Goal: Task Accomplishment & Management: Use online tool/utility

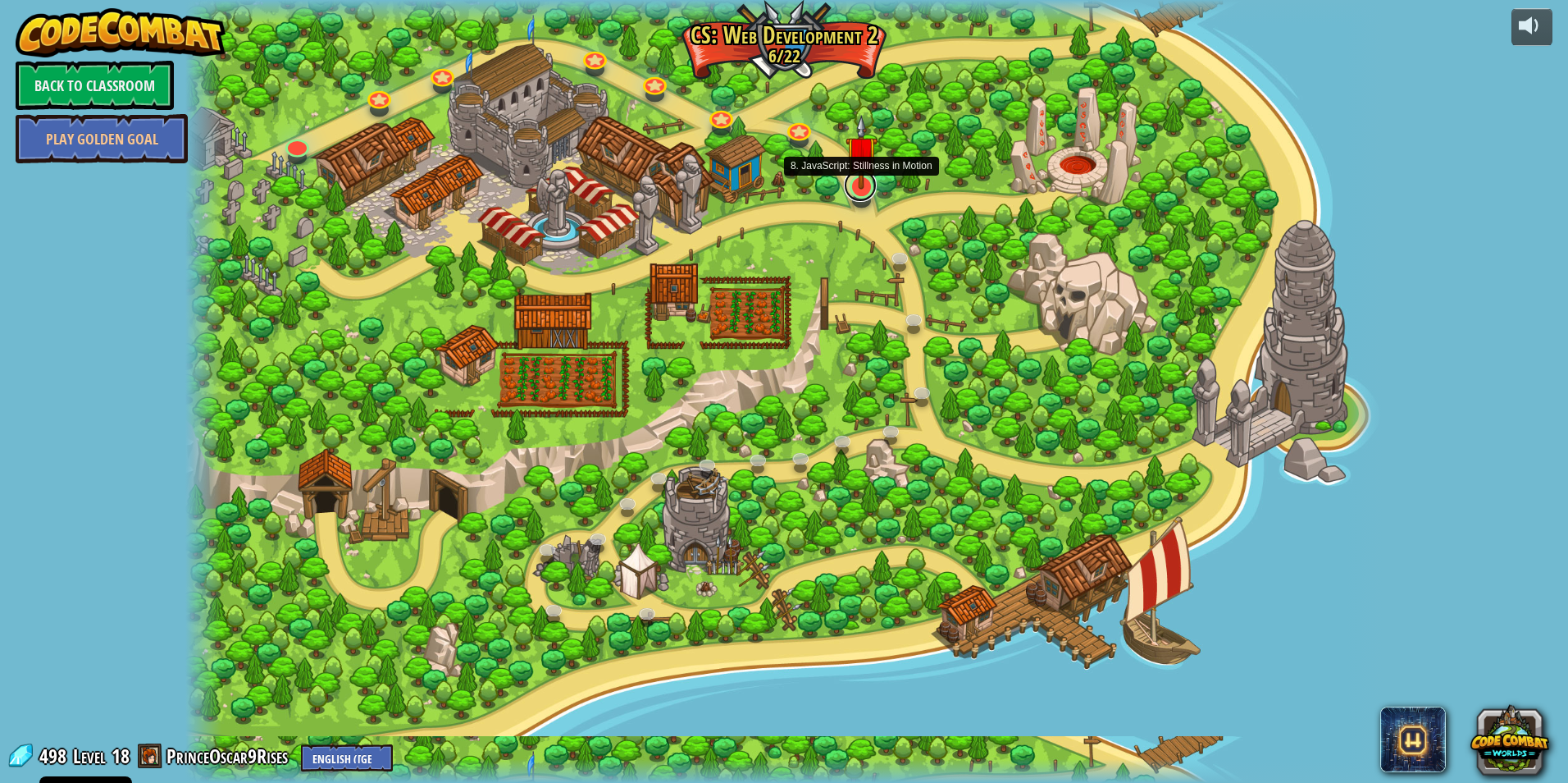
click at [856, 195] on link at bounding box center [859, 184] width 32 height 32
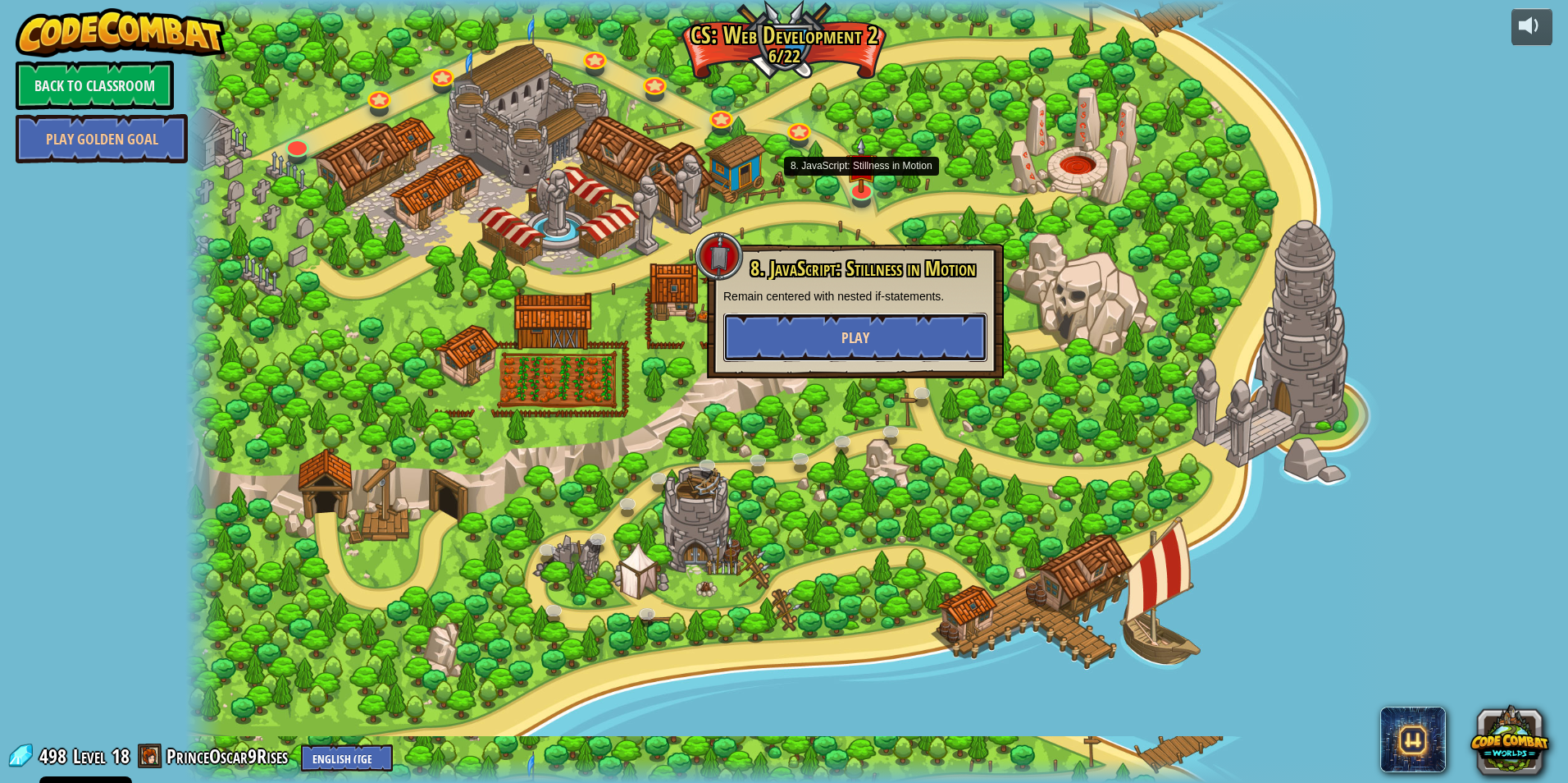
click at [834, 346] on button "Play" at bounding box center [855, 336] width 264 height 49
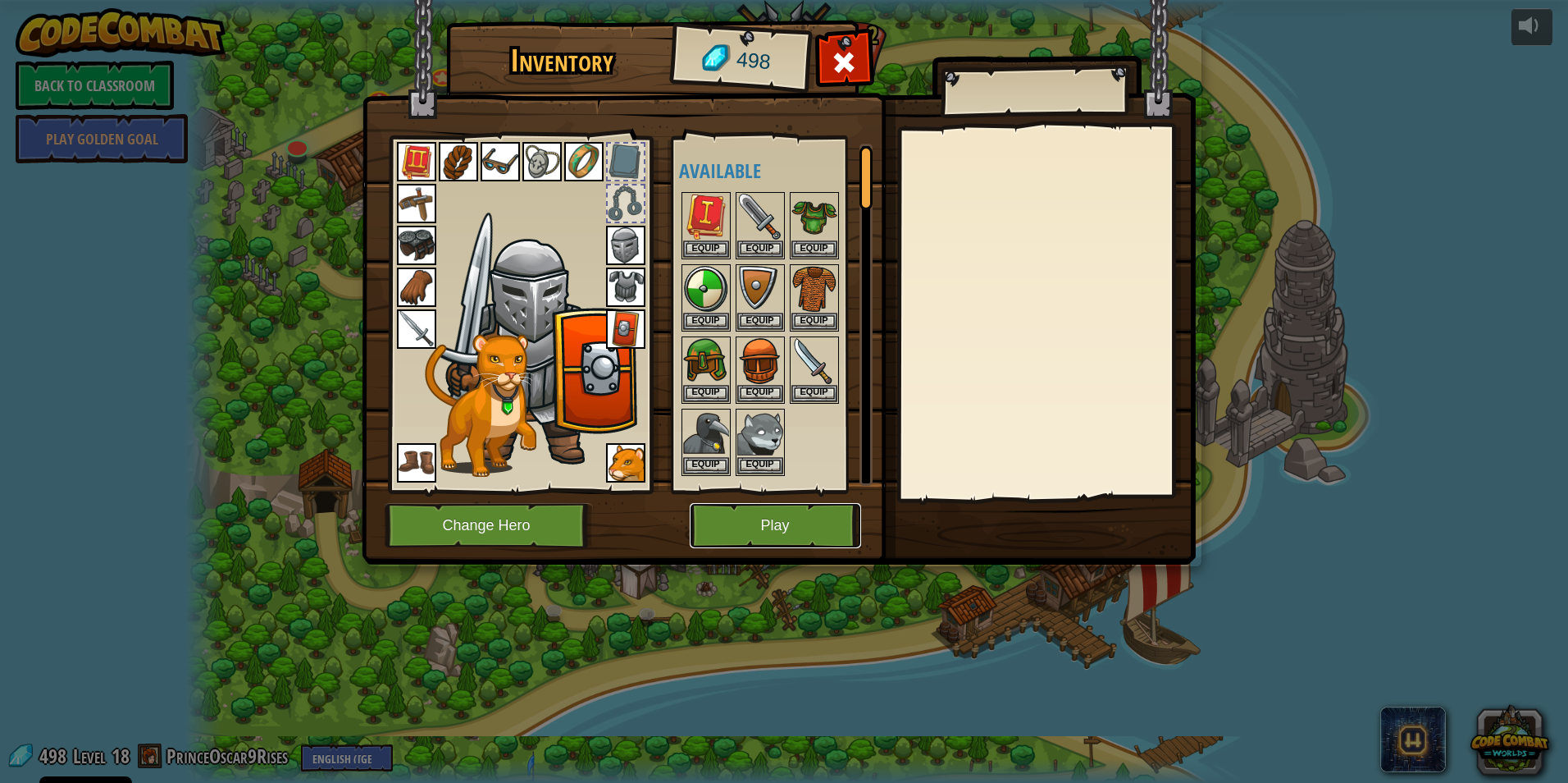
click at [782, 527] on button "Play" at bounding box center [775, 525] width 171 height 45
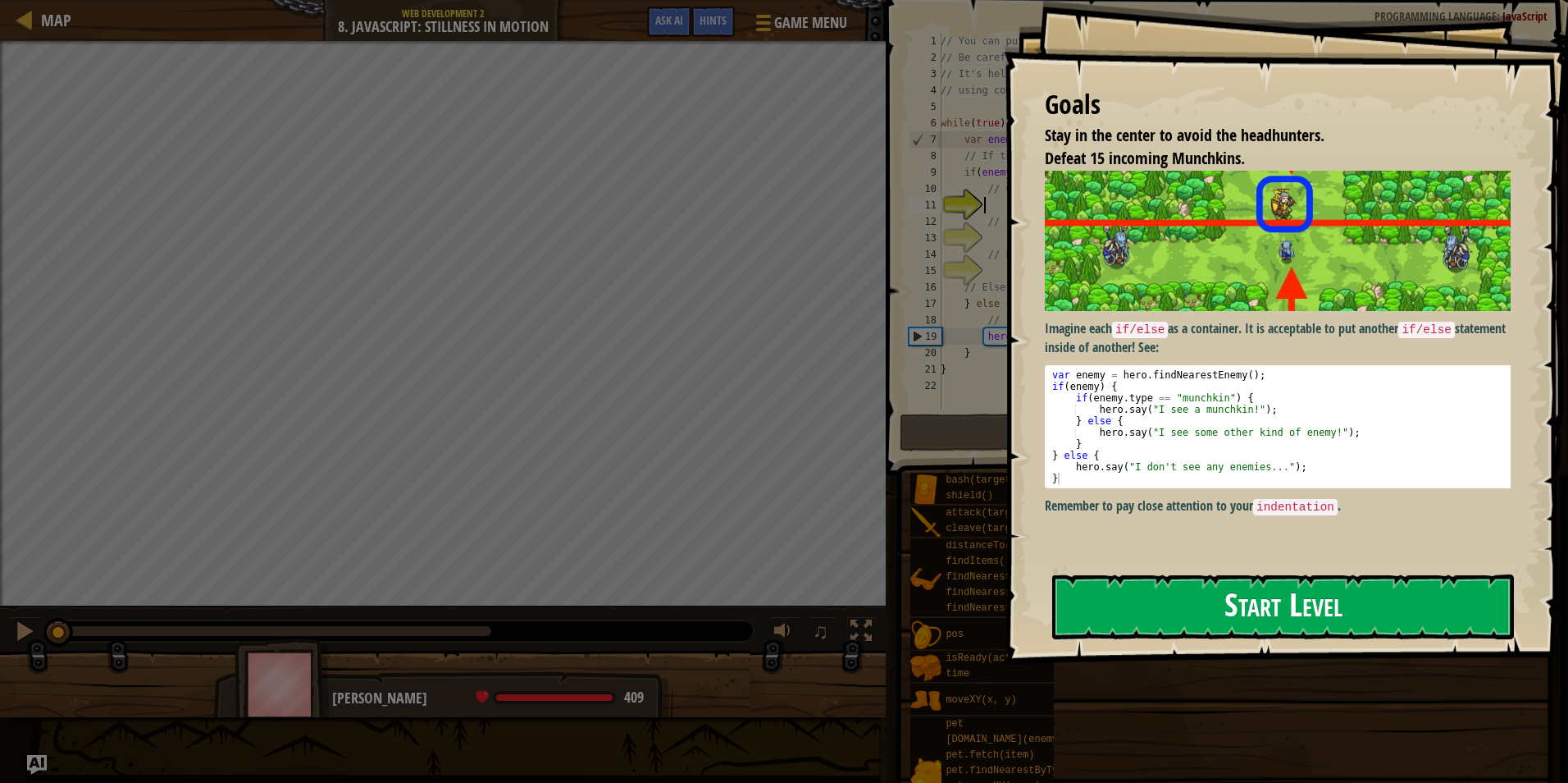
click at [1143, 605] on button "Start Level" at bounding box center [1283, 607] width 462 height 65
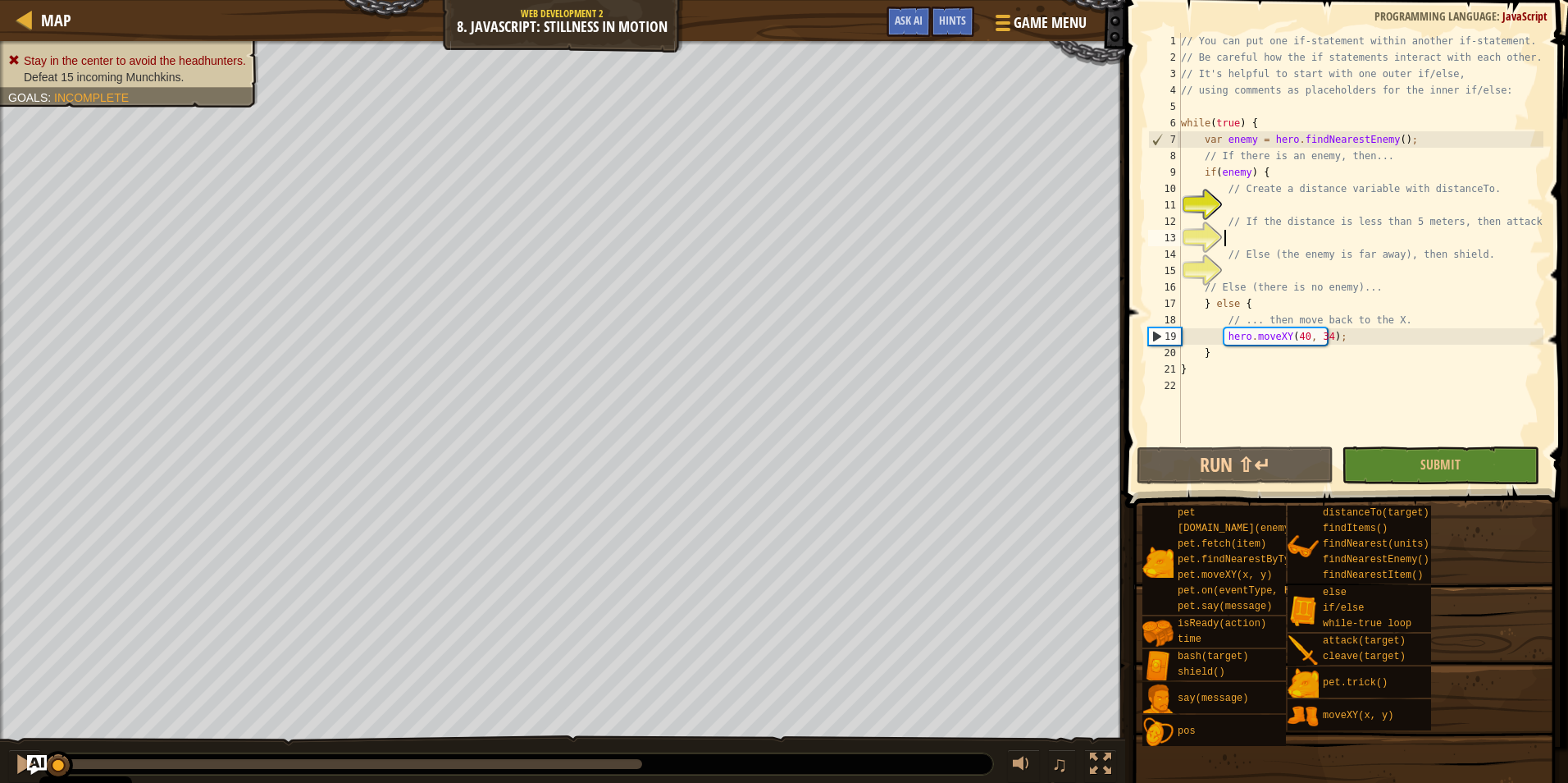
click at [1279, 234] on div "// You can put one if-statement within another if-statement. // Be careful how …" at bounding box center [1361, 254] width 366 height 443
click at [1280, 217] on div "// You can put one if-statement within another if-statement. // Be careful how …" at bounding box center [1361, 254] width 366 height 443
type textarea "// If the distance is less than 5 meters, then attack."
click at [1274, 211] on div "// You can put one if-statement within another if-statement. // Be careful how …" at bounding box center [1361, 254] width 366 height 443
click at [1254, 273] on div "// You can put one if-statement within another if-statement. // Be careful how …" at bounding box center [1361, 254] width 366 height 443
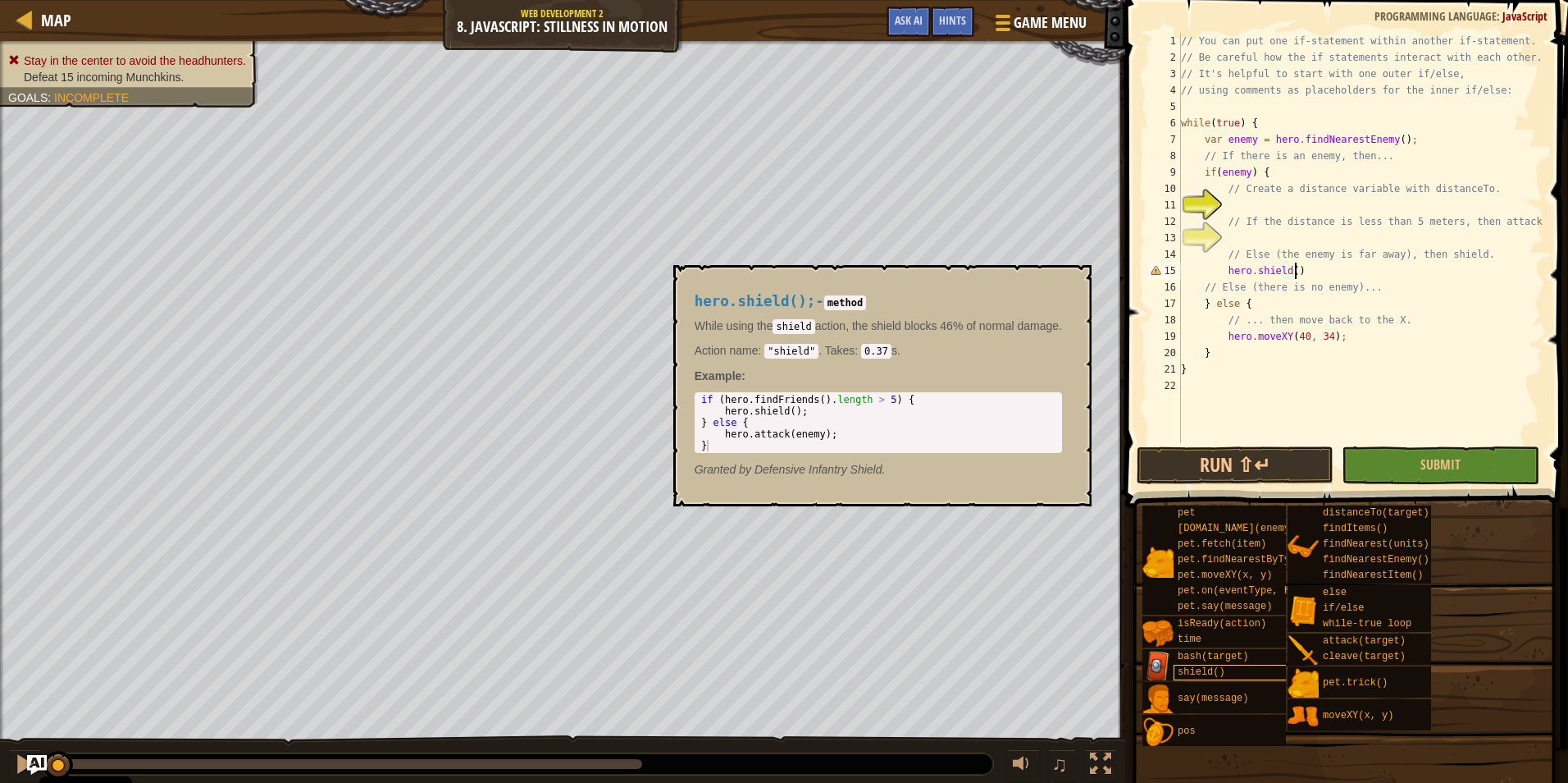
scroll to position [7, 9]
type textarea "// Else (the enemy is far away), then shield."
type textarea "// If the distance is less than 5 meters, then attack."
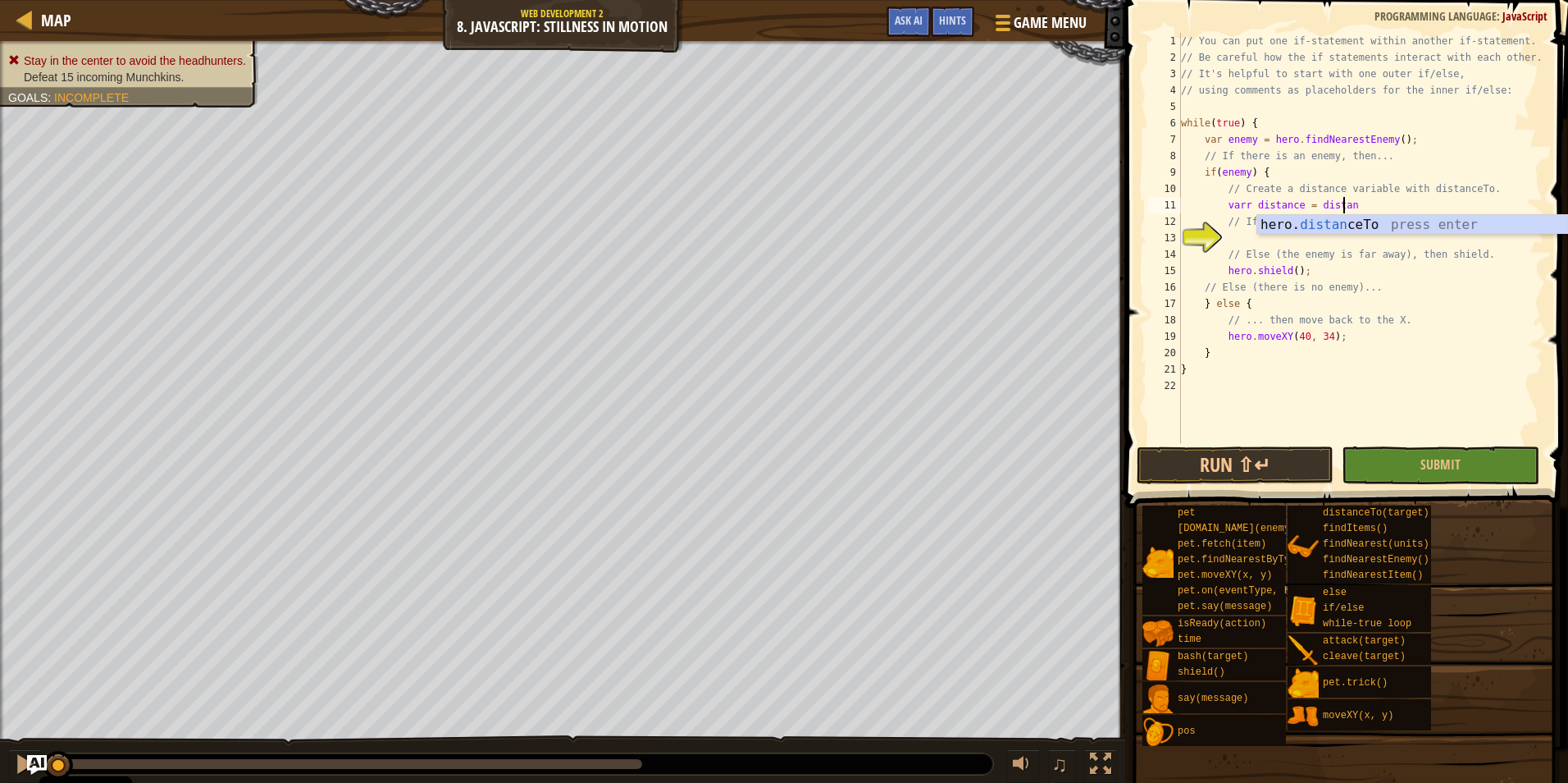
scroll to position [7, 13]
click at [1284, 223] on div "hero. distanc eTo press enter" at bounding box center [1412, 245] width 310 height 59
type textarea "// If the distance is less than 5 meters, then attack."
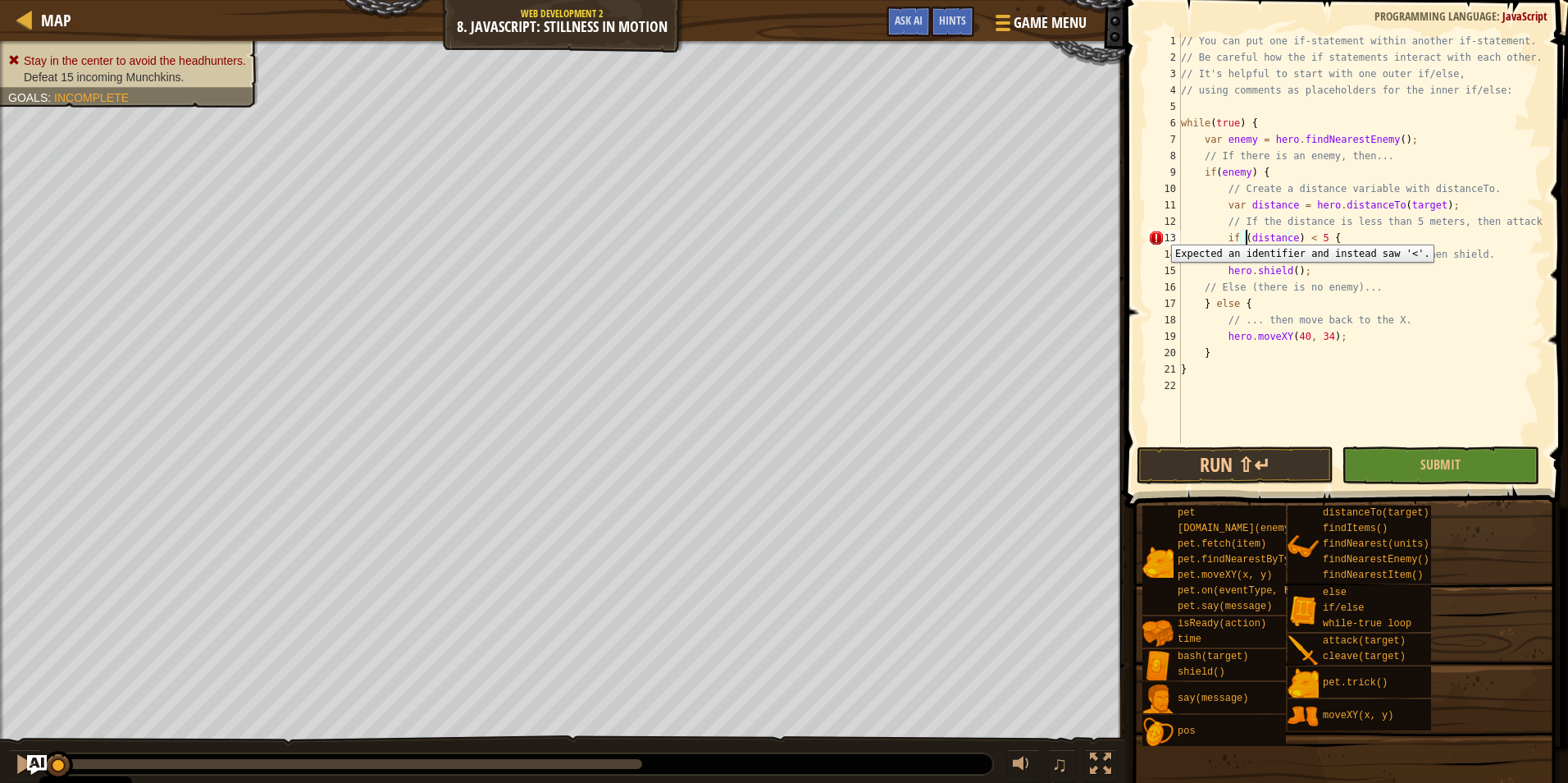
scroll to position [7, 5]
click at [1154, 232] on div "13" at bounding box center [1164, 238] width 32 height 17
click at [1156, 237] on div "13" at bounding box center [1164, 238] width 32 height 17
type textarea "if(distance) < 5 {"
click at [1236, 240] on div "// You can put one if-statement within another if-statement. // Be careful how …" at bounding box center [1361, 254] width 366 height 443
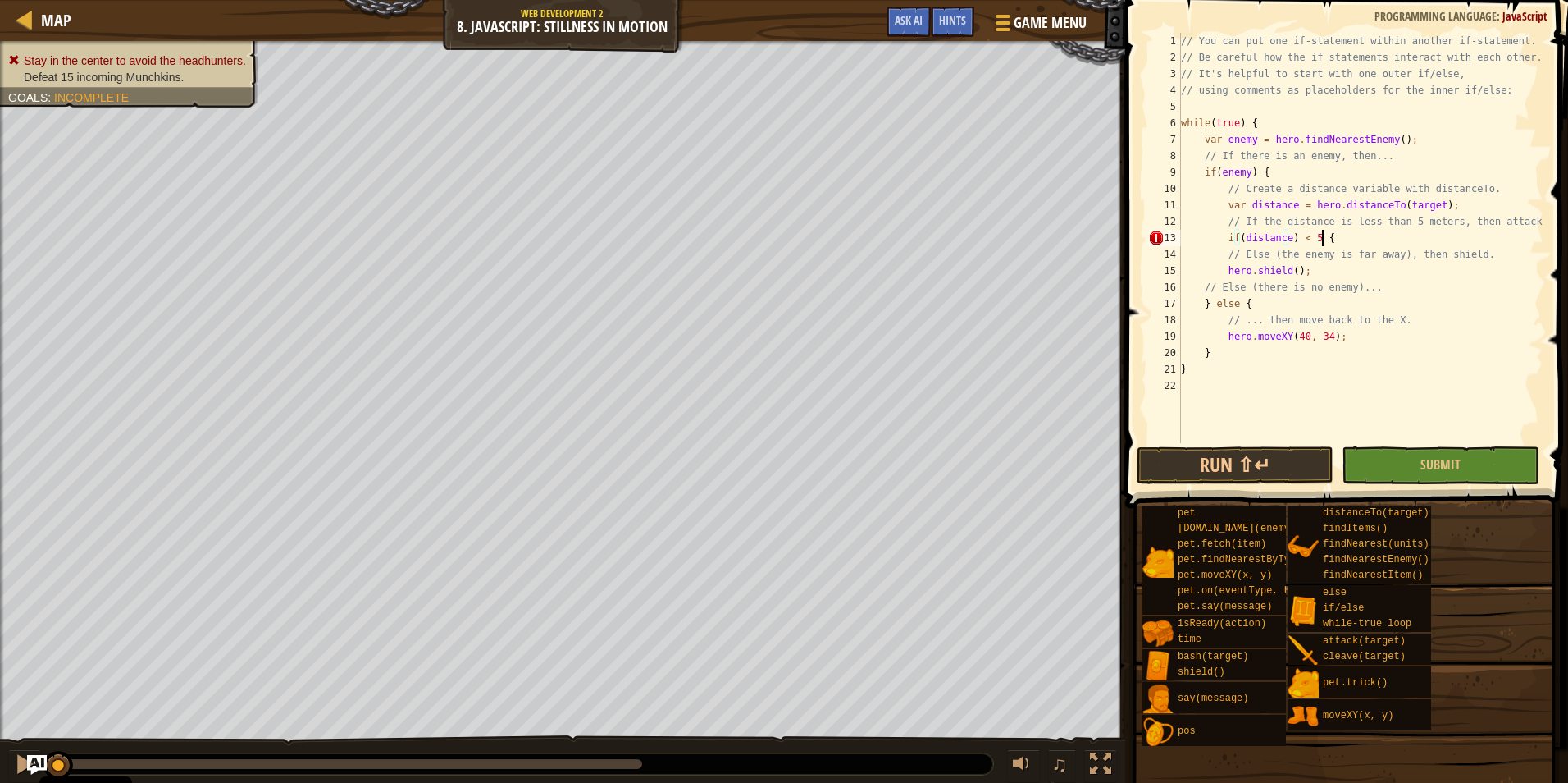
click at [1375, 239] on div "// You can put one if-statement within another if-statement. // Be careful how …" at bounding box center [1361, 254] width 366 height 443
click at [1424, 205] on div "// You can put one if-statement within another if-statement. // Be careful how …" at bounding box center [1361, 254] width 366 height 443
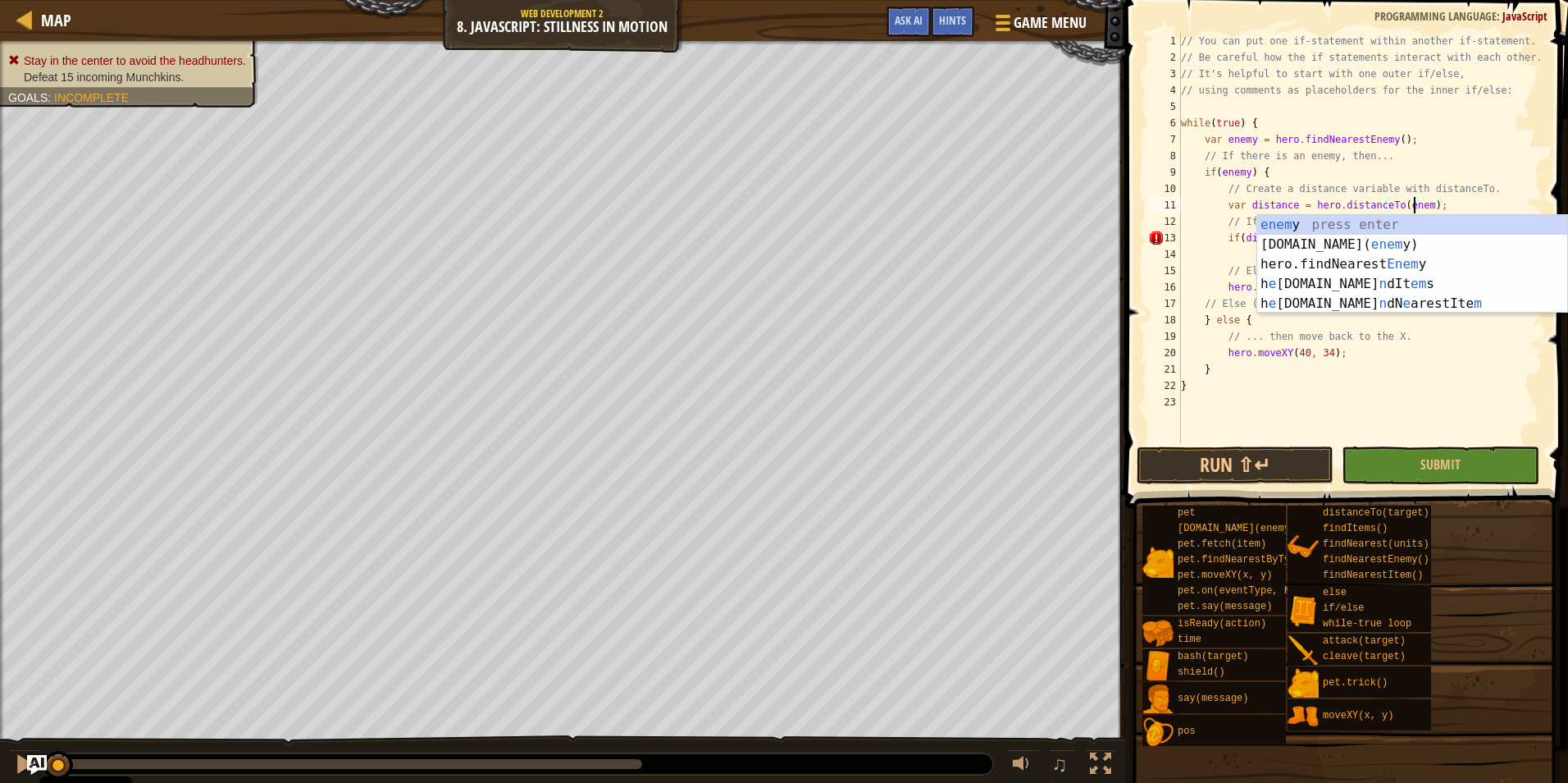
scroll to position [7, 19]
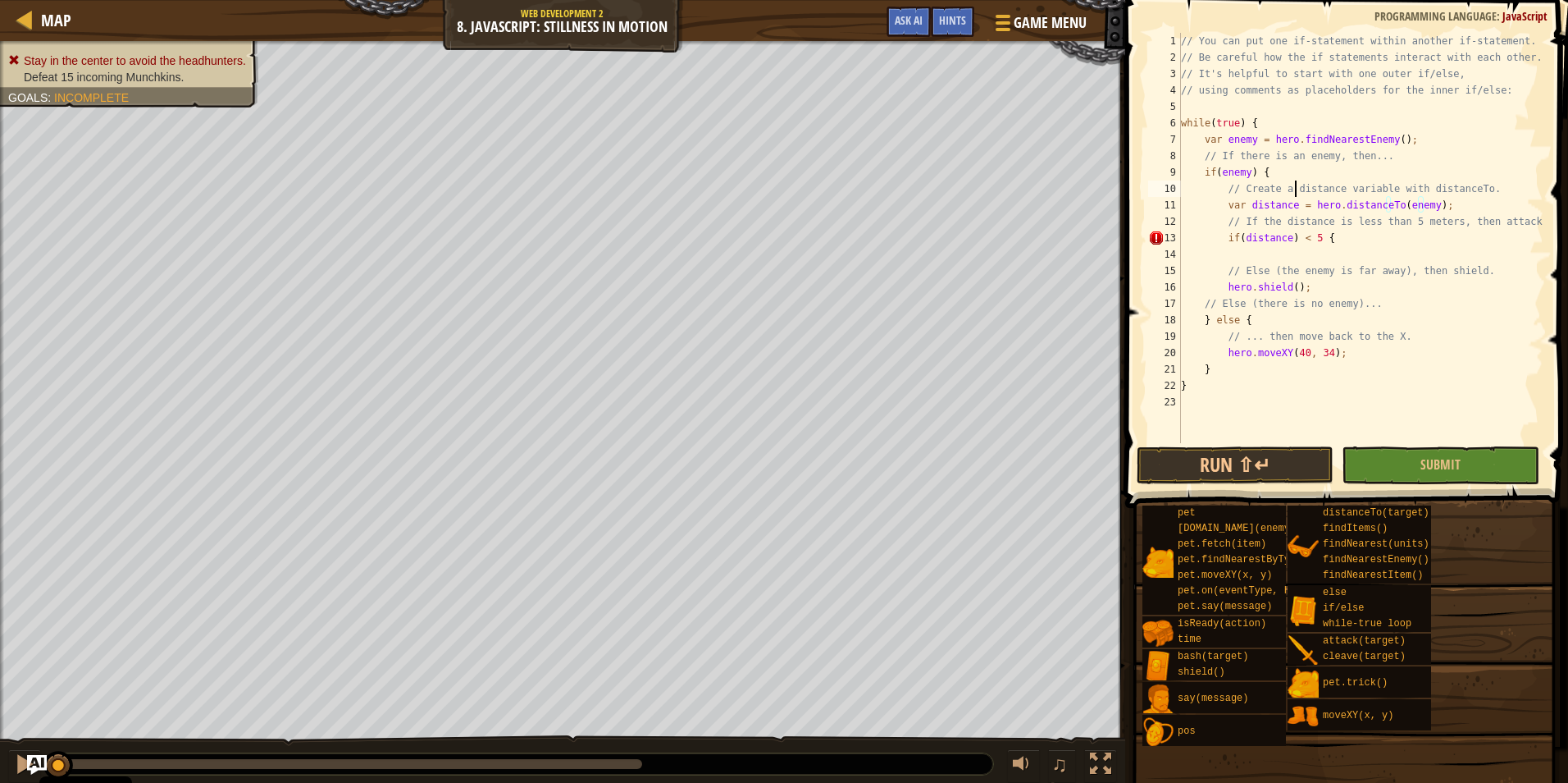
click at [1297, 195] on div "// You can put one if-statement within another if-statement. // Be careful how …" at bounding box center [1361, 254] width 366 height 443
click at [1296, 231] on div "// You can put one if-statement within another if-statement. // Be careful how …" at bounding box center [1361, 254] width 366 height 443
click at [1279, 240] on div "// You can put one if-statement within another if-statement. // Be careful how …" at bounding box center [1361, 254] width 366 height 443
click at [1280, 241] on div "// You can put one if-statement within another if-statement. // Be careful how …" at bounding box center [1361, 254] width 366 height 443
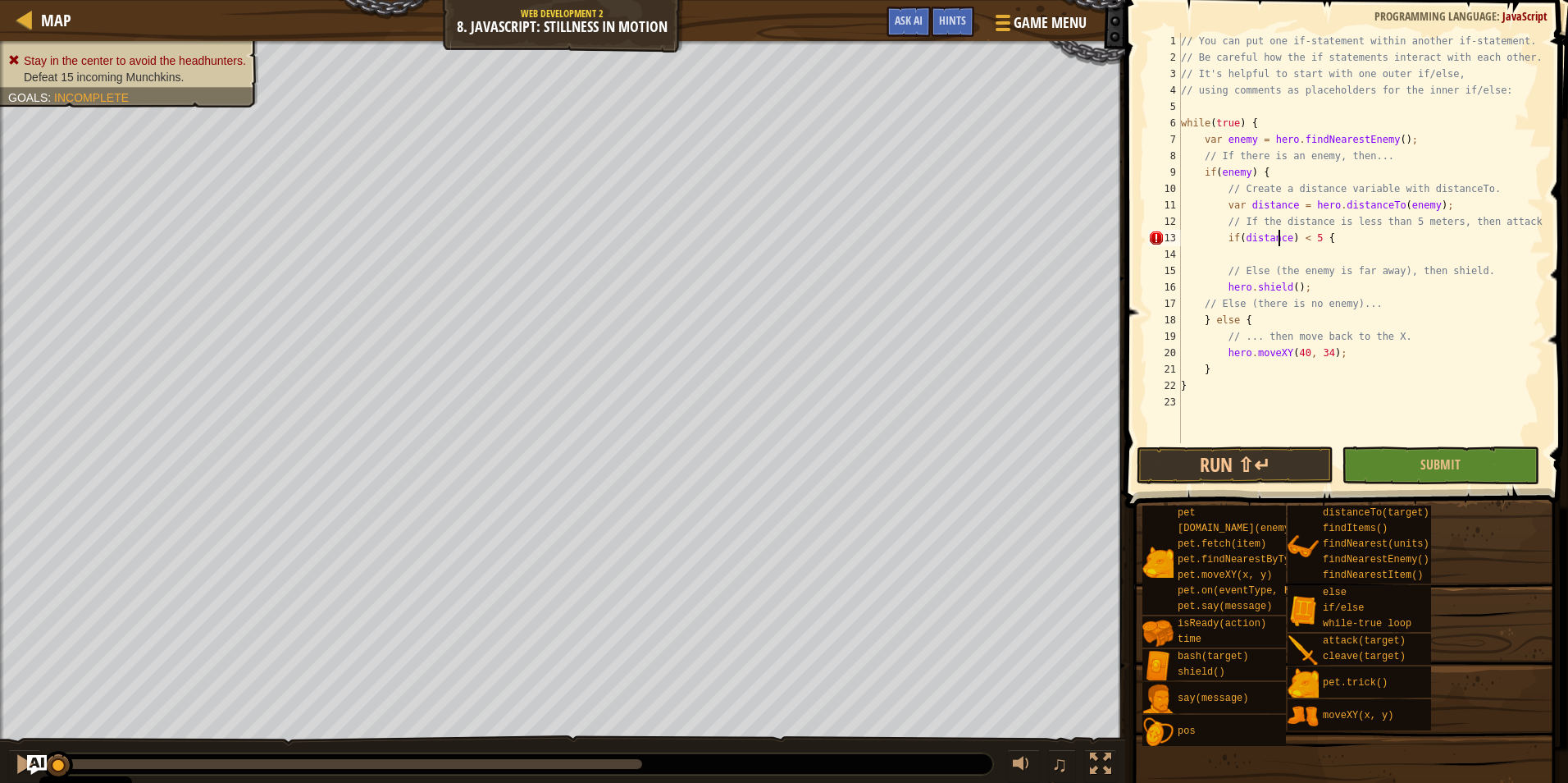
click at [1282, 240] on div "// You can put one if-statement within another if-statement. // Be careful how …" at bounding box center [1361, 254] width 366 height 443
type textarea "if(distance < 5) {"
click at [1339, 240] on div "// You can put one if-statement within another if-statement. // Be careful how …" at bounding box center [1361, 254] width 366 height 443
click at [1305, 257] on div "// You can put one if-statement within another if-statement. // Be careful how …" at bounding box center [1361, 254] width 366 height 443
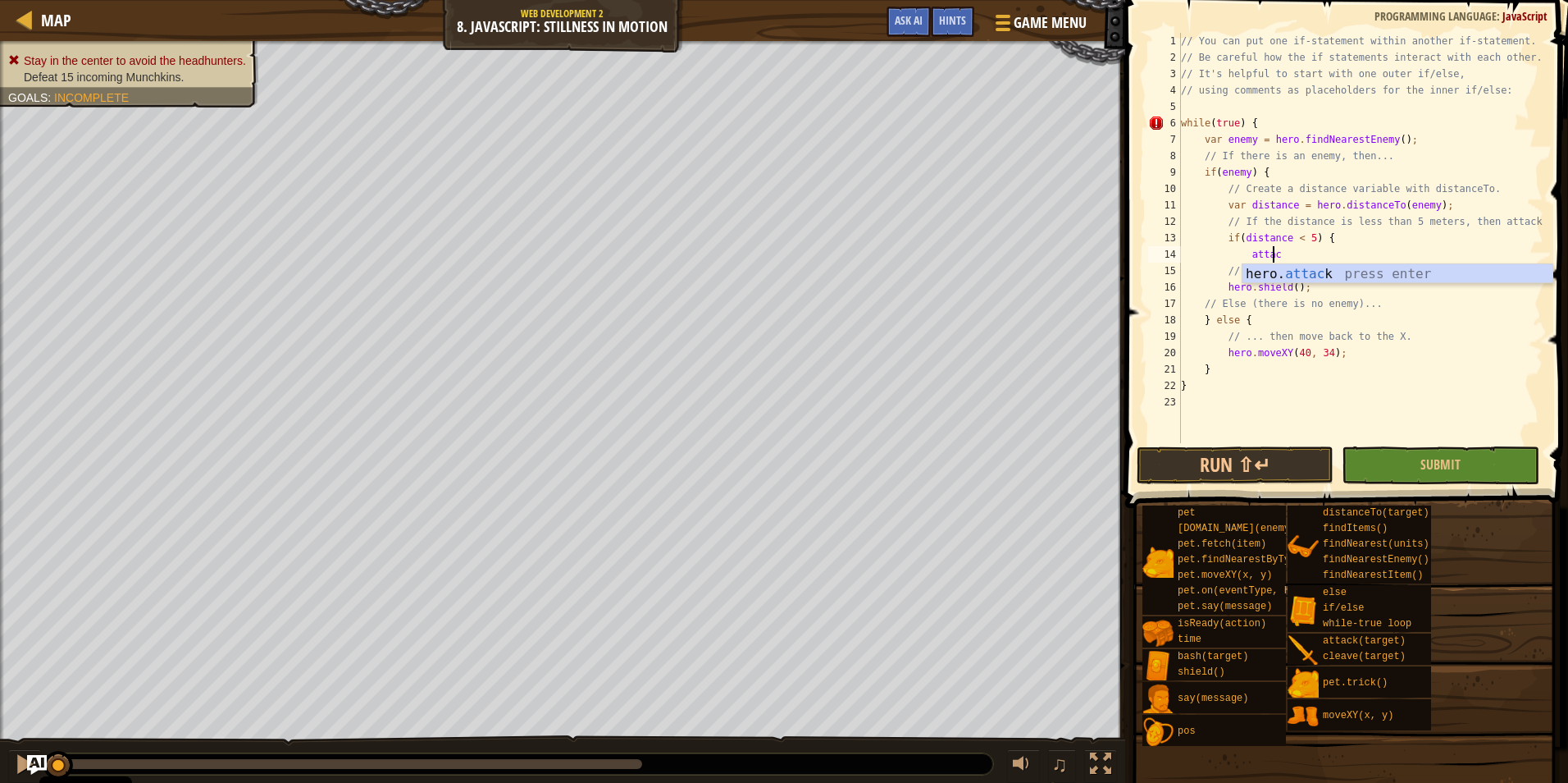
scroll to position [7, 6]
click at [1294, 269] on div "hero. attack press enter" at bounding box center [1398, 294] width 310 height 59
click at [1356, 244] on div "// You can put one if-statement within another if-statement. // Be careful how …" at bounding box center [1361, 254] width 366 height 443
click at [1284, 122] on div "// You can put one if-statement within another if-statement. // Be careful how …" at bounding box center [1361, 254] width 366 height 443
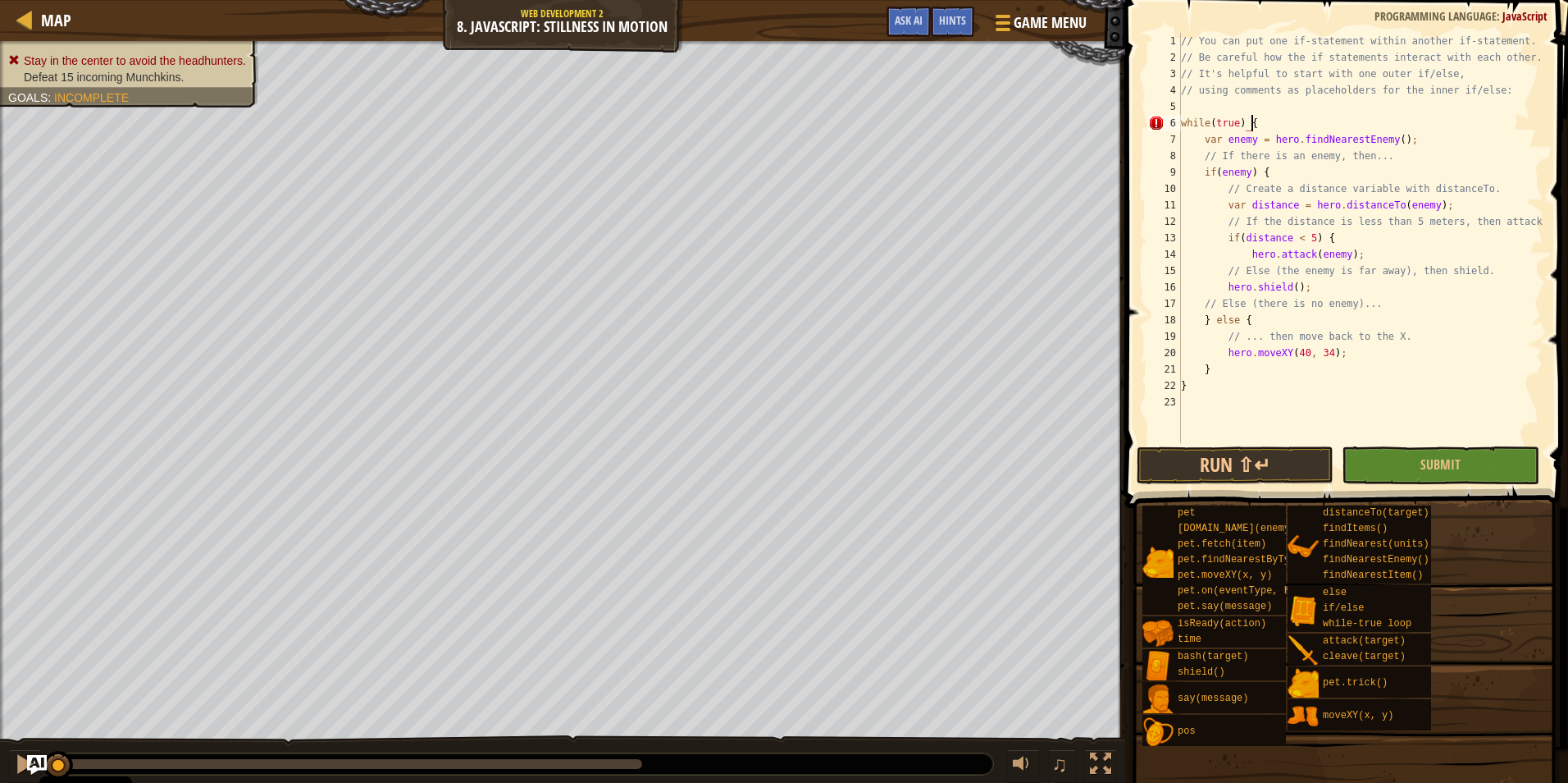
click at [1200, 234] on div "// You can put one if-statement within another if-statement. // Be careful how …" at bounding box center [1361, 254] width 366 height 443
type textarea "hero.shield();"
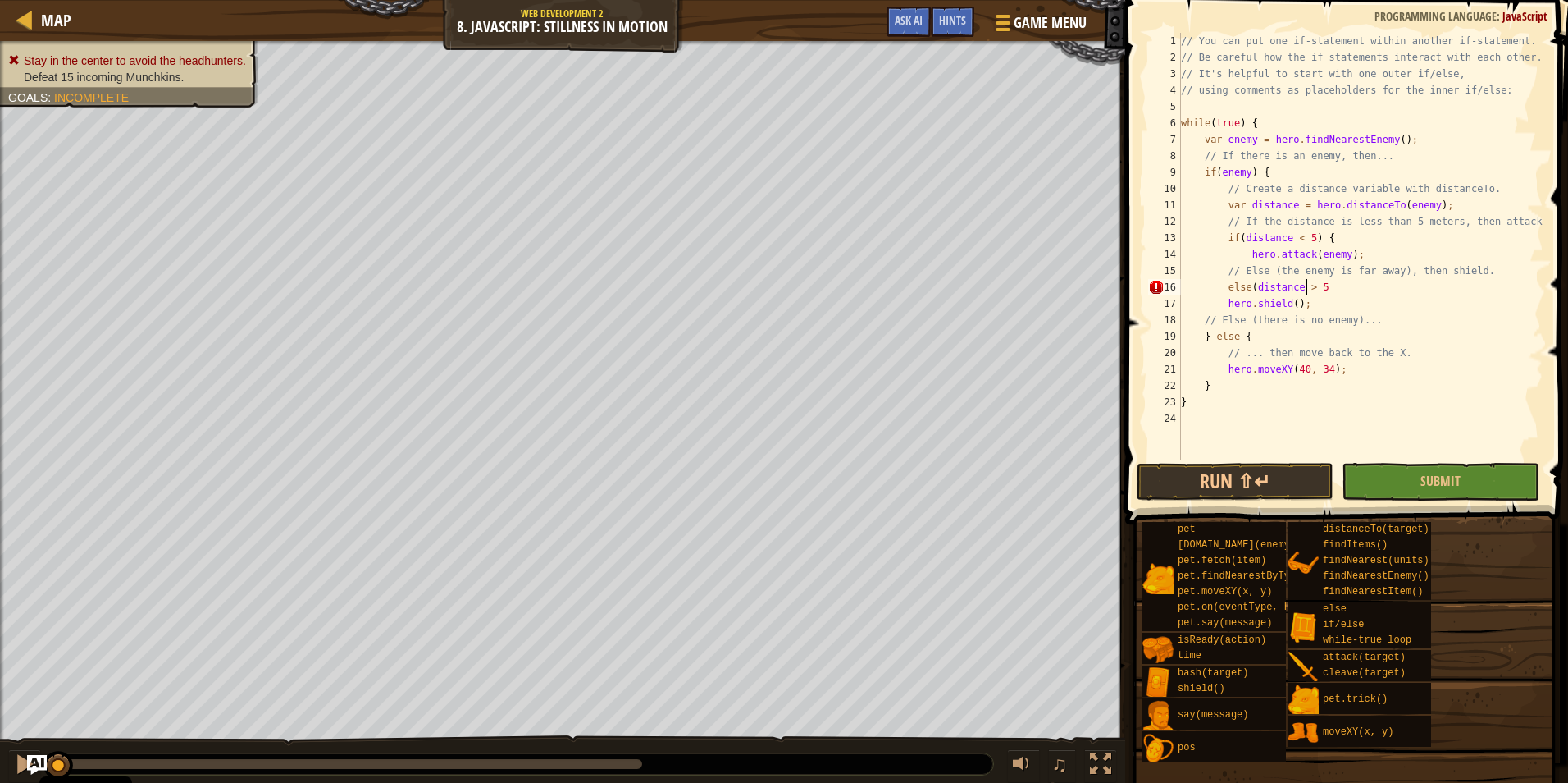
scroll to position [7, 11]
click at [1335, 289] on div "// You can put one if-statement within another if-statement. // Be careful how …" at bounding box center [1361, 262] width 366 height 460
click at [1262, 345] on div "// You can put one if-statement within another if-statement. // Be careful how …" at bounding box center [1361, 262] width 366 height 460
click at [1264, 335] on div "// You can put one if-statement within another if-statement. // Be careful how …" at bounding box center [1361, 262] width 366 height 460
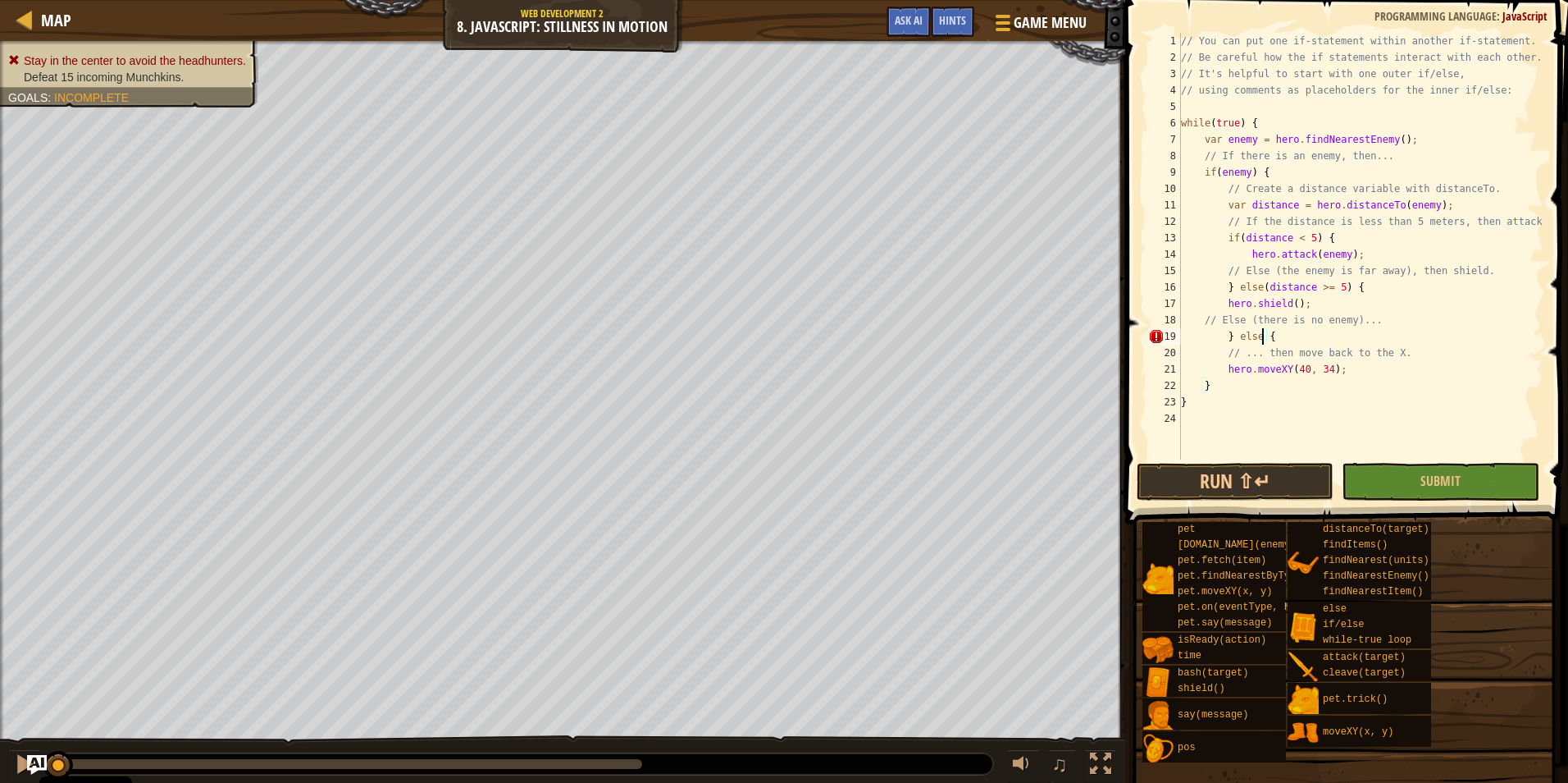
click at [1232, 339] on div "// You can put one if-statement within another if-statement. // Be careful how …" at bounding box center [1361, 262] width 366 height 460
click at [1236, 342] on div "// You can put one if-statement within another if-statement. // Be careful how …" at bounding box center [1361, 262] width 366 height 460
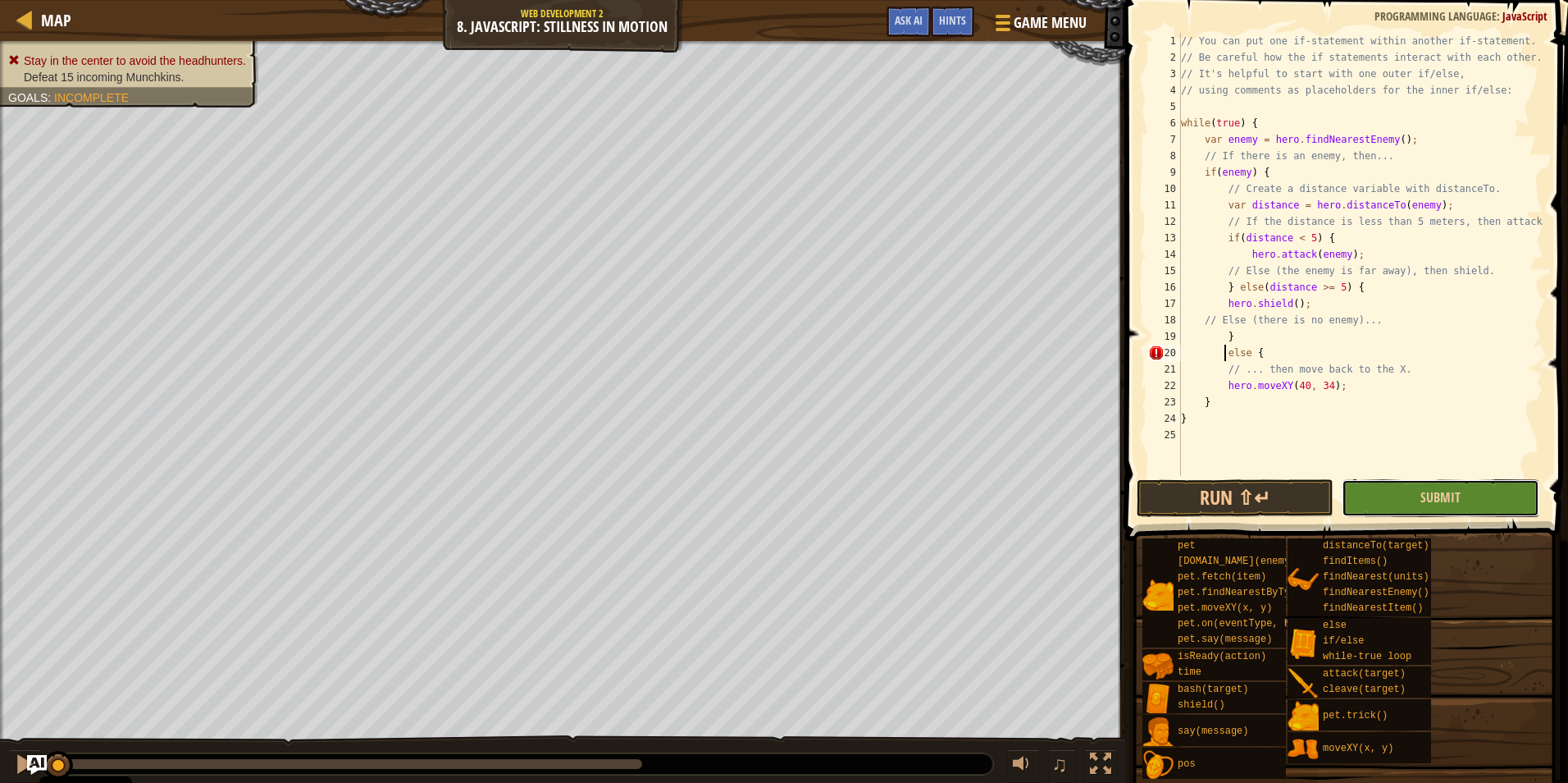
click at [1419, 499] on button "Submit" at bounding box center [1440, 498] width 197 height 38
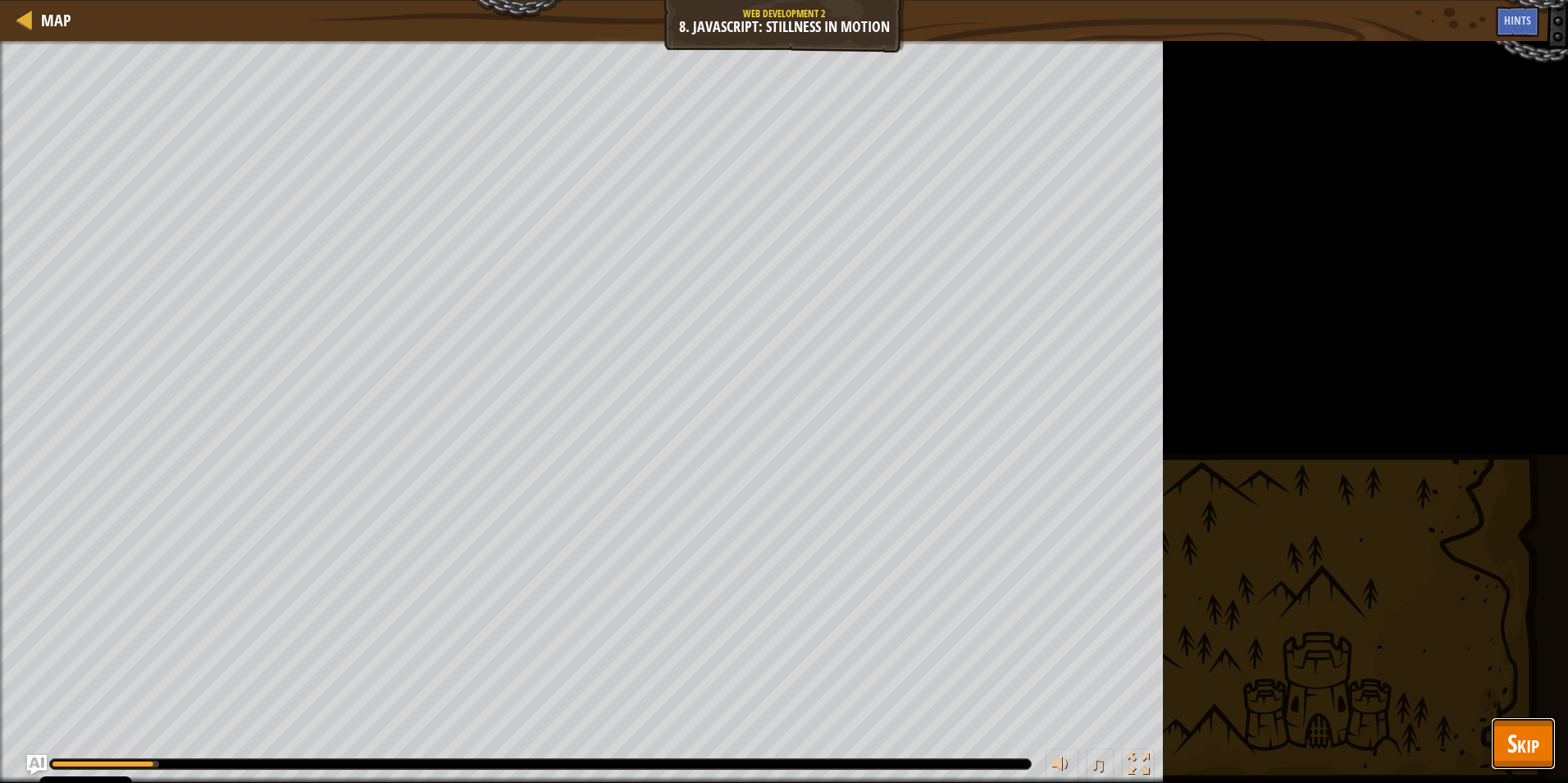
click at [1537, 756] on span "Skip" at bounding box center [1524, 743] width 32 height 33
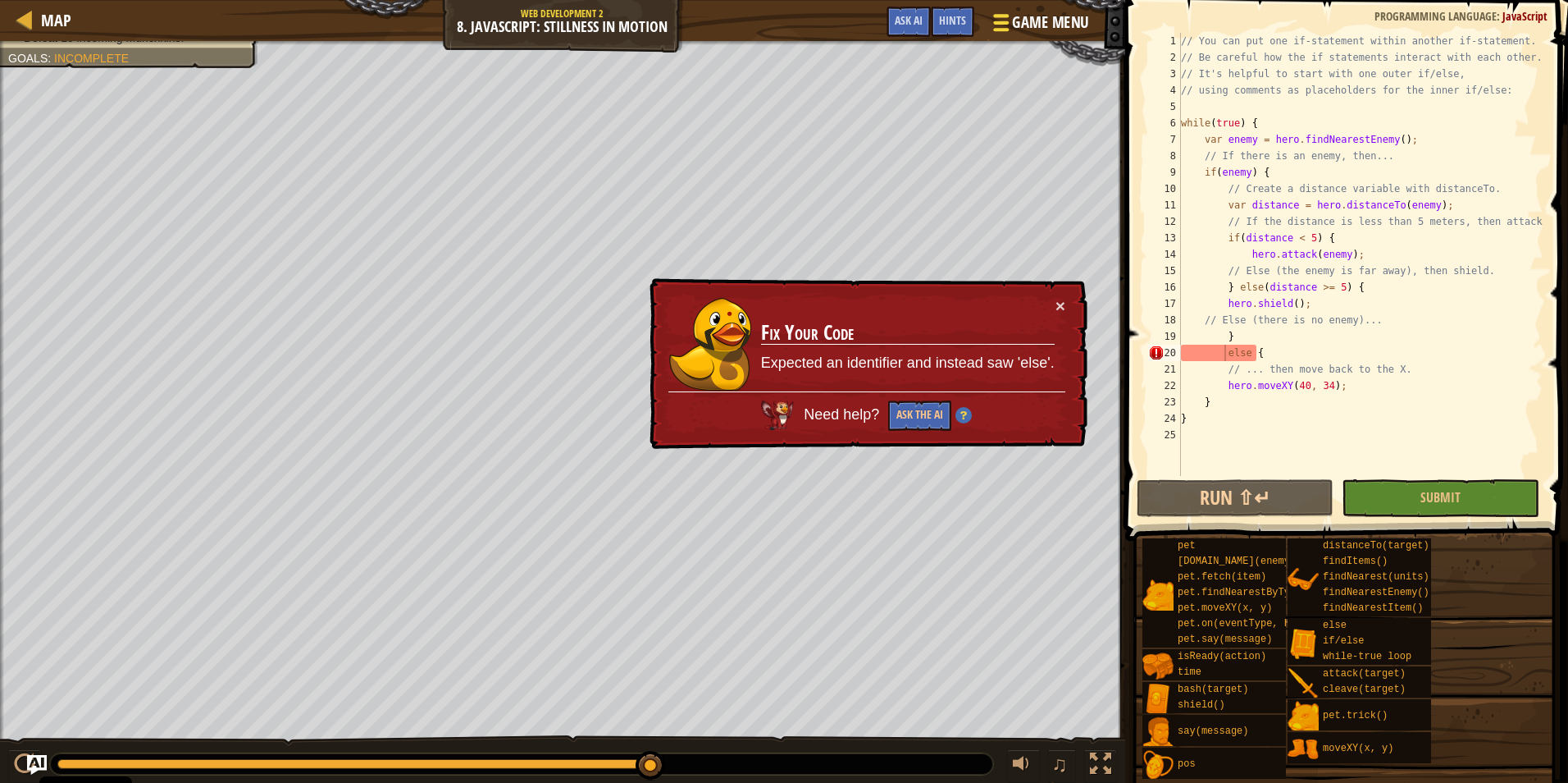
click at [1019, 38] on button "Game Menu" at bounding box center [1038, 25] width 119 height 40
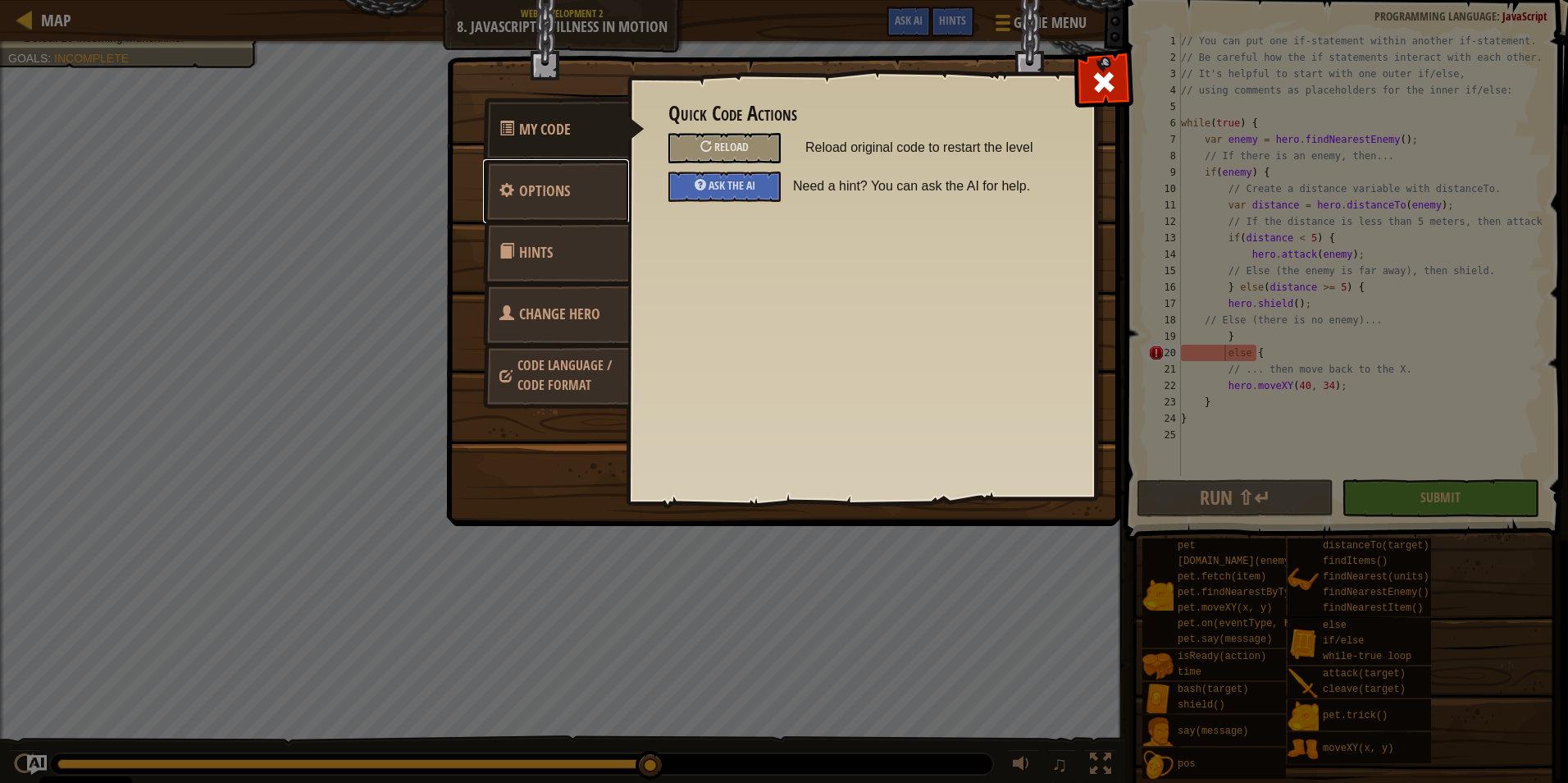
click at [546, 183] on span "Options" at bounding box center [545, 191] width 51 height 20
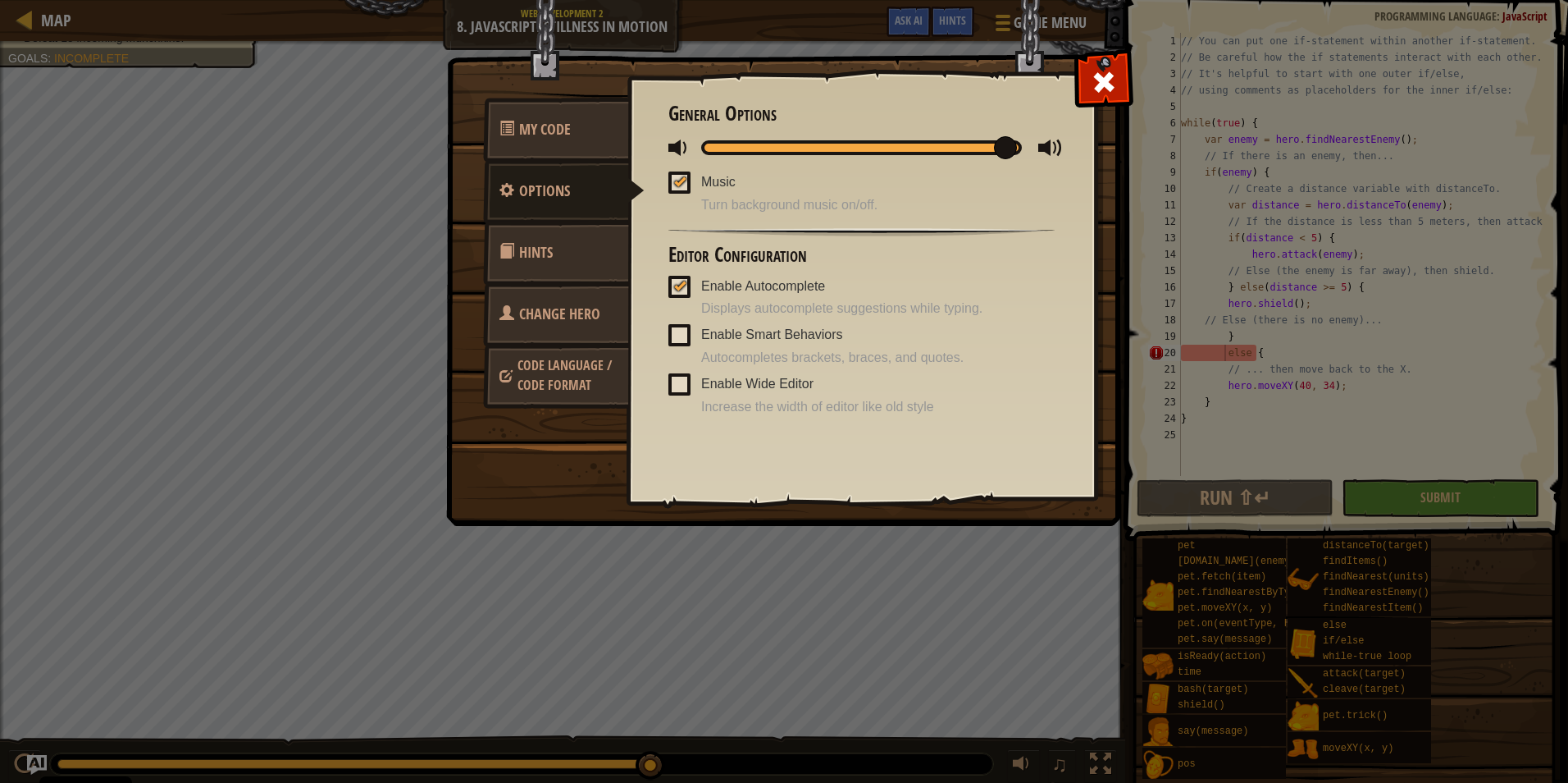
click at [546, 246] on span "Hints" at bounding box center [536, 252] width 33 height 20
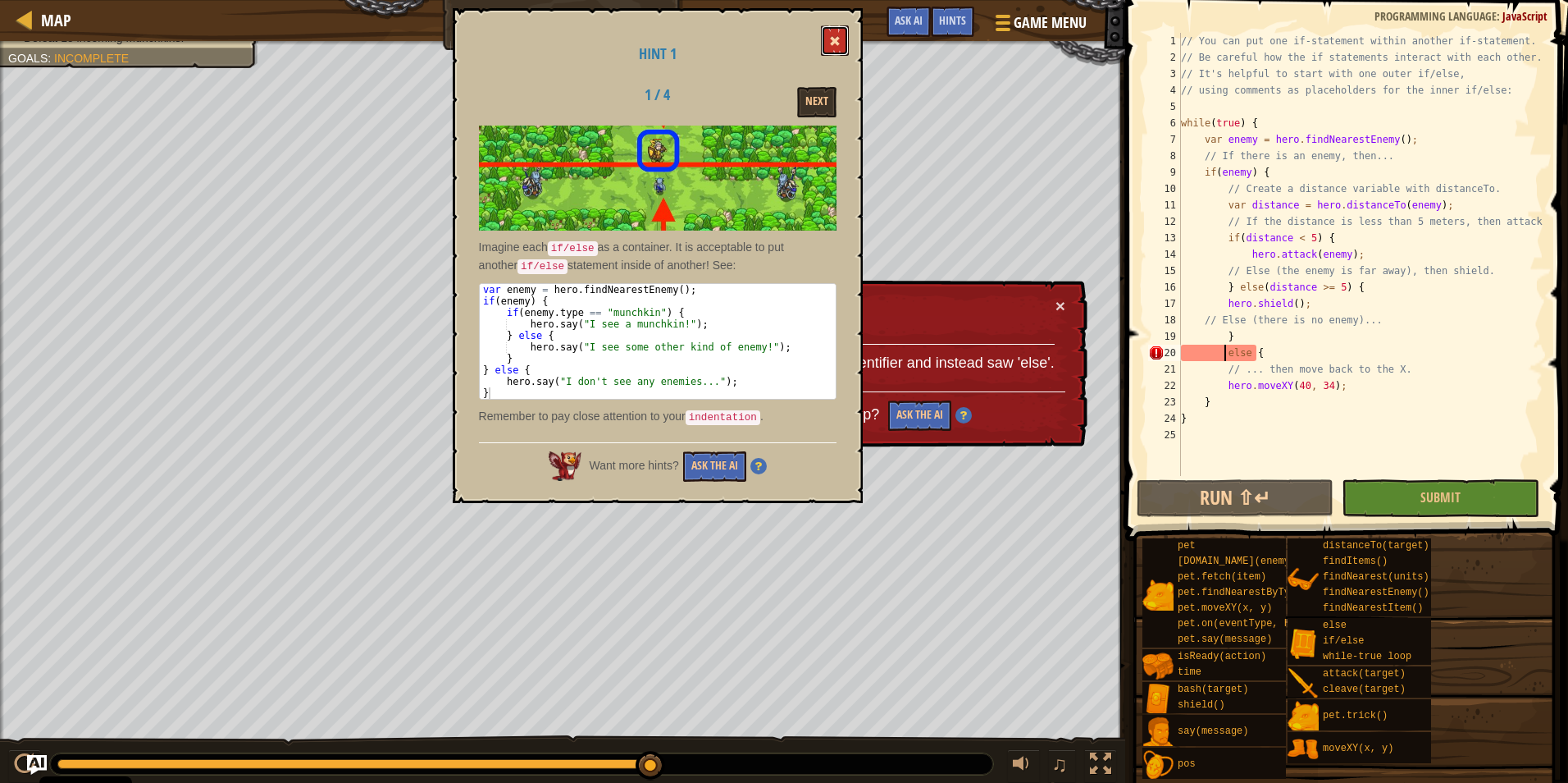
click at [844, 42] on button at bounding box center [834, 40] width 28 height 31
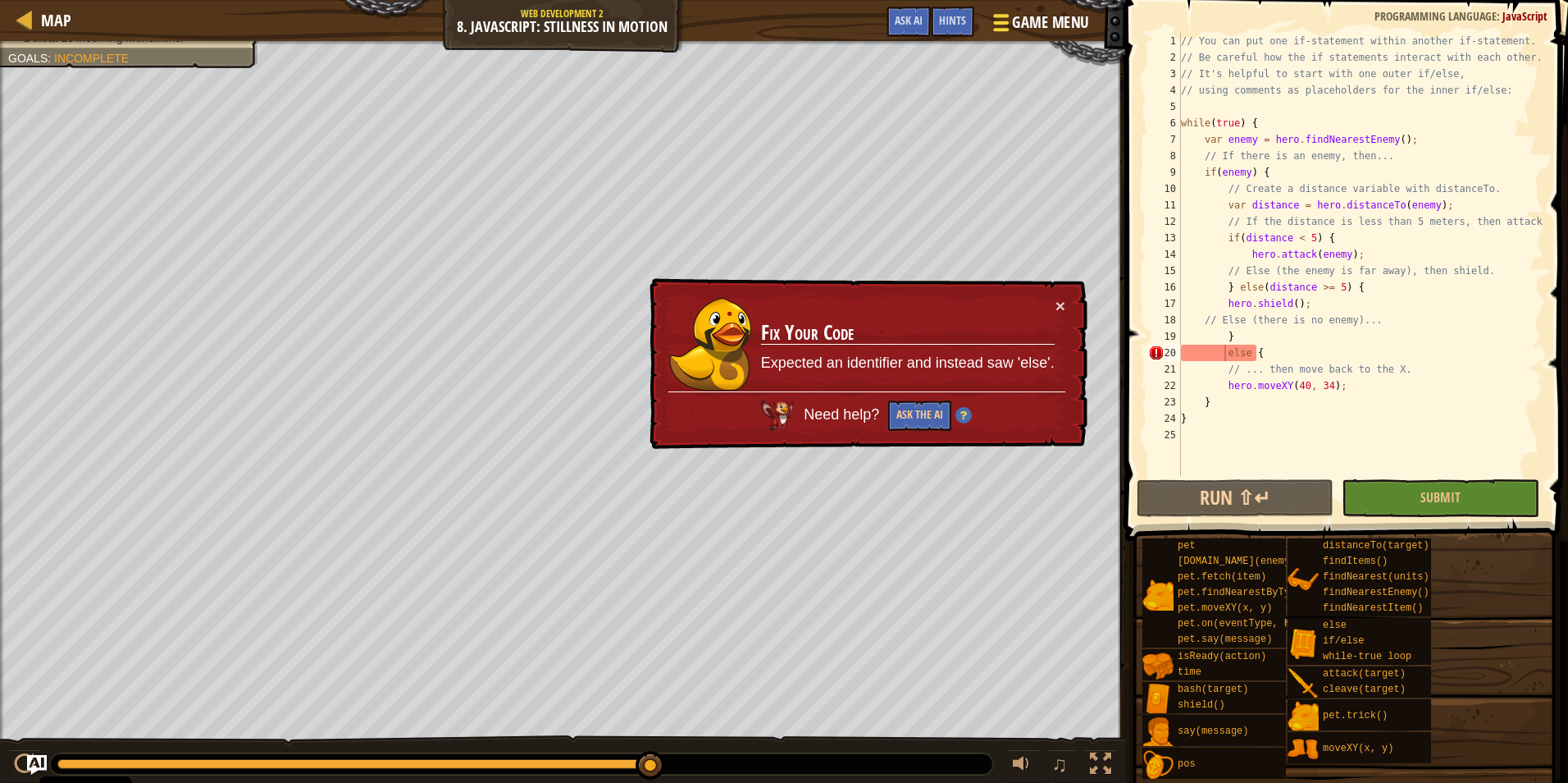
click at [1023, 25] on span "Game Menu" at bounding box center [1050, 22] width 76 height 22
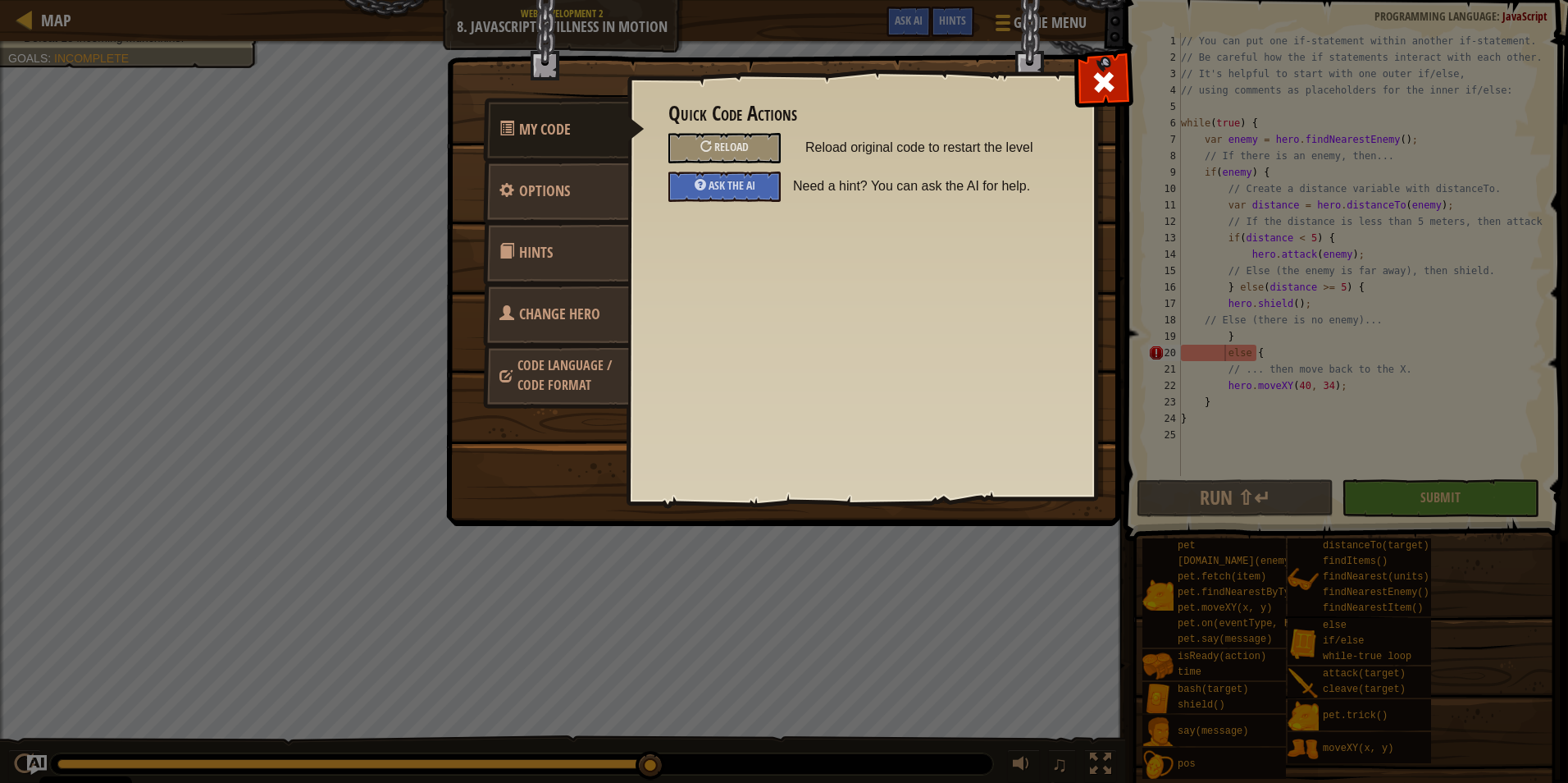
click at [571, 375] on link "Code Language / Code Format" at bounding box center [557, 374] width 146 height 62
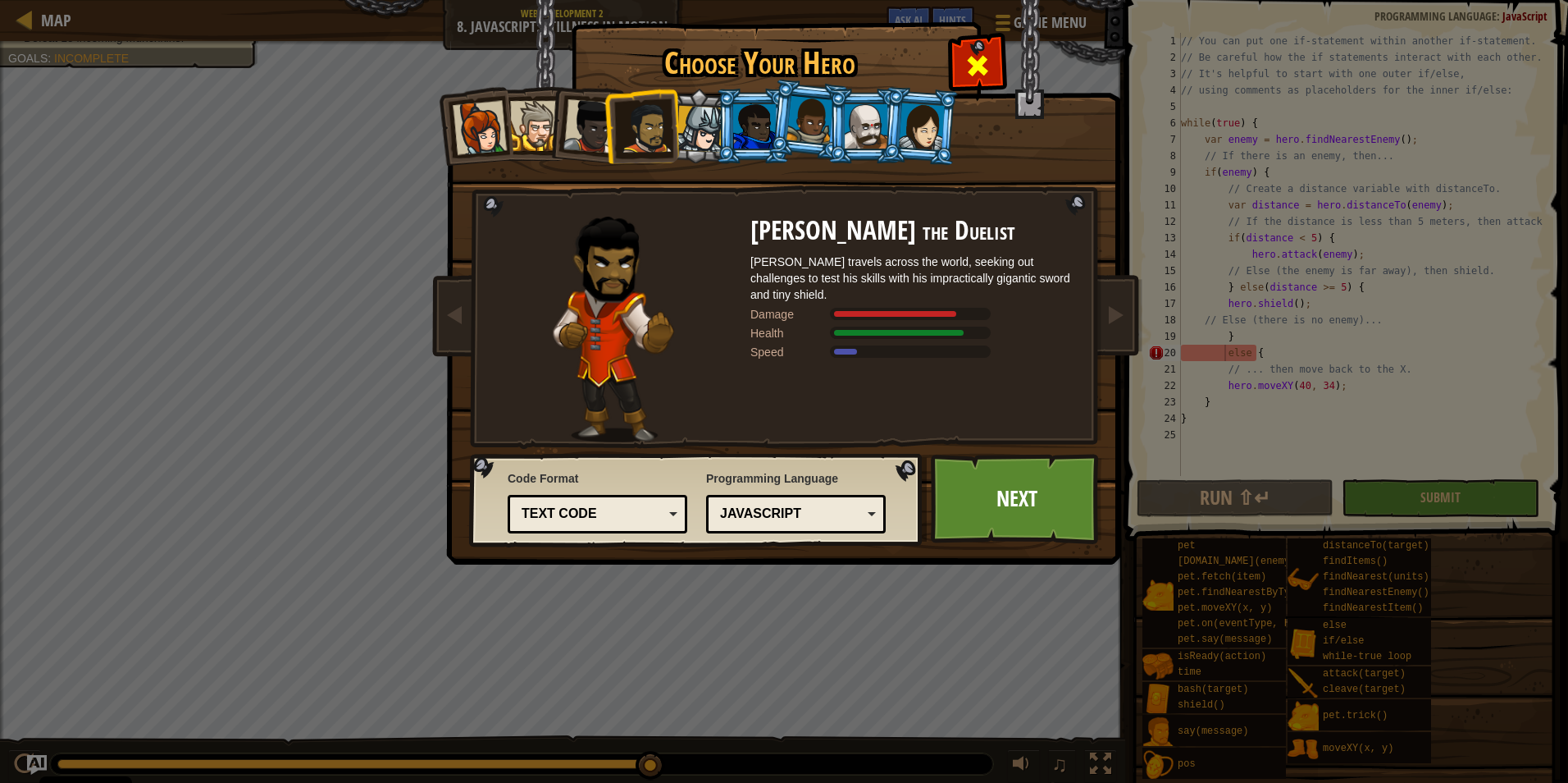
click at [978, 66] on span at bounding box center [977, 66] width 26 height 26
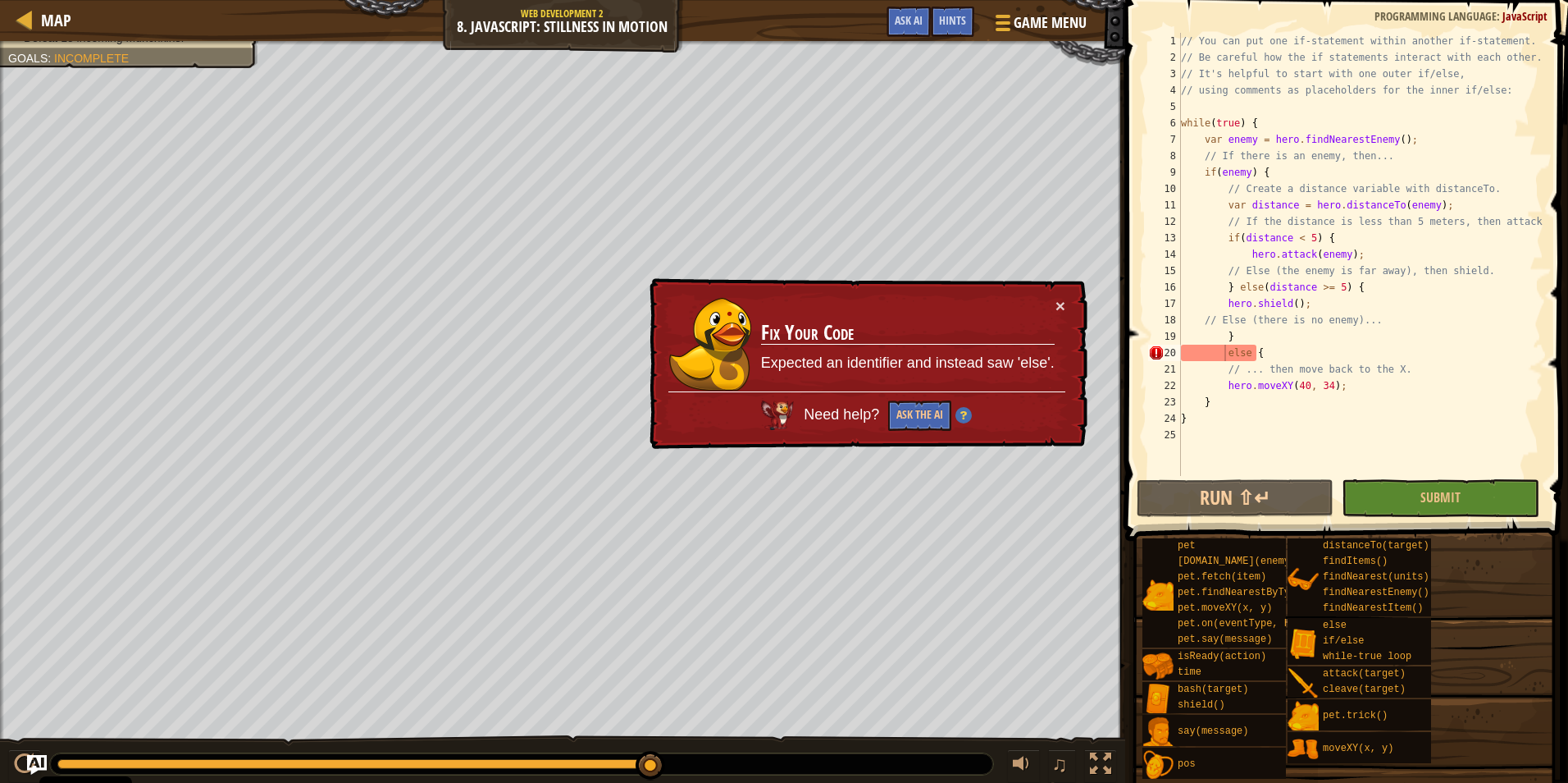
click at [534, 22] on div "Map Web Development 2 8. JavaScript: Stillness in Motion Game Menu Done Hints A…" at bounding box center [562, 20] width 1125 height 41
click at [1211, 173] on div "// You can put one if-statement within another if-statement. // Be careful how …" at bounding box center [1361, 271] width 366 height 476
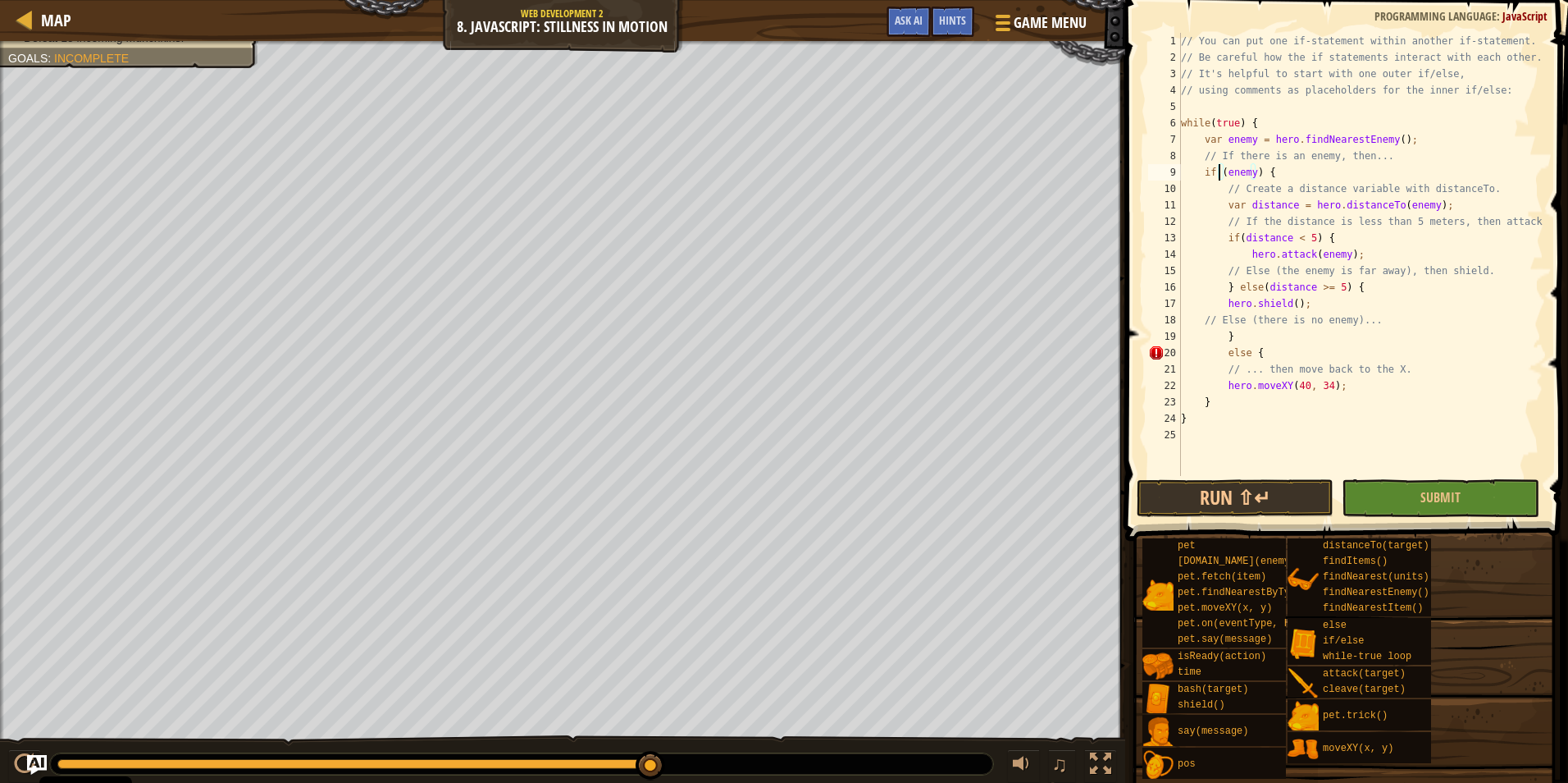
click at [1236, 290] on div "// You can put one if-statement within another if-statement. // Be careful how …" at bounding box center [1361, 271] width 366 height 476
click at [1222, 324] on div "// You can put one if-statement within another if-statement. // Be careful how …" at bounding box center [1361, 271] width 366 height 476
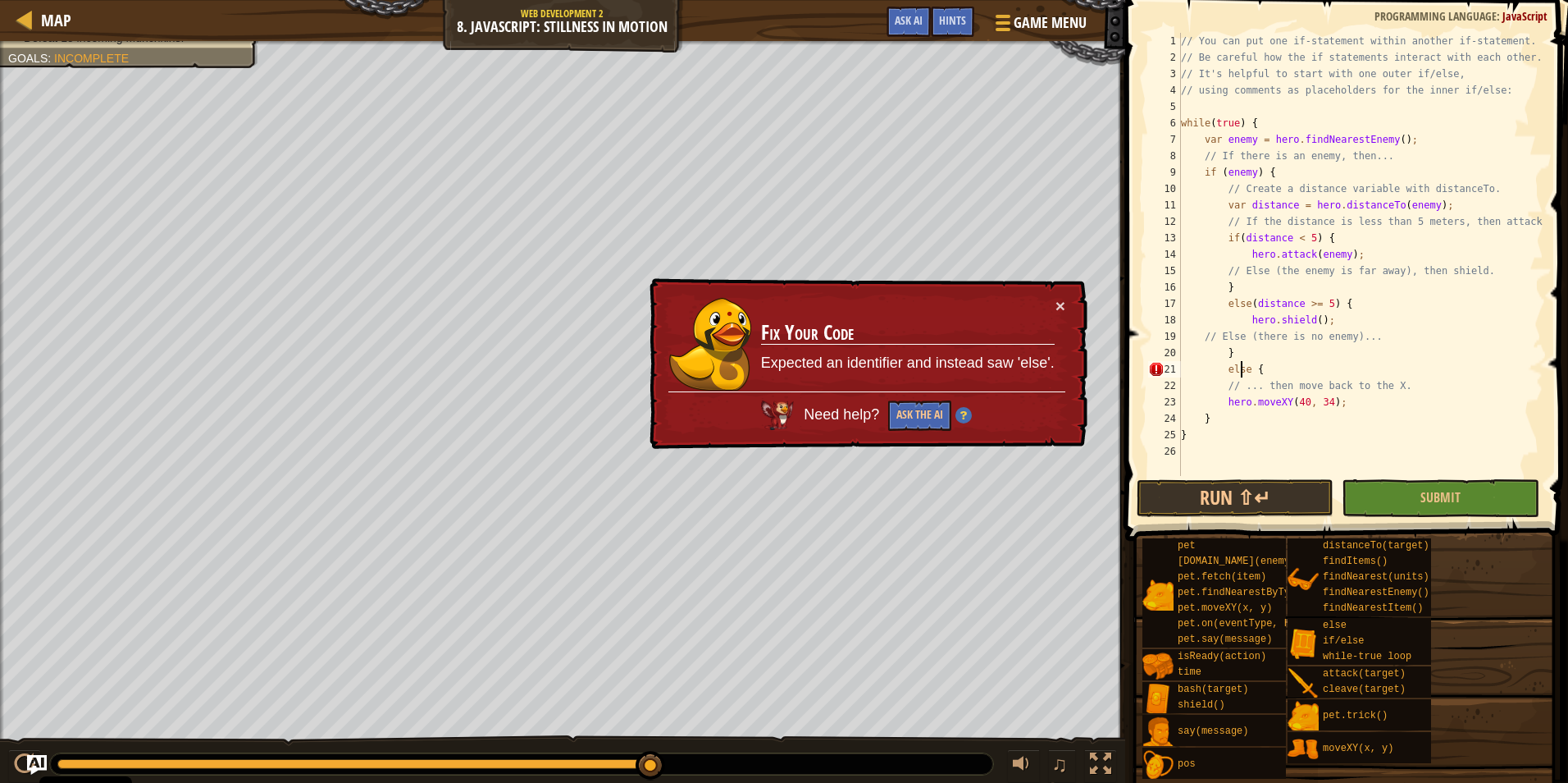
click at [1242, 373] on div "// You can put one if-statement within another if-statement. // Be careful how …" at bounding box center [1361, 271] width 366 height 476
click at [1345, 405] on div "// You can put one if-statement within another if-statement. // Be careful how …" at bounding box center [1361, 271] width 366 height 476
type textarea "hero.moveXY(40, 34);"
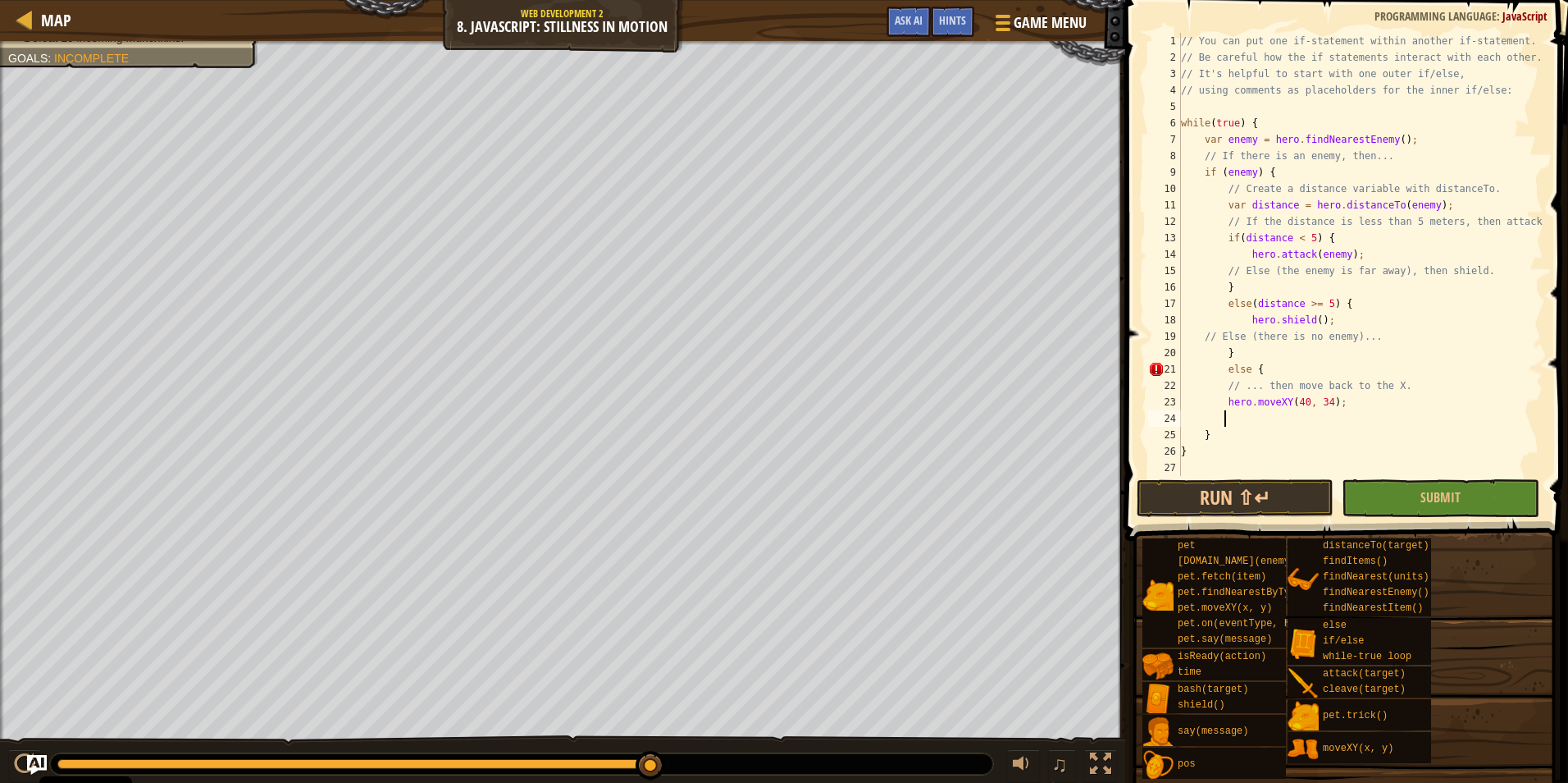
scroll to position [7, 3]
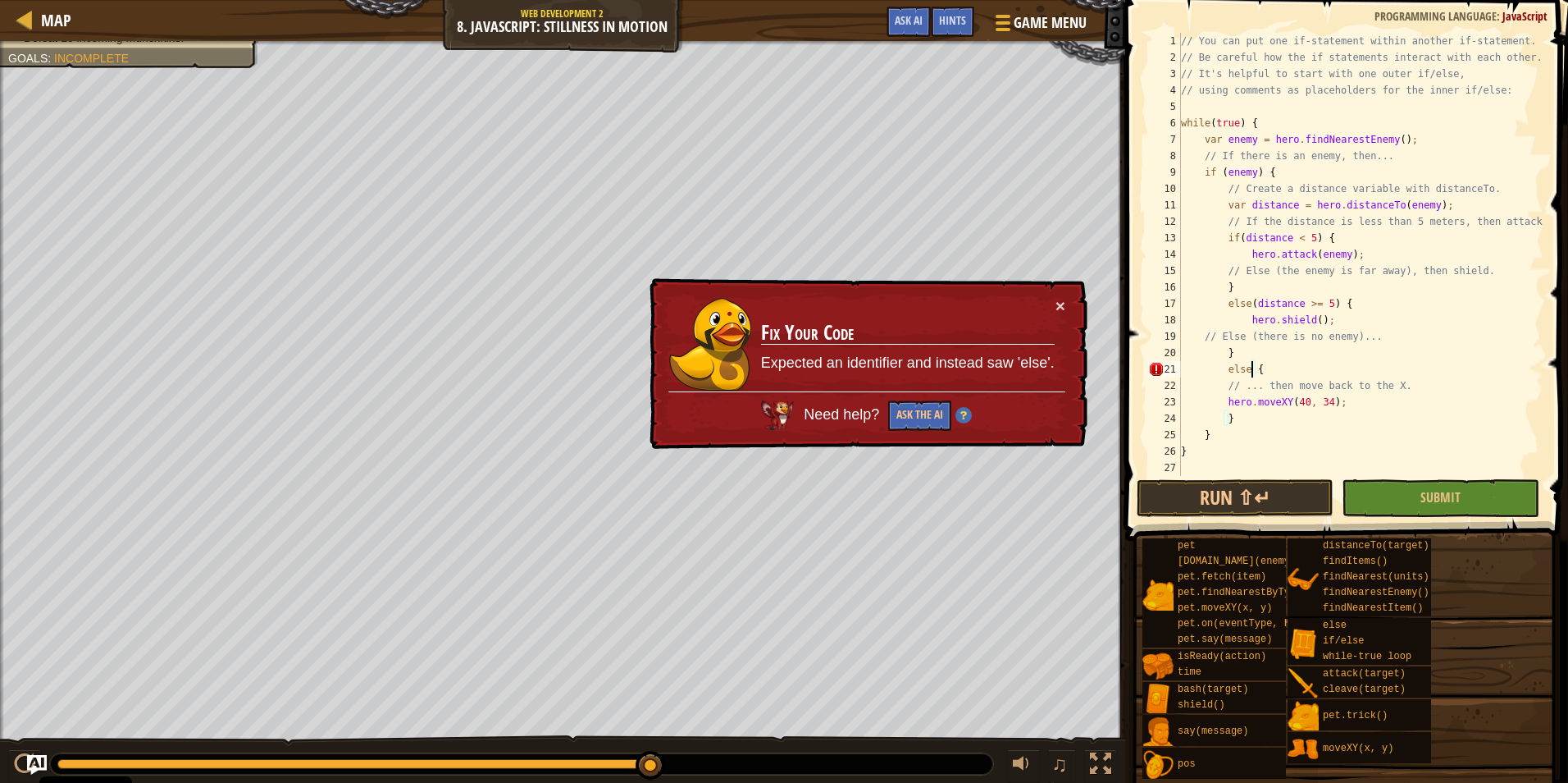
click at [1250, 365] on div "// You can put one if-statement within another if-statement. // Be careful how …" at bounding box center [1361, 271] width 366 height 476
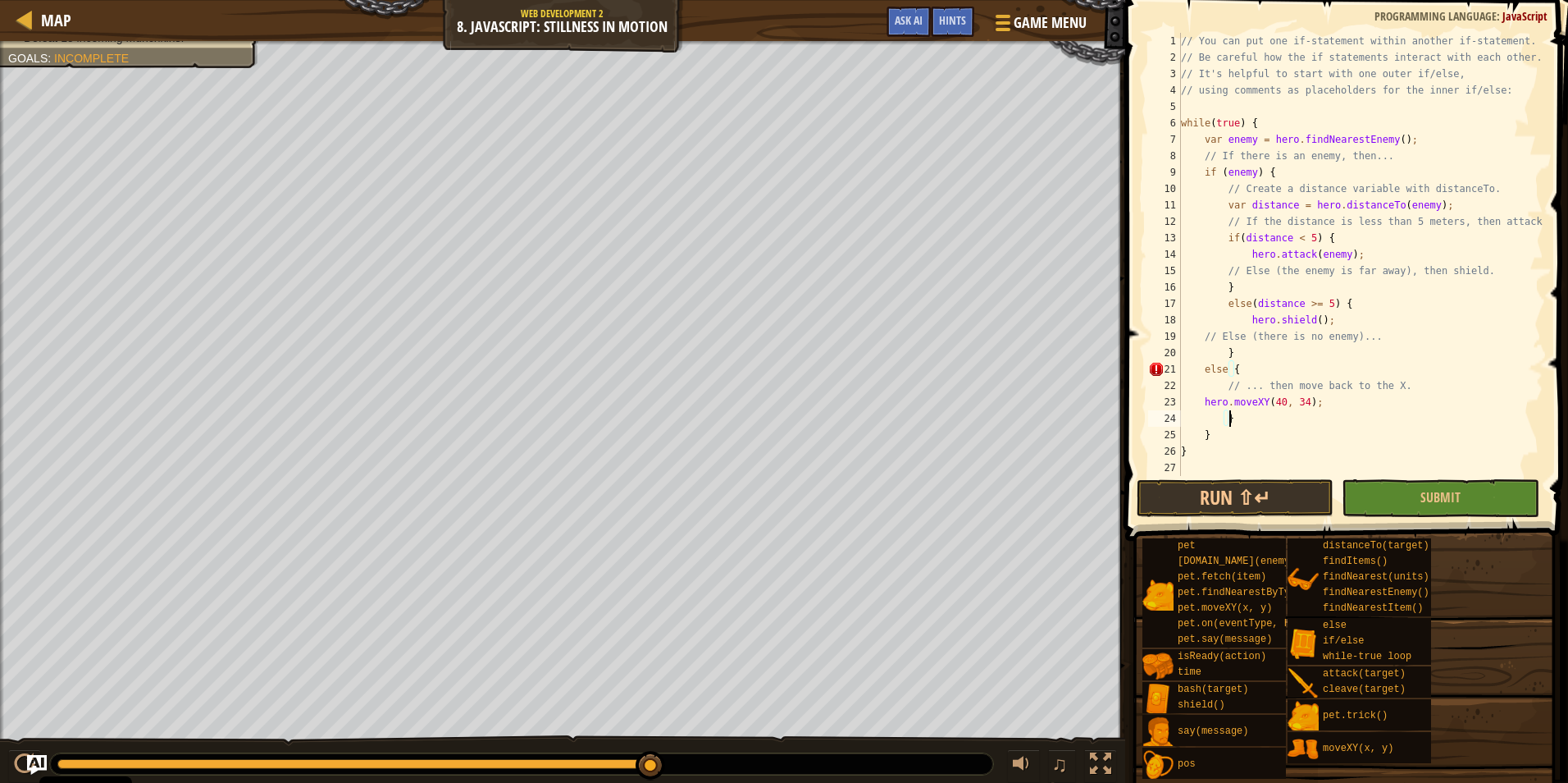
scroll to position [7, 2]
type textarea "}"
click at [1201, 406] on div "// You can put one if-statement within another if-statement. // Be careful how …" at bounding box center [1361, 271] width 366 height 476
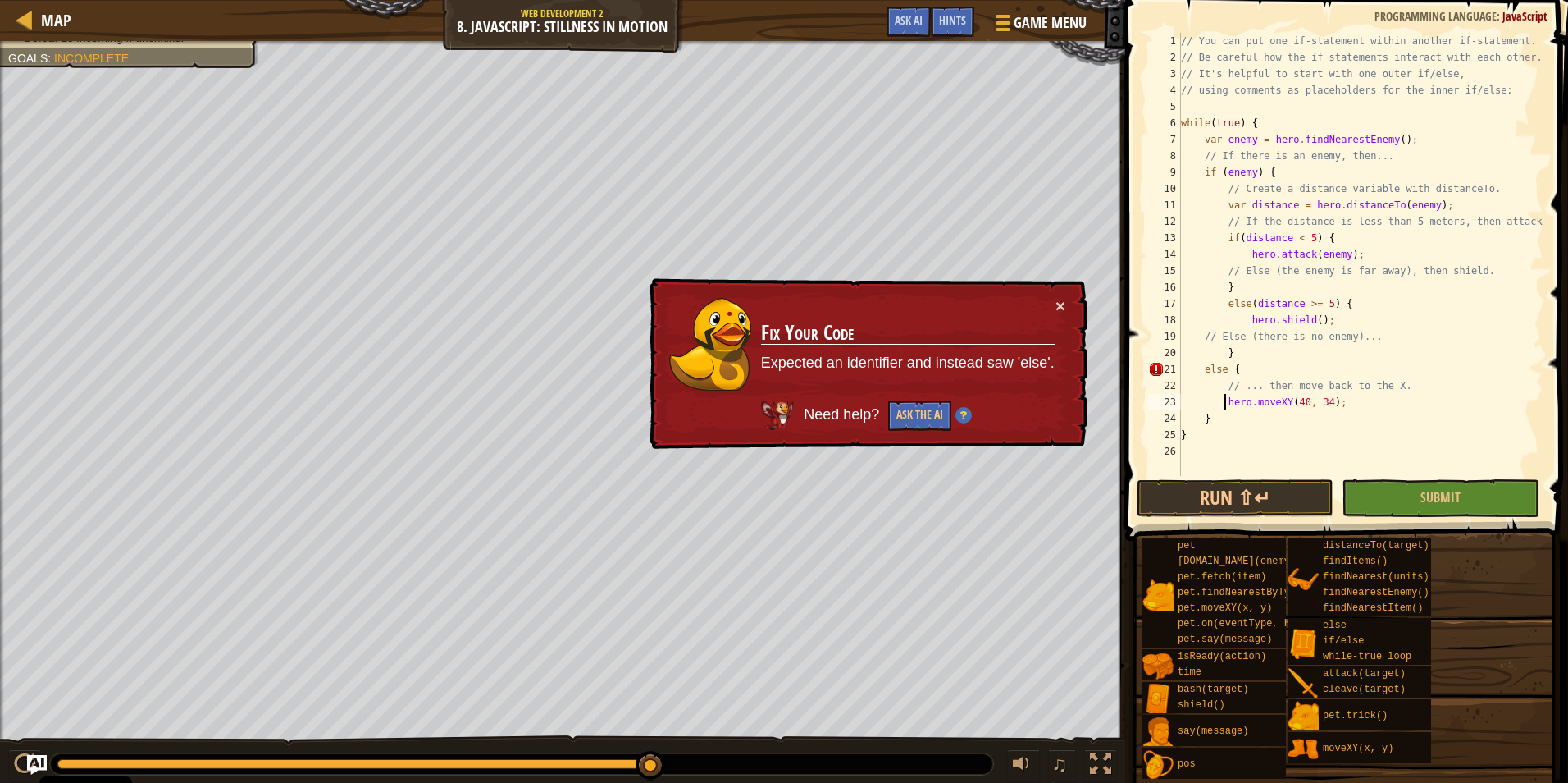
click at [1198, 368] on div "// You can put one if-statement within another if-statement. // Be careful how …" at bounding box center [1361, 271] width 366 height 476
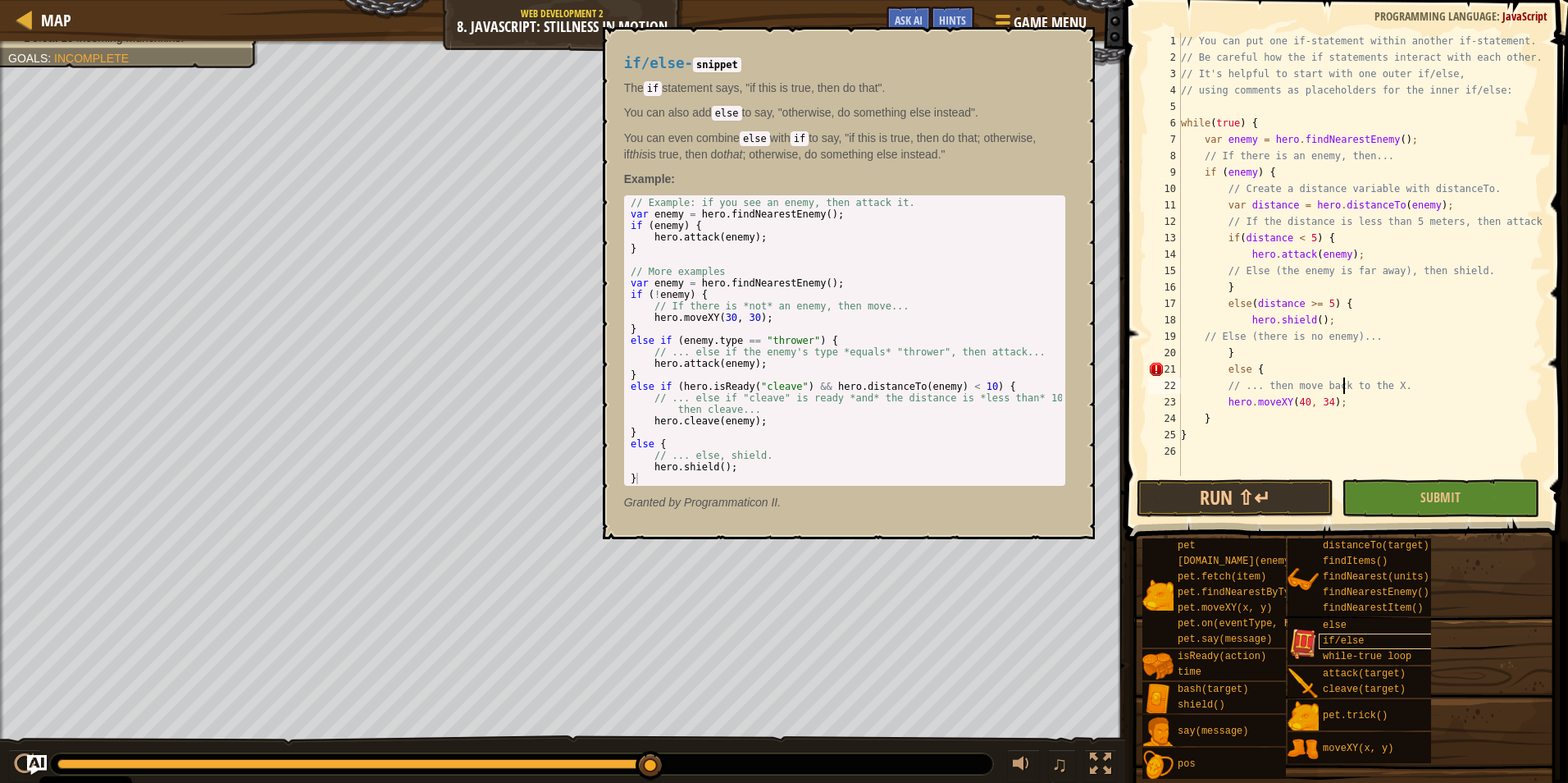
type textarea "hero.moveXY(40, 34);"
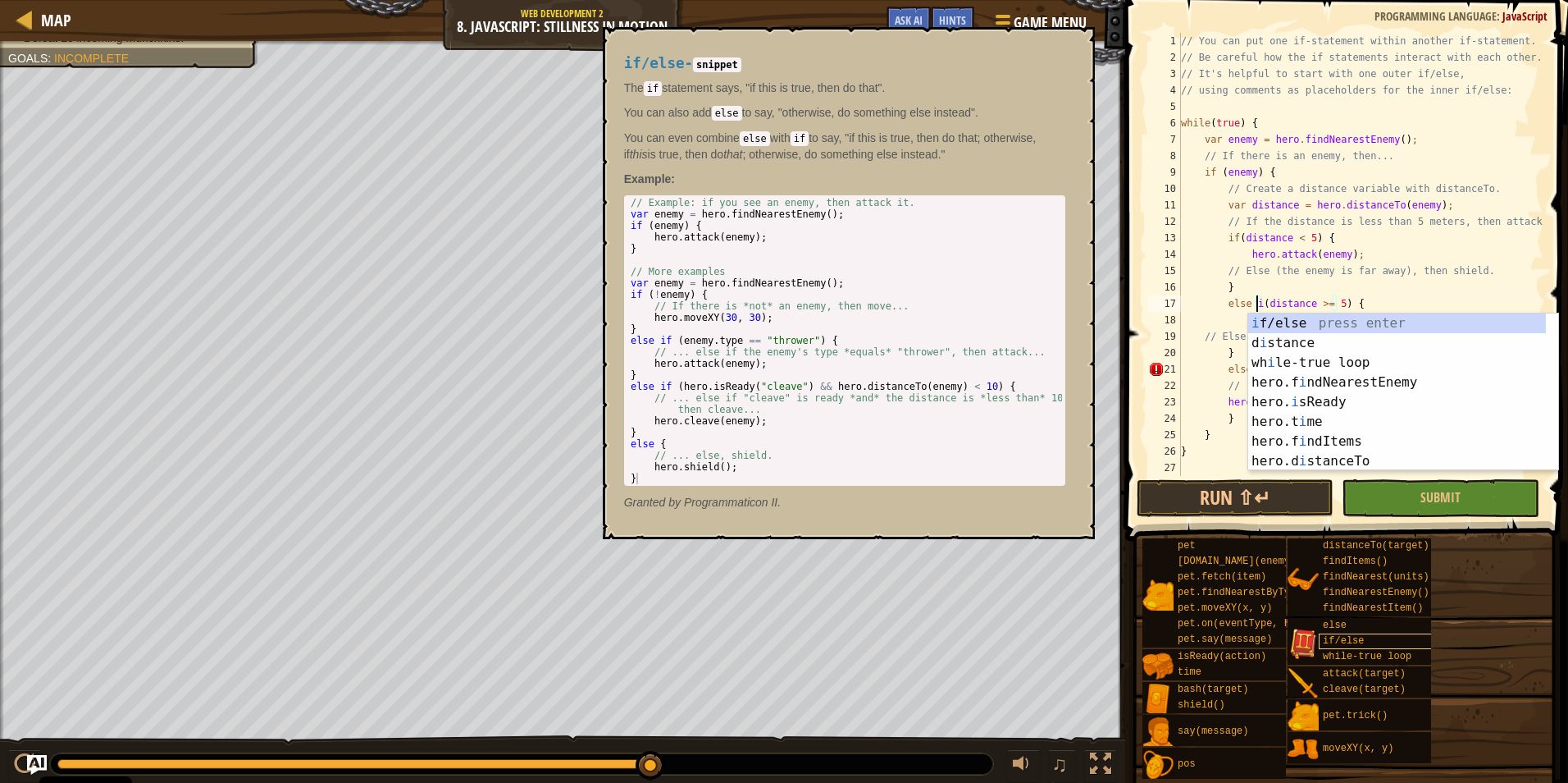
scroll to position [7, 6]
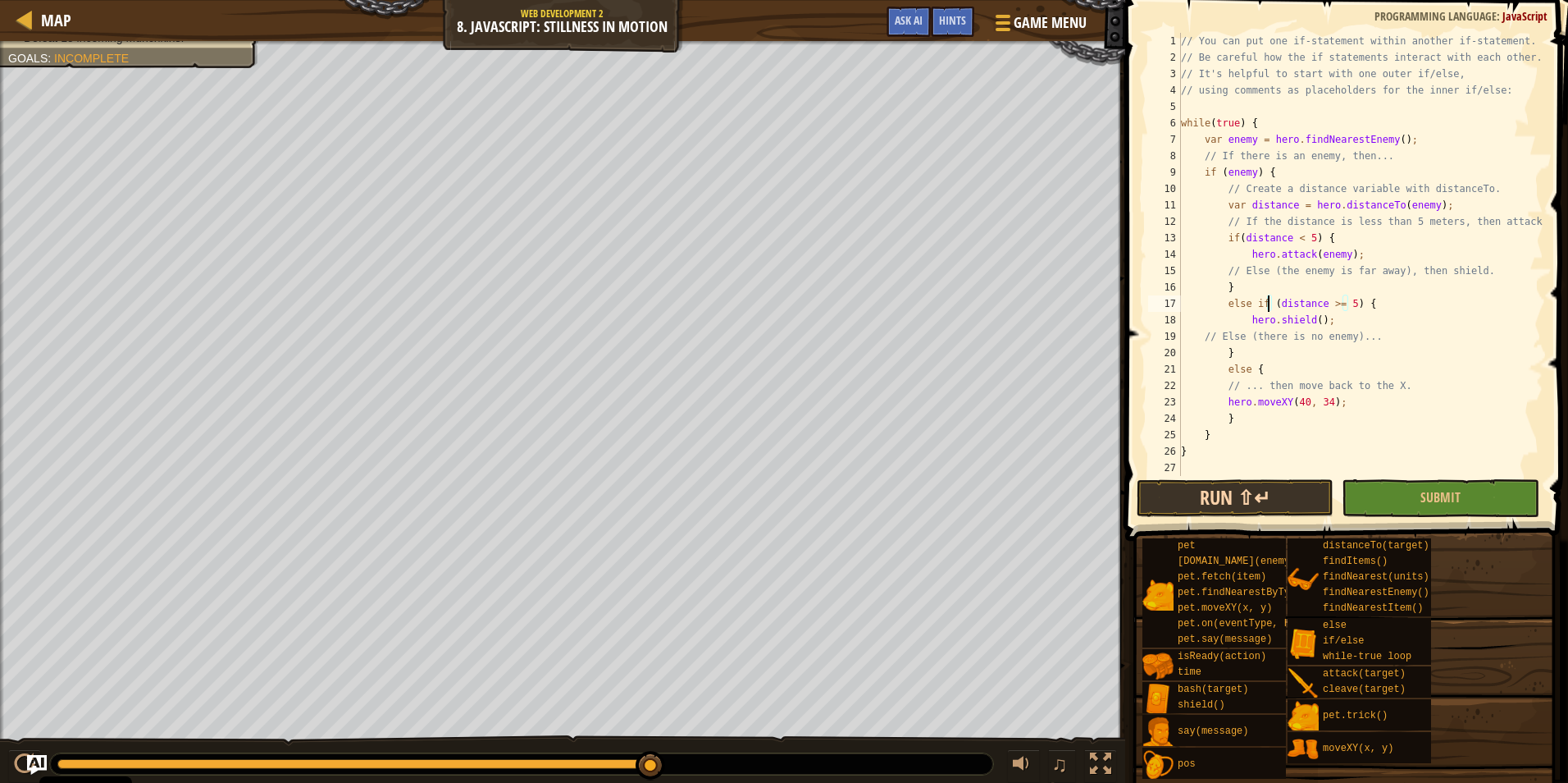
type textarea "else if (distance >= 5) {"
click at [1258, 502] on button "Run ⇧↵" at bounding box center [1235, 498] width 197 height 38
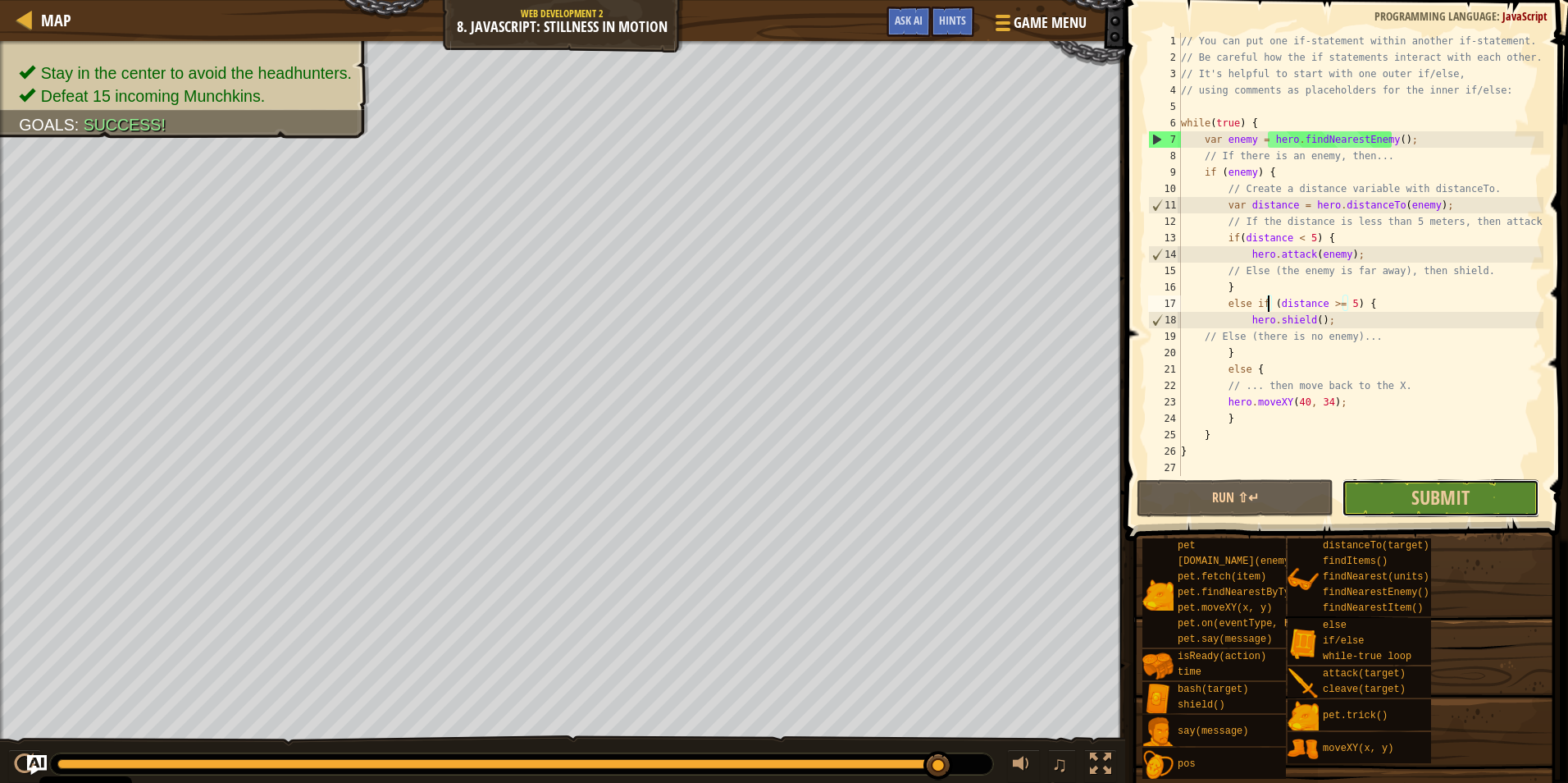
click at [1399, 499] on button "Submit" at bounding box center [1440, 498] width 197 height 38
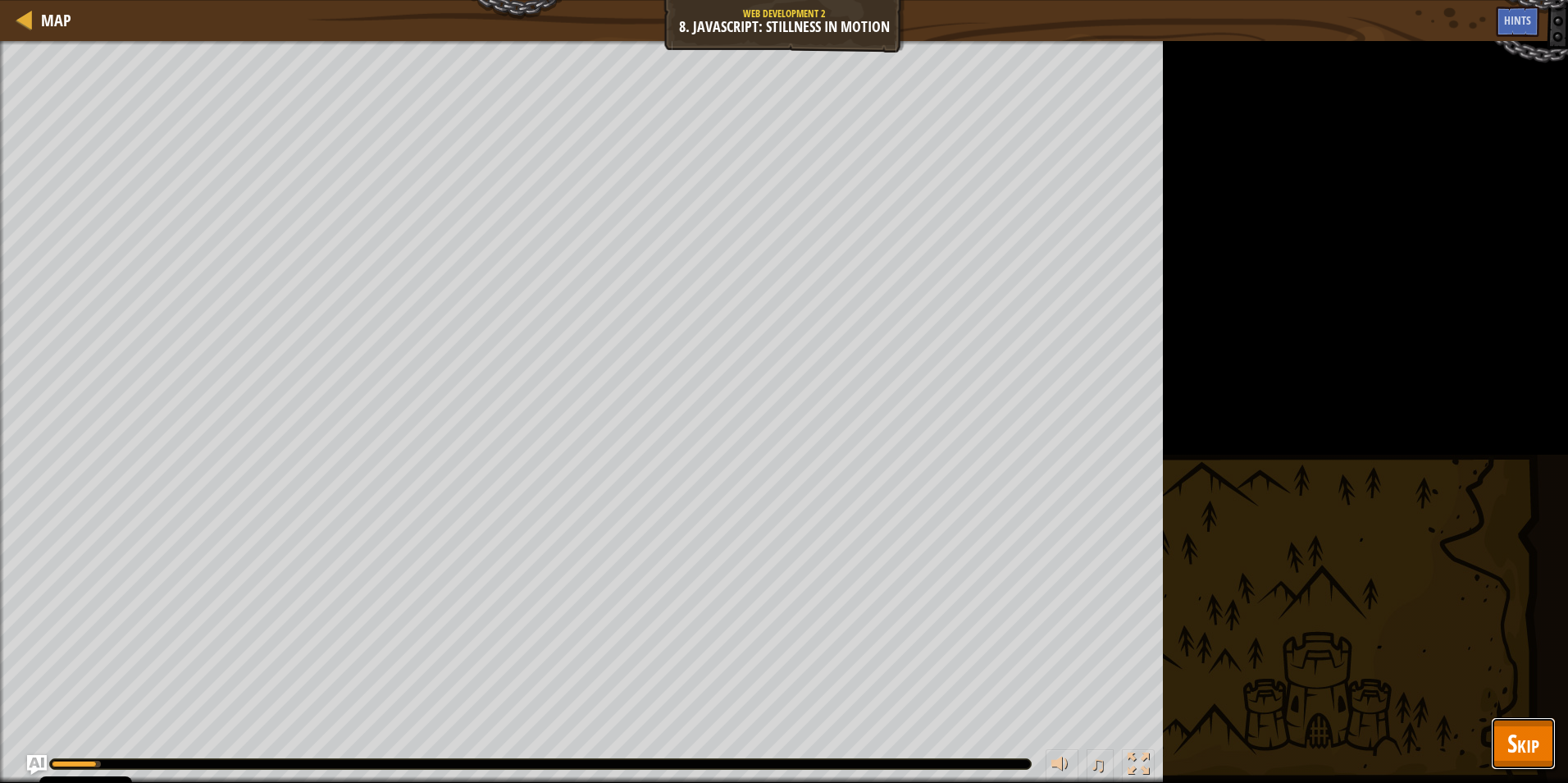
click at [1510, 728] on span "Skip" at bounding box center [1524, 743] width 32 height 33
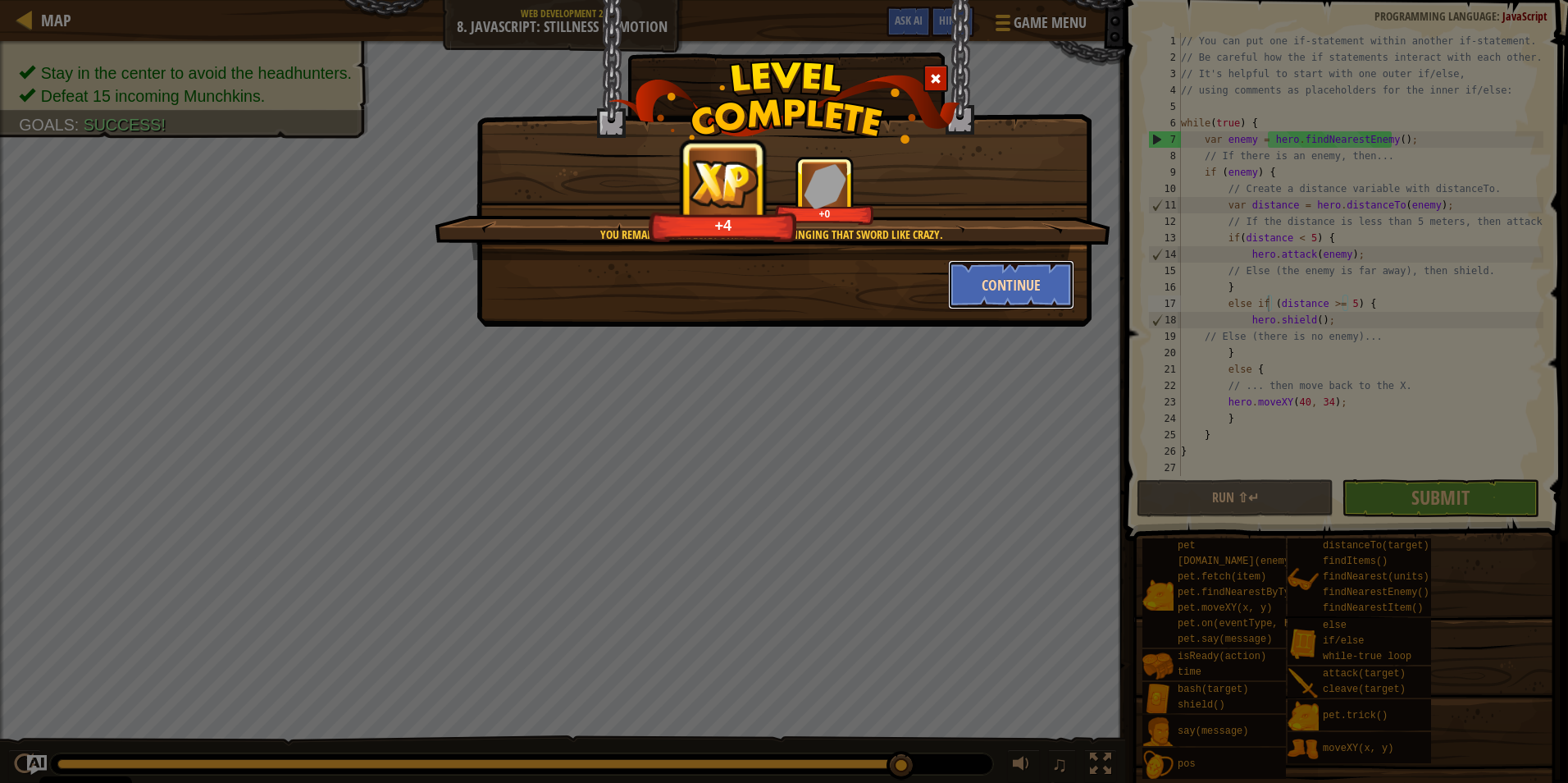
click at [1046, 292] on button "Continue" at bounding box center [1011, 284] width 127 height 49
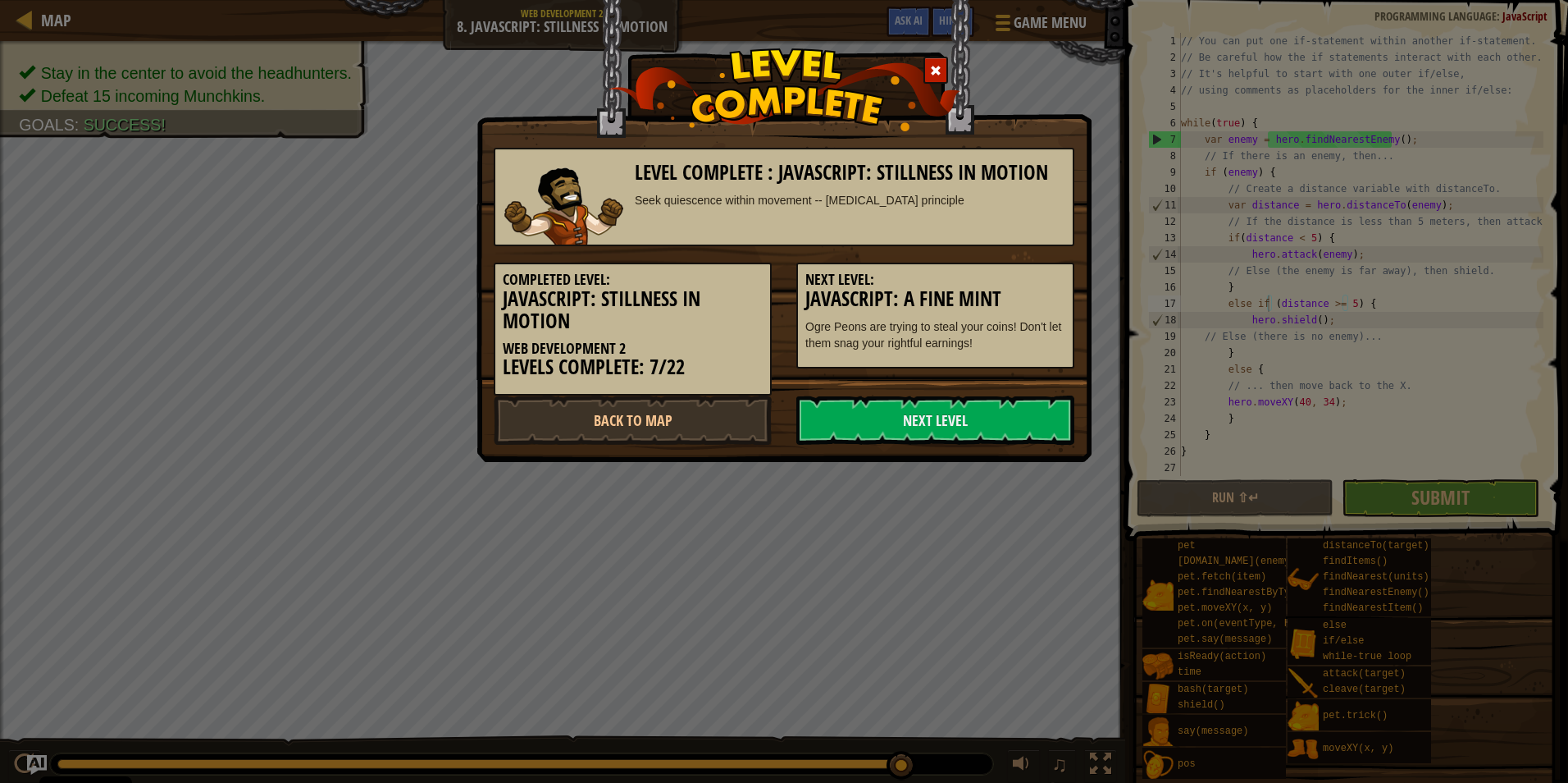
click at [984, 288] on h3 "JavaScript: A Fine Mint" at bounding box center [935, 299] width 260 height 22
click at [894, 410] on link "Next Level" at bounding box center [935, 420] width 278 height 49
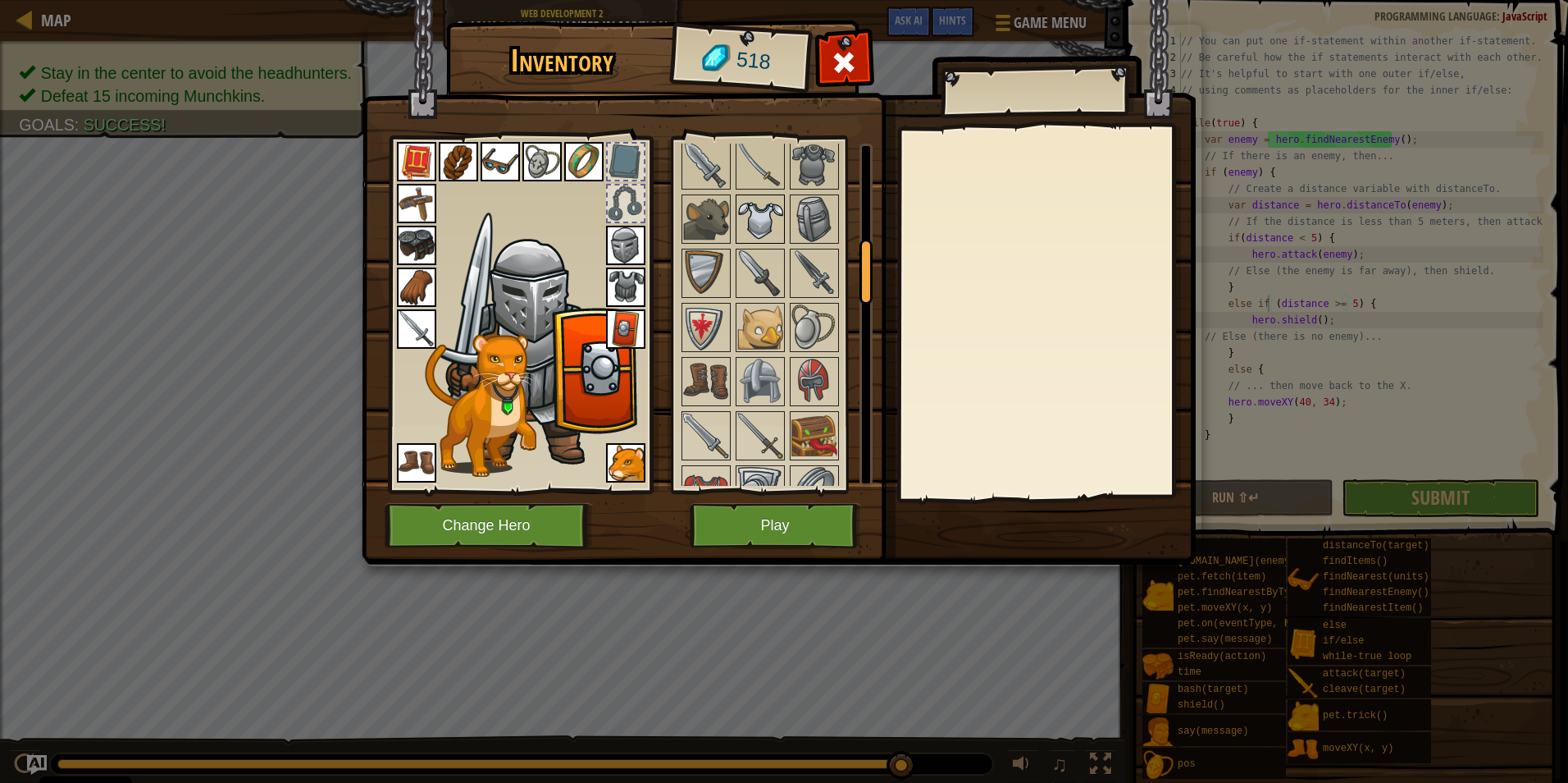
scroll to position [492, 0]
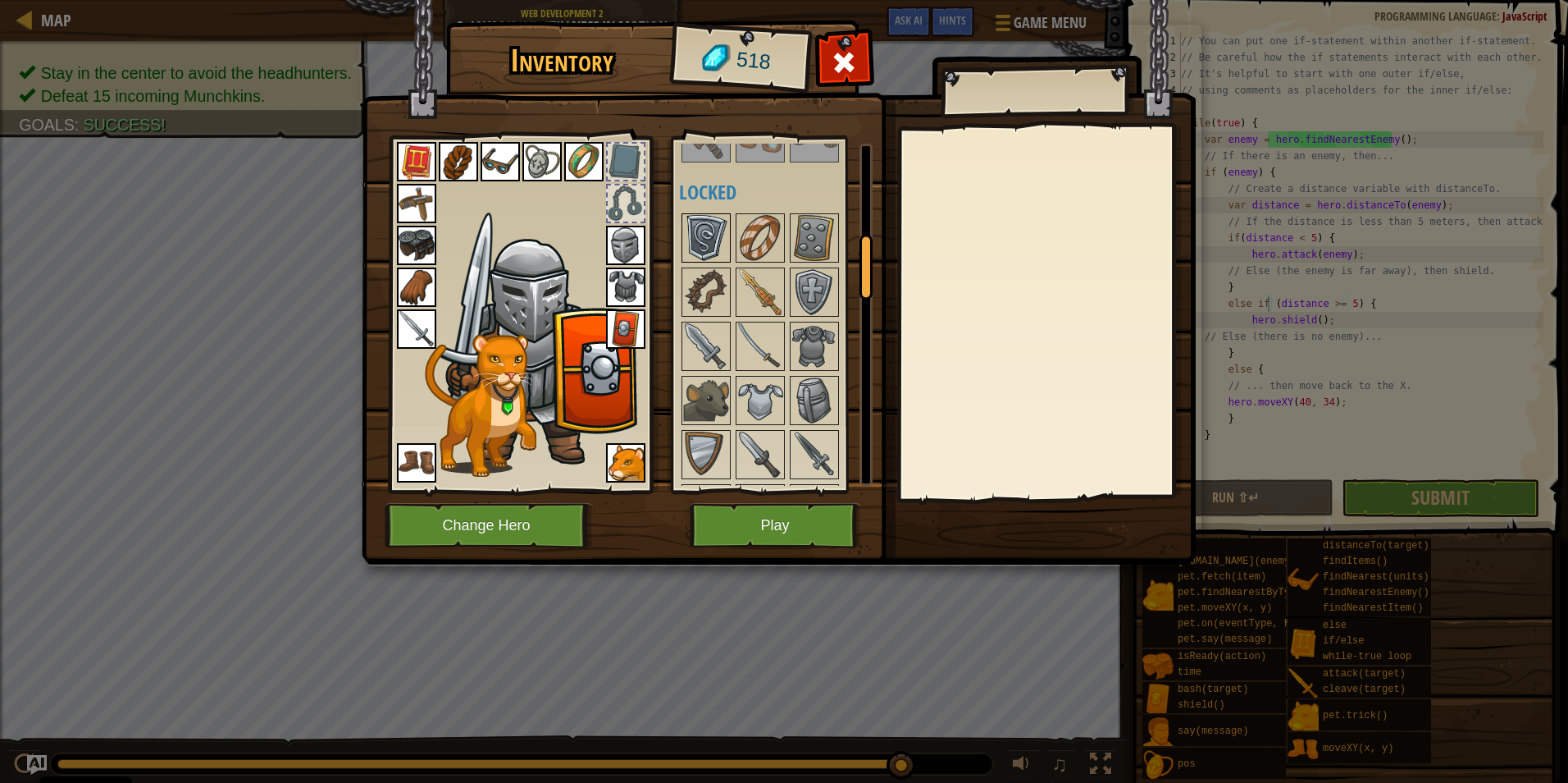
click at [704, 247] on img at bounding box center [707, 238] width 46 height 46
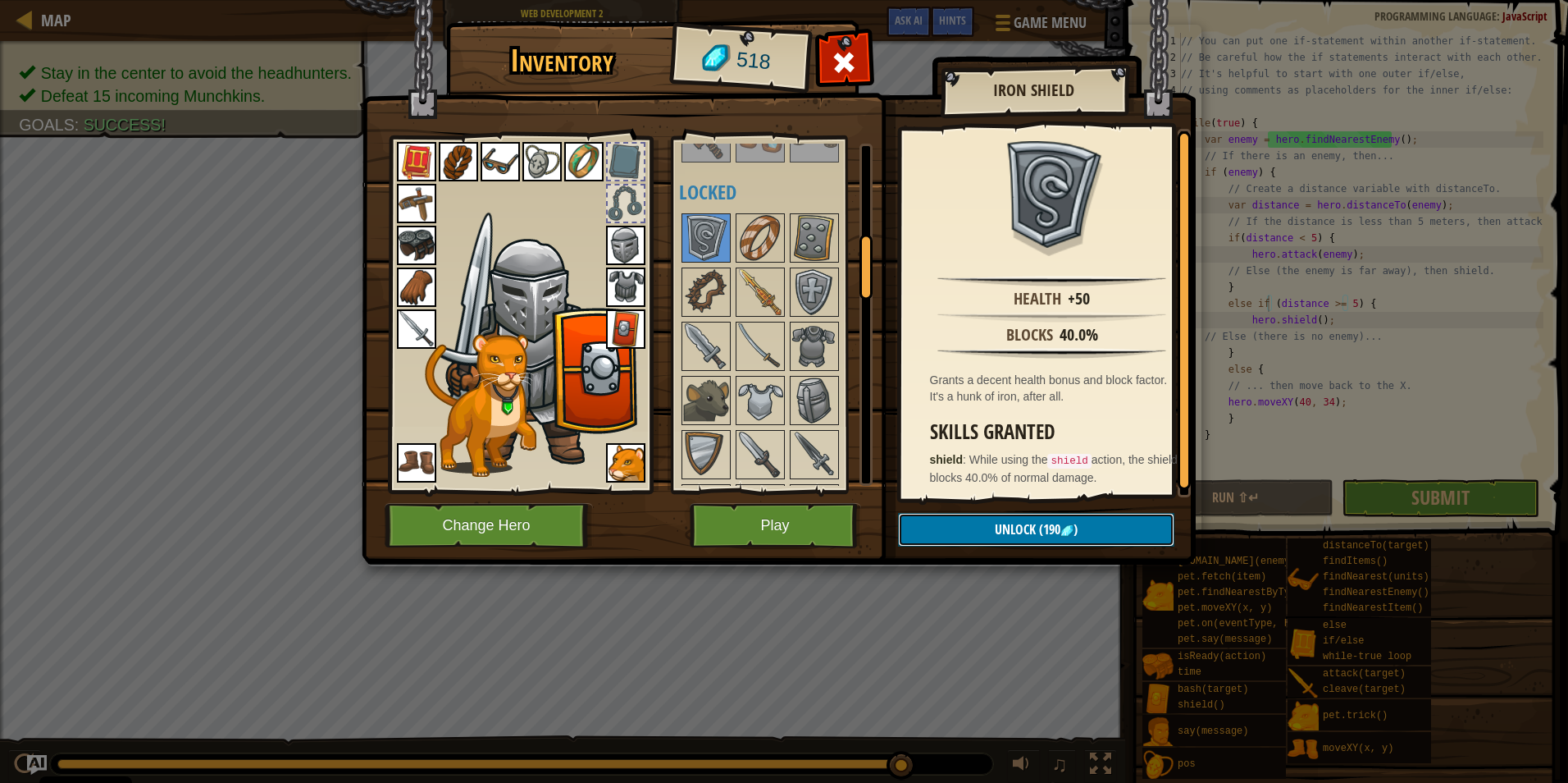
click at [1034, 524] on span "Unlock" at bounding box center [1015, 528] width 41 height 18
click at [1013, 524] on button "Confirm" at bounding box center [1036, 529] width 276 height 33
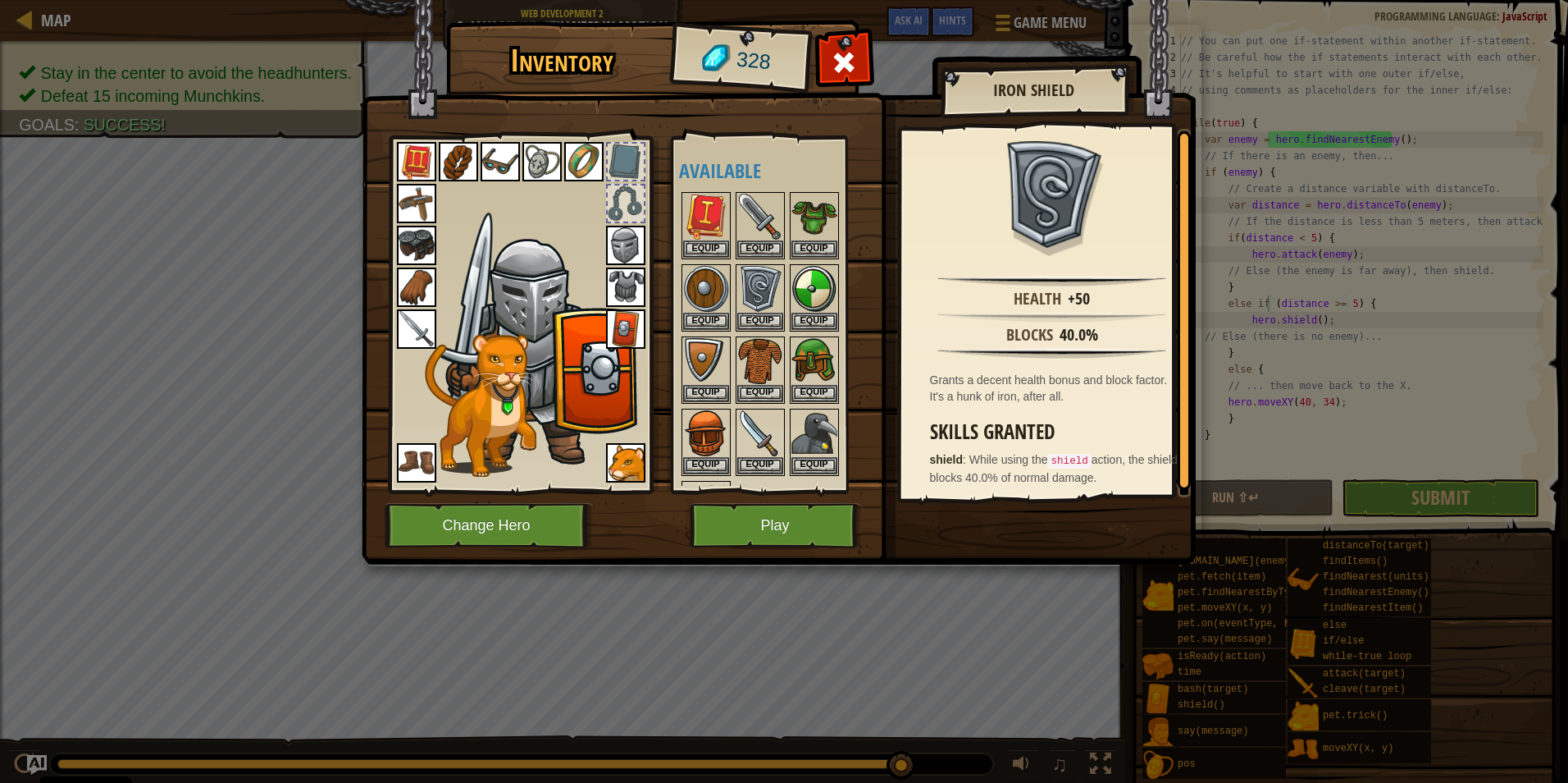
click at [628, 314] on img at bounding box center [625, 329] width 40 height 40
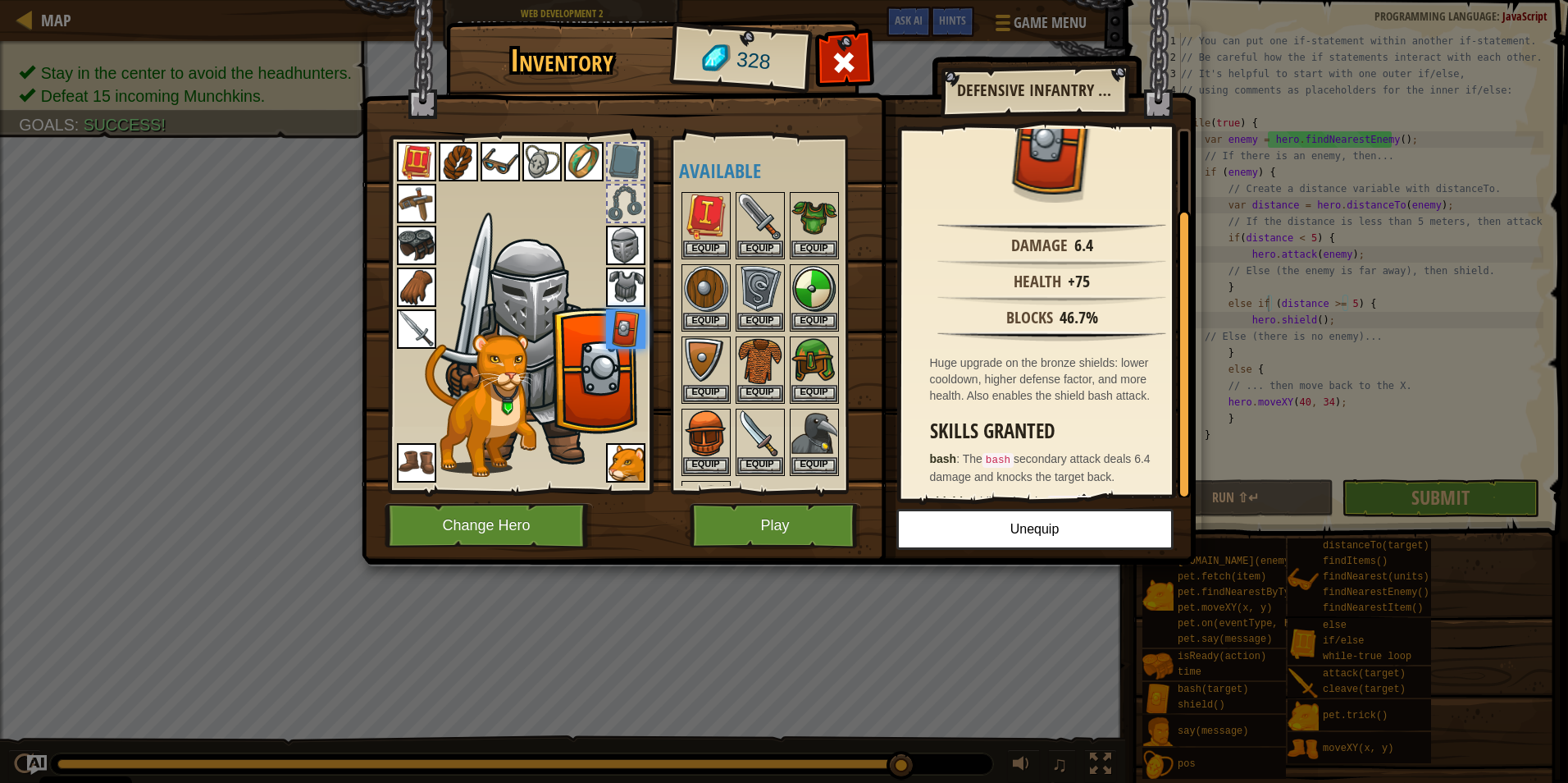
scroll to position [96, 0]
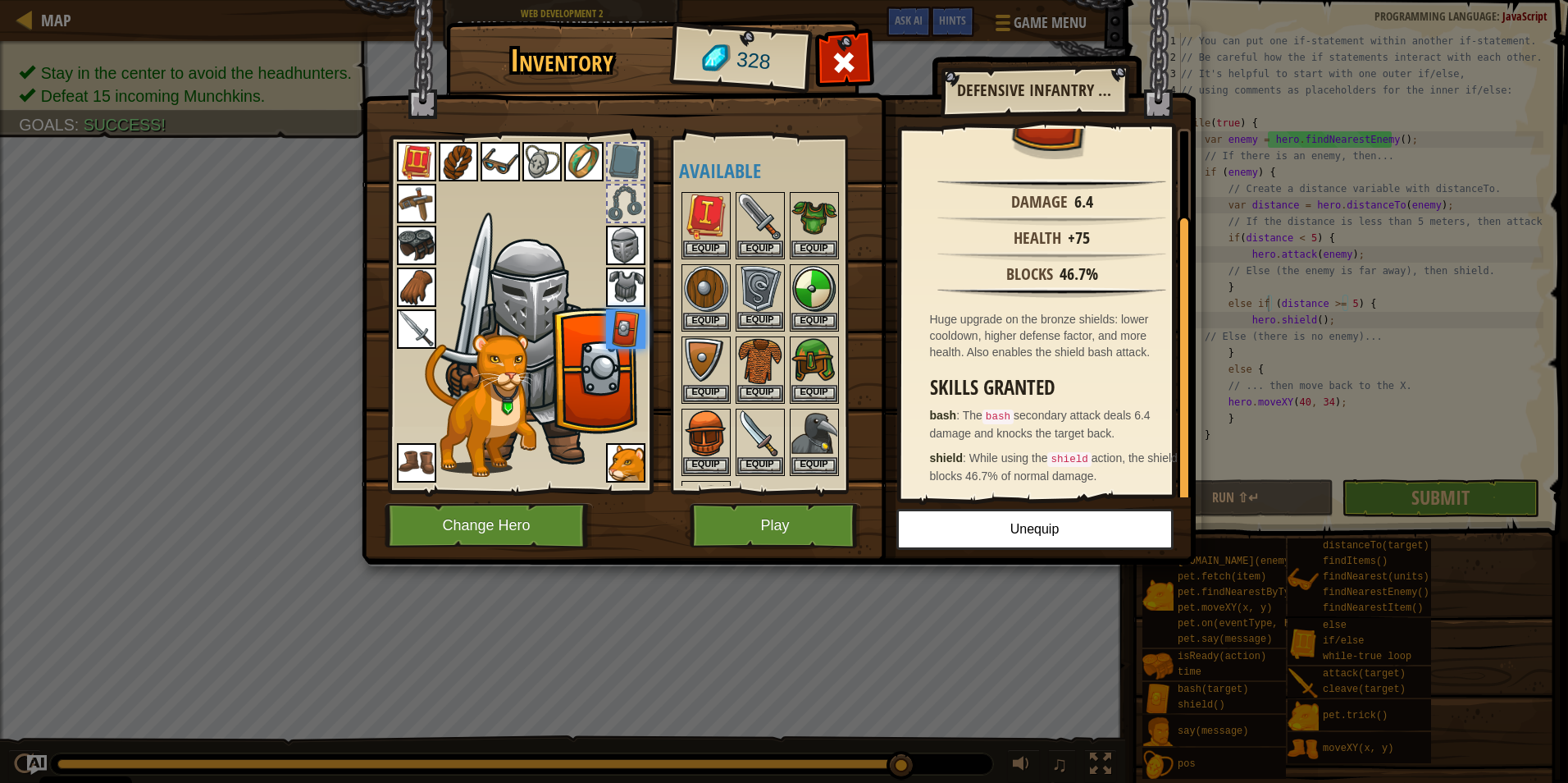
click at [766, 289] on img at bounding box center [760, 289] width 46 height 46
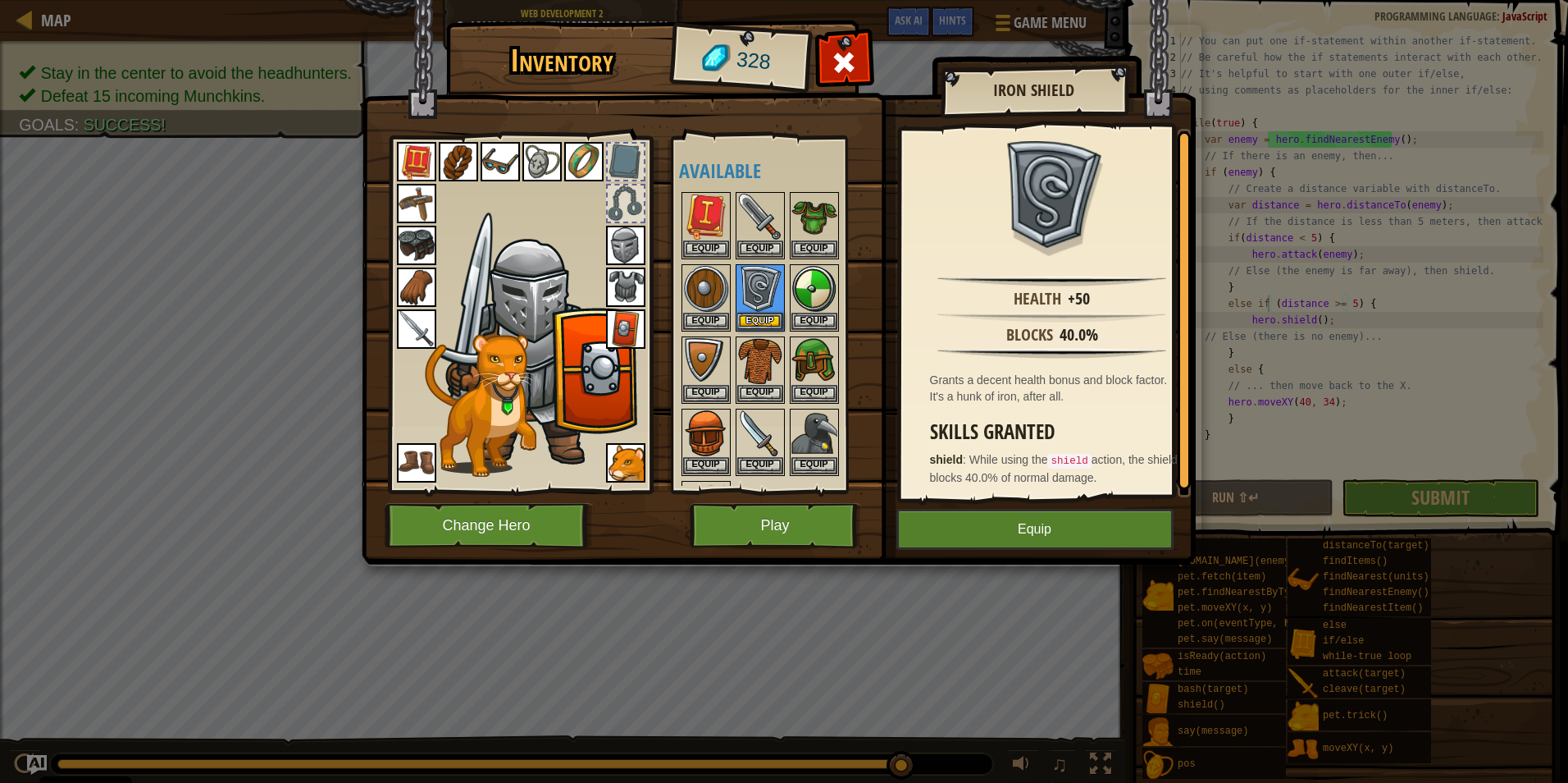
click at [619, 326] on img at bounding box center [625, 329] width 40 height 40
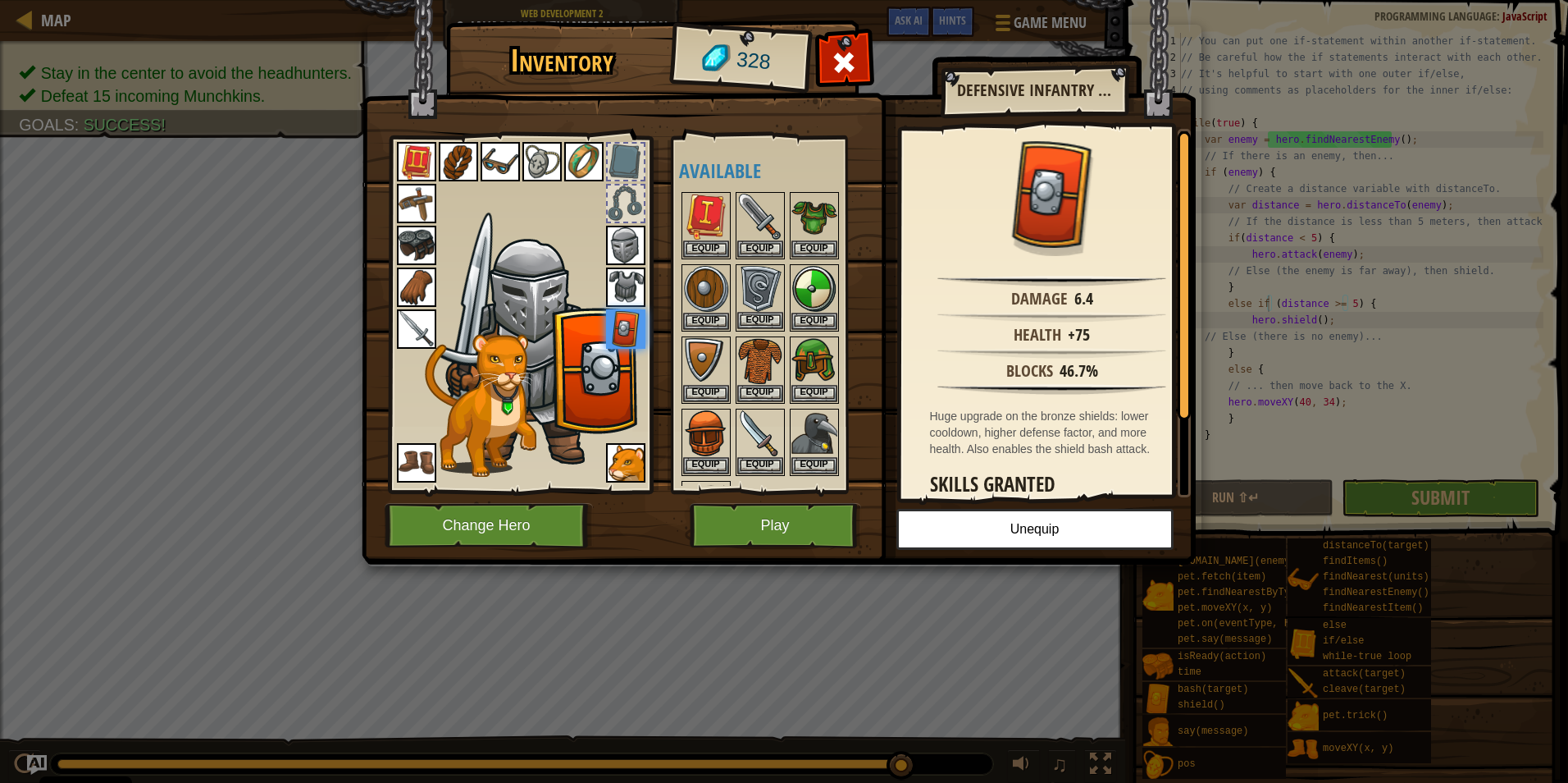
click at [772, 290] on img at bounding box center [760, 289] width 46 height 46
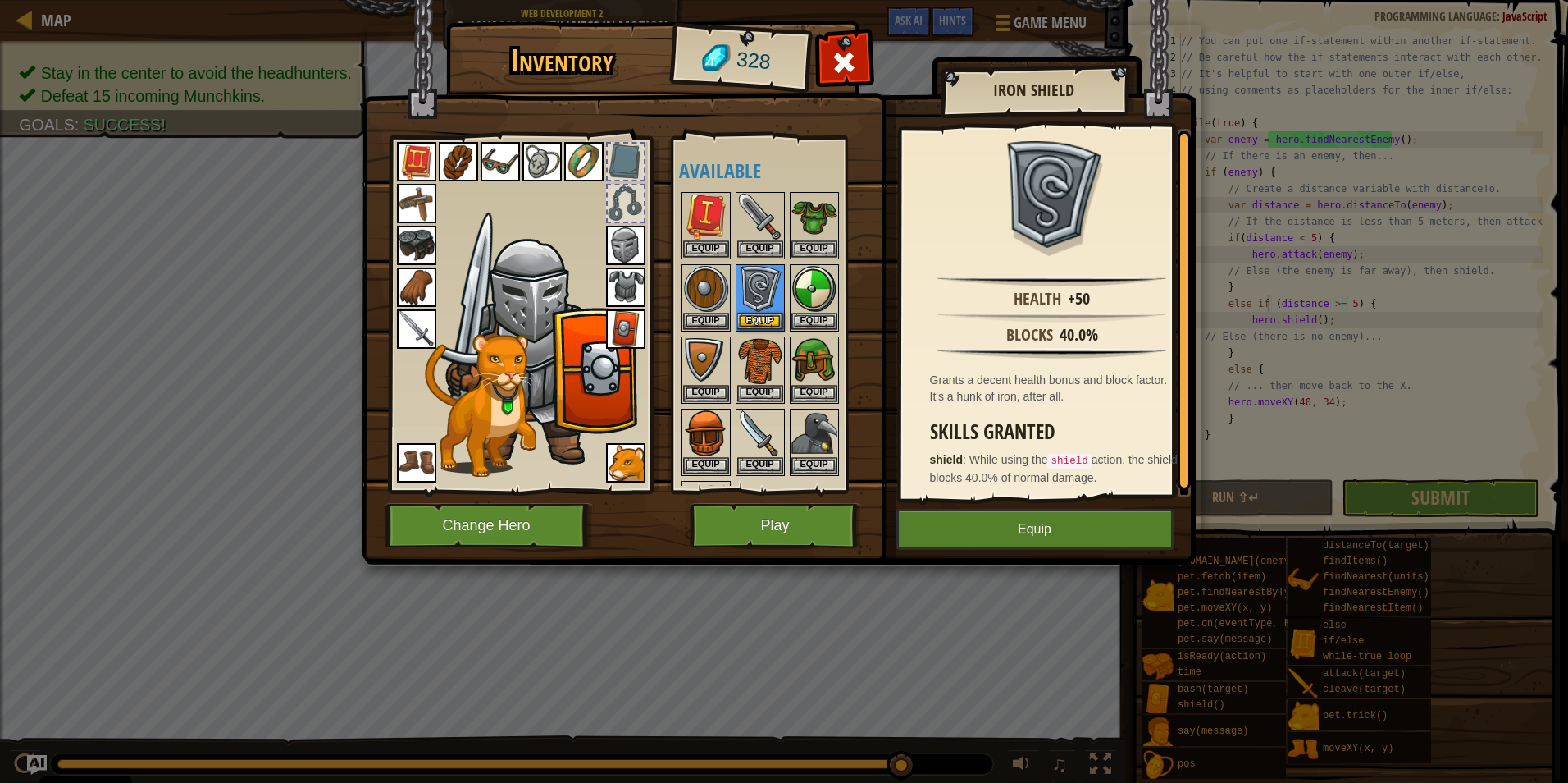
click at [620, 324] on img at bounding box center [625, 329] width 40 height 40
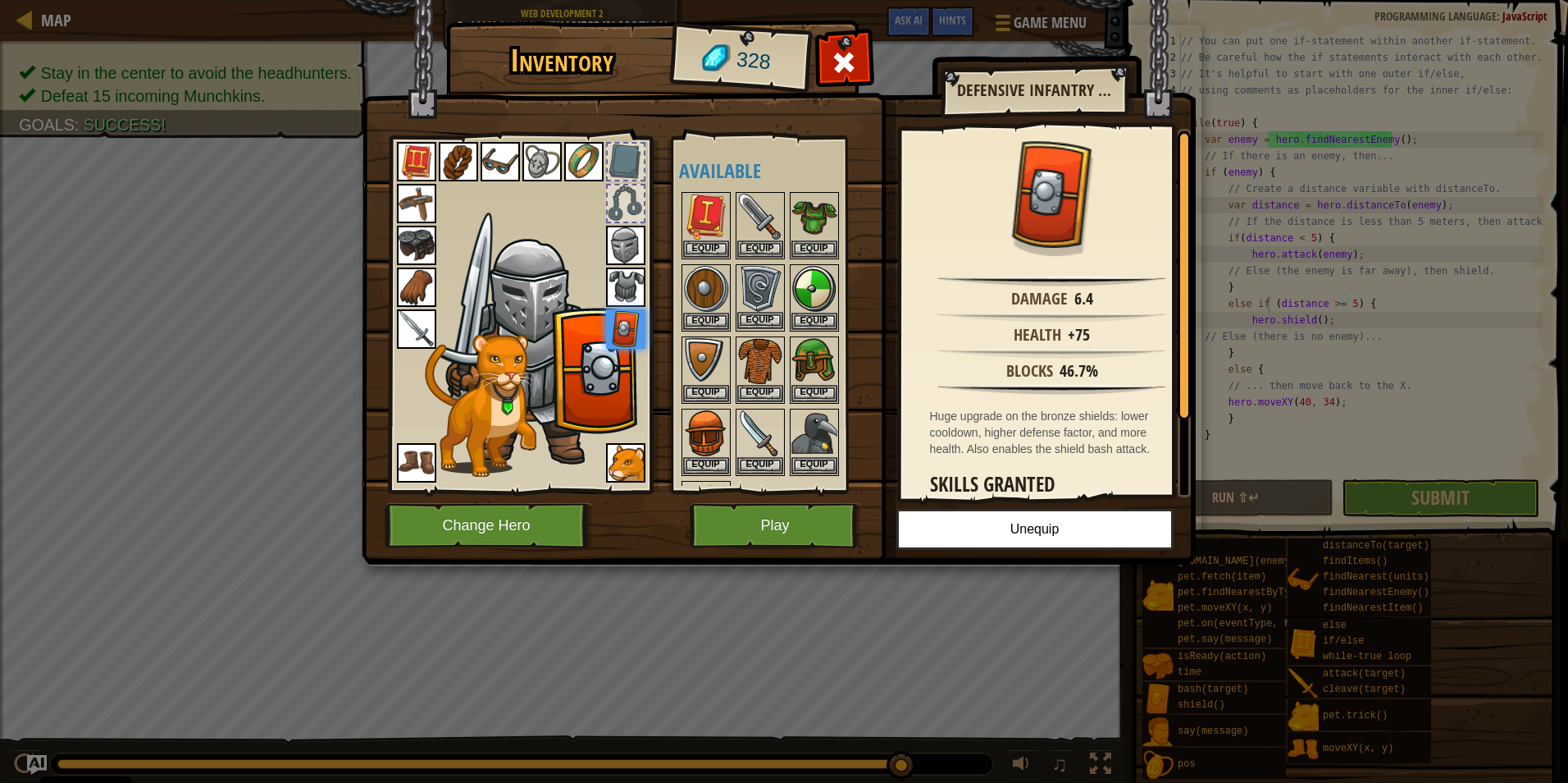
click at [756, 289] on img at bounding box center [760, 289] width 46 height 46
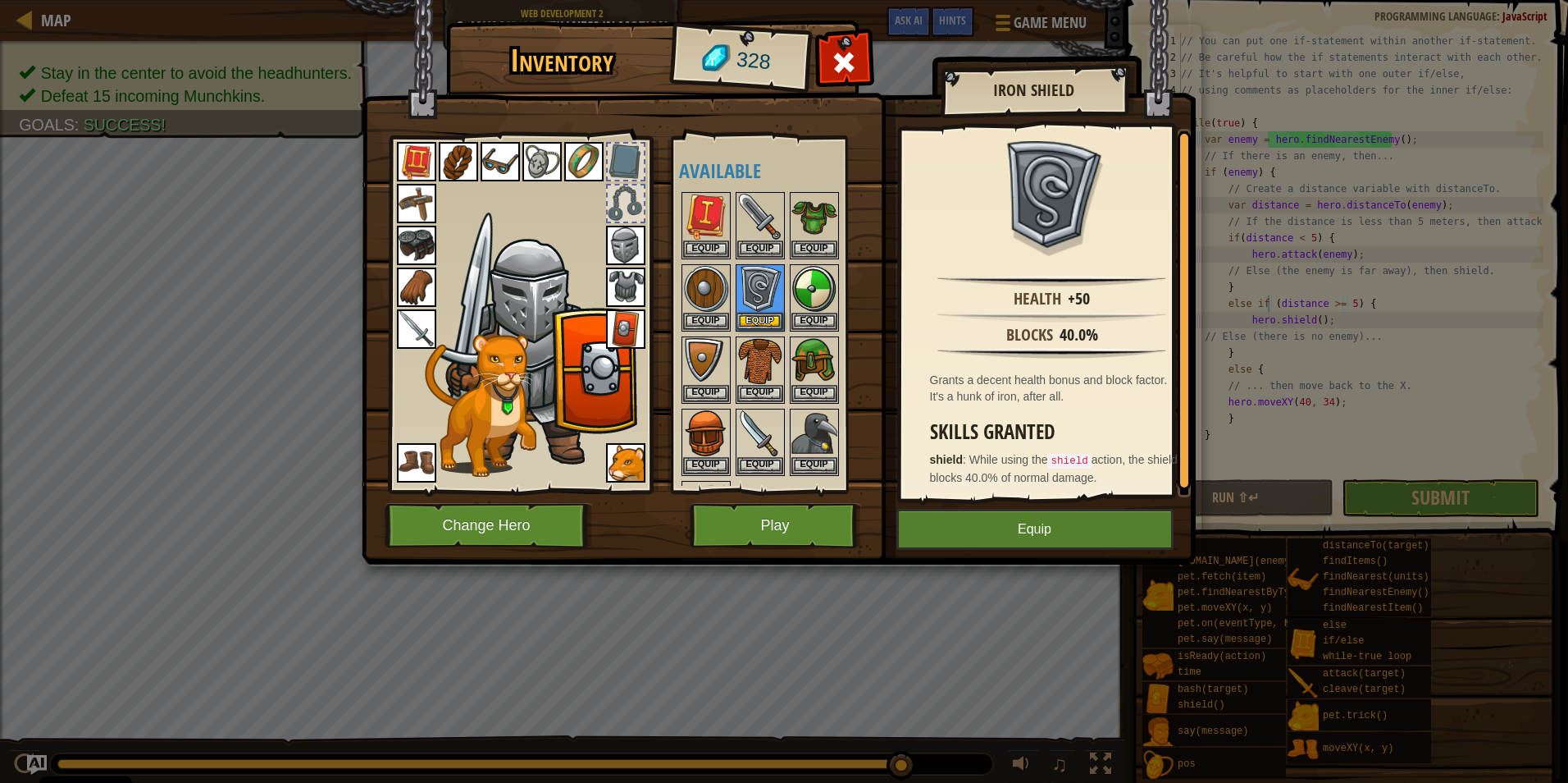
click at [631, 331] on img at bounding box center [625, 329] width 40 height 40
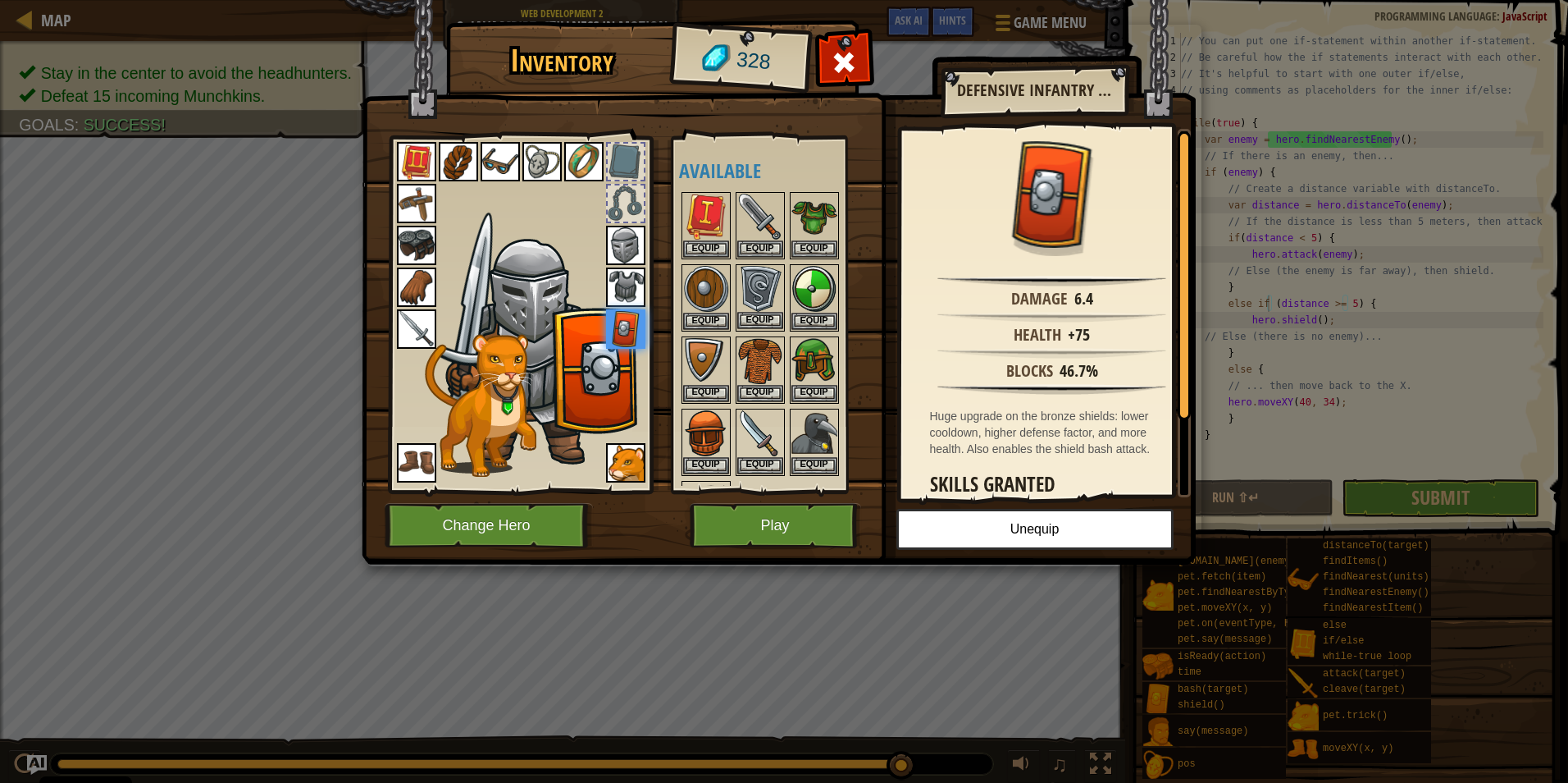
click at [764, 295] on img at bounding box center [760, 289] width 46 height 46
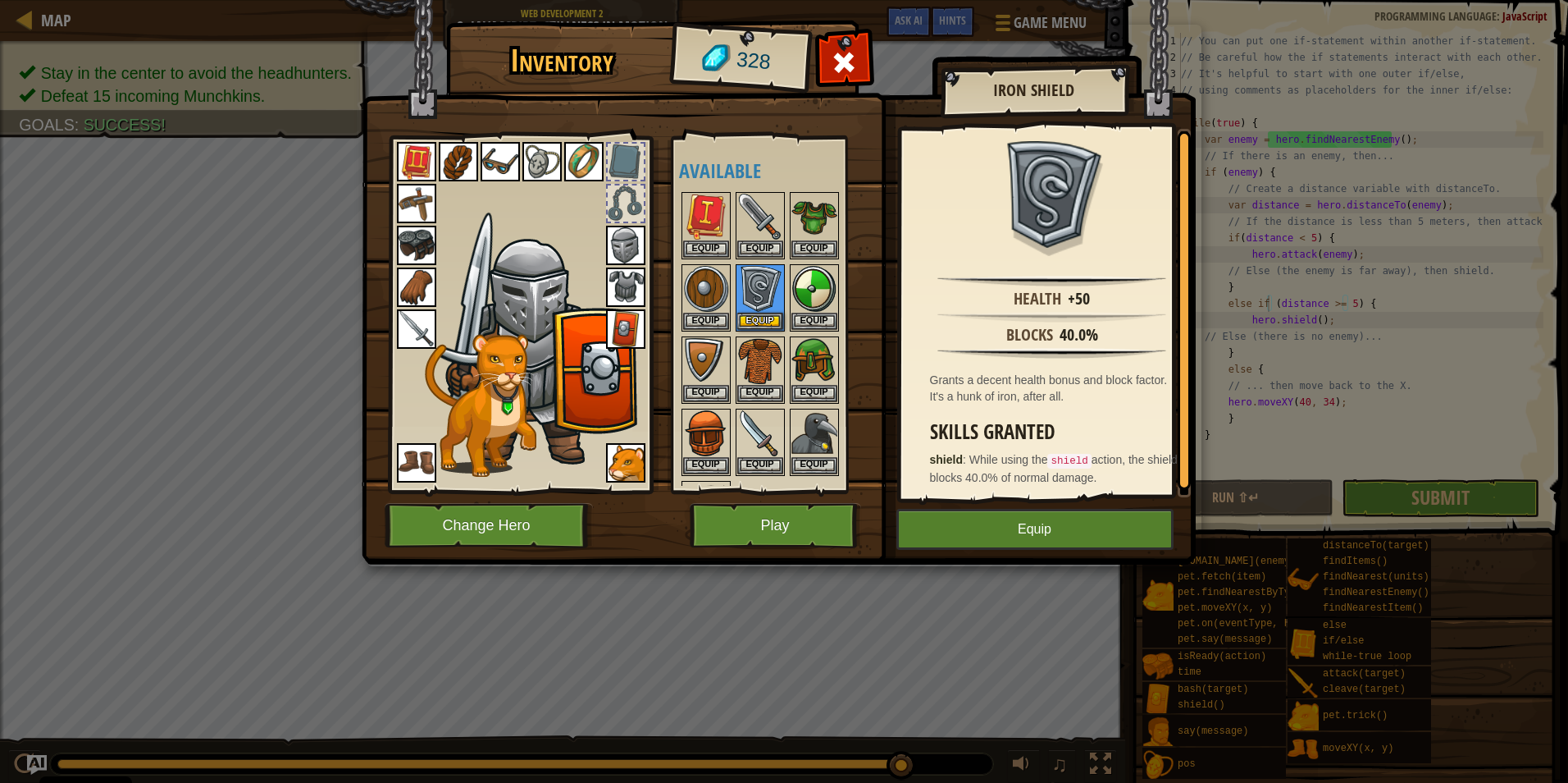
scroll to position [4, 0]
click at [619, 329] on img at bounding box center [625, 329] width 40 height 40
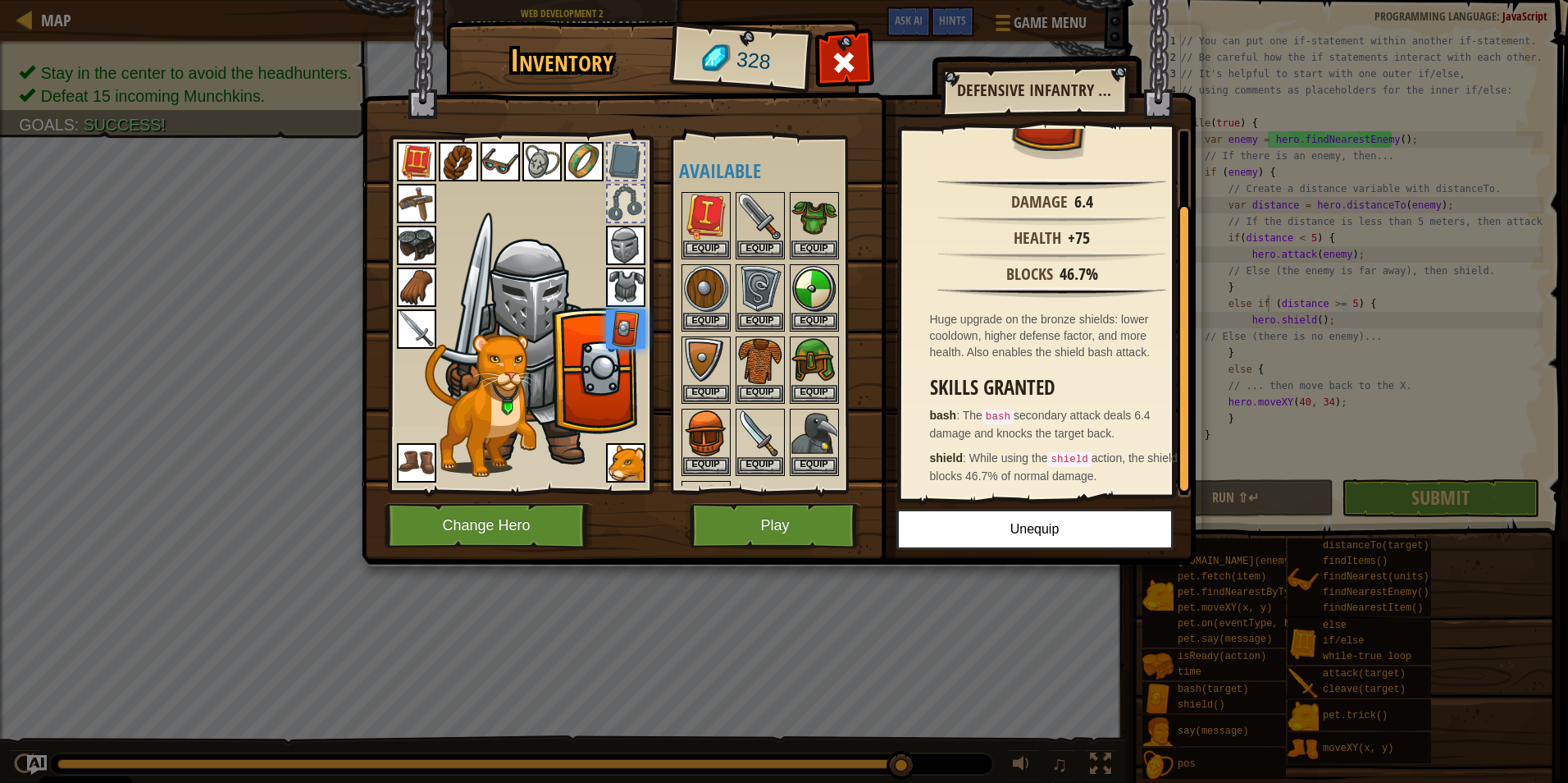
scroll to position [0, 0]
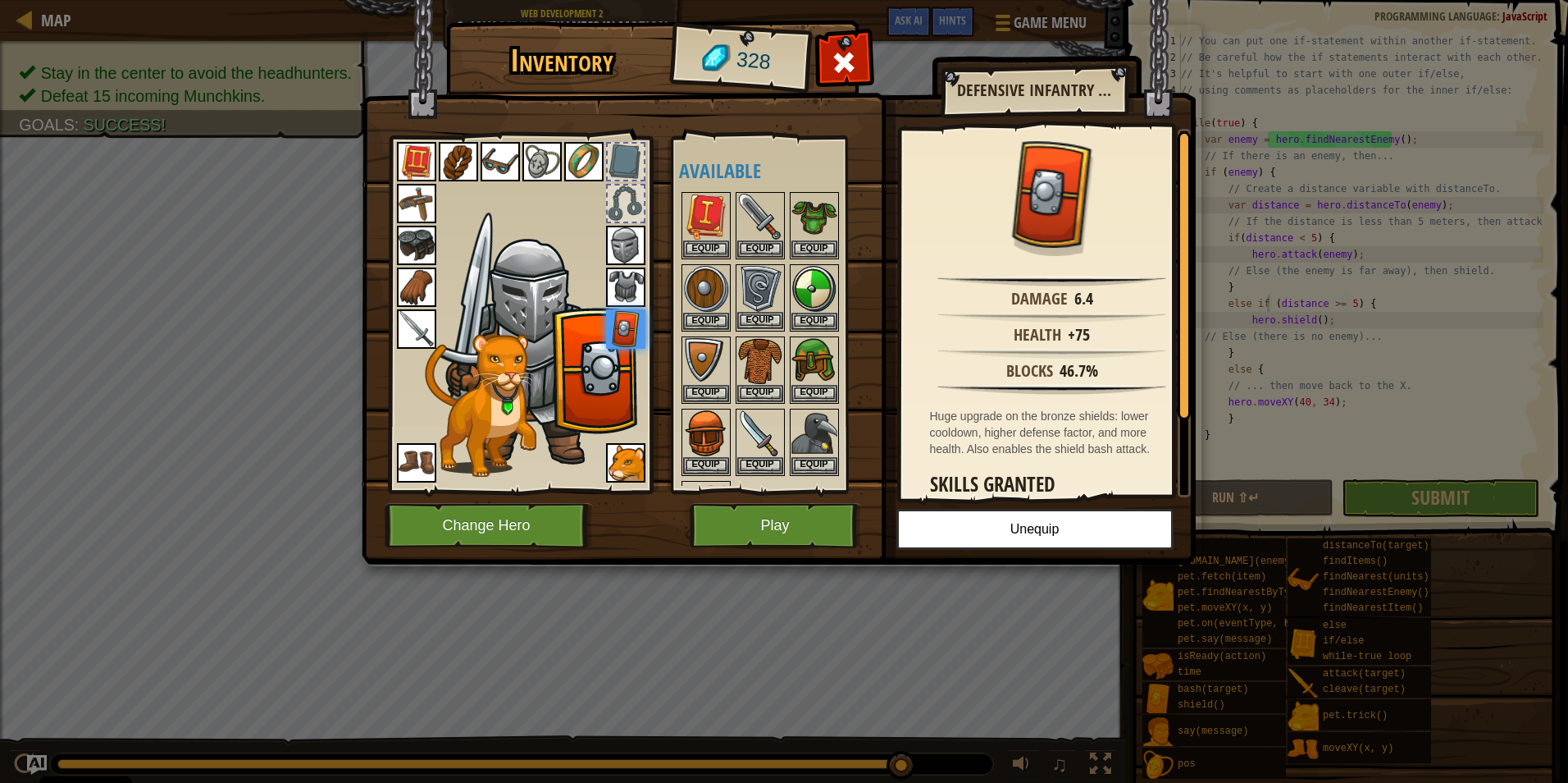
click at [763, 284] on img at bounding box center [760, 289] width 46 height 46
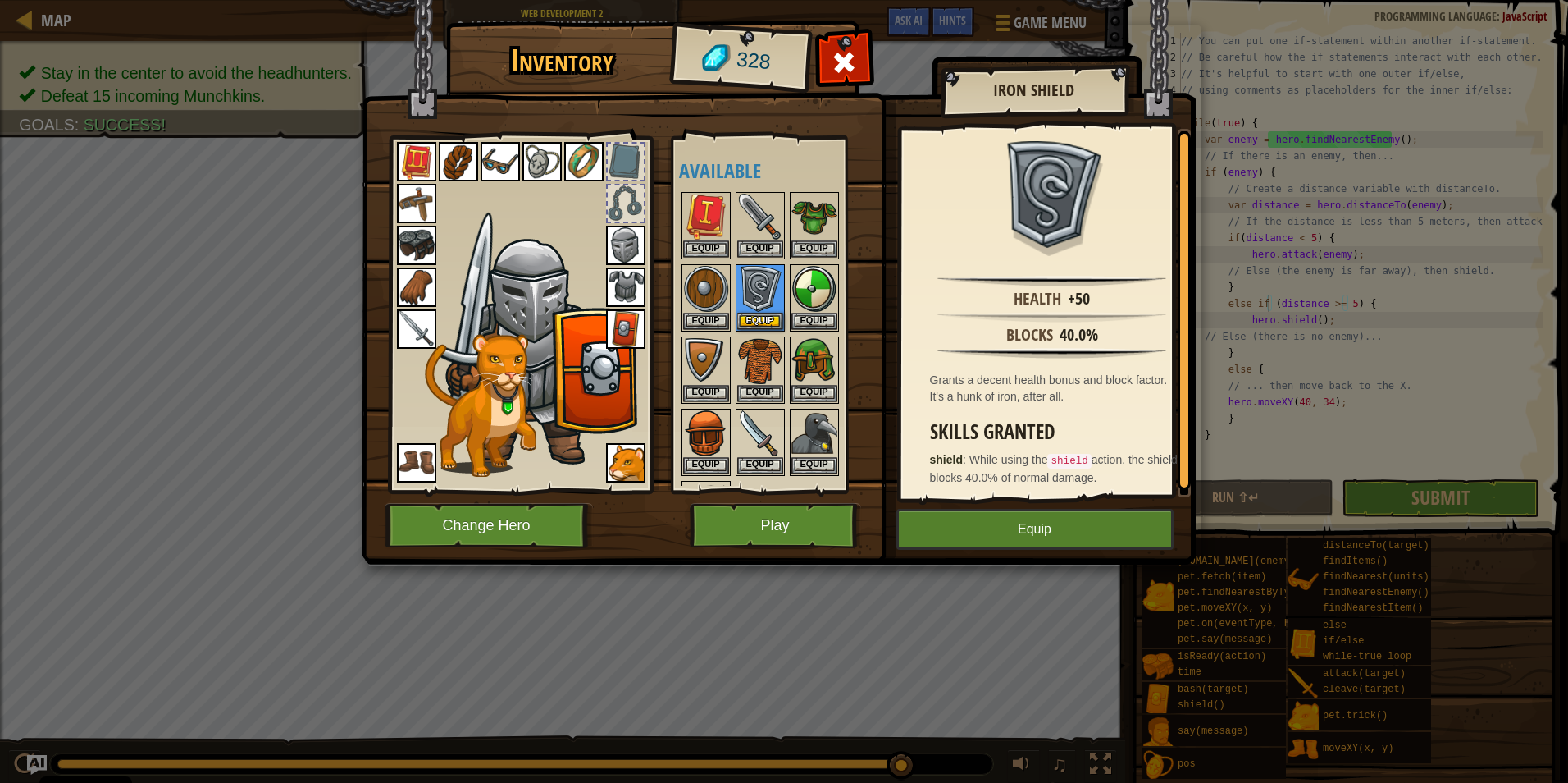
click at [631, 326] on img at bounding box center [625, 329] width 40 height 40
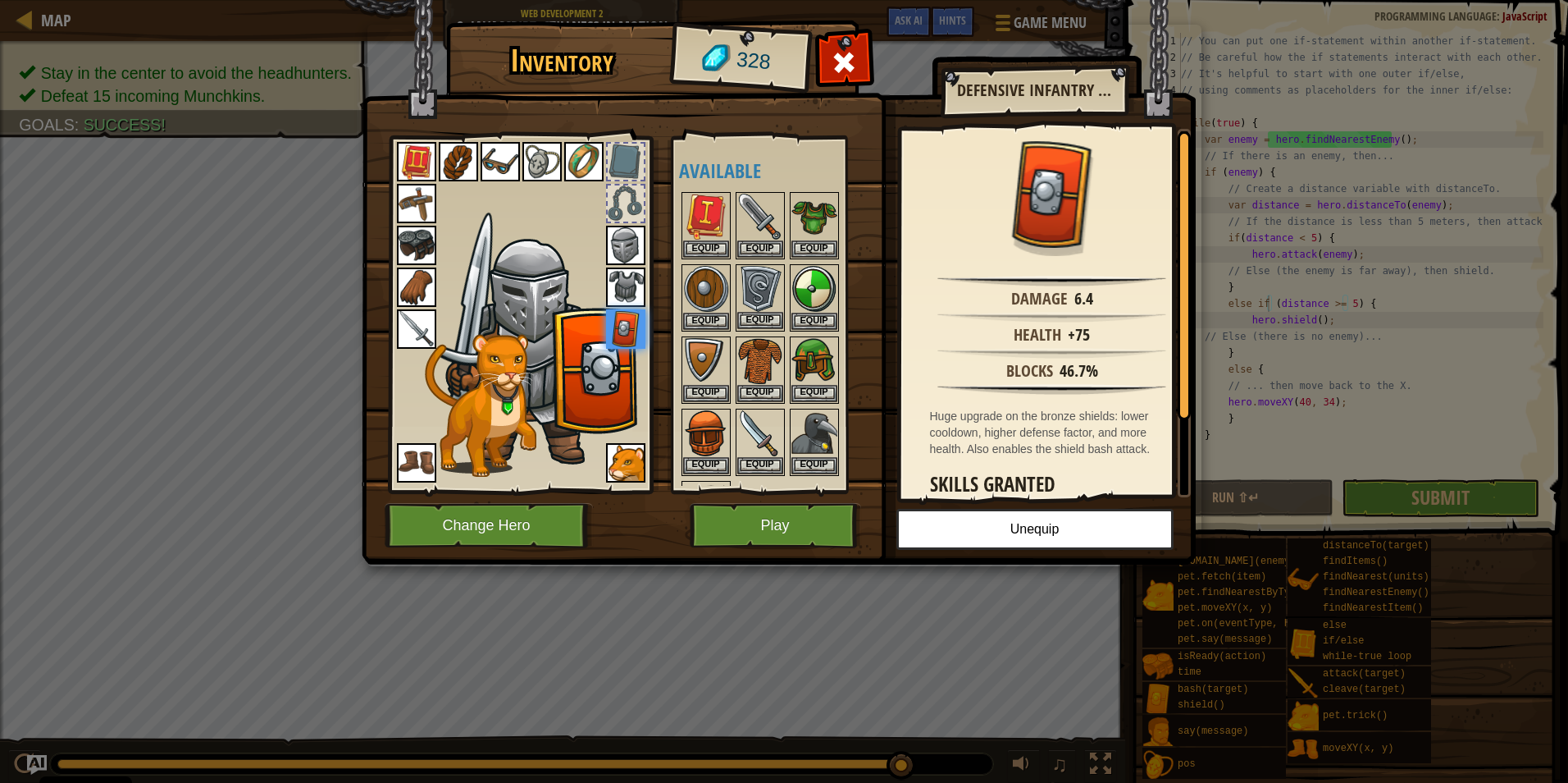
click at [763, 281] on img at bounding box center [760, 289] width 46 height 46
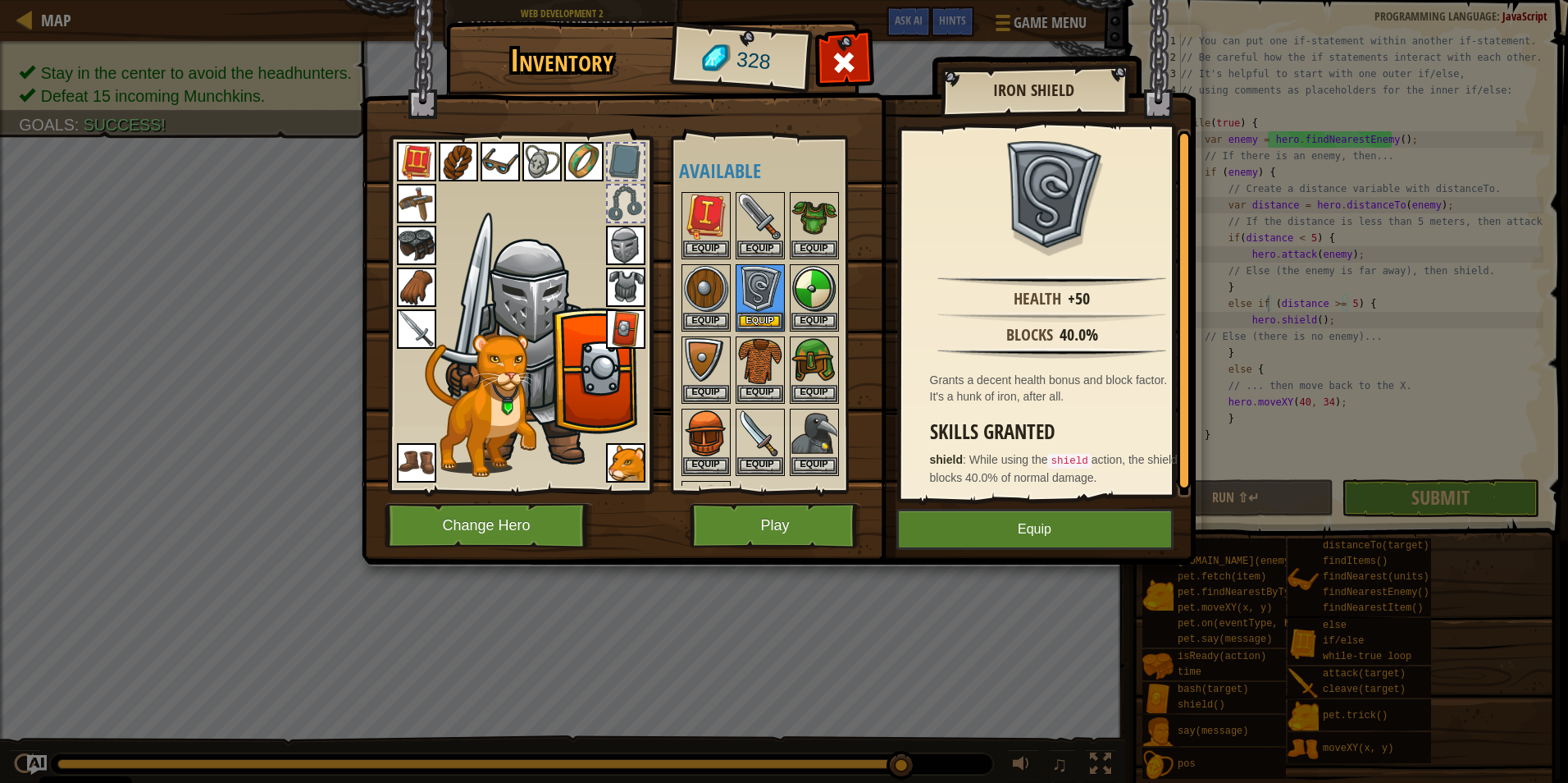
click at [634, 326] on img at bounding box center [625, 329] width 40 height 40
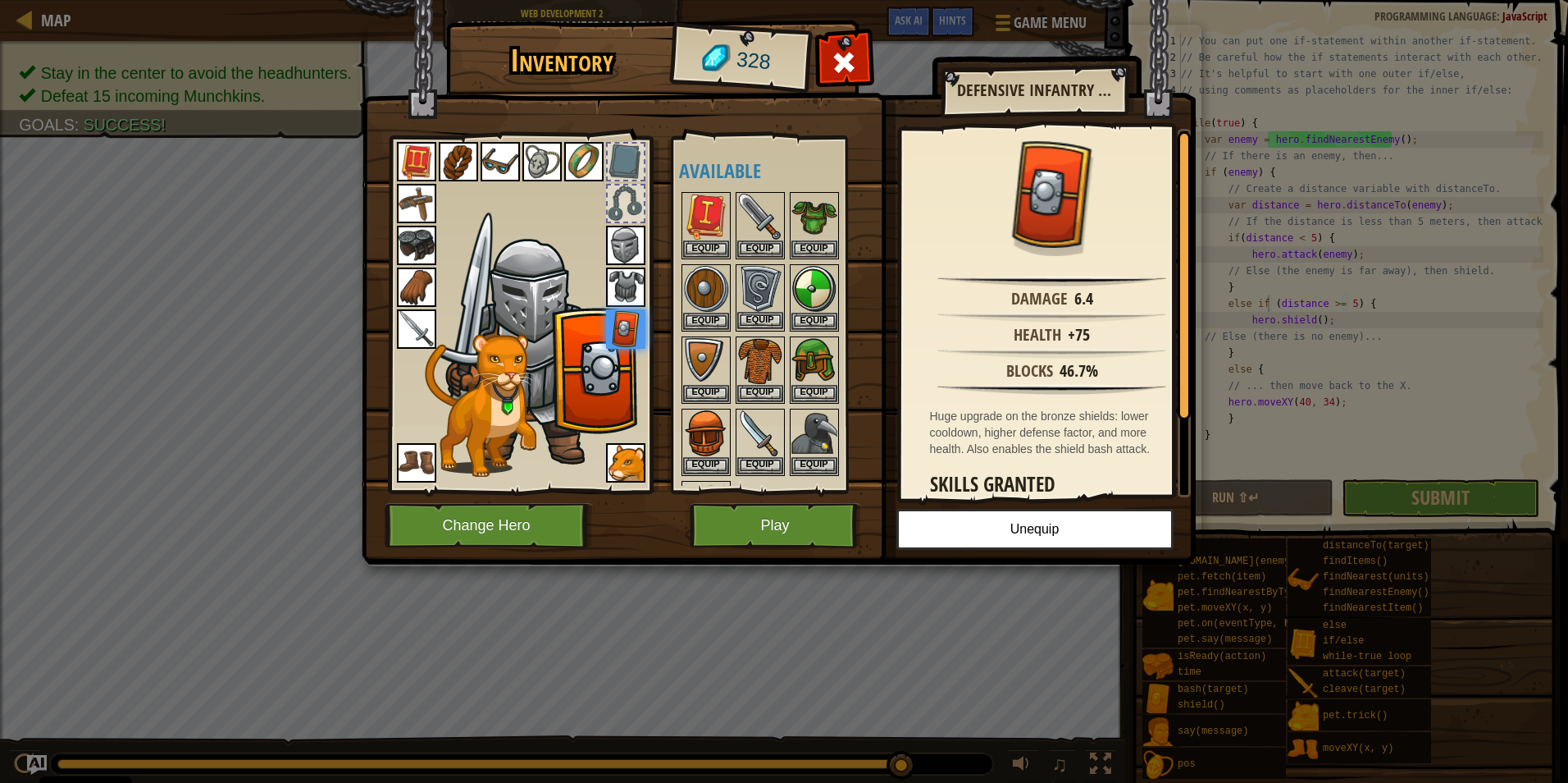
click at [758, 295] on img at bounding box center [760, 289] width 46 height 46
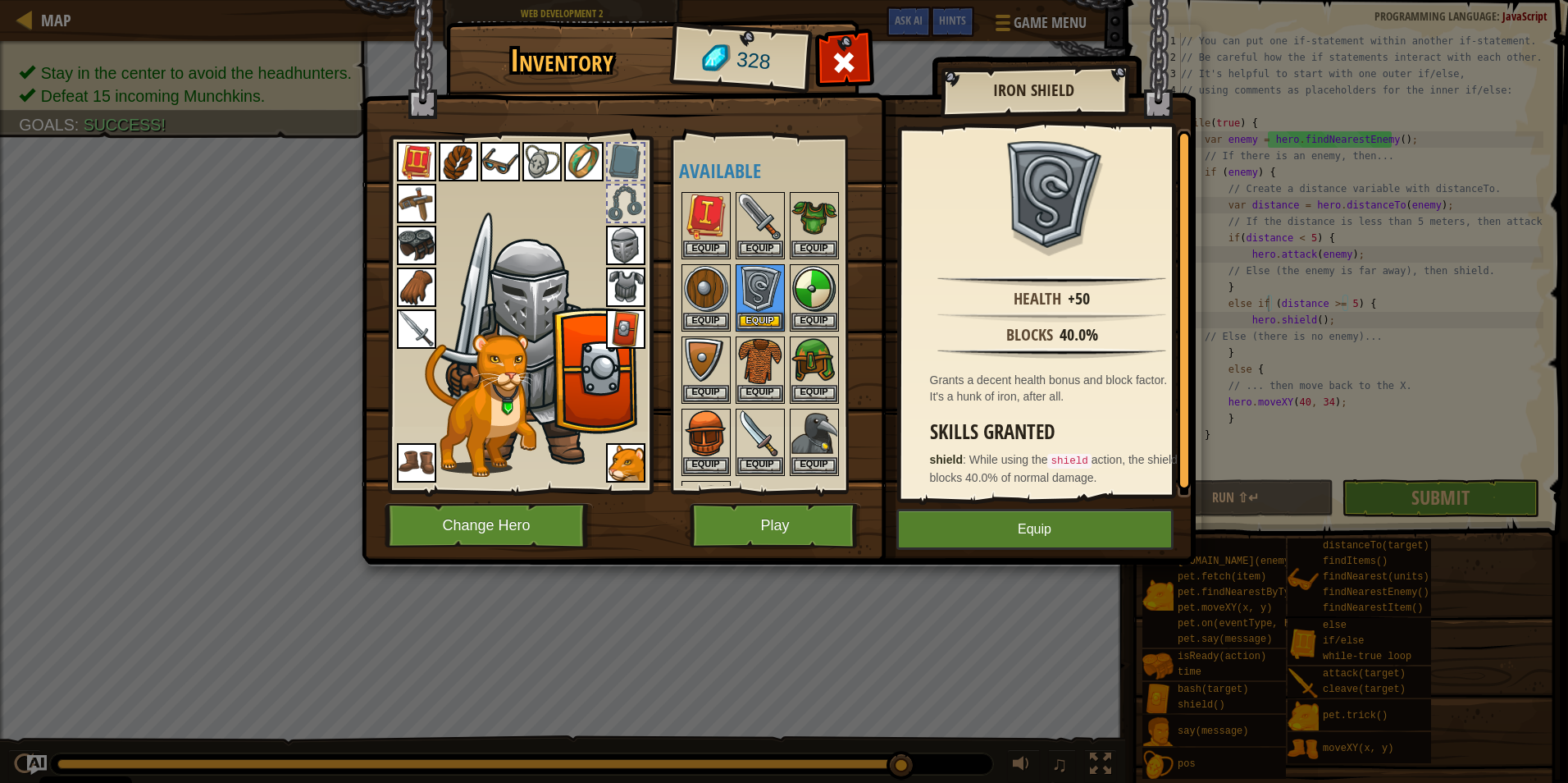
click at [642, 319] on img at bounding box center [625, 329] width 40 height 40
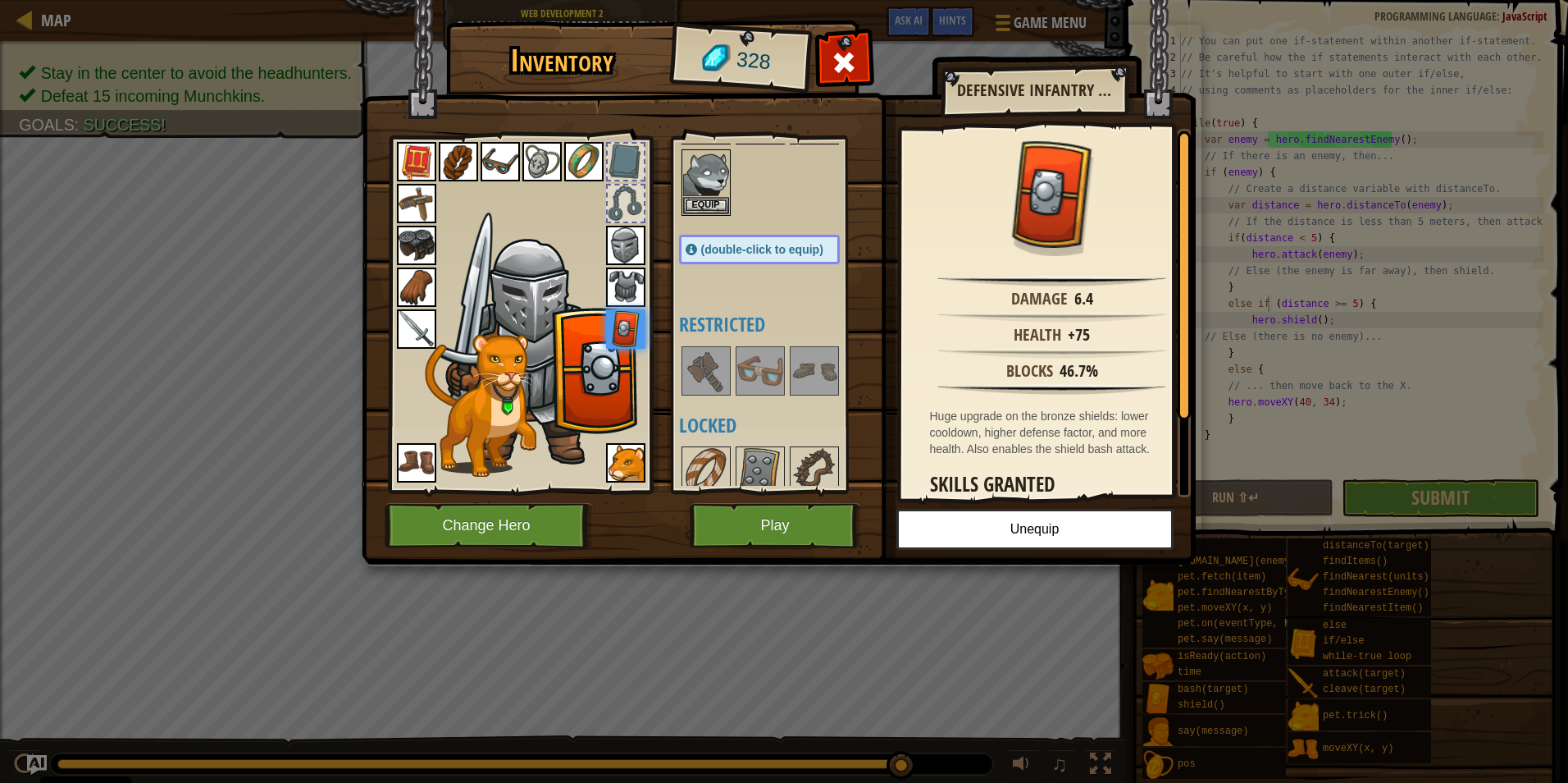
scroll to position [575, 0]
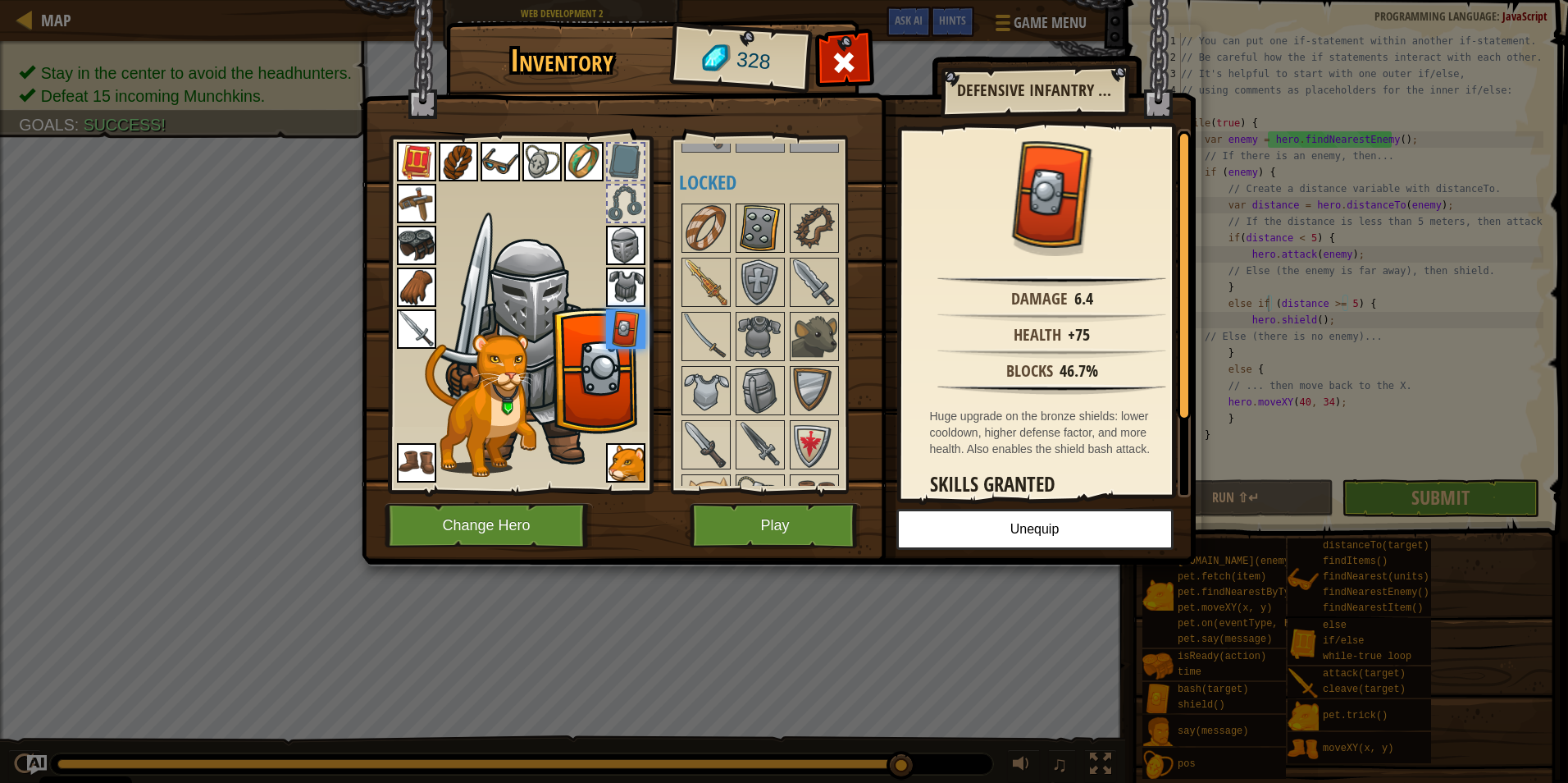
click at [759, 234] on img at bounding box center [760, 228] width 46 height 46
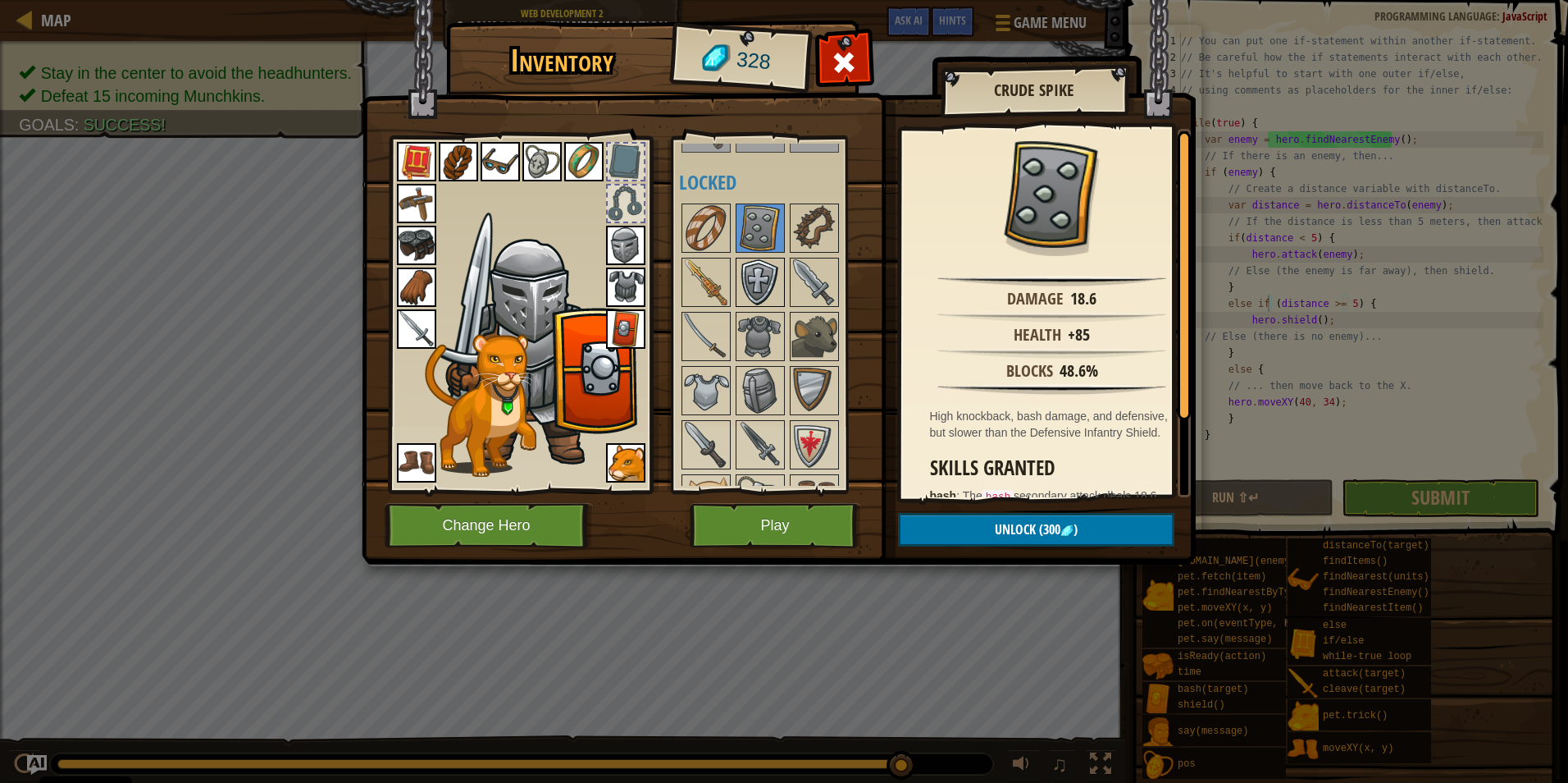
click at [753, 274] on img at bounding box center [760, 283] width 46 height 46
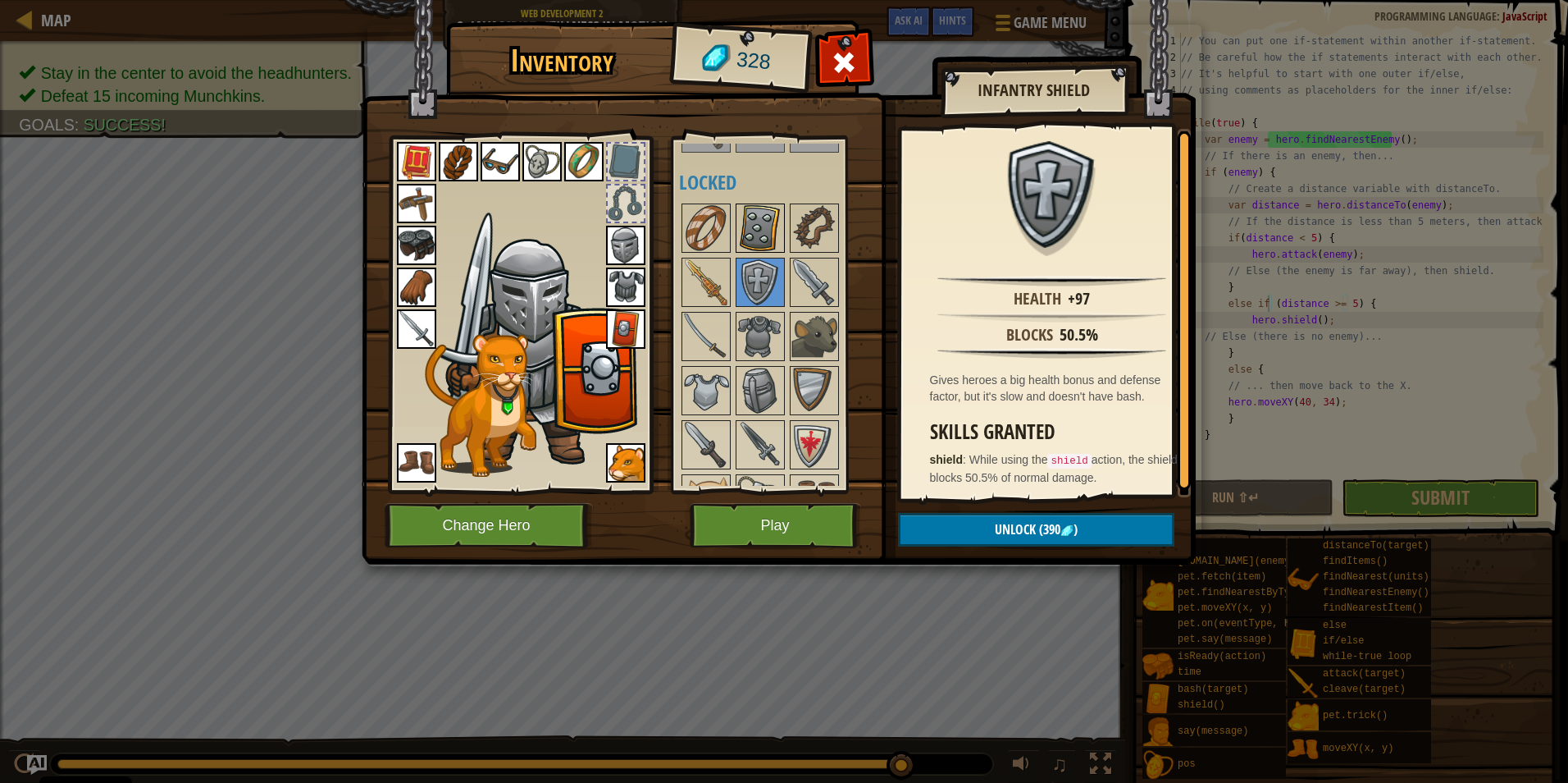
click at [755, 238] on img at bounding box center [760, 228] width 46 height 46
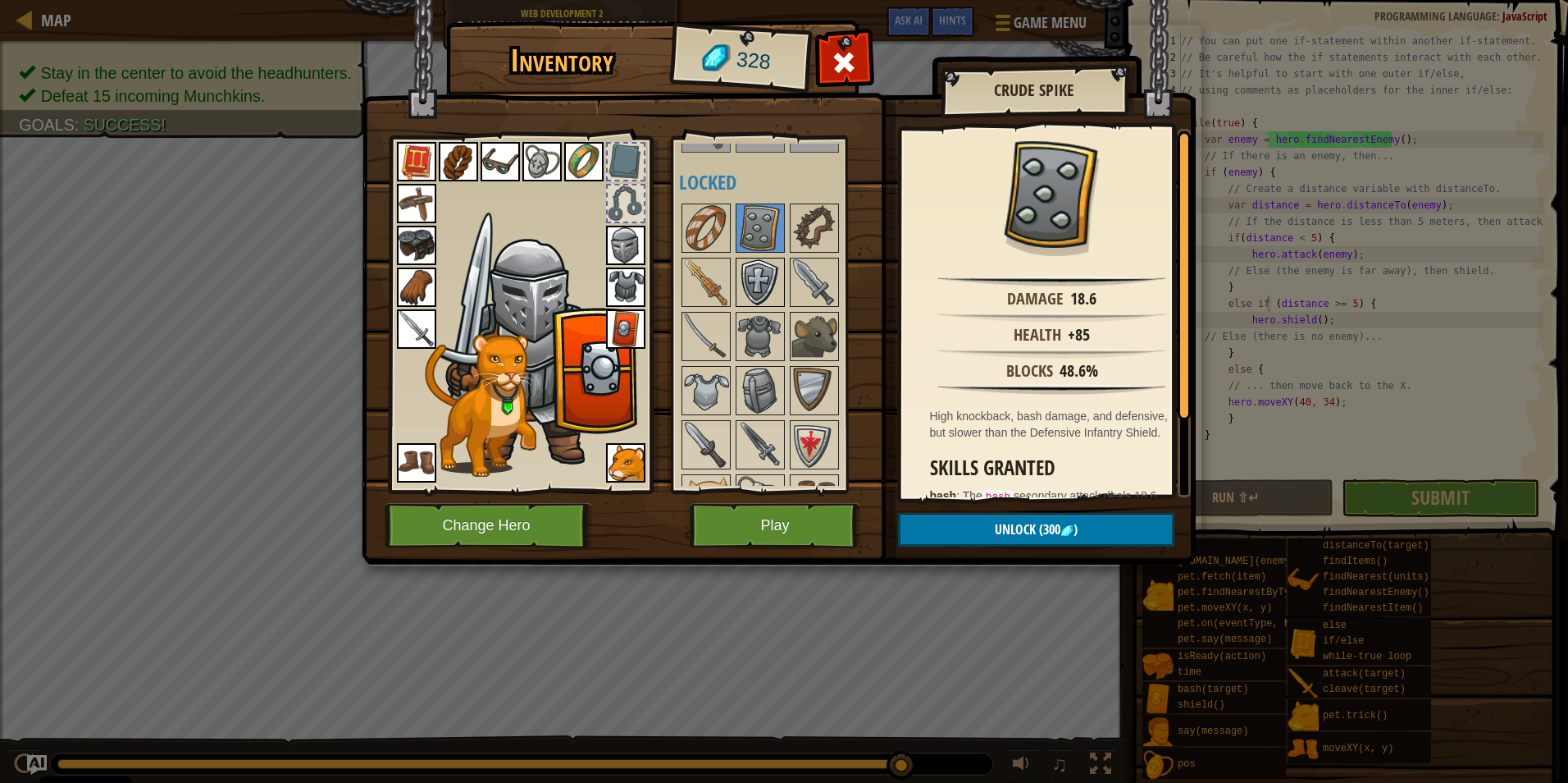
click at [756, 273] on img at bounding box center [760, 283] width 46 height 46
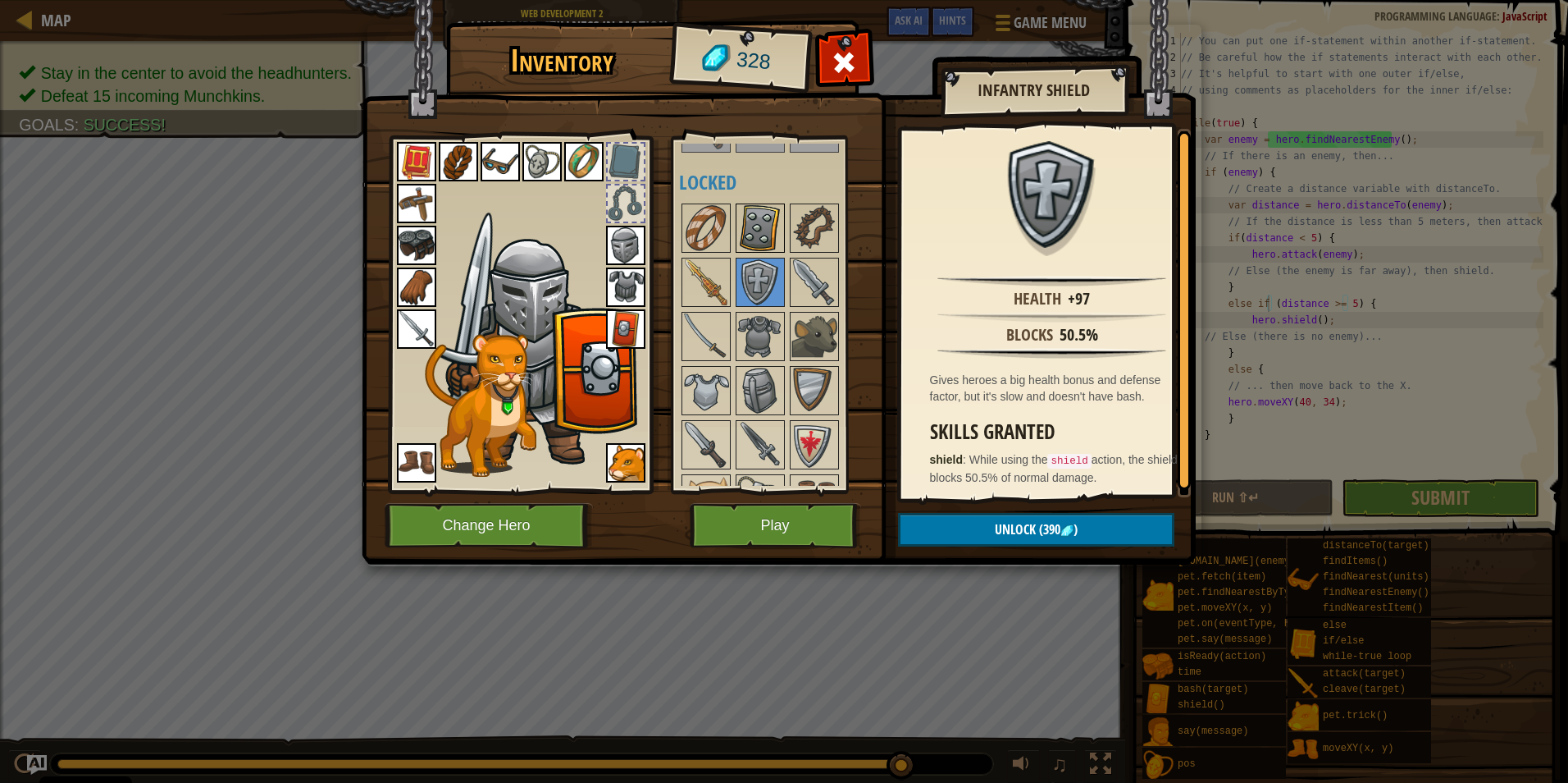
click at [756, 221] on img at bounding box center [760, 228] width 46 height 46
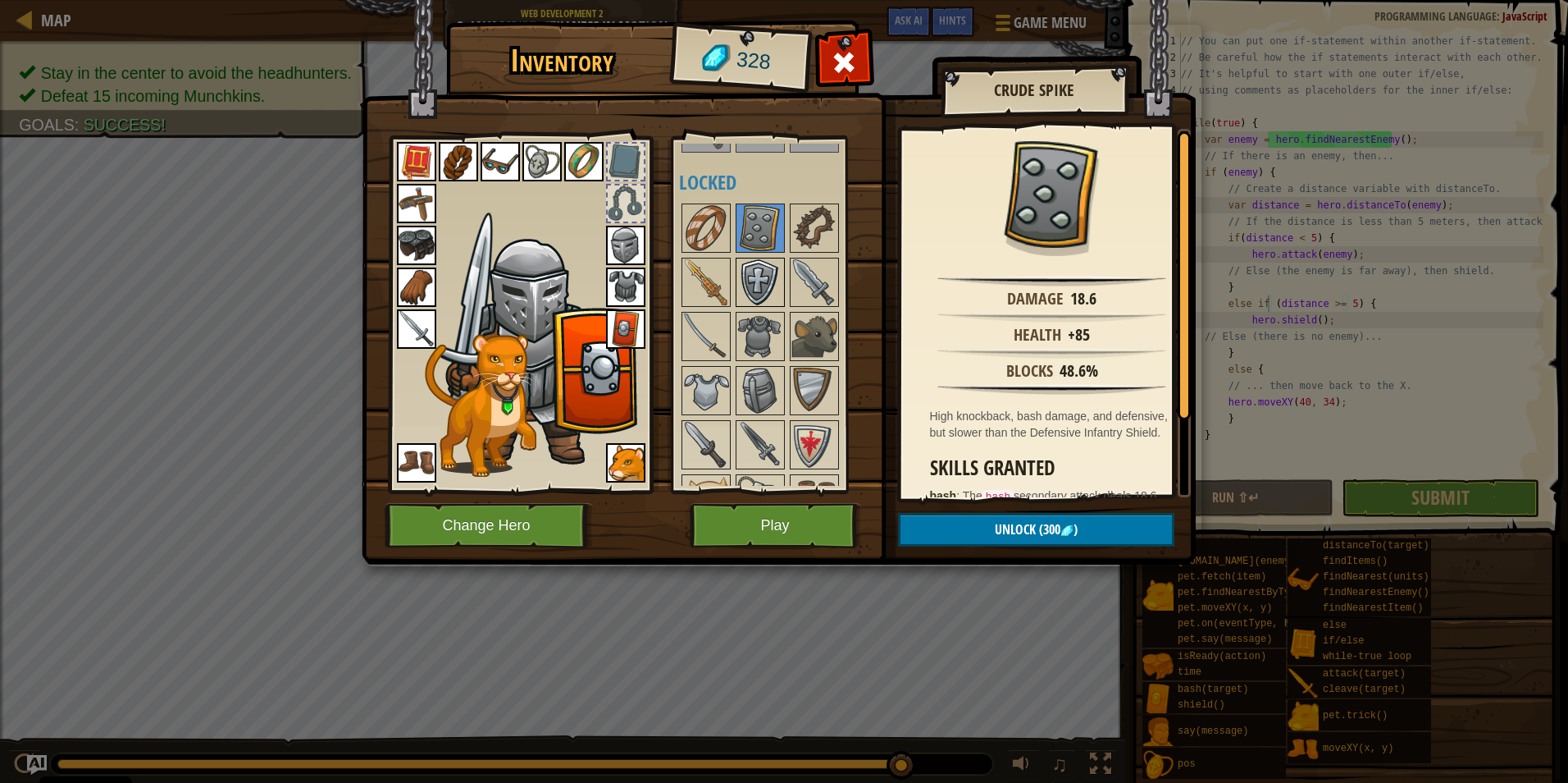
click at [759, 284] on img at bounding box center [760, 283] width 46 height 46
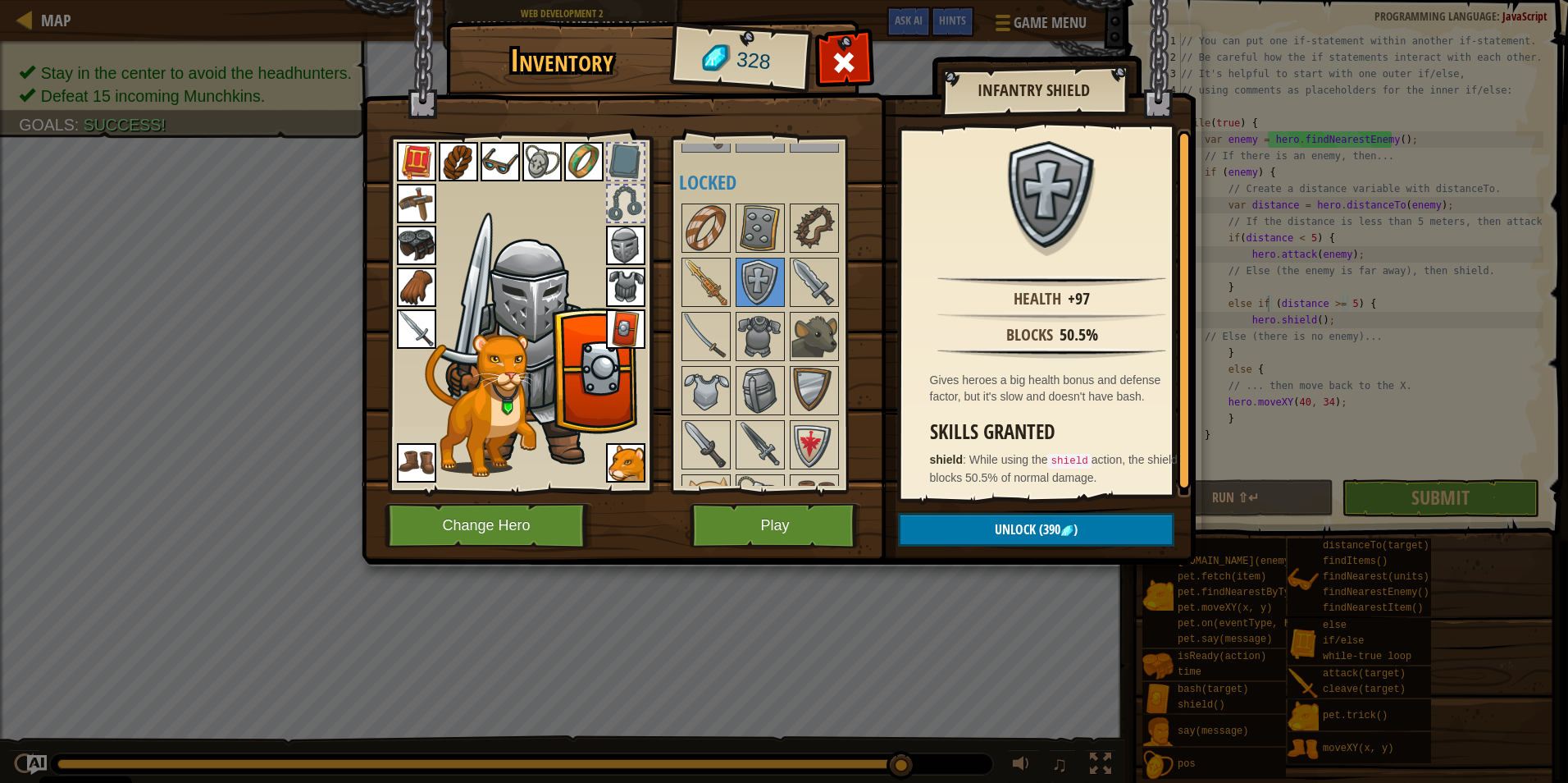
click at [630, 321] on img at bounding box center [625, 329] width 40 height 40
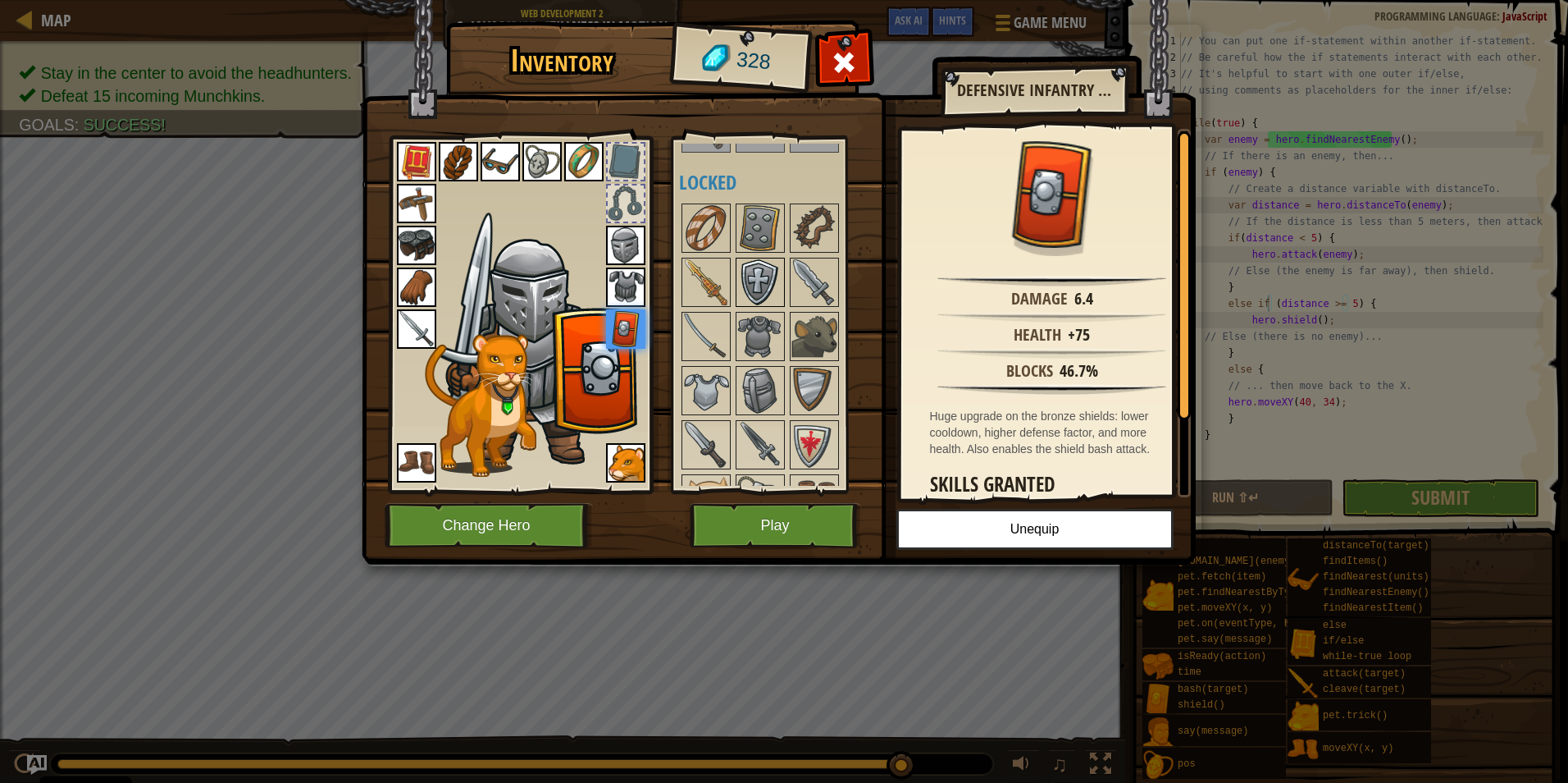
click at [762, 276] on img at bounding box center [760, 283] width 46 height 46
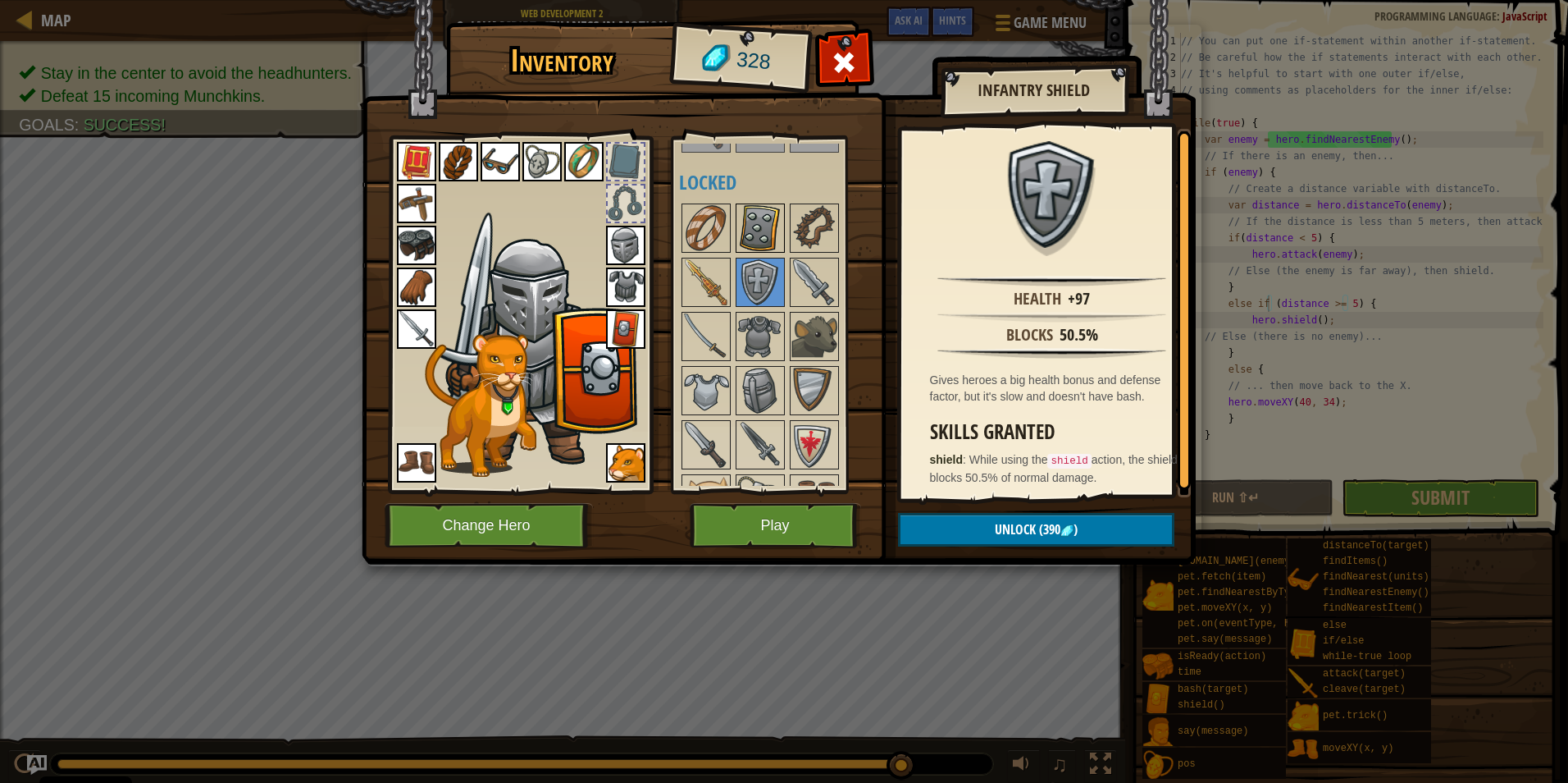
click at [757, 235] on img at bounding box center [760, 228] width 46 height 46
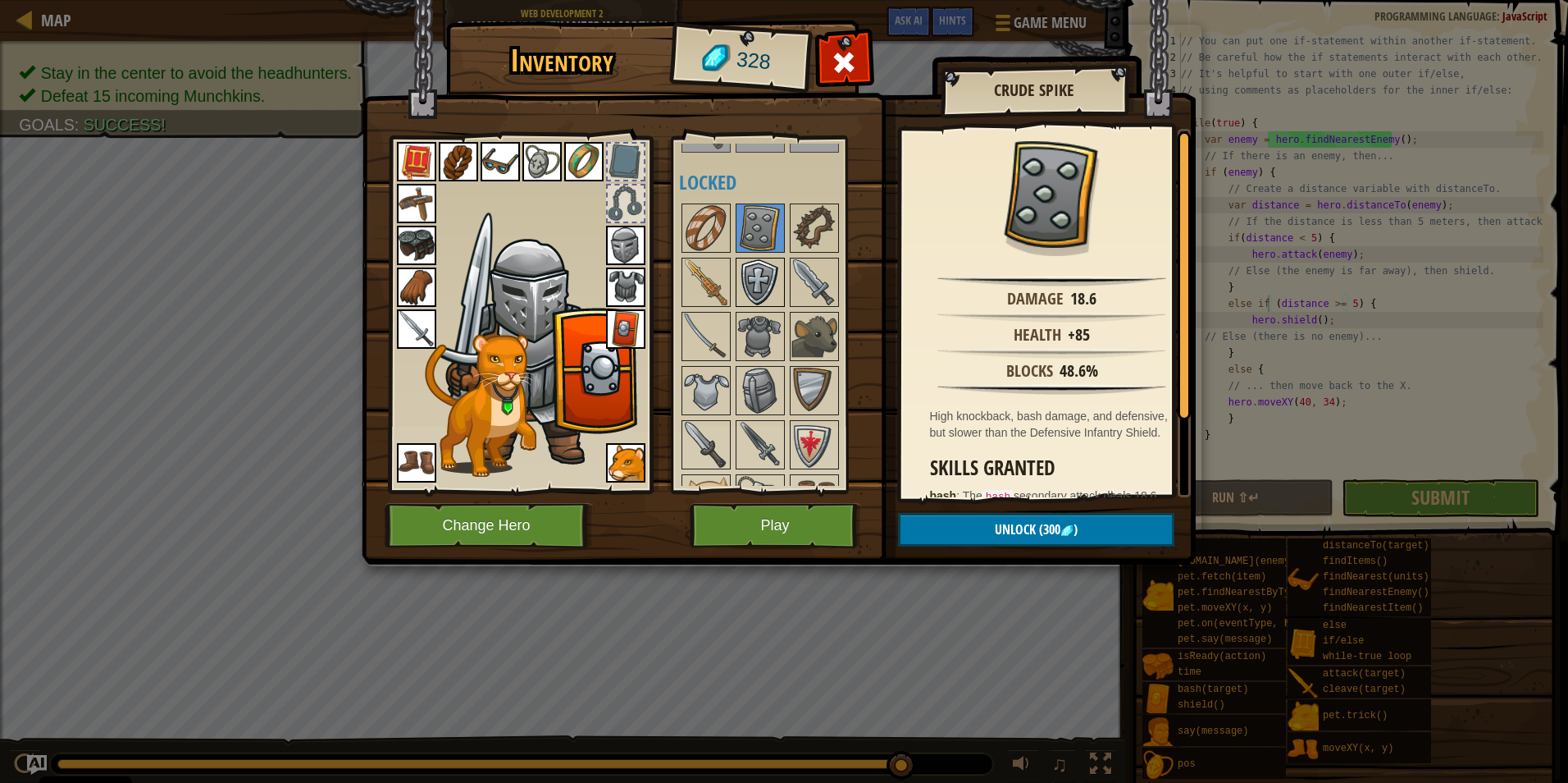
click at [766, 279] on img at bounding box center [760, 283] width 46 height 46
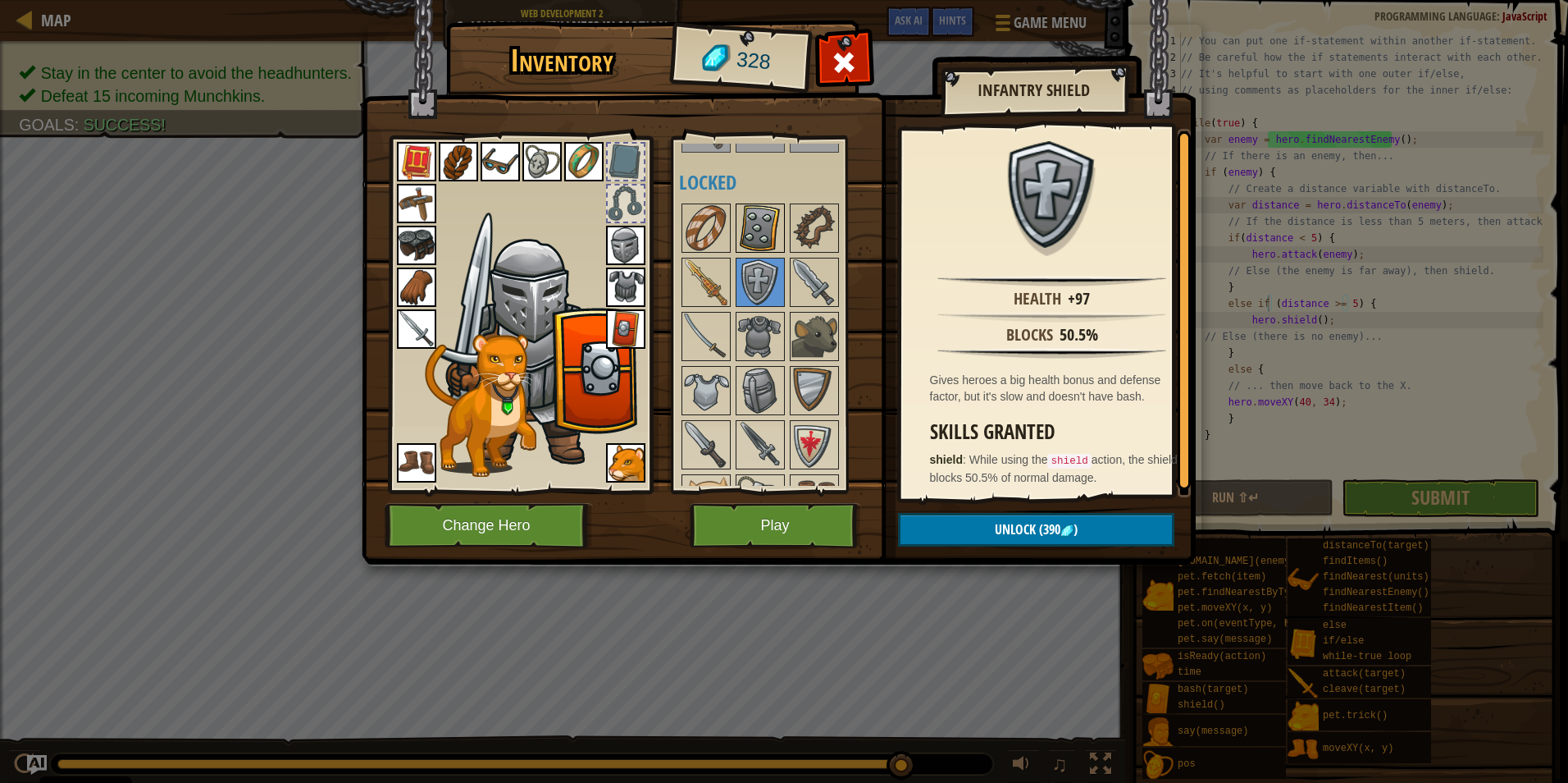
click at [754, 229] on img at bounding box center [760, 228] width 46 height 46
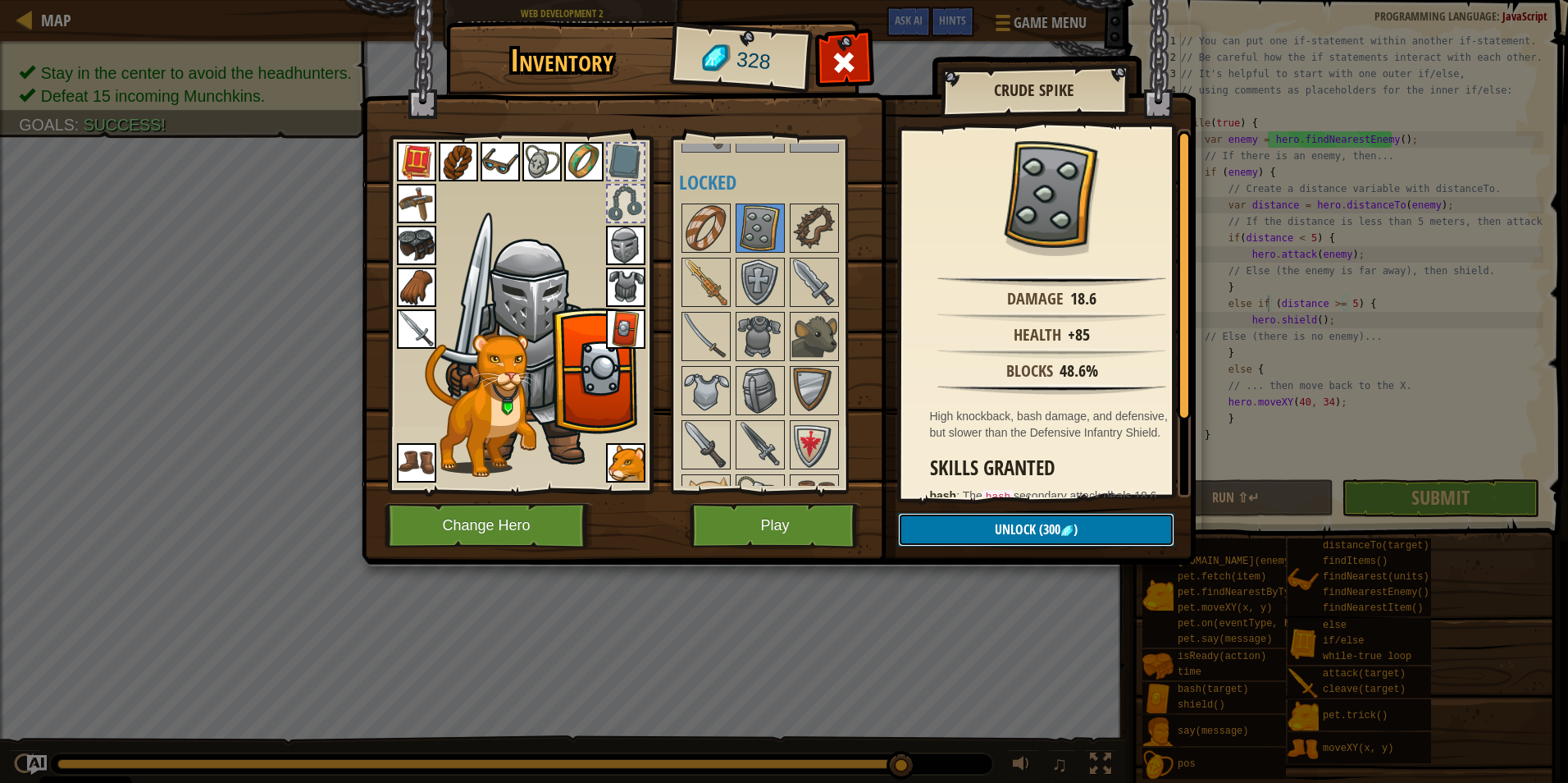
click at [1007, 528] on span "Unlock" at bounding box center [1015, 528] width 41 height 18
click at [978, 527] on button "Confirm" at bounding box center [1036, 529] width 276 height 33
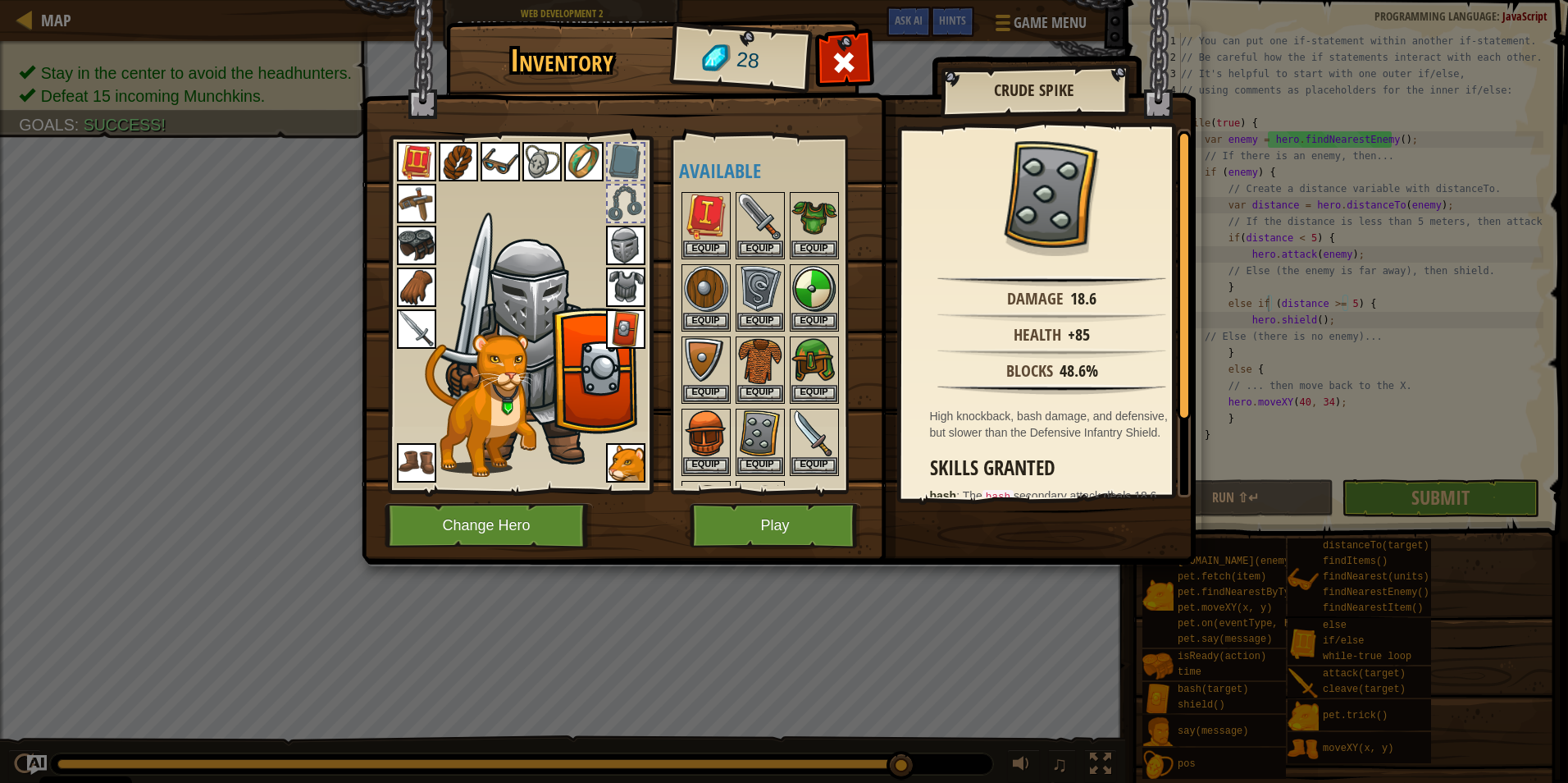
click at [635, 319] on img at bounding box center [625, 329] width 40 height 40
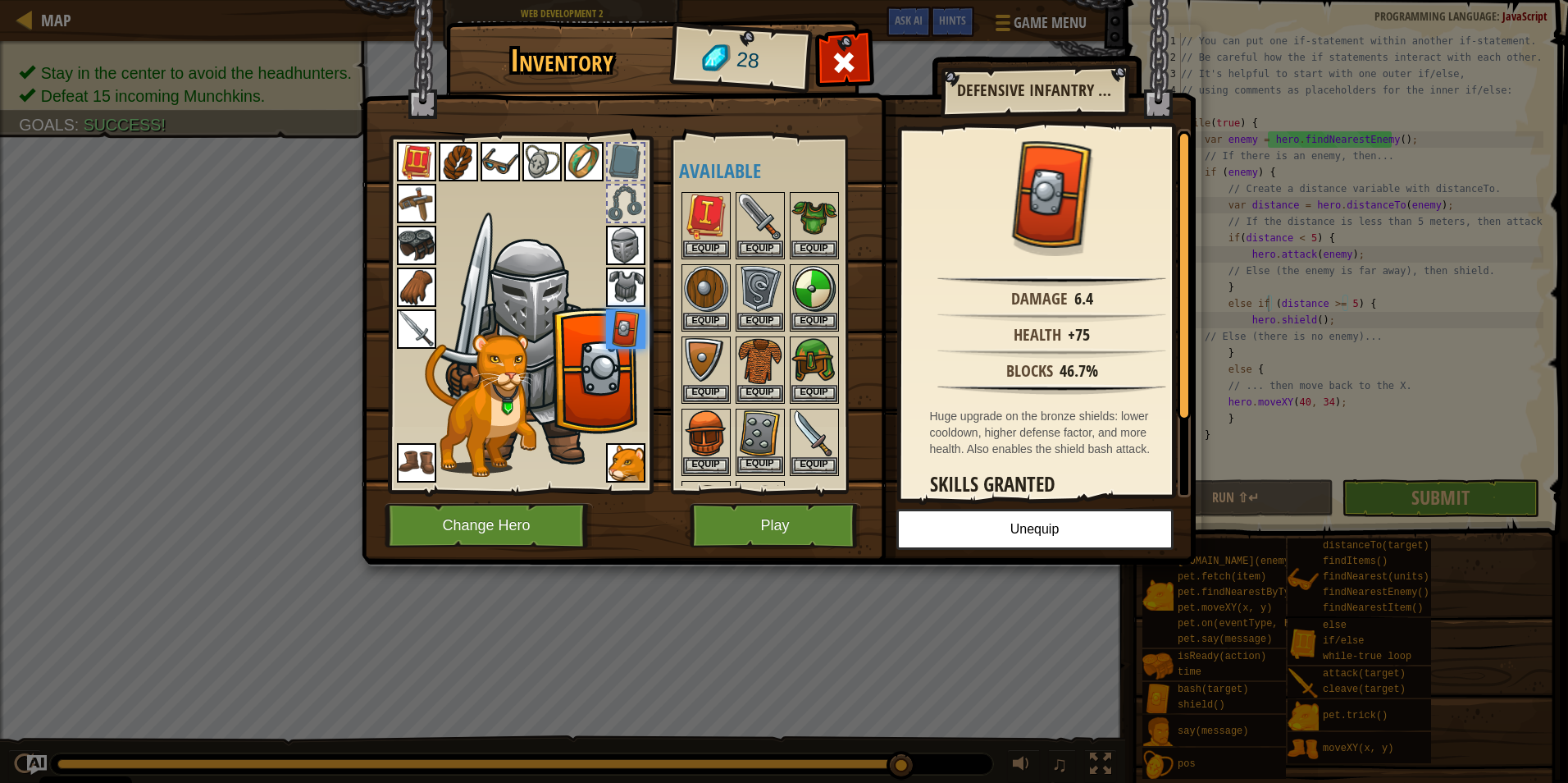
click at [764, 421] on img at bounding box center [760, 434] width 46 height 46
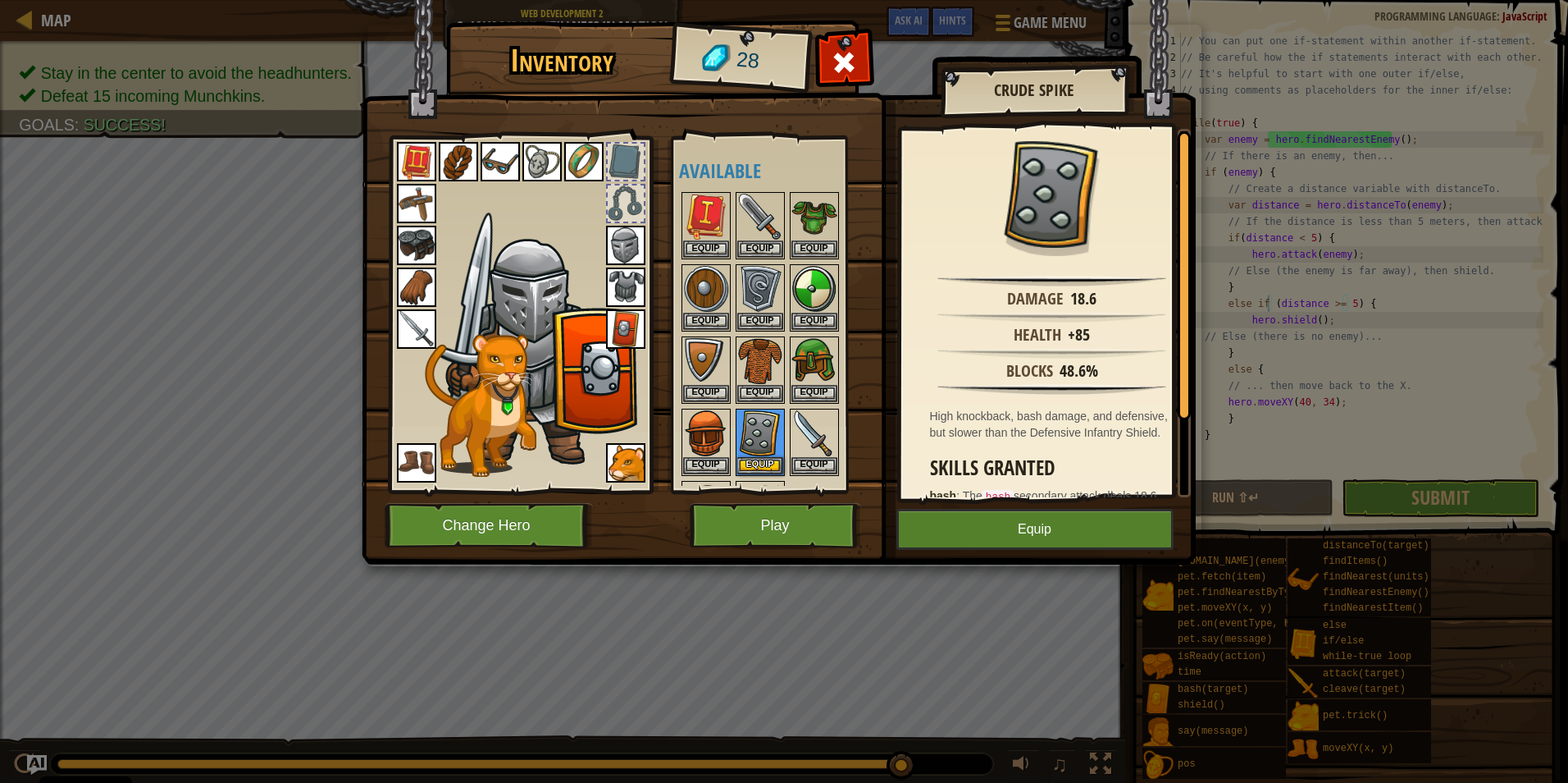
click at [616, 329] on img at bounding box center [625, 329] width 40 height 40
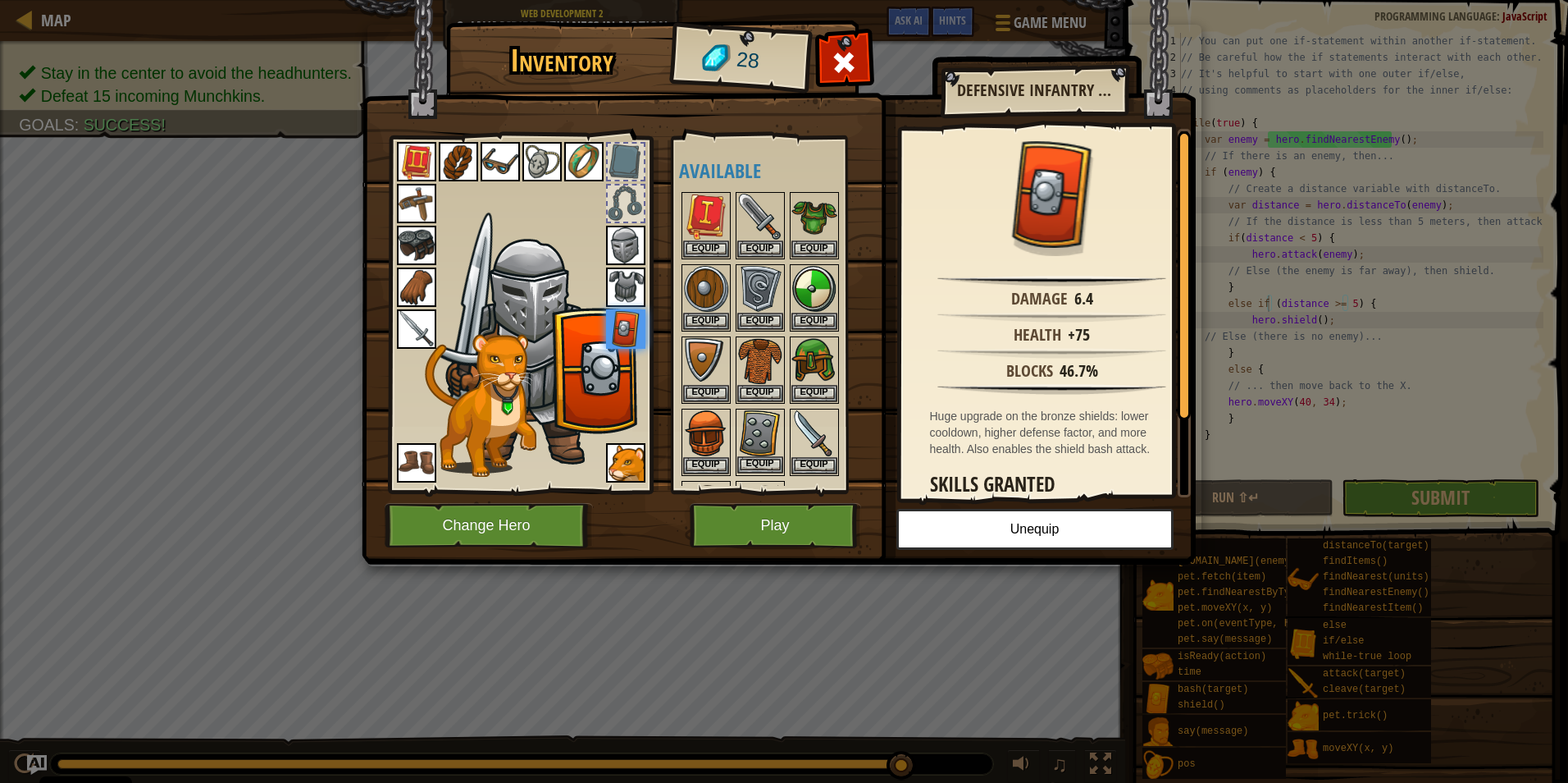
click at [756, 433] on img at bounding box center [760, 434] width 46 height 46
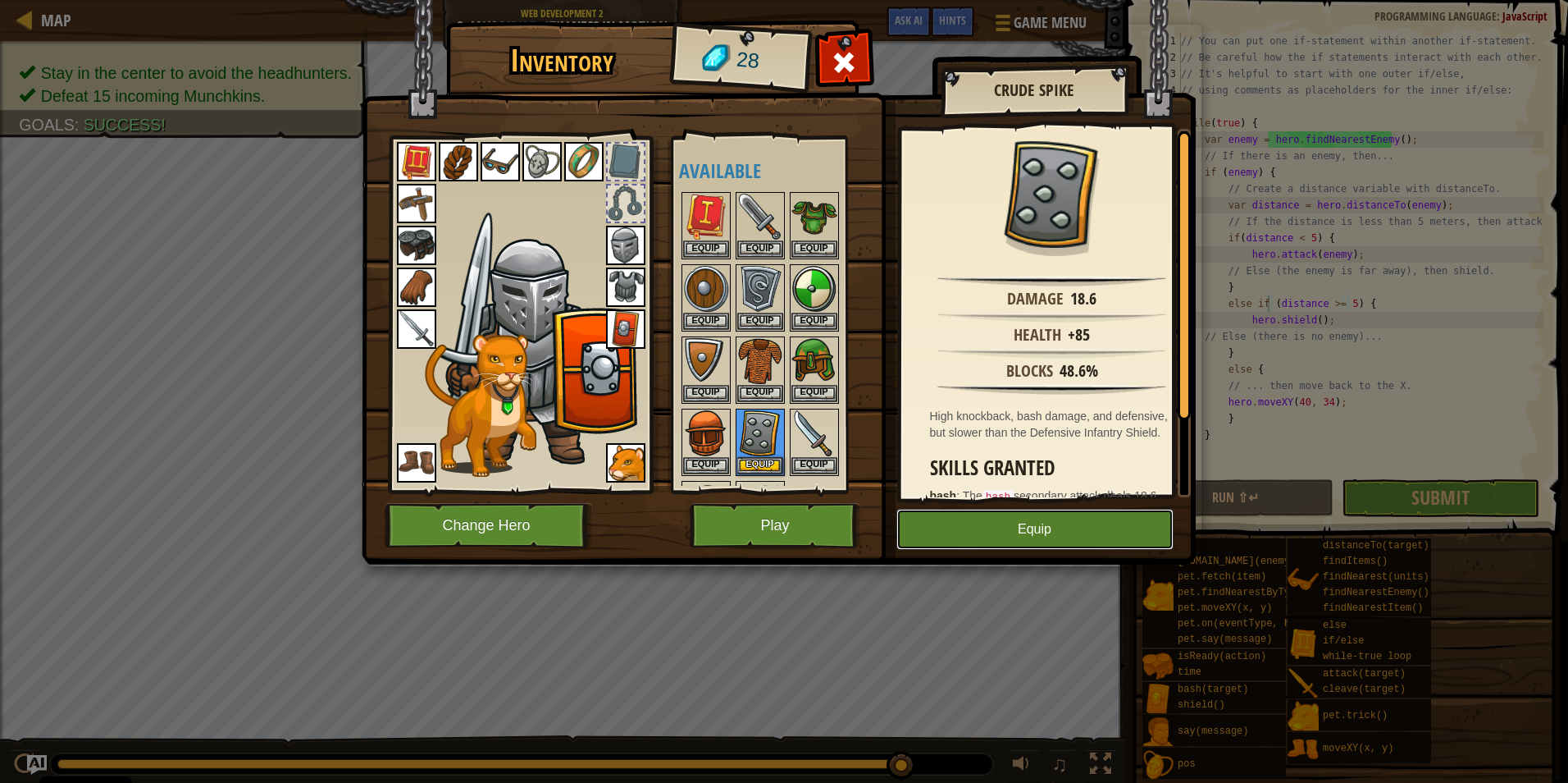
click at [991, 512] on button "Equip" at bounding box center [1035, 529] width 277 height 41
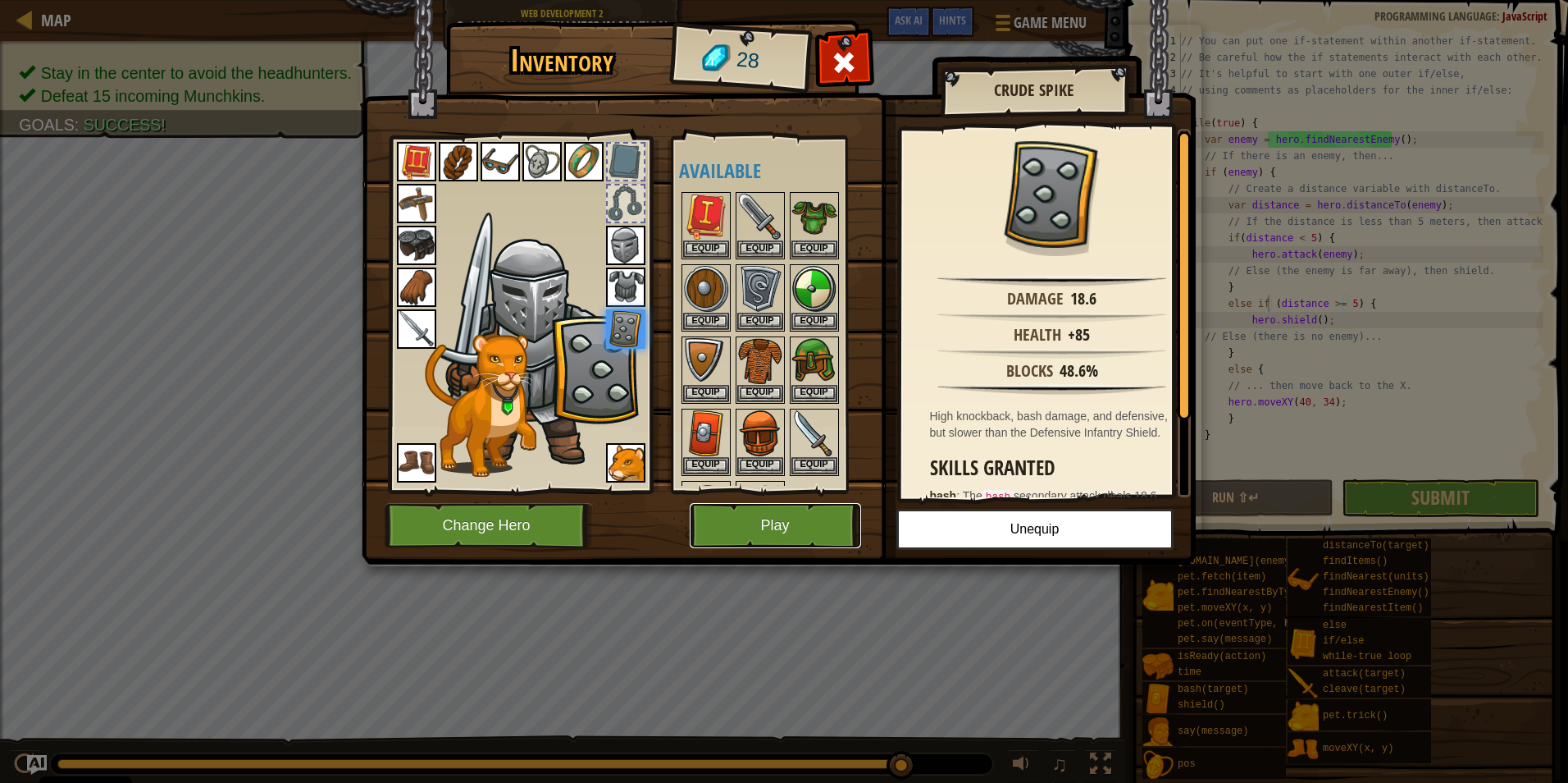
click at [765, 529] on button "Play" at bounding box center [775, 525] width 171 height 45
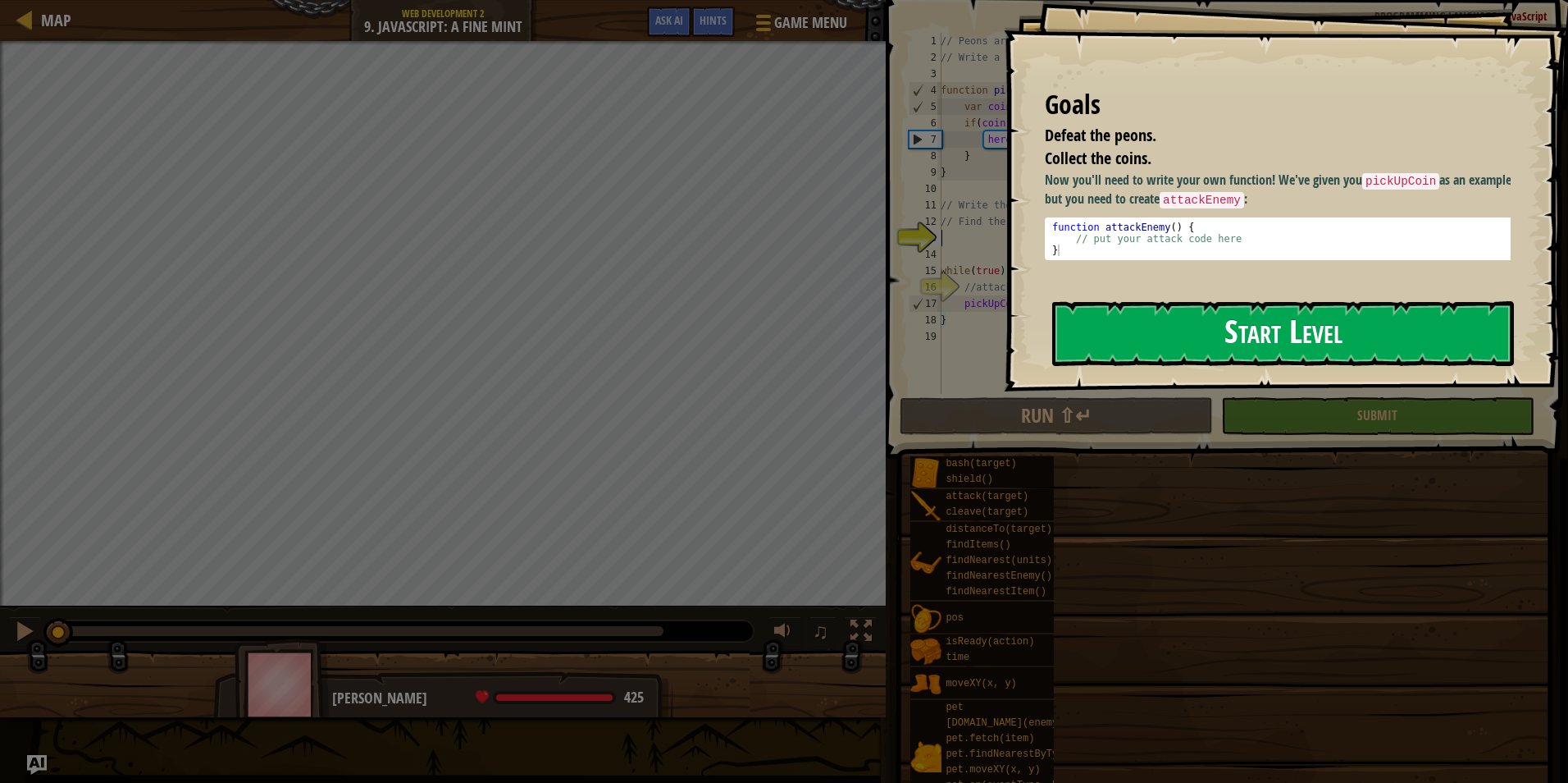
click at [1173, 341] on button "Start Level" at bounding box center [1283, 334] width 462 height 65
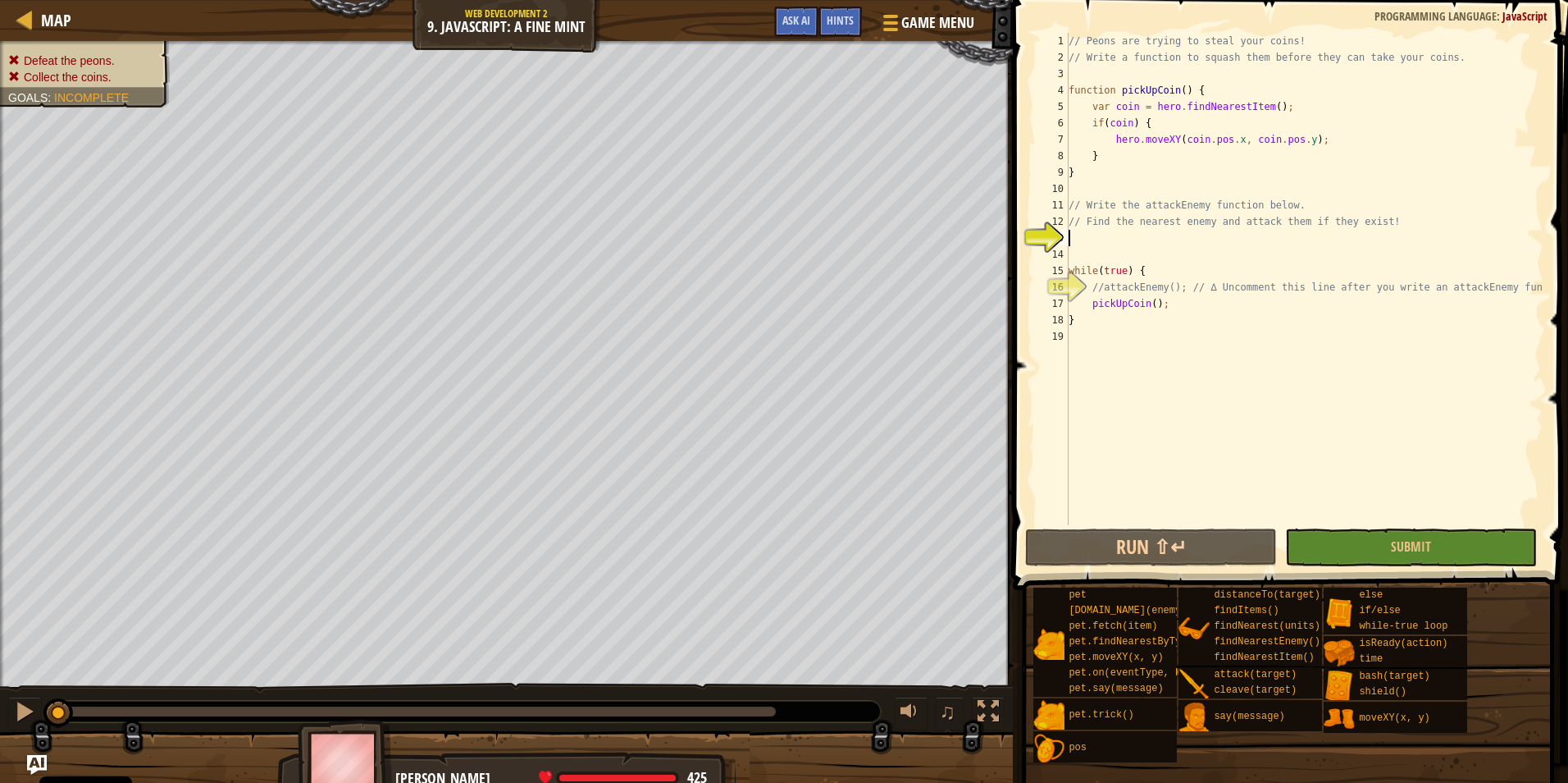
click at [1129, 236] on div "// Peons are trying to steal your coins! // Write a function to squash them bef…" at bounding box center [1304, 295] width 478 height 525
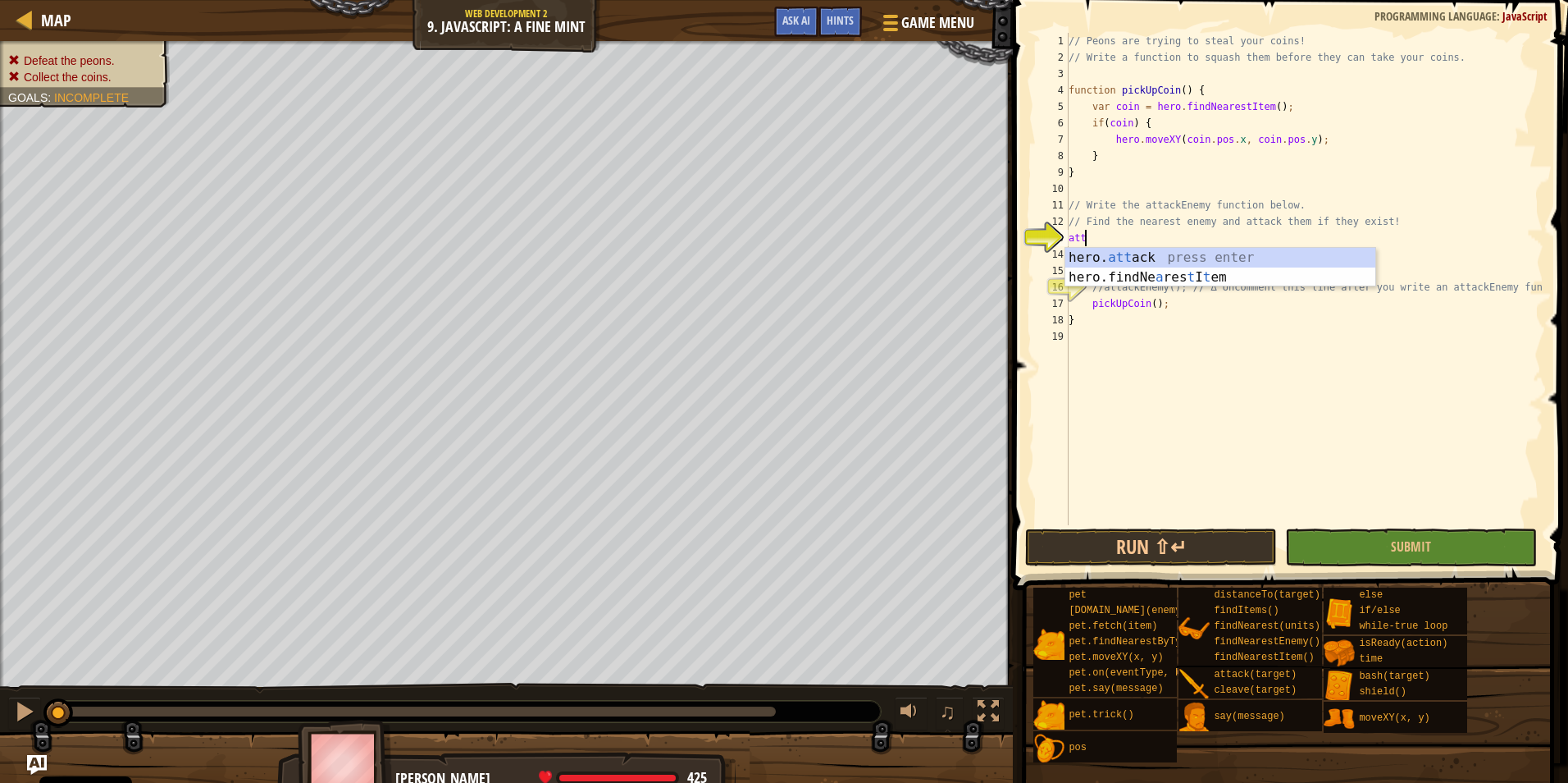
scroll to position [7, 1]
click at [1124, 260] on div "hero. attac k press enter" at bounding box center [1220, 277] width 310 height 59
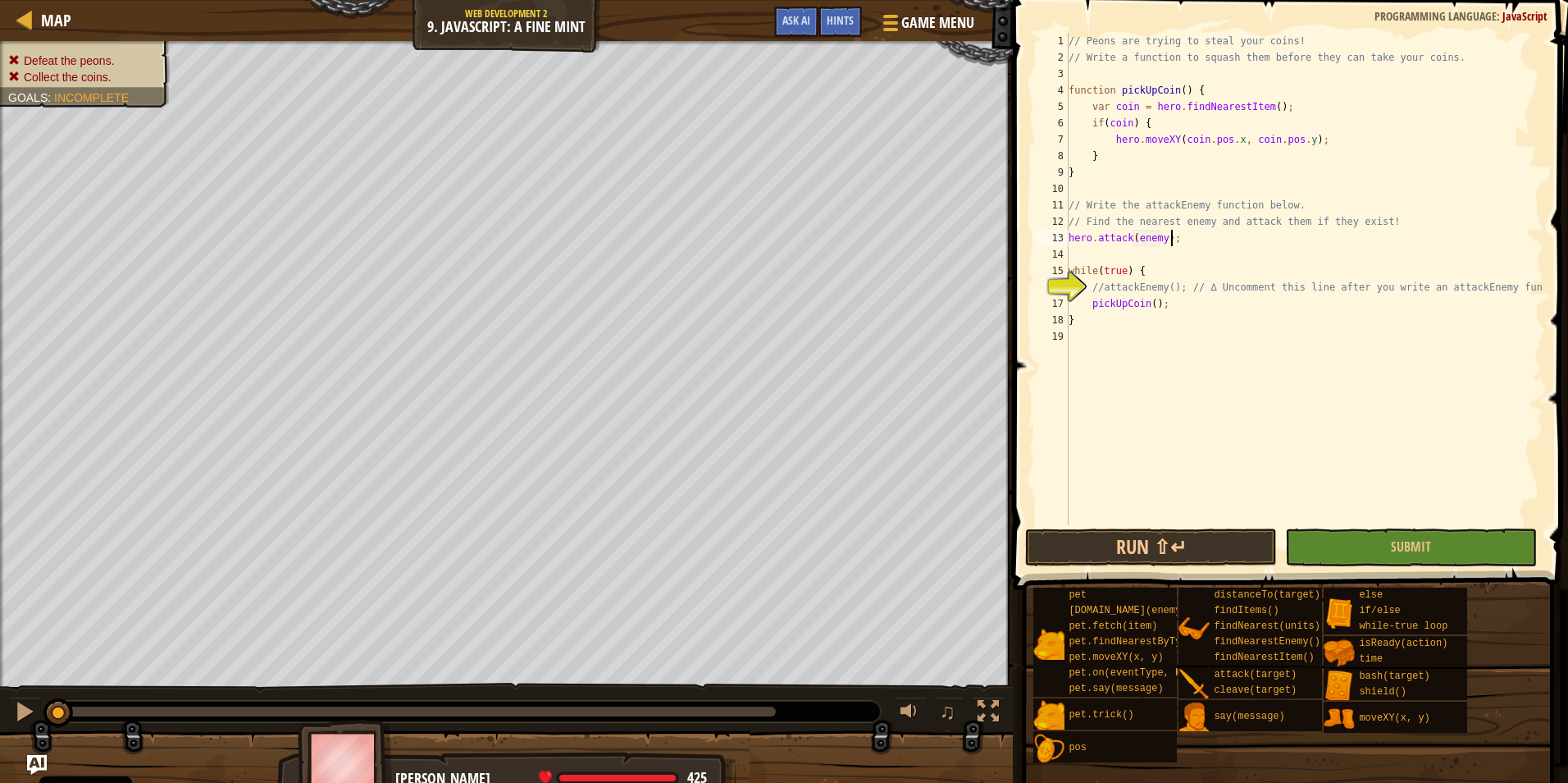
click at [1207, 240] on div "// Peons are trying to steal your coins! // Write a function to squash them bef…" at bounding box center [1304, 295] width 478 height 525
click at [1135, 286] on div "// Peons are trying to steal your coins! // Write a function to squash them bef…" at bounding box center [1304, 295] width 478 height 525
click at [1199, 304] on div "// Peons are trying to steal your coins! // Write a function to squash them bef…" at bounding box center [1304, 295] width 478 height 525
click at [1092, 290] on div "// Peons are trying to steal your coins! // Write a function to squash them bef…" at bounding box center [1304, 295] width 478 height 525
click at [1229, 535] on button "Run ⇧↵" at bounding box center [1151, 547] width 252 height 38
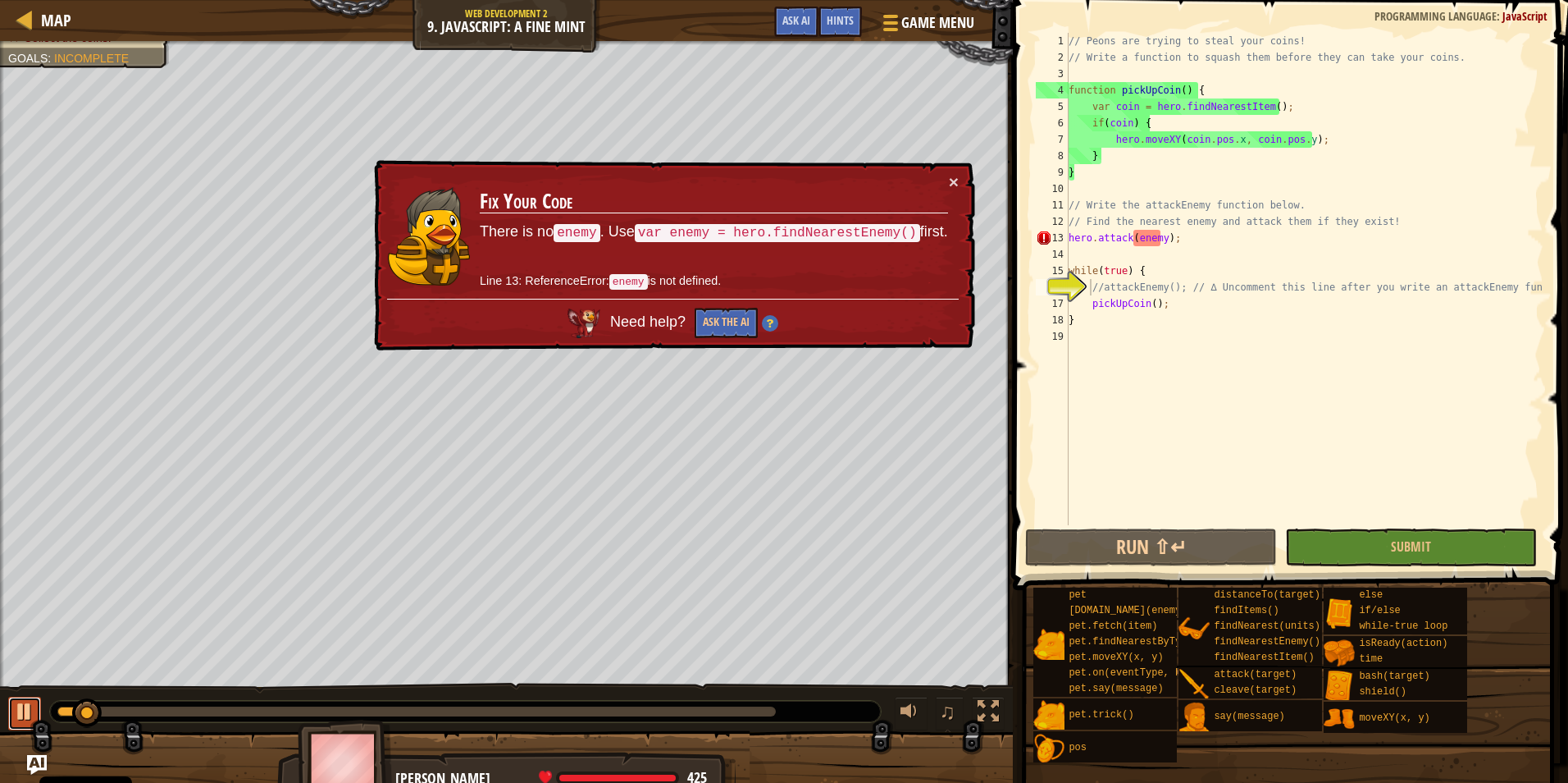
click at [9, 707] on button at bounding box center [24, 714] width 32 height 33
click at [1104, 293] on div "// Peons are trying to steal your coins! // Write a function to squash them bef…" at bounding box center [1304, 295] width 478 height 525
click at [1229, 237] on div "// Peons are trying to steal your coins! // Write a function to squash them bef…" at bounding box center [1304, 295] width 478 height 525
drag, startPoint x: 1202, startPoint y: 243, endPoint x: 1065, endPoint y: 240, distance: 137.0
click at [1065, 240] on div "hero.attack(enemy); 1 2 3 4 5 6 7 8 9 10 11 12 13 14 15 16 17 18 19 // Peons ar…" at bounding box center [1288, 278] width 511 height 492
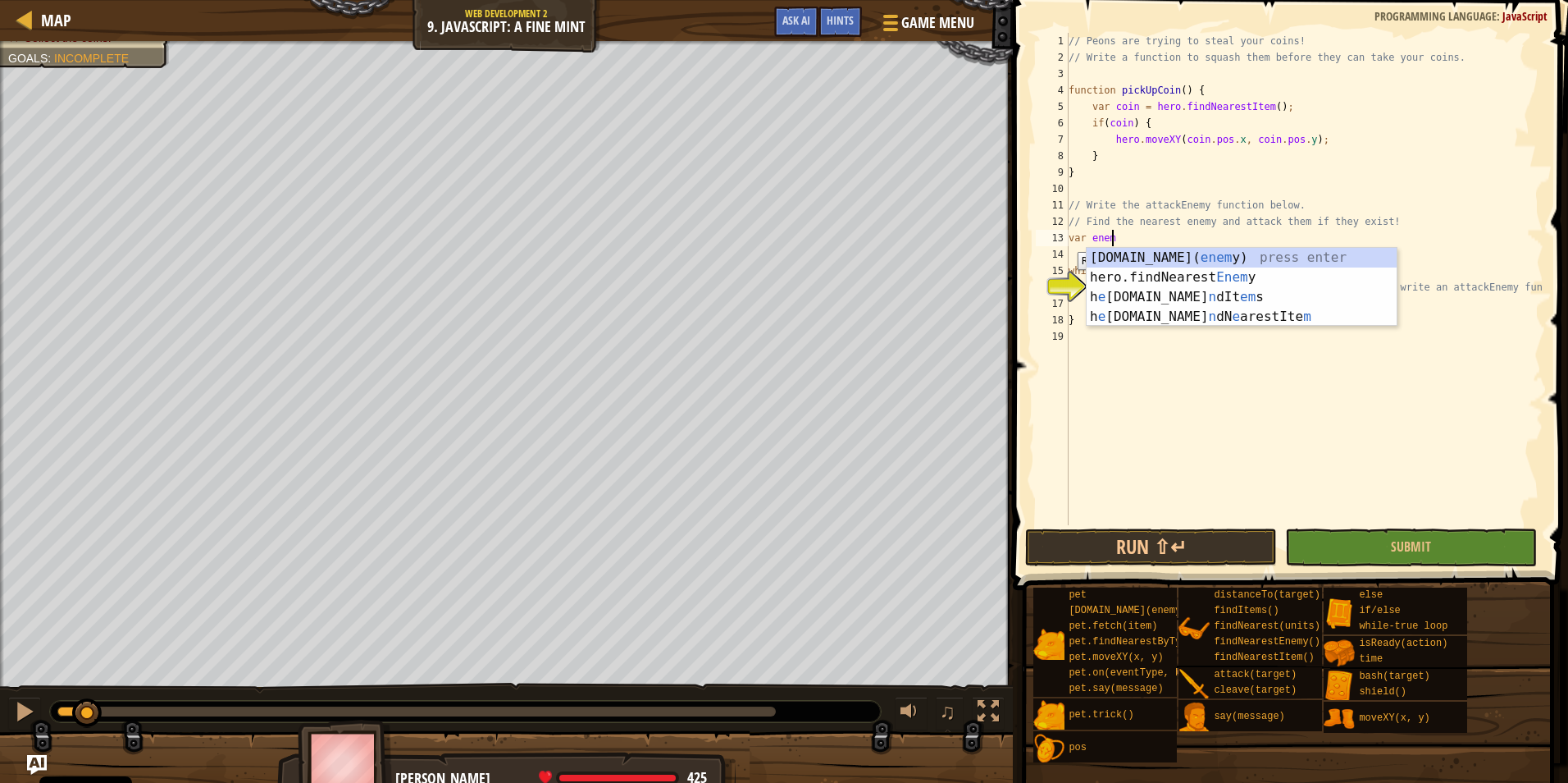
scroll to position [7, 3]
type textarea "var enemy"
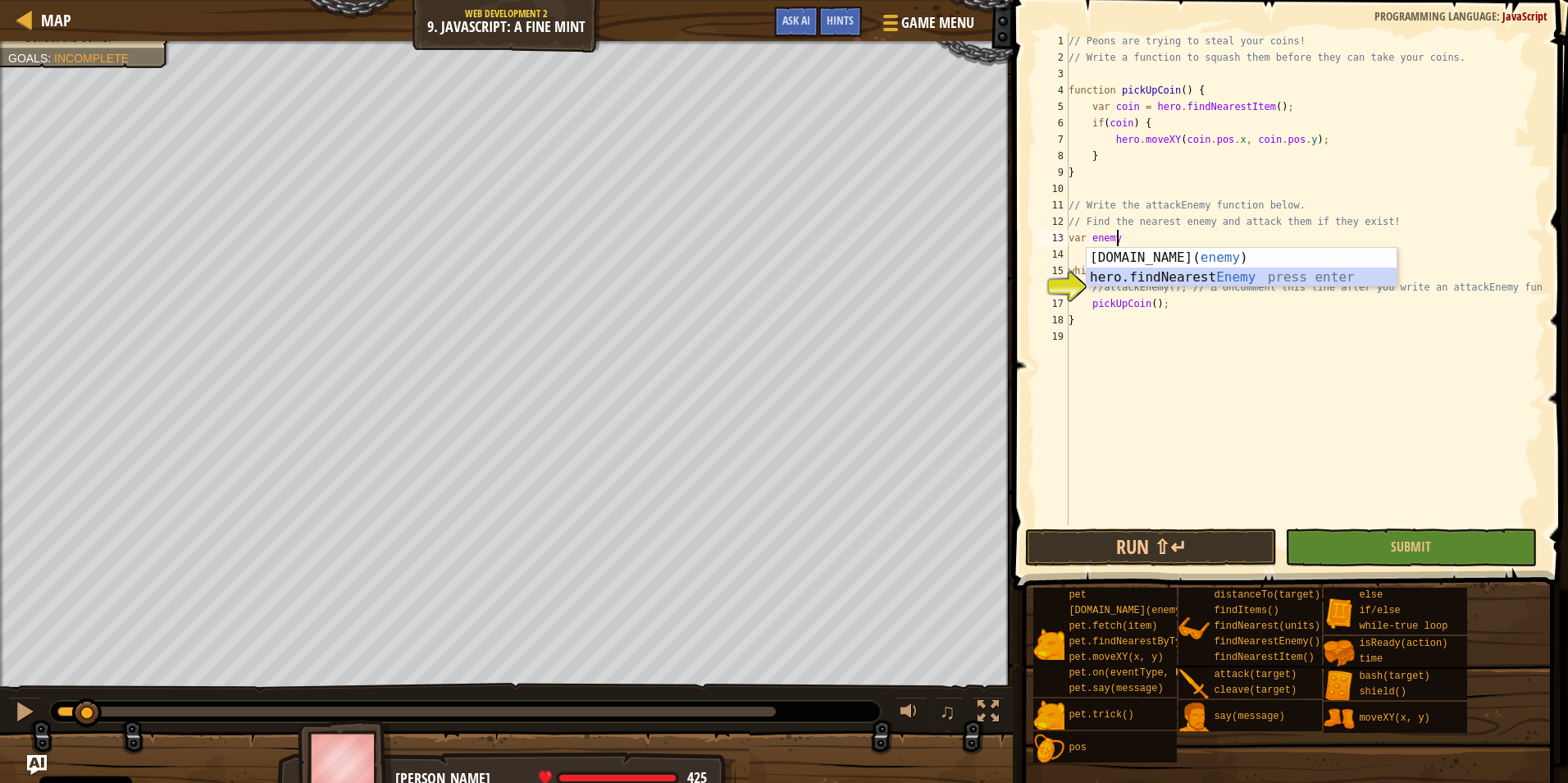
click at [1149, 274] on div "[DOMAIN_NAME]( enemy ) press enter hero.findNearest Enemy press enter" at bounding box center [1241, 286] width 310 height 79
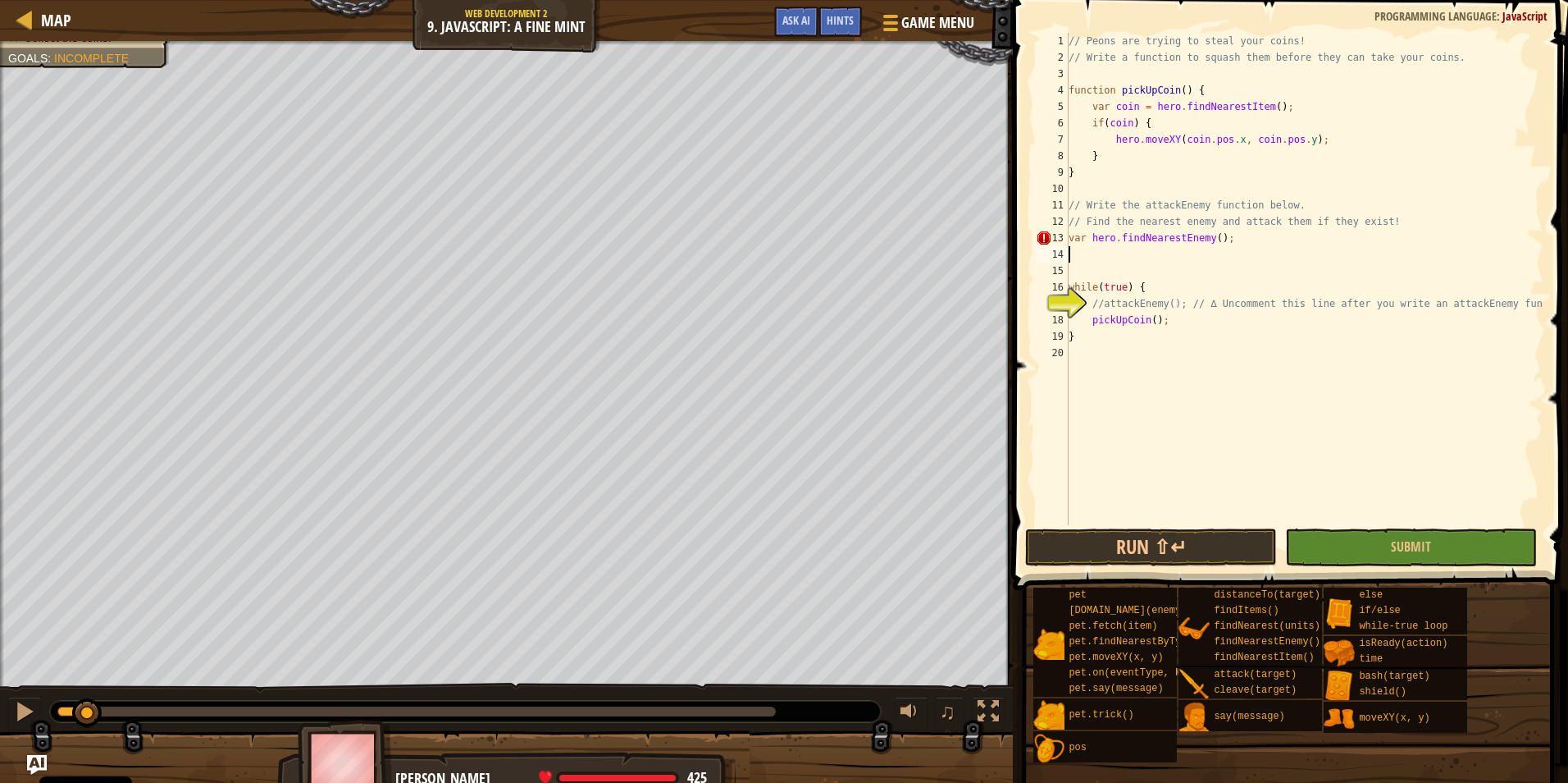
click at [1090, 242] on div "// Peons are trying to steal your coins! // Write a function to squash them bef…" at bounding box center [1304, 295] width 478 height 525
type textarea "var enemy = hero.findNearestEnemy();"
click at [1134, 275] on div "// Peons are trying to steal your coins! // Write a function to squash them bef…" at bounding box center [1304, 295] width 478 height 525
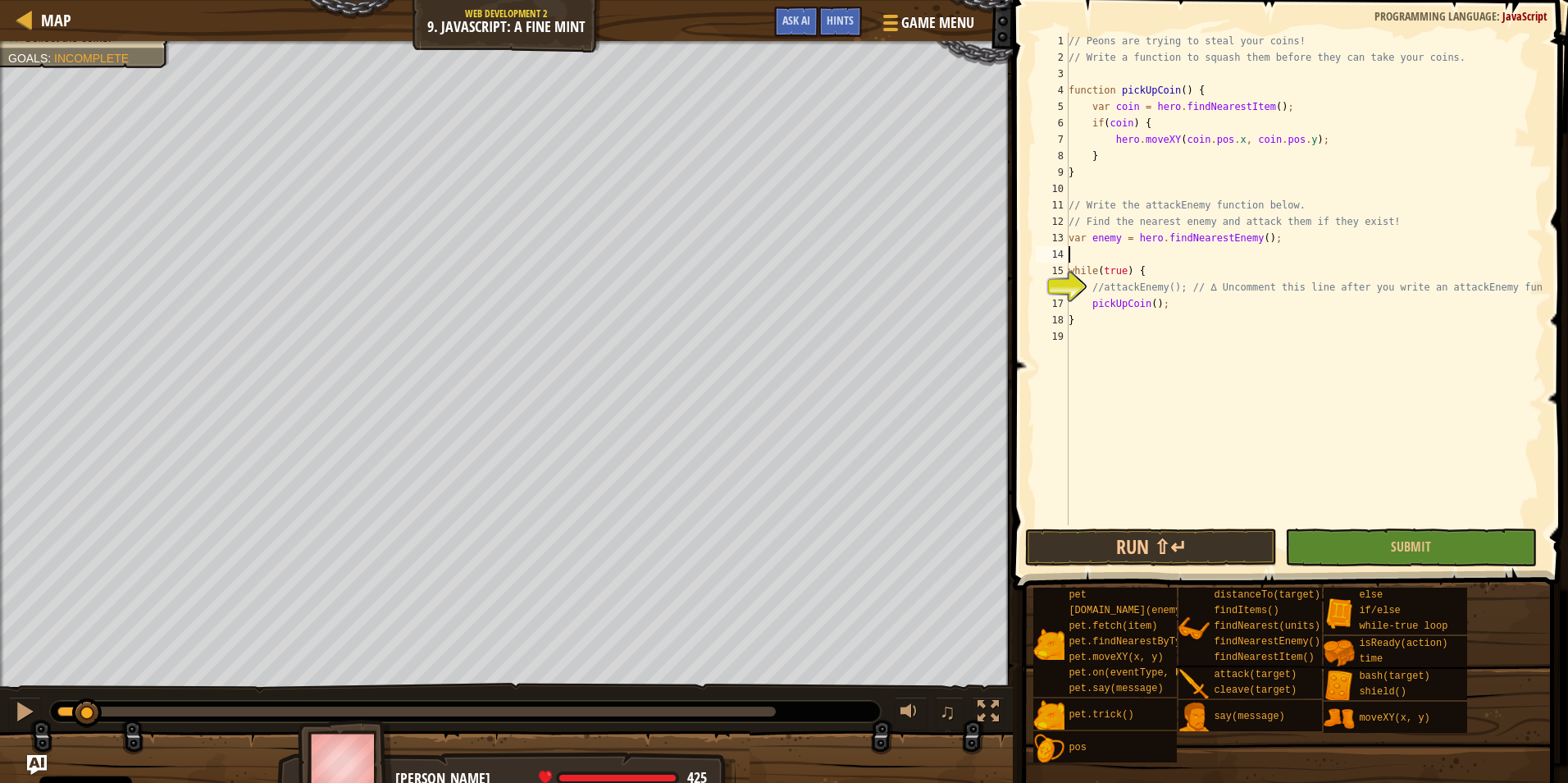
click at [1168, 298] on div "// Peons are trying to steal your coins! // Write a function to squash them bef…" at bounding box center [1304, 295] width 478 height 525
click at [1100, 290] on div "// Peons are trying to steal your coins! // Write a function to squash them bef…" at bounding box center [1304, 295] width 478 height 525
click at [1533, 284] on div "// Peons are trying to steal your coins! // Write a function to squash them bef…" at bounding box center [1304, 295] width 478 height 525
click at [1223, 537] on button "Run ⇧↵" at bounding box center [1151, 547] width 252 height 38
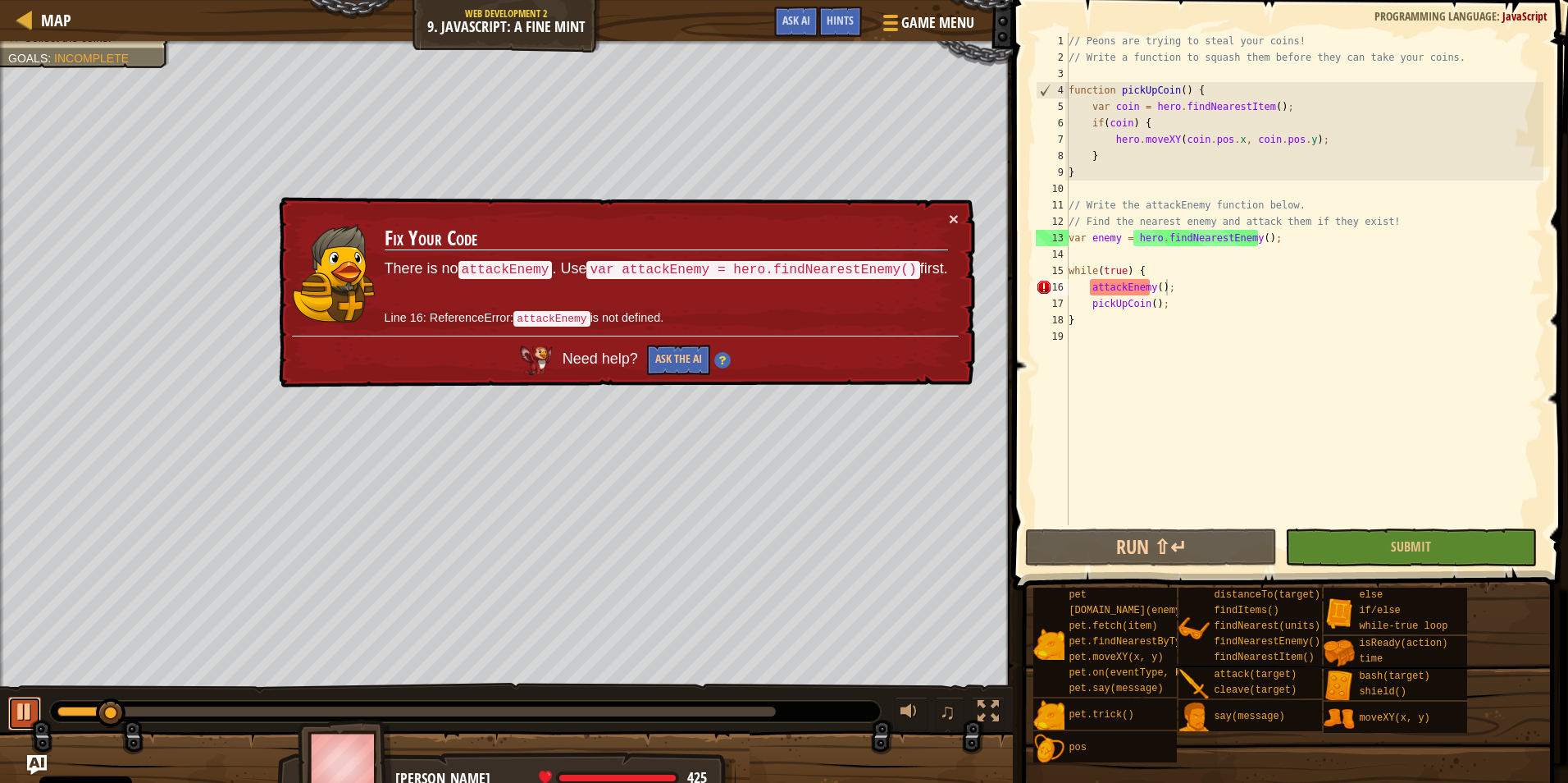
click at [10, 717] on button at bounding box center [24, 714] width 32 height 33
click at [1072, 238] on div "// Peons are trying to steal your coins! // Write a function to squash them bef…" at bounding box center [1304, 295] width 478 height 525
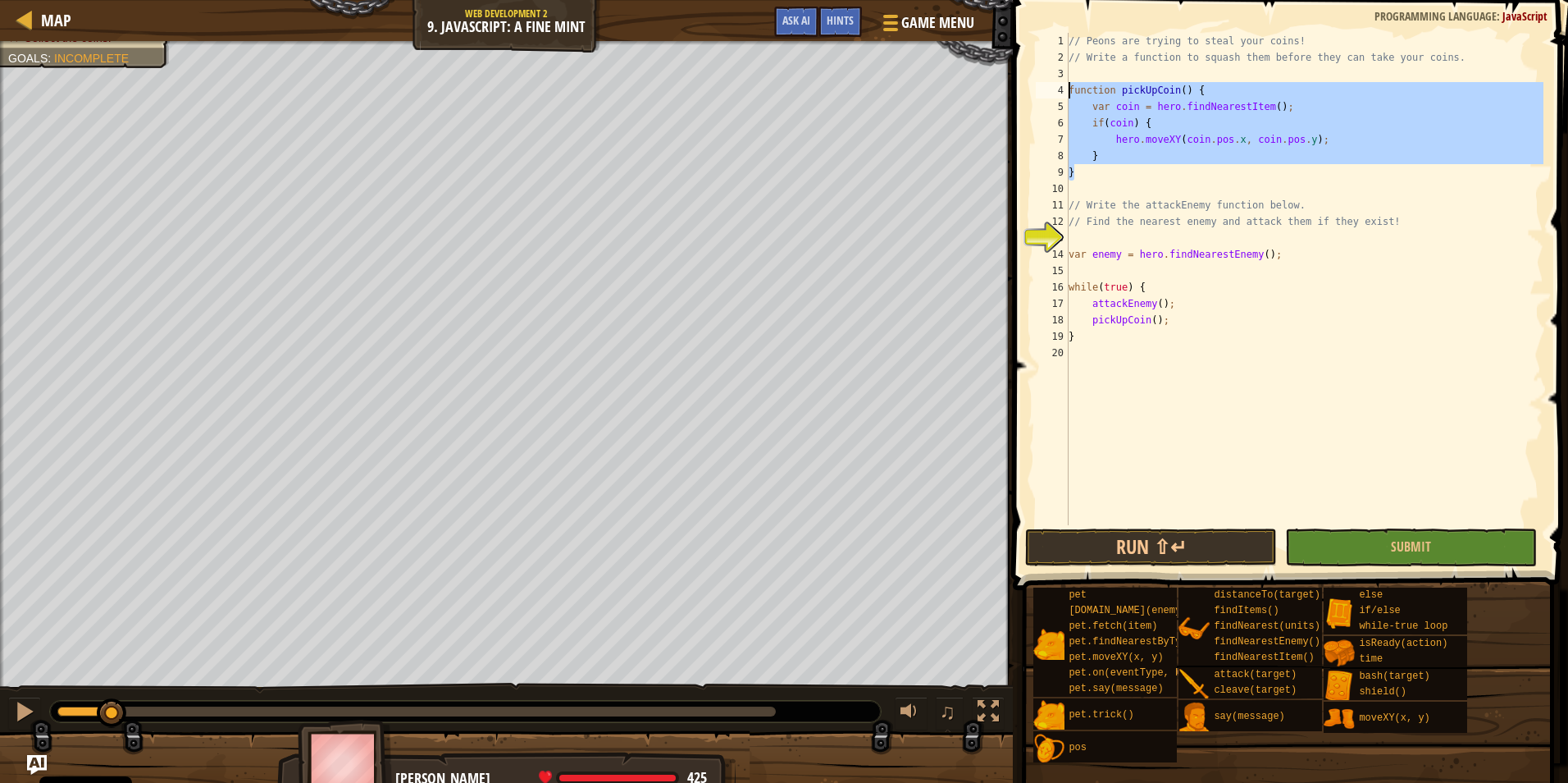
drag, startPoint x: 1107, startPoint y: 169, endPoint x: 1047, endPoint y: 89, distance: 100.0
click at [1047, 89] on div "var enemy = hero.findNearestEnemy(); 1 2 3 4 5 6 7 8 9 10 11 12 13 14 15 16 17 …" at bounding box center [1288, 278] width 511 height 492
type textarea "function pickUpCoin() { var coin = hero.findNearestItem();"
click at [1146, 239] on div "// Peons are trying to steal your coins! // Write a function to squash them bef…" at bounding box center [1304, 295] width 478 height 525
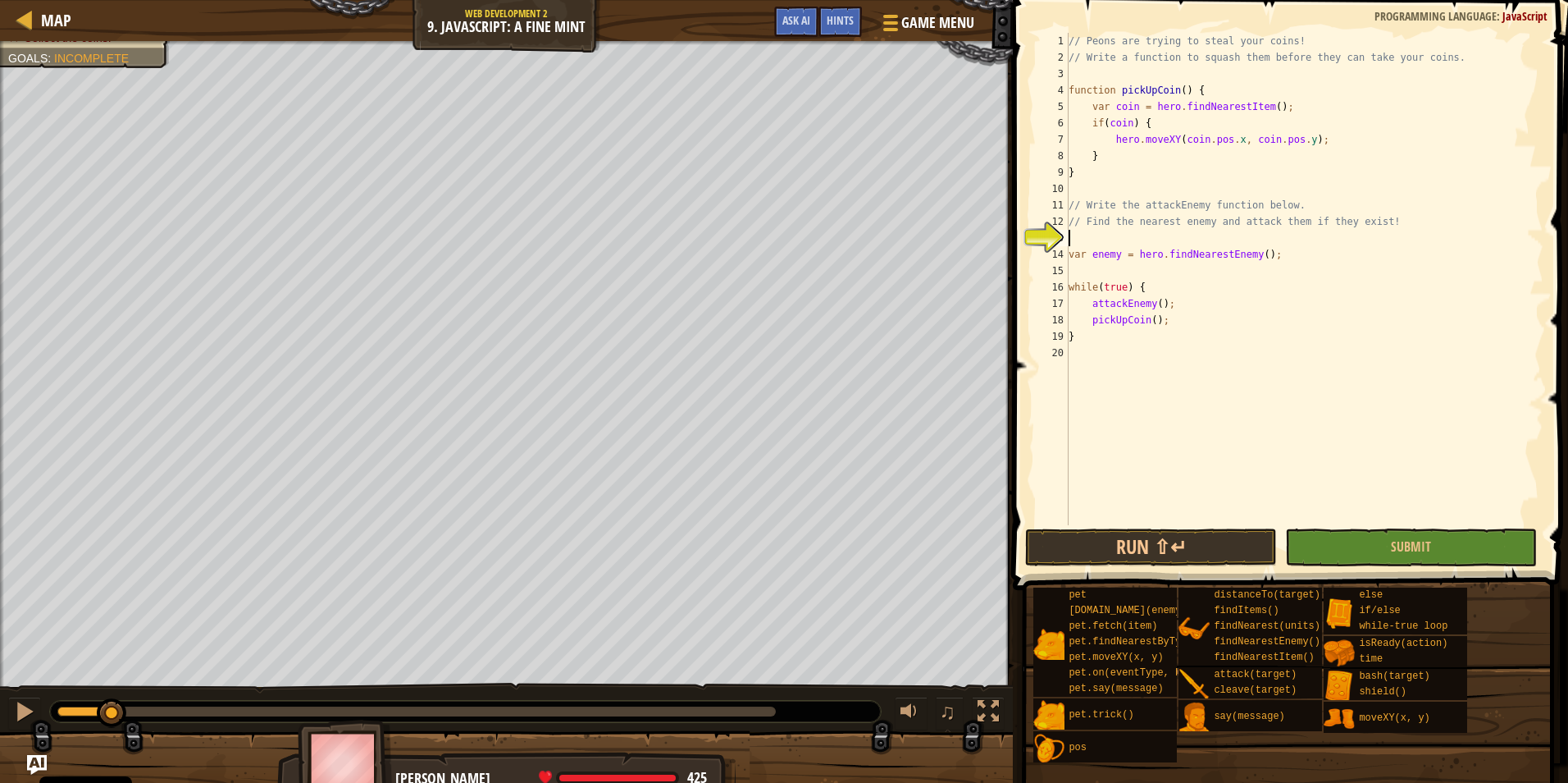
scroll to position [7, 0]
paste textarea "}"
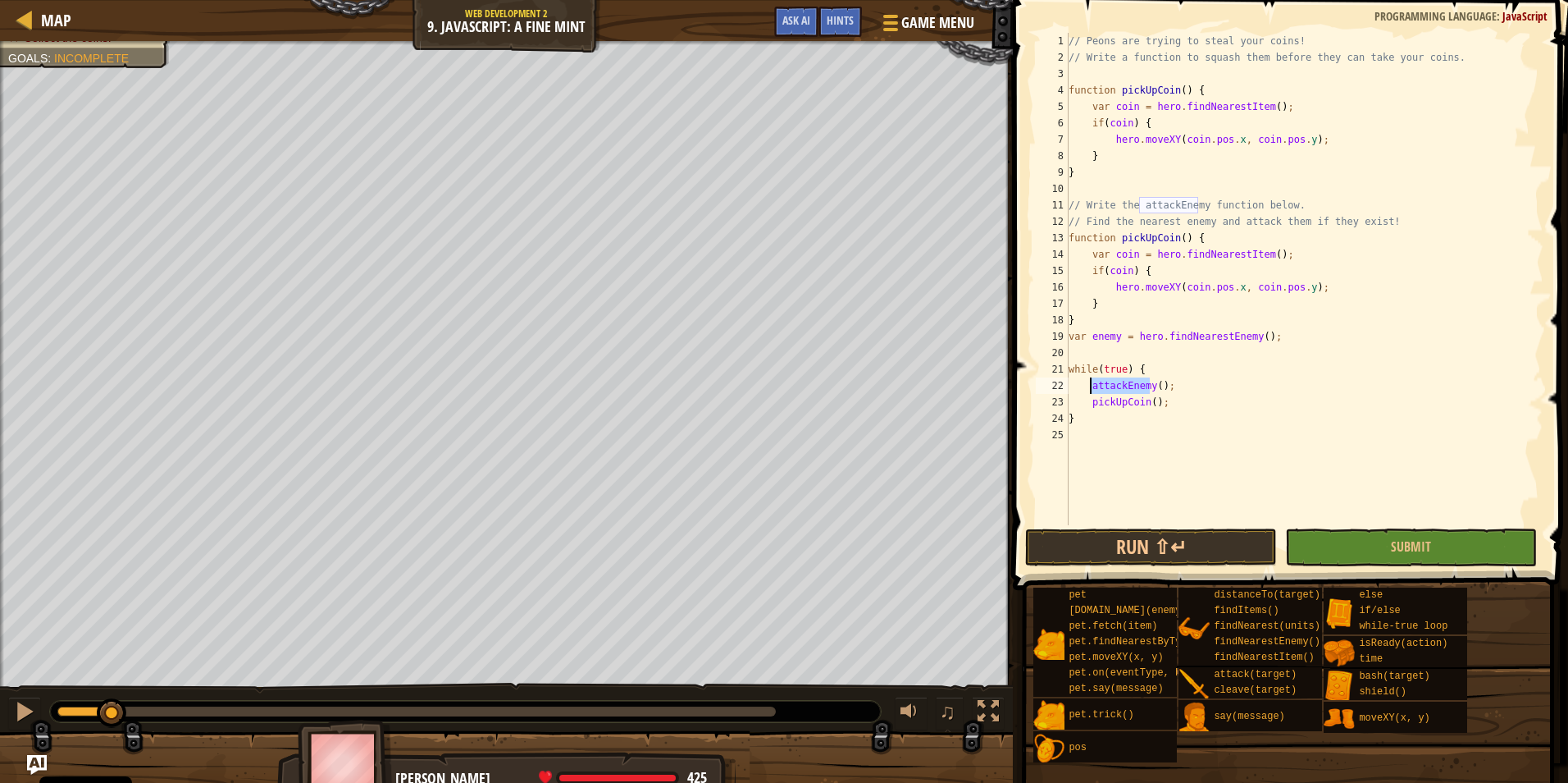
drag, startPoint x: 1148, startPoint y: 386, endPoint x: 1087, endPoint y: 387, distance: 61.0
click at [1087, 387] on div "// Peons are trying to steal your coins! // Write a function to squash them bef…" at bounding box center [1304, 295] width 478 height 525
drag, startPoint x: 1115, startPoint y: 236, endPoint x: 1172, endPoint y: 236, distance: 57.0
click at [1172, 236] on div "// Peons are trying to steal your coins! // Write a function to squash them bef…" at bounding box center [1304, 295] width 478 height 525
paste textarea "attackEnemy"
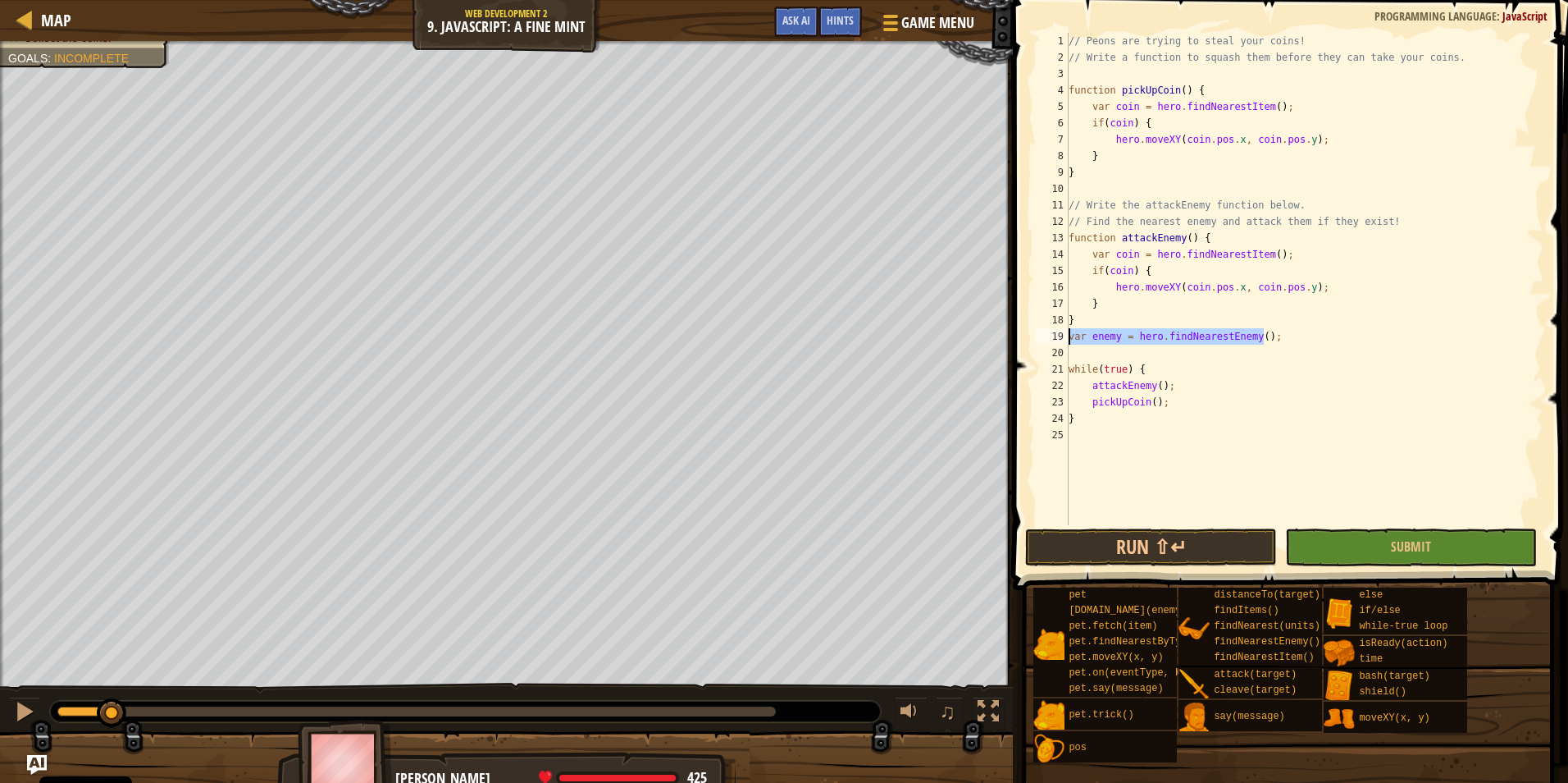
drag, startPoint x: 1284, startPoint y: 332, endPoint x: 1041, endPoint y: 336, distance: 243.0
click at [1041, 336] on div "function attackEnemy() { 1 2 3 4 5 6 7 8 9 10 11 12 13 14 15 16 17 18 19 20 21 …" at bounding box center [1288, 278] width 511 height 492
type textarea "var enemy = hero.findNearestEnemy();"
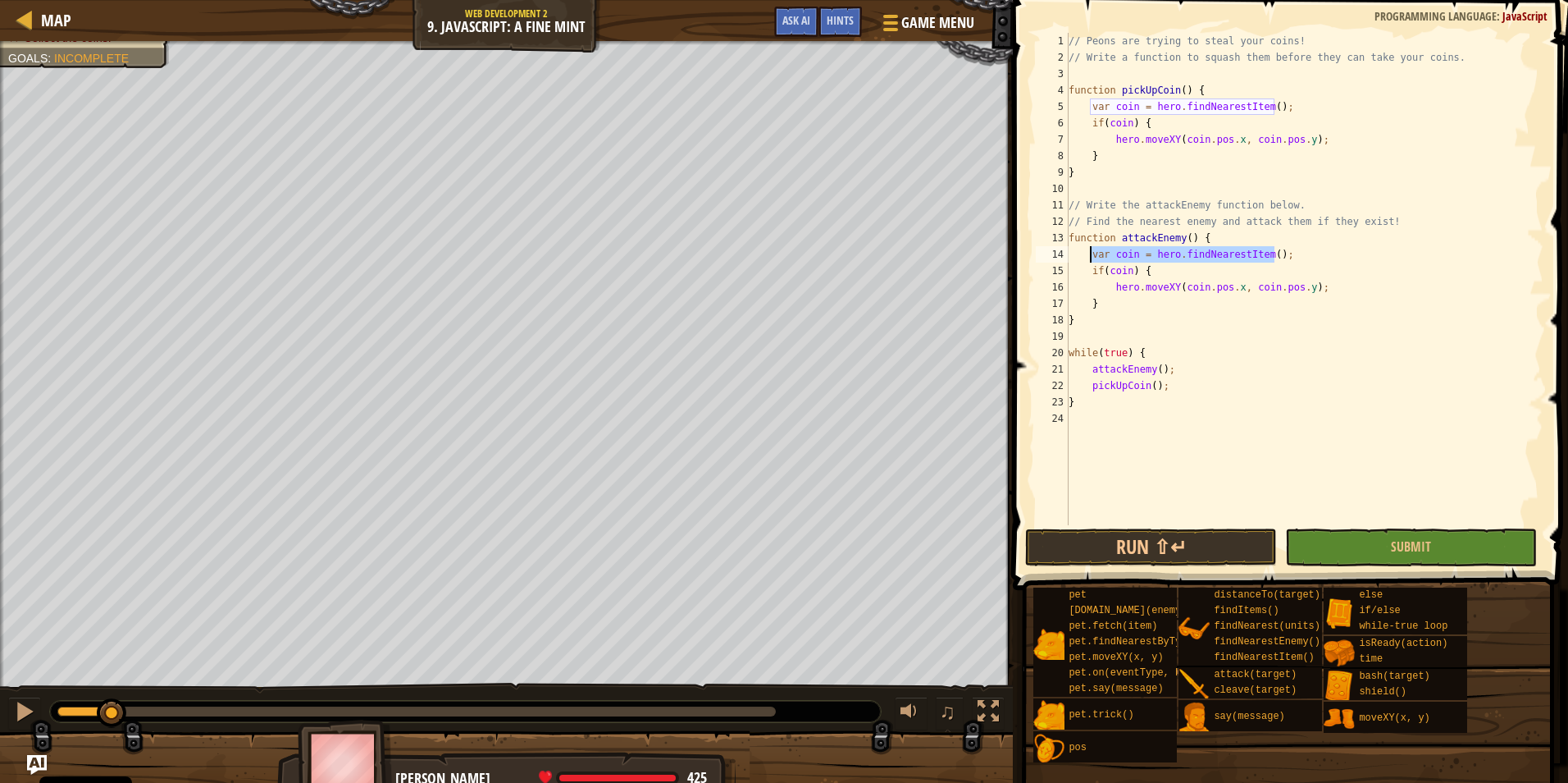
drag, startPoint x: 1288, startPoint y: 250, endPoint x: 1092, endPoint y: 247, distance: 196.0
click at [1092, 247] on div "// Peons are trying to steal your coins! // Write a function to squash them bef…" at bounding box center [1304, 295] width 478 height 525
paste textarea "enemy = hero.findNearestEnemy"
click at [1154, 269] on div "// Peons are trying to steal your coins! // Write a function to squash them bef…" at bounding box center [1304, 295] width 478 height 525
click at [1128, 268] on div "// Peons are trying to steal your coins! // Write a function to squash them bef…" at bounding box center [1304, 295] width 478 height 525
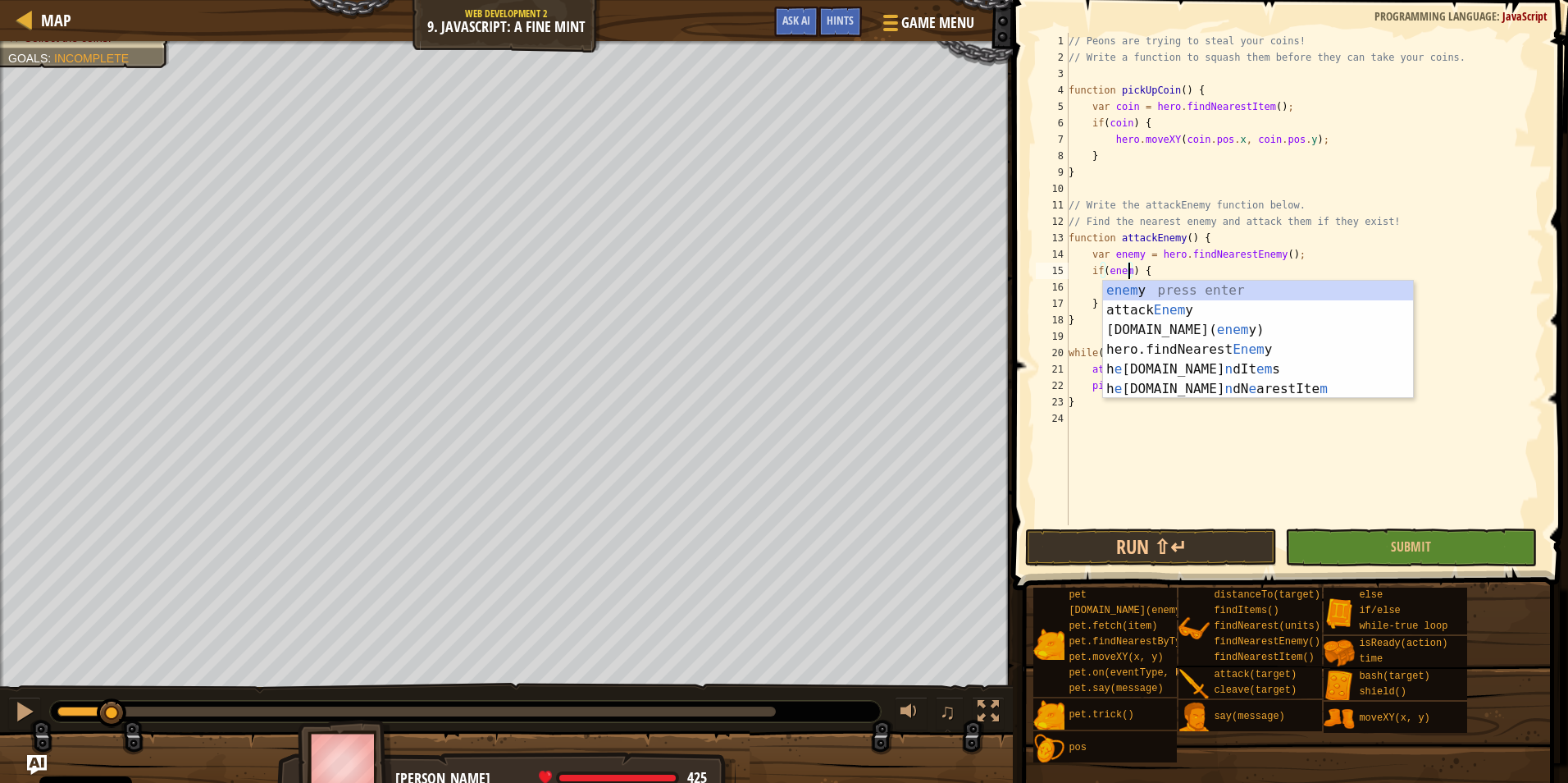
scroll to position [7, 5]
click at [1174, 263] on div "// Peons are trying to steal your coins! // Write a function to squash them bef…" at bounding box center [1304, 295] width 478 height 525
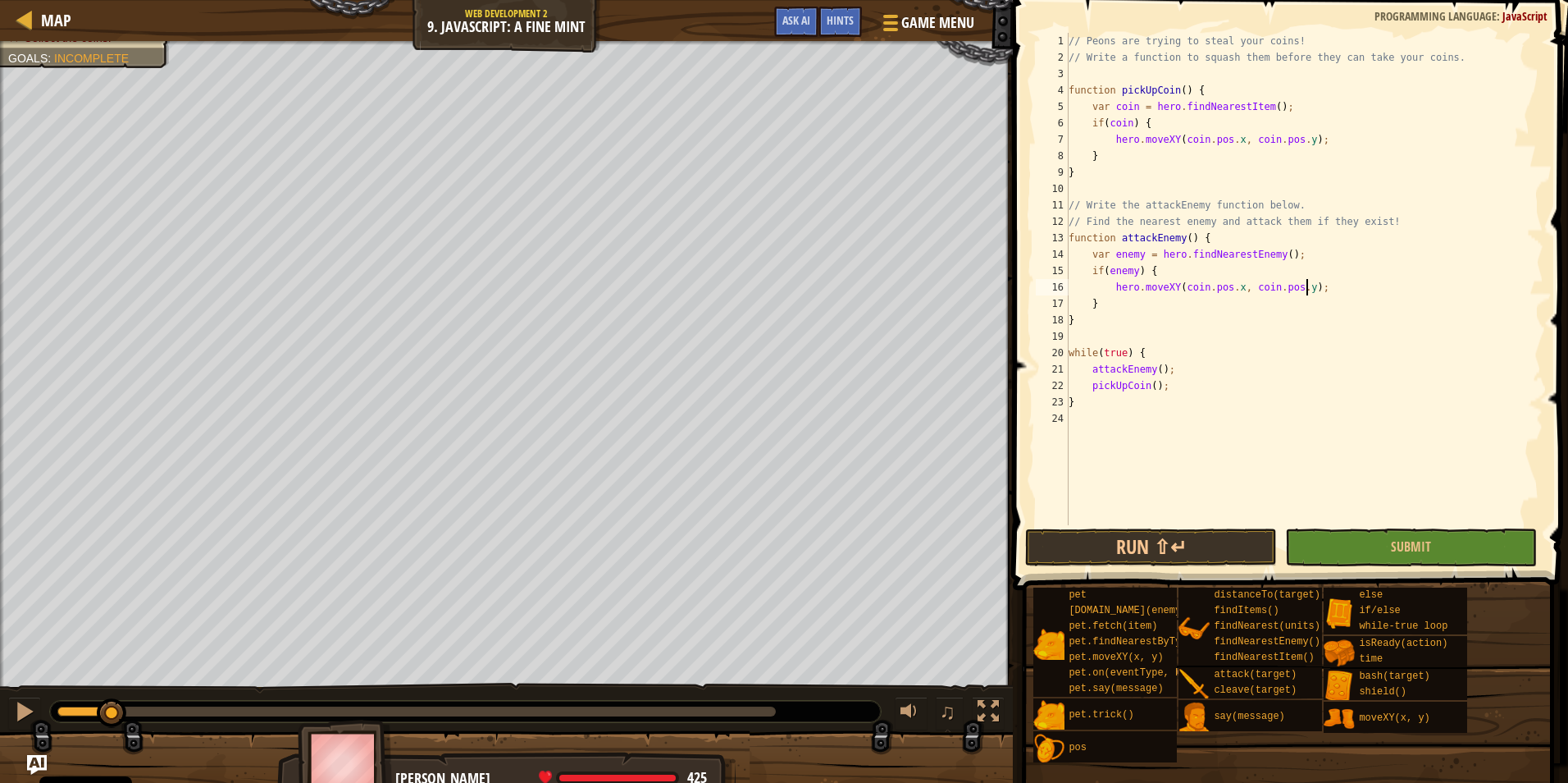
click at [1323, 284] on div "// Peons are trying to steal your coins! // Write a function to squash them bef…" at bounding box center [1304, 295] width 478 height 525
click at [1198, 291] on div "// Peons are trying to steal your coins! // Write a function to squash them bef…" at bounding box center [1304, 295] width 478 height 525
drag, startPoint x: 1330, startPoint y: 287, endPoint x: 1139, endPoint y: 290, distance: 191.0
click at [1139, 290] on div "// Peons are trying to steal your coins! // Write a function to squash them bef…" at bounding box center [1304, 295] width 478 height 525
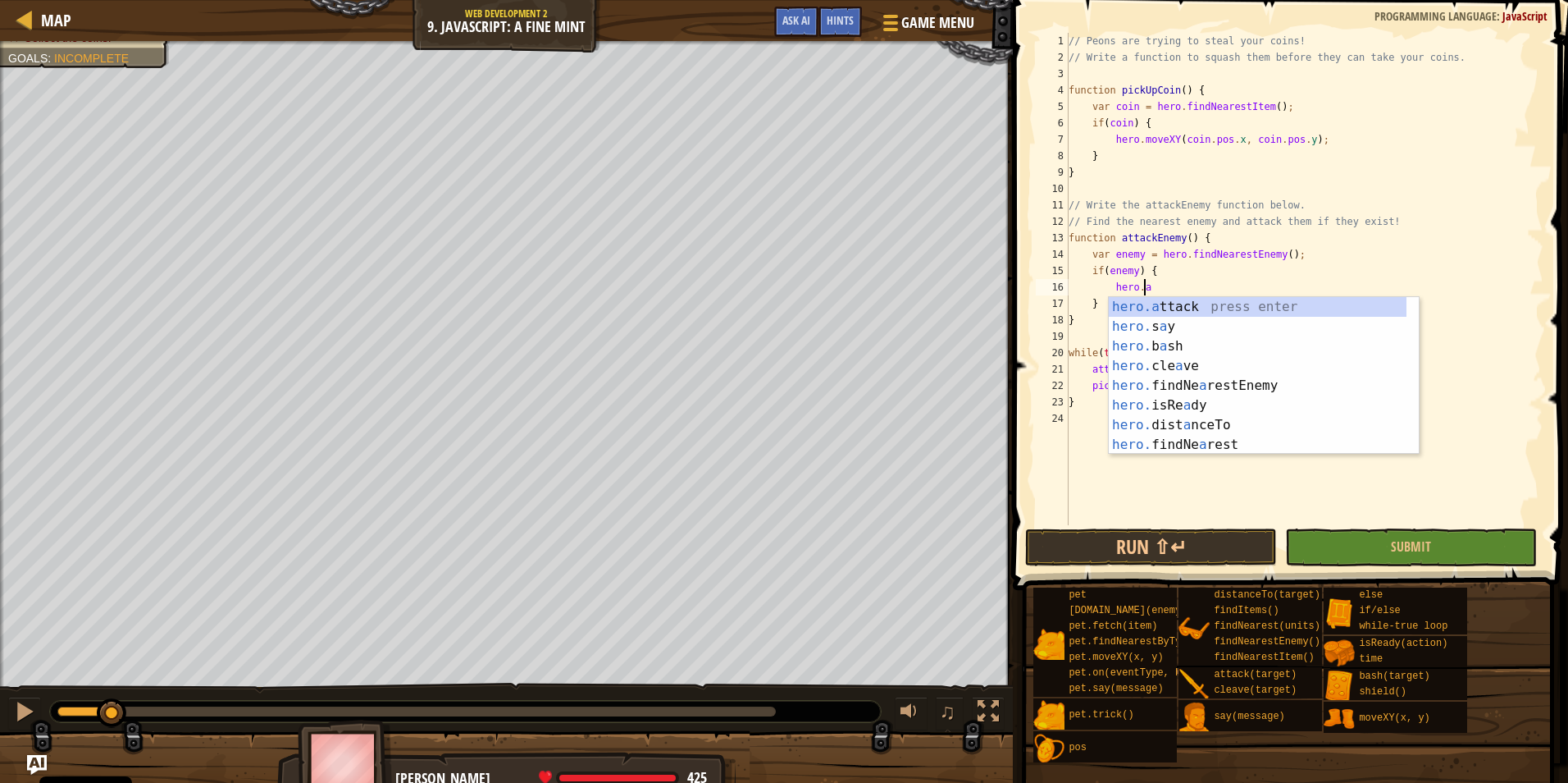
scroll to position [7, 6]
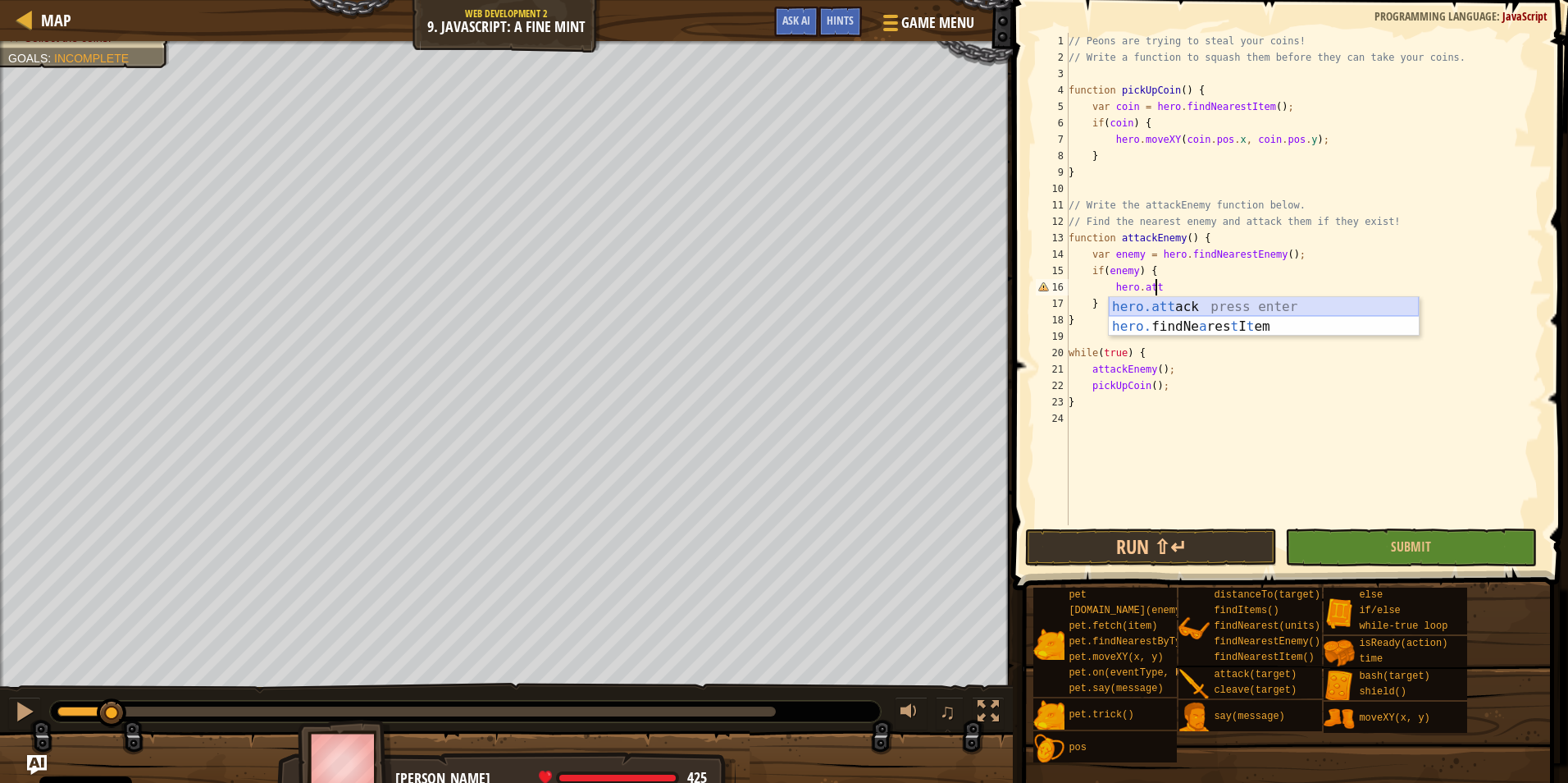
click at [1157, 300] on div "hero.att ack press enter hero. findNe a res t I t em press enter" at bounding box center [1263, 336] width 310 height 79
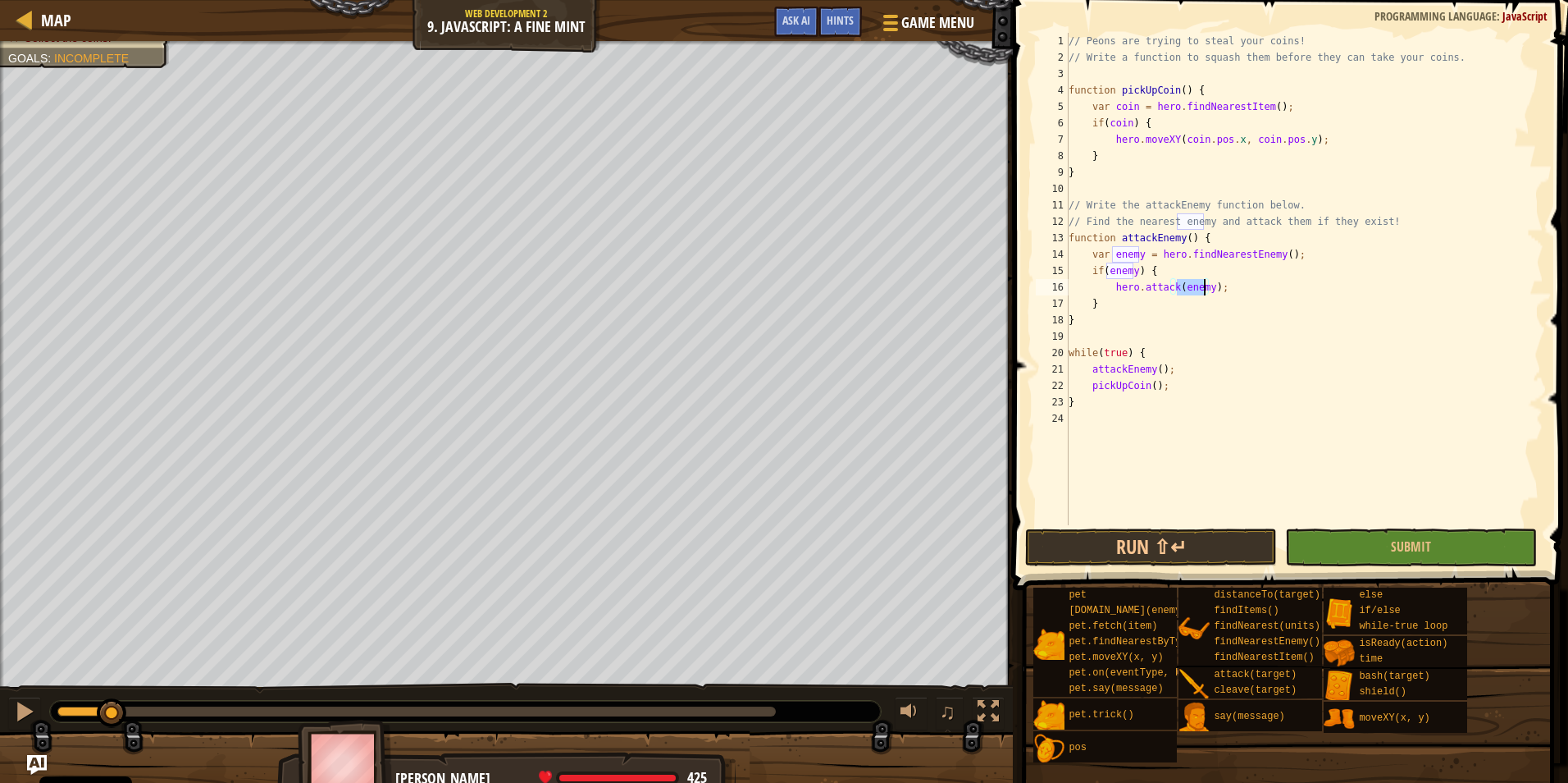
click at [1250, 290] on div "// Peons are trying to steal your coins! // Write a function to squash them bef…" at bounding box center [1304, 295] width 478 height 525
click at [1219, 309] on div "// Peons are trying to steal your coins! // Write a function to squash them bef…" at bounding box center [1304, 295] width 478 height 525
type textarea "}"
click at [1234, 548] on button "Run ⇧↵" at bounding box center [1151, 547] width 252 height 38
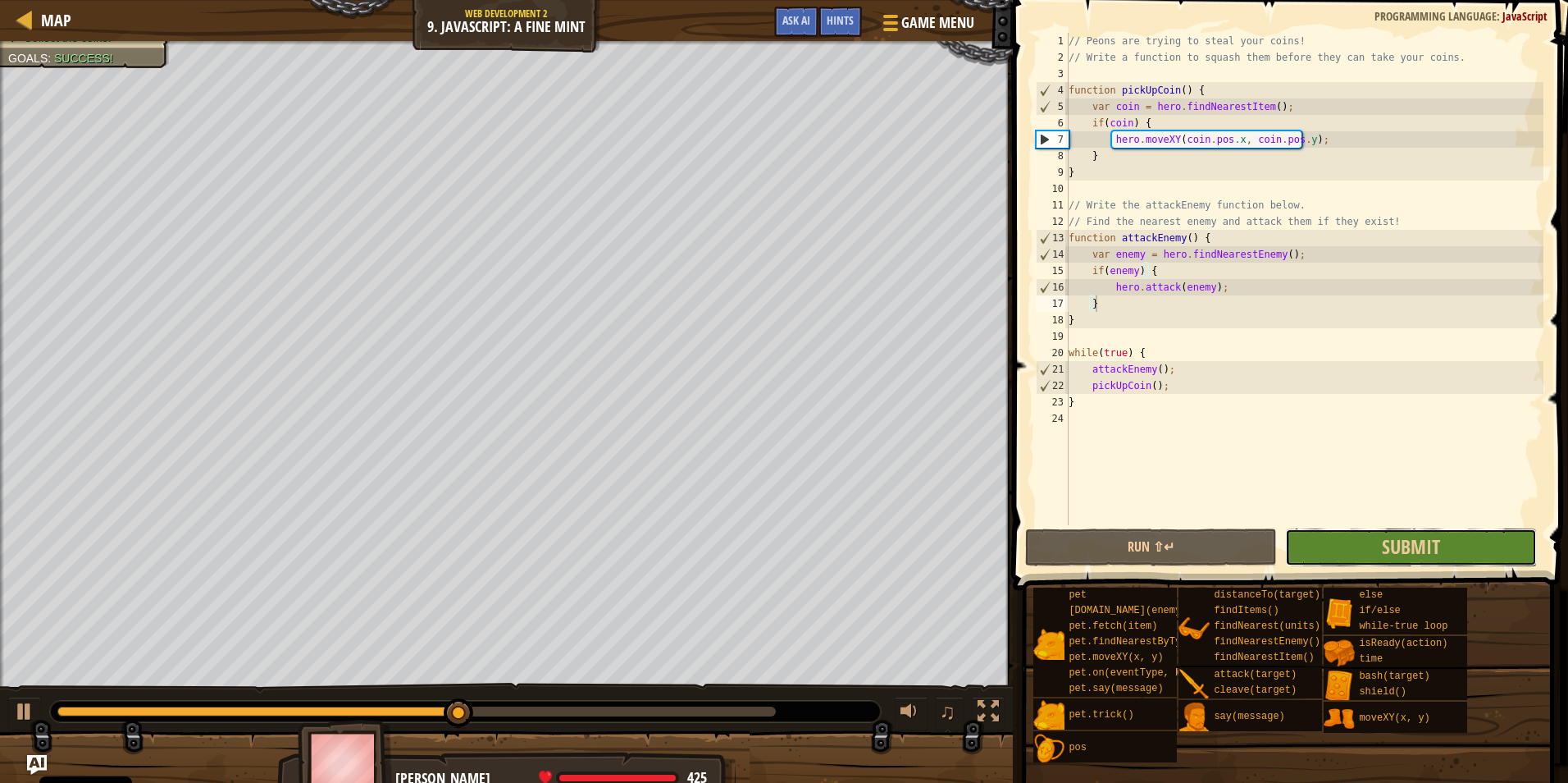
click at [1325, 541] on button "Submit" at bounding box center [1411, 547] width 252 height 38
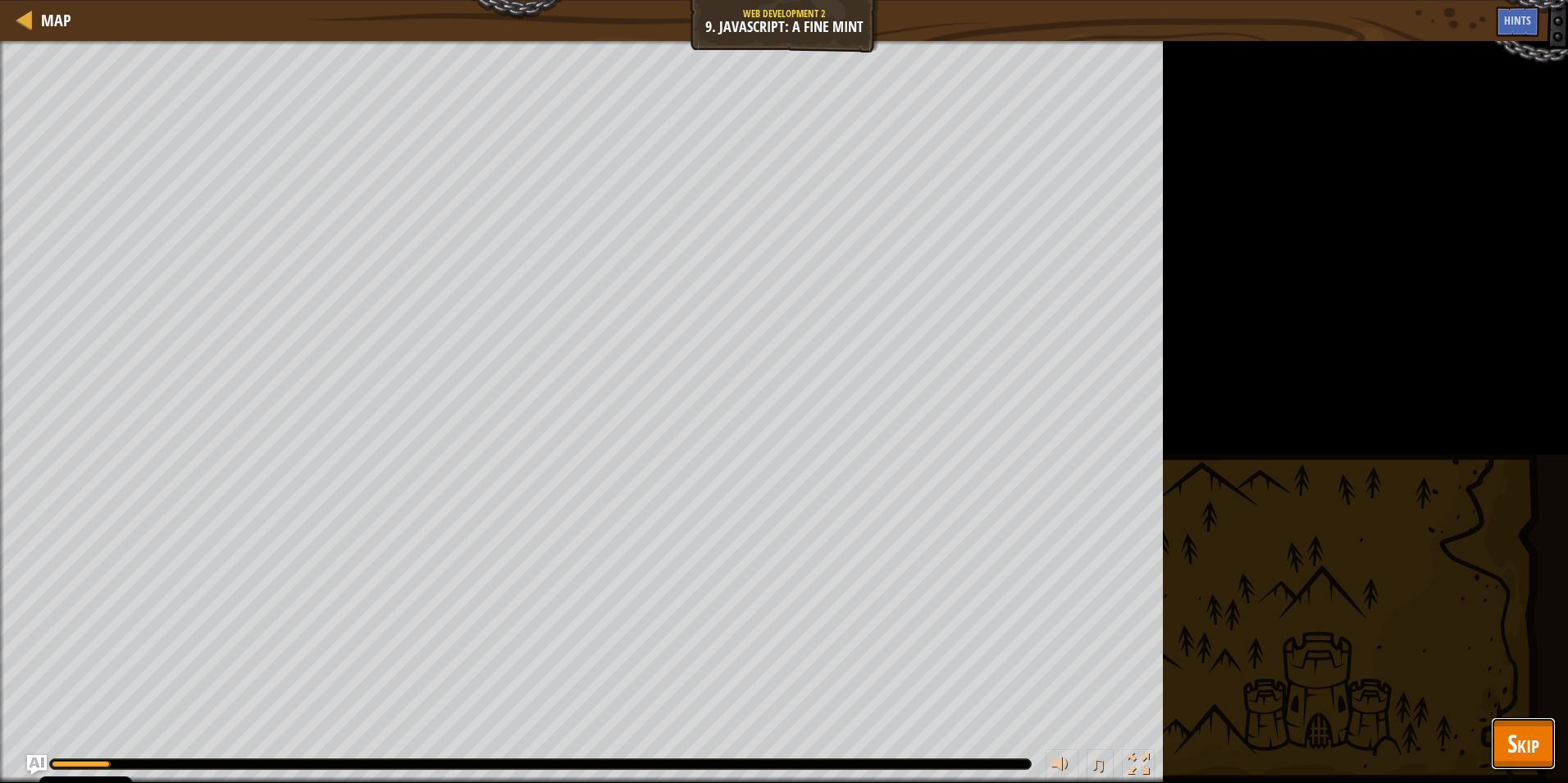
click at [1554, 742] on button "Skip" at bounding box center [1524, 743] width 65 height 53
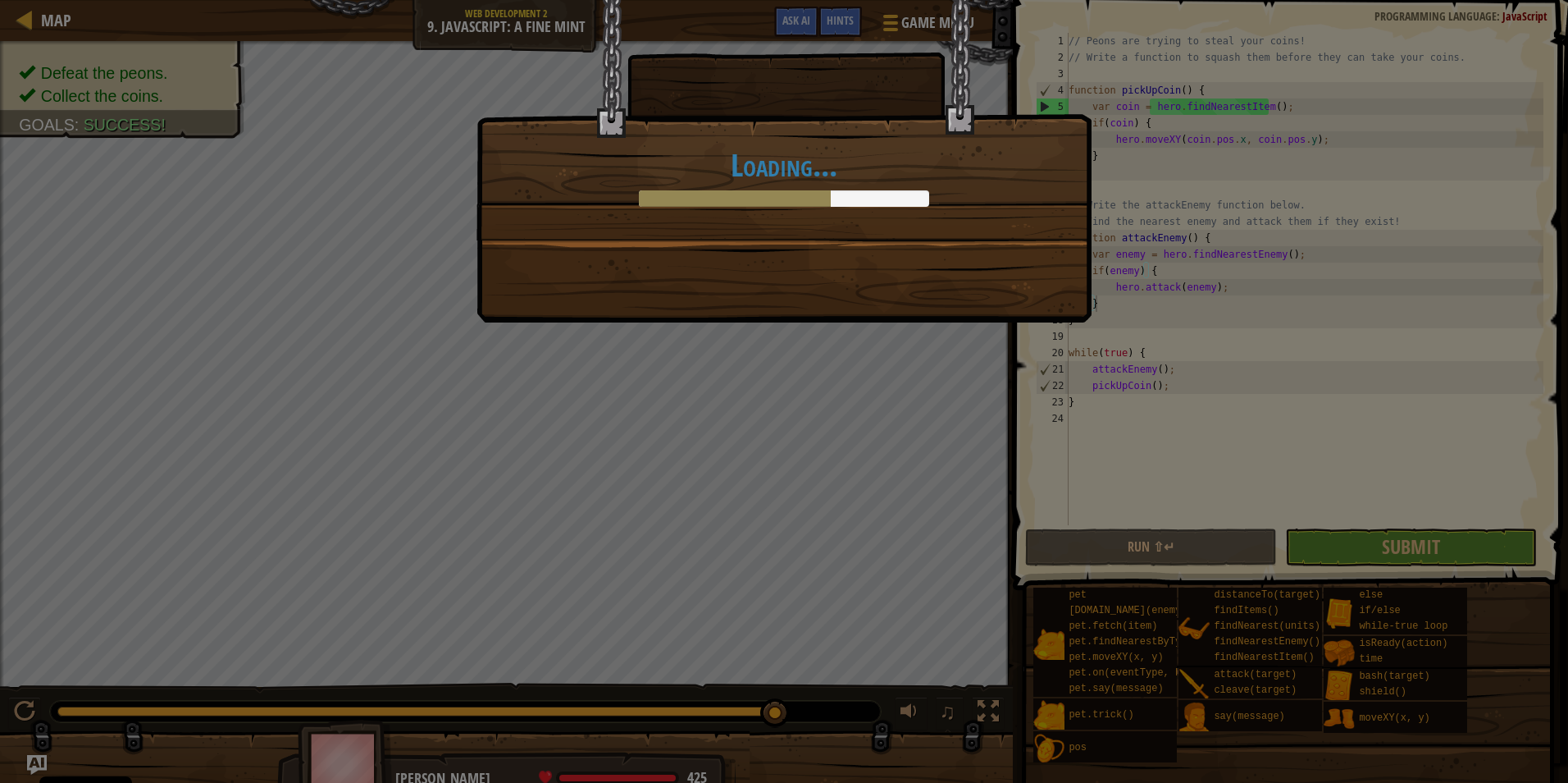
click at [784, 299] on div "Loading..." at bounding box center [784, 161] width 615 height 322
click at [632, 409] on div "Loading..." at bounding box center [784, 391] width 1568 height 783
click at [375, 197] on div "Loading..." at bounding box center [784, 391] width 1568 height 783
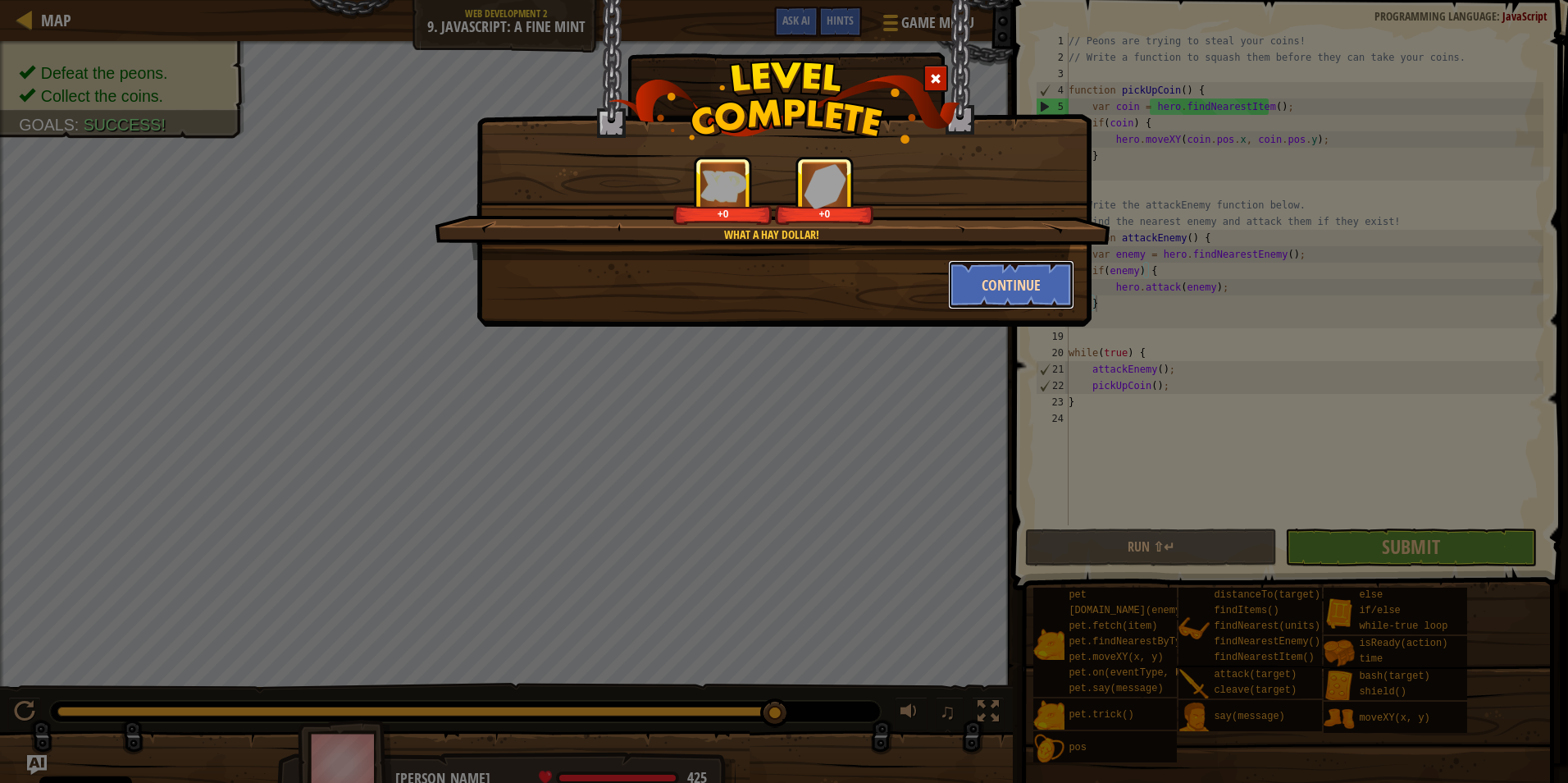
click at [993, 284] on button "Continue" at bounding box center [1011, 284] width 127 height 49
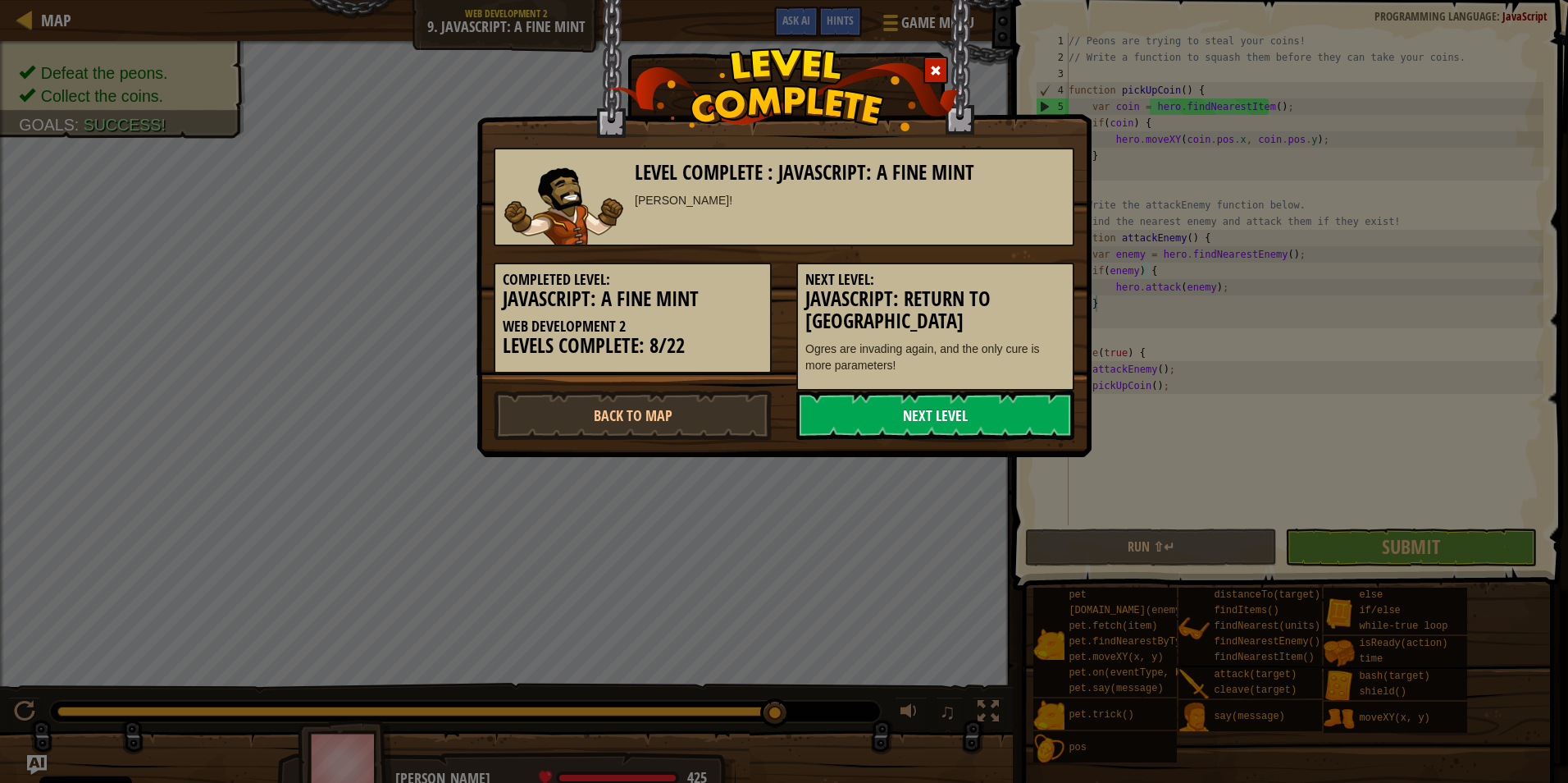
click at [919, 403] on link "Next Level" at bounding box center [935, 415] width 278 height 49
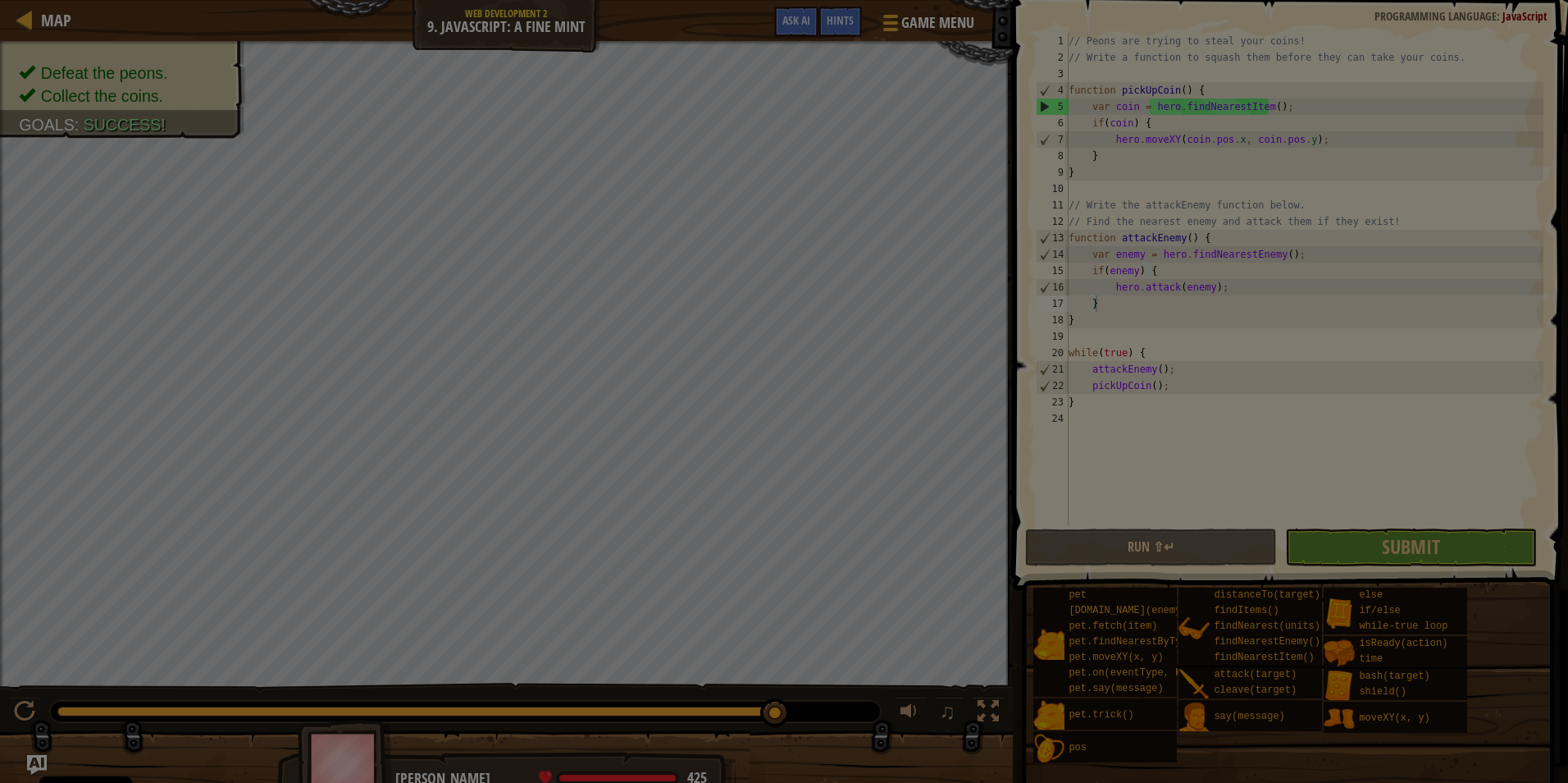
click at [902, 2] on body "Cookie Policy CodeCombat uses a few essential and non-essential cookies. Privac…" at bounding box center [784, 1] width 1568 height 2
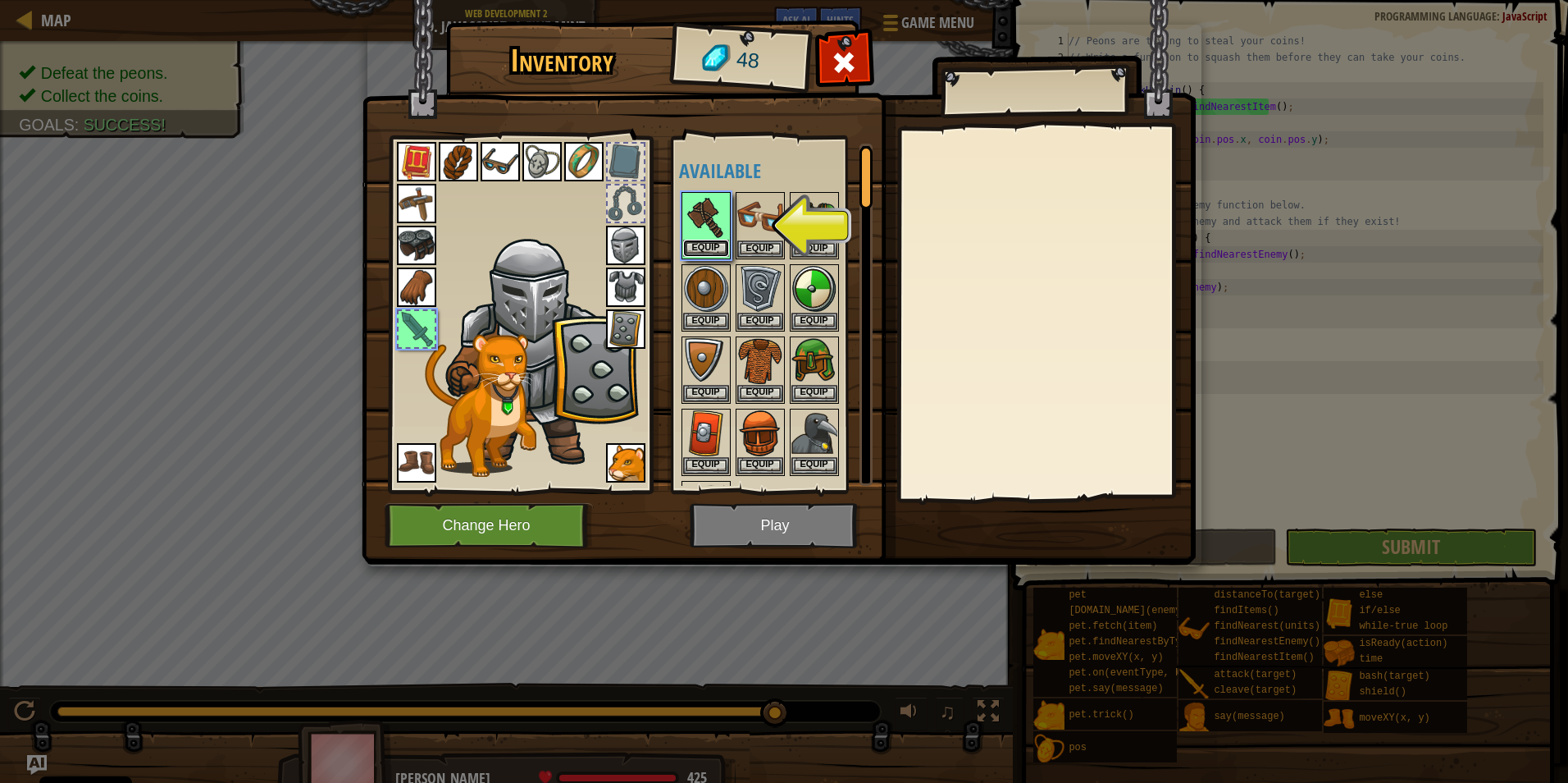
click at [704, 249] on button "Equip" at bounding box center [707, 248] width 46 height 18
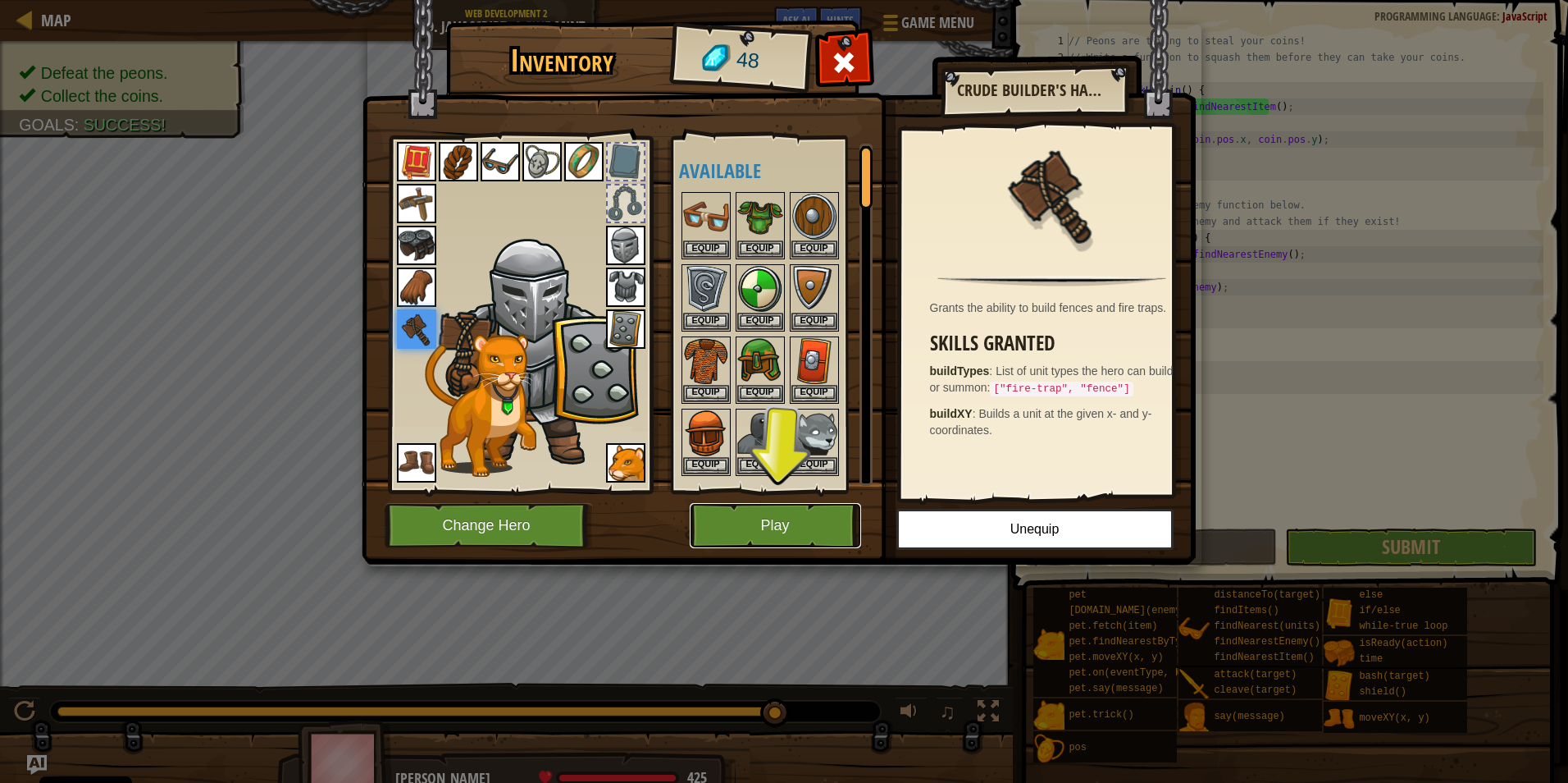
click at [793, 517] on button "Play" at bounding box center [775, 525] width 171 height 45
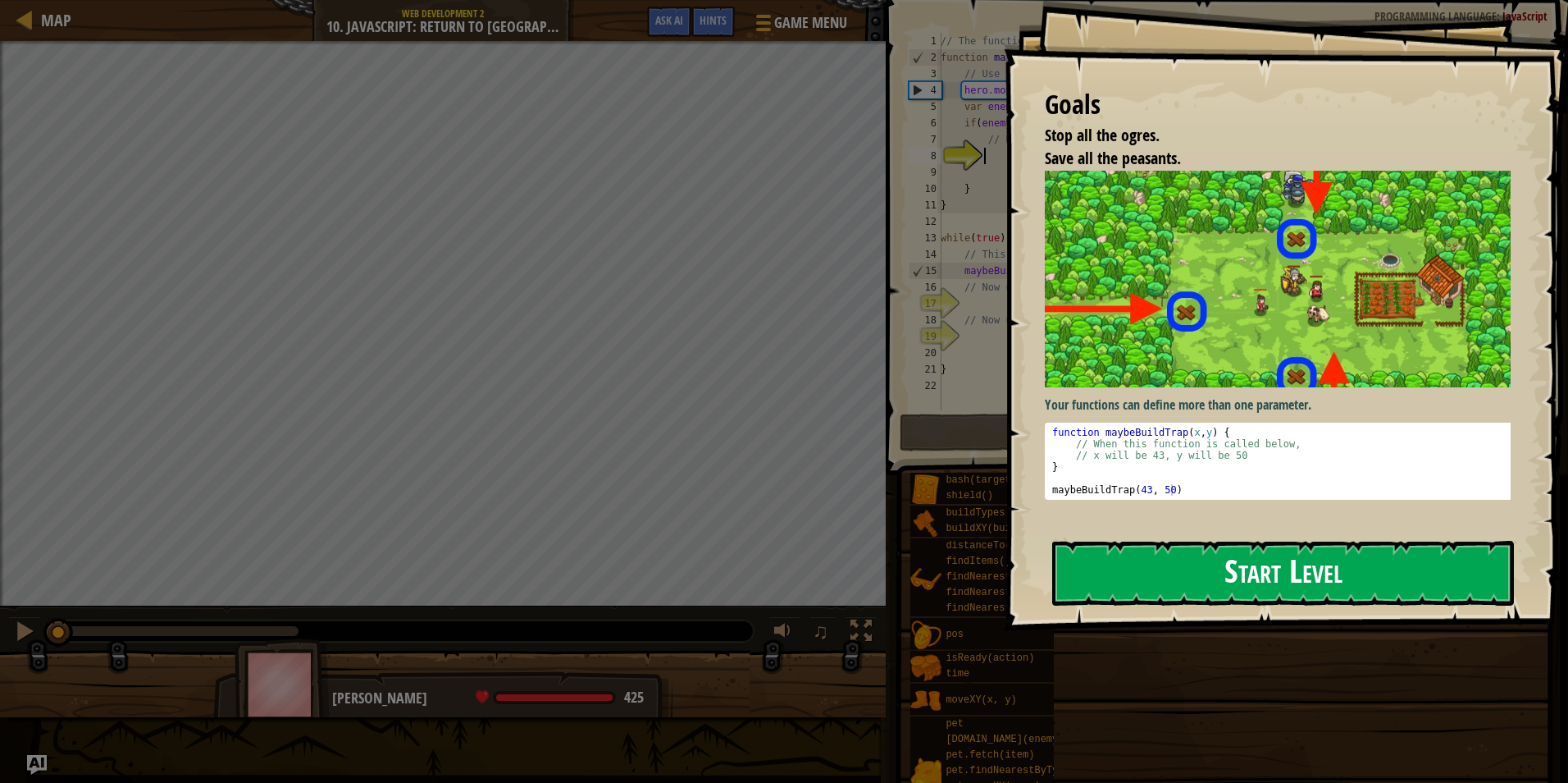
click at [1219, 568] on button "Start Level" at bounding box center [1283, 574] width 462 height 65
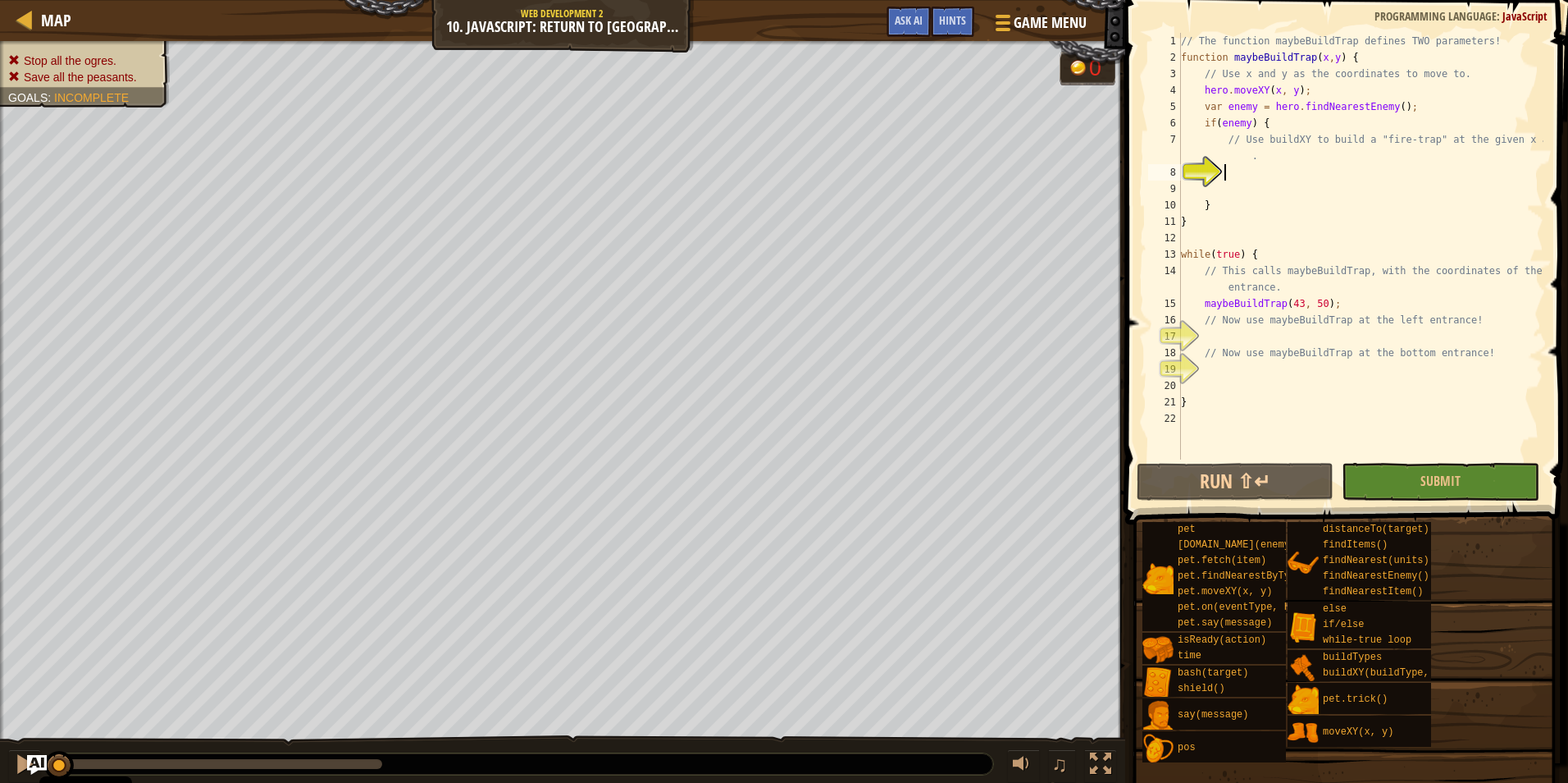
click at [1276, 177] on div "// The function maybeBuildTrap defines TWO parameters! function maybeBuildTrap …" at bounding box center [1361, 262] width 366 height 460
click at [1355, 159] on div "// The function maybeBuildTrap defines TWO parameters! function maybeBuildTrap …" at bounding box center [1361, 262] width 366 height 460
type textarea "// Use buildXY to build a "fire-trap" at the given x and y."
click at [1259, 190] on div "// The function maybeBuildTrap defines TWO parameters! function maybeBuildTrap …" at bounding box center [1361, 262] width 366 height 460
click at [1261, 179] on div "// The function maybeBuildTrap defines TWO parameters! function maybeBuildTrap …" at bounding box center [1361, 262] width 366 height 460
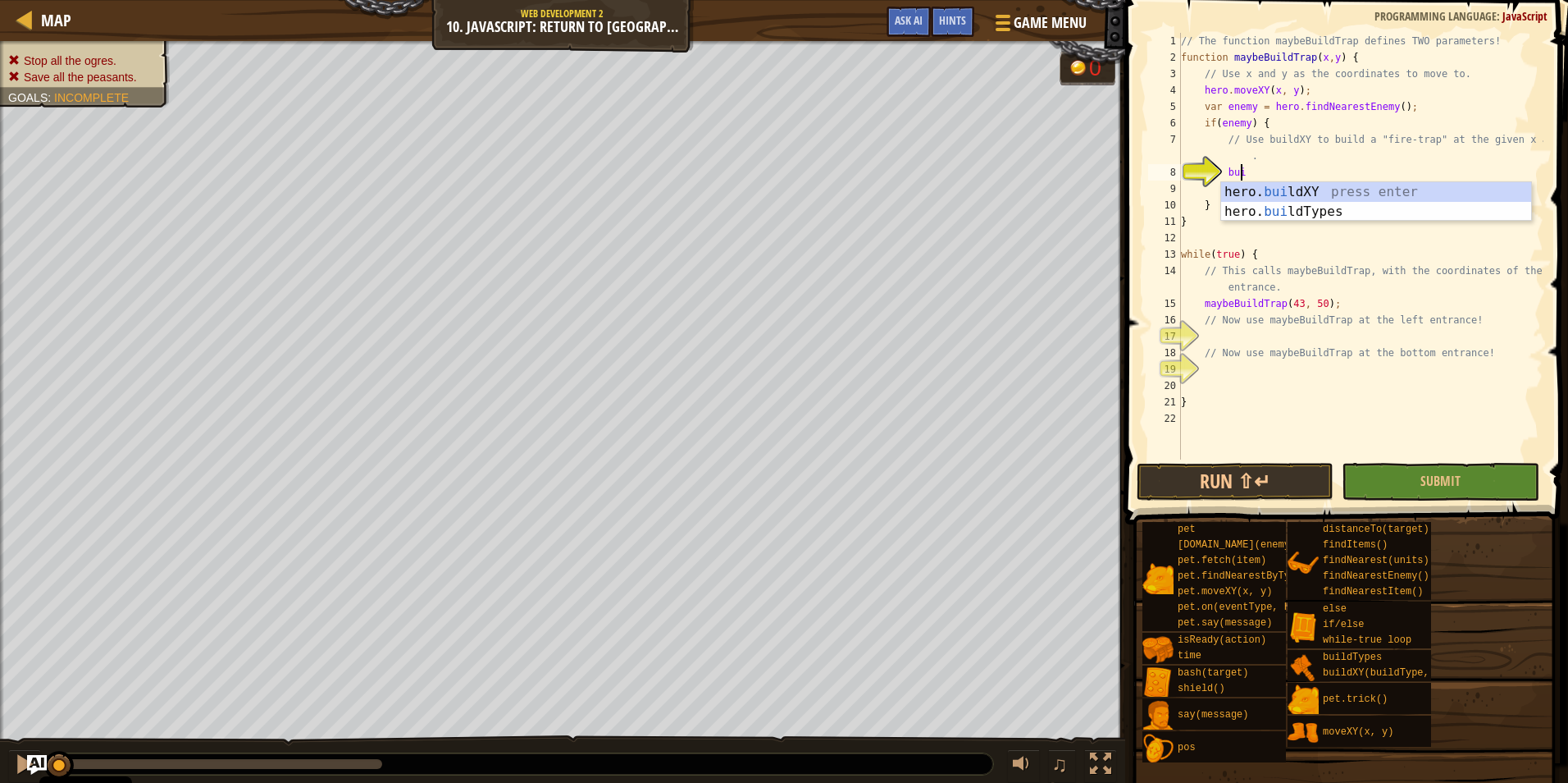
scroll to position [7, 4]
click at [1277, 188] on div "hero. buil dXY press enter hero. buil dTypes press enter" at bounding box center [1376, 221] width 310 height 79
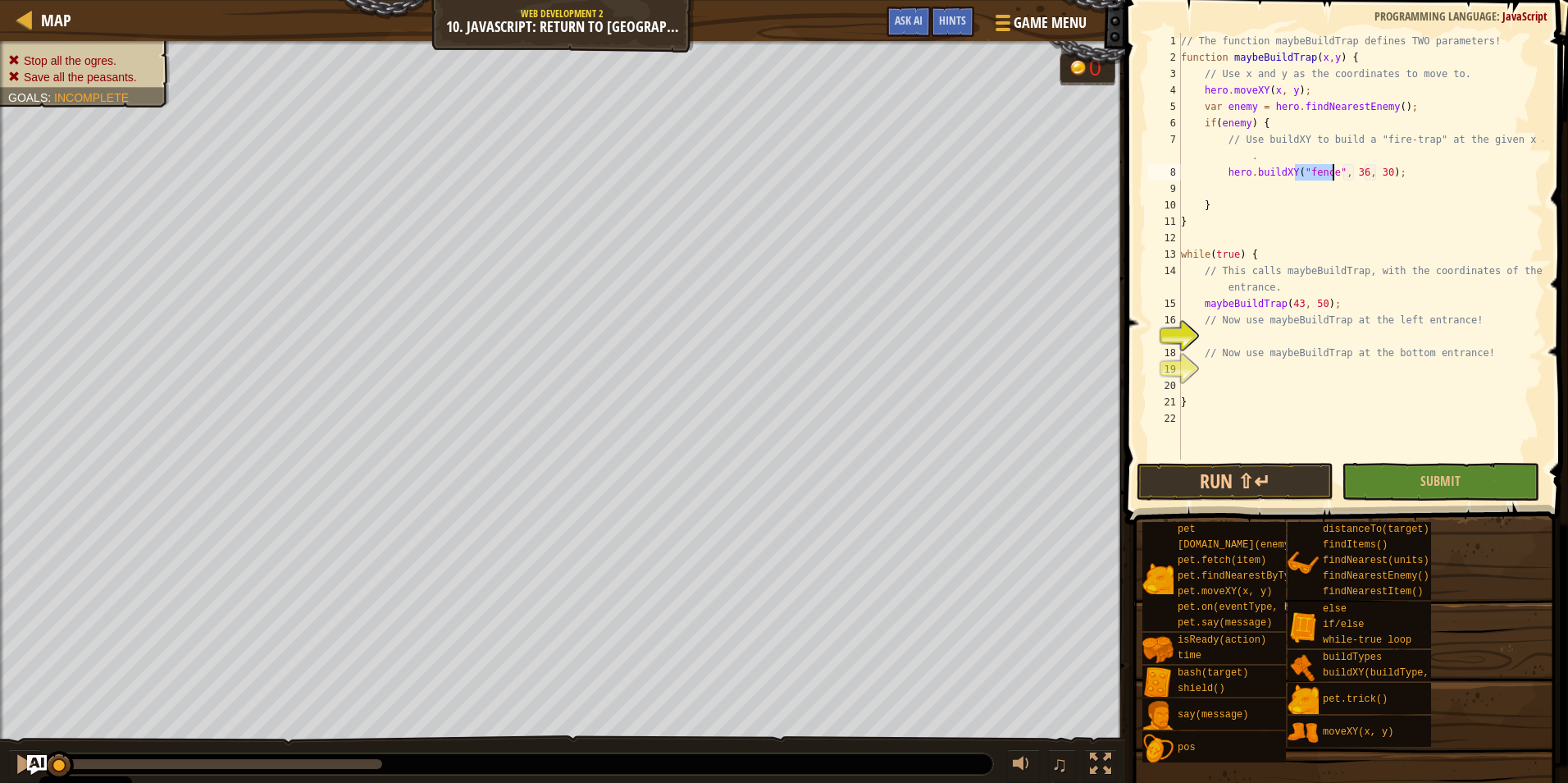
click at [1323, 174] on div "// The function maybeBuildTrap defines TWO parameters! function maybeBuildTrap …" at bounding box center [1361, 246] width 366 height 426
type textarea "hero.buildXY("fire trap", 36, 30);"
click at [1334, 183] on div "// The function maybeBuildTrap defines TWO parameters! function maybeBuildTrap …" at bounding box center [1361, 262] width 366 height 460
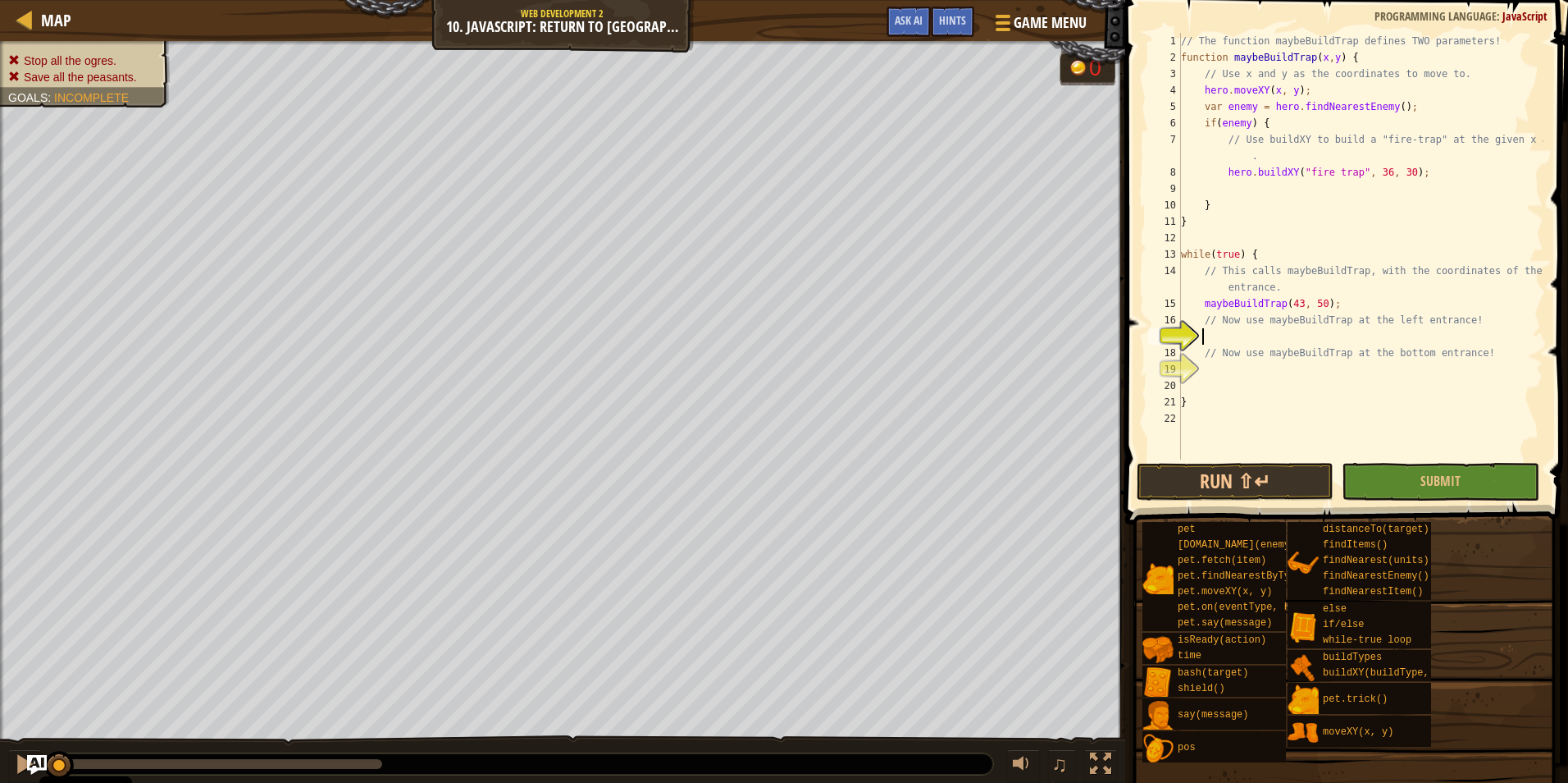
click at [1292, 340] on div "// The function maybeBuildTrap defines TWO parameters! function maybeBuildTrap …" at bounding box center [1361, 262] width 366 height 460
click at [1373, 176] on div "// The function maybeBuildTrap defines TWO parameters! function maybeBuildTrap …" at bounding box center [1361, 262] width 366 height 460
click at [1374, 176] on div "// The function maybeBuildTrap defines TWO parameters! function maybeBuildTrap …" at bounding box center [1361, 262] width 366 height 460
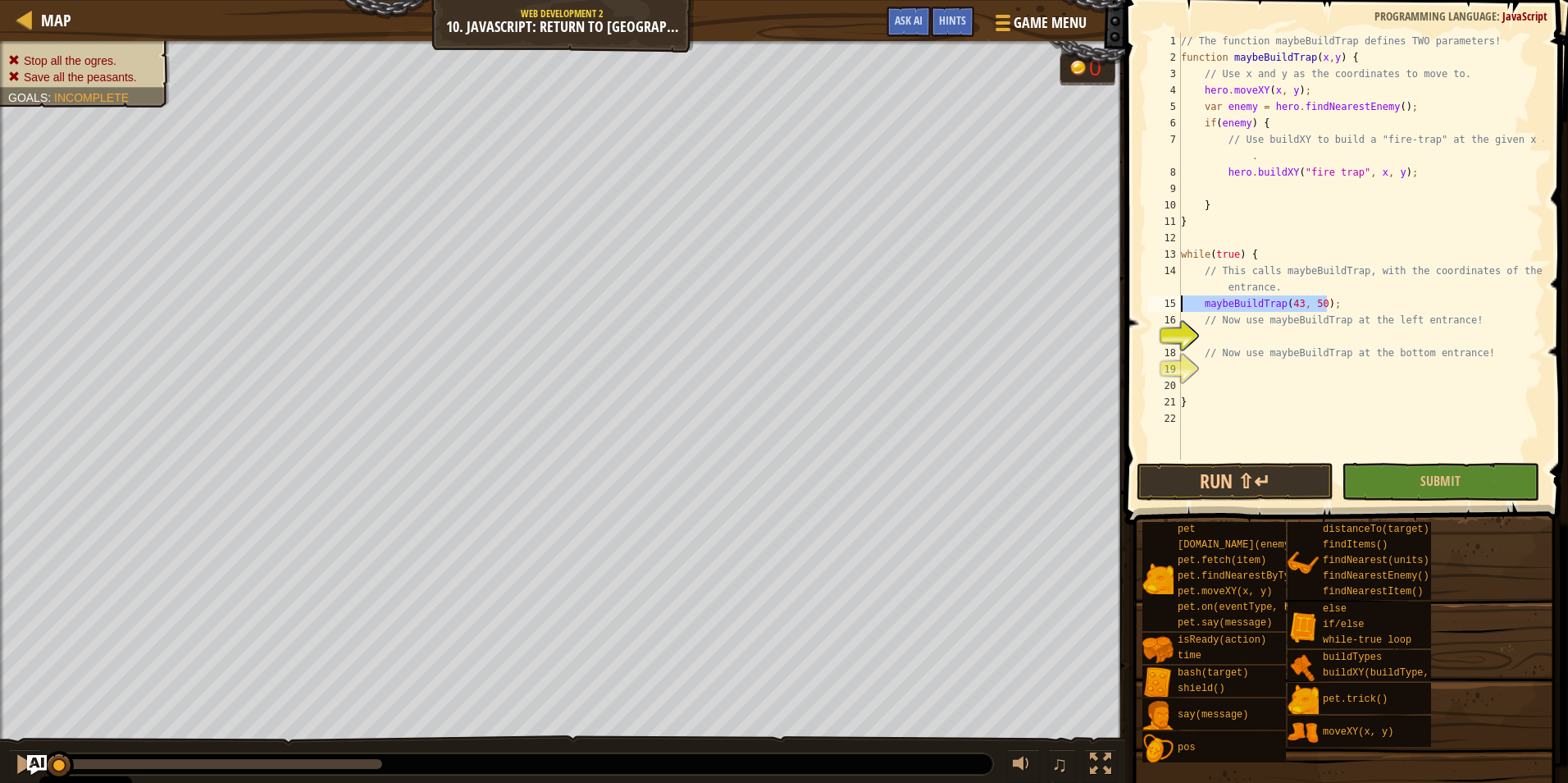
drag, startPoint x: 1351, startPoint y: 309, endPoint x: 1160, endPoint y: 308, distance: 191.0
click at [1160, 308] on div "hero.buildXY("fire trap", x, y); 1 2 3 4 5 6 7 8 9 10 11 12 13 14 15 16 17 18 1…" at bounding box center [1344, 246] width 398 height 426
type textarea "maybeBuildTrap(43, 50);"
click at [1259, 332] on div "// The function maybeBuildTrap defines TWO parameters! function maybeBuildTrap …" at bounding box center [1361, 262] width 366 height 460
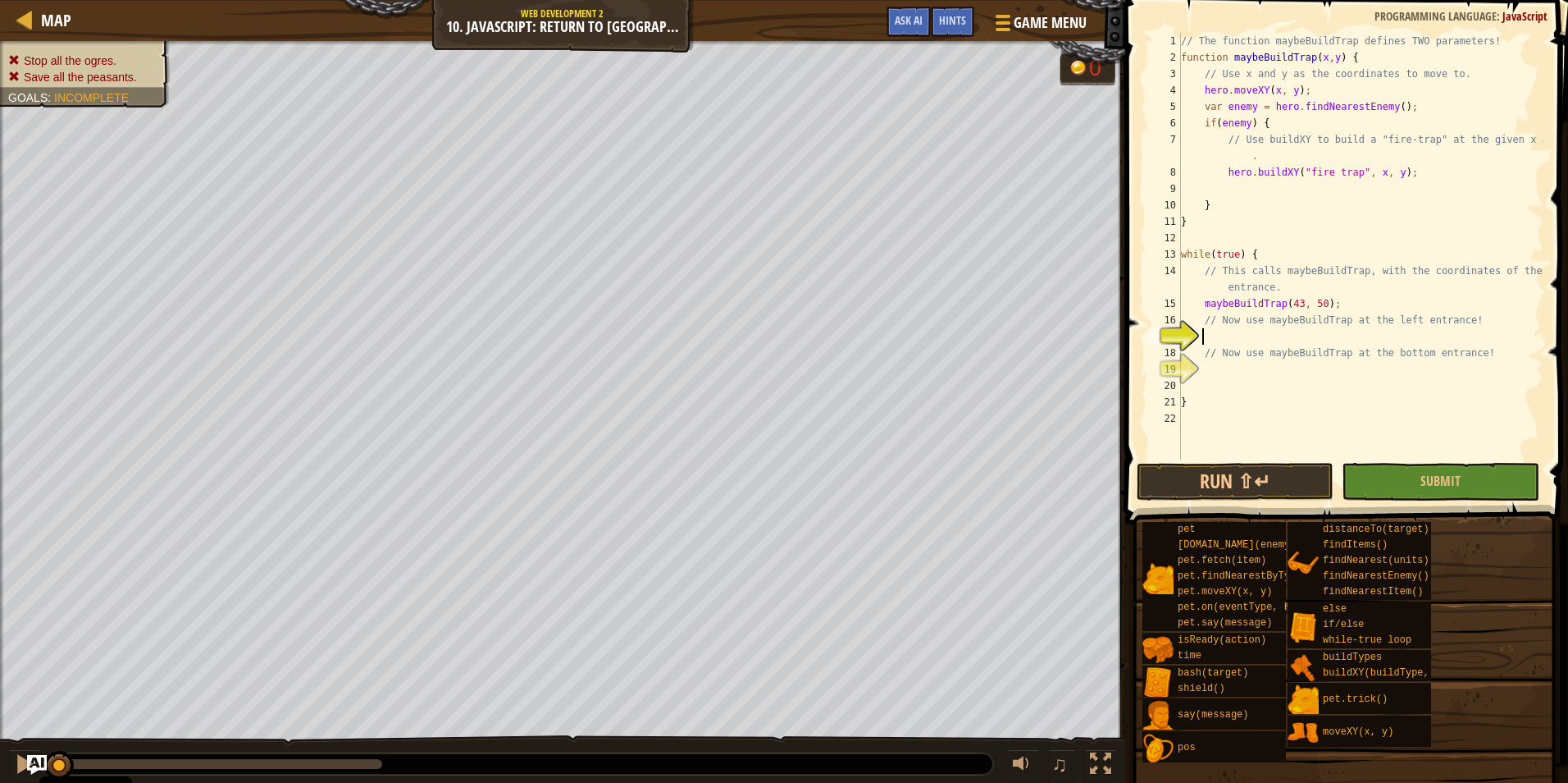
scroll to position [7, 1]
paste textarea "maybeBuildTrap(43, 50);"
click at [1225, 341] on div "// The function maybeBuildTrap defines TWO parameters! function maybeBuildTrap …" at bounding box center [1361, 262] width 366 height 460
click at [1225, 333] on div "// The function maybeBuildTrap defines TWO parameters! function maybeBuildTrap …" at bounding box center [1361, 262] width 366 height 460
type textarea "// Now use maybeBuildTrap at the bottom entrance!"
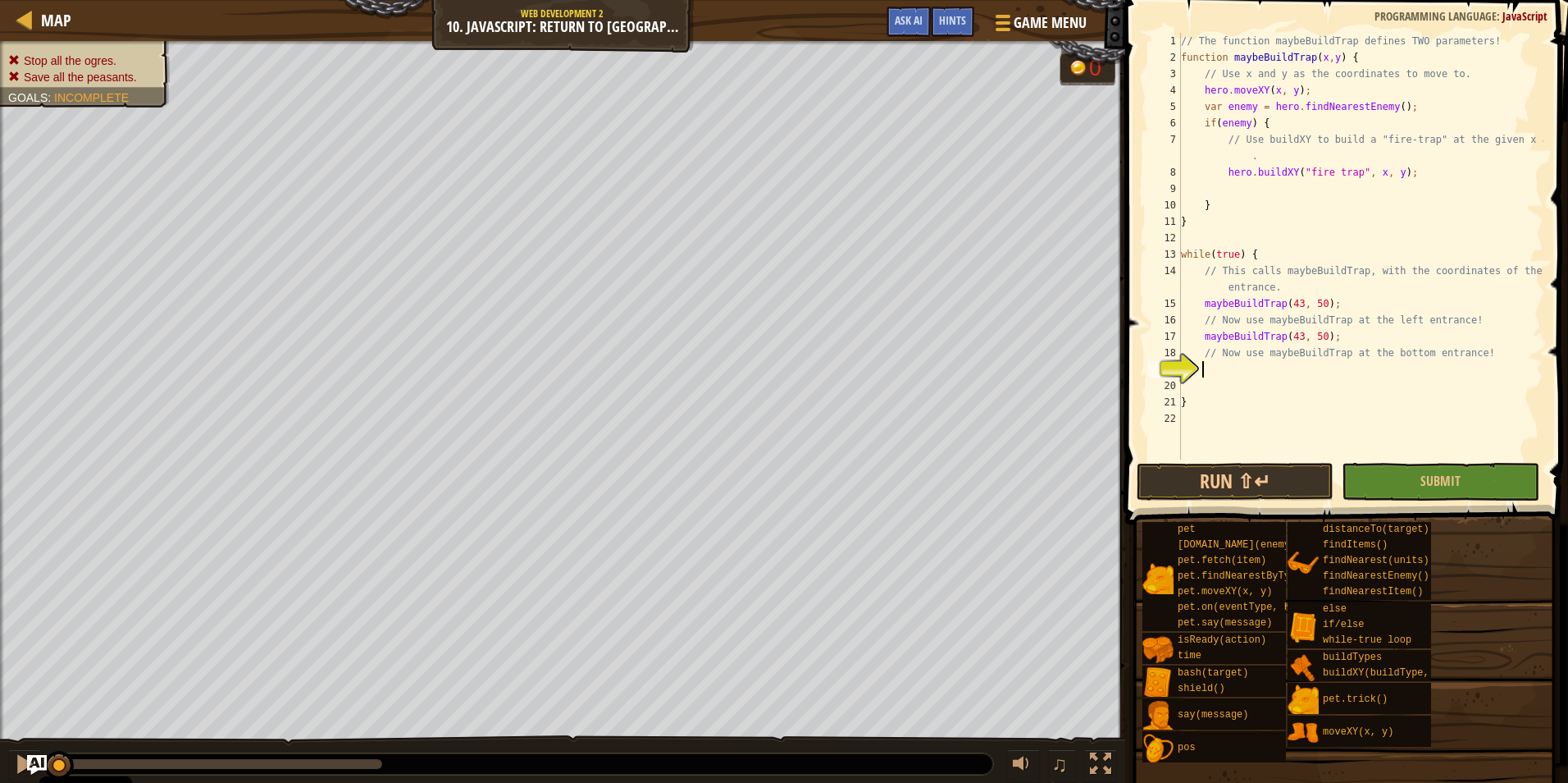
paste textarea "maybeBuildTrap(43, 50);"
click at [1319, 335] on div "// The function maybeBuildTrap defines TWO parameters! function maybeBuildTrap …" at bounding box center [1361, 262] width 366 height 460
click at [1315, 335] on div "// The function maybeBuildTrap defines TWO parameters! function maybeBuildTrap …" at bounding box center [1361, 262] width 366 height 460
click at [1313, 371] on div "// The function maybeBuildTrap defines TWO parameters! function maybeBuildTrap …" at bounding box center [1361, 262] width 366 height 460
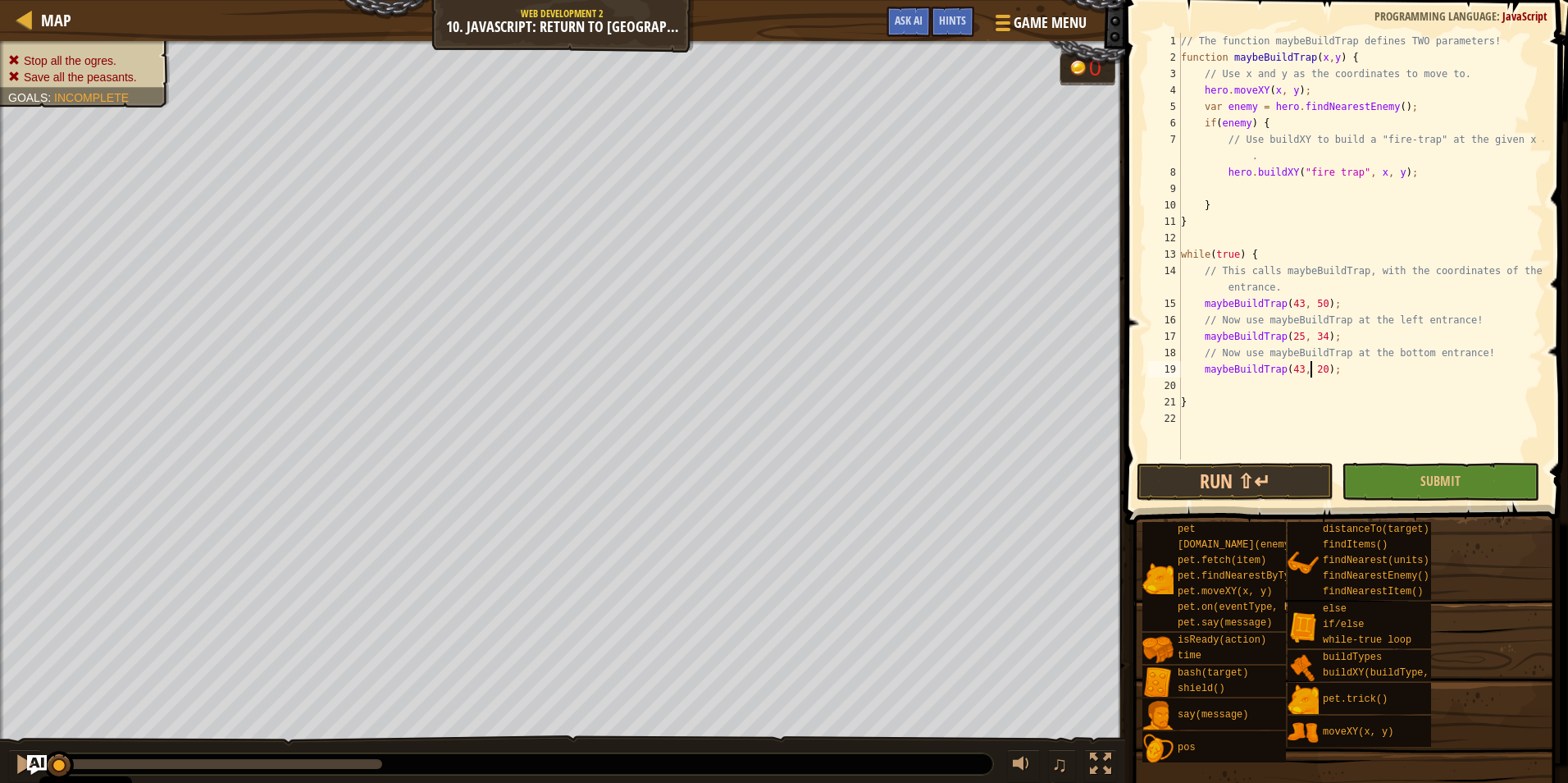
scroll to position [7, 11]
click at [1289, 483] on button "Run ⇧↵" at bounding box center [1235, 481] width 197 height 38
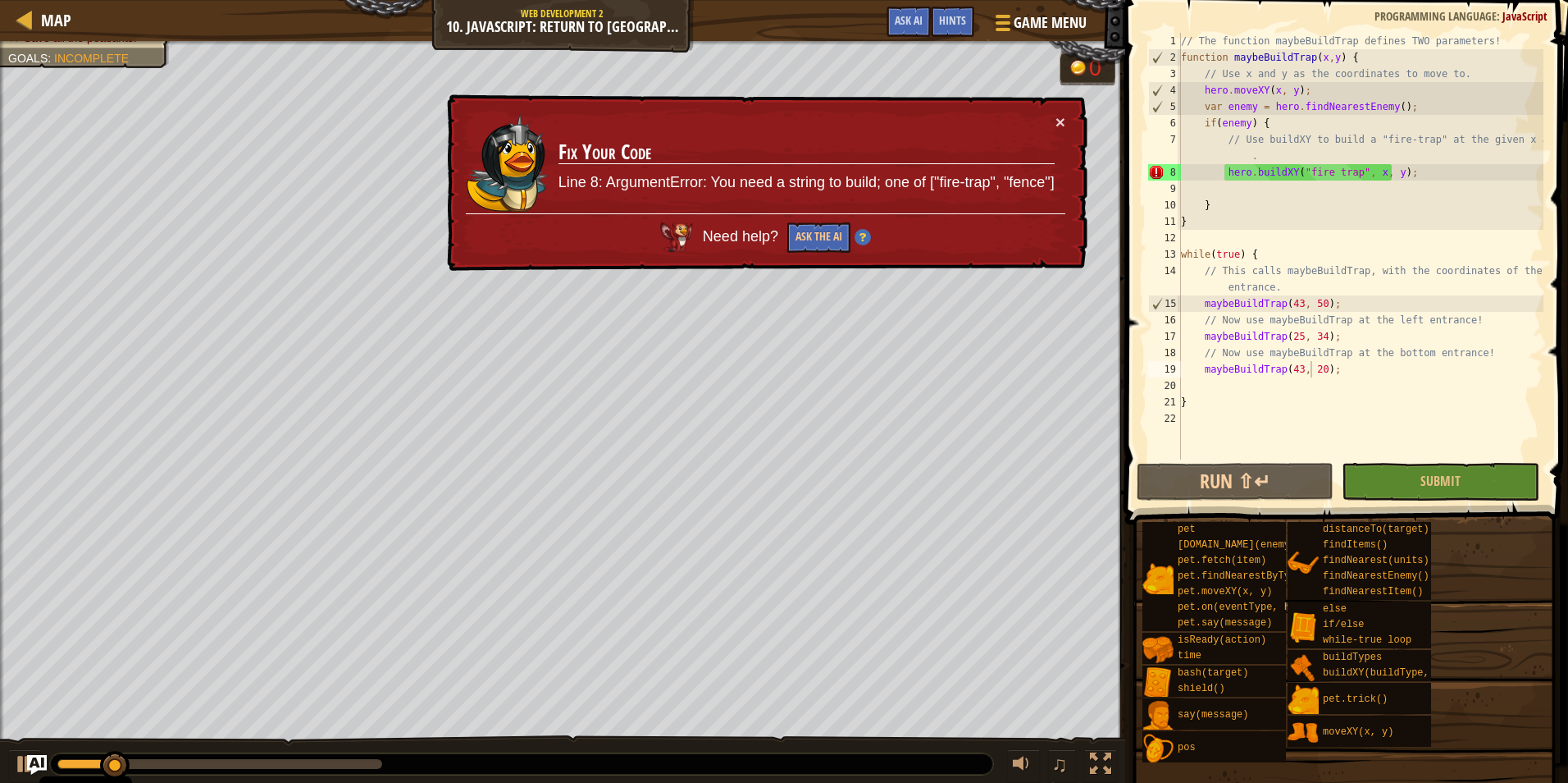
click at [1052, 121] on td "Fix Your Code Line 8: ArgumentError: You need a string to build; one of ["fire-…" at bounding box center [807, 163] width 498 height 100
click at [1063, 117] on button "×" at bounding box center [1060, 121] width 10 height 18
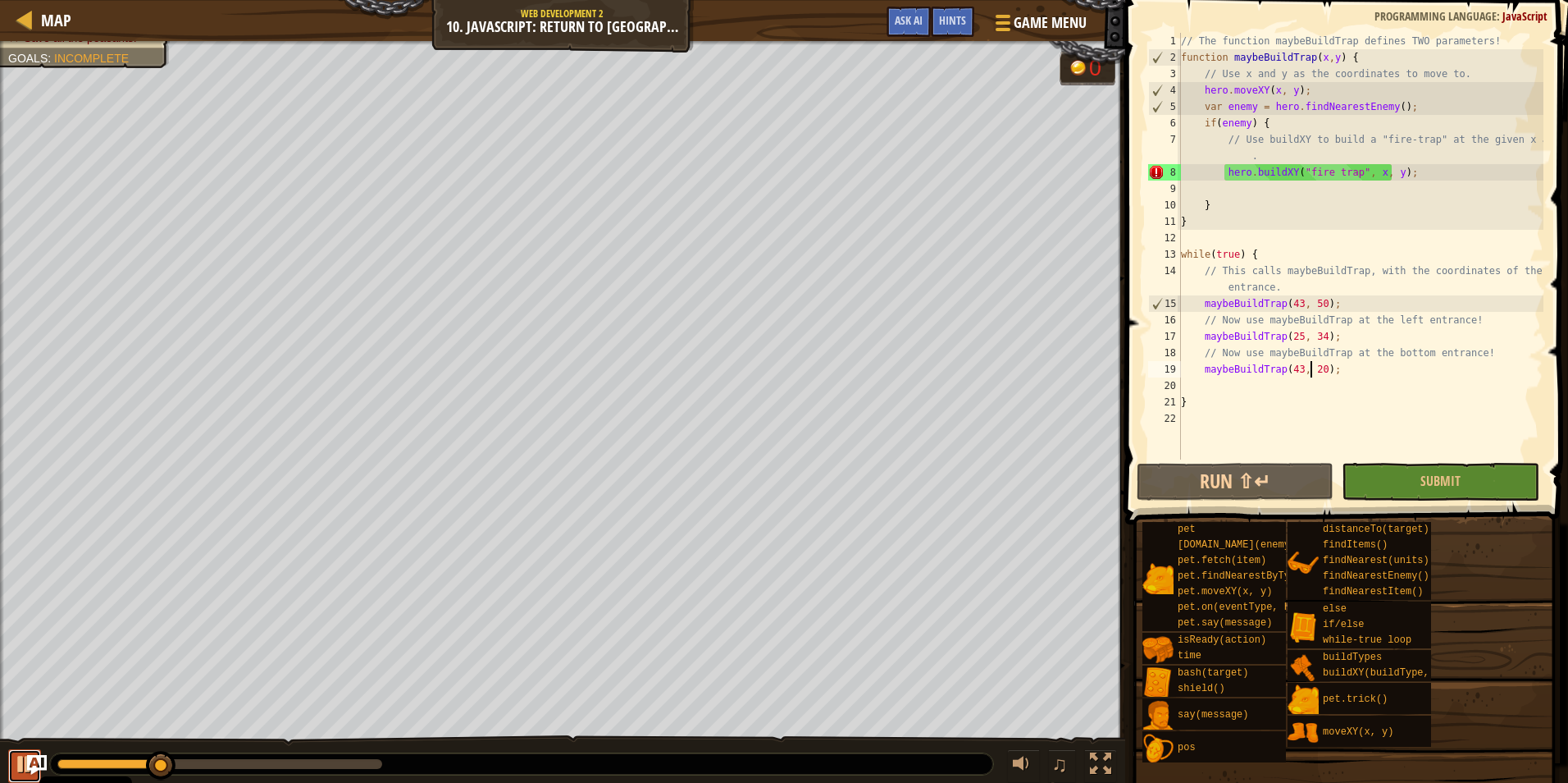
click at [18, 757] on div at bounding box center [24, 764] width 21 height 21
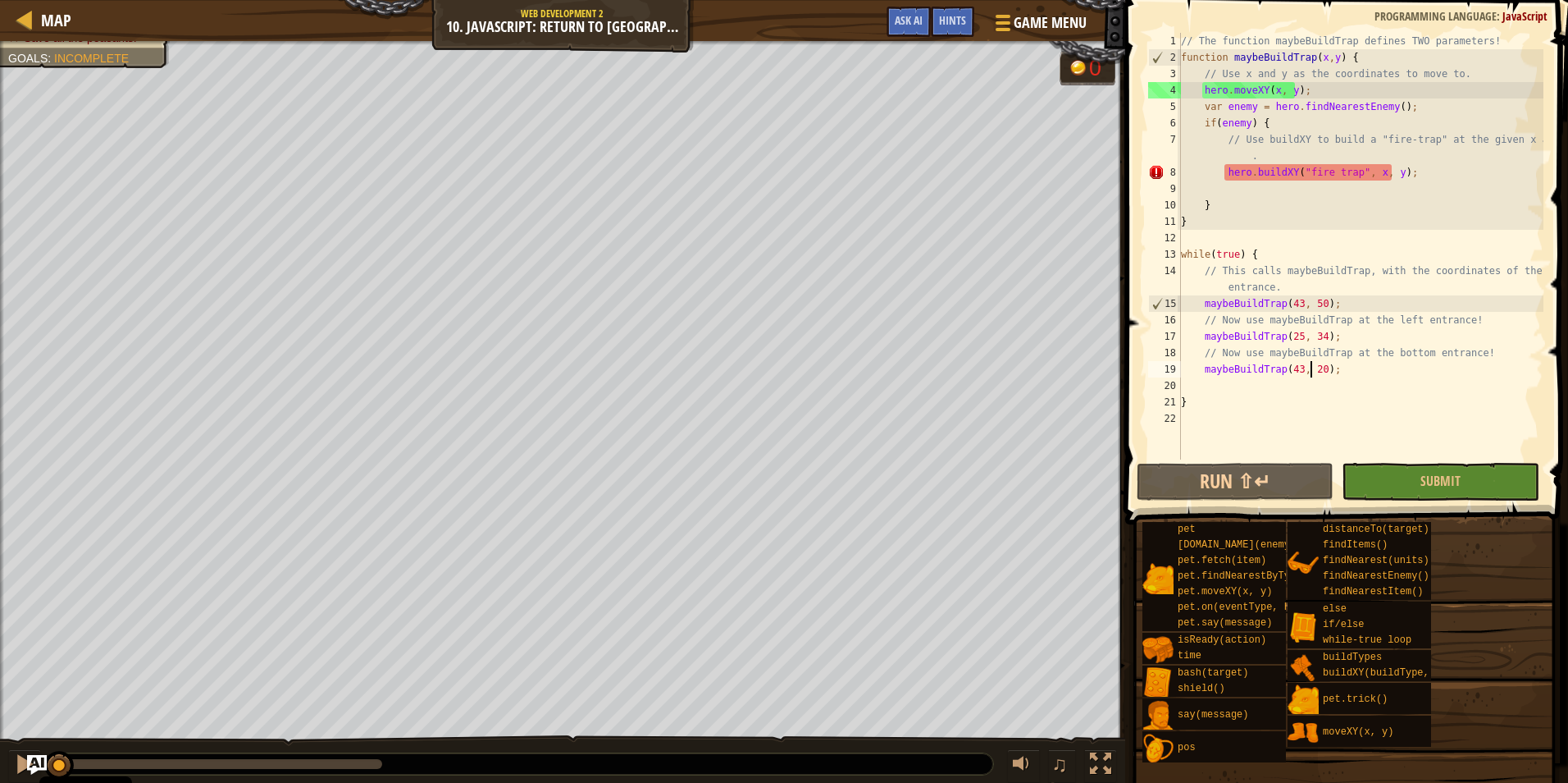
drag, startPoint x: 166, startPoint y: 769, endPoint x: 3, endPoint y: 760, distance: 163.2
click at [3, 760] on div "♫" at bounding box center [562, 759] width 1125 height 49
click at [1239, 179] on div "// The function maybeBuildTrap defines TWO parameters! function maybeBuildTrap …" at bounding box center [1361, 262] width 366 height 460
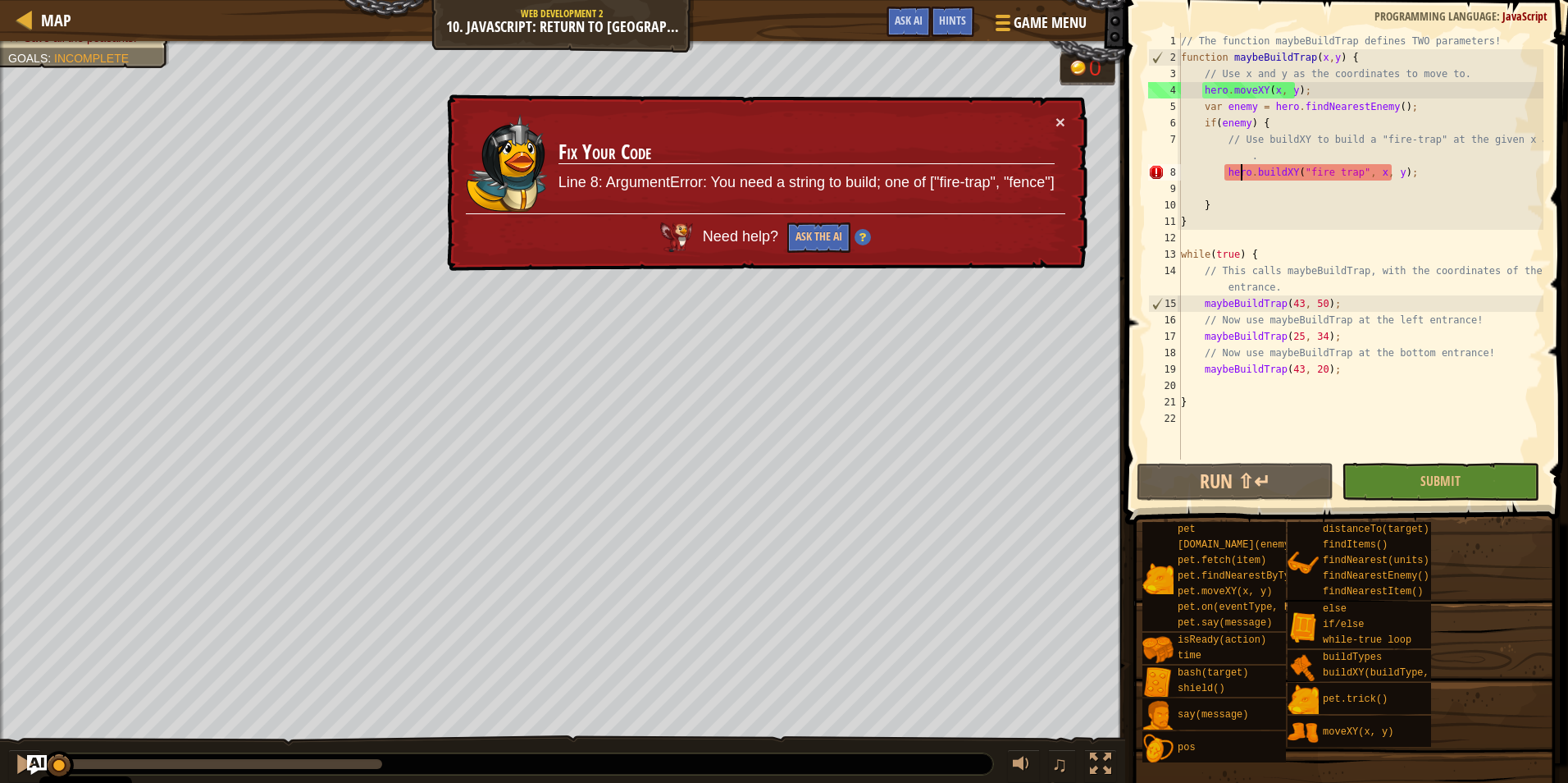
click at [1323, 180] on div "// The function maybeBuildTrap defines TWO parameters! function maybeBuildTrap …" at bounding box center [1361, 262] width 366 height 460
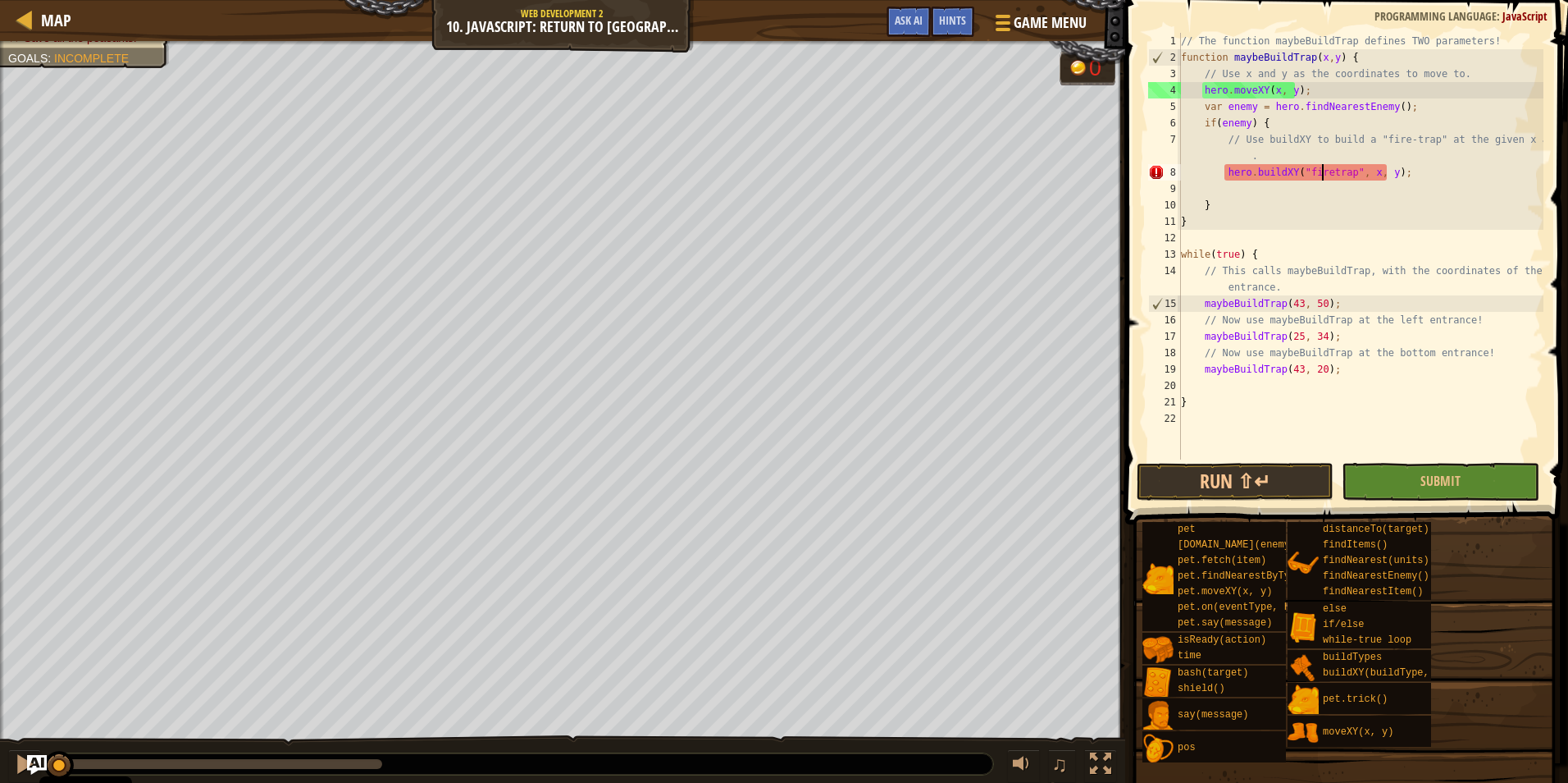
scroll to position [7, 11]
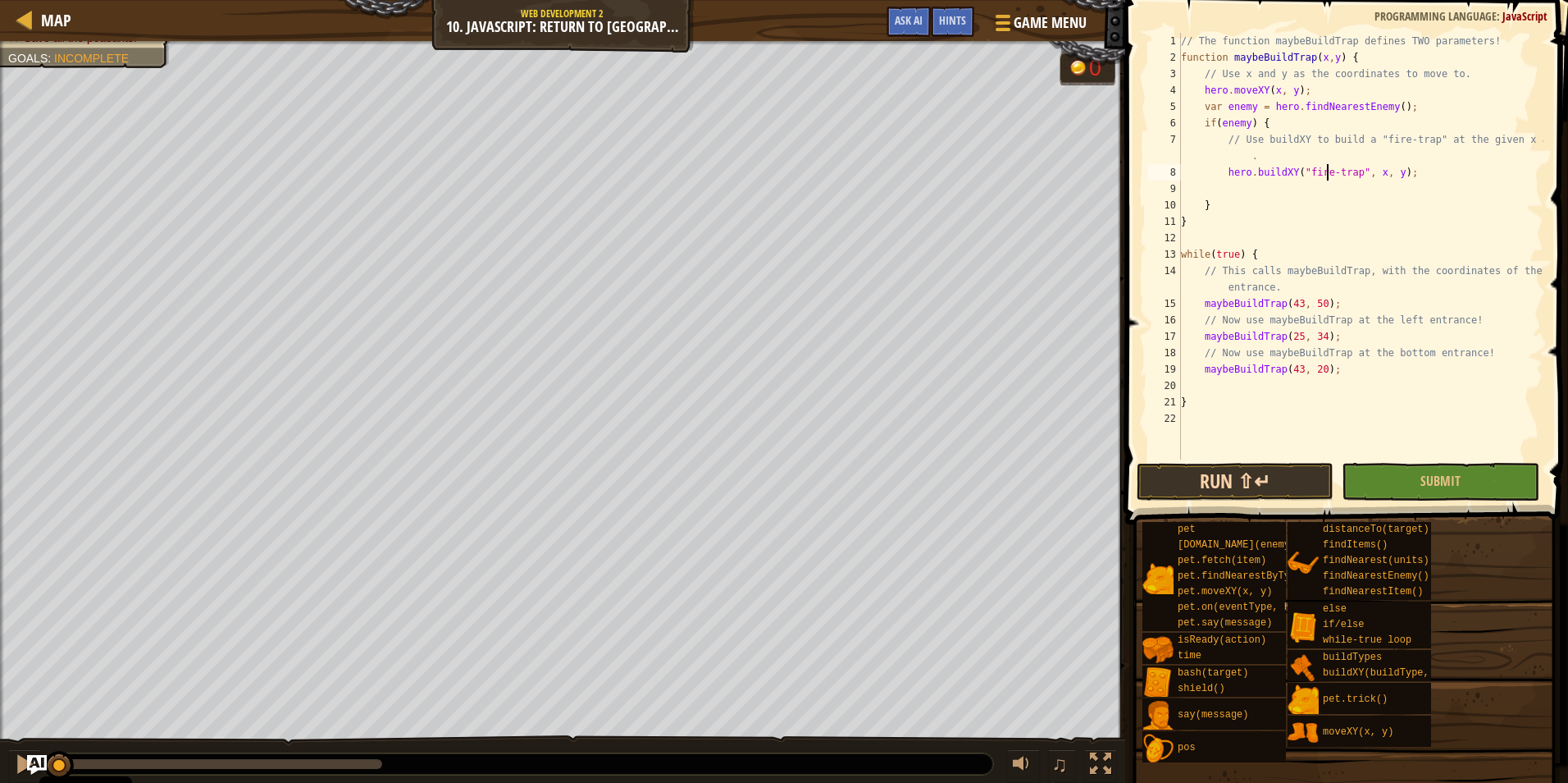
type textarea "hero.buildXY("fire-trap", x, y);"
click at [1273, 488] on button "Run ⇧↵" at bounding box center [1235, 481] width 197 height 38
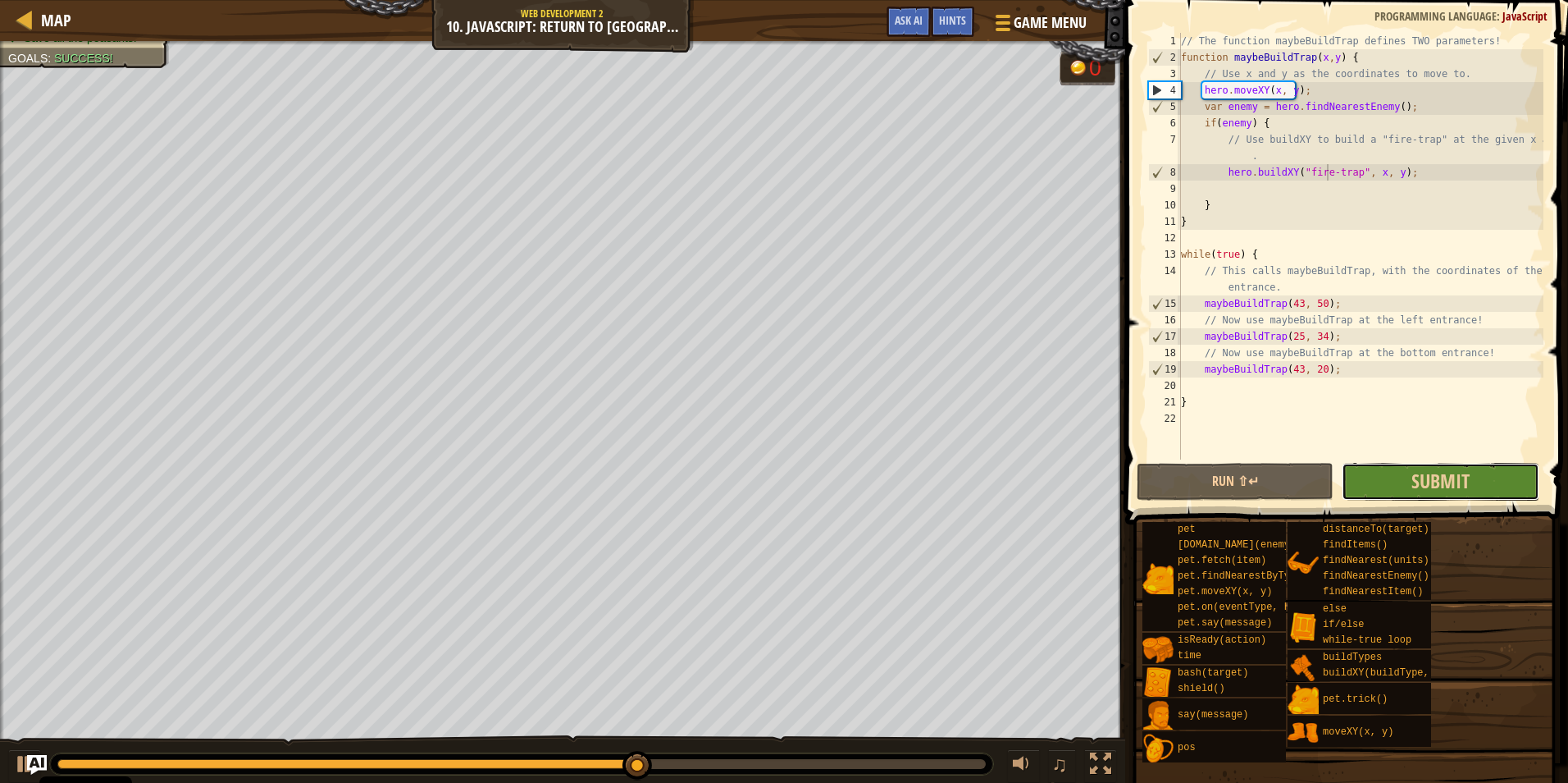
click at [1397, 485] on button "Submit" at bounding box center [1440, 481] width 197 height 38
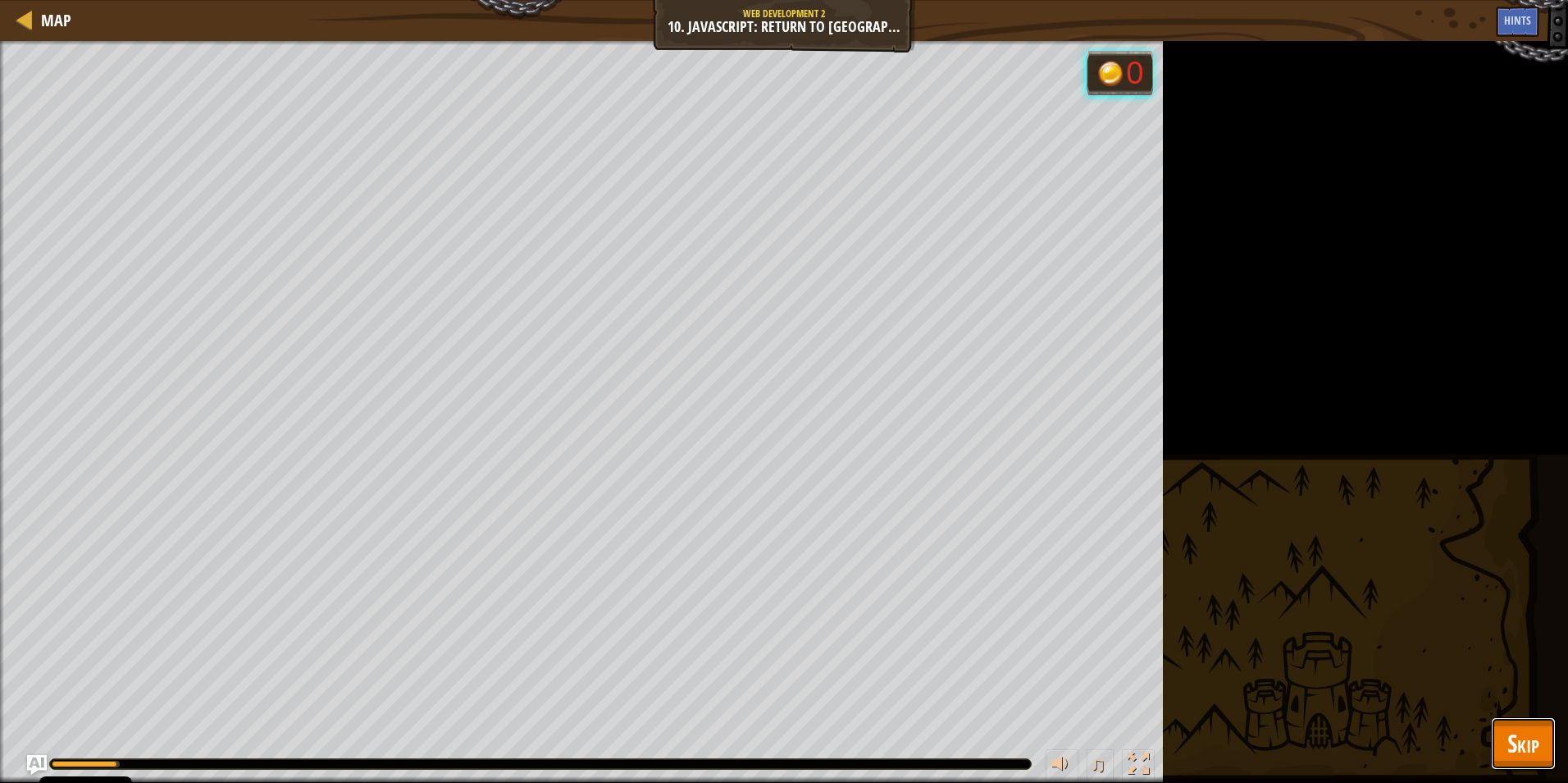
click at [1537, 732] on span "Skip" at bounding box center [1524, 743] width 32 height 33
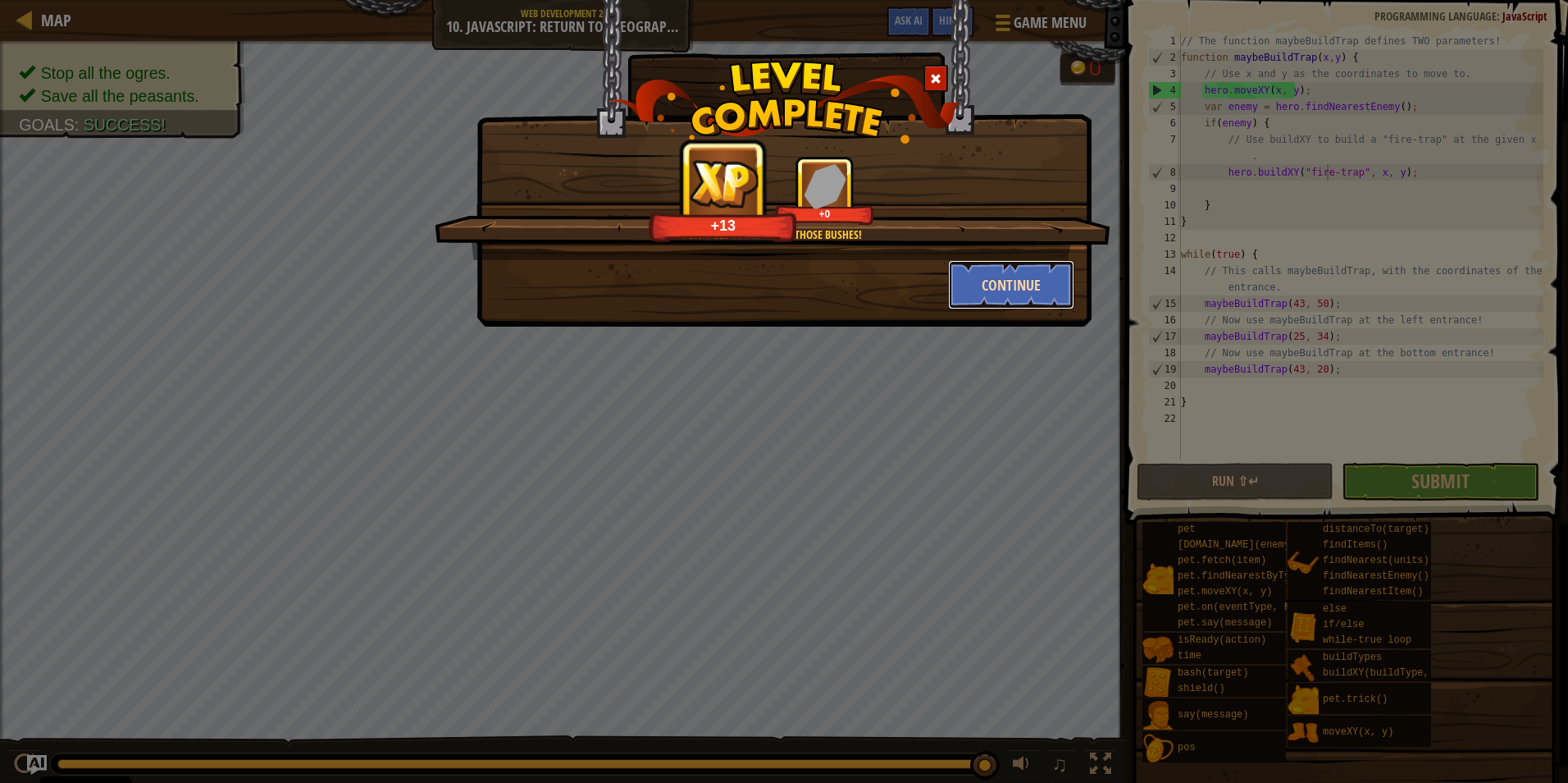
click at [988, 292] on button "Continue" at bounding box center [1011, 284] width 127 height 49
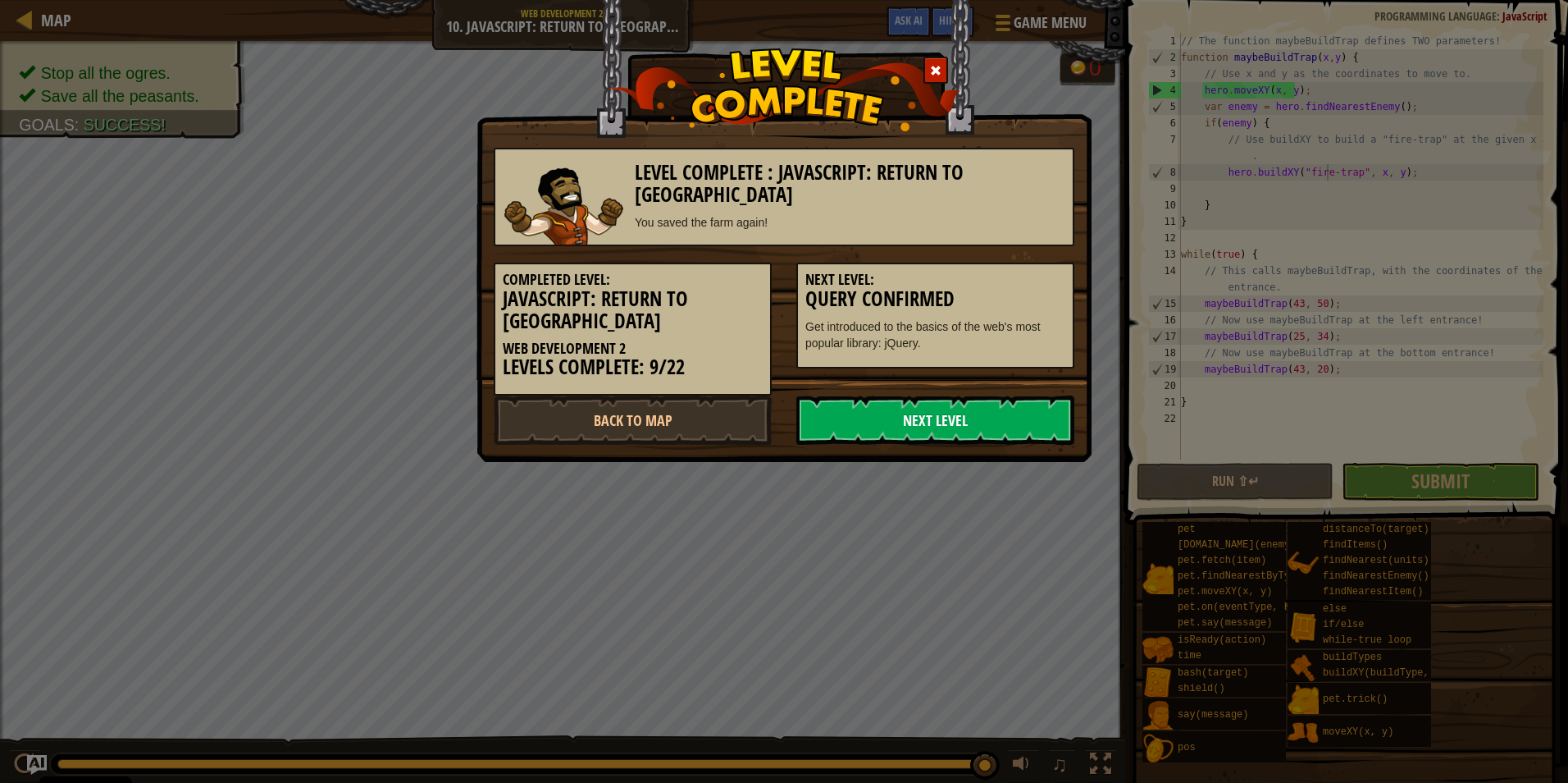
click at [927, 412] on link "Next Level" at bounding box center [935, 420] width 278 height 49
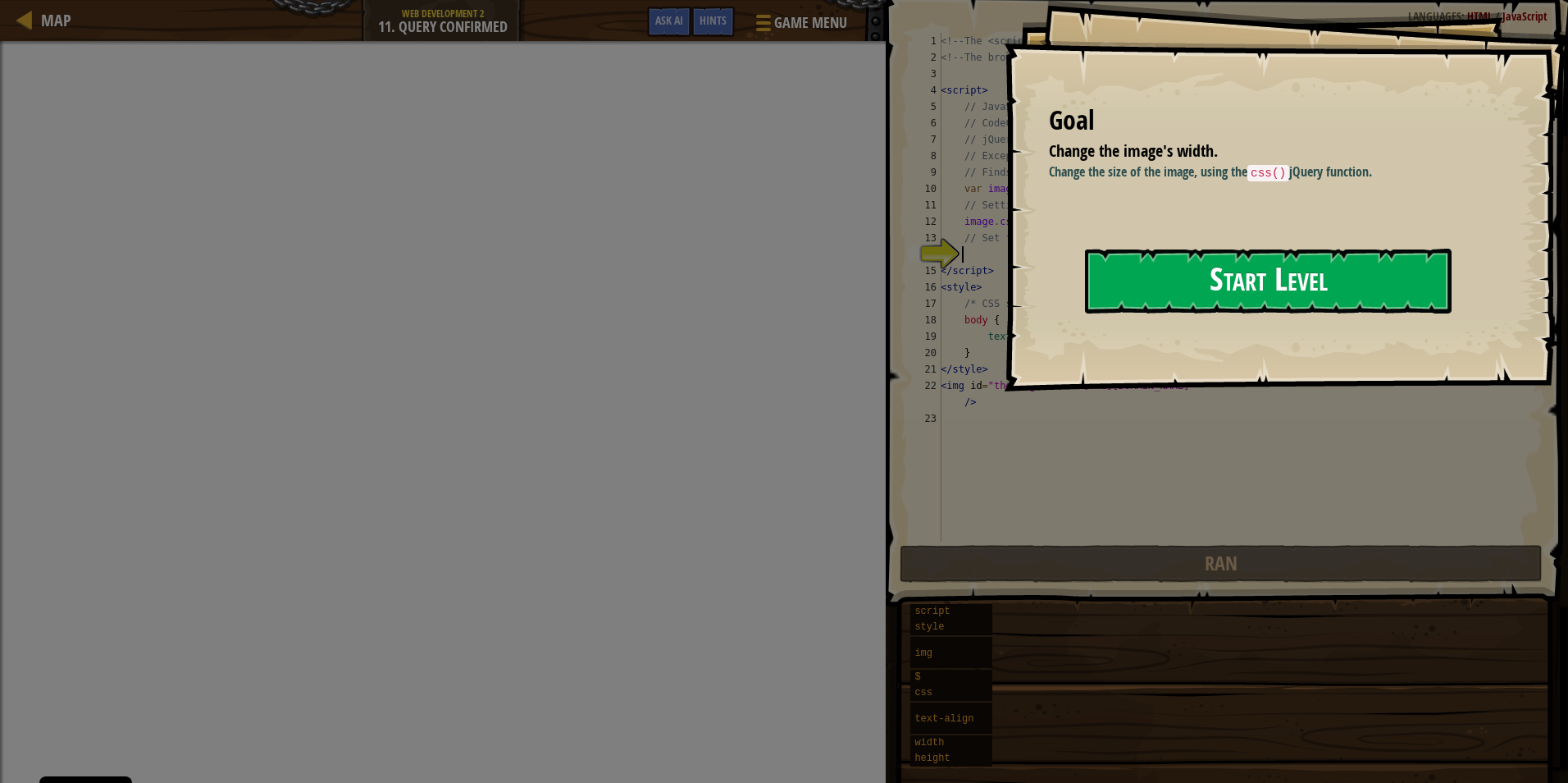
click at [1340, 286] on button "Start Level" at bounding box center [1269, 281] width 367 height 65
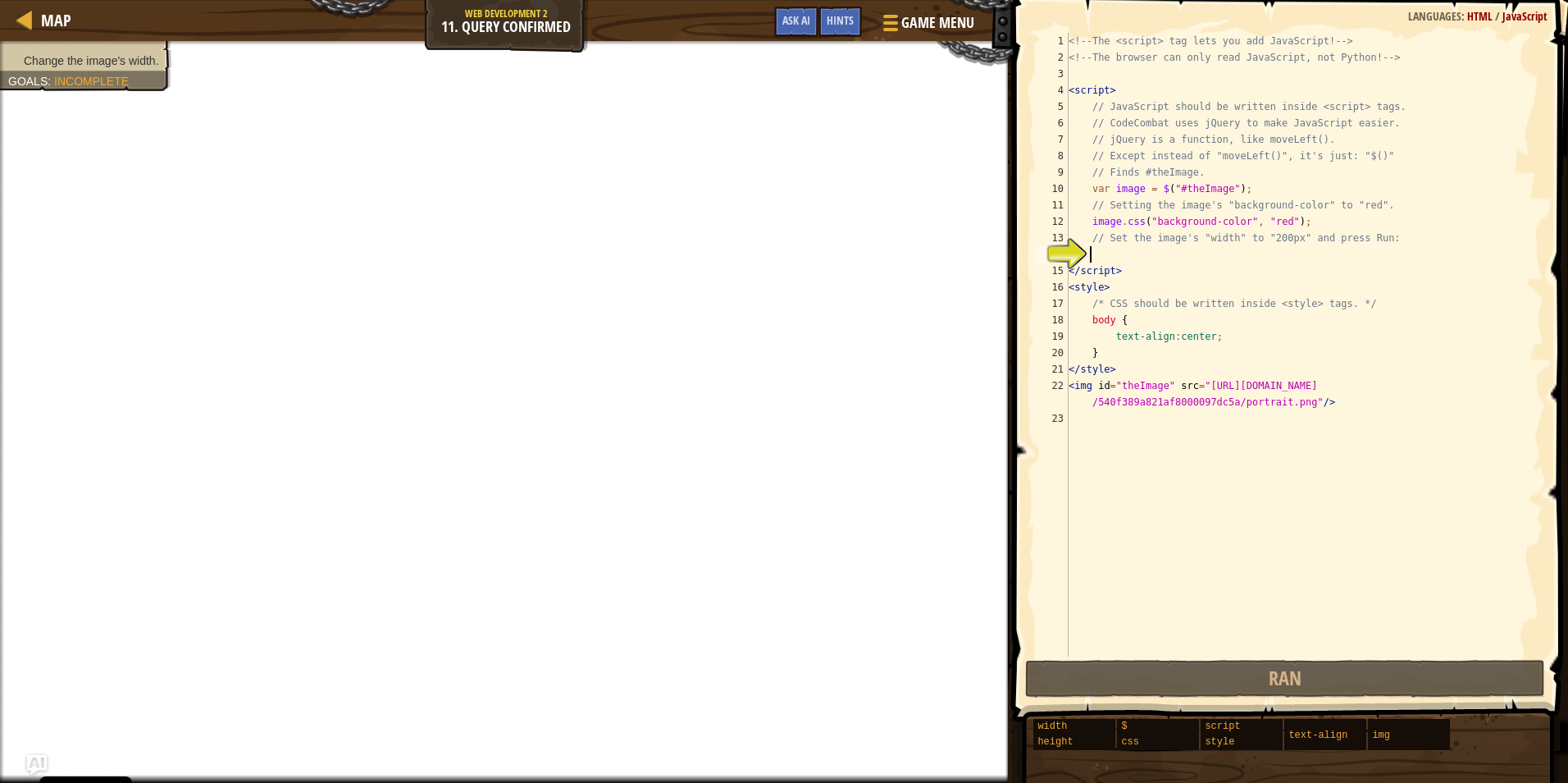
click at [1239, 254] on div "<!-- The <script> tag lets you add JavaScript! --> <!-- The browser can only re…" at bounding box center [1304, 360] width 478 height 656
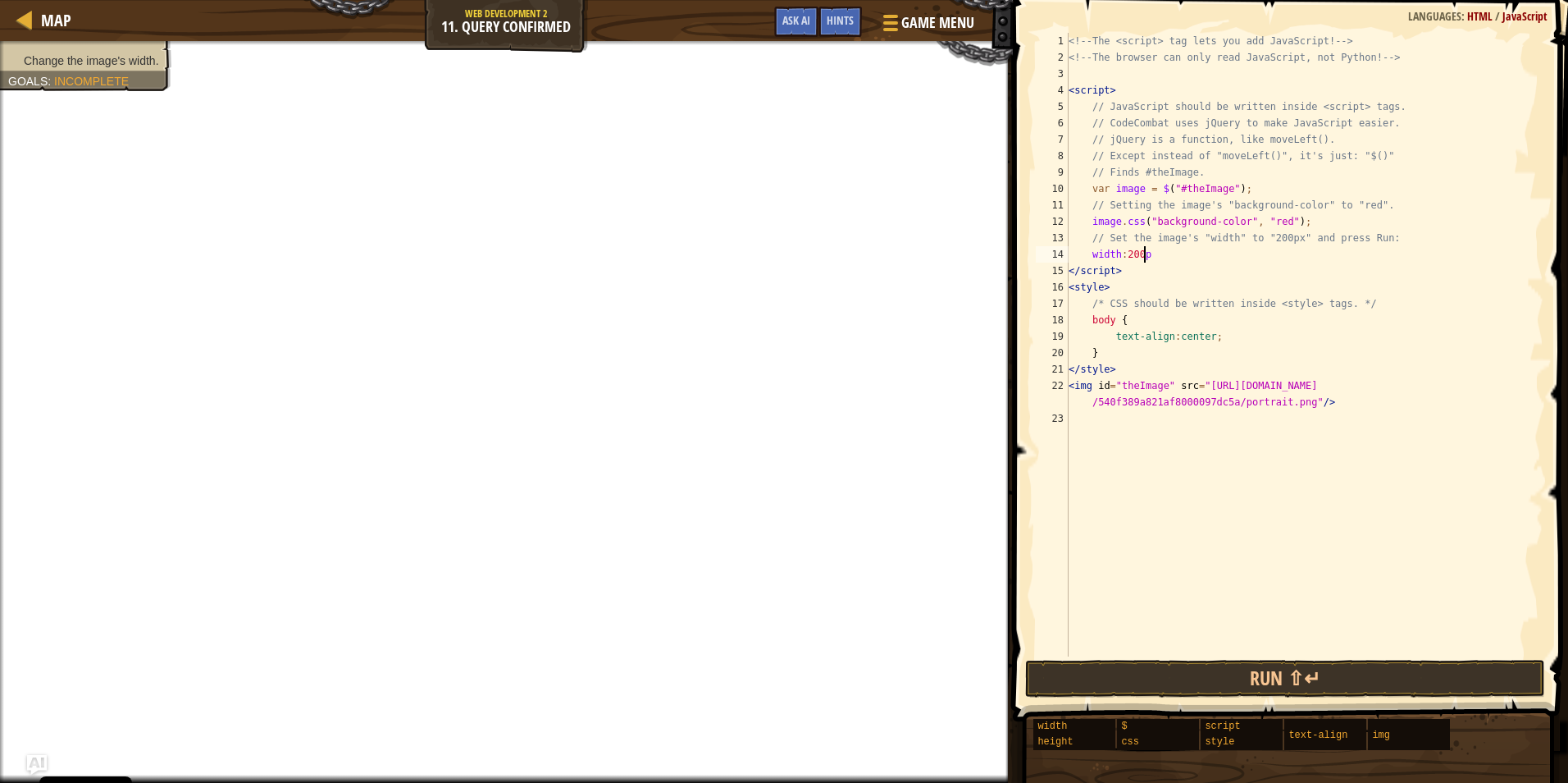
scroll to position [7, 6]
click at [1091, 684] on button "Run ⇧↵" at bounding box center [1285, 678] width 520 height 38
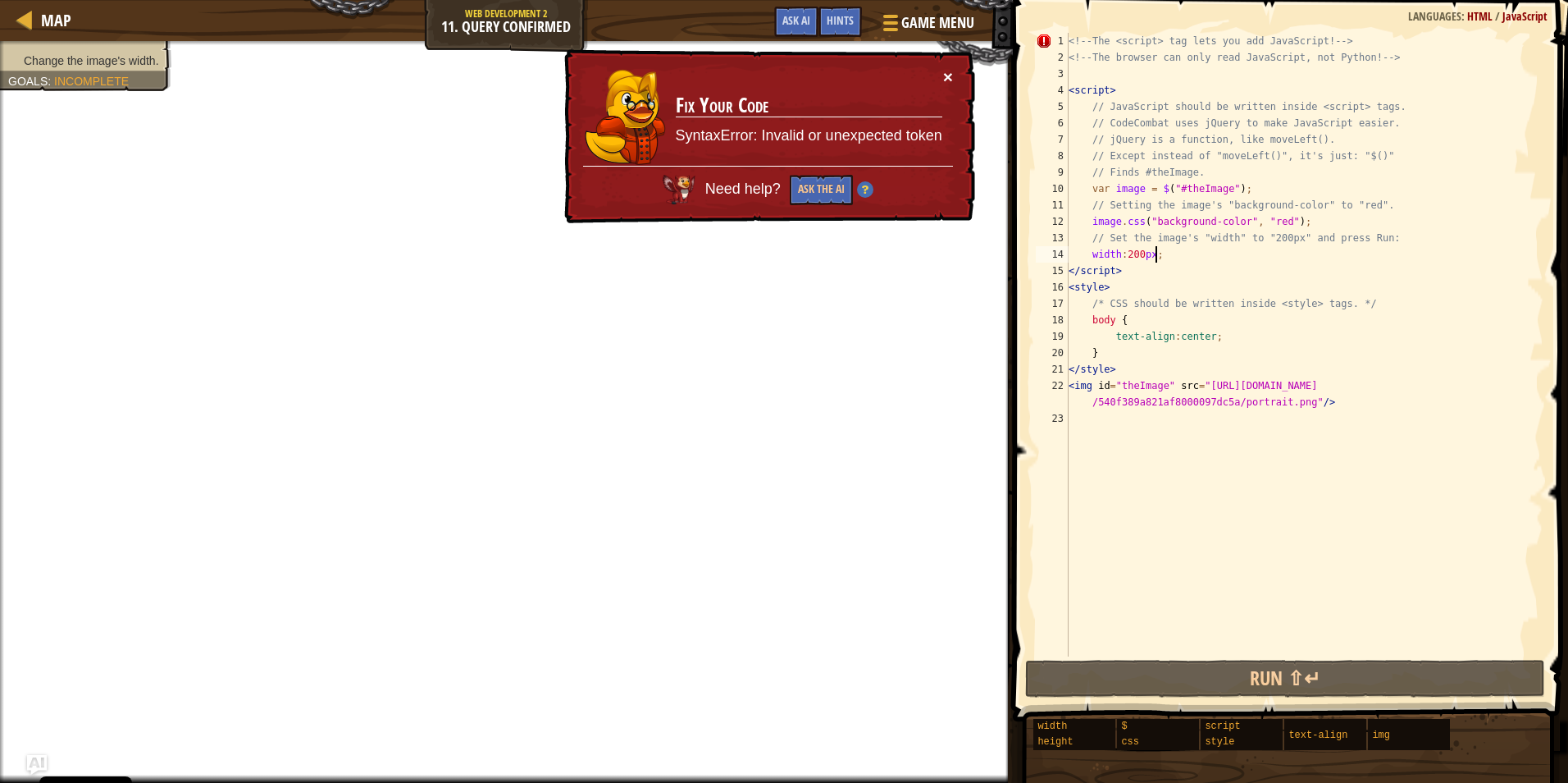
click at [949, 75] on button "×" at bounding box center [947, 77] width 10 height 18
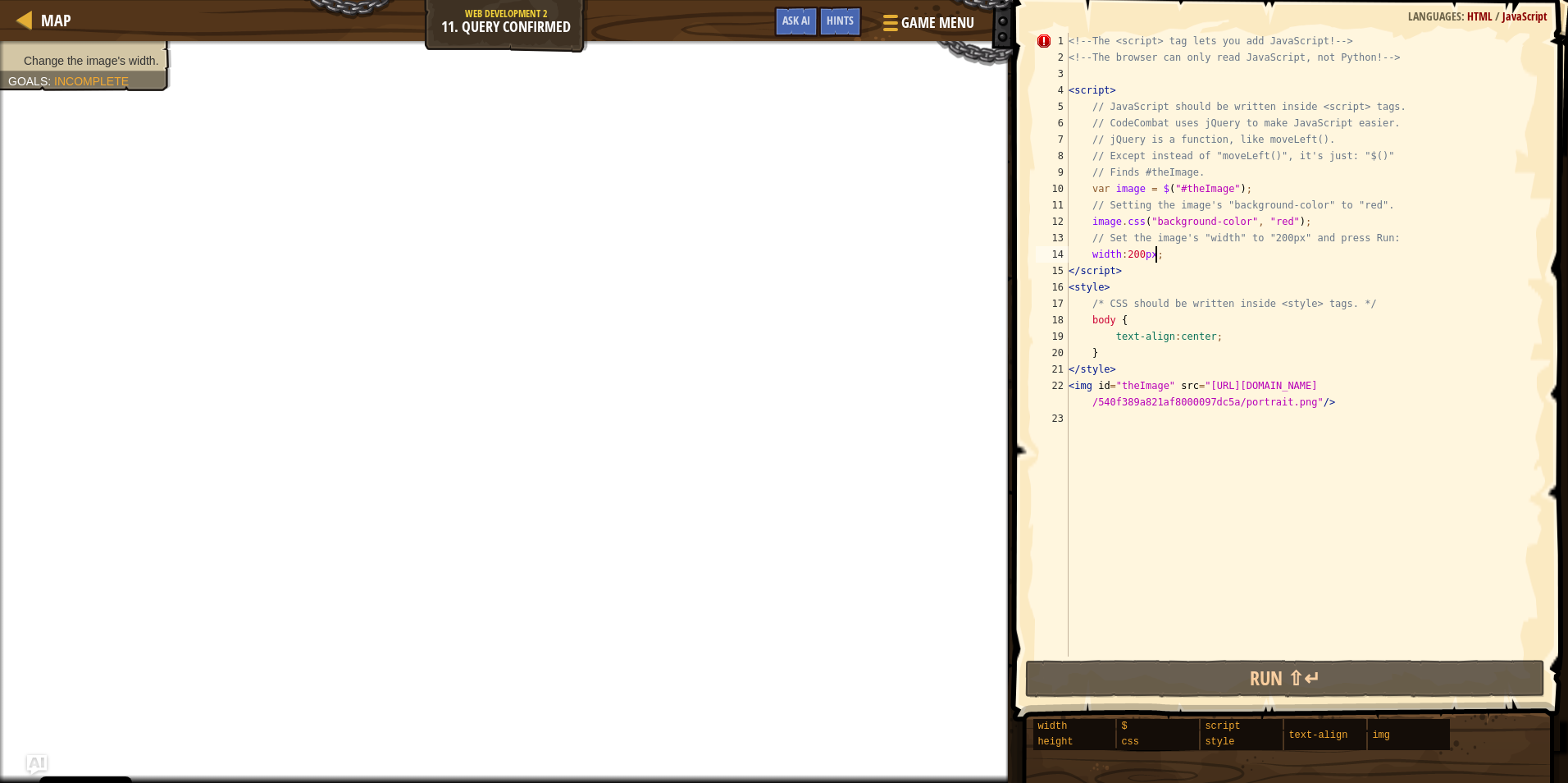
click at [1093, 46] on div "<!-- The <script> tag lets you add JavaScript! --> <!-- The browser can only re…" at bounding box center [1304, 360] width 478 height 656
type textarea "<!-- The <script> tag lets you add JavaScript! -->"
click at [1105, 69] on div "<!-- The <script> tag lets you add JavaScript! --> <!-- The browser can only re…" at bounding box center [1304, 360] width 478 height 656
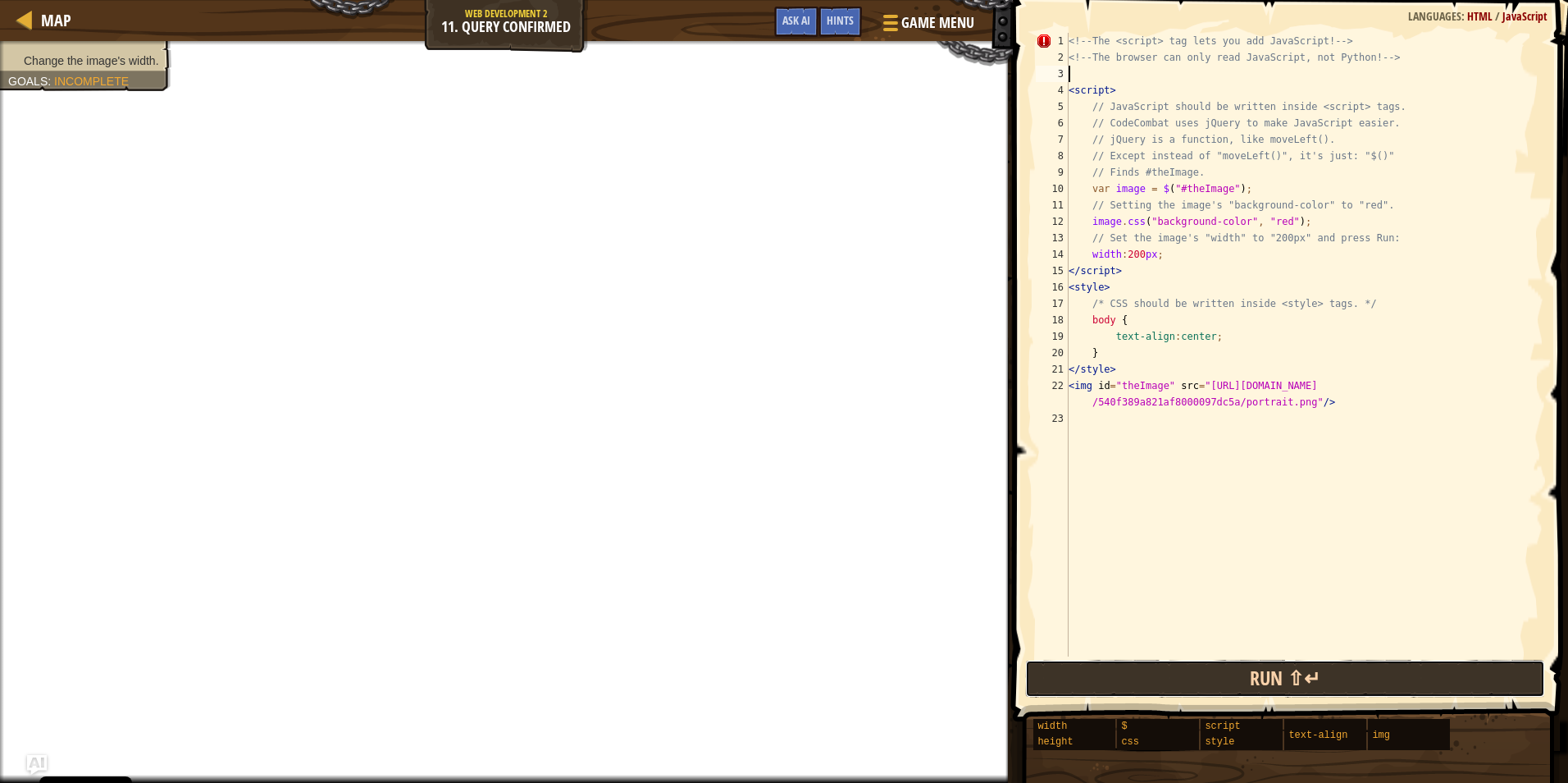
click at [1244, 682] on button "Run ⇧↵" at bounding box center [1285, 678] width 520 height 38
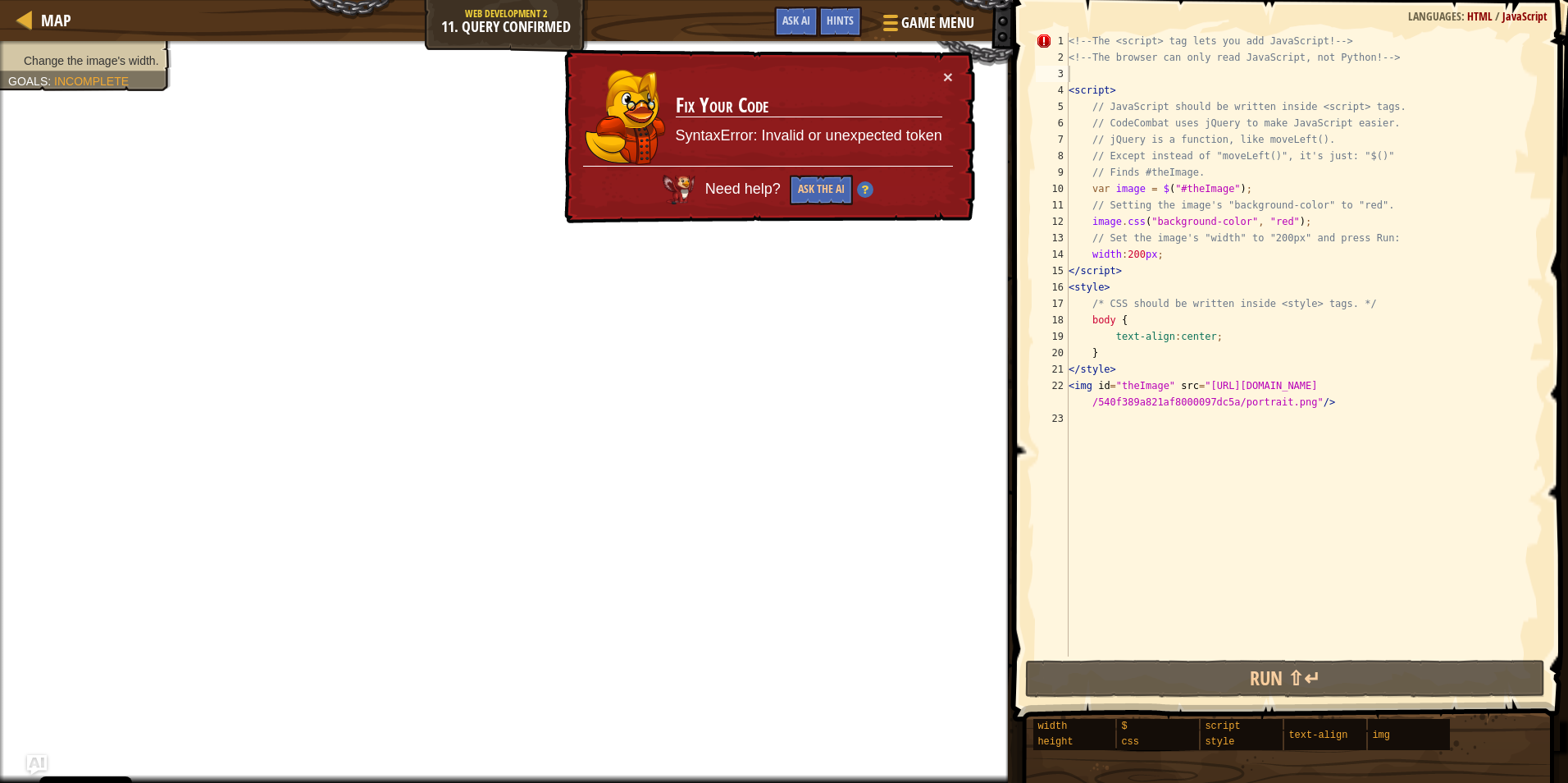
click at [956, 78] on div "× Fix Your Code SyntaxError: Invalid or unexpected token Need help? Ask the AI" at bounding box center [768, 136] width 414 height 175
click at [954, 78] on div "× Fix Your Code SyntaxError: Invalid or unexpected token Need help? Ask the AI" at bounding box center [768, 136] width 417 height 180
click at [947, 73] on button "×" at bounding box center [947, 77] width 10 height 18
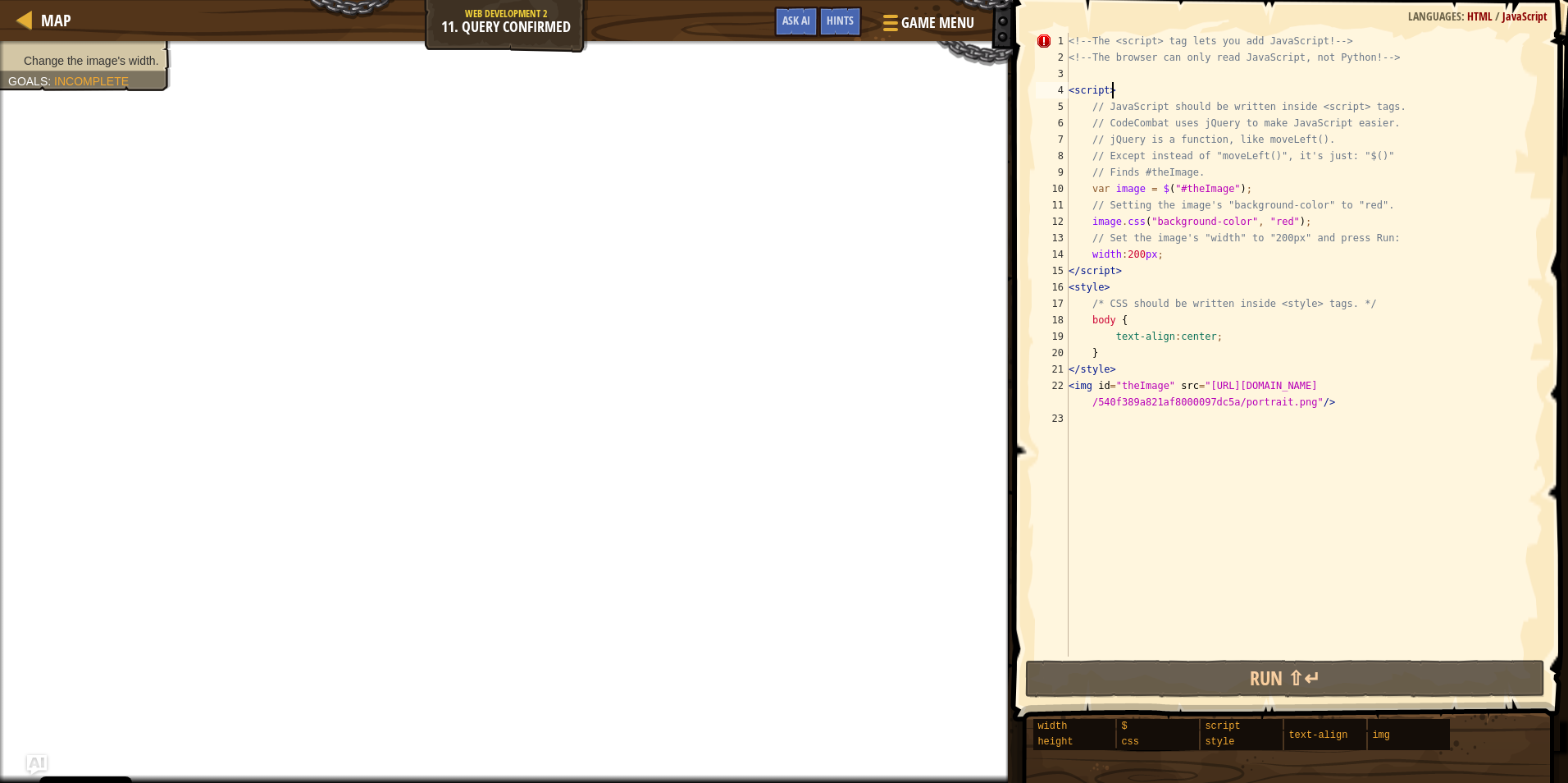
click at [1136, 85] on div "<!-- The <script> tag lets you add JavaScript! --> <!-- The browser can only re…" at bounding box center [1304, 360] width 478 height 656
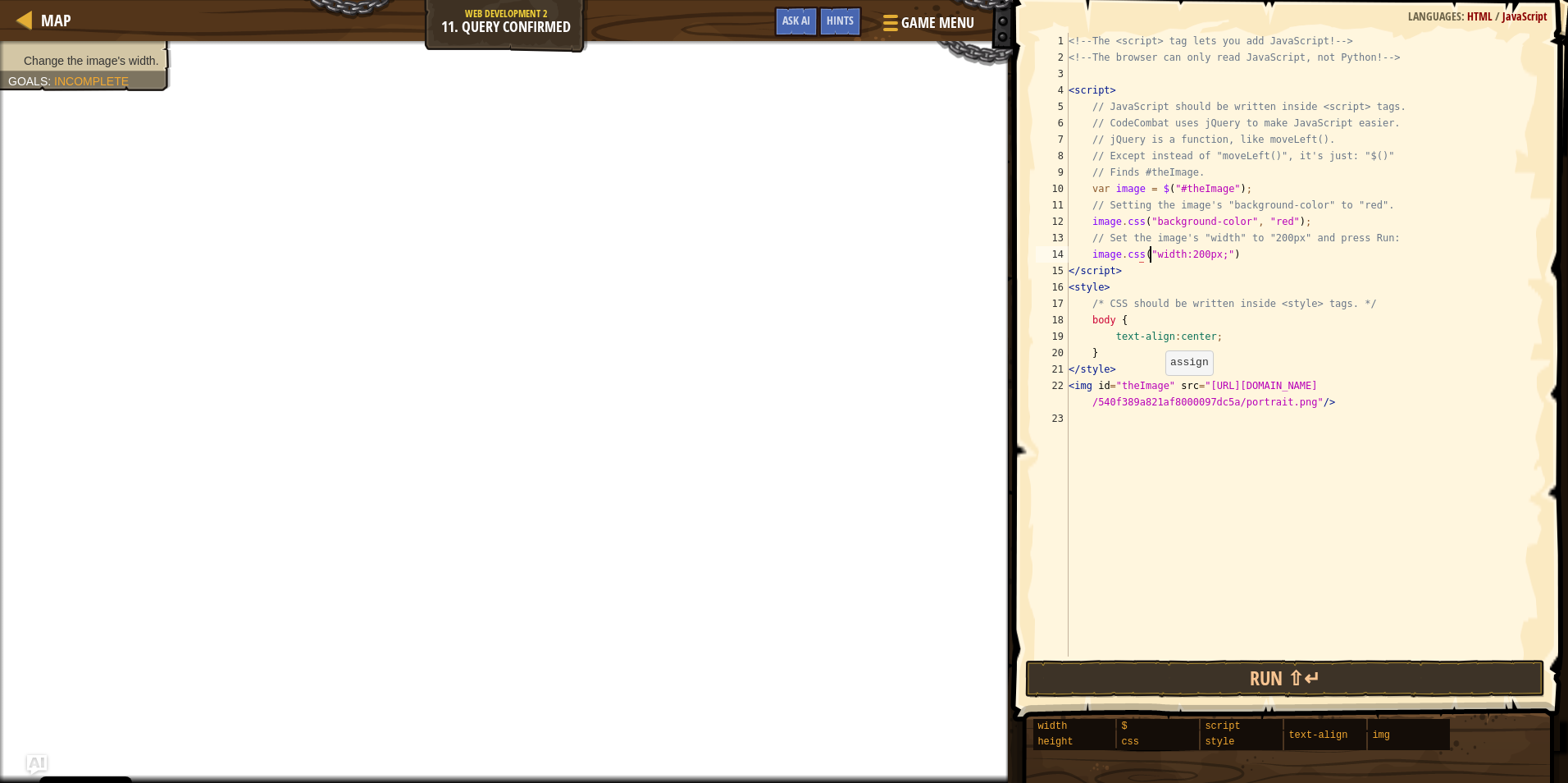
scroll to position [7, 6]
type textarea "image.css("width:200px;")"
click at [1361, 674] on button "Run ⇧↵" at bounding box center [1285, 678] width 520 height 38
click at [1235, 669] on button "Run ⇧↵" at bounding box center [1285, 678] width 520 height 38
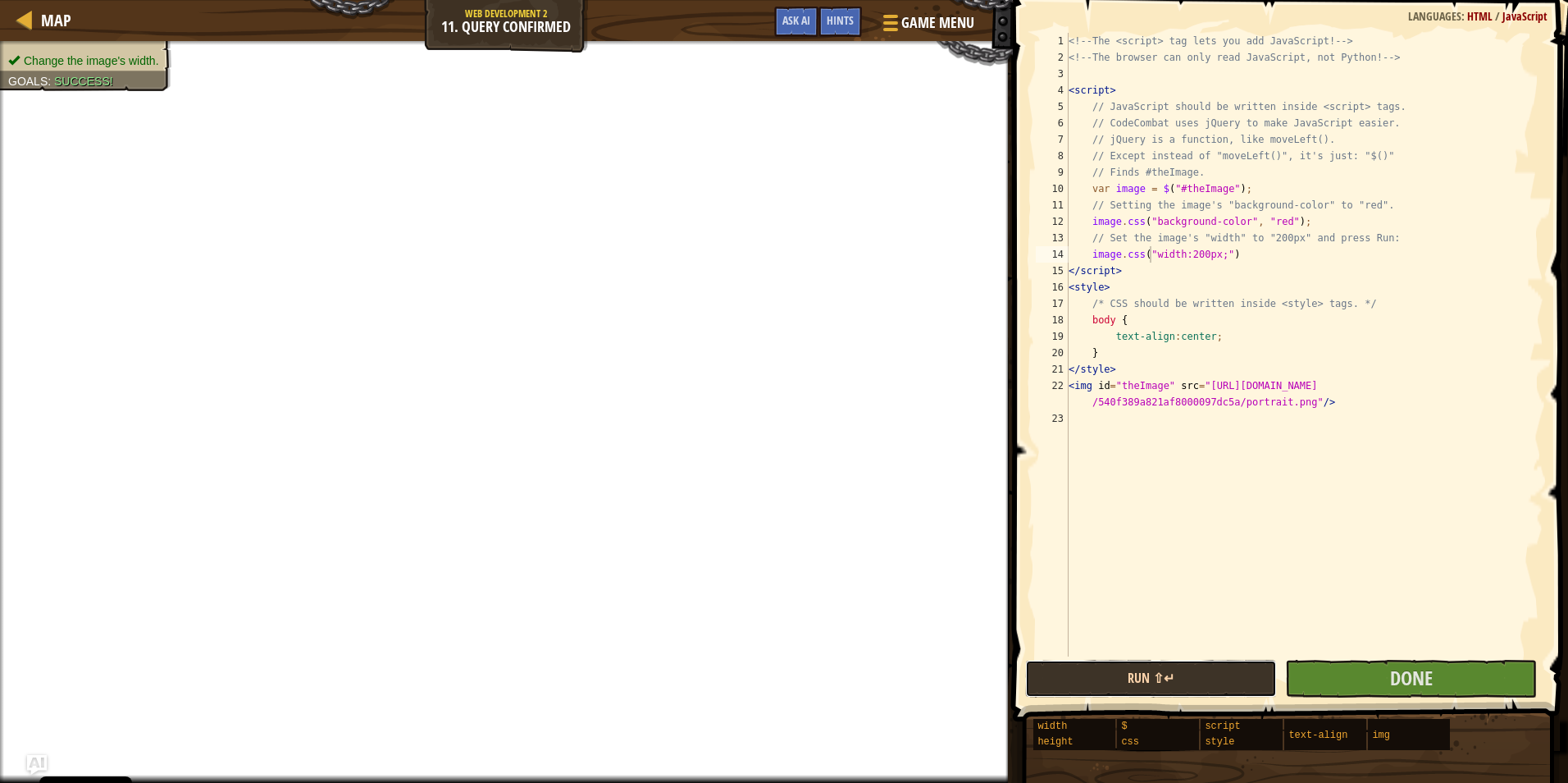
click at [1235, 669] on button "Run ⇧↵" at bounding box center [1151, 678] width 252 height 38
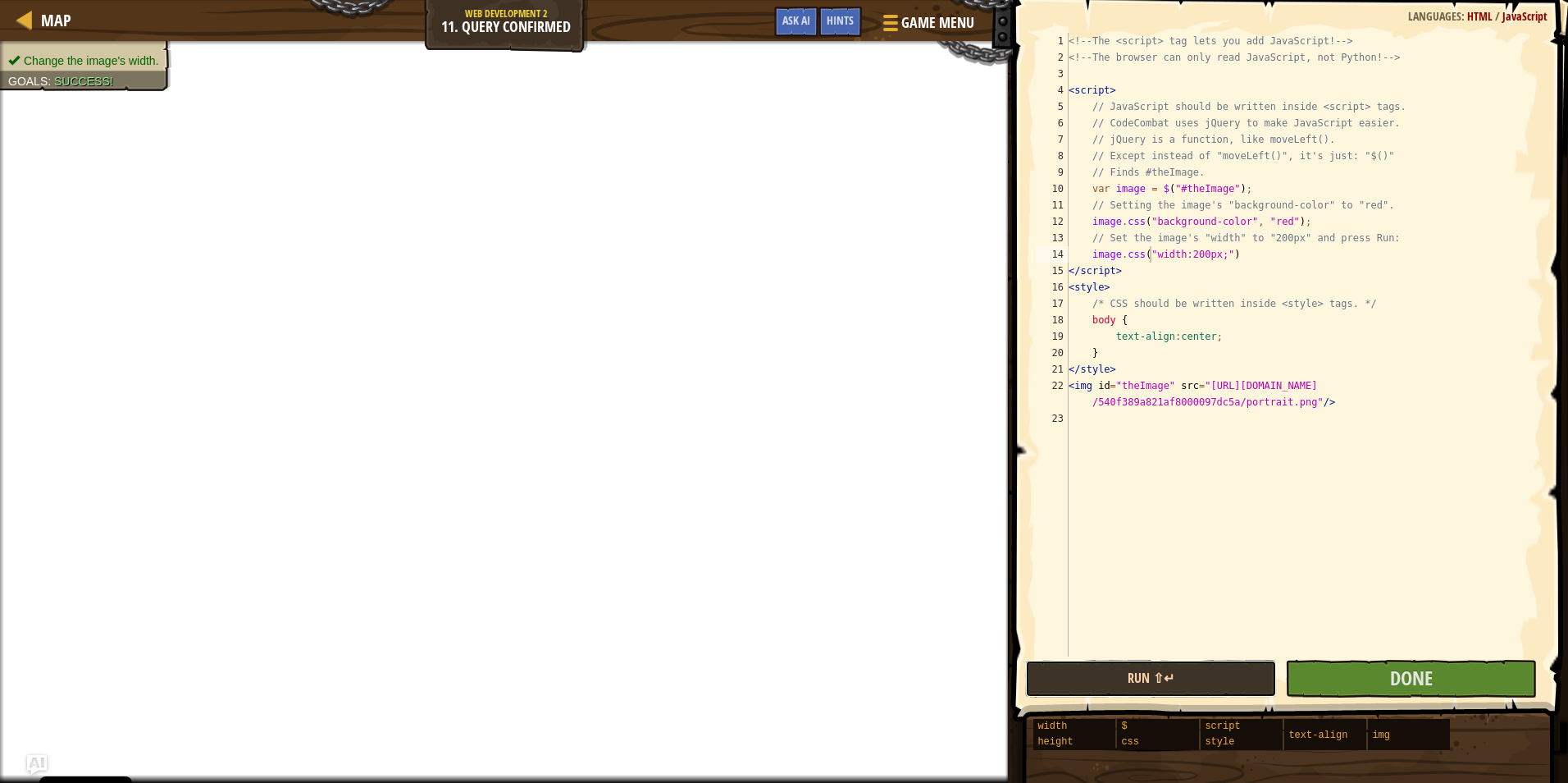
click at [1235, 669] on button "Run ⇧↵" at bounding box center [1151, 678] width 252 height 38
click at [1096, 668] on button "Run ⇧↵" at bounding box center [1285, 678] width 520 height 38
click at [1104, 679] on button "Run ⇧↵" at bounding box center [1151, 678] width 252 height 38
click at [1104, 679] on button "Run ⇧↵" at bounding box center [1285, 678] width 520 height 38
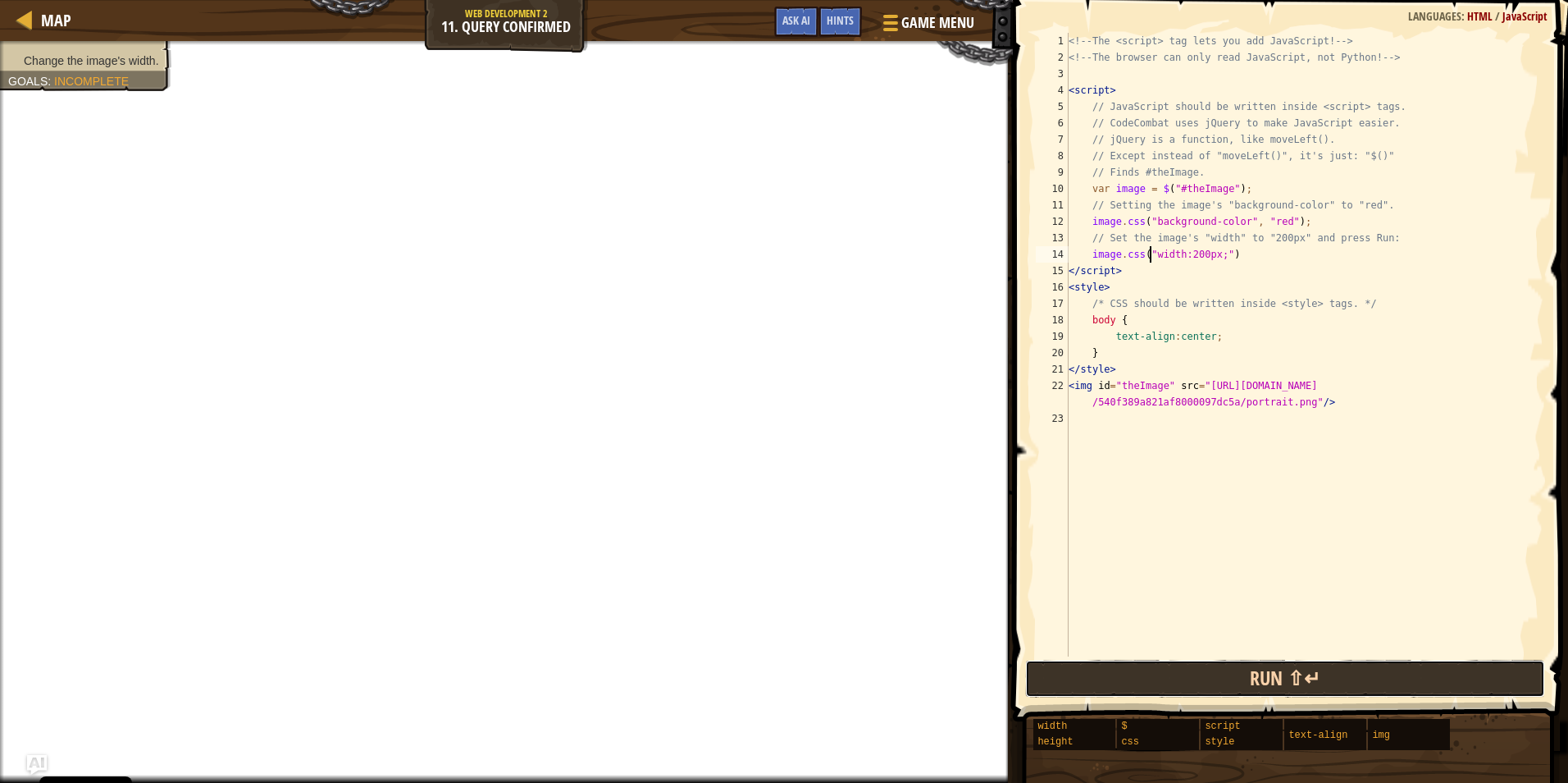
click at [1423, 688] on button "Run ⇧↵" at bounding box center [1285, 678] width 520 height 38
click at [1424, 683] on button "Run ⇧↵" at bounding box center [1285, 678] width 520 height 38
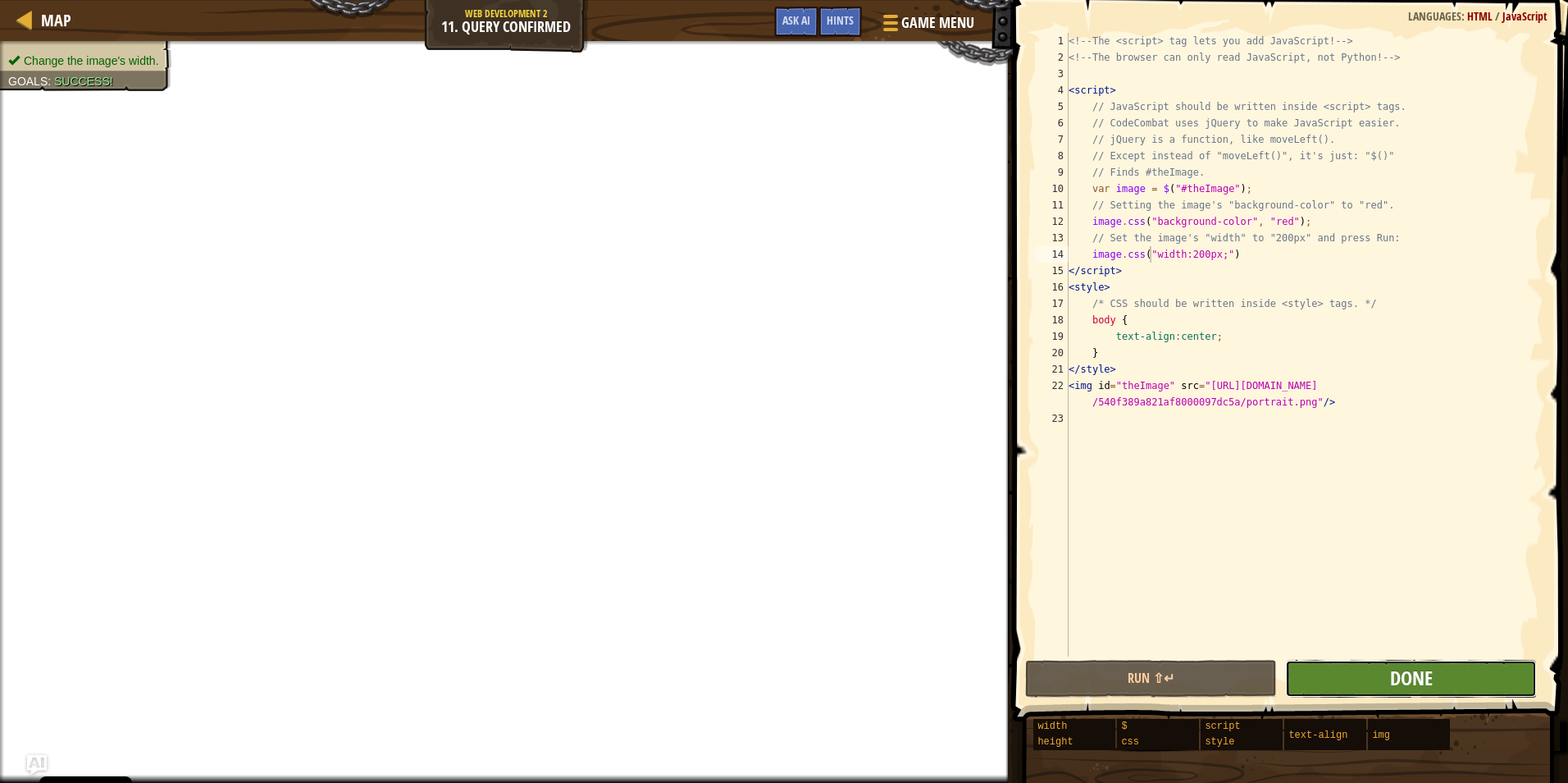
click at [1424, 681] on span "Done" at bounding box center [1411, 677] width 43 height 26
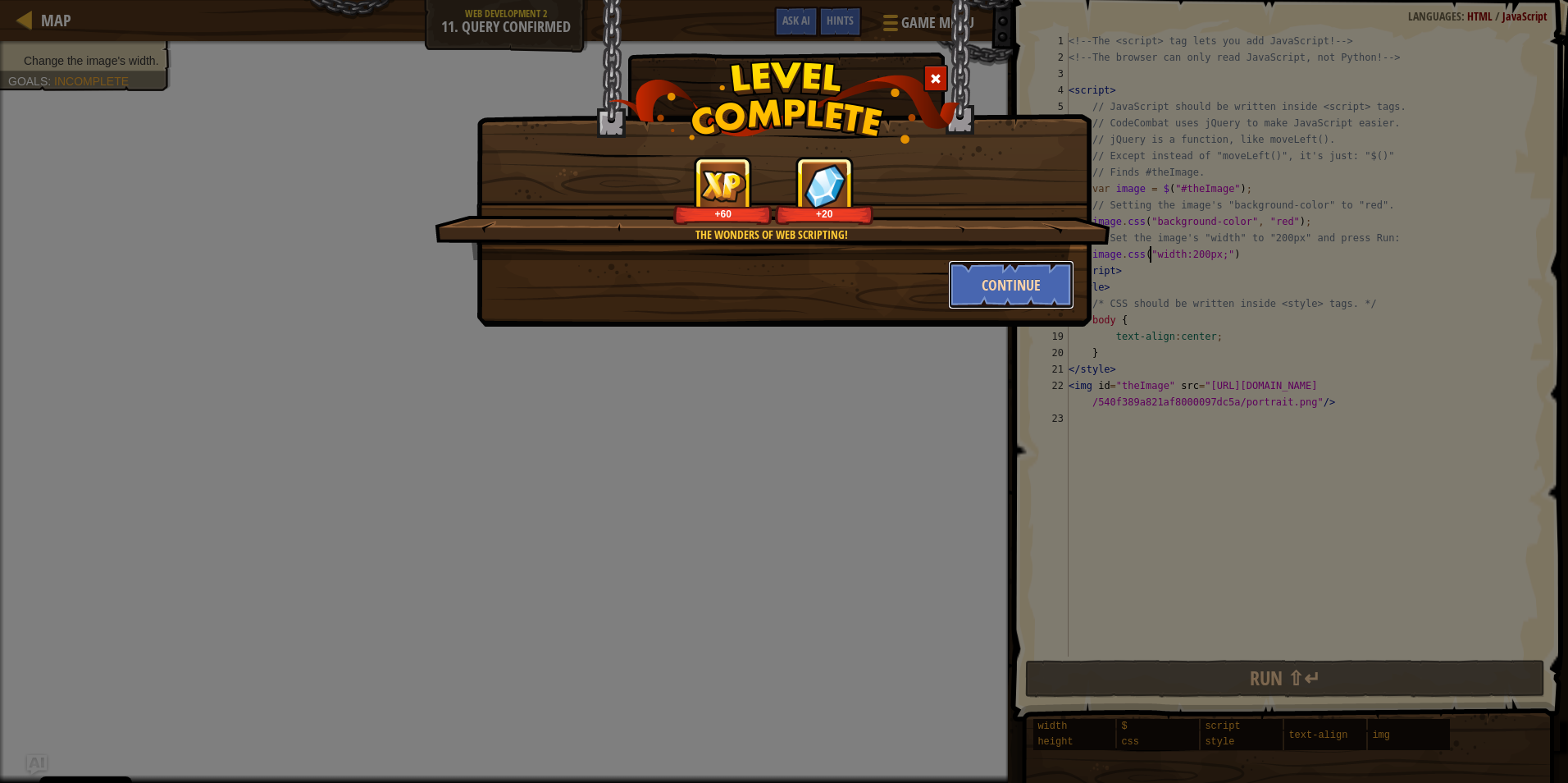
click at [1021, 280] on button "Continue" at bounding box center [1011, 284] width 127 height 49
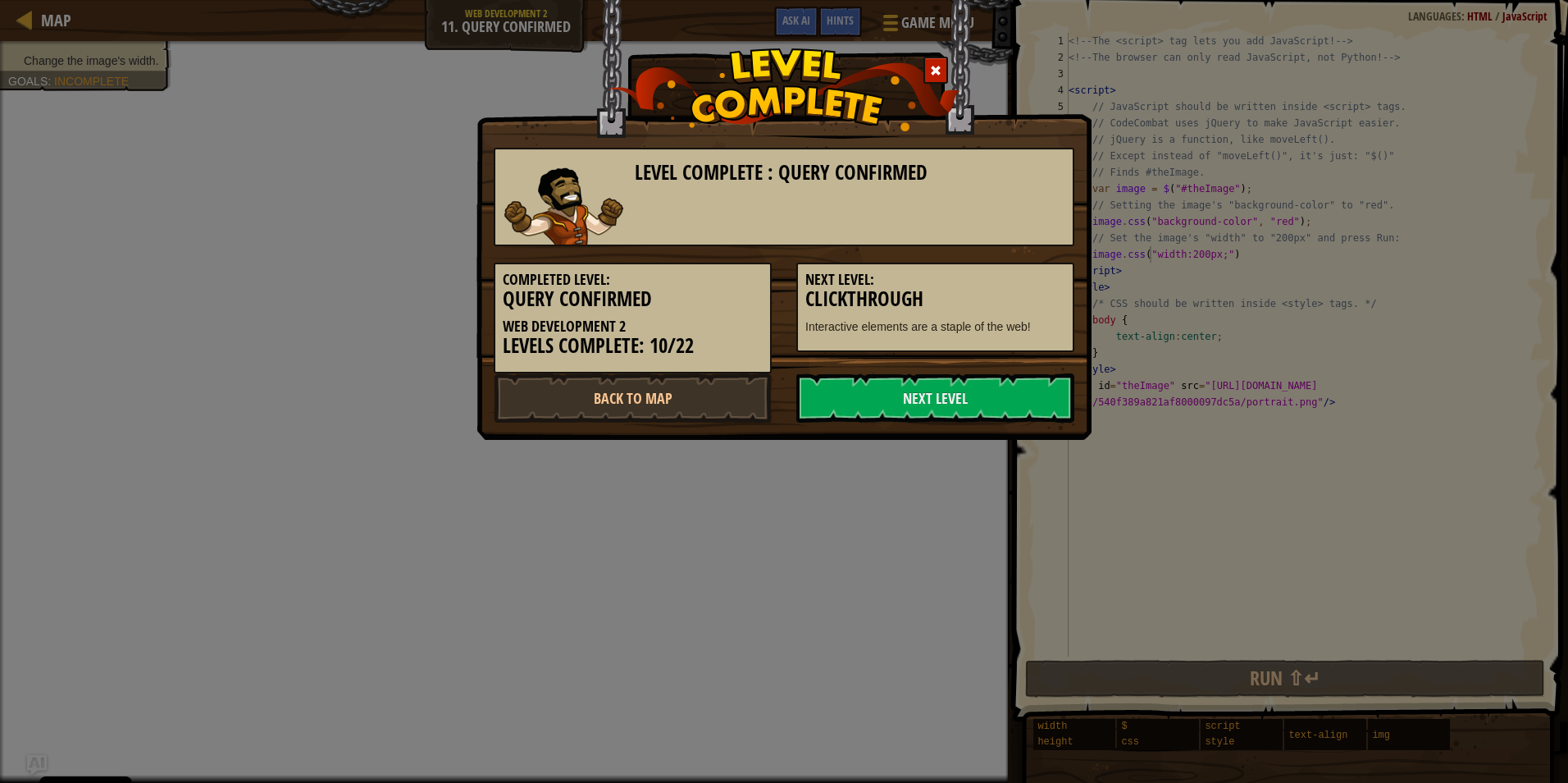
click at [952, 428] on div "Level Complete : Query Confirmed Completed Level: Query Confirmed Web Developme…" at bounding box center [784, 220] width 615 height 440
click at [949, 411] on link "Next Level" at bounding box center [935, 398] width 278 height 49
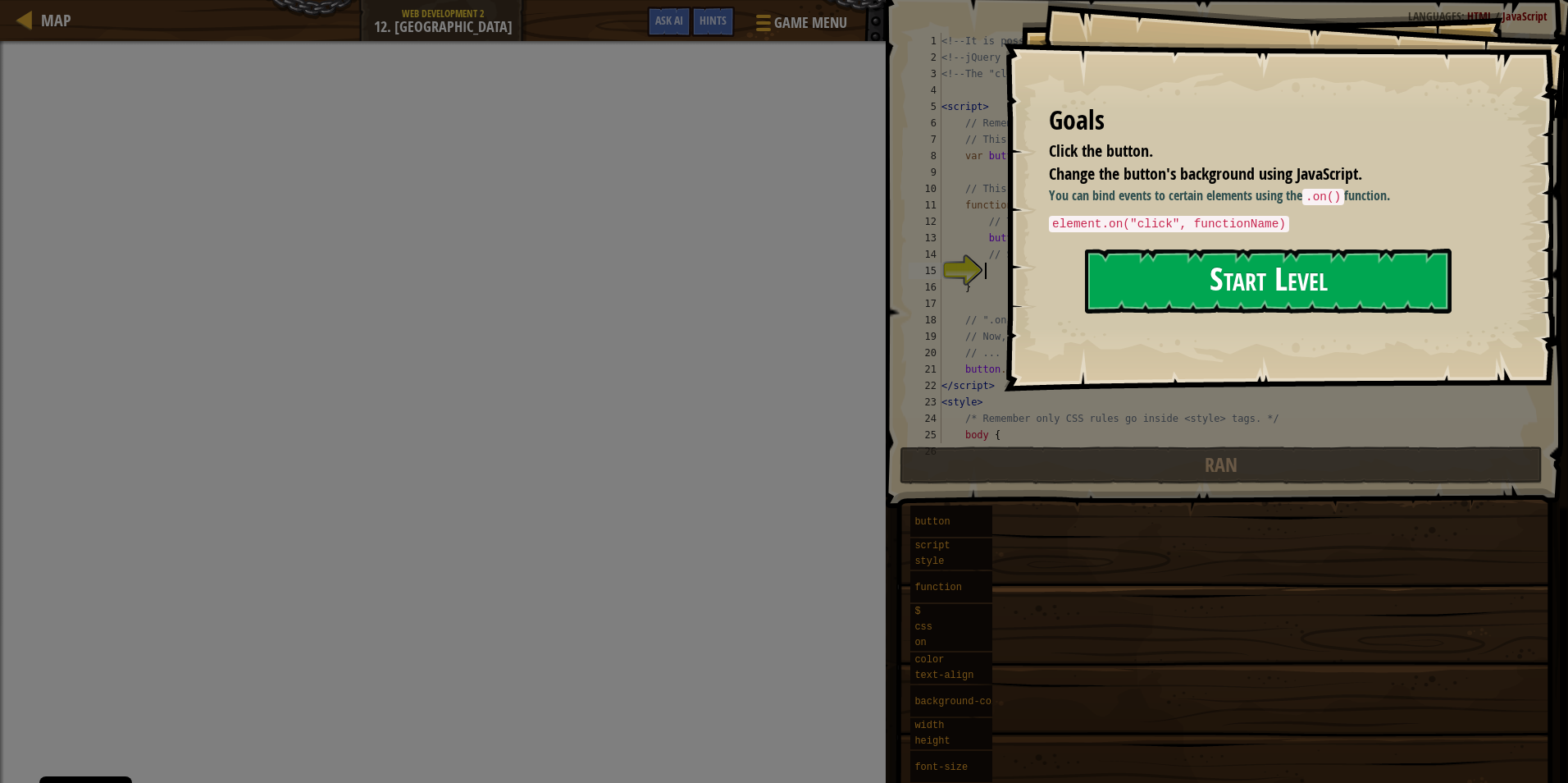
click at [1361, 276] on button "Start Level" at bounding box center [1269, 281] width 367 height 65
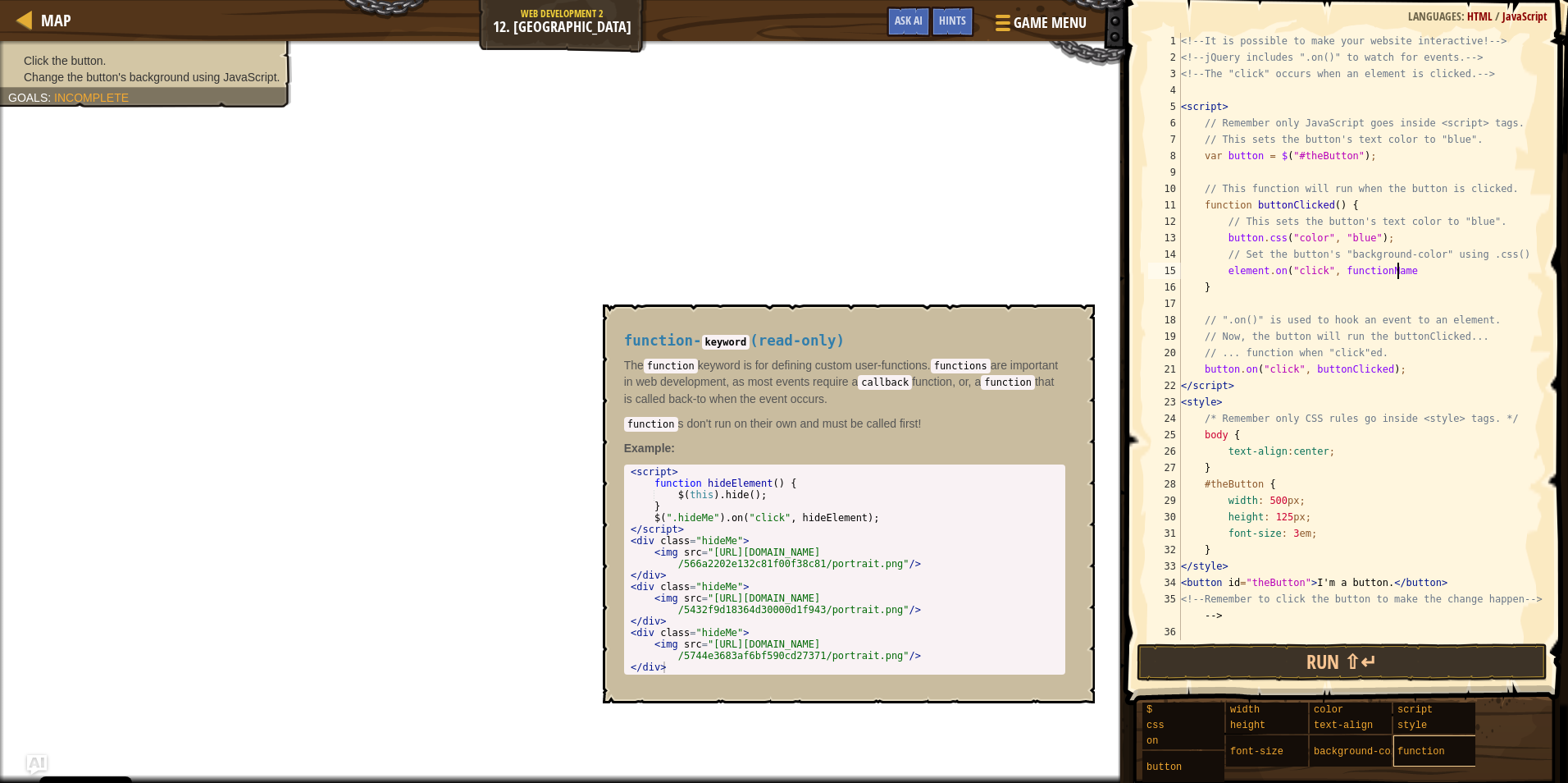
scroll to position [7, 18]
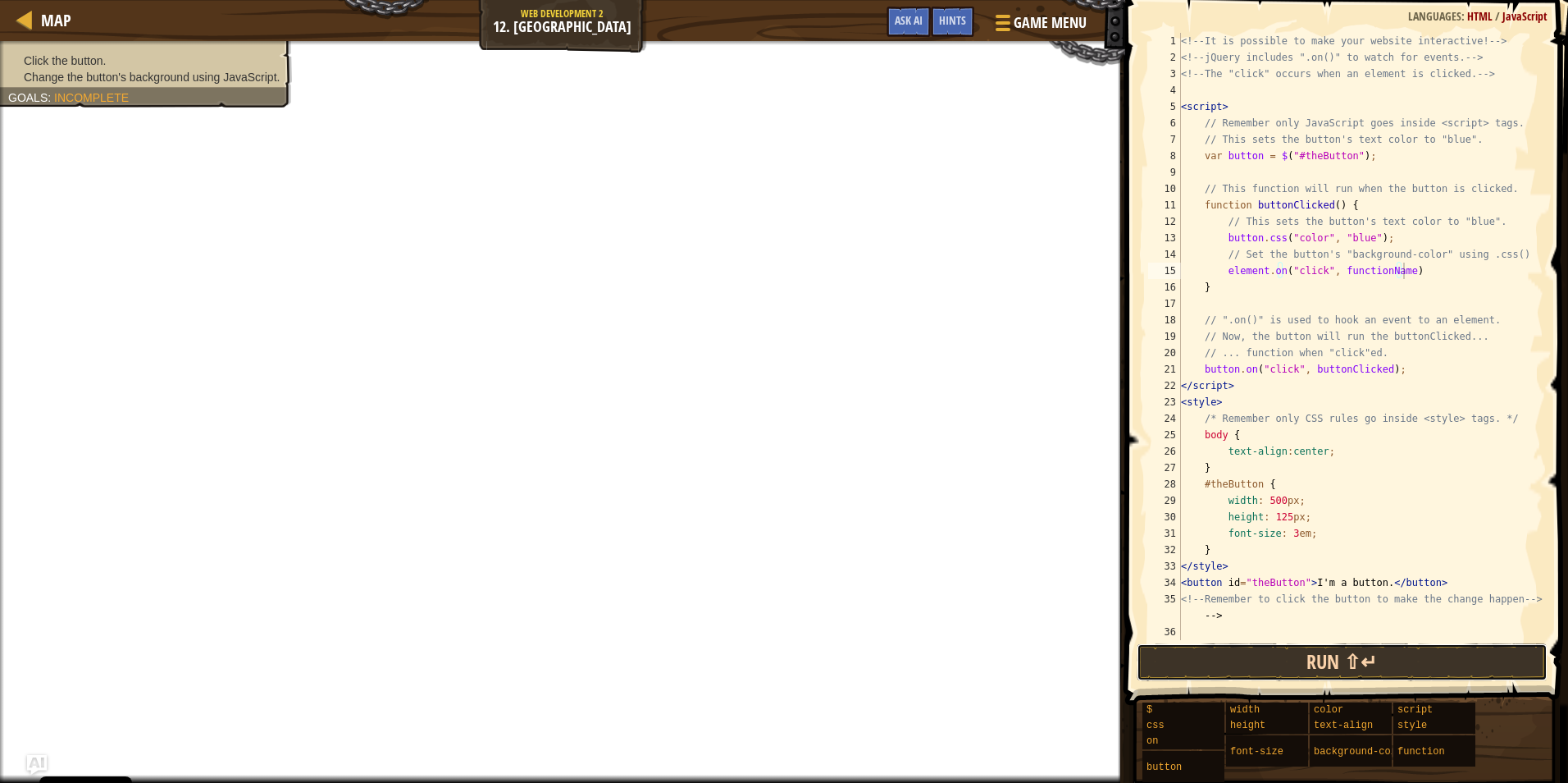
click at [1351, 669] on button "Run ⇧↵" at bounding box center [1342, 662] width 411 height 38
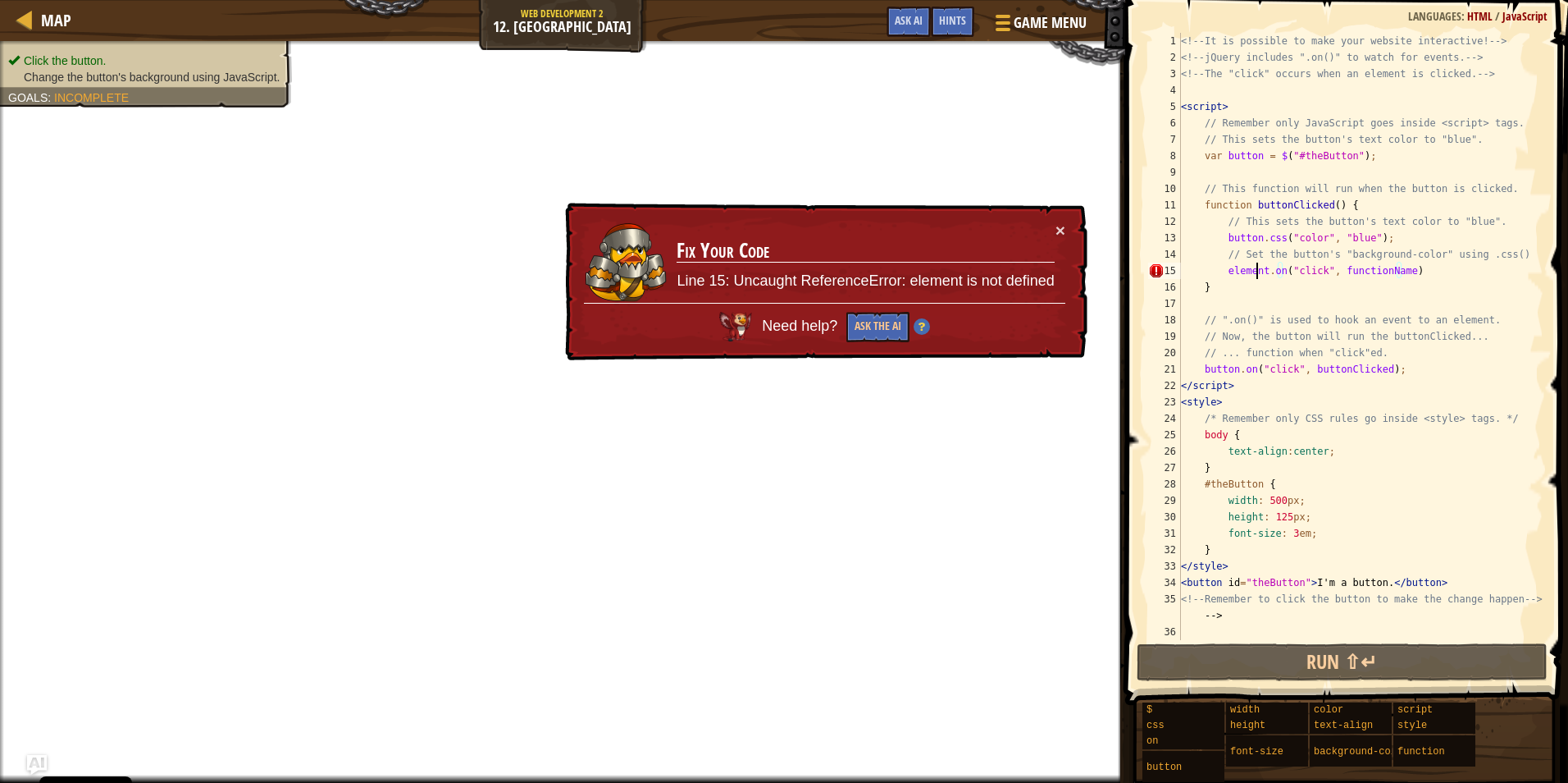
click at [1259, 271] on div "<!-- It is possible to make your website interactive! --> <!-- jQuery includes …" at bounding box center [1361, 352] width 366 height 640
click at [1273, 272] on div "<!-- It is possible to make your website interactive! --> <!-- jQuery includes …" at bounding box center [1361, 352] width 366 height 640
click at [1280, 272] on div "<!-- It is possible to make your website interactive! --> <!-- jQuery includes …" at bounding box center [1361, 352] width 366 height 640
click at [1060, 227] on button "×" at bounding box center [1062, 234] width 11 height 18
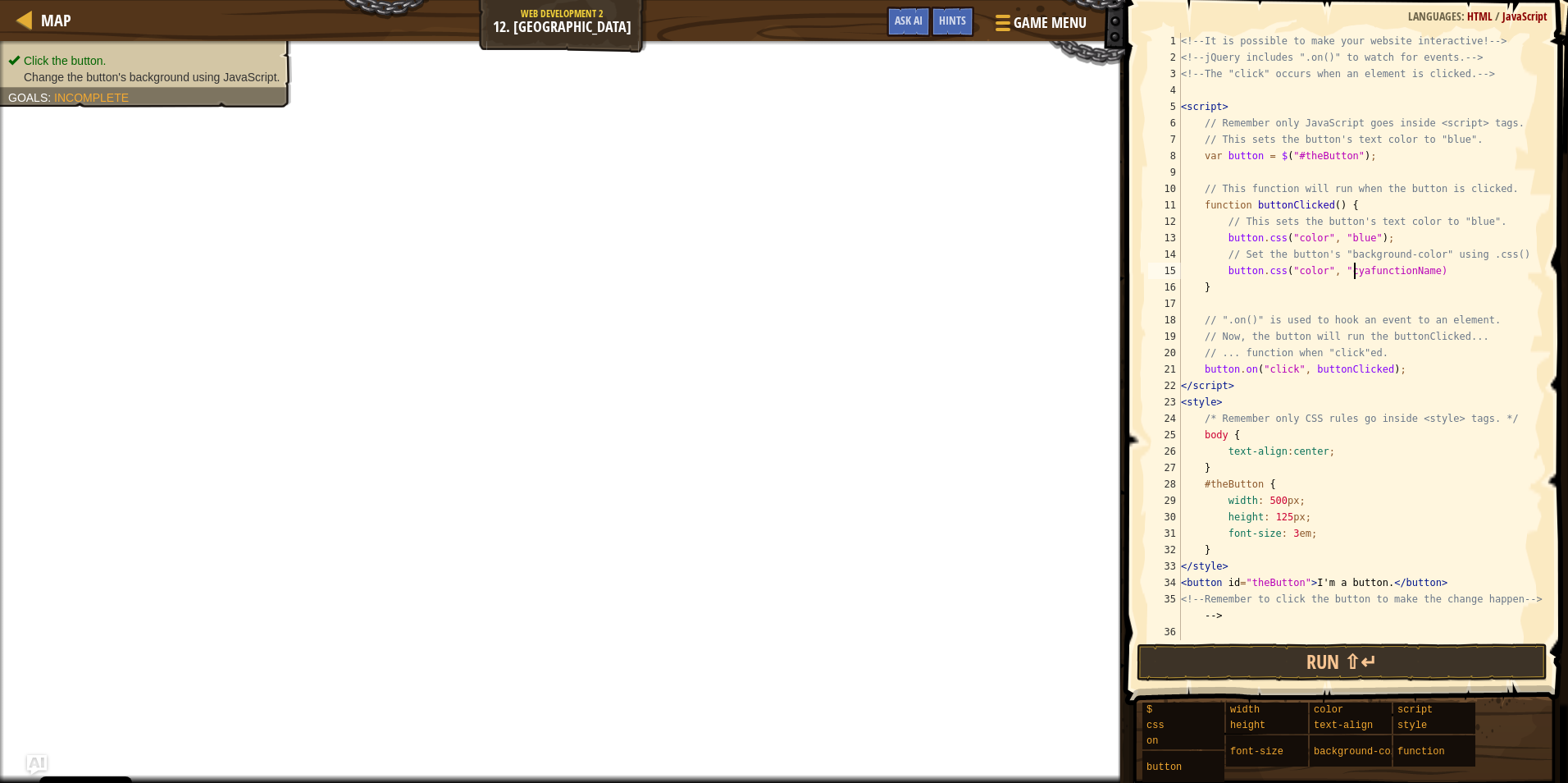
scroll to position [7, 15]
click at [1354, 681] on span at bounding box center [1348, 329] width 456 height 753
click at [1344, 675] on button "Run ⇧↵" at bounding box center [1342, 662] width 411 height 38
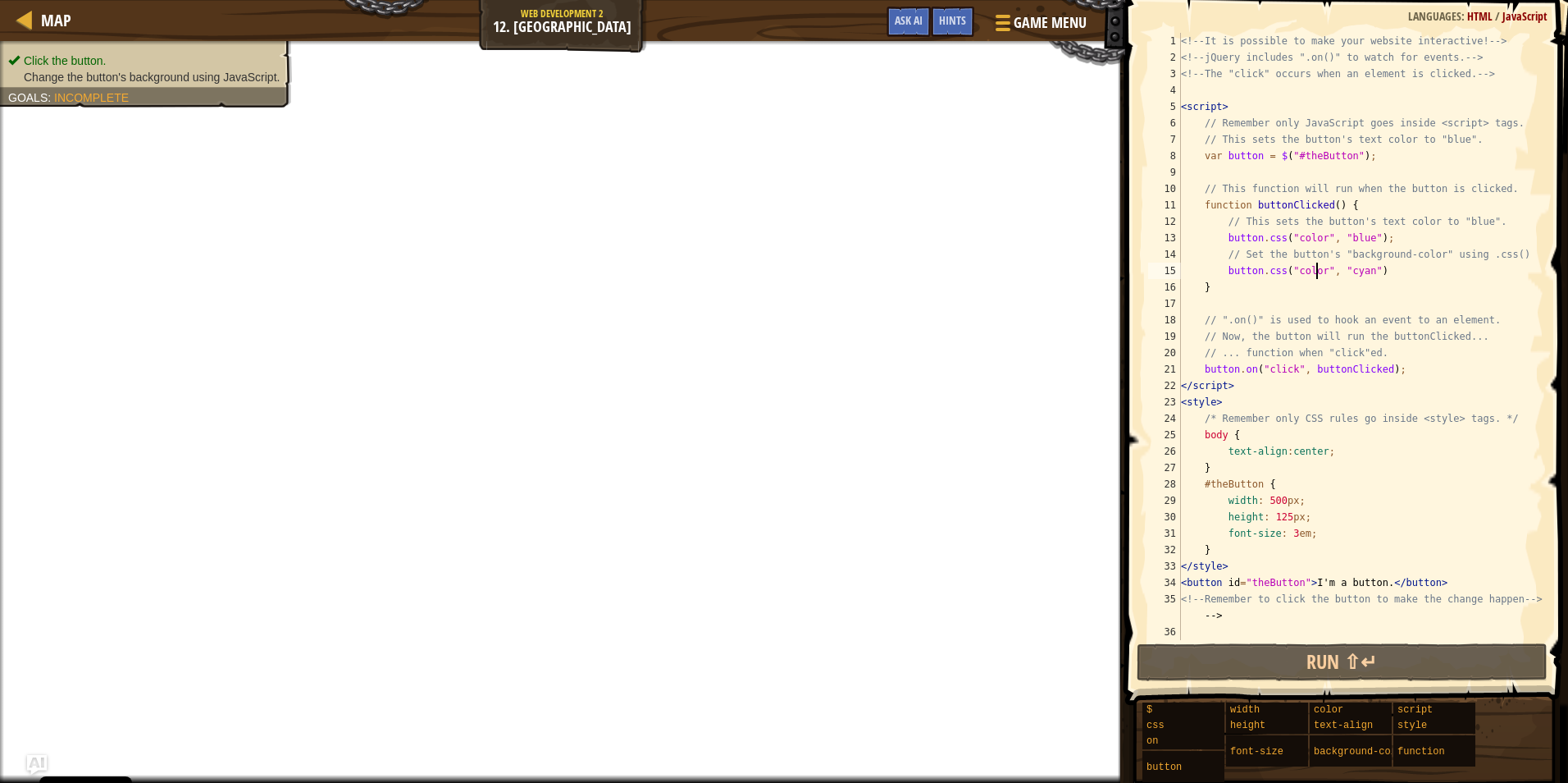
click at [1316, 276] on div "<!-- It is possible to make your website interactive! --> <!-- jQuery includes …" at bounding box center [1361, 352] width 366 height 640
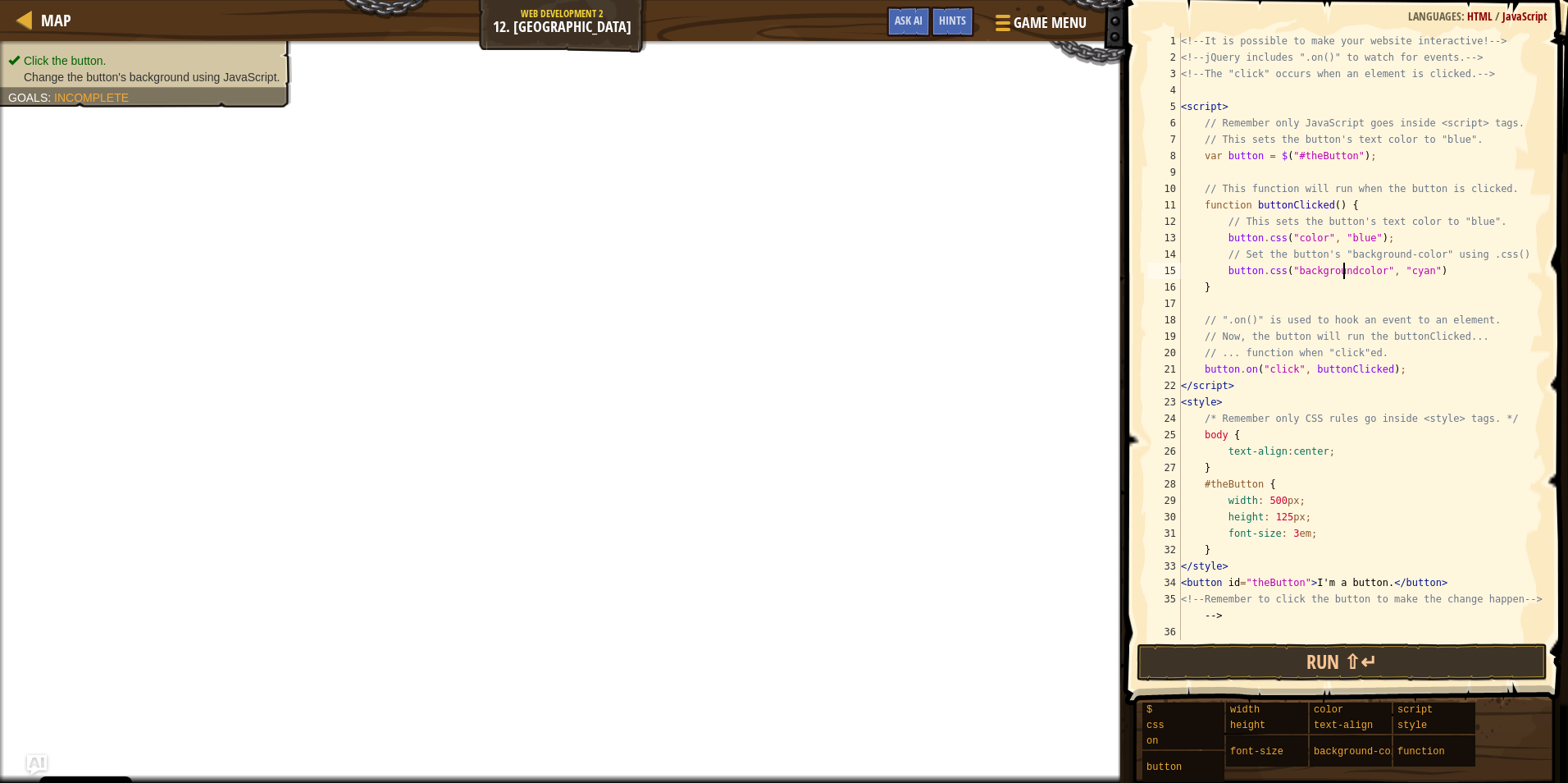
scroll to position [7, 14]
type textarea "button.css("background-color", "cyan")"
click at [1304, 675] on button "Run ⇧↵" at bounding box center [1342, 662] width 411 height 38
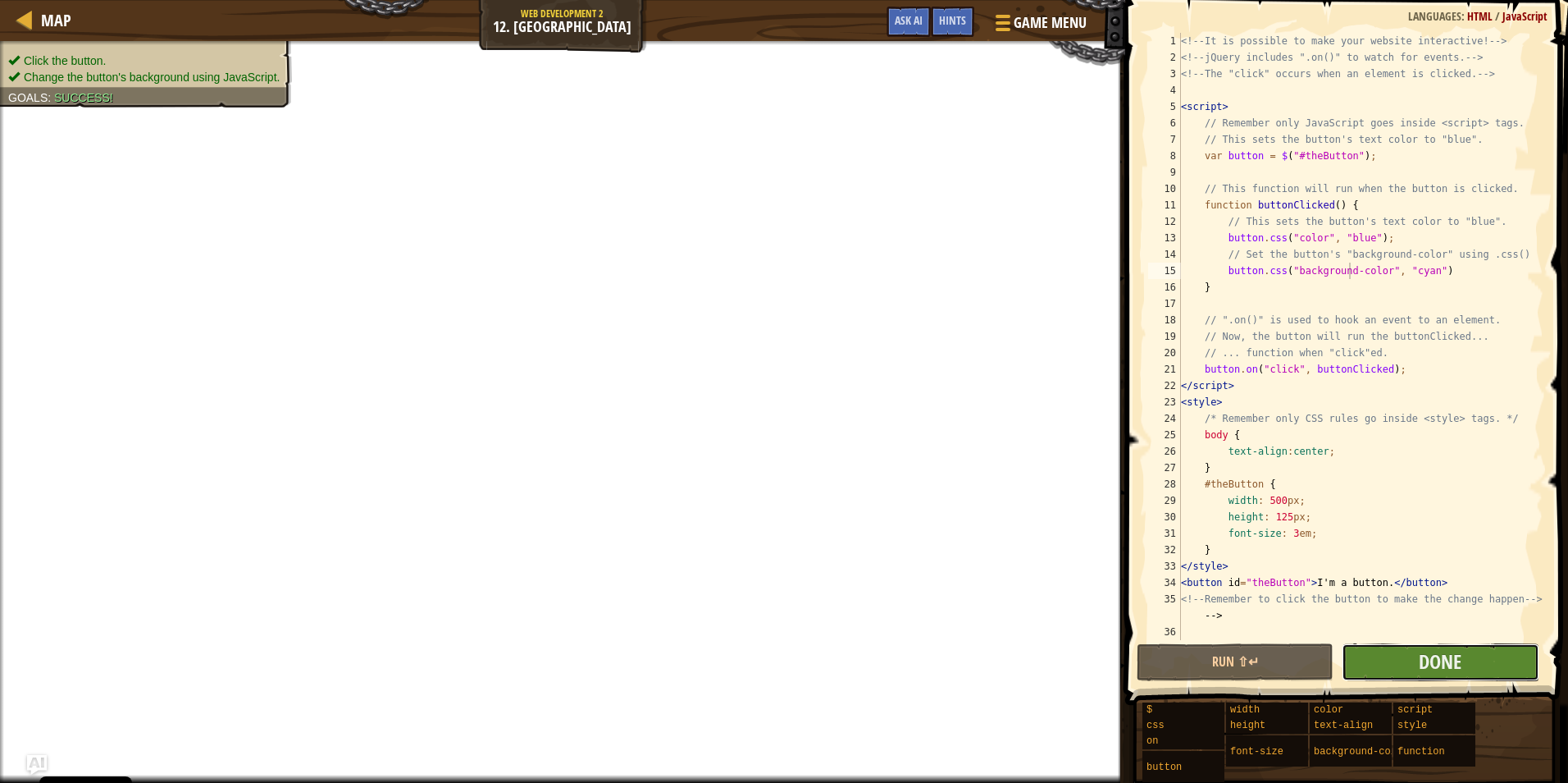
click at [1413, 662] on button "Done" at bounding box center [1440, 662] width 197 height 38
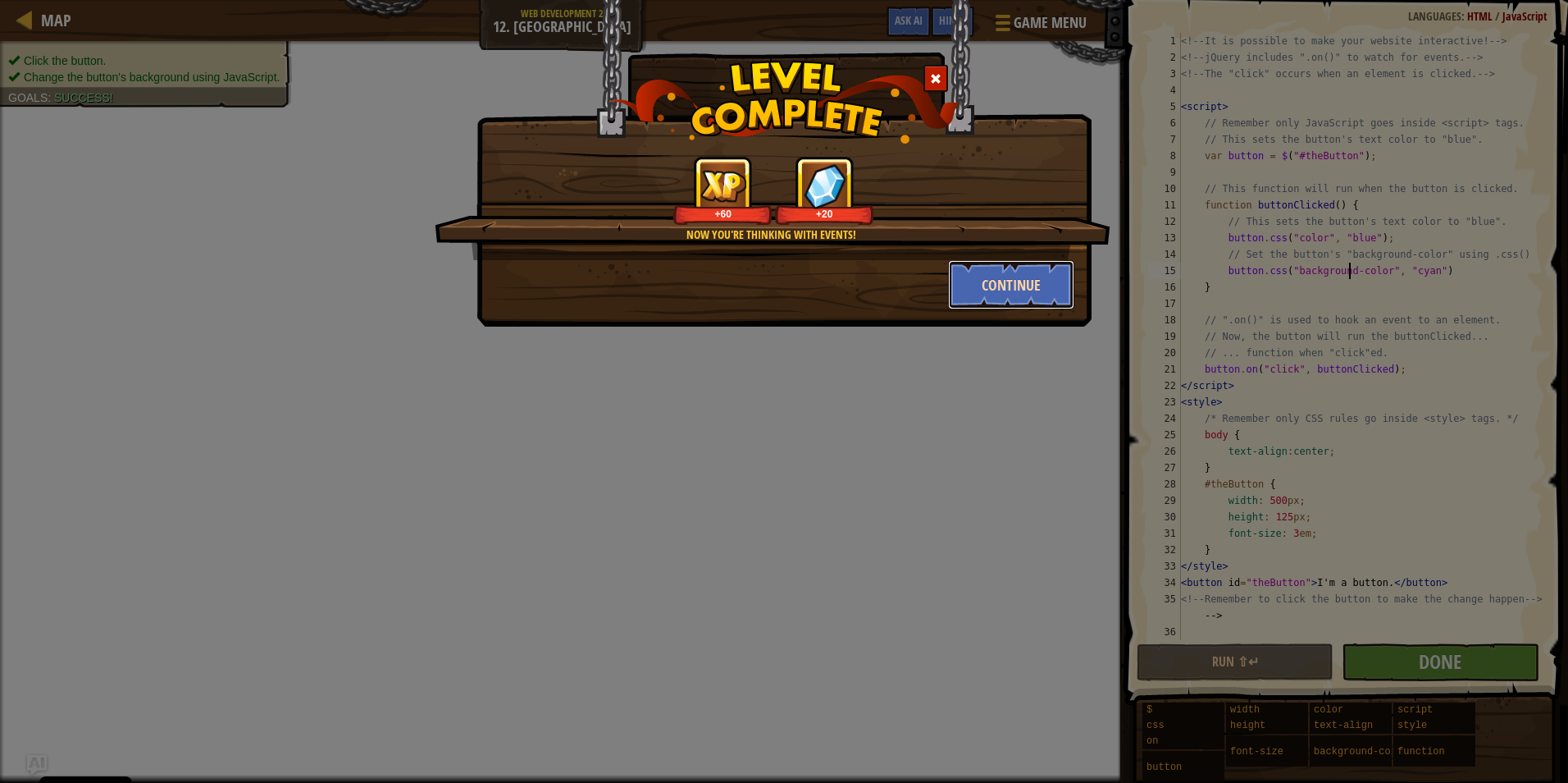
click at [1015, 269] on button "Continue" at bounding box center [1011, 284] width 127 height 49
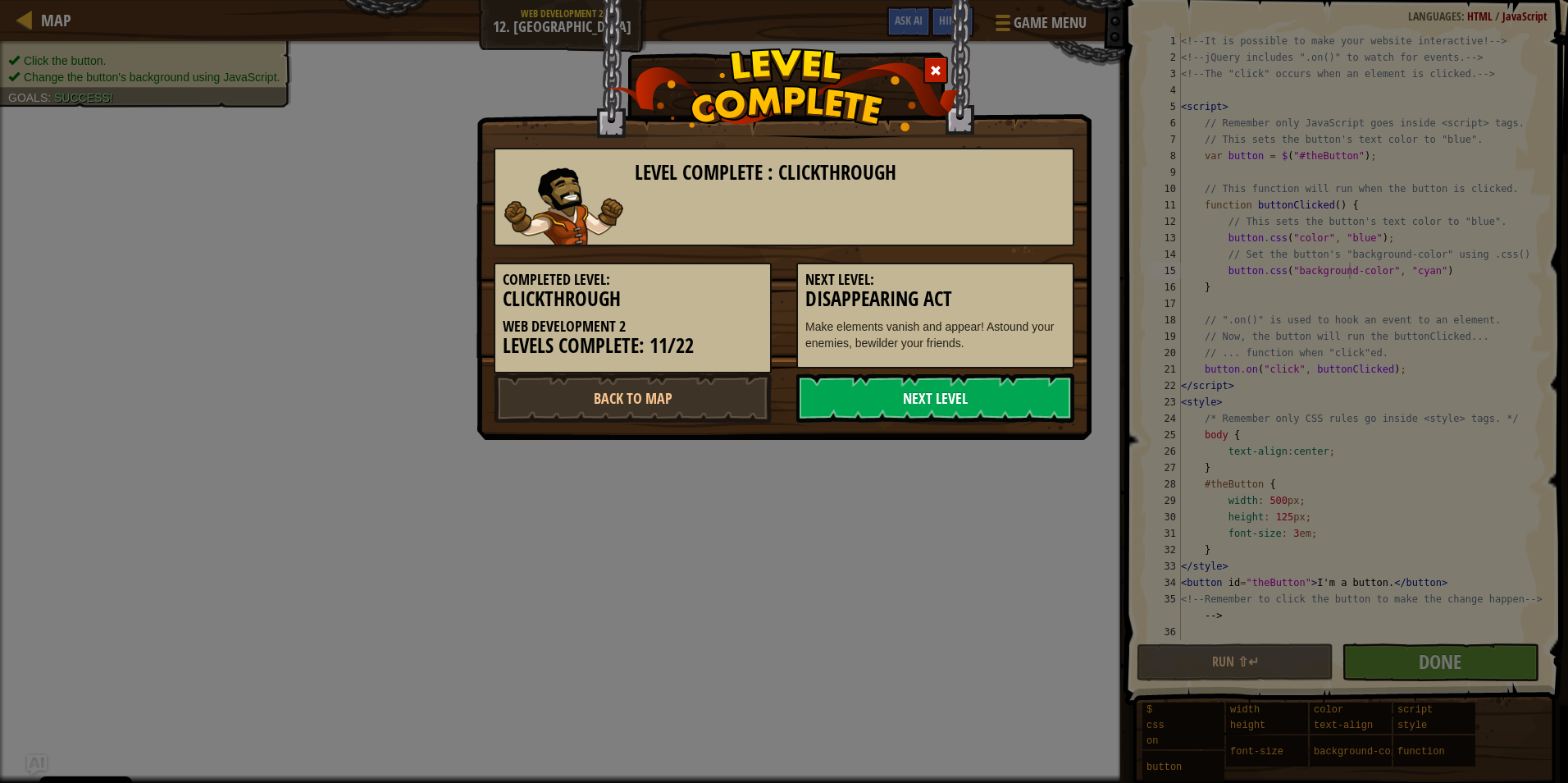
click at [978, 391] on link "Next Level" at bounding box center [935, 398] width 278 height 49
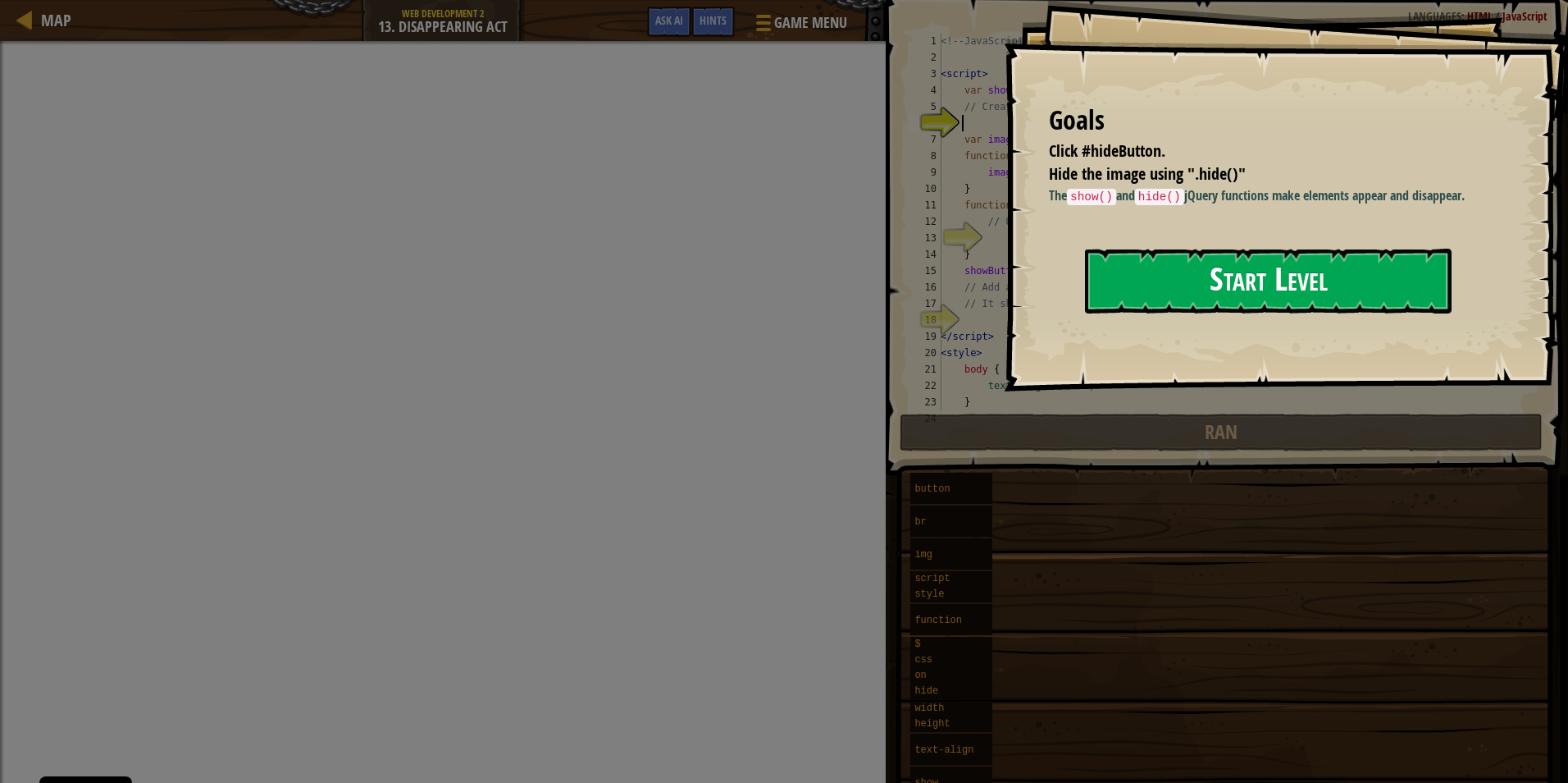
click at [1155, 286] on button "Start Level" at bounding box center [1269, 281] width 367 height 65
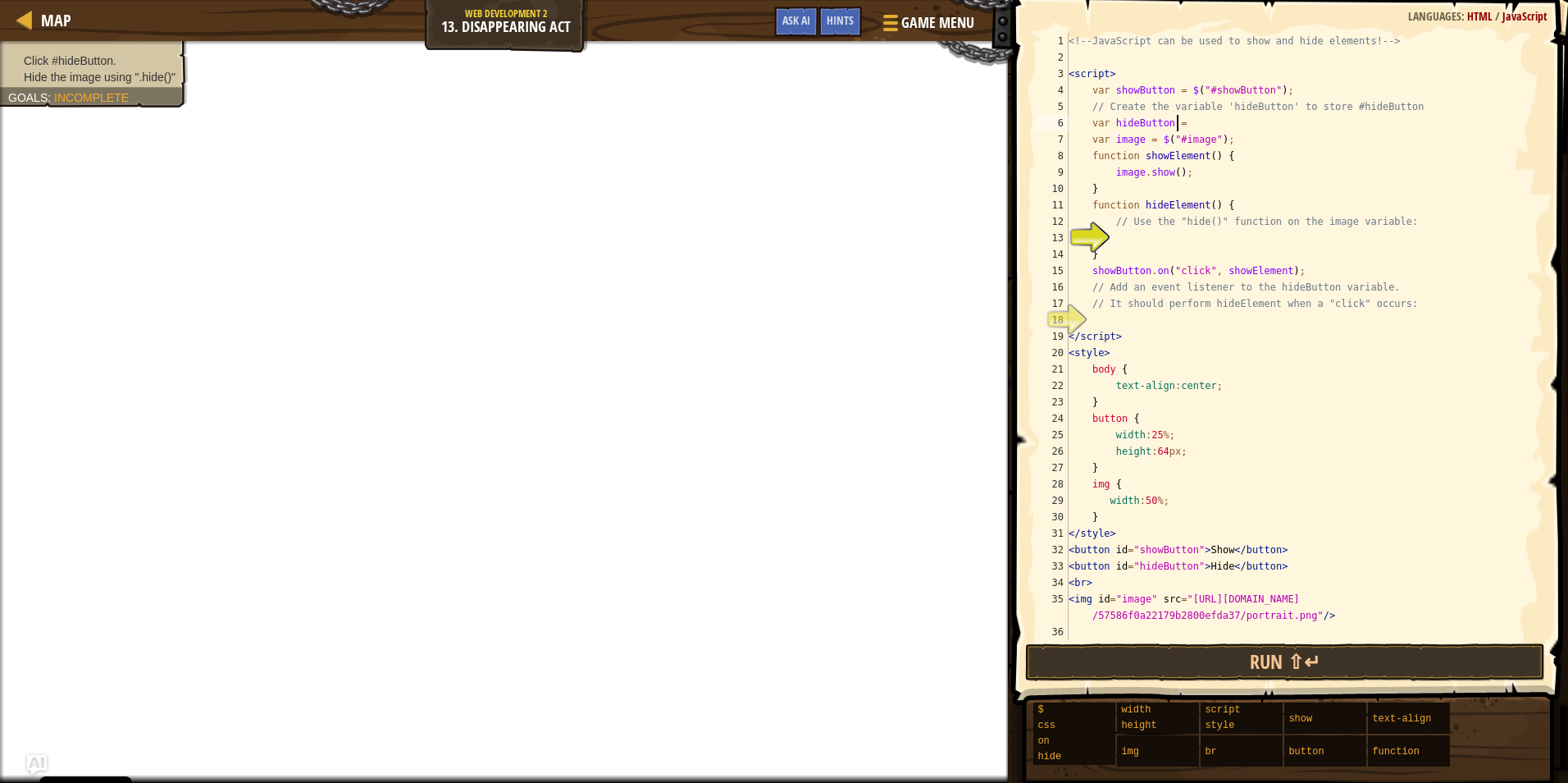
scroll to position [7, 8]
drag, startPoint x: 1290, startPoint y: 91, endPoint x: 1183, endPoint y: 95, distance: 107.1
click at [1183, 95] on div "<!-- JavaScript can be used to show and hide elements! --> < script > var showB…" at bounding box center [1304, 352] width 478 height 640
click at [1220, 129] on div "<!-- JavaScript can be used to show and hide elements! --> < script > var showB…" at bounding box center [1304, 352] width 478 height 640
click at [1251, 133] on div "<!-- JavaScript can be used to show and hide elements! --> < script > var showB…" at bounding box center [1304, 352] width 478 height 640
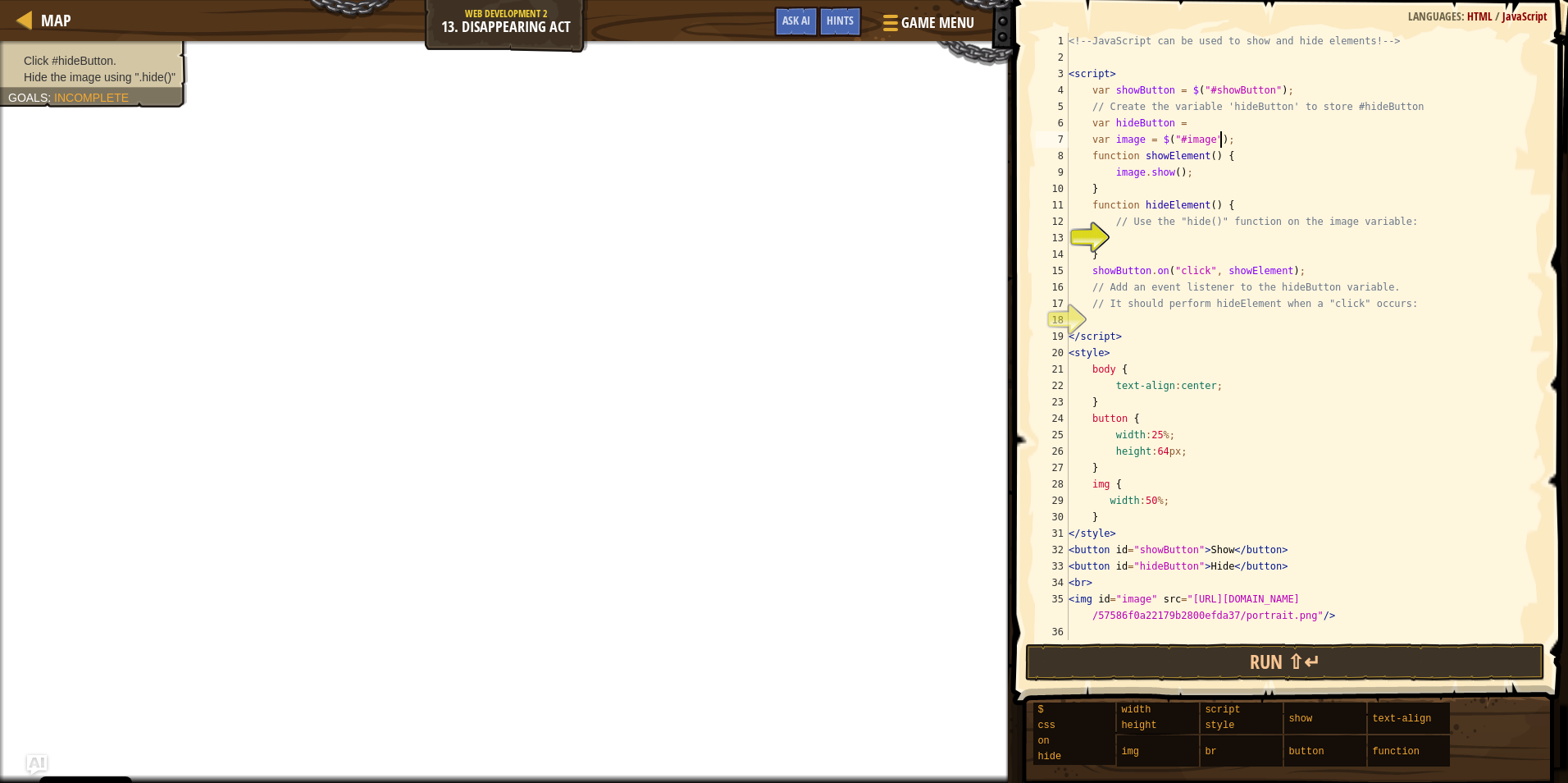
click at [1253, 117] on div "<!-- JavaScript can be used to show and hide elements! --> < script > var showB…" at bounding box center [1304, 352] width 478 height 640
paste textarea "$("#showButton");"
click at [1229, 123] on div "<!-- JavaScript can be used to show and hide elements! --> < script > var showB…" at bounding box center [1304, 352] width 478 height 640
type textarea "var hideButton = $("#hideButton");"
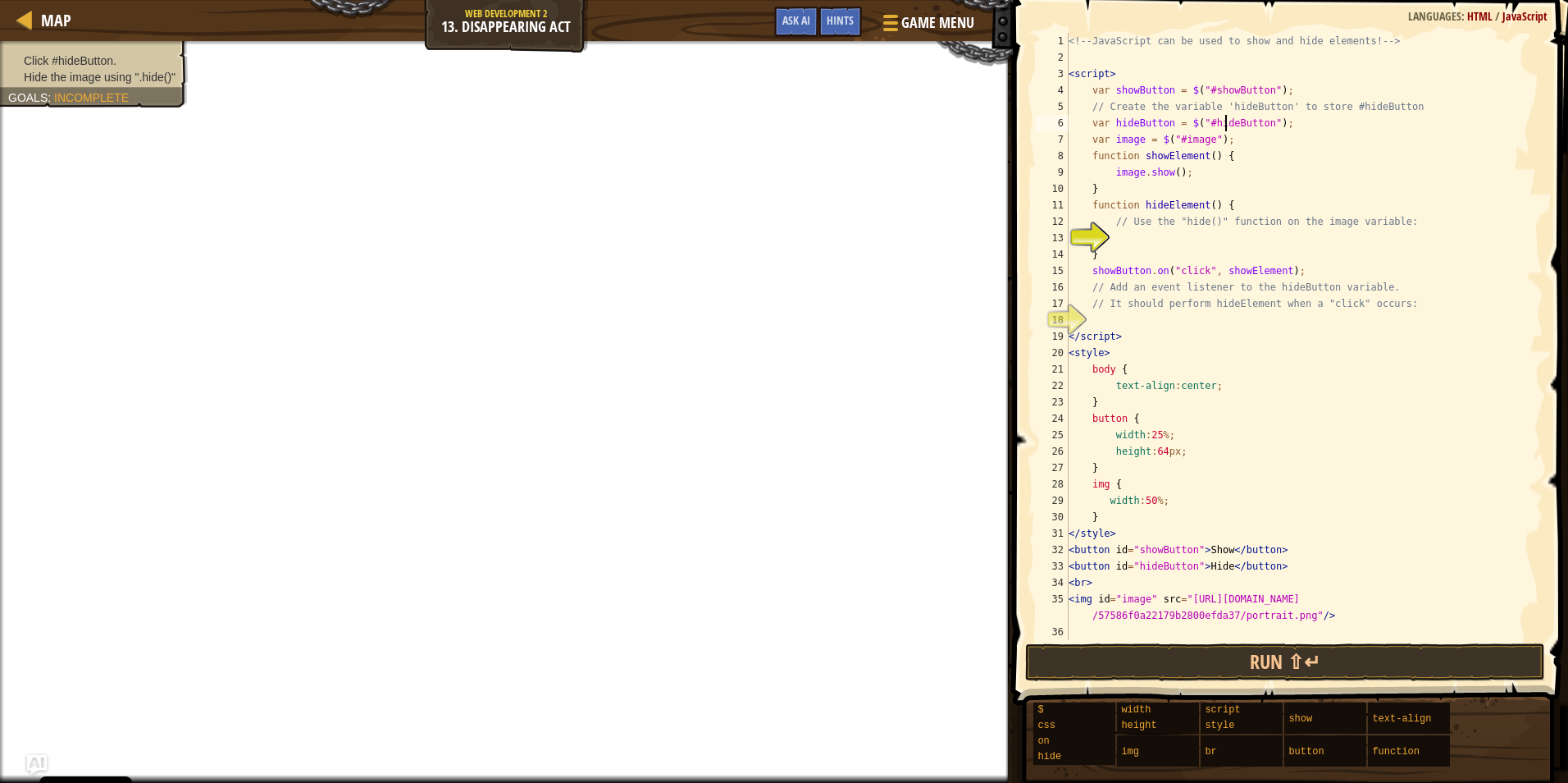
click at [1168, 231] on div "<!-- JavaScript can be used to show and hide elements! --> < script > var showB…" at bounding box center [1304, 352] width 478 height 640
click at [1115, 243] on div "<!-- JavaScript can be used to show and hide elements! --> < script > var showB…" at bounding box center [1304, 352] width 478 height 640
click at [1111, 242] on div "<!-- JavaScript can be used to show and hide elements! --> < script > var showB…" at bounding box center [1304, 352] width 478 height 640
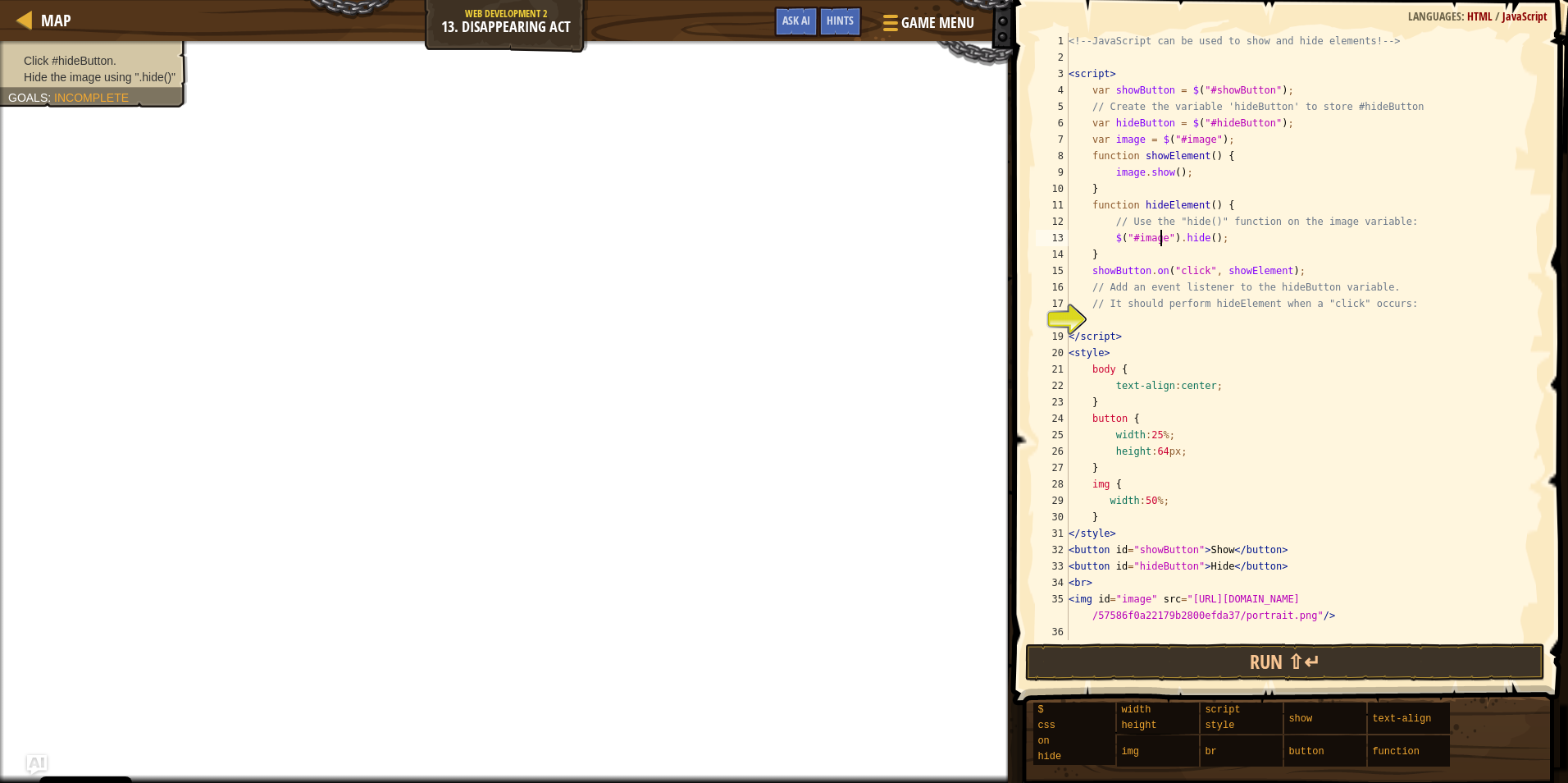
type textarea "$("#image").hide();"
click at [1147, 326] on div "<!-- JavaScript can be used to show and hide elements! --> < script > var showB…" at bounding box center [1304, 352] width 478 height 640
drag, startPoint x: 1323, startPoint y: 273, endPoint x: 1091, endPoint y: 277, distance: 232.0
click at [1091, 277] on div "<!-- JavaScript can be used to show and hide elements! --> < script > var showB…" at bounding box center [1304, 352] width 478 height 640
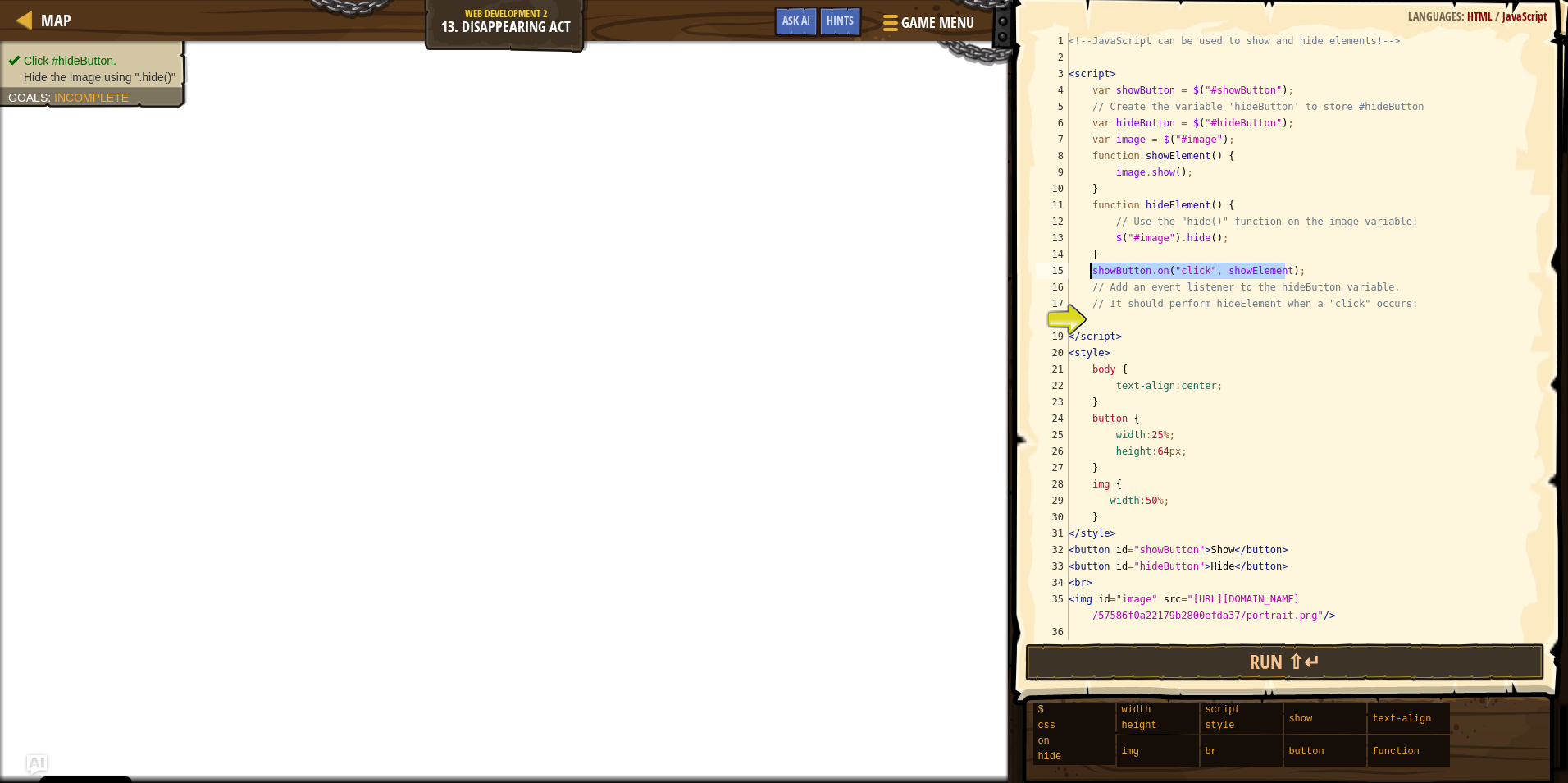
type textarea "showButton.on("click", showElement);"
click at [1133, 319] on div "<!-- JavaScript can be used to show and hide elements! --> < script > var showB…" at bounding box center [1304, 352] width 478 height 640
paste textarea "showButton.on("click", showElement);"
click at [1113, 312] on div "<!-- JavaScript can be used to show and hide elements! --> < script > var showB…" at bounding box center [1304, 352] width 478 height 640
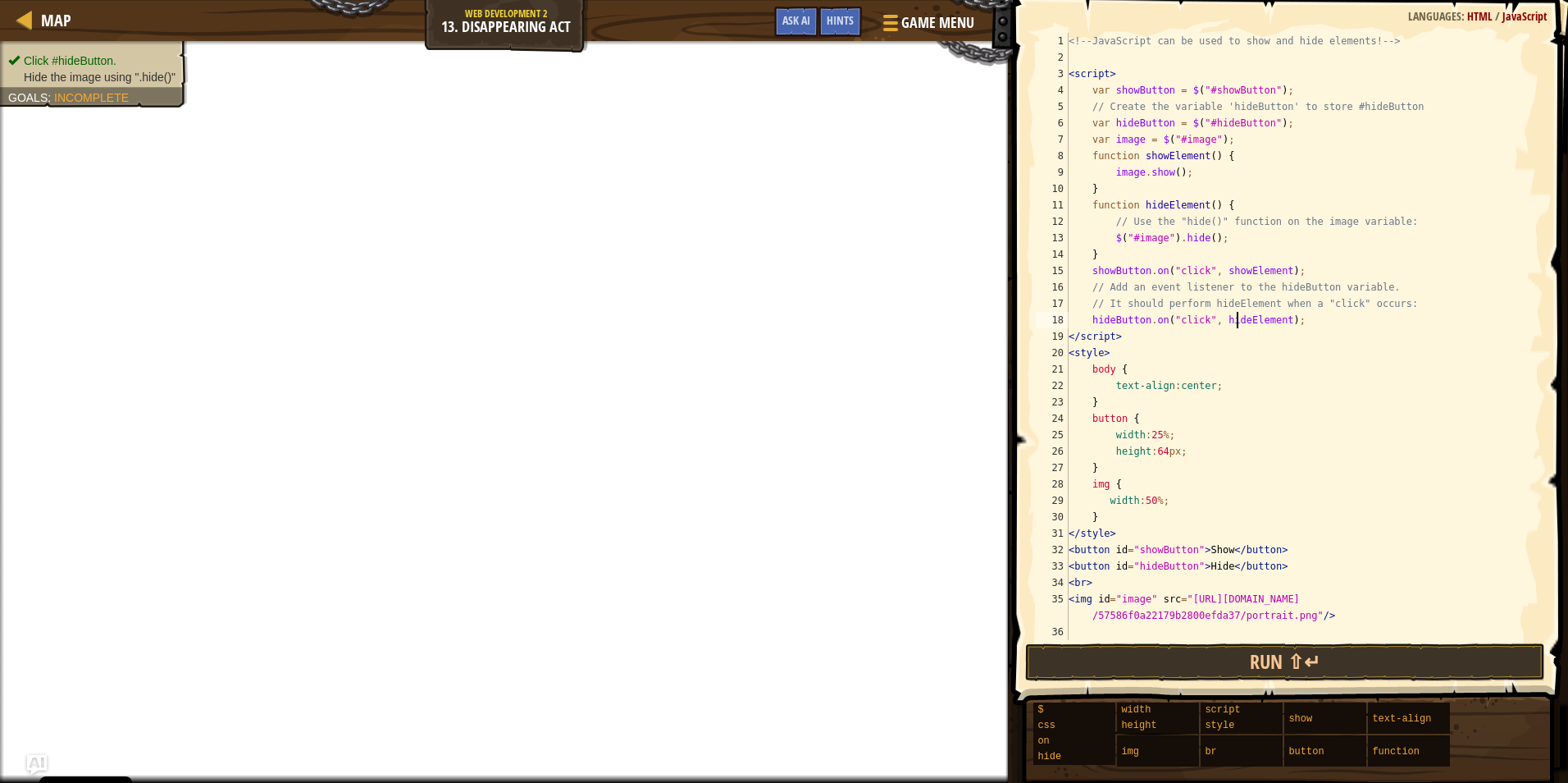
type textarea "hideButton.on("click", hideElement);"
click at [1316, 659] on button "Run ⇧↵" at bounding box center [1285, 662] width 520 height 38
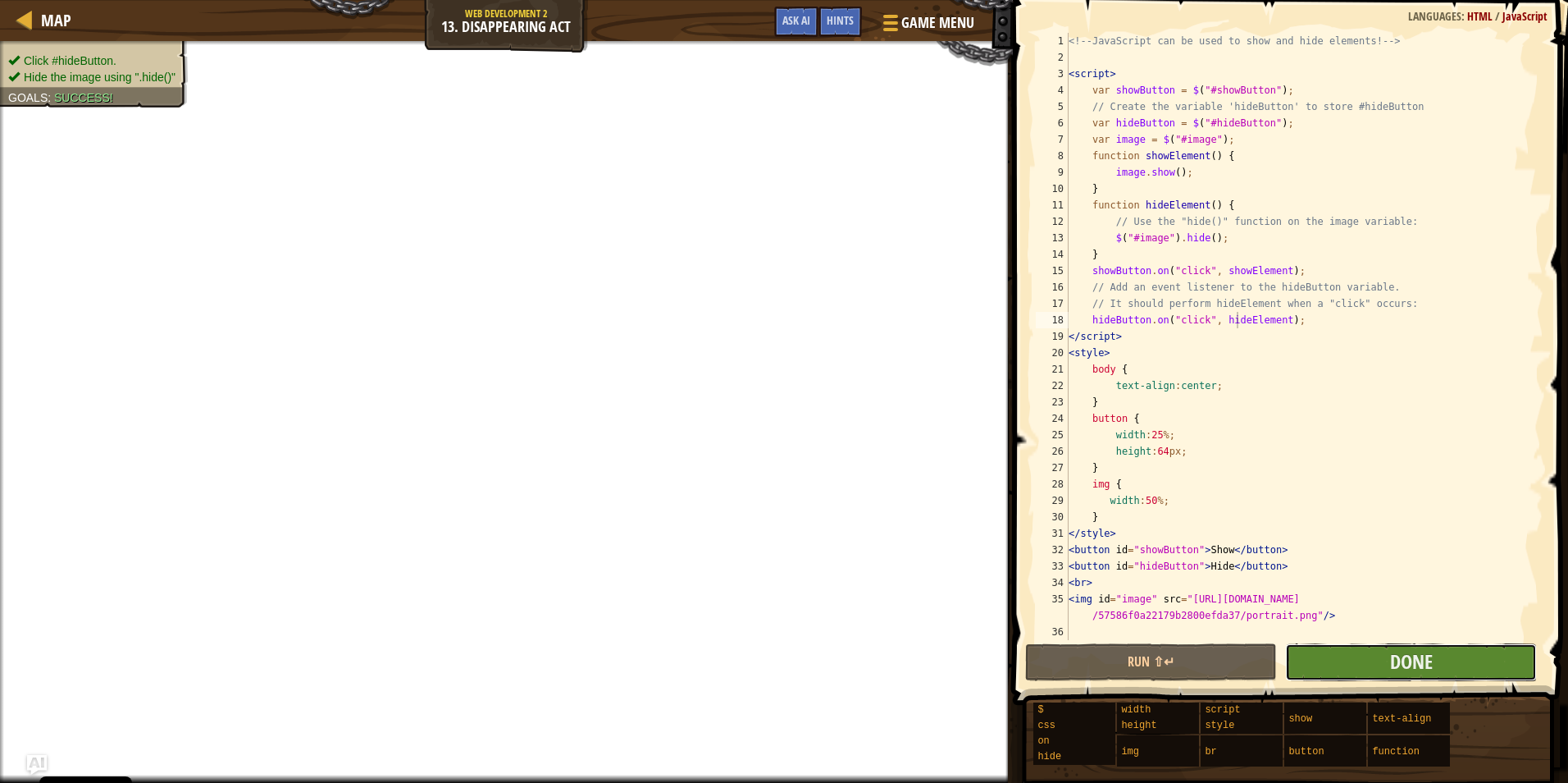
click at [1345, 669] on button "Done" at bounding box center [1411, 662] width 252 height 38
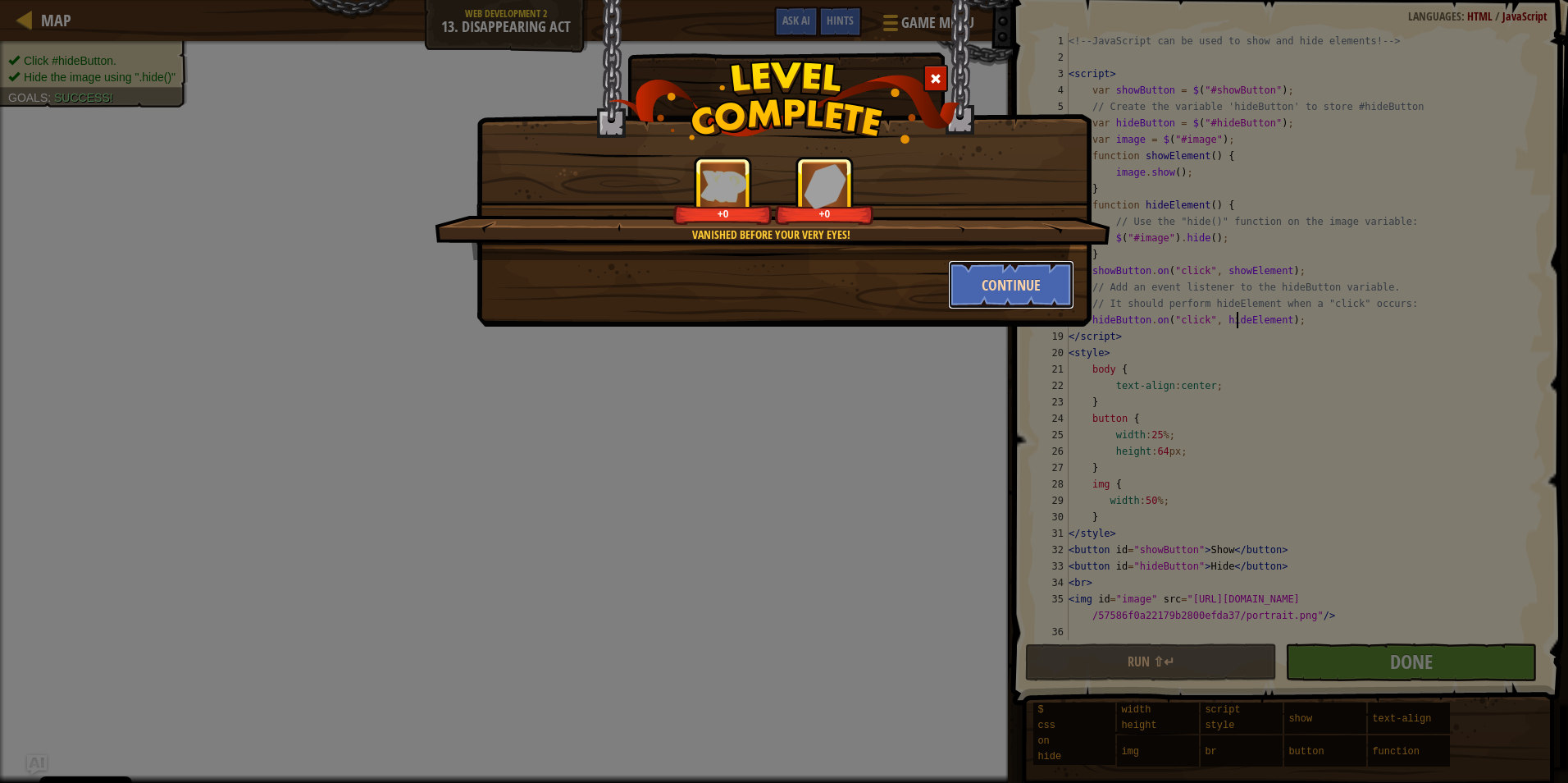
click at [991, 268] on button "Continue" at bounding box center [1011, 284] width 127 height 49
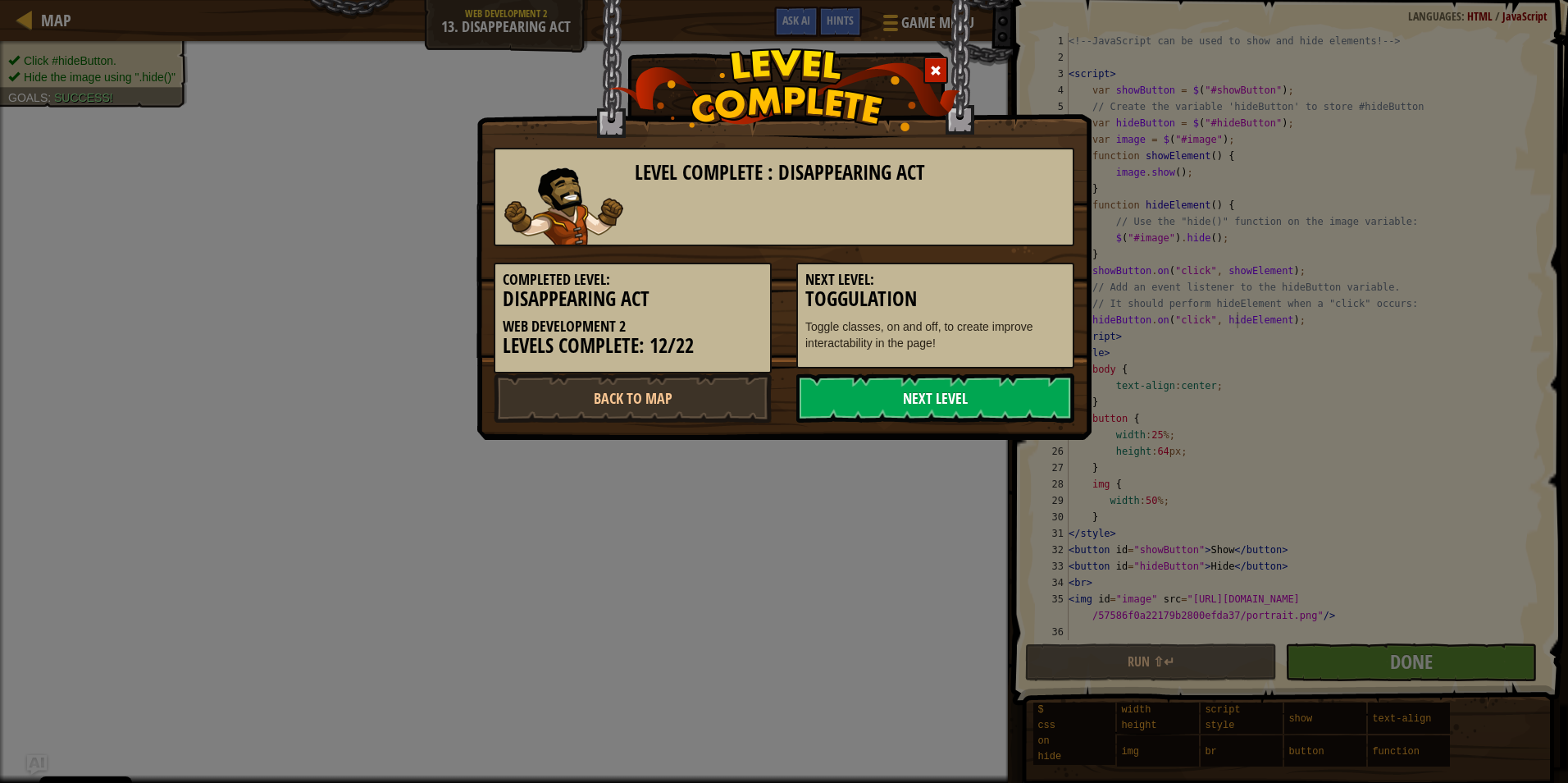
click at [899, 386] on link "Next Level" at bounding box center [935, 398] width 278 height 49
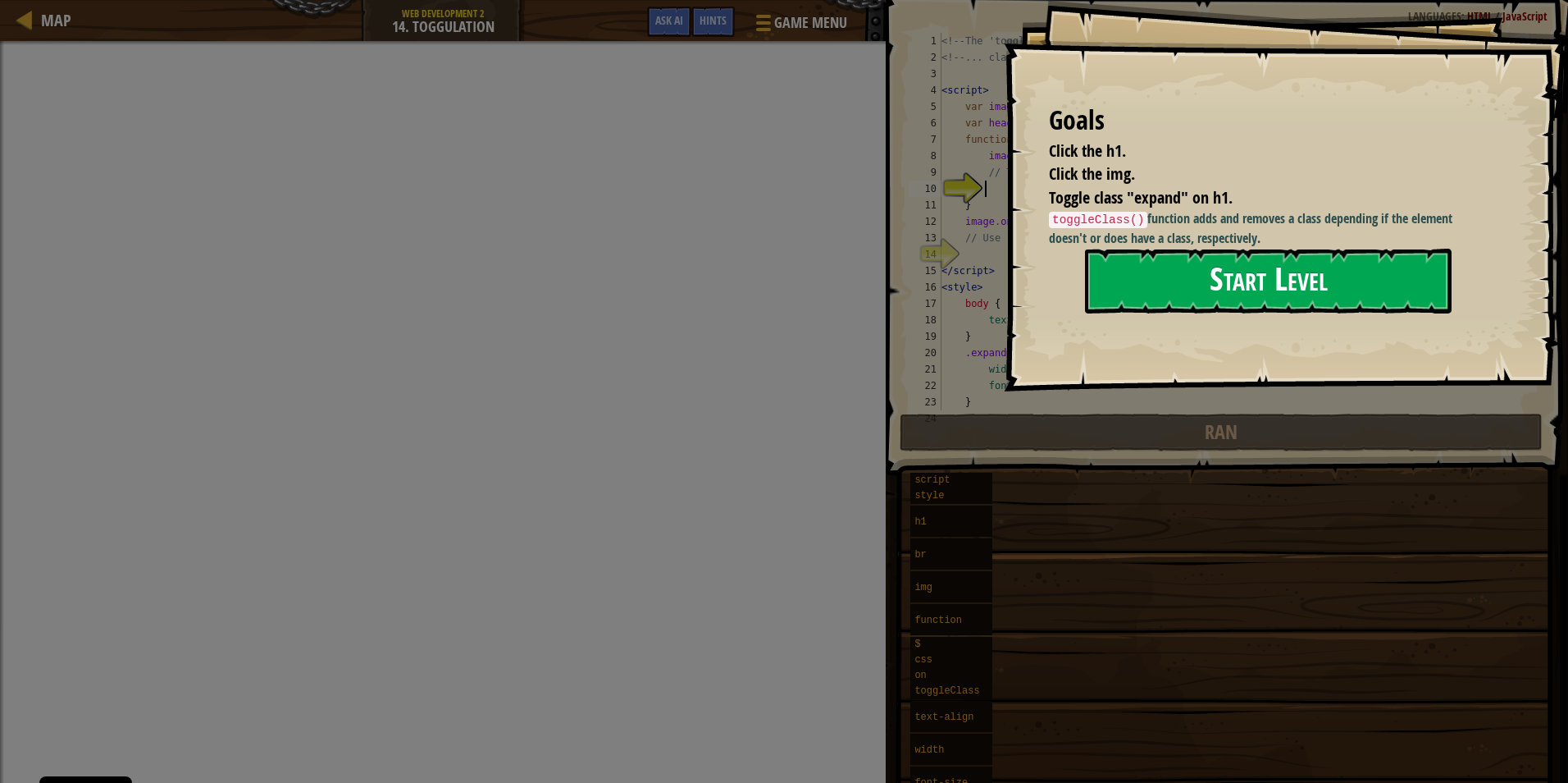
click at [1143, 280] on button "Start Level" at bounding box center [1269, 281] width 367 height 65
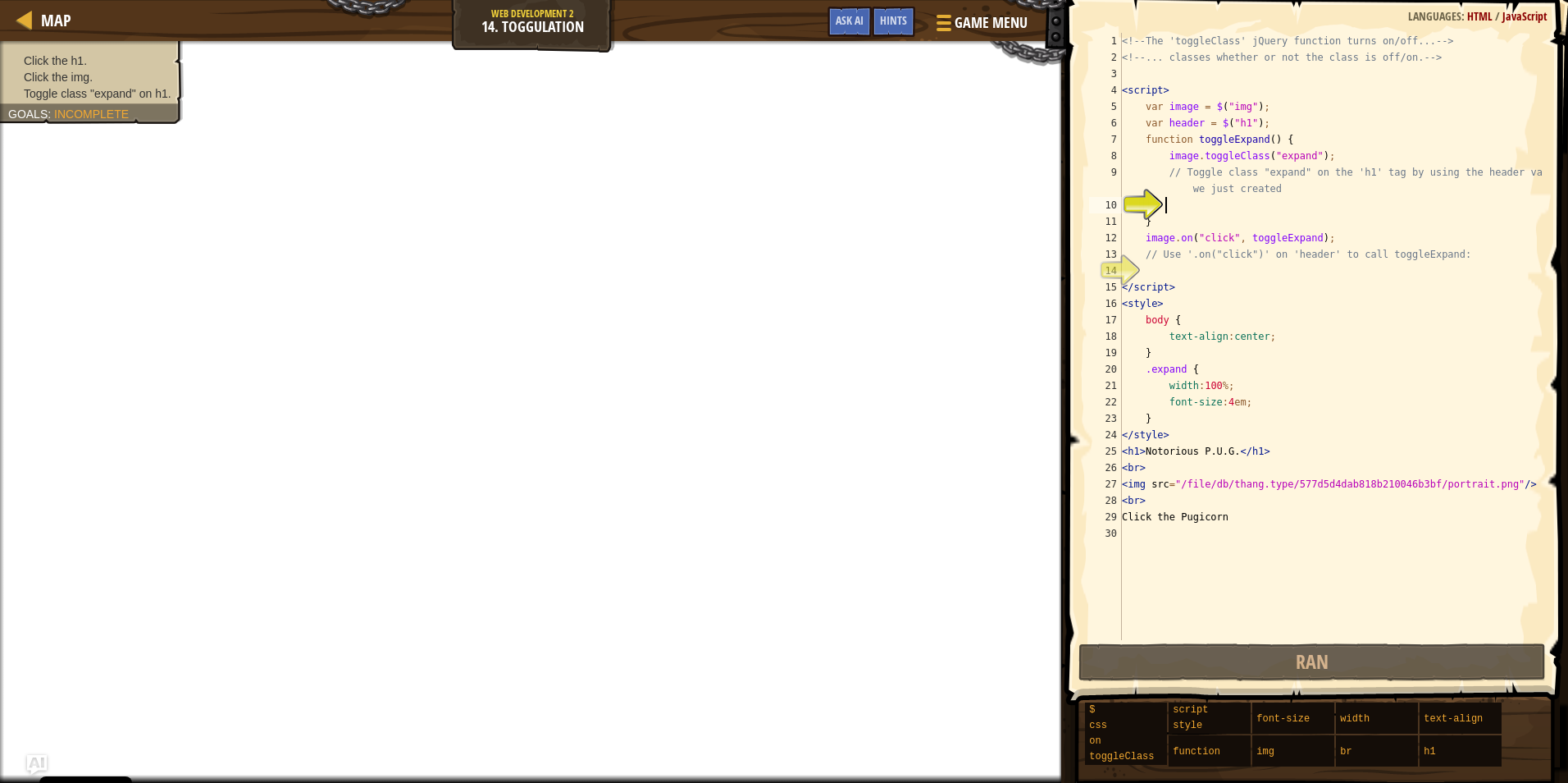
click at [1215, 201] on div "<!-- The 'toggleClass' jQuery function turns on/off... --> <!-- ... classes whe…" at bounding box center [1331, 352] width 425 height 640
drag, startPoint x: 1328, startPoint y: 153, endPoint x: 1165, endPoint y: 158, distance: 163.1
click at [1165, 158] on div "<!-- The 'toggleClass' jQuery function turns on/off... --> <!-- ... classes whe…" at bounding box center [1331, 352] width 425 height 640
type textarea "image.toggleClass("expand");"
click at [1220, 204] on div "<!-- The 'toggleClass' jQuery function turns on/off... --> <!-- ... classes whe…" at bounding box center [1331, 352] width 425 height 640
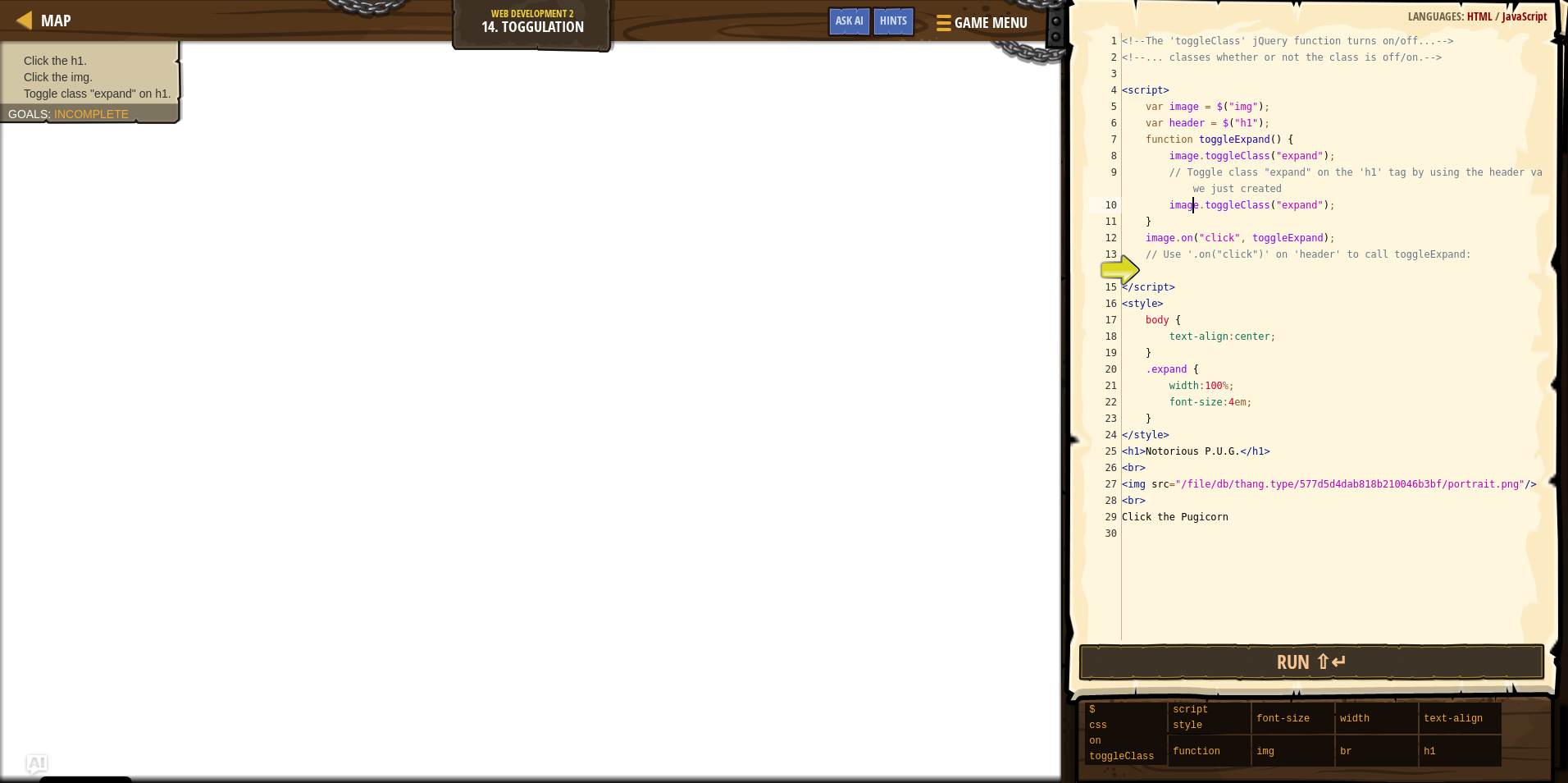
click at [1192, 206] on div "<!-- The 'toggleClass' jQuery function turns on/off... --> <!-- ... classes whe…" at bounding box center [1331, 352] width 425 height 640
type textarea "header.toggleClass("expand");"
click at [1201, 267] on div "<!-- The 'toggleClass' jQuery function turns on/off... --> <!-- ... classes whe…" at bounding box center [1331, 352] width 425 height 640
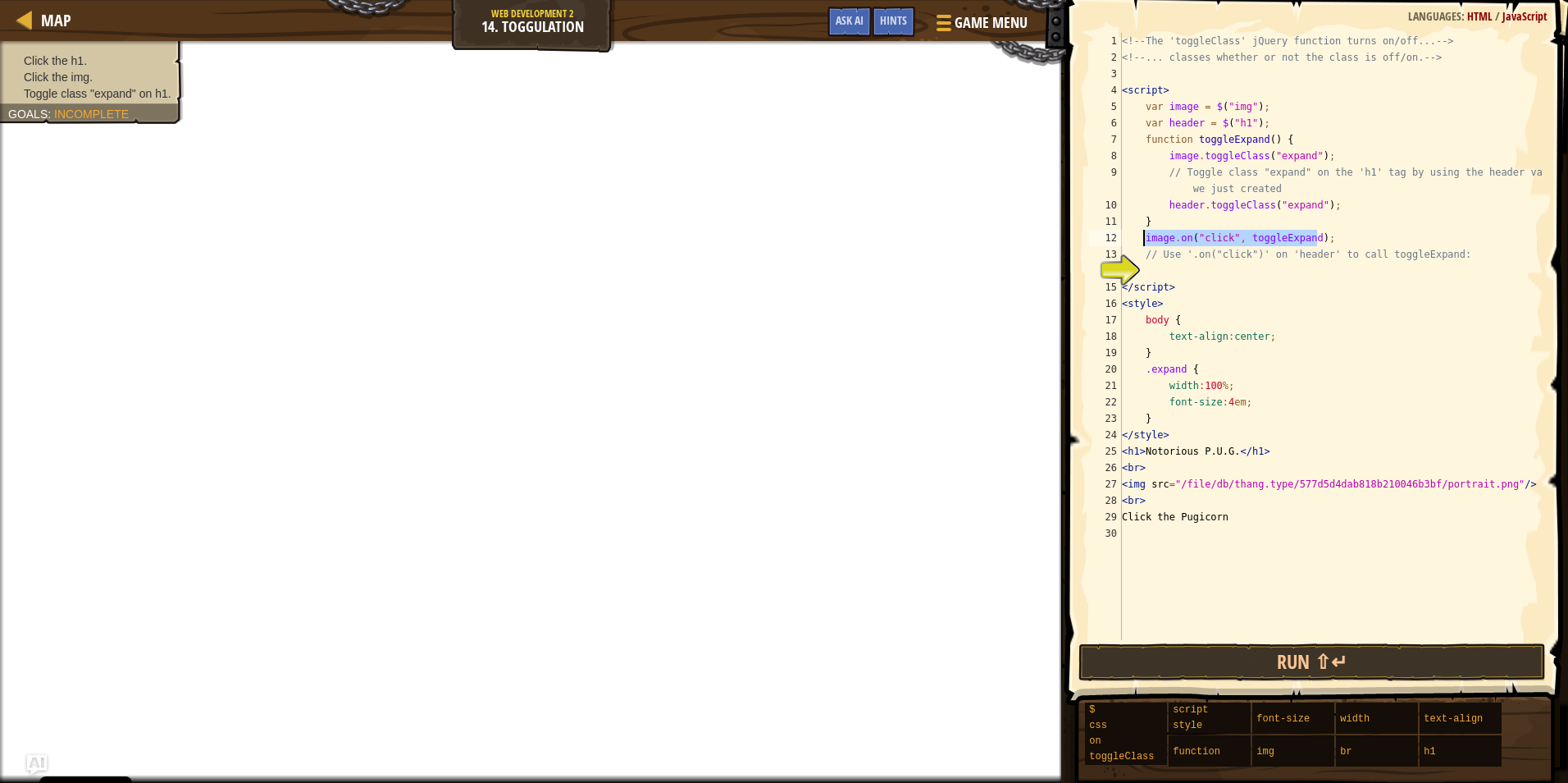
drag, startPoint x: 1345, startPoint y: 241, endPoint x: 1146, endPoint y: 241, distance: 199.0
click at [1146, 241] on div "<!-- The 'toggleClass' jQuery function turns on/off... --> <!-- ... classes whe…" at bounding box center [1331, 352] width 425 height 640
type textarea "image.on("click", toggleExpand);"
click at [1195, 264] on div "<!-- The 'toggleClass' jQuery function turns on/off... --> <!-- ... classes whe…" at bounding box center [1331, 352] width 425 height 640
click at [1168, 269] on div "<!-- The 'toggleClass' jQuery function turns on/off... --> <!-- ... classes whe…" at bounding box center [1331, 352] width 425 height 640
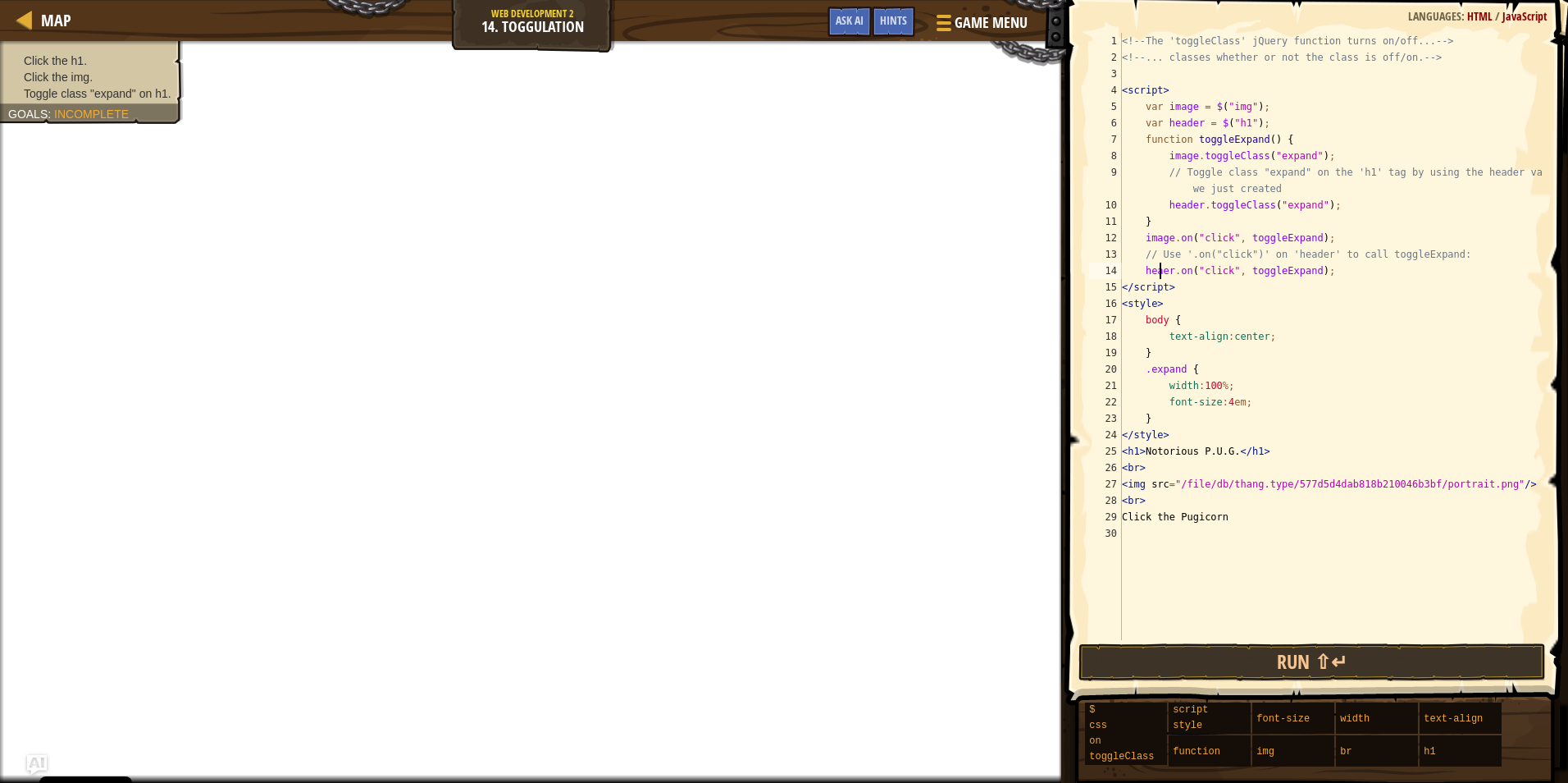
scroll to position [7, 4]
click at [1198, 209] on div "<!-- The 'toggleClass' jQuery function turns on/off... --> <!-- ... classes whe…" at bounding box center [1331, 352] width 425 height 640
click at [1175, 275] on div "<!-- The 'toggleClass' jQuery function turns on/off... --> <!-- ... classes whe…" at bounding box center [1331, 352] width 425 height 640
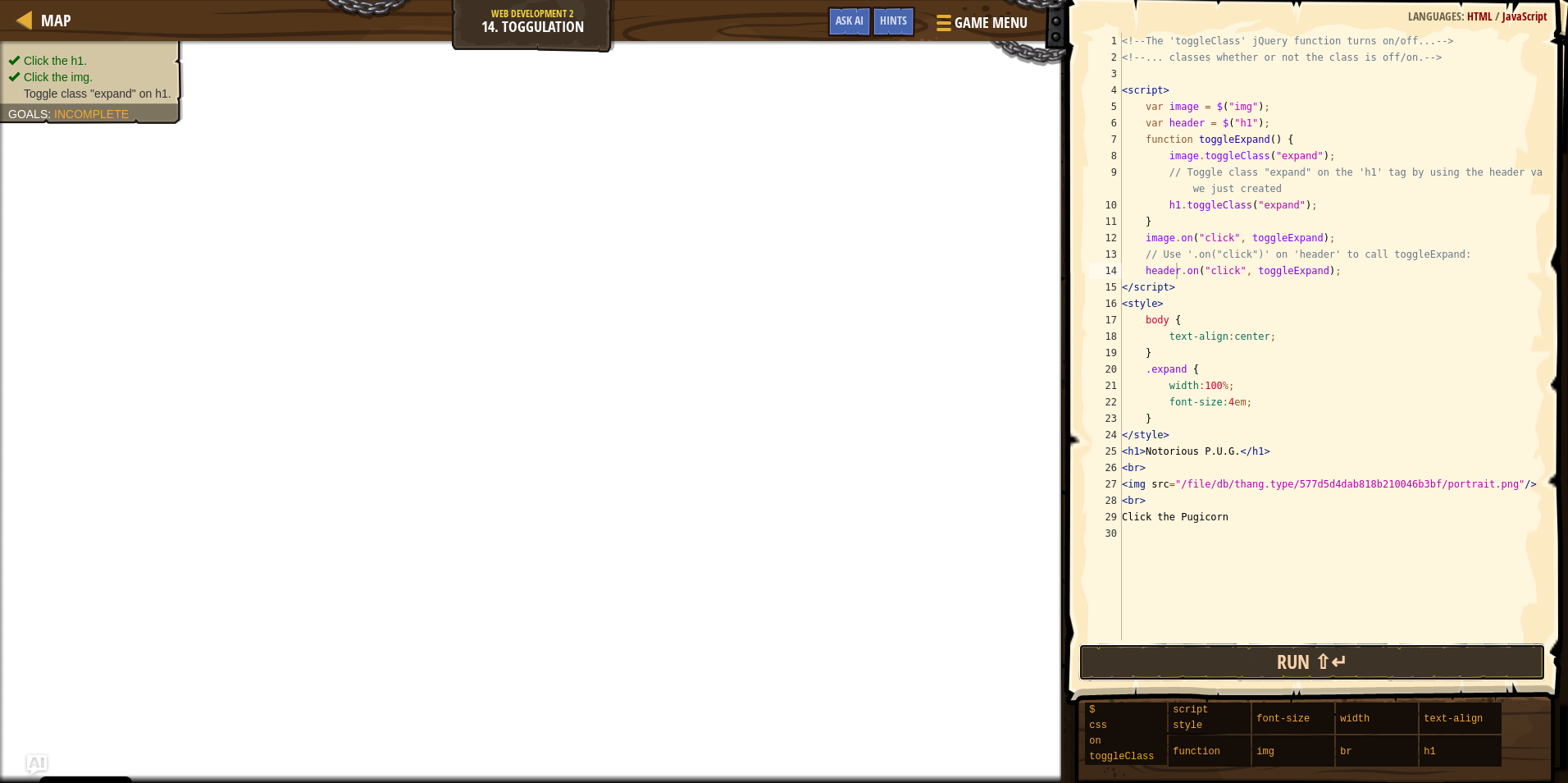
click at [1261, 649] on button "Run ⇧↵" at bounding box center [1313, 662] width 469 height 38
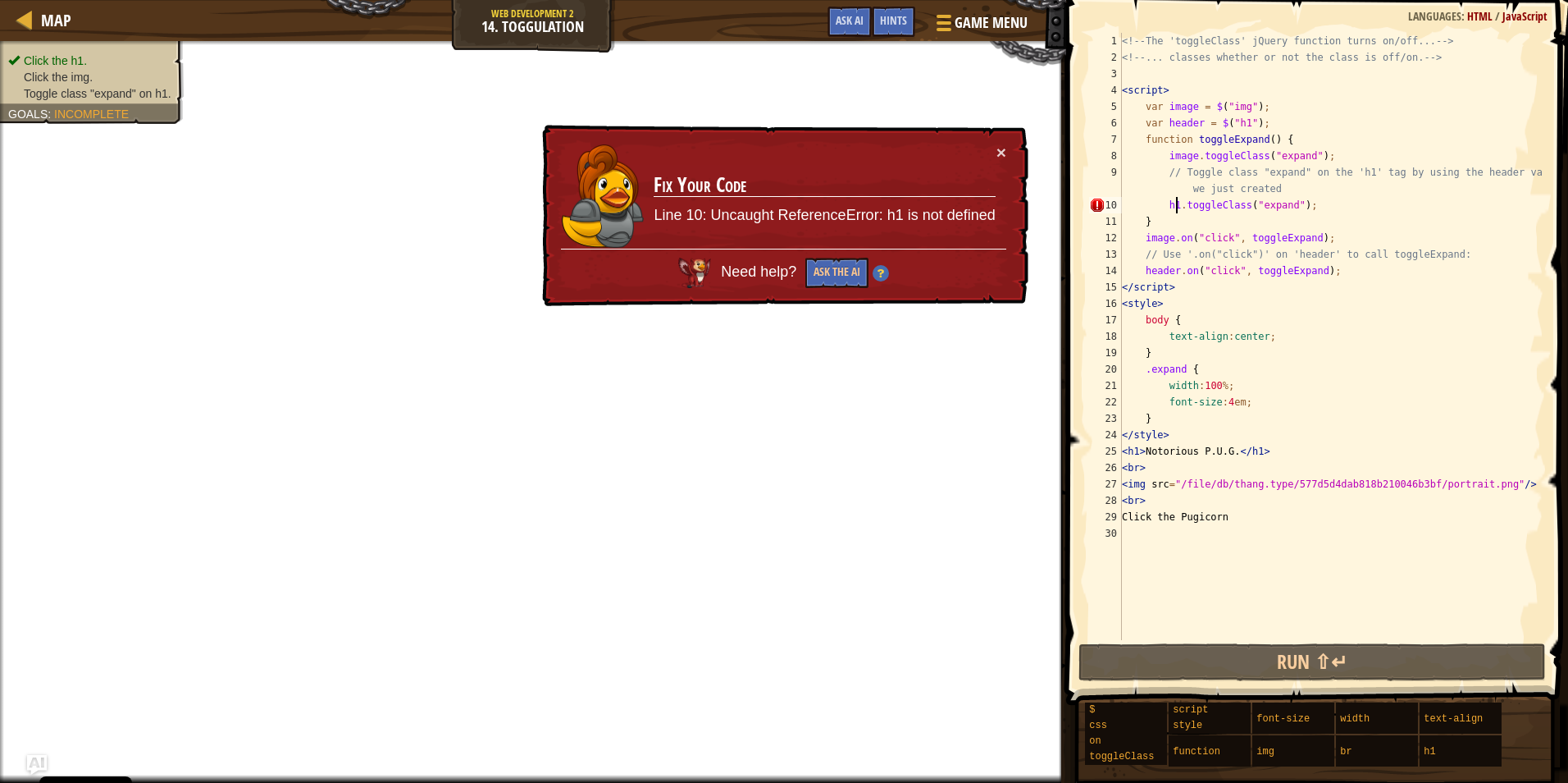
drag, startPoint x: 1173, startPoint y: 208, endPoint x: 1164, endPoint y: 208, distance: 9.0
click at [1173, 208] on div "<!-- The 'toggleClass' jQuery function turns on/off... --> <!-- ... classes whe…" at bounding box center [1331, 352] width 425 height 640
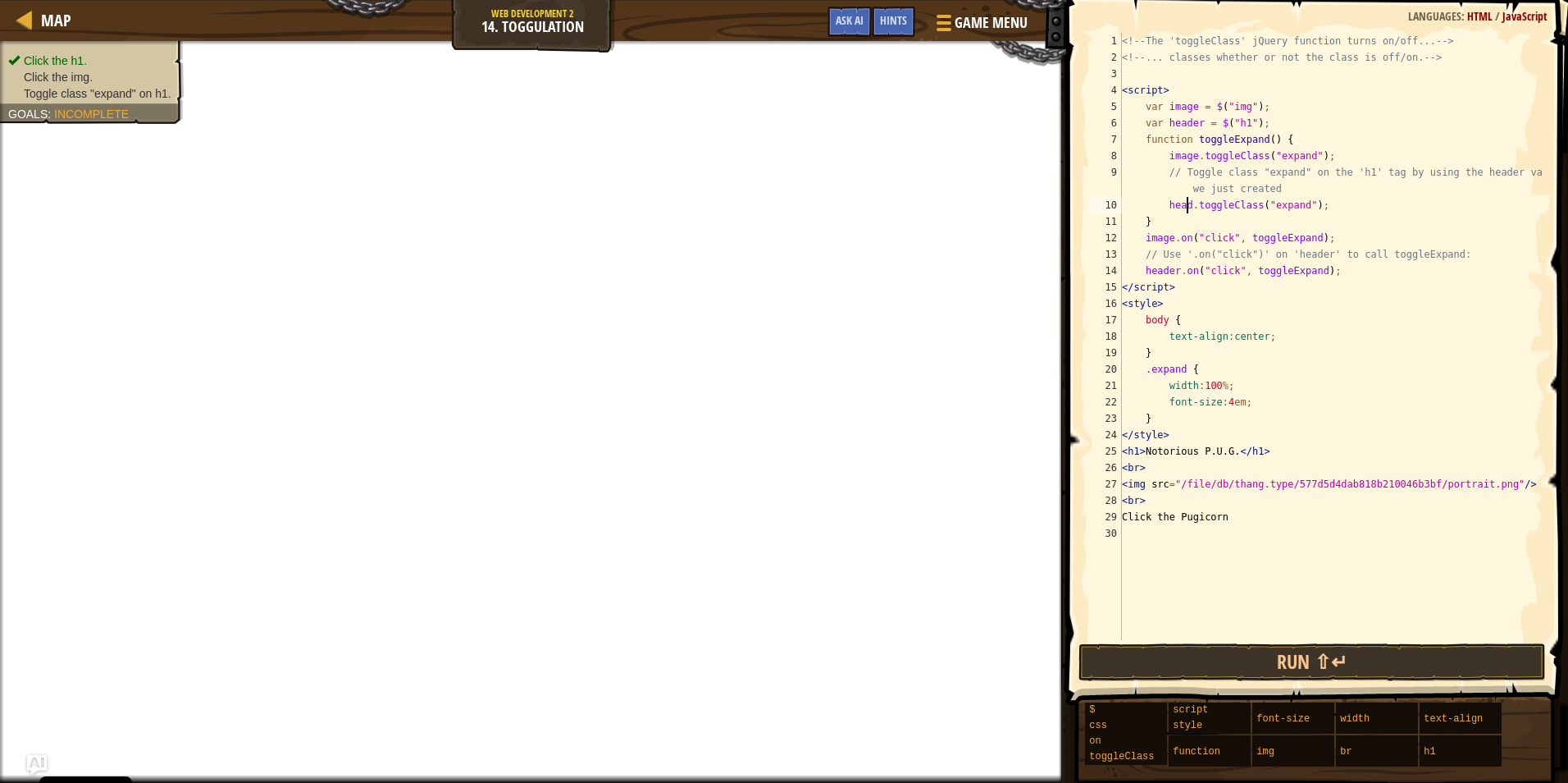
scroll to position [7, 6]
type textarea "header.toggleClass("expand");"
click at [1229, 665] on button "Run ⇧↵" at bounding box center [1313, 662] width 469 height 38
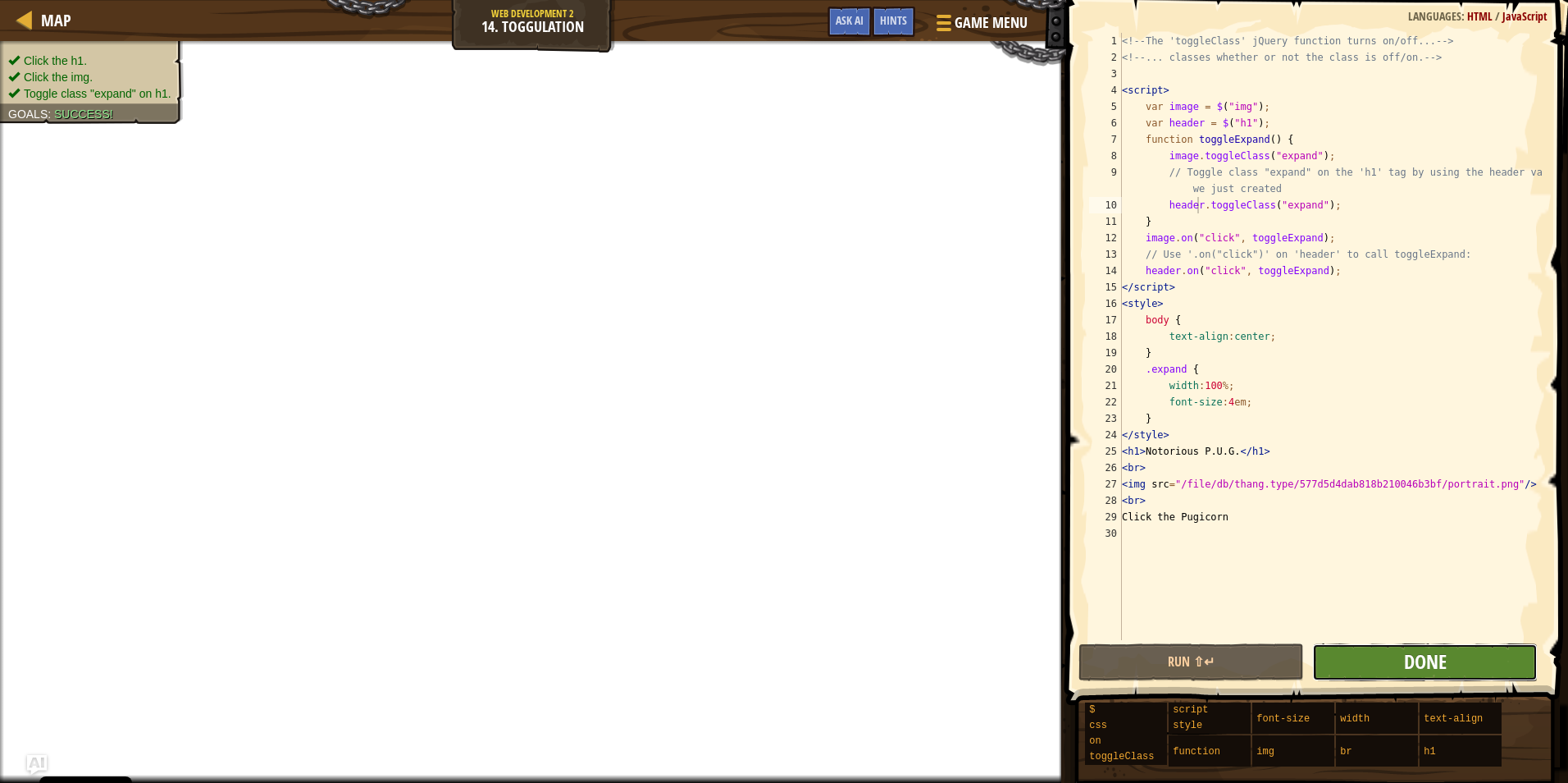
click at [1405, 663] on span "Done" at bounding box center [1425, 662] width 43 height 26
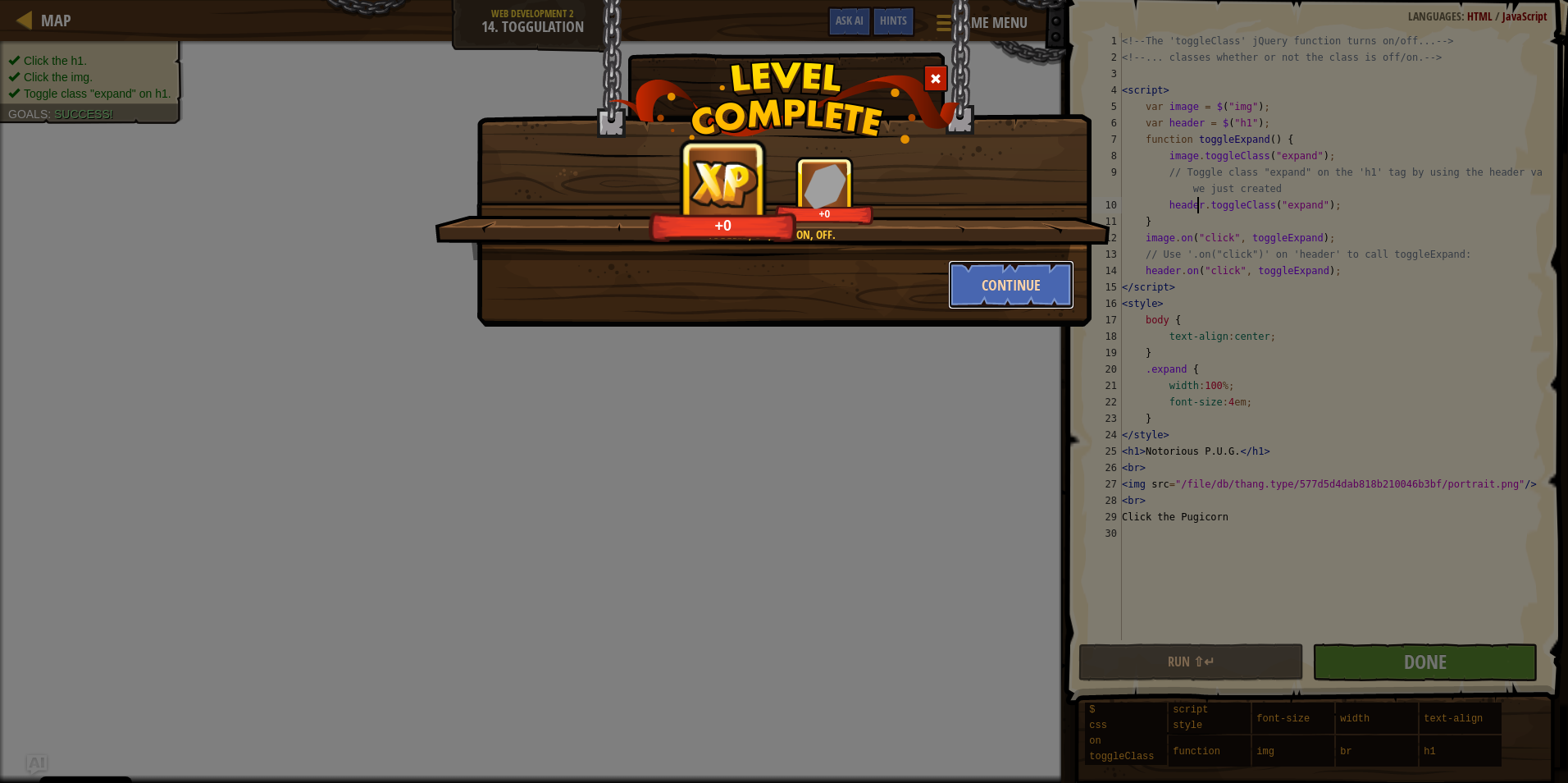
click at [986, 286] on button "Continue" at bounding box center [1011, 284] width 127 height 49
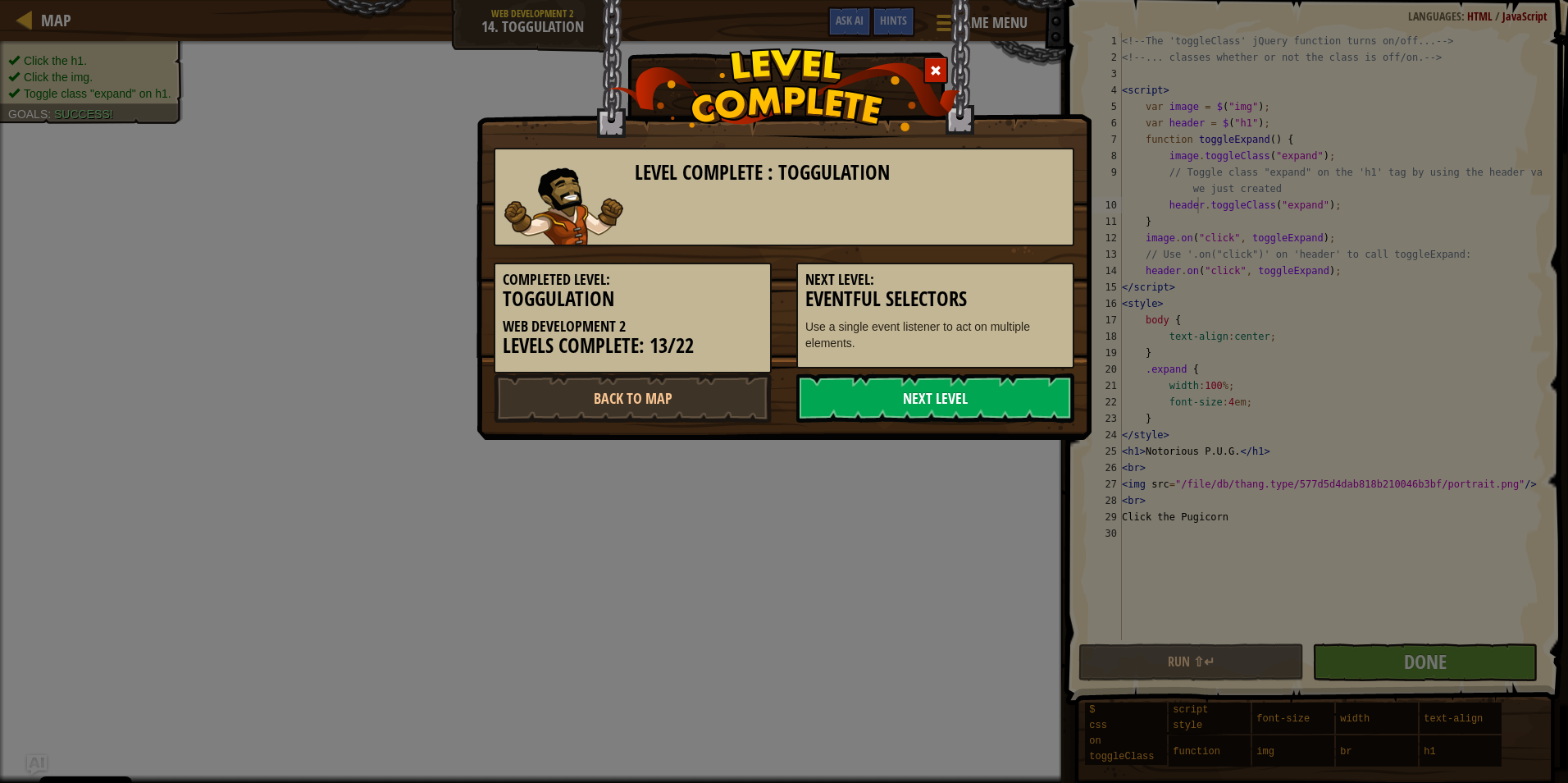
click at [910, 393] on link "Next Level" at bounding box center [935, 398] width 278 height 49
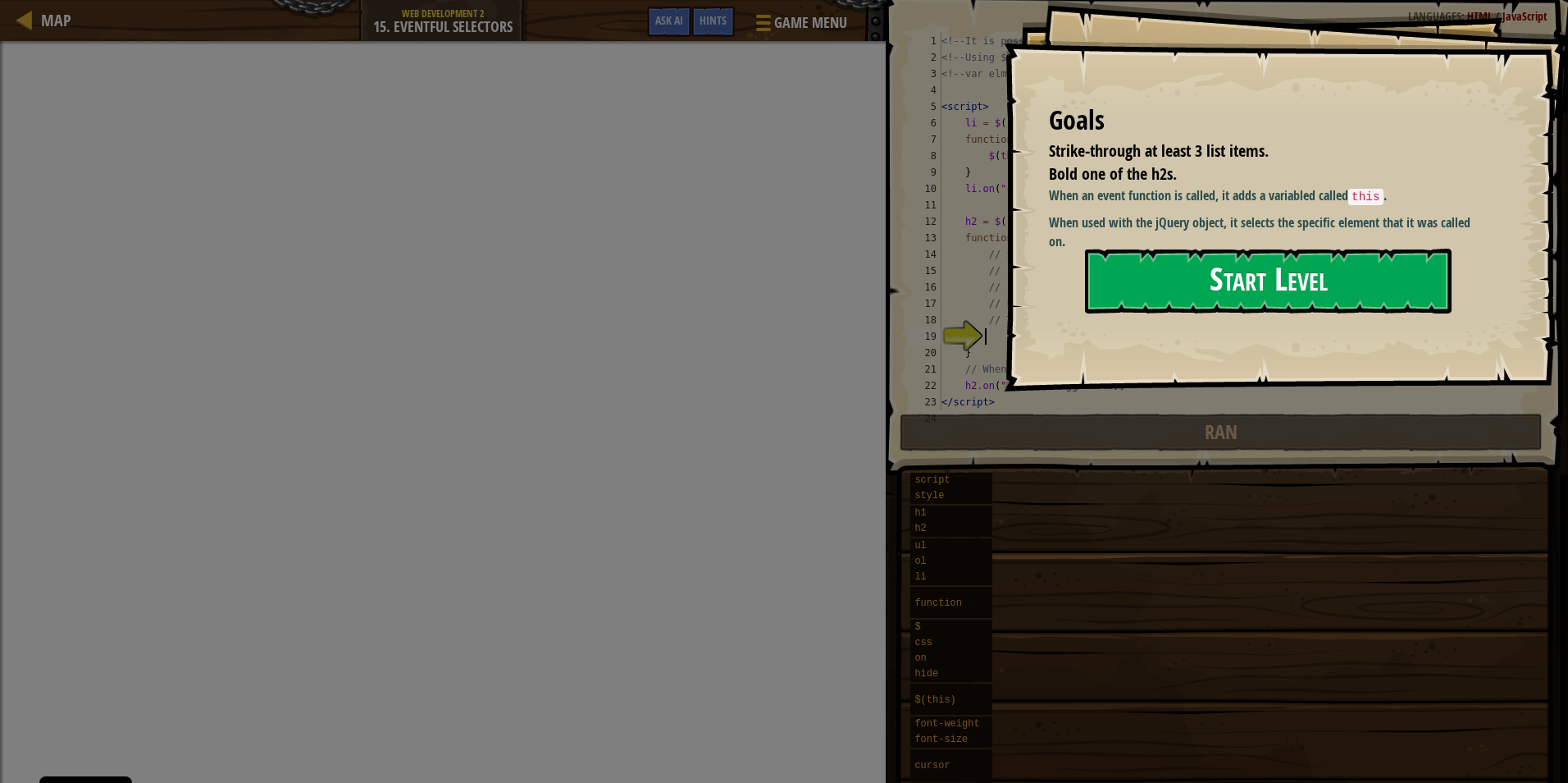
click at [1215, 254] on button "Start Level" at bounding box center [1269, 281] width 367 height 65
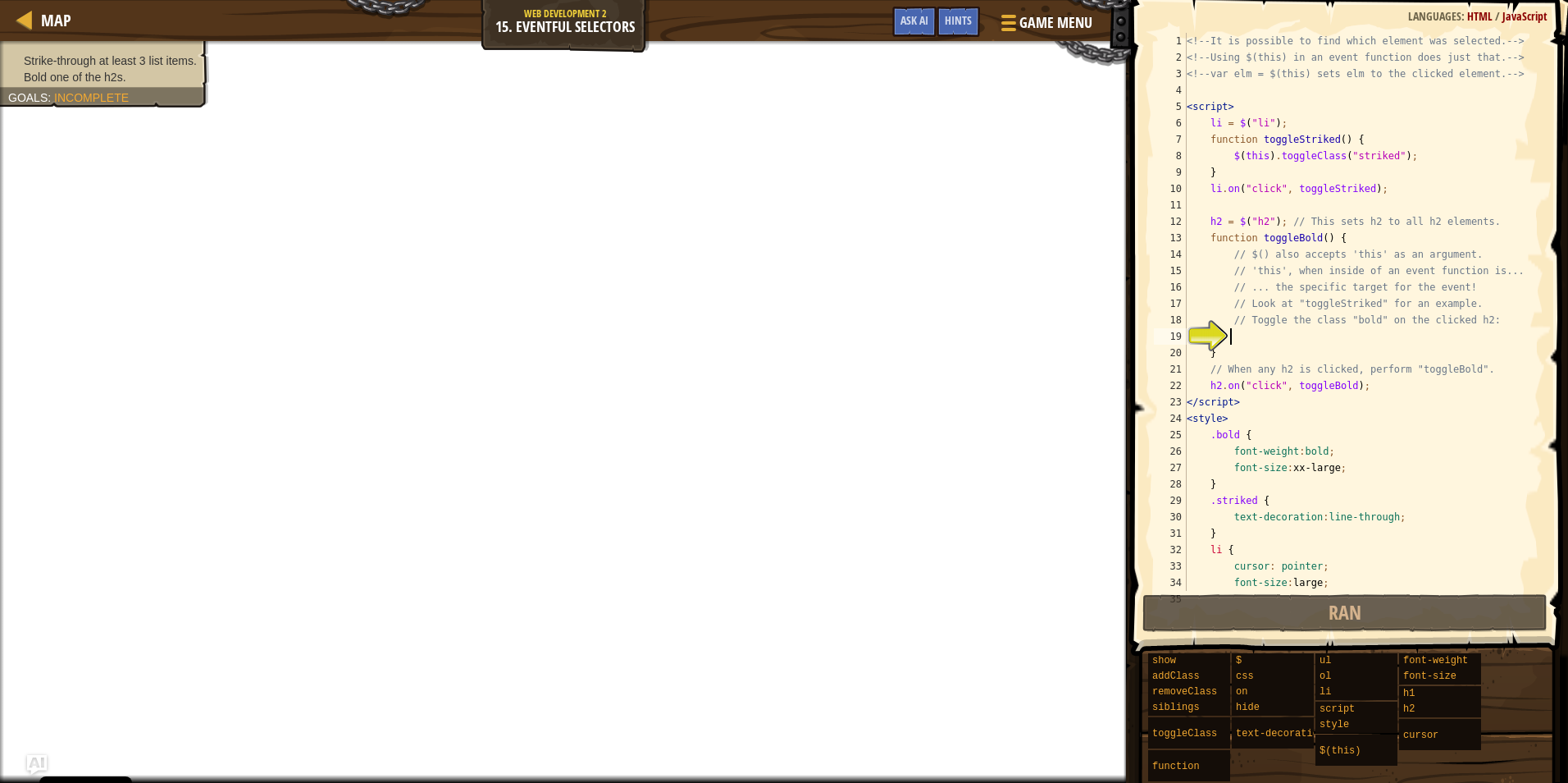
type textarea "b"
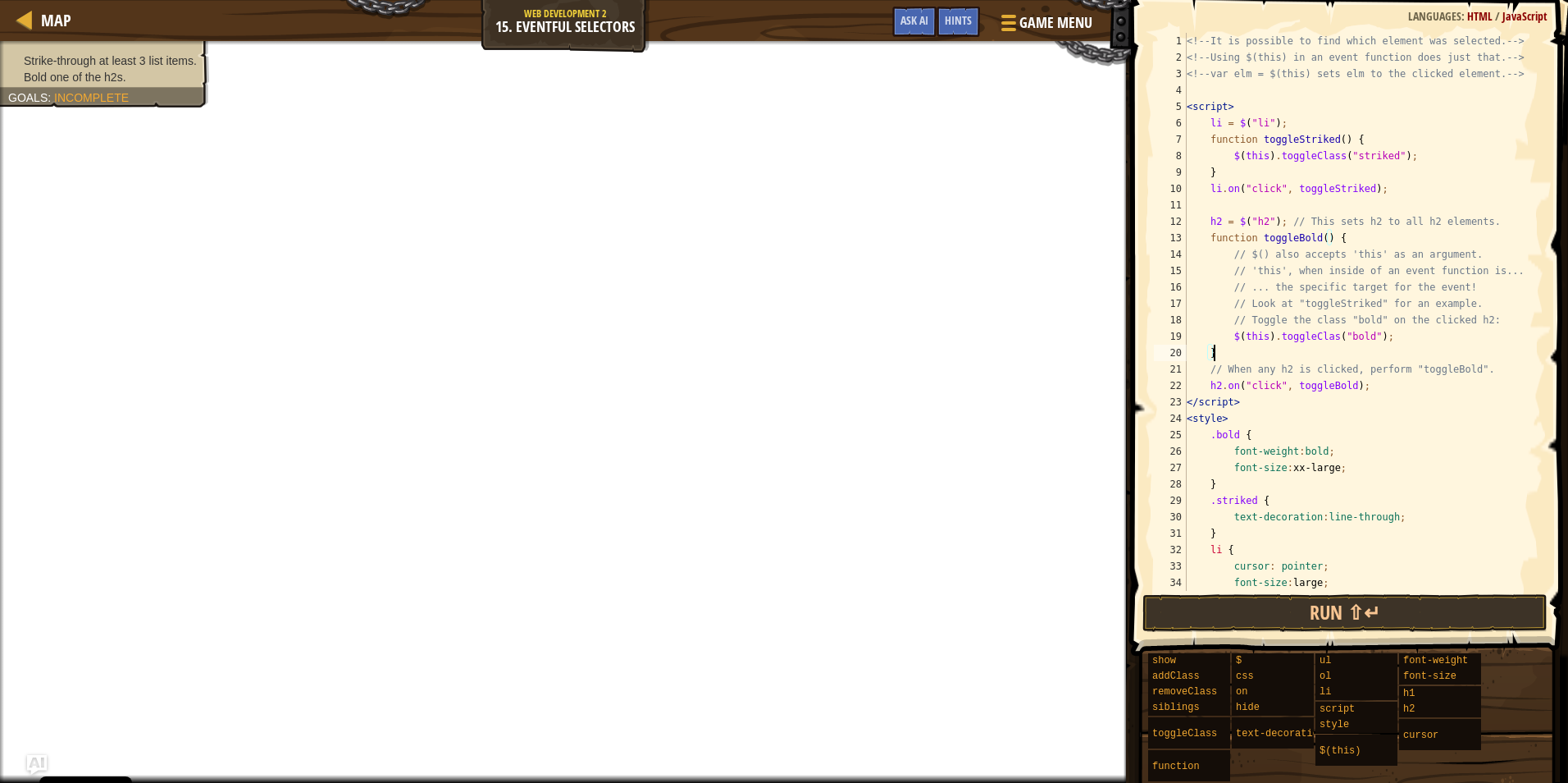
scroll to position [7, 2]
click at [1317, 620] on button "Run ⇧↵" at bounding box center [1345, 613] width 405 height 38
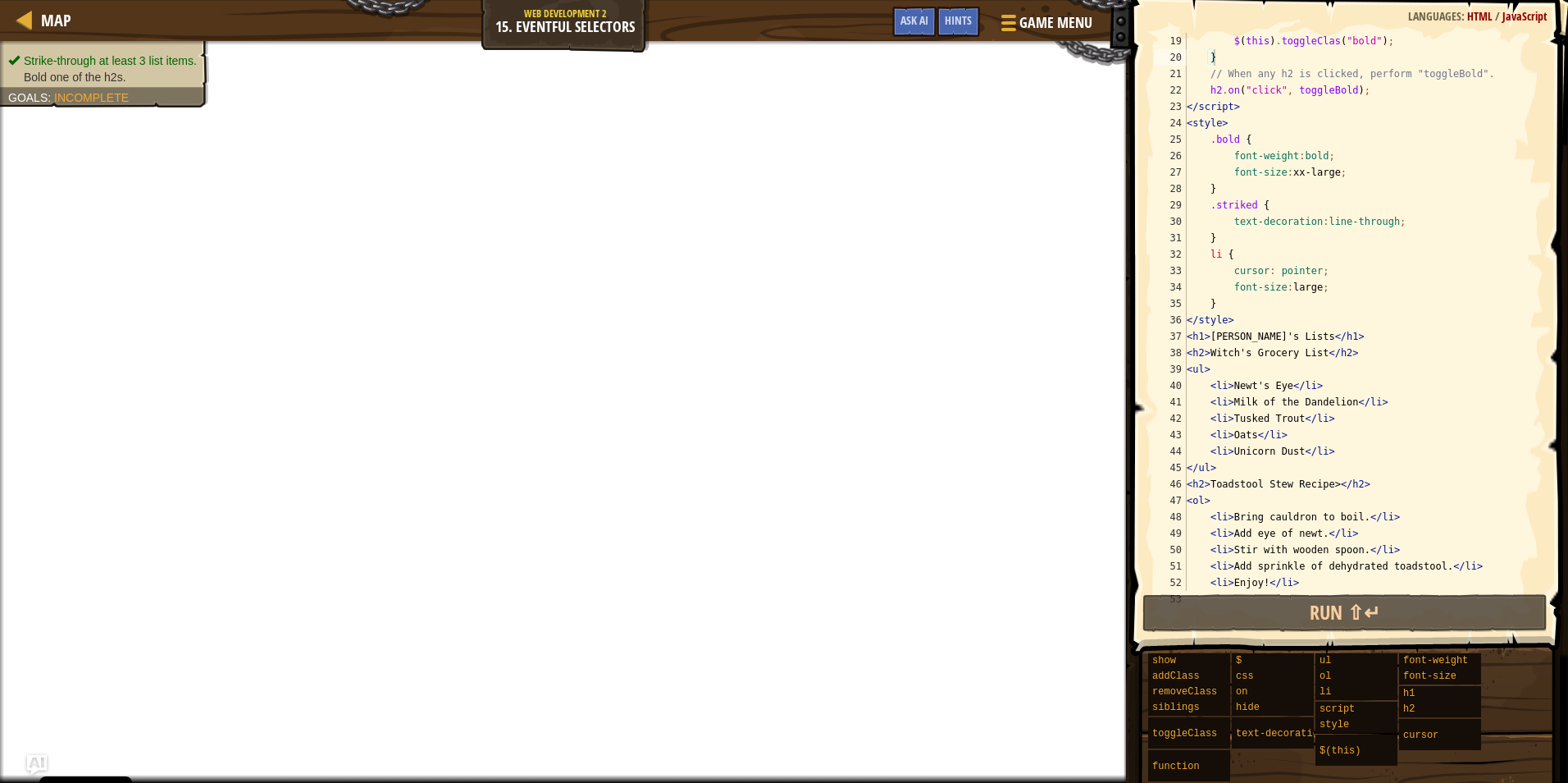
scroll to position [328, 0]
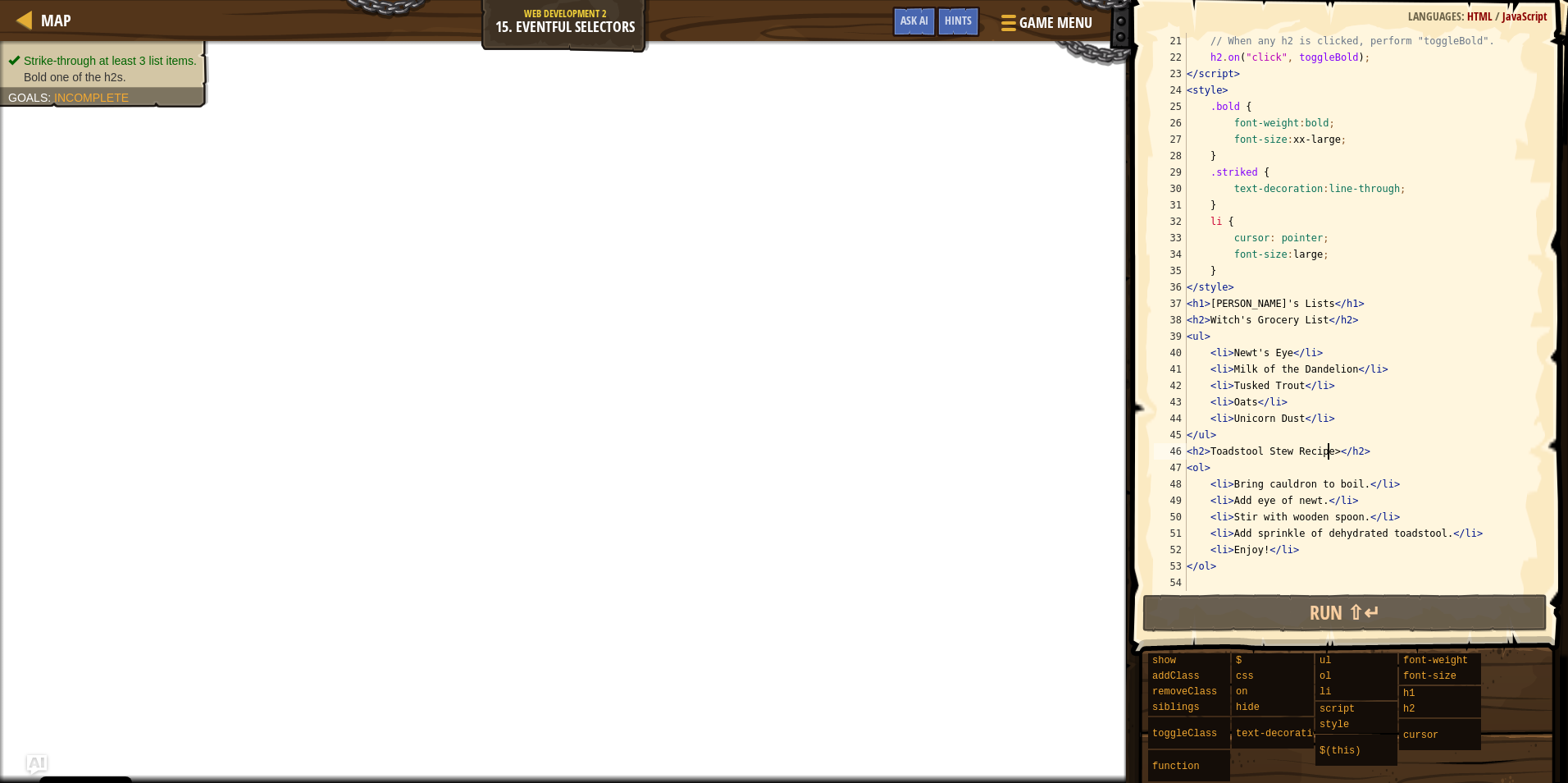
click at [1326, 454] on div "// When any h2 is clicked, perform "toggleBold". h2 . on ( "click" , toggleBold…" at bounding box center [1357, 328] width 347 height 591
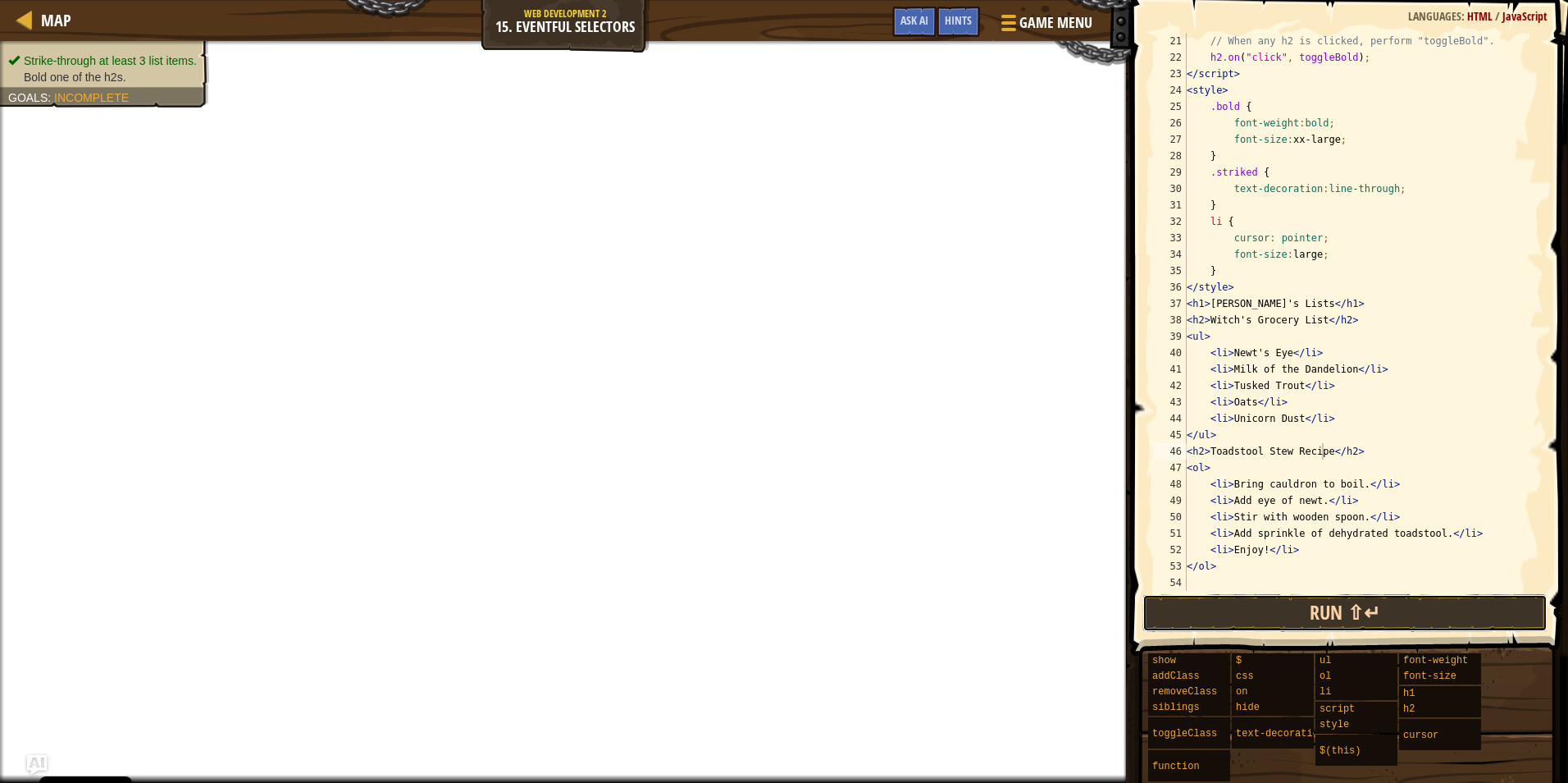
click at [1355, 606] on button "Run ⇧↵" at bounding box center [1345, 613] width 405 height 38
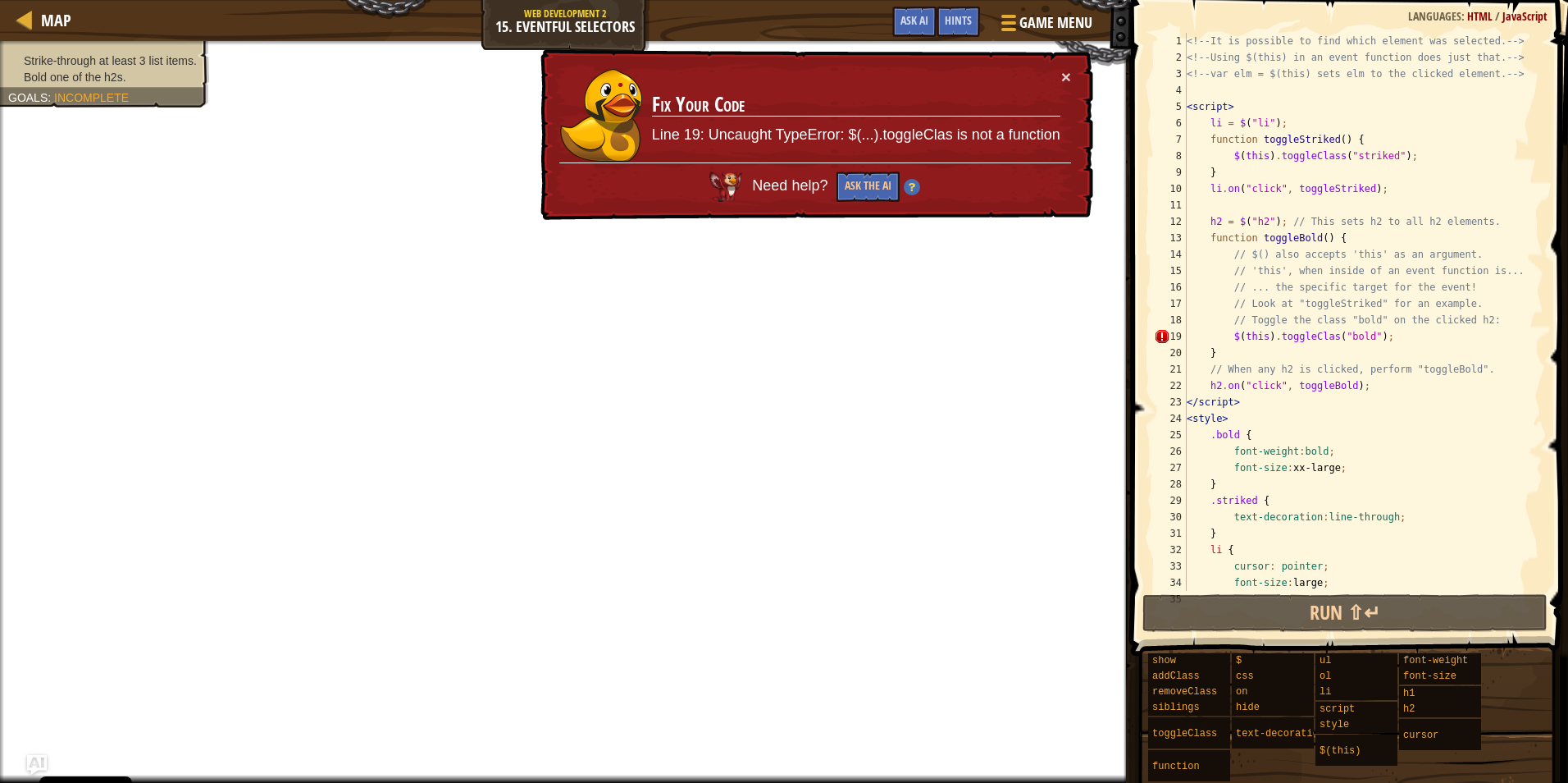
scroll to position [0, 0]
click at [1321, 339] on div "<!-- It is possible to find which element was selected. --> <!-- Using $(this) …" at bounding box center [1357, 328] width 347 height 591
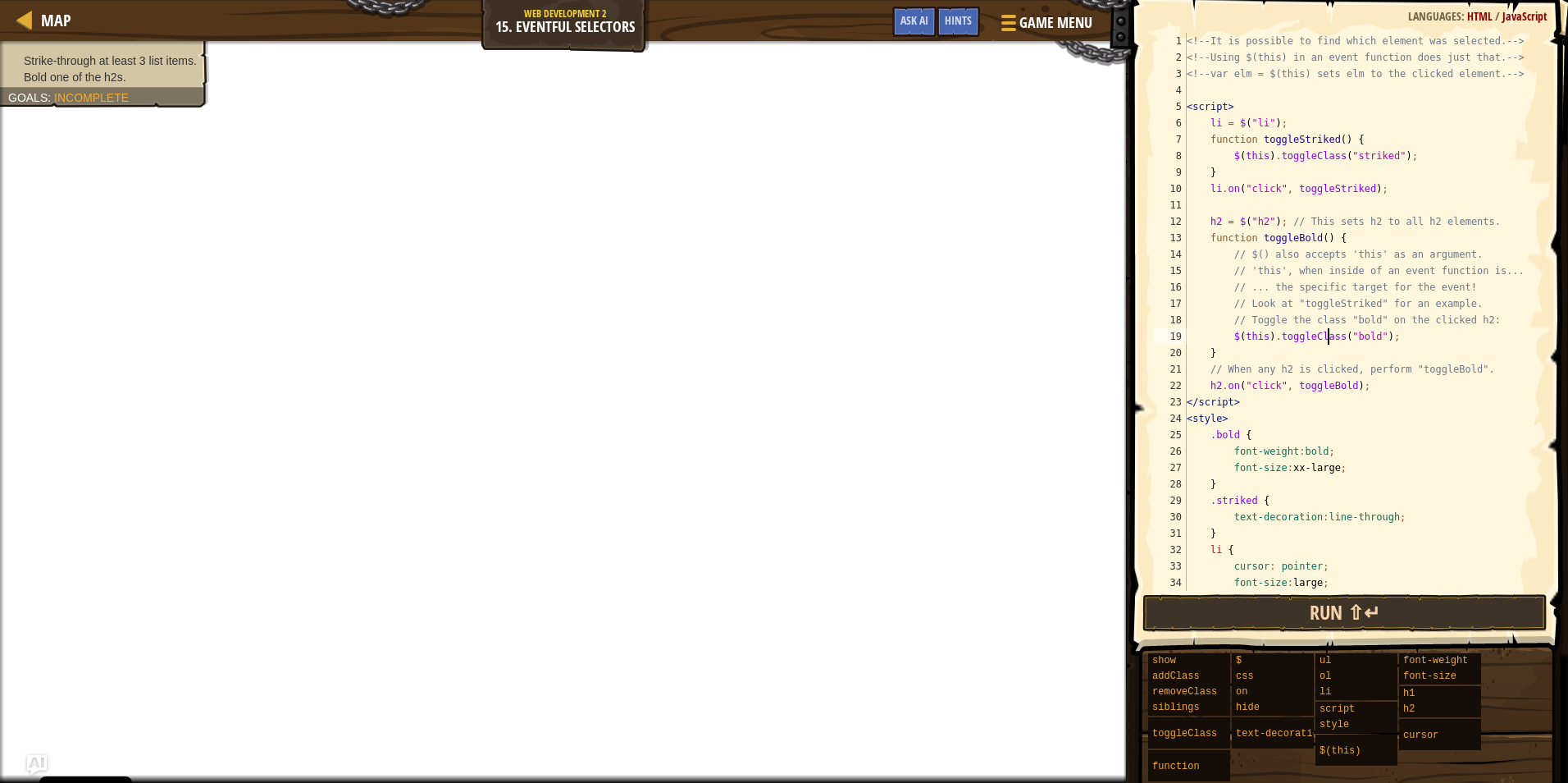
type textarea "$(this).toggleClass("bold");"
click at [1309, 622] on button "Run ⇧↵" at bounding box center [1345, 613] width 405 height 38
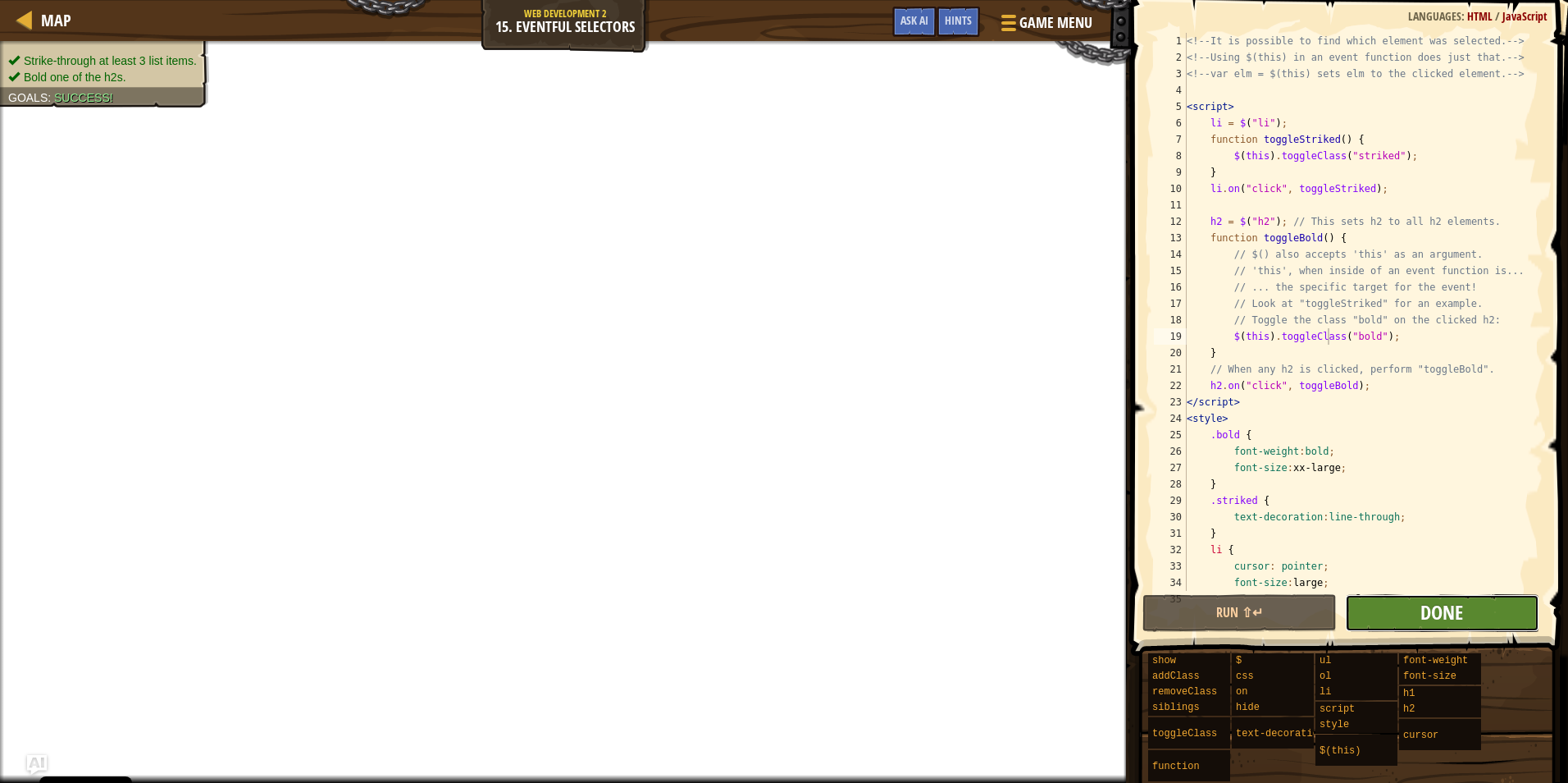
click at [1437, 619] on span "Done" at bounding box center [1442, 612] width 43 height 26
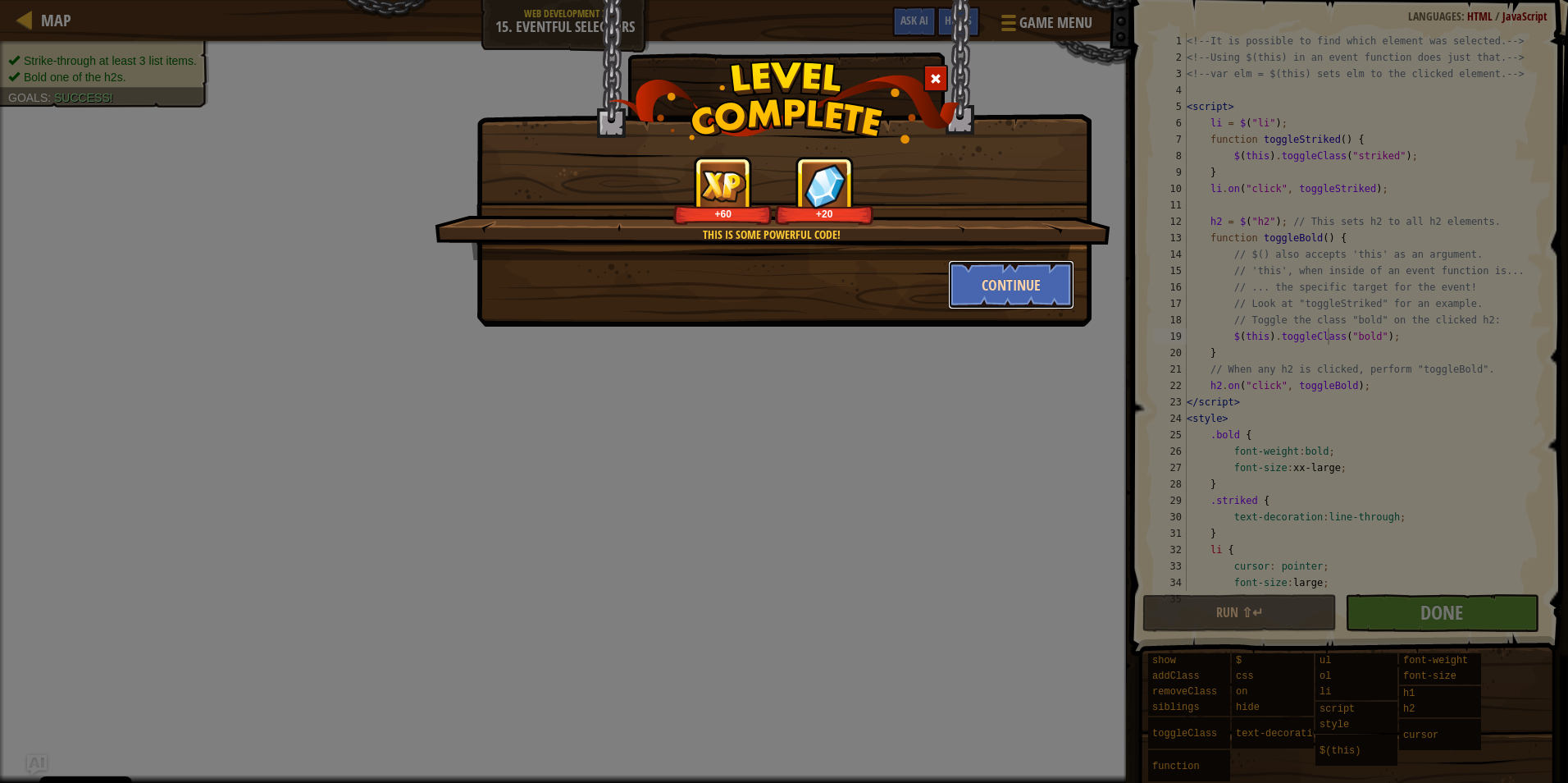
click at [1043, 272] on button "Continue" at bounding box center [1011, 284] width 127 height 49
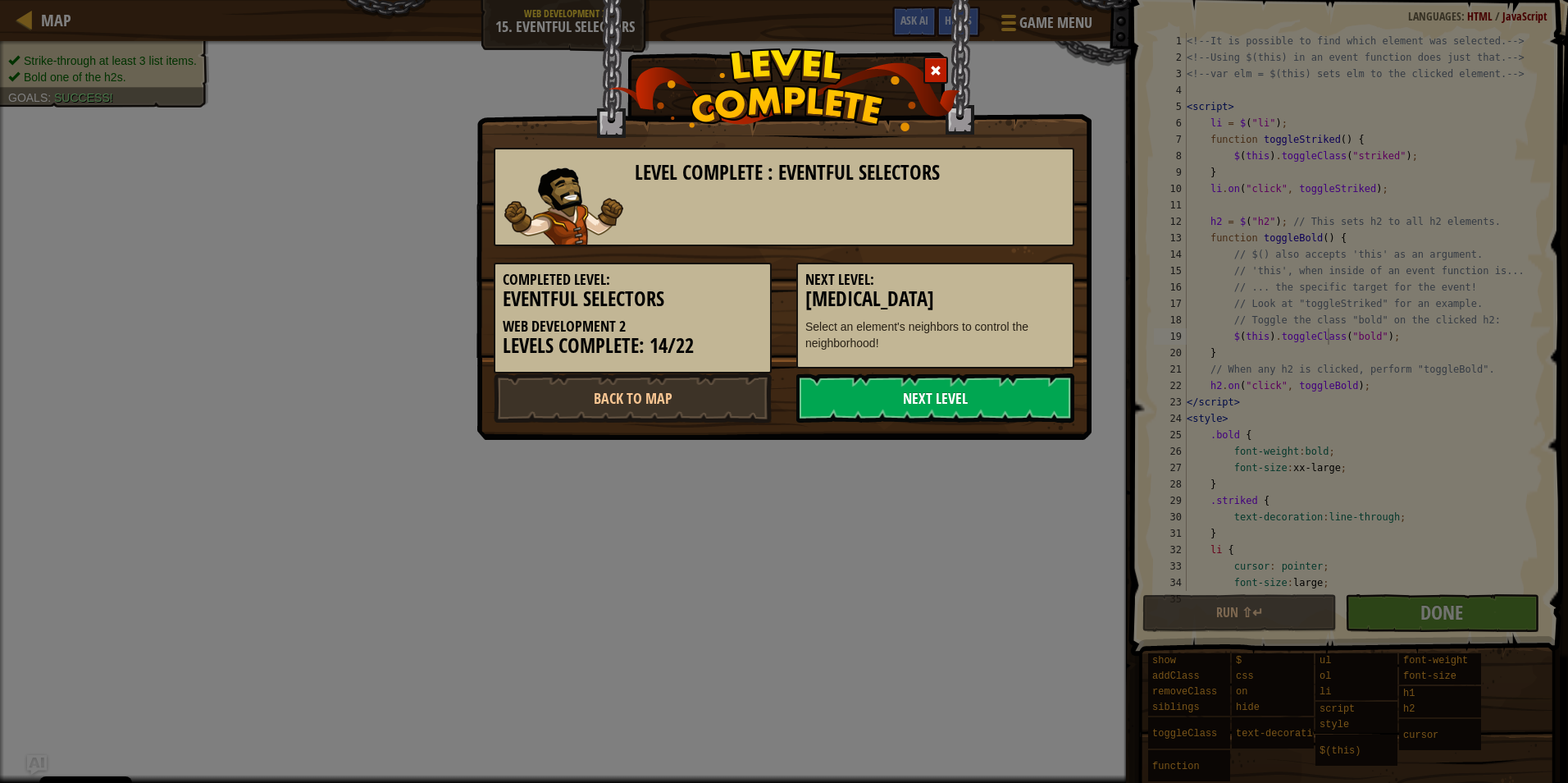
click at [925, 397] on link "Next Level" at bounding box center [935, 398] width 278 height 49
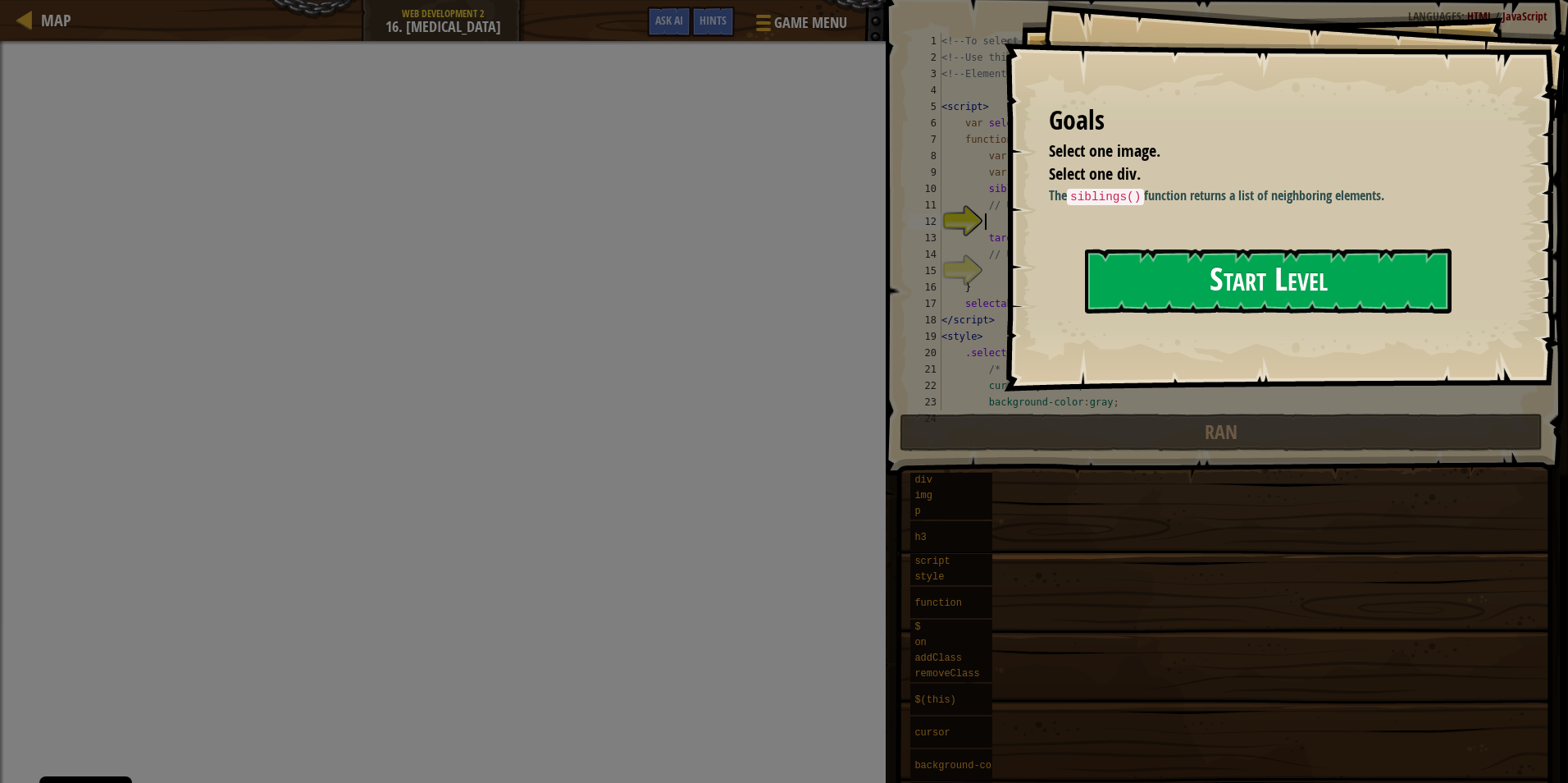
click at [1131, 291] on button "Start Level" at bounding box center [1269, 281] width 367 height 65
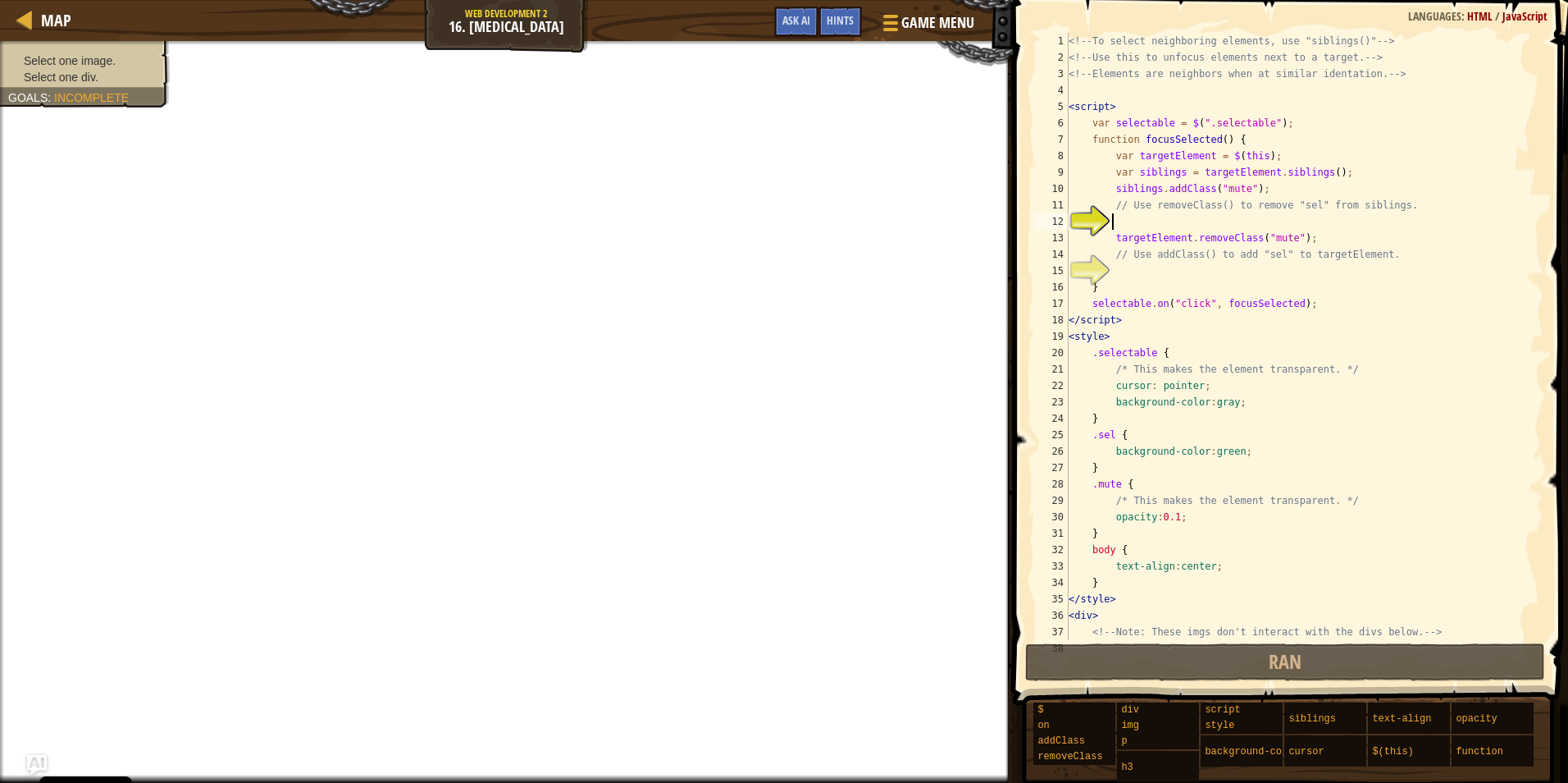
click at [1141, 223] on div "<!-- To select neighboring elements, use "siblings()" --> <!-- Use this to unfo…" at bounding box center [1298, 360] width 466 height 656
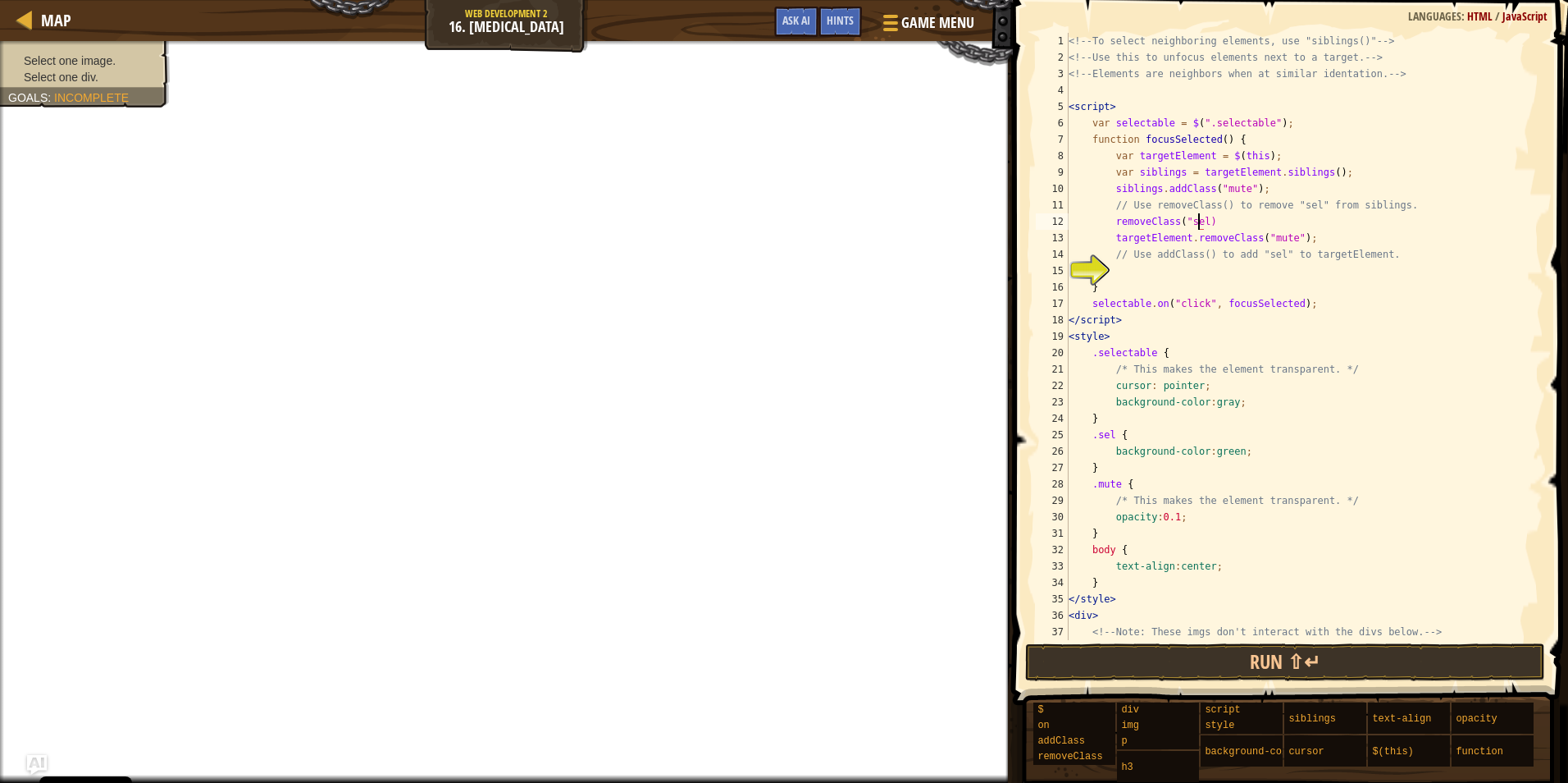
scroll to position [7, 11]
type textarea "// Use addClass() to add "sel" to targetElement."
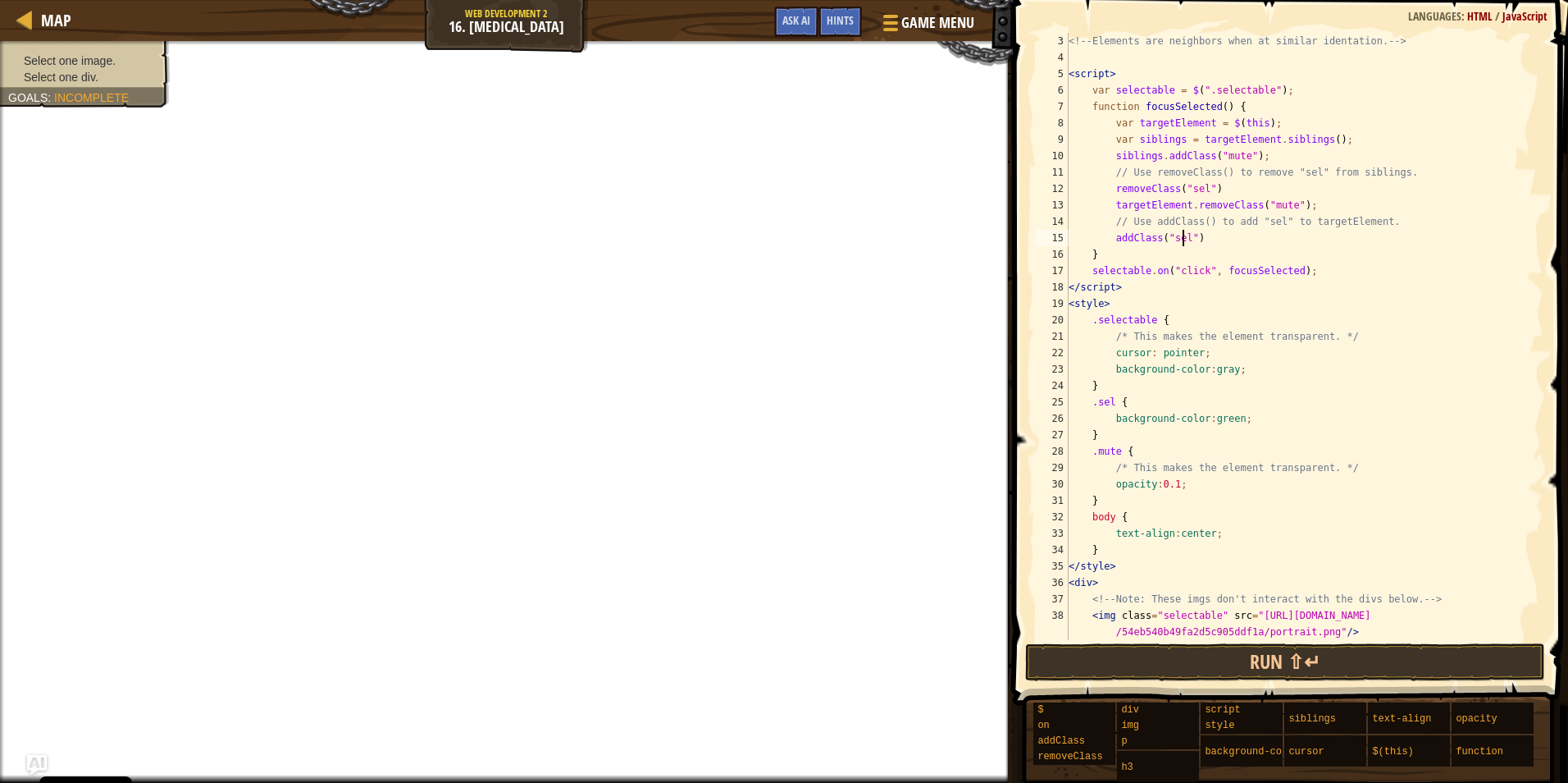
scroll to position [0, 0]
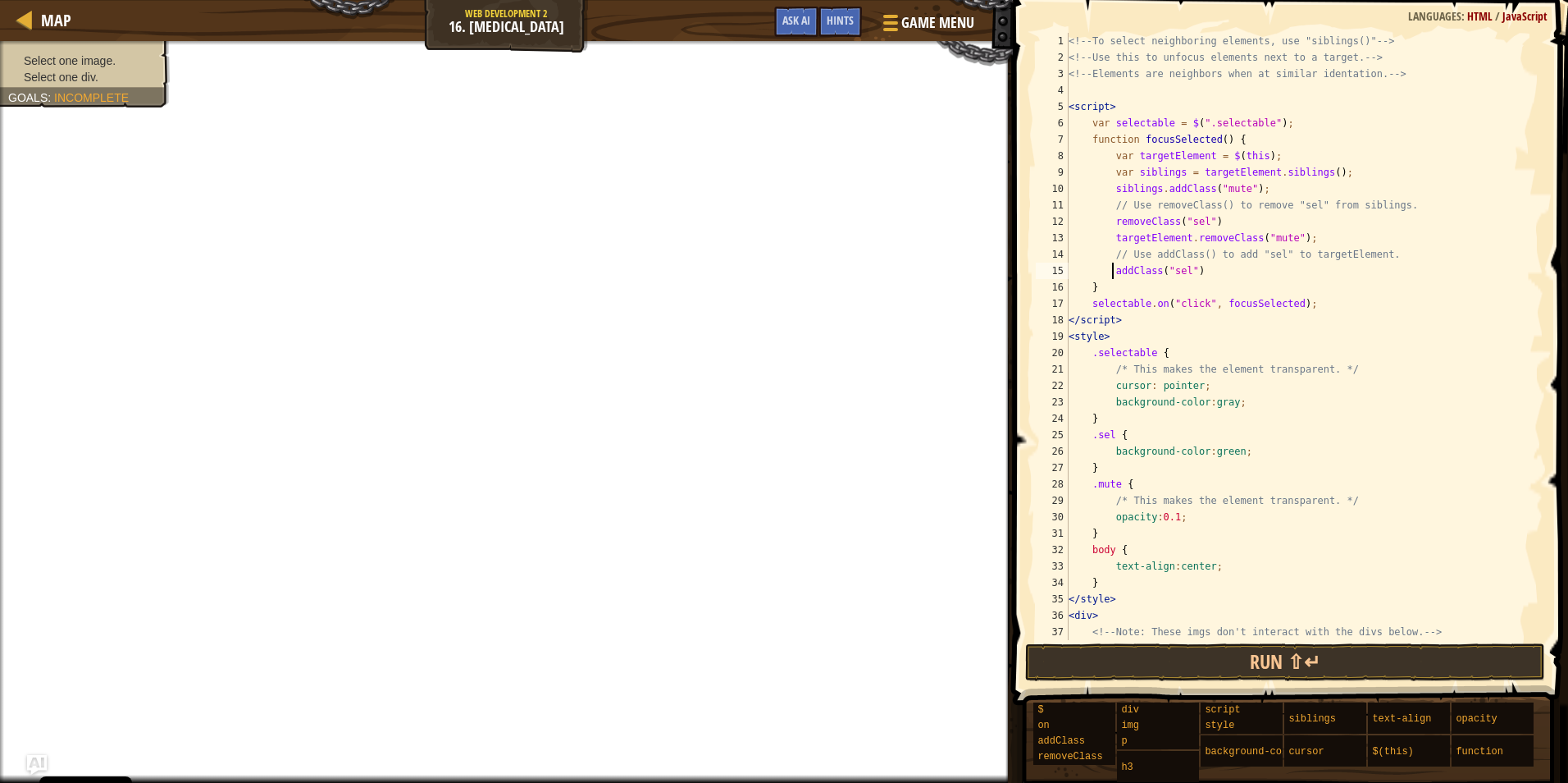
click at [1111, 268] on div "<!-- To select neighboring elements, use "siblings()" --> <!-- Use this to unfo…" at bounding box center [1298, 360] width 466 height 656
click at [1284, 648] on button "Run ⇧↵" at bounding box center [1285, 662] width 520 height 38
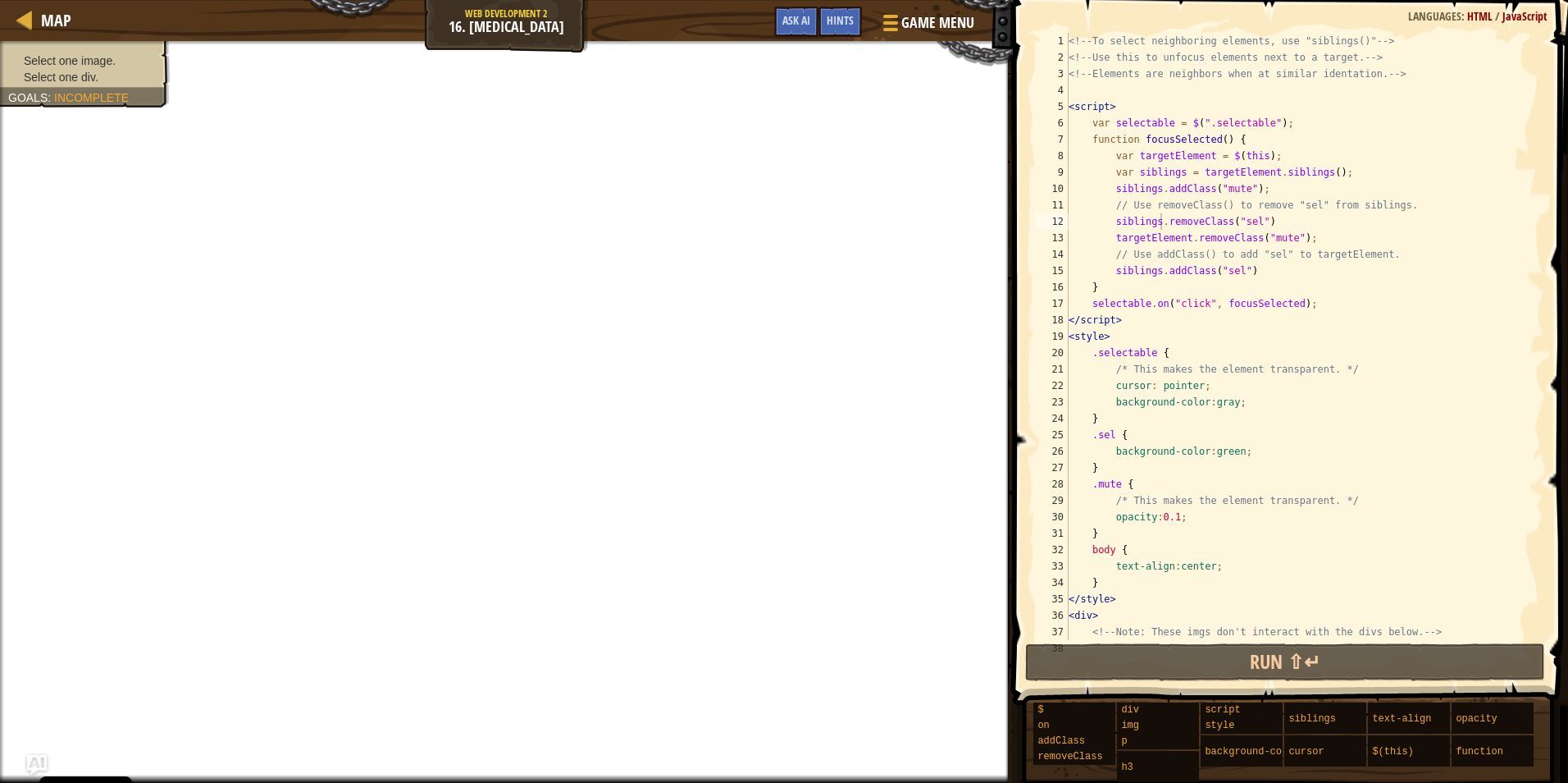
click at [1228, 274] on div "<!-- To select neighboring elements, use "siblings()" --> <!-- Use this to unfo…" at bounding box center [1298, 360] width 466 height 656
click at [1148, 272] on div "<!-- To select neighboring elements, use "siblings()" --> <!-- Use this to unfo…" at bounding box center [1298, 360] width 466 height 656
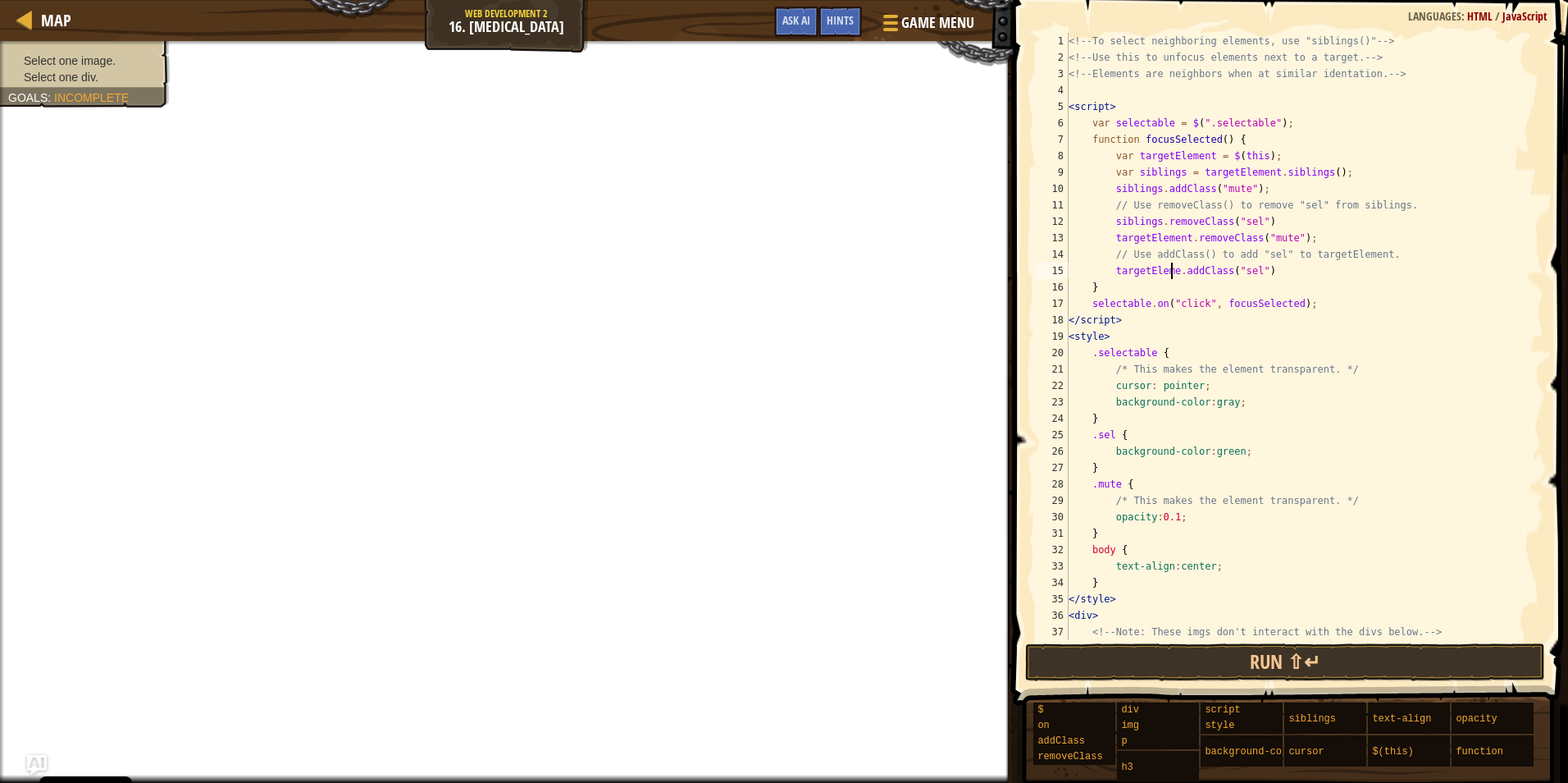
scroll to position [7, 9]
type textarea "targetElement.addClass("sel")"
click at [1230, 669] on button "Run ⇧↵" at bounding box center [1285, 662] width 520 height 38
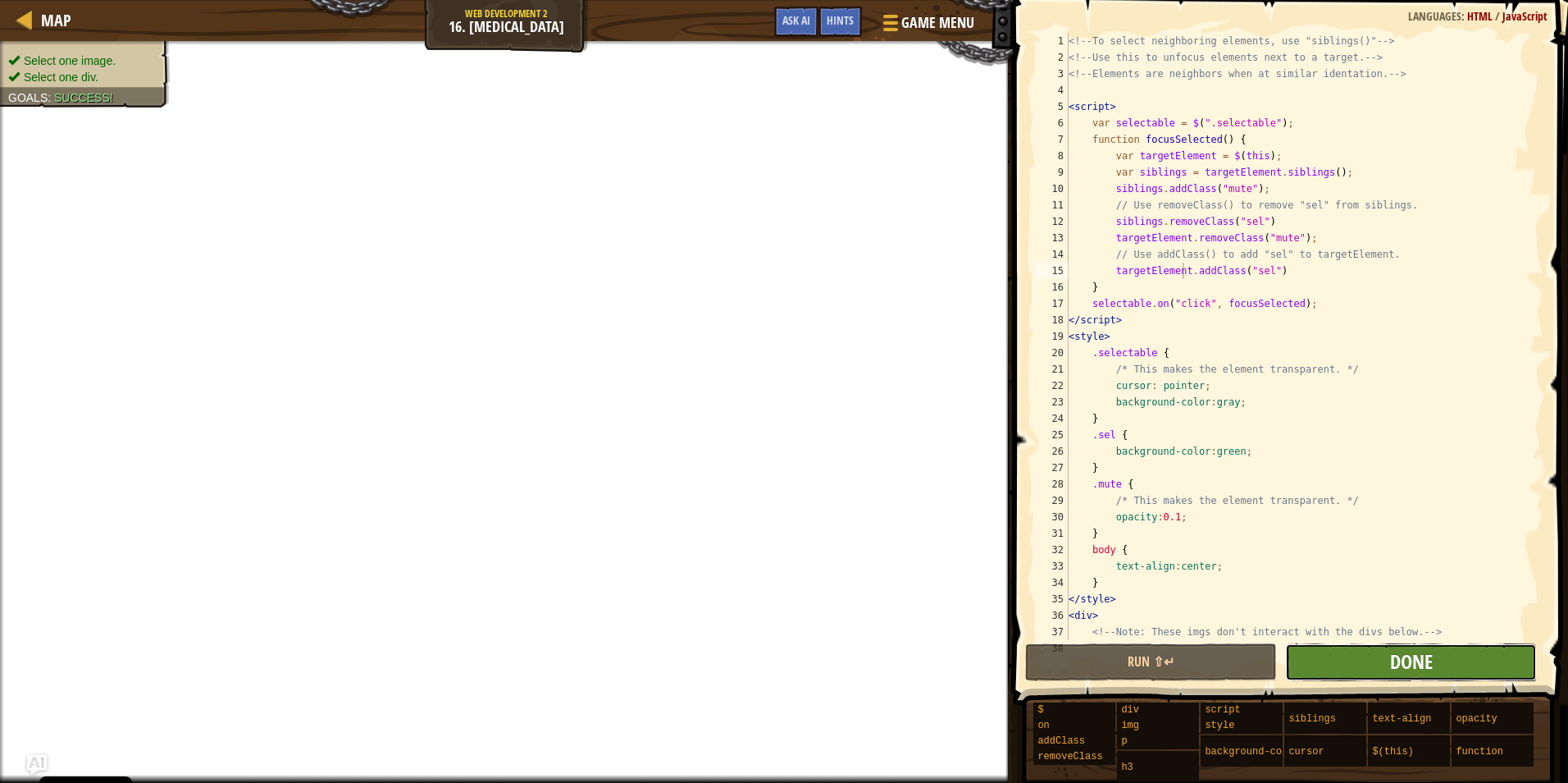
click at [1409, 669] on span "Done" at bounding box center [1411, 662] width 43 height 26
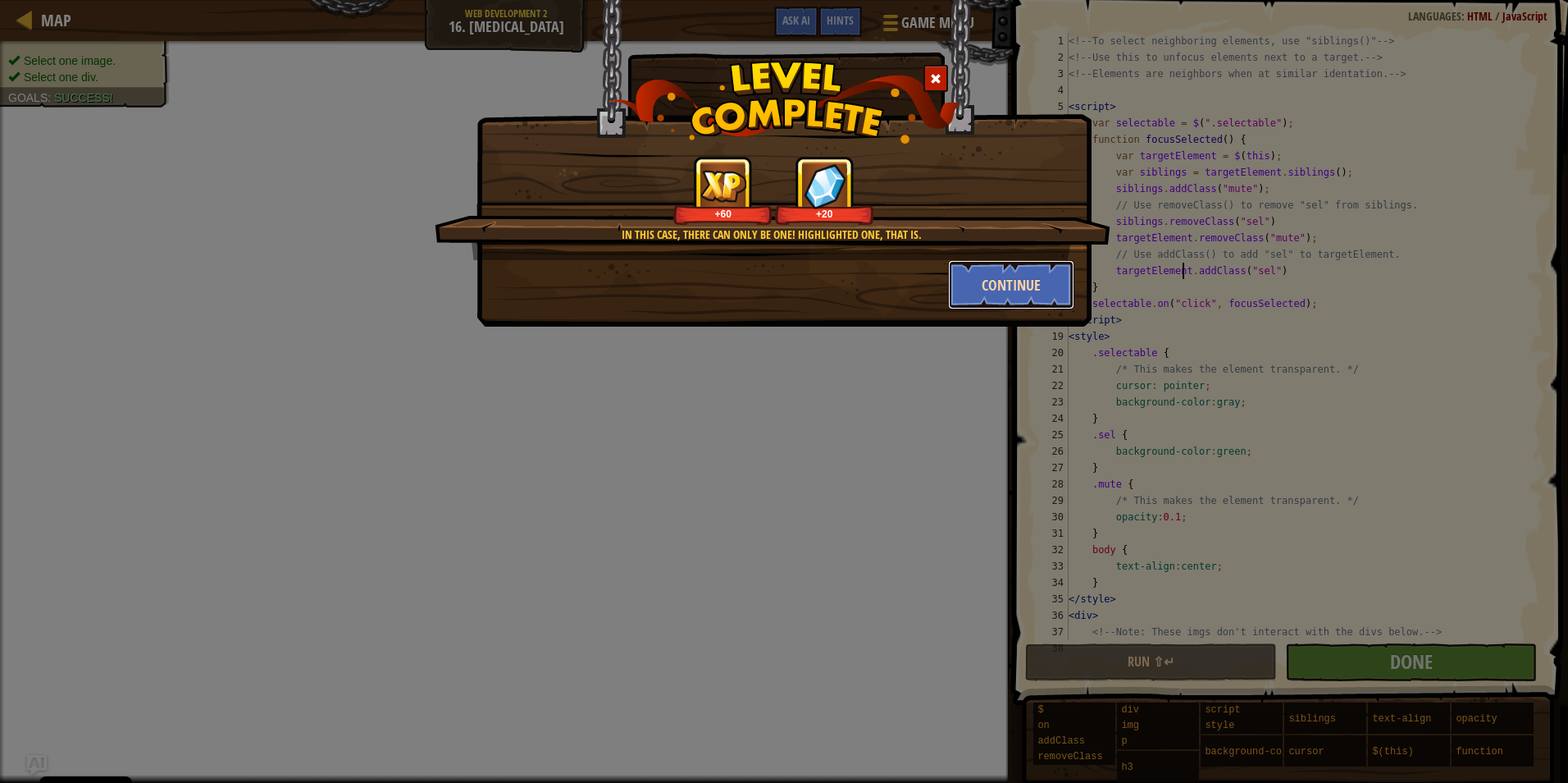
click at [1048, 272] on button "Continue" at bounding box center [1011, 284] width 127 height 49
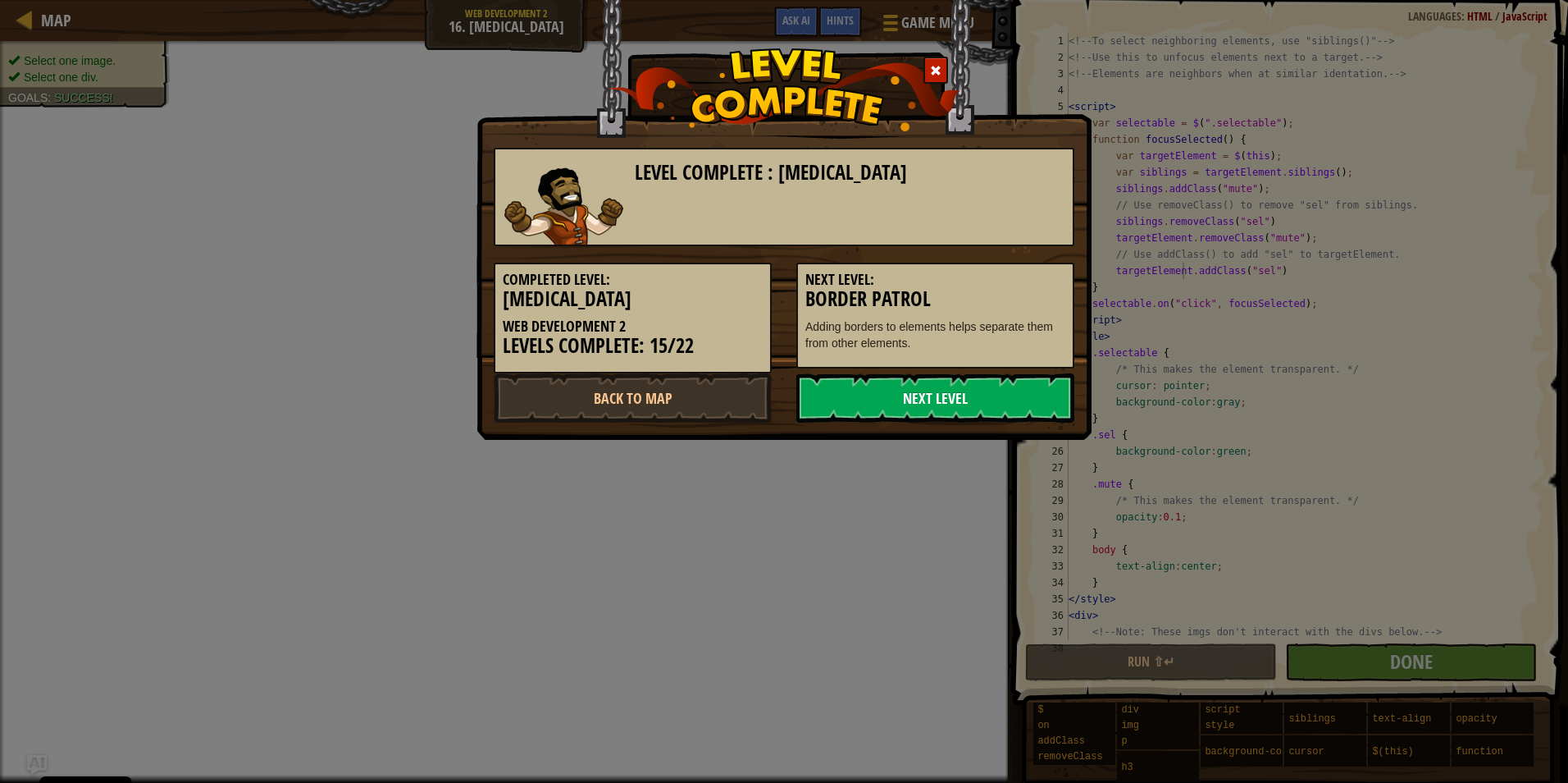
click at [918, 385] on link "Next Level" at bounding box center [935, 398] width 278 height 49
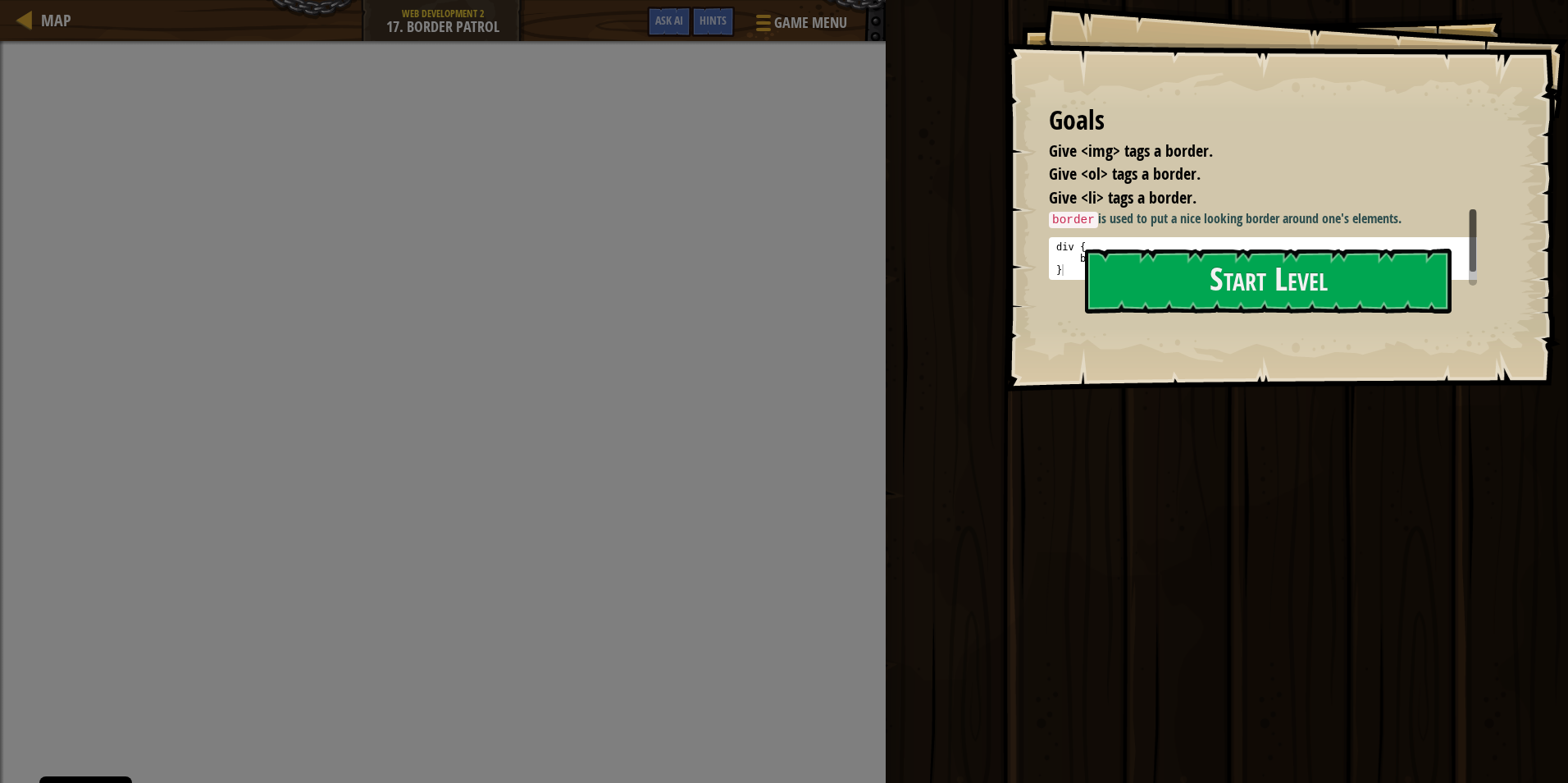
scroll to position [3, 0]
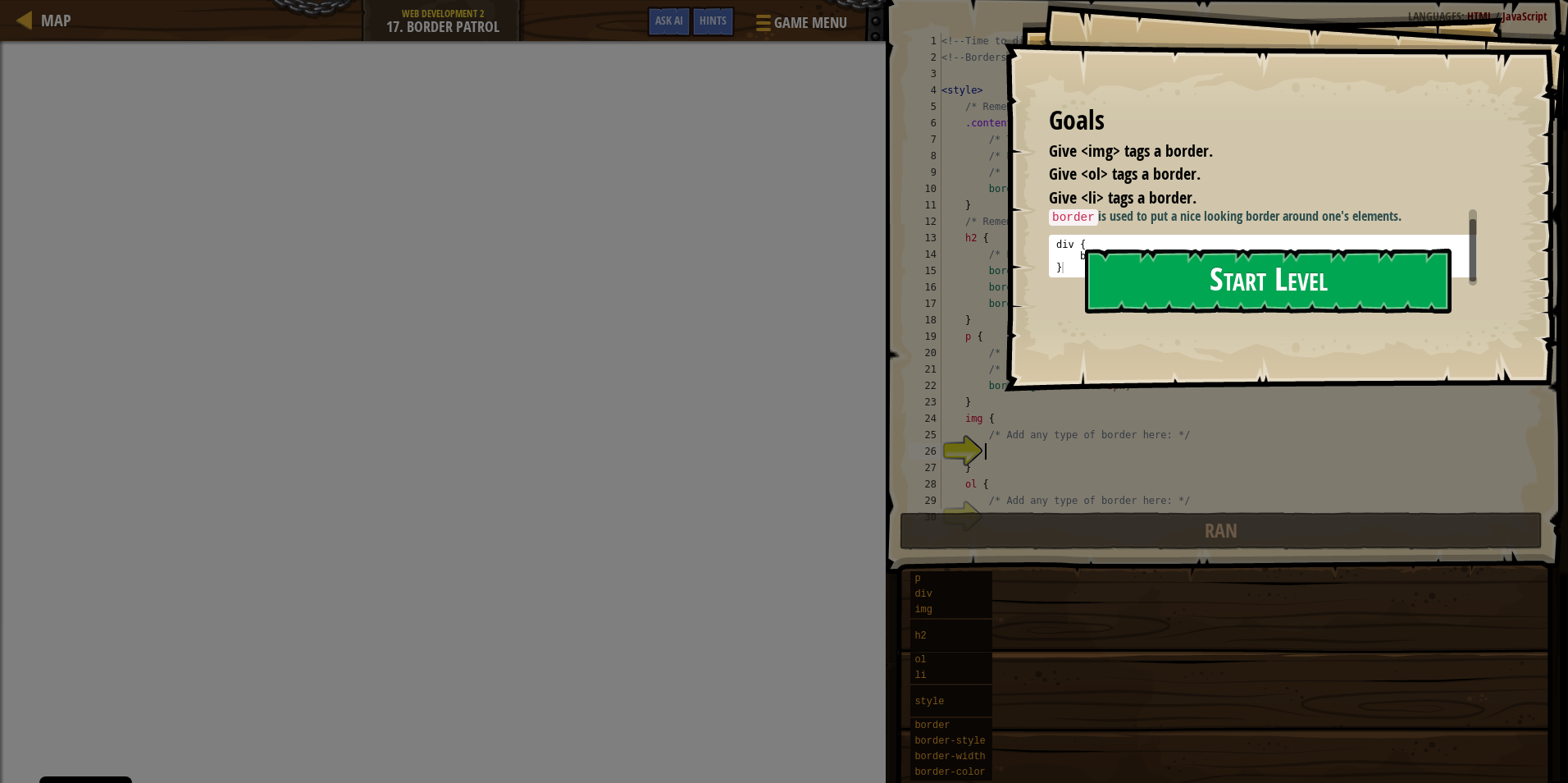
click at [1273, 280] on button "Start Level" at bounding box center [1269, 281] width 367 height 65
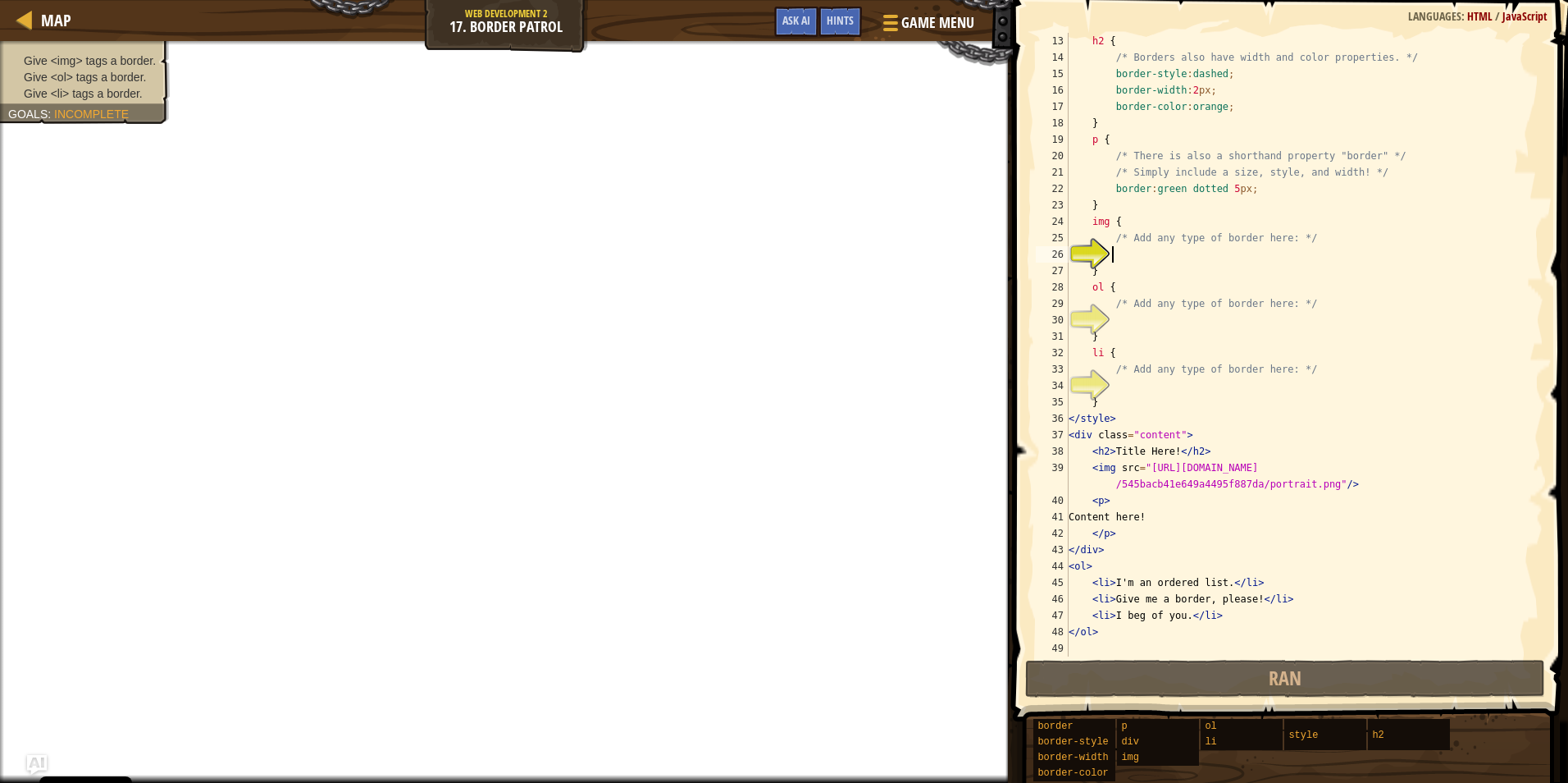
scroll to position [0, 0]
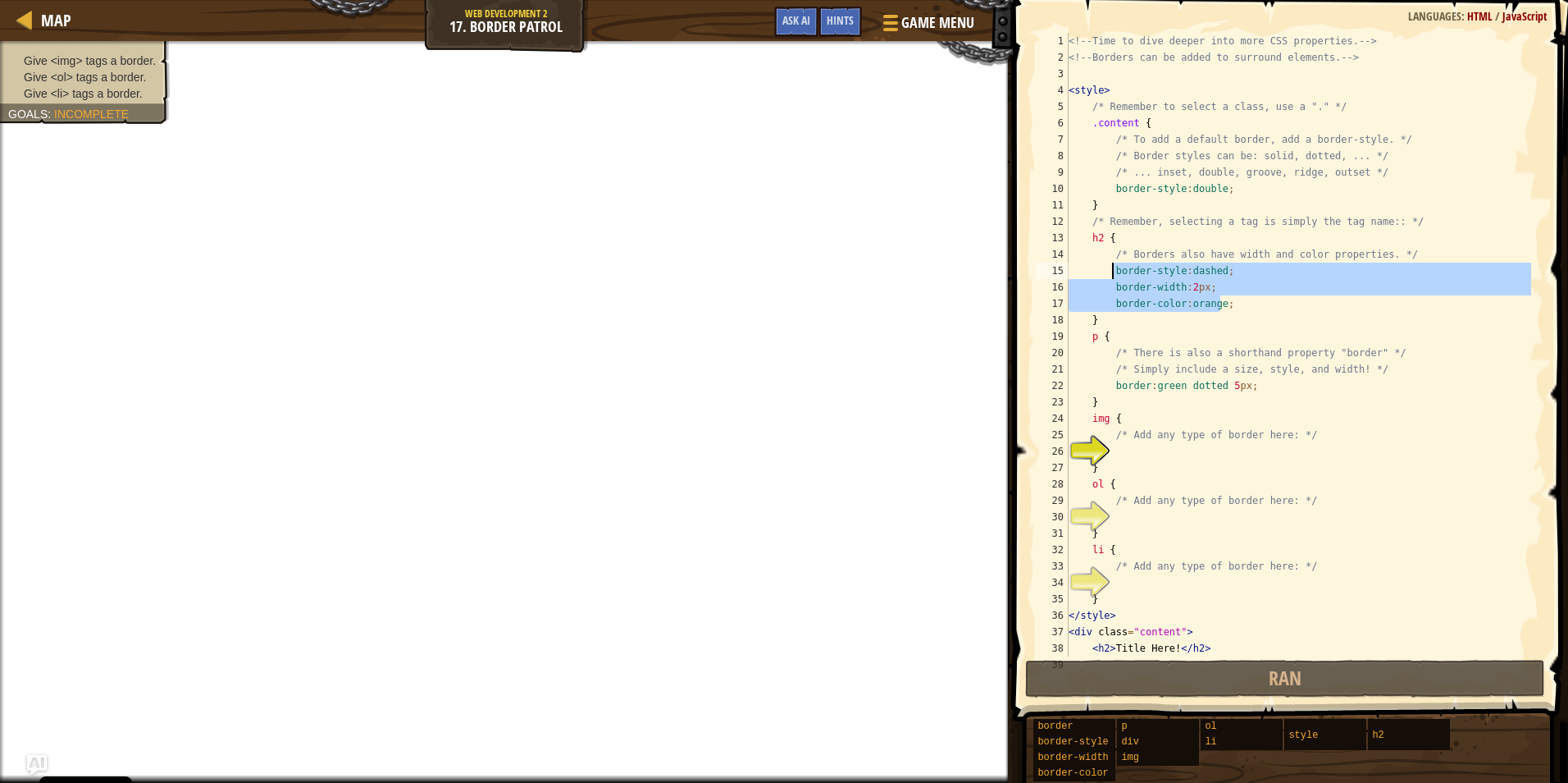
drag, startPoint x: 1257, startPoint y: 306, endPoint x: 1112, endPoint y: 267, distance: 150.2
click at [1112, 267] on div "<!-- Time to dive deeper into more CSS properties. --> <!-- Borders can be adde…" at bounding box center [1298, 369] width 466 height 673
type textarea "border-style:dashed; border-width:2px;"
click at [1148, 447] on div "<!-- Time to dive deeper into more CSS properties. --> <!-- Borders can be adde…" at bounding box center [1298, 369] width 466 height 673
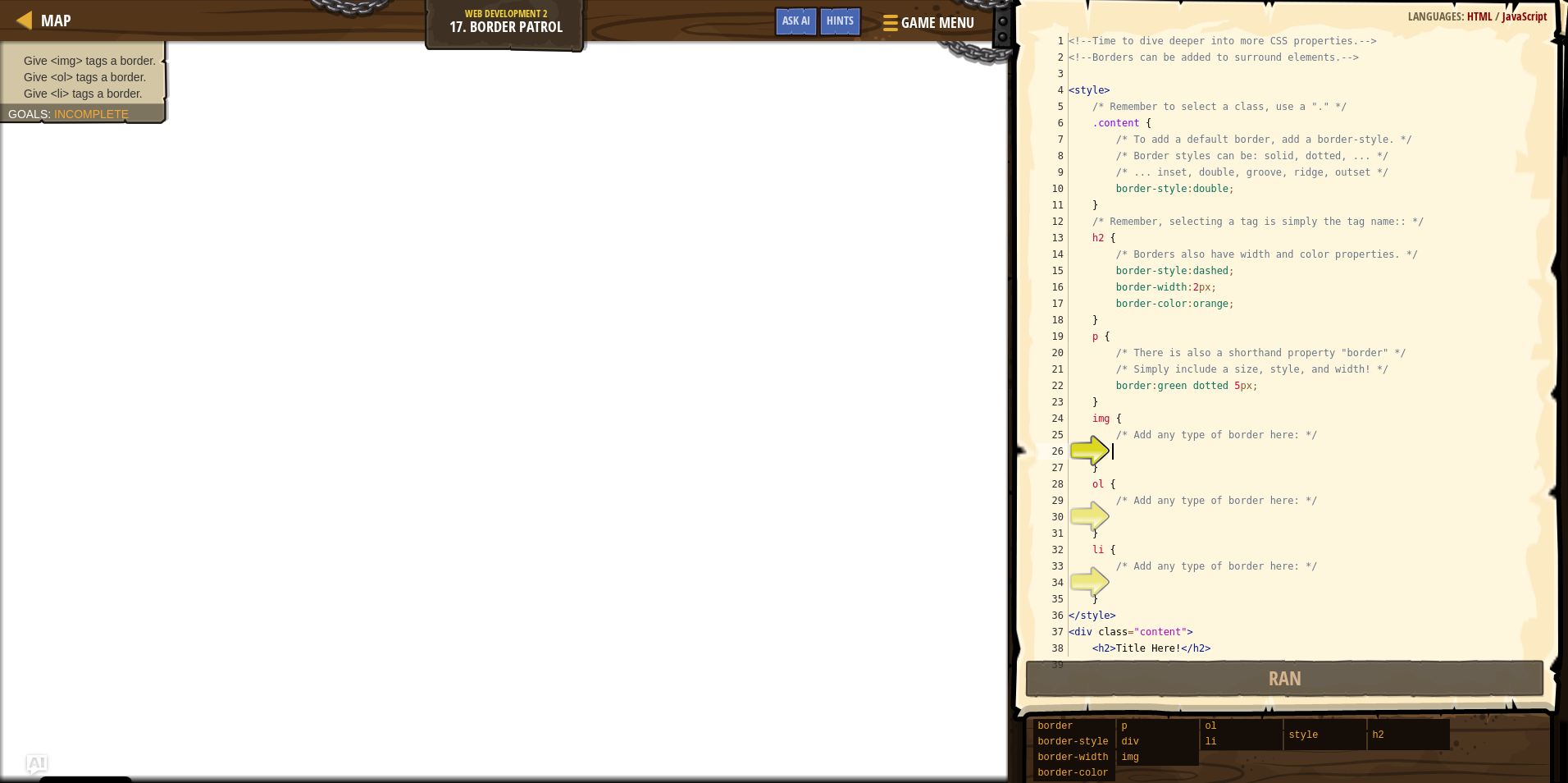
type textarea "border-color:orange;"
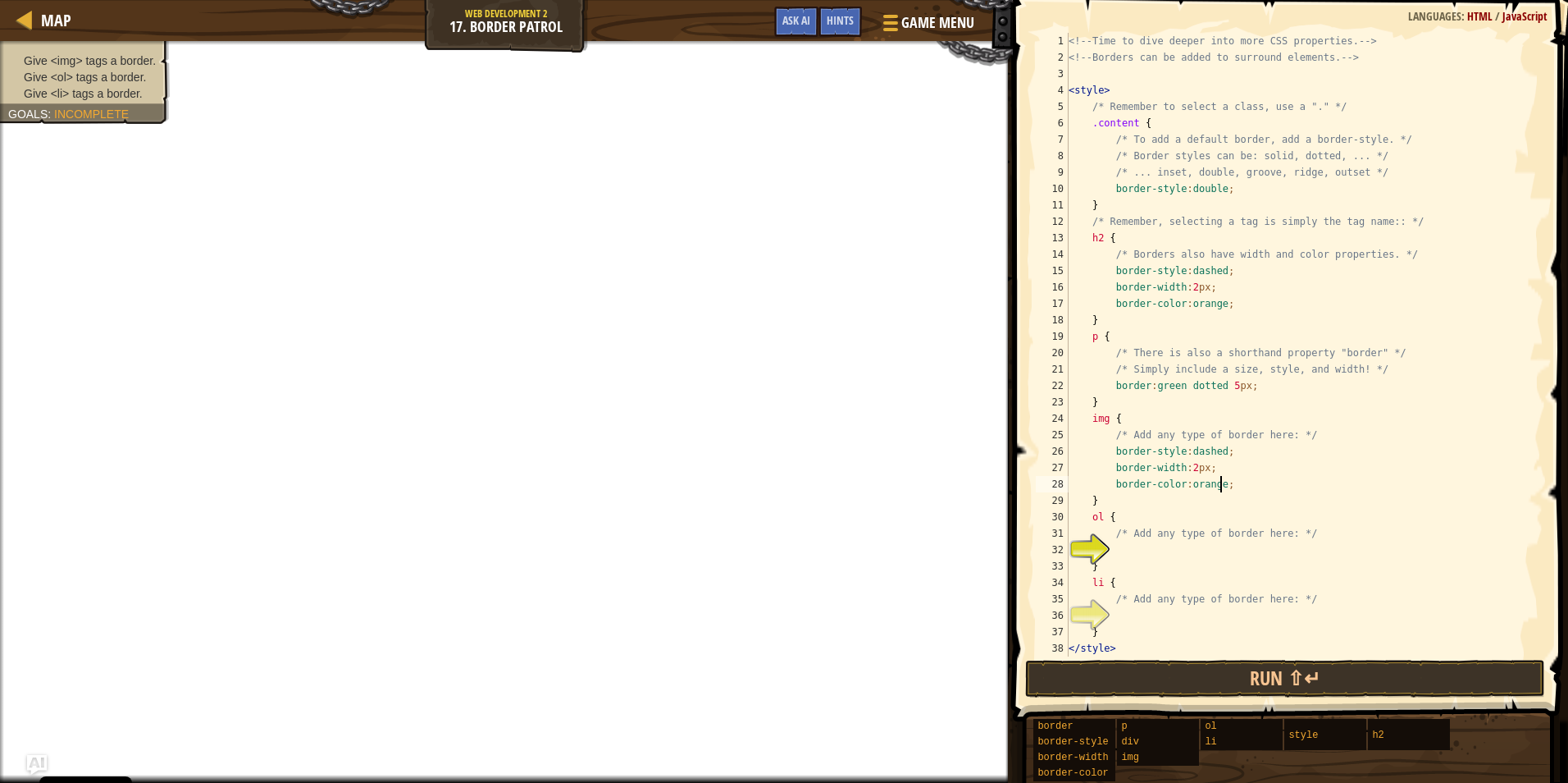
click at [1148, 550] on div "<!-- Time to dive deeper into more CSS properties. --> <!-- Borders can be adde…" at bounding box center [1298, 360] width 466 height 656
type textarea "border-color:orange;"
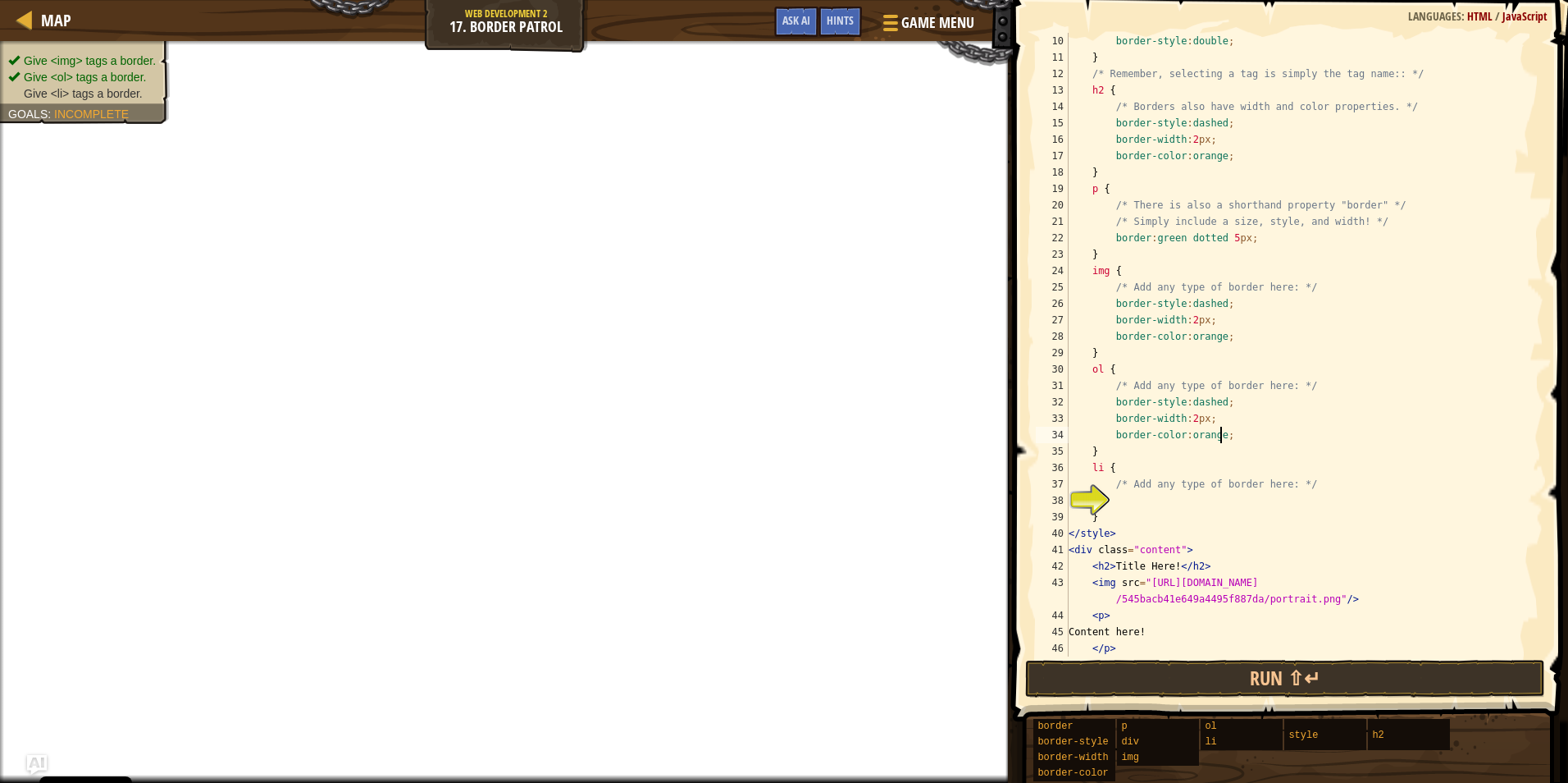
click at [1160, 499] on div "border-style : double ; } /* Remember, selecting a tag is simply the tag name::…" at bounding box center [1298, 360] width 466 height 656
type textarea "border-color:orange;"
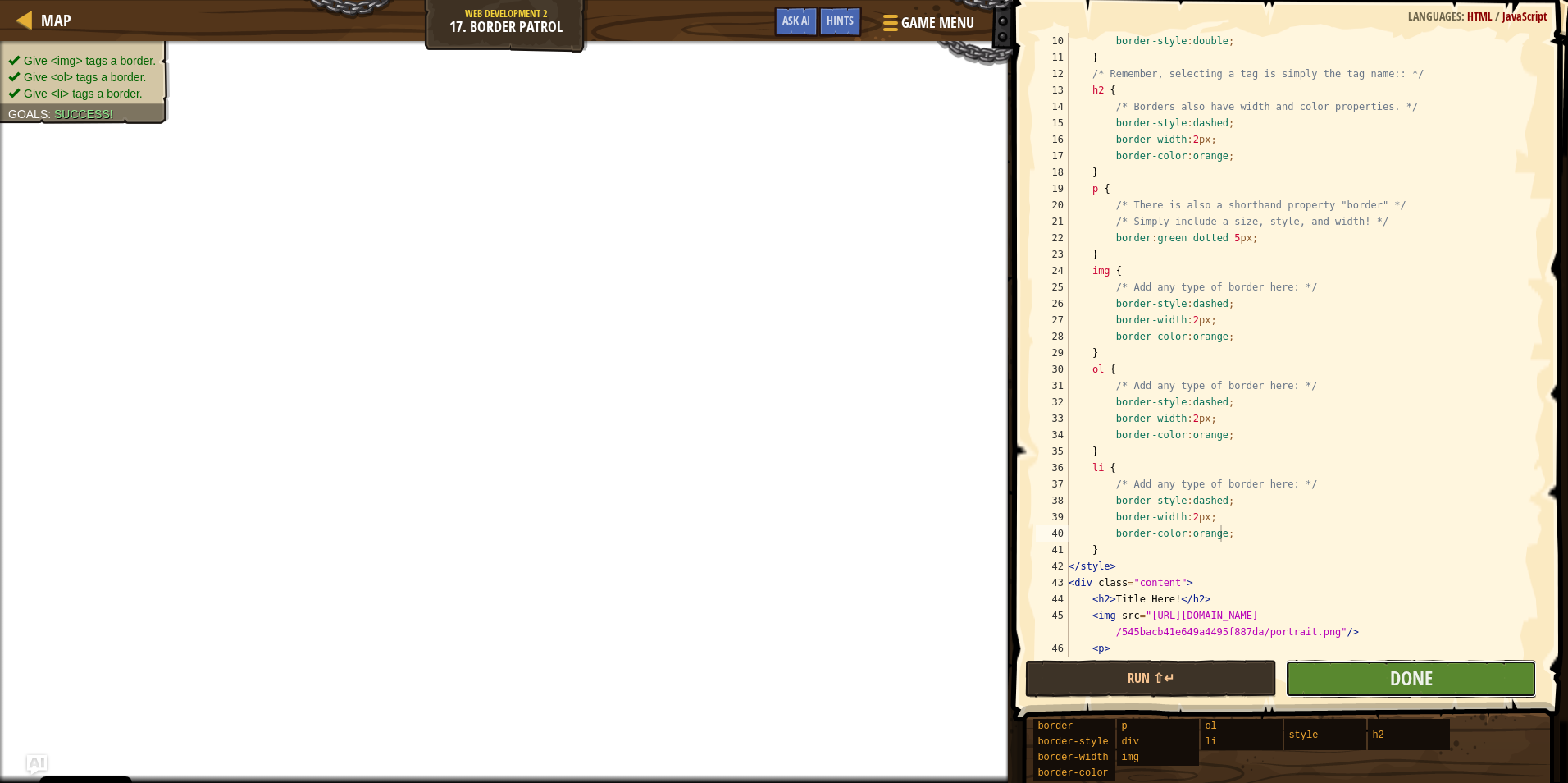
click at [1358, 664] on button "Done" at bounding box center [1411, 678] width 252 height 38
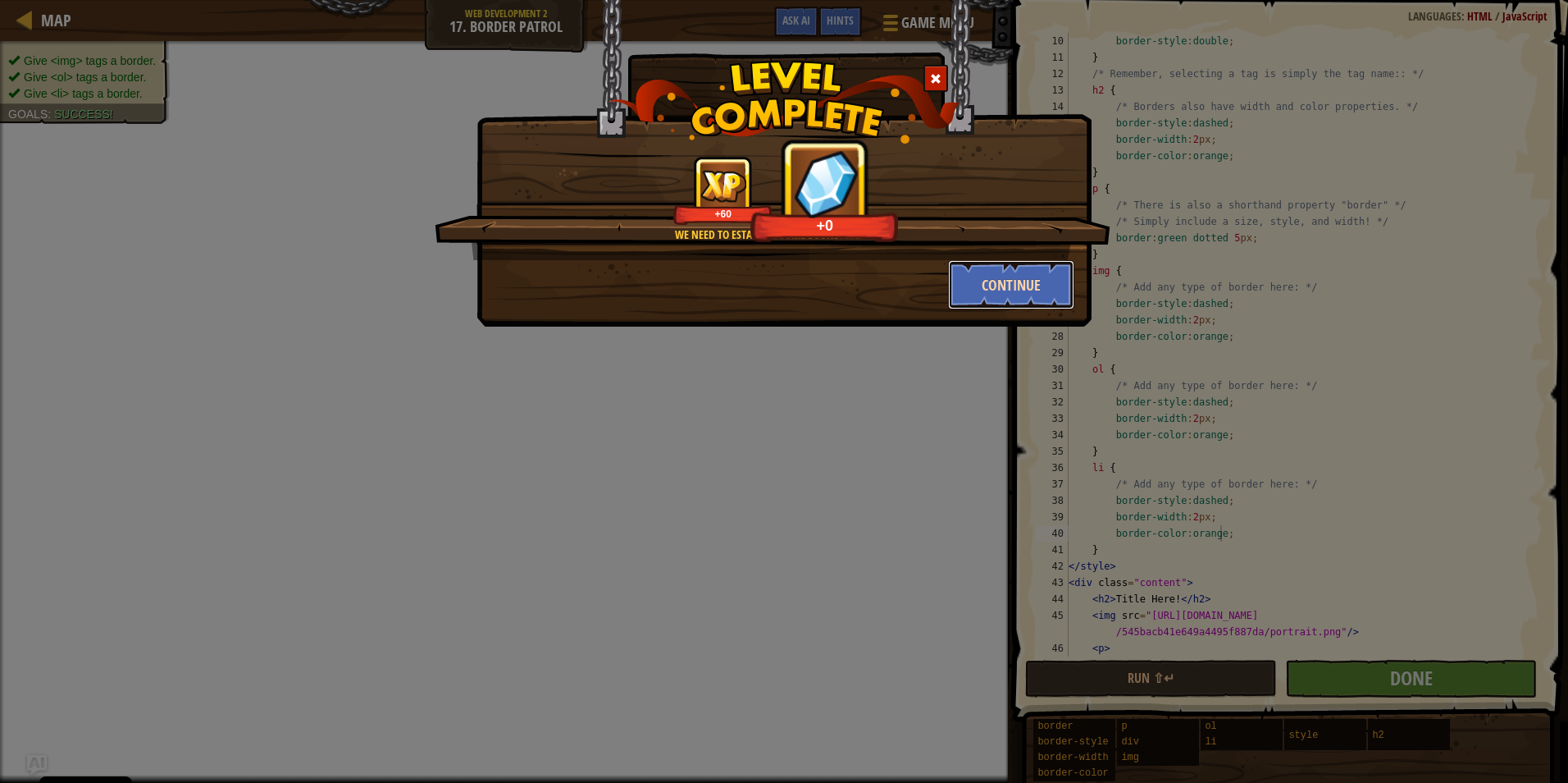
click at [1028, 274] on button "Continue" at bounding box center [1011, 284] width 127 height 49
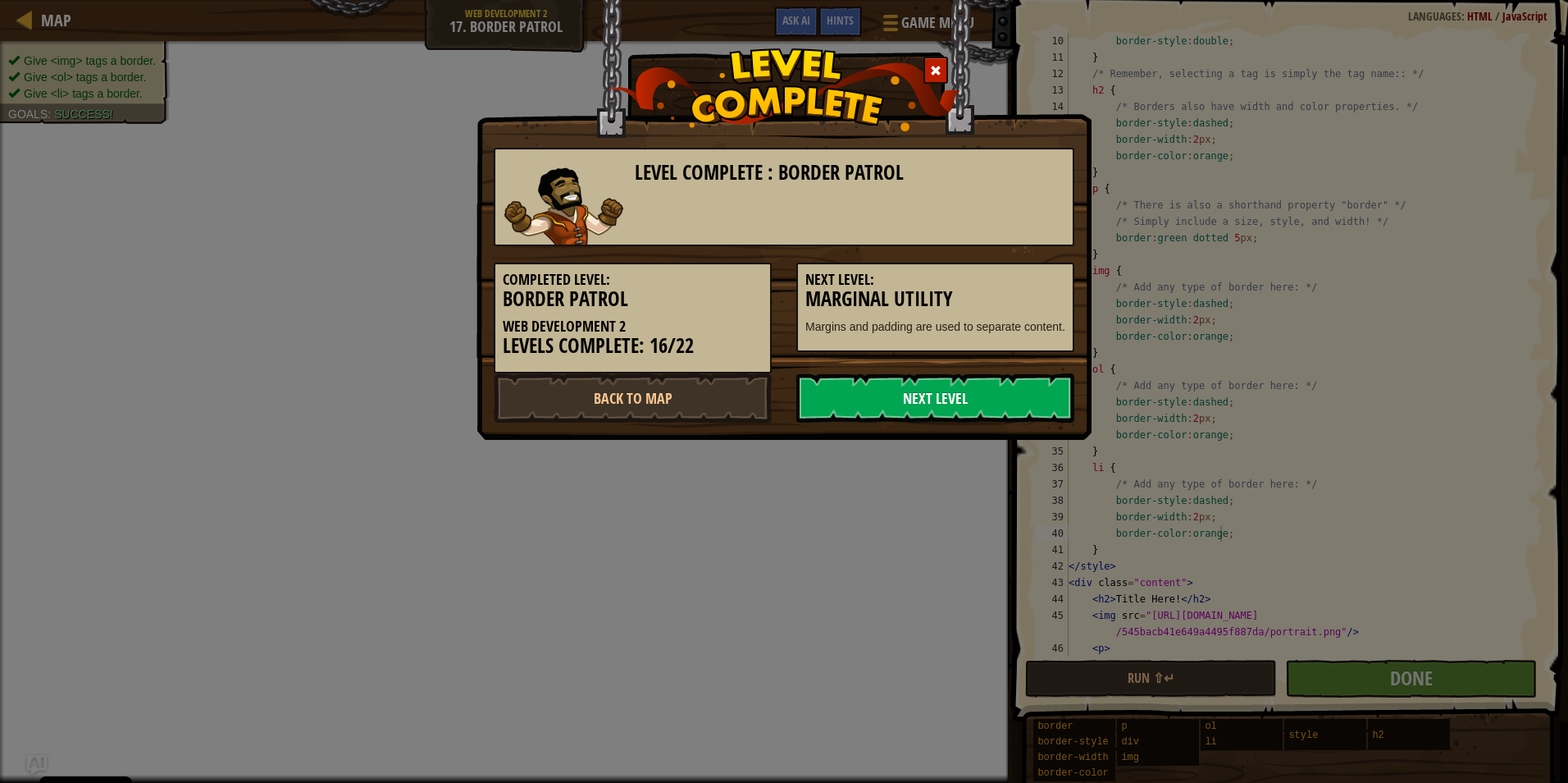
click at [992, 404] on link "Next Level" at bounding box center [935, 398] width 278 height 49
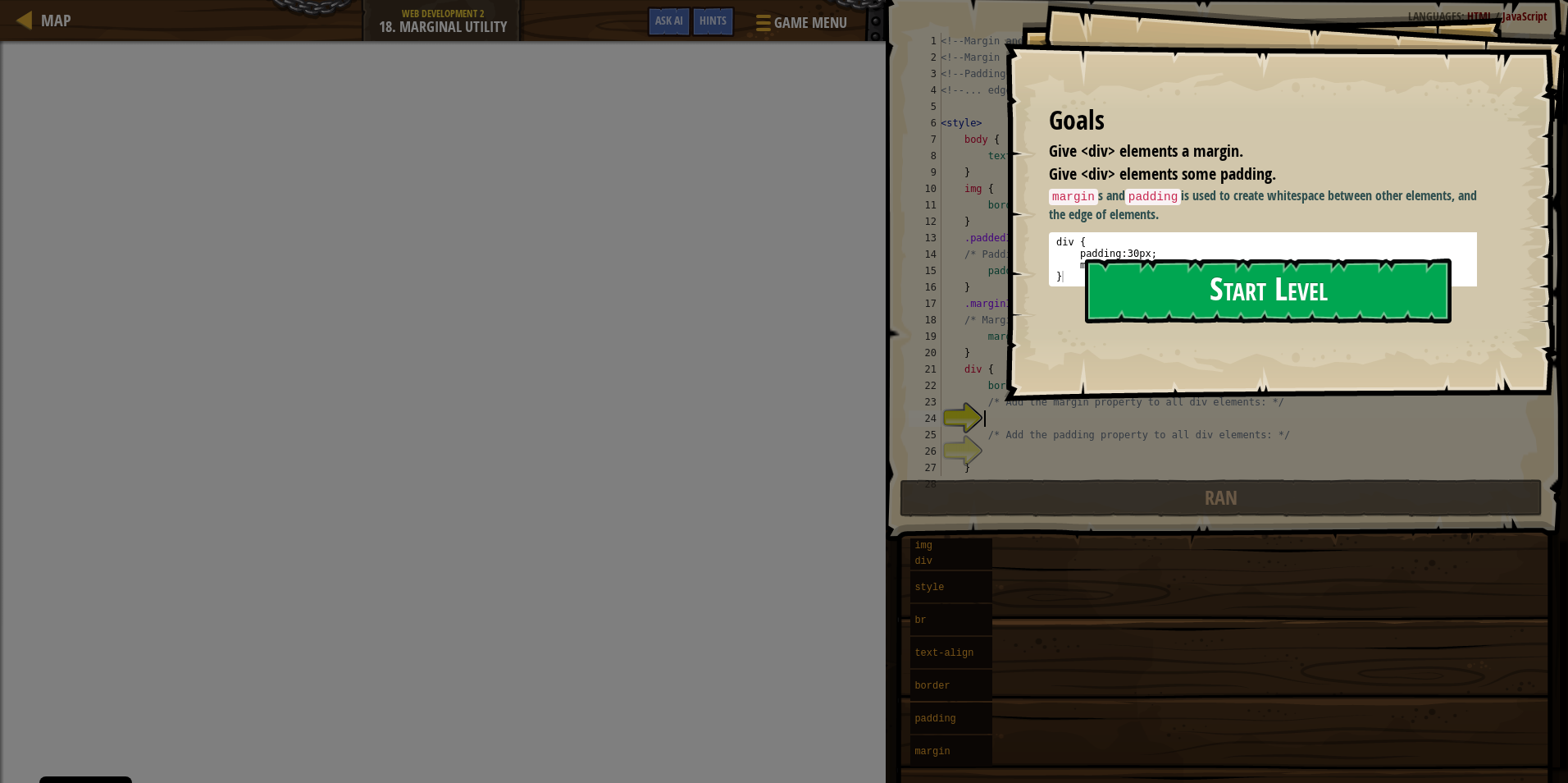
click at [1309, 283] on button "Start Level" at bounding box center [1269, 291] width 367 height 65
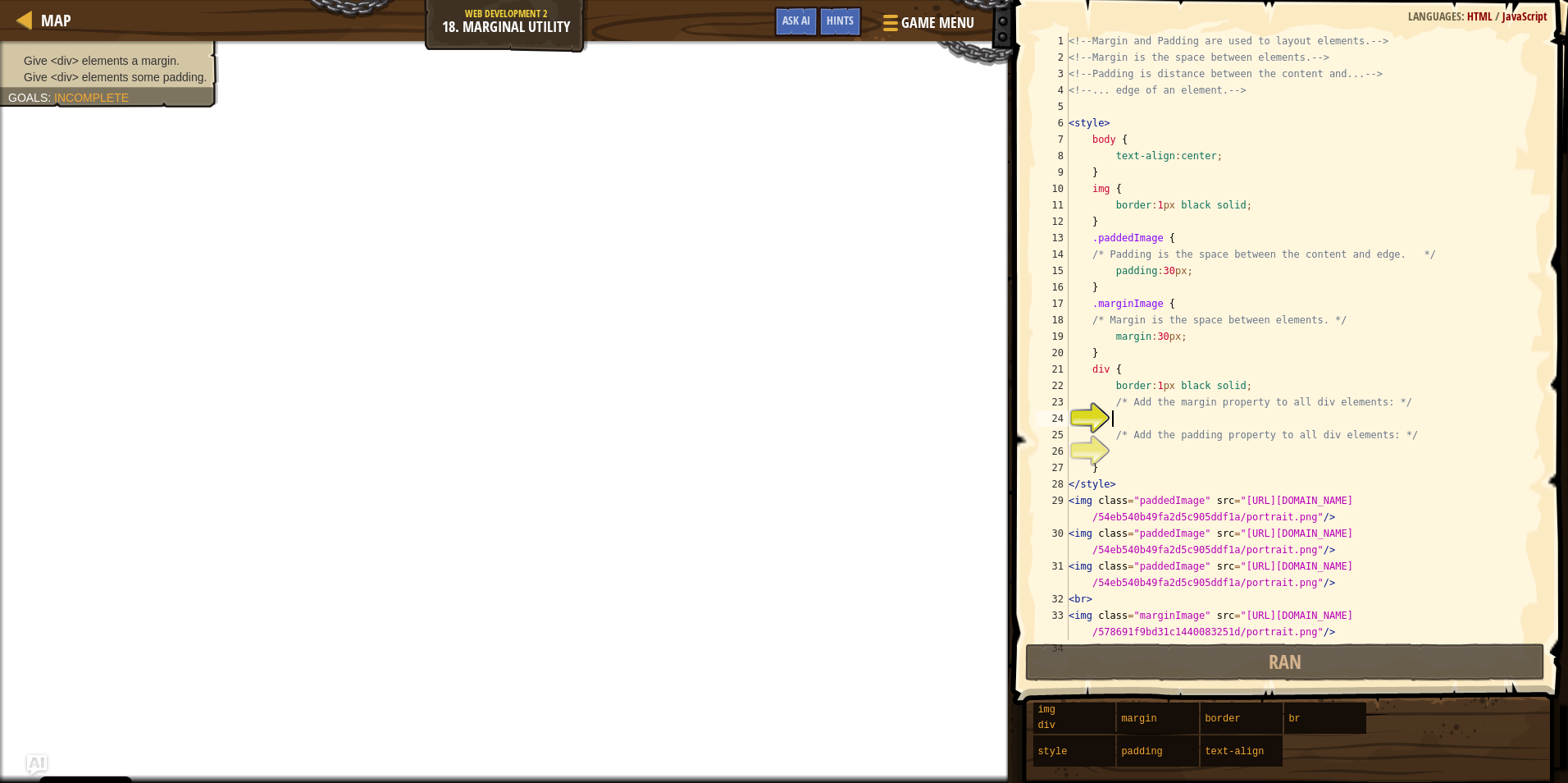
click at [1189, 424] on div "<!-- Margin and Padding are used to layout elements. --> <!-- Margin is the spa…" at bounding box center [1298, 360] width 466 height 656
click at [1197, 338] on div "<!-- Margin and Padding are used to layout elements. --> <!-- Margin is the spa…" at bounding box center [1298, 360] width 466 height 656
type textarea "margin:30px;"
drag, startPoint x: 1227, startPoint y: 336, endPoint x: 1114, endPoint y: 344, distance: 113.3
click at [1114, 344] on div "<!-- Margin and Padding are used to layout elements. --> <!-- Margin is the spa…" at bounding box center [1298, 360] width 466 height 656
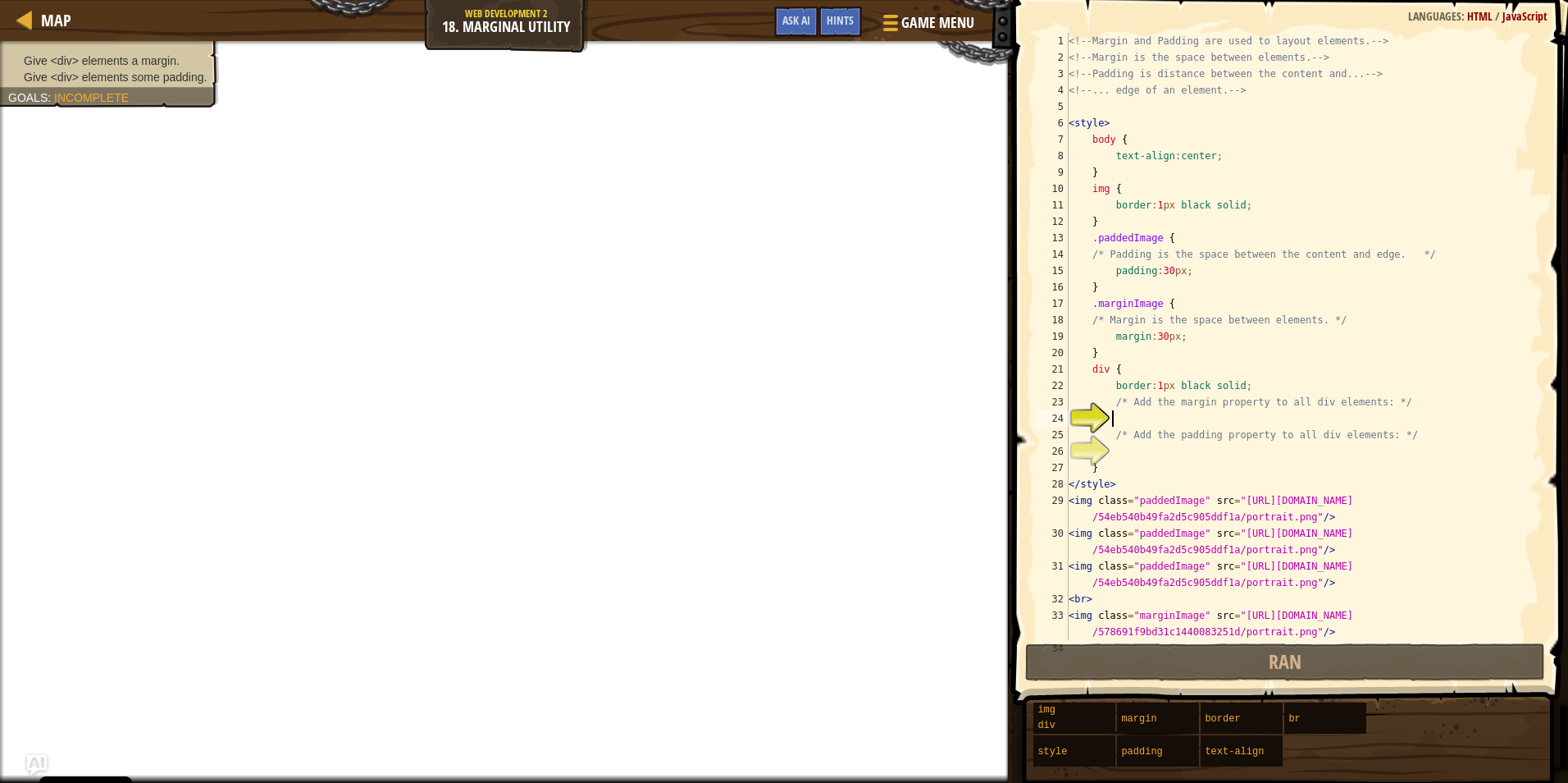
click at [1165, 421] on div "<!-- Margin and Padding are used to layout elements. --> <!-- Margin is the spa…" at bounding box center [1298, 360] width 466 height 656
type textarea "margin:30px;"
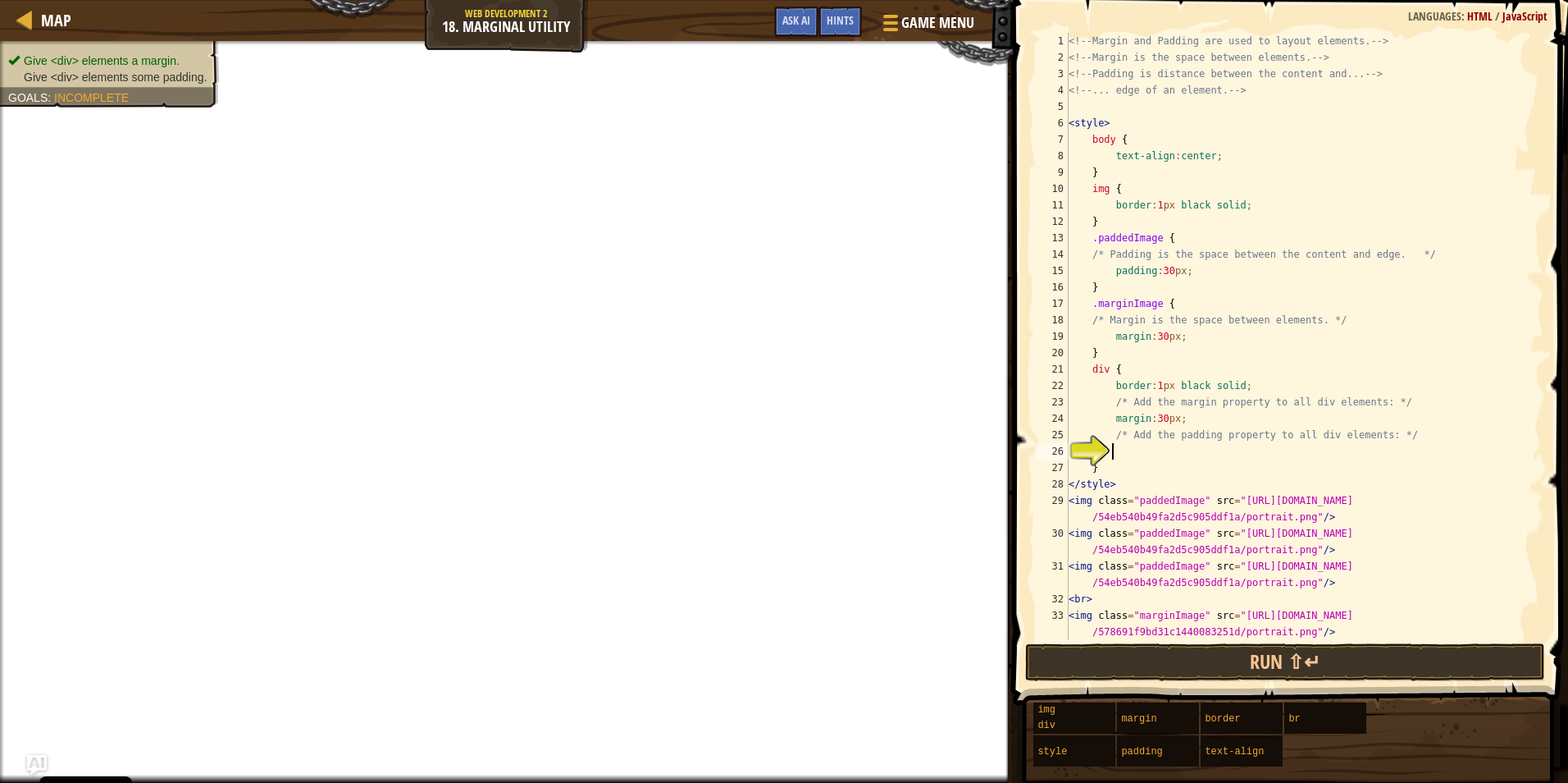
click at [1171, 445] on div "<!-- Margin and Padding are used to layout elements. --> <!-- Margin is the spa…" at bounding box center [1298, 360] width 466 height 656
click at [1141, 451] on div "<!-- Margin and Padding are used to layout elements. --> <!-- Margin is the spa…" at bounding box center [1298, 360] width 466 height 656
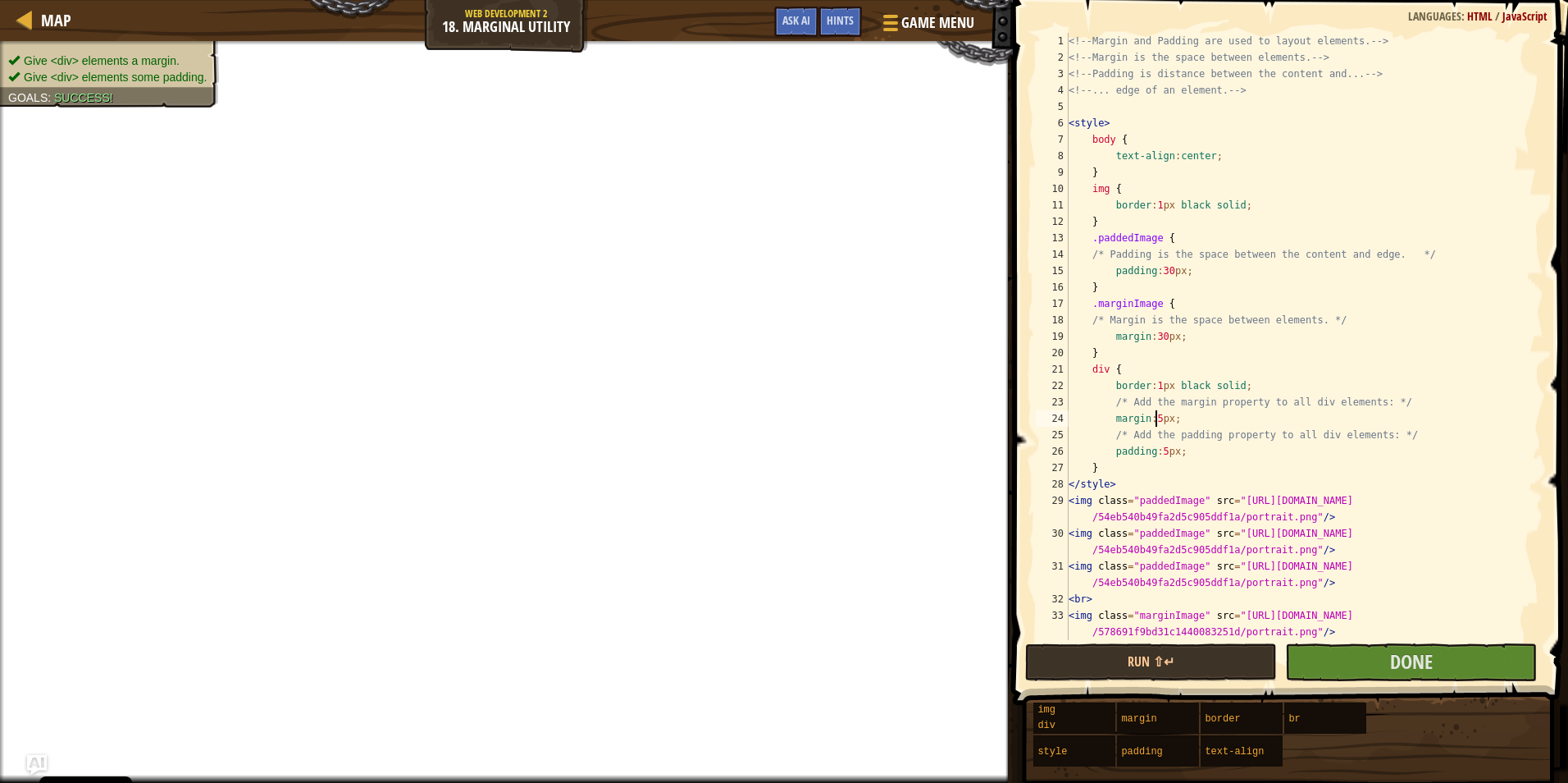
scroll to position [7, 6]
type textarea "margin:5px;"
click at [1400, 648] on button "Done" at bounding box center [1411, 662] width 252 height 38
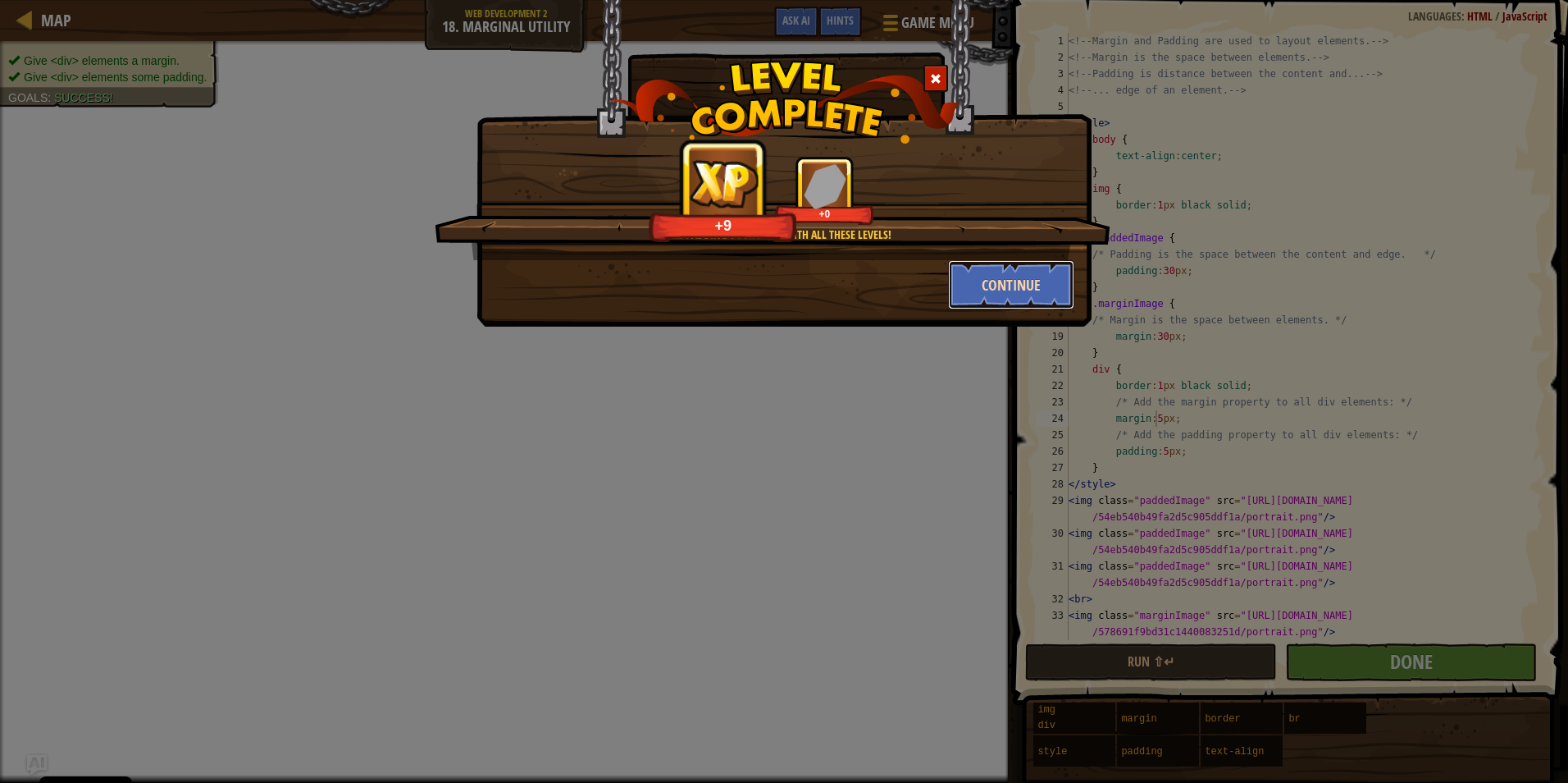
click at [1003, 276] on button "Continue" at bounding box center [1011, 284] width 127 height 49
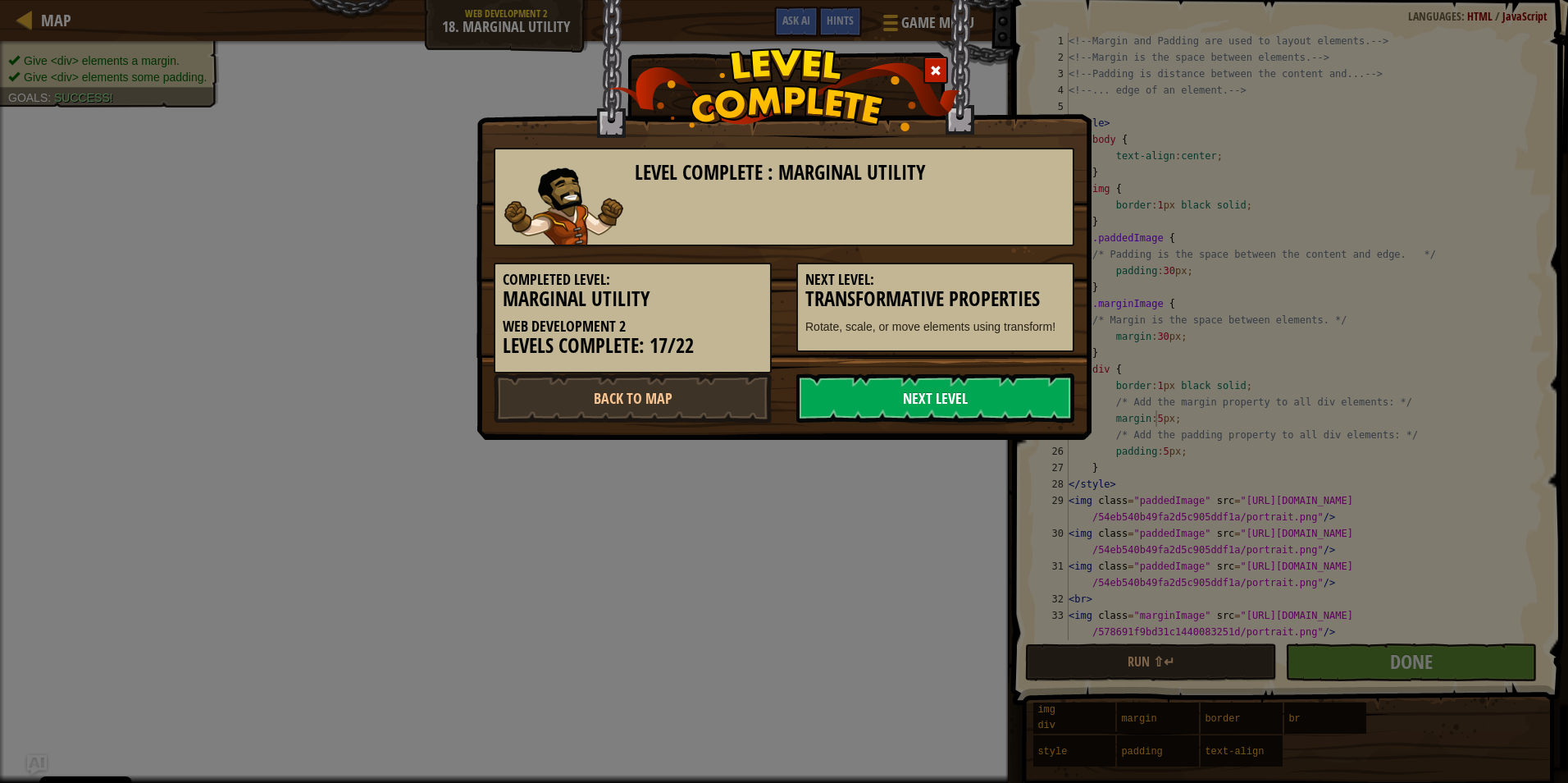
click at [969, 398] on link "Next Level" at bounding box center [935, 398] width 278 height 49
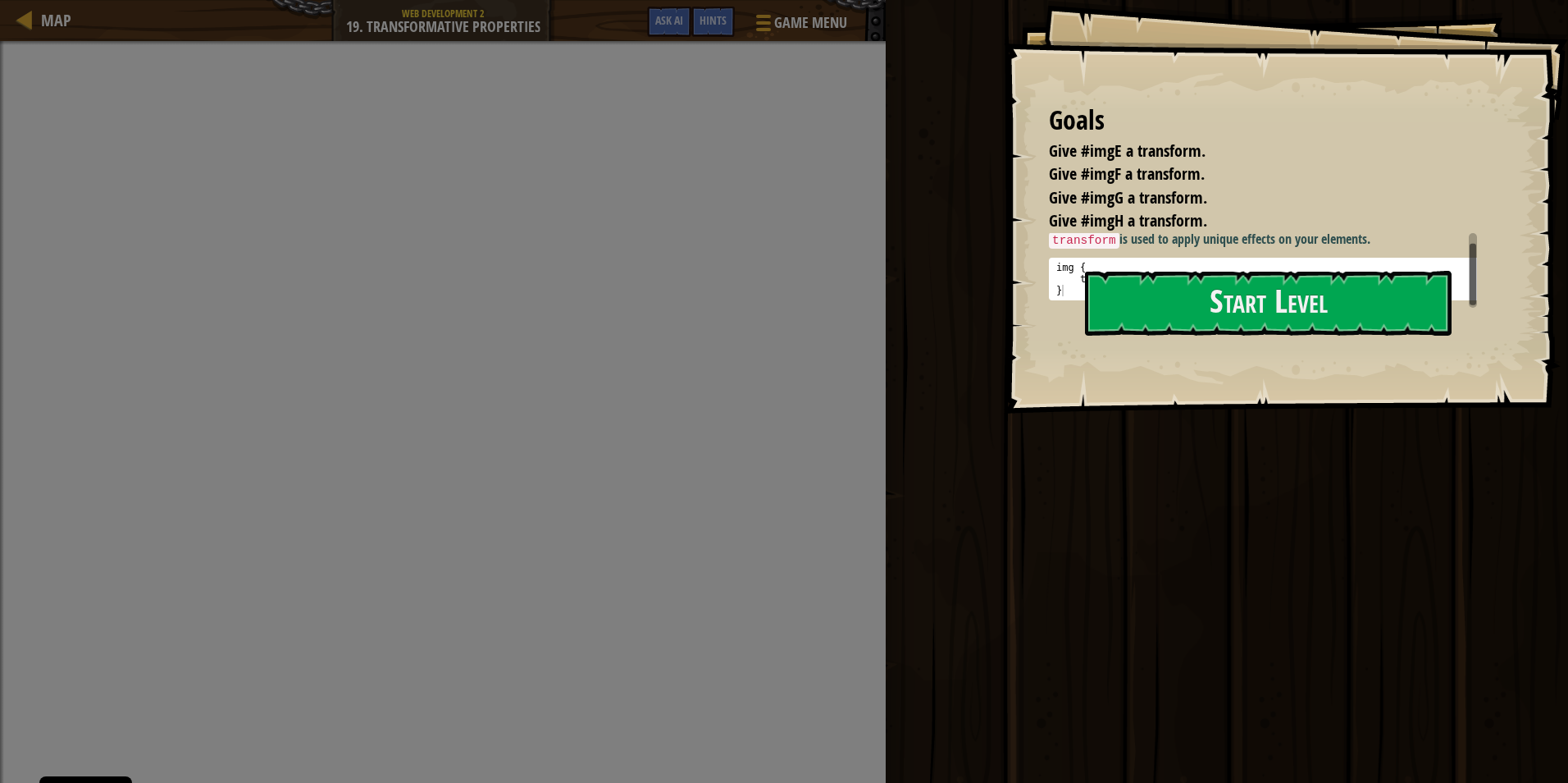
scroll to position [4, 0]
click at [1202, 284] on button "Start Level" at bounding box center [1269, 303] width 367 height 65
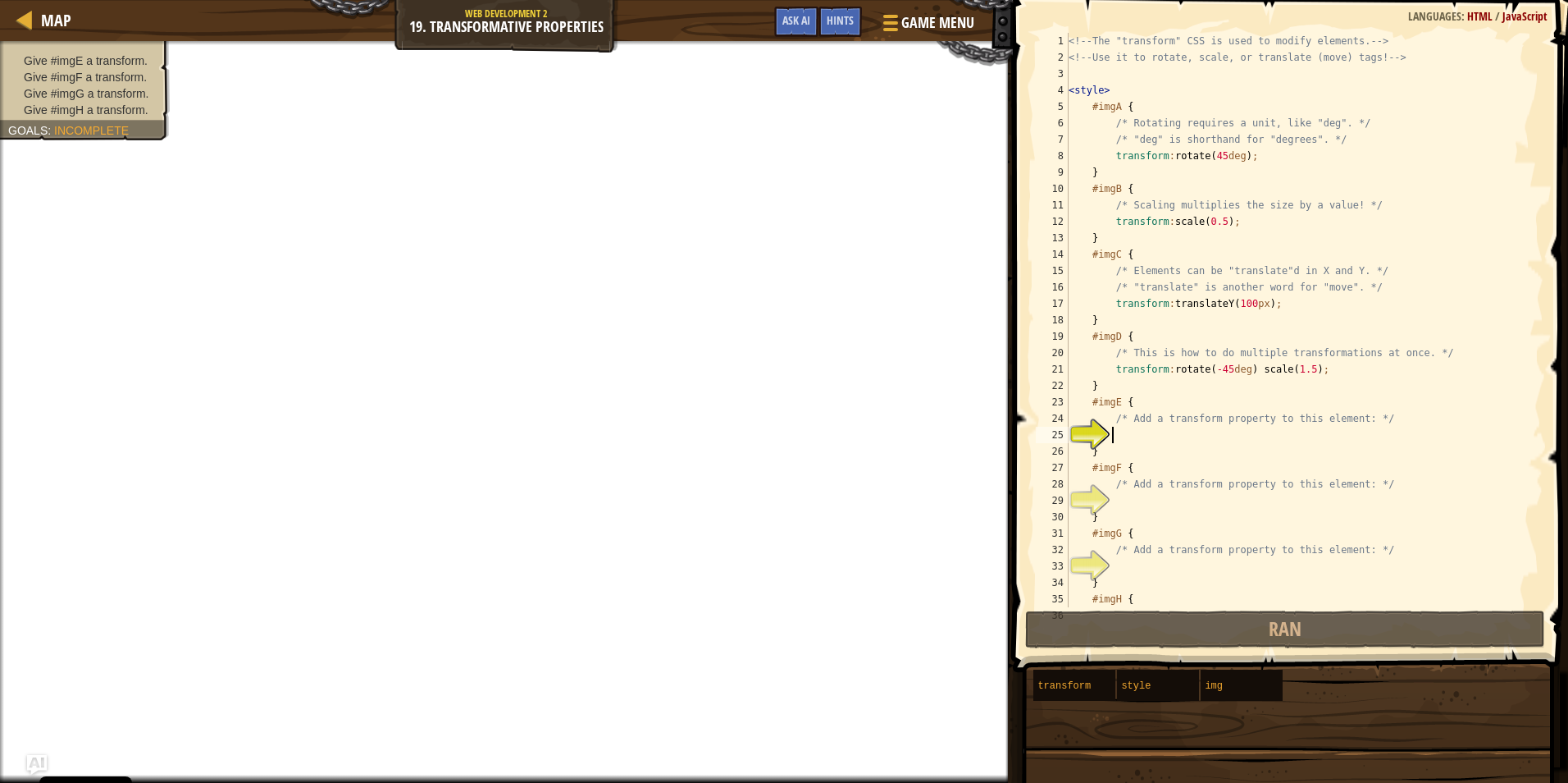
scroll to position [107, 0]
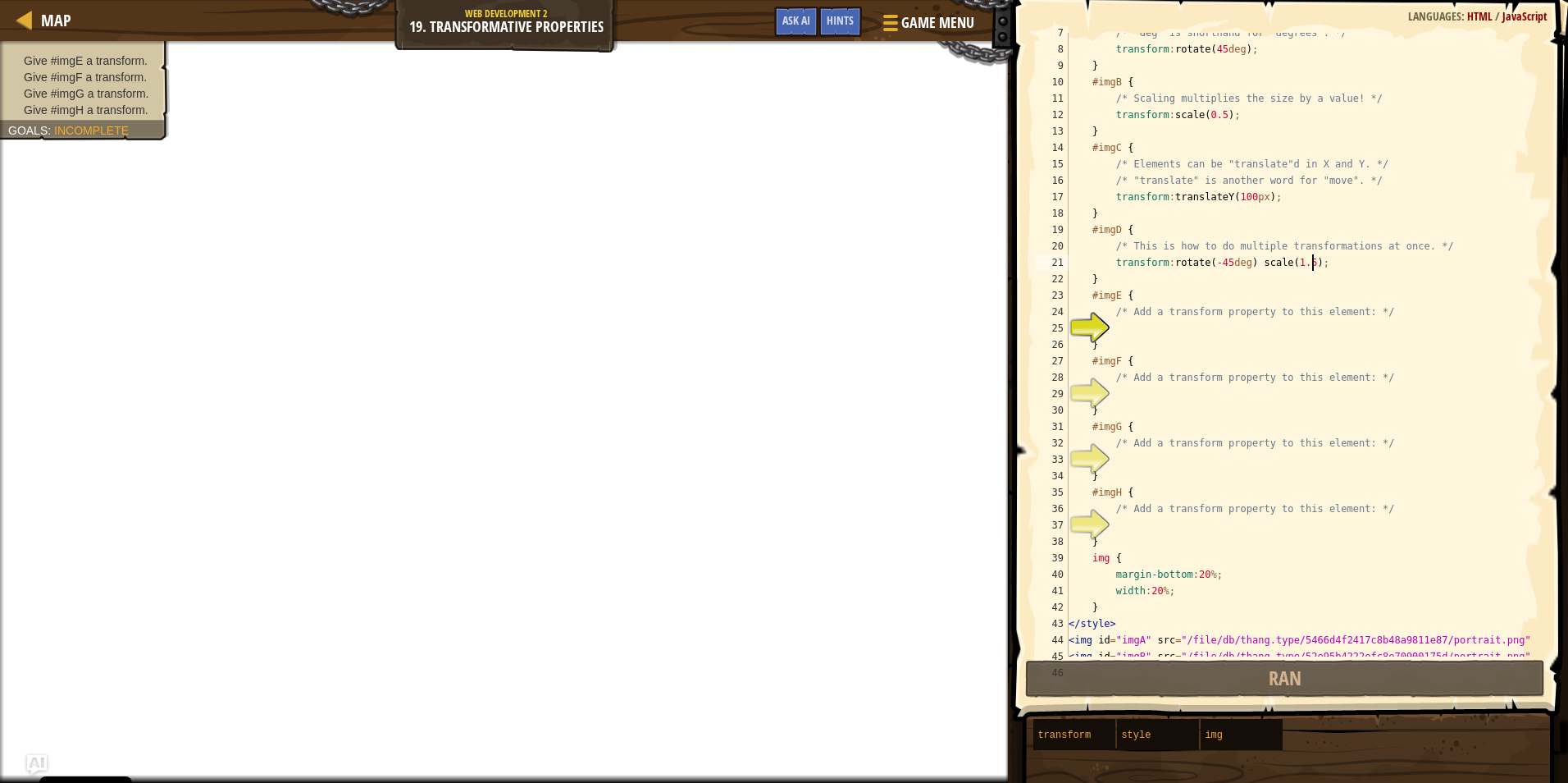
click at [1358, 263] on div "/* "deg" is shorthand for "degrees". */ transform : rotate( 45 deg ) ; } #imgB …" at bounding box center [1298, 353] width 466 height 656
type textarea "transform: rotate(-45deg) scale(1.5);"
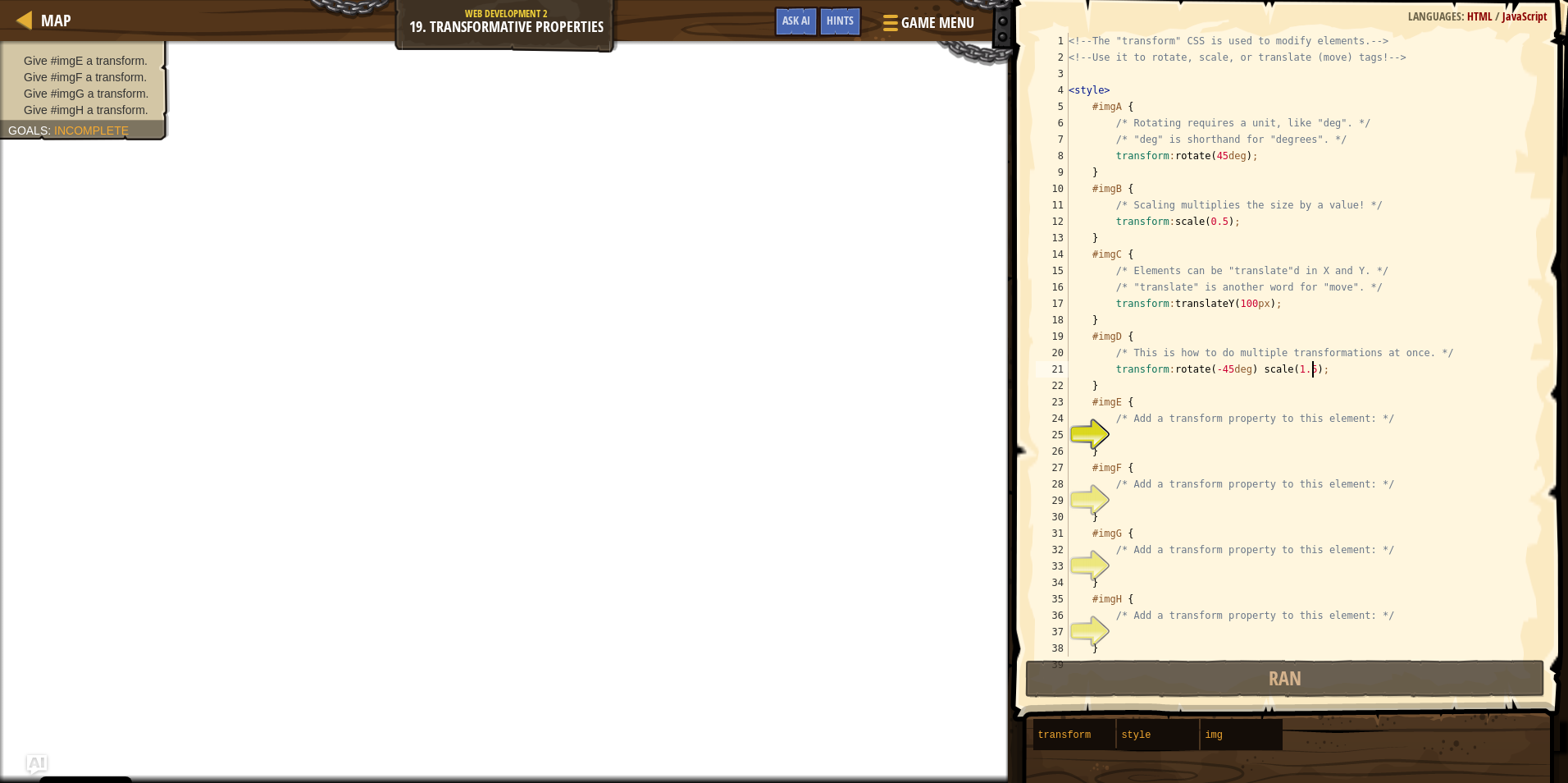
scroll to position [230, 0]
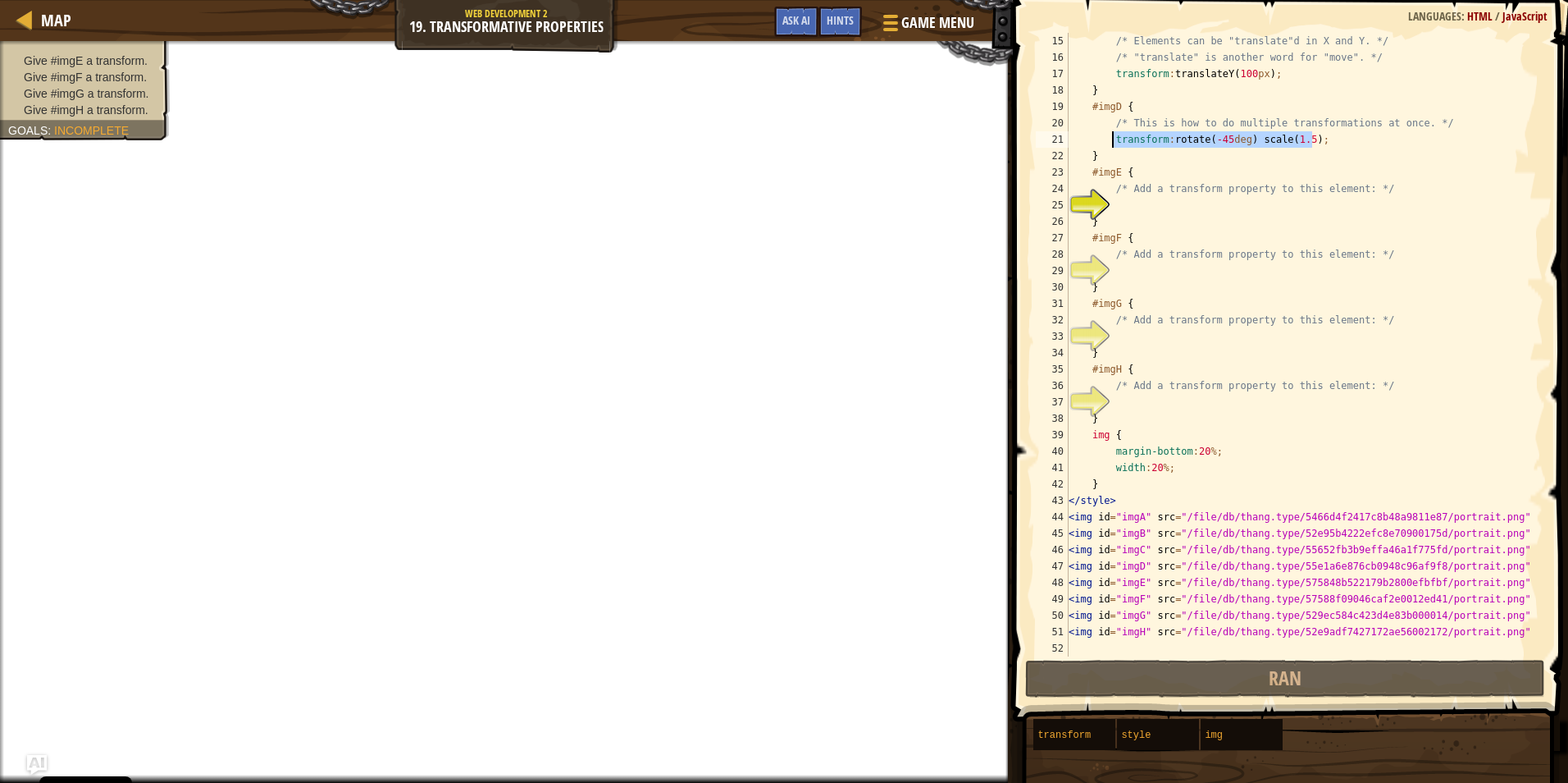
drag, startPoint x: 1344, startPoint y: 136, endPoint x: 1111, endPoint y: 142, distance: 233.1
click at [1111, 142] on div "/* Elements can be "translate"d in X and Y. */ /* "translate" is another word f…" at bounding box center [1298, 360] width 466 height 656
click at [1148, 197] on div "/* Elements can be "translate"d in X and Y. */ /* "translate" is another word f…" at bounding box center [1298, 360] width 466 height 656
type textarea "transform: rotate(-45deg) scale(1.5);"
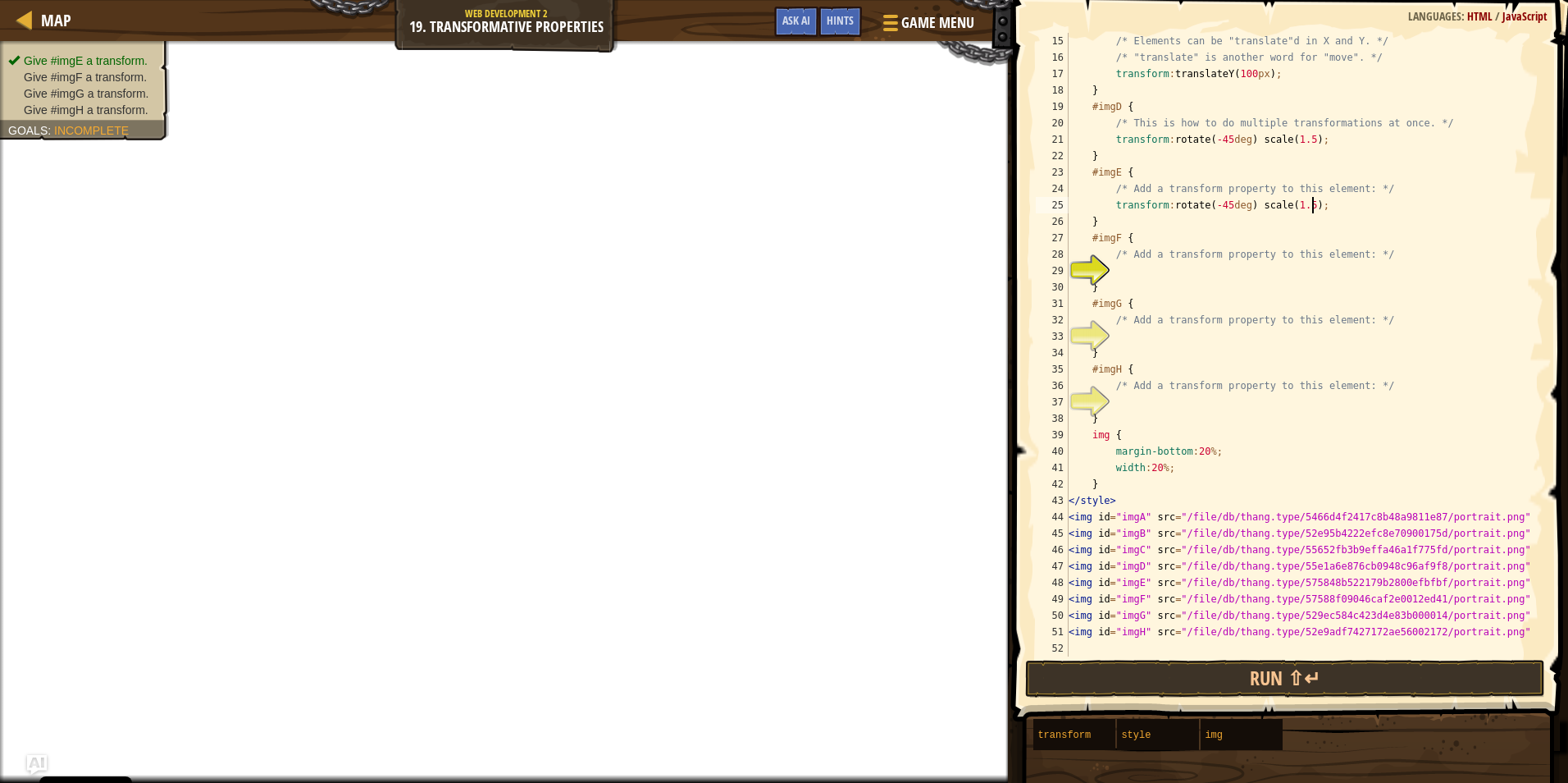
click at [1162, 278] on div "/* Elements can be "translate"d in X and Y. */ /* "translate" is another word f…" at bounding box center [1298, 360] width 466 height 656
click at [1149, 345] on div "/* Elements can be "translate"d in X and Y. */ /* "translate" is another word f…" at bounding box center [1298, 360] width 466 height 656
type textarea "}"
click at [1150, 336] on div "/* Elements can be "translate"d in X and Y. */ /* "translate" is another word f…" at bounding box center [1298, 360] width 466 height 656
type textarea "transform: rotate(-45deg) scale(1.5);"
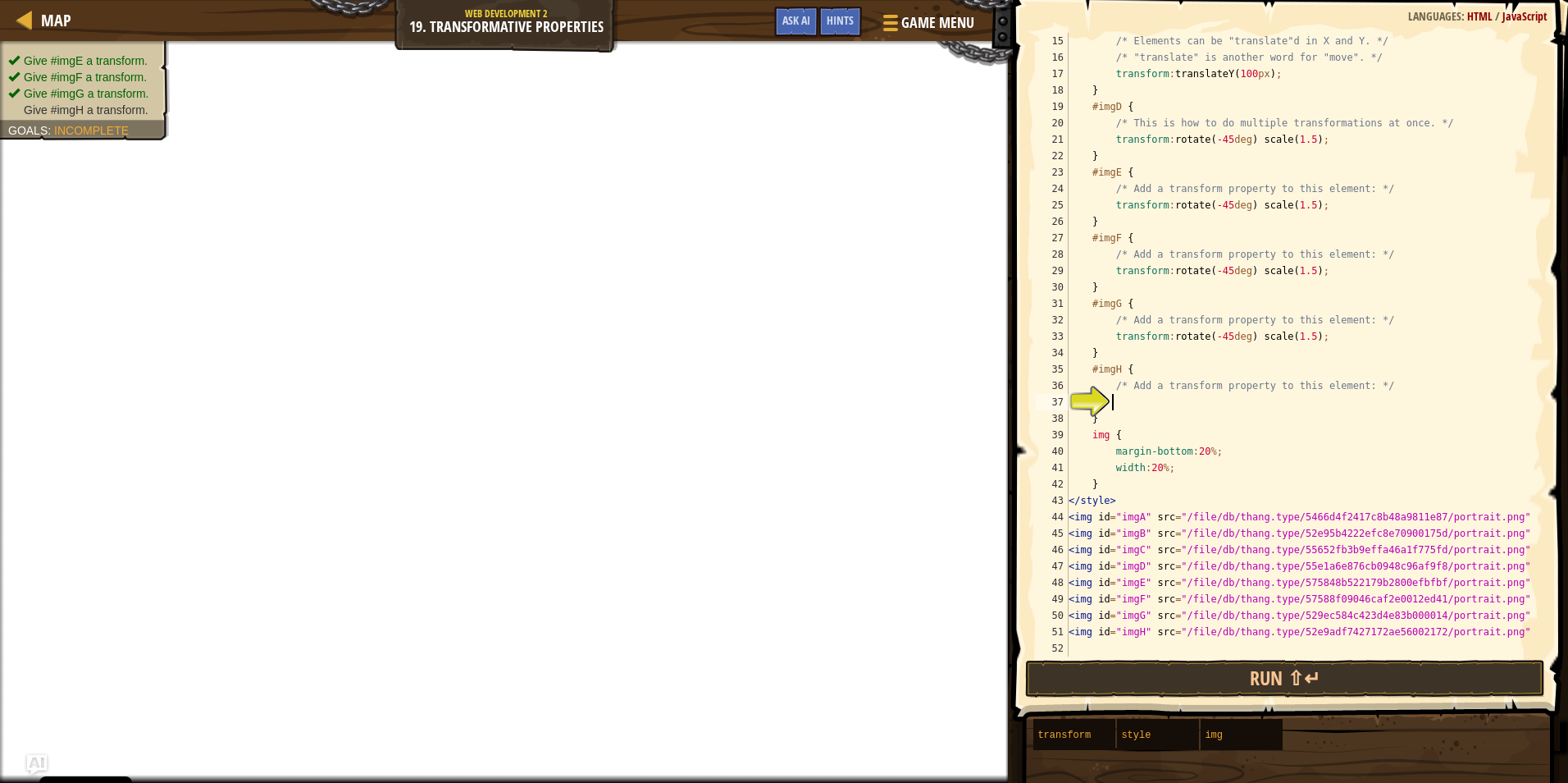
click at [1175, 404] on div "/* Elements can be "translate"d in X and Y. */ /* "translate" is another word f…" at bounding box center [1298, 360] width 466 height 656
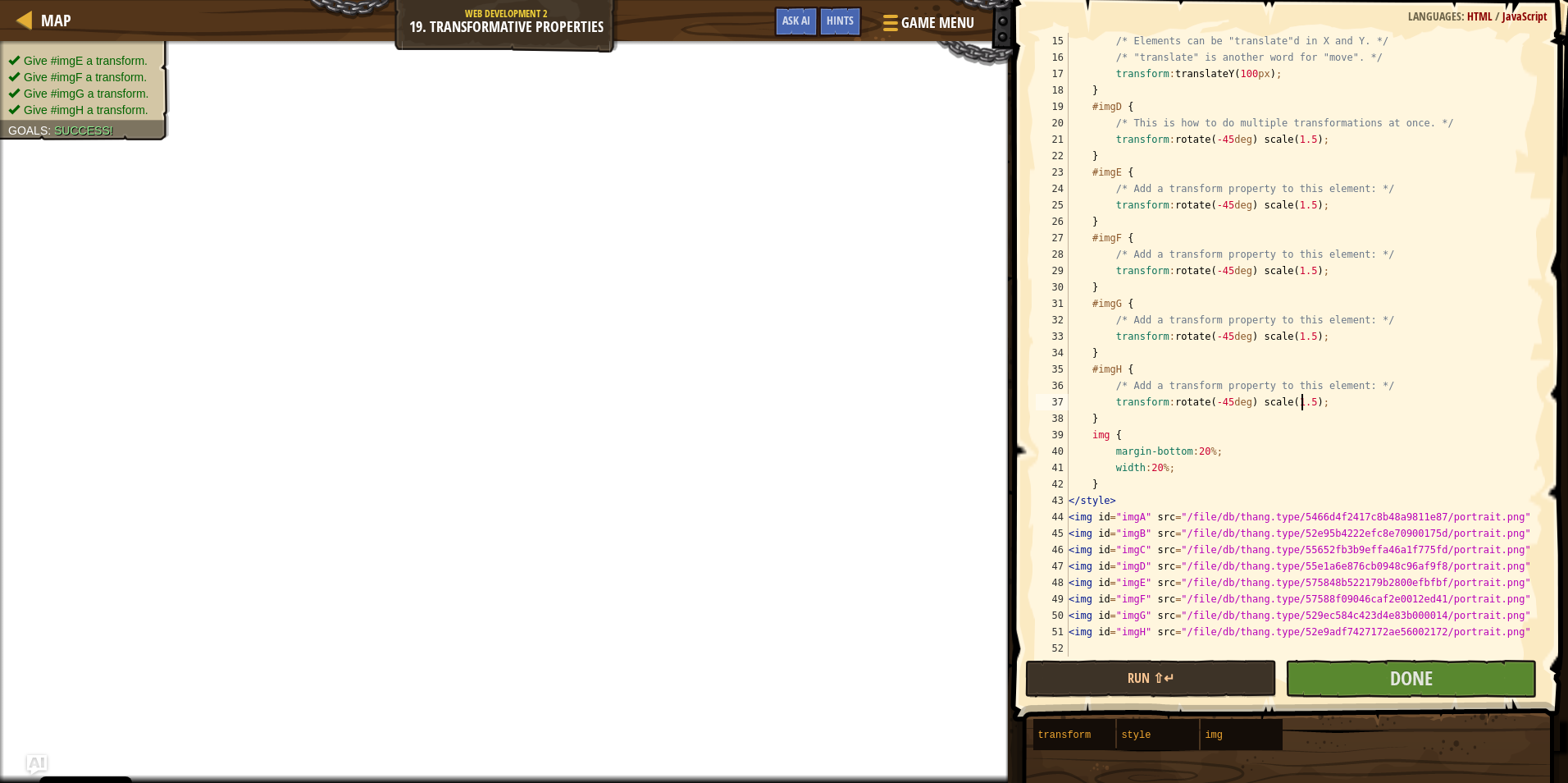
click at [1302, 400] on div "/* Elements can be "translate"d in X and Y. */ /* "translate" is another word f…" at bounding box center [1298, 360] width 466 height 656
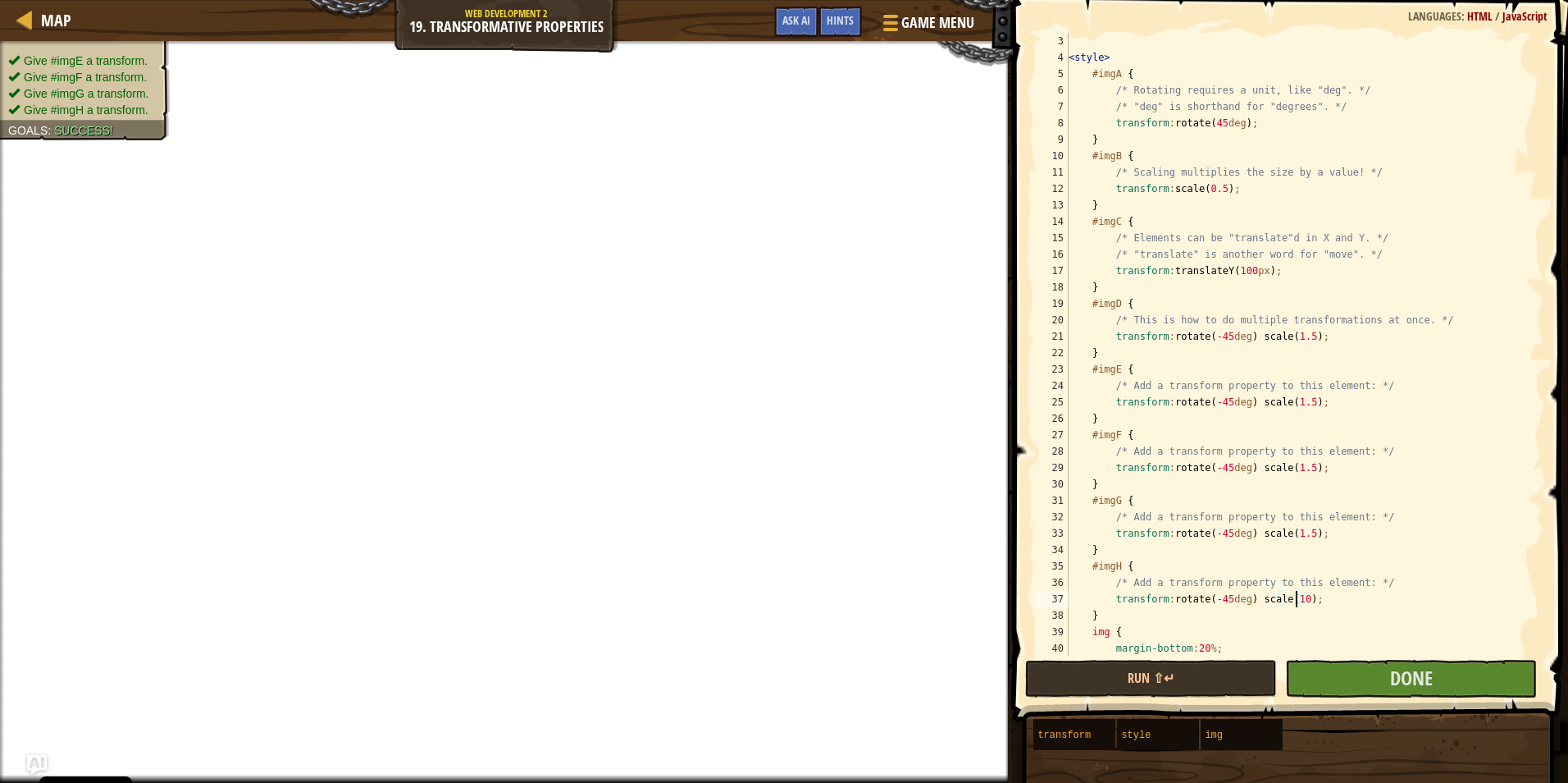
scroll to position [0, 0]
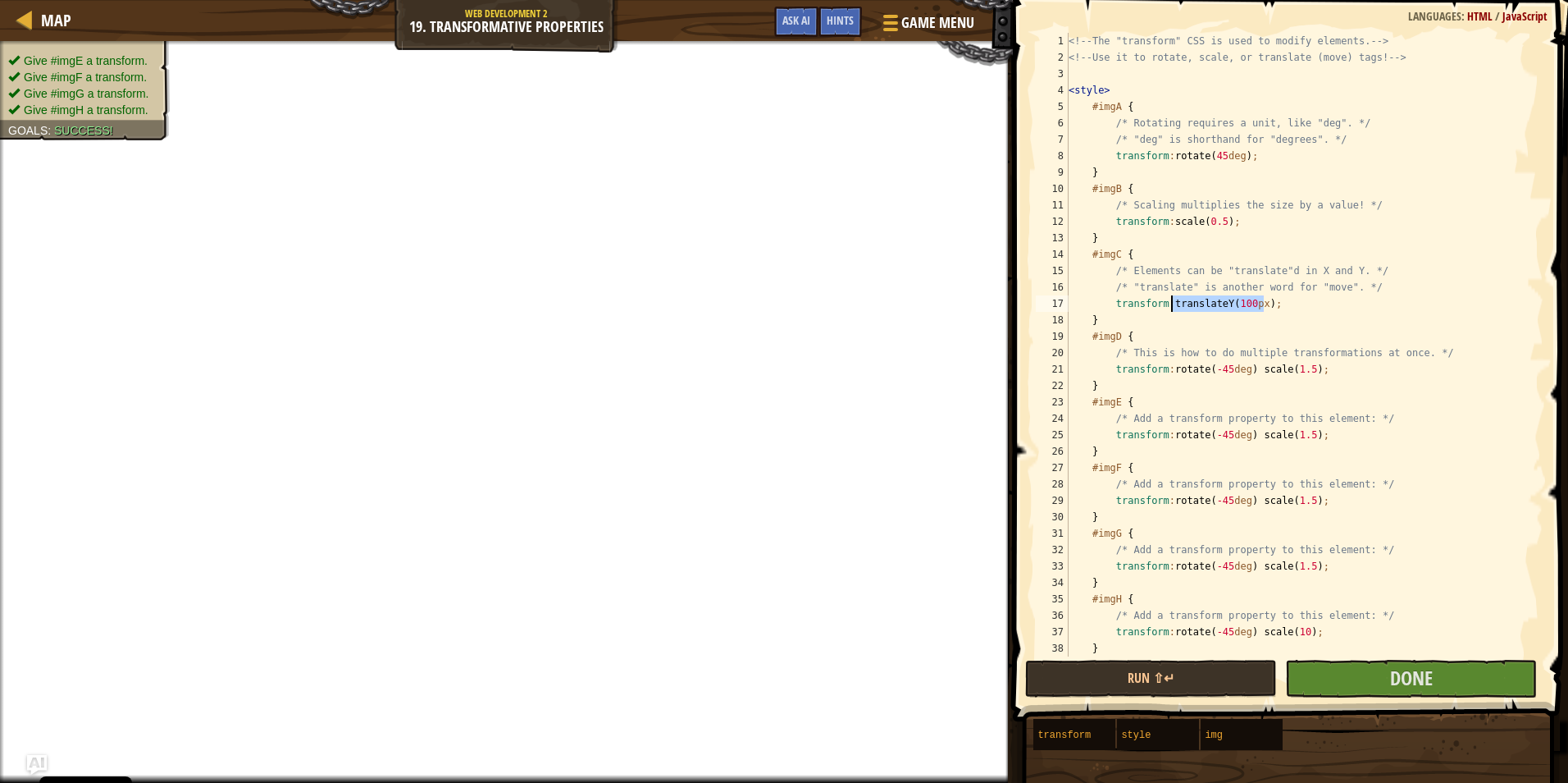
drag, startPoint x: 1265, startPoint y: 308, endPoint x: 1169, endPoint y: 297, distance: 96.6
click at [1169, 297] on div "<!-- The "transform" CSS is used to modify elements. --> <!-- Use it to rotate,…" at bounding box center [1298, 360] width 466 height 656
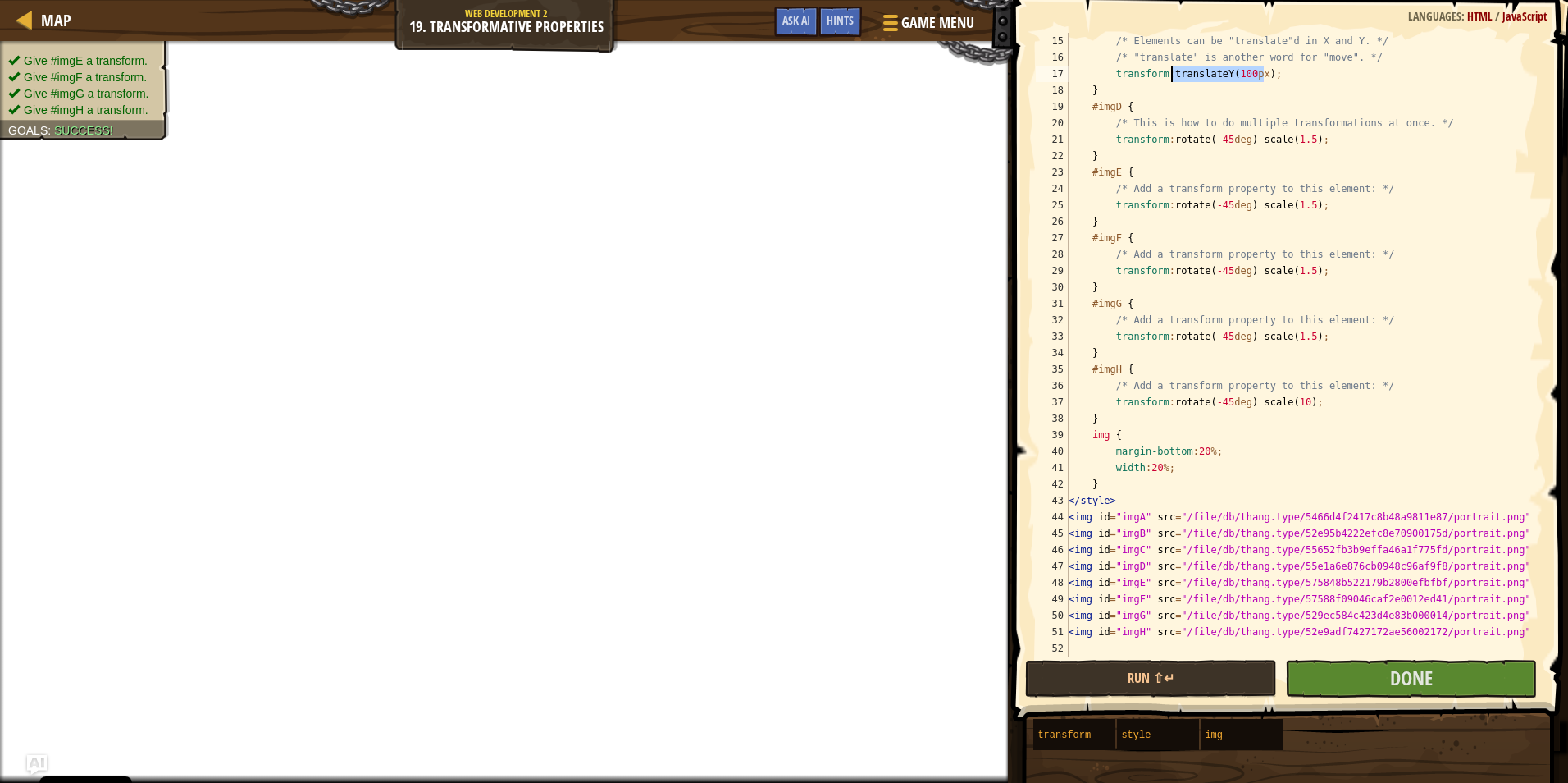
scroll to position [230, 0]
drag, startPoint x: 1303, startPoint y: 406, endPoint x: 1252, endPoint y: 404, distance: 51.0
click at [1252, 404] on div "/* Elements can be "translate"d in X and Y. */ /* "translate" is another word f…" at bounding box center [1298, 360] width 466 height 656
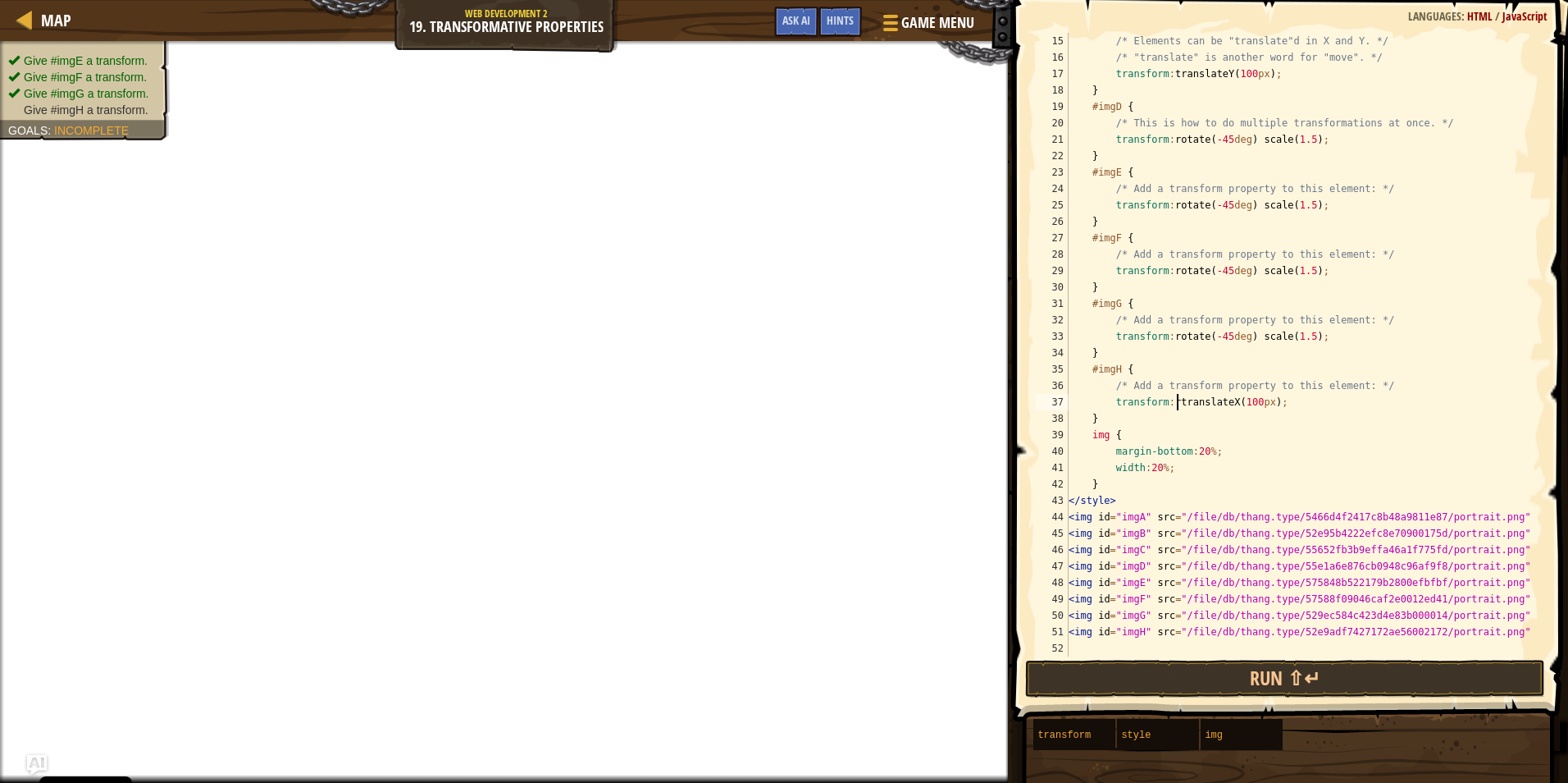
scroll to position [7, 16]
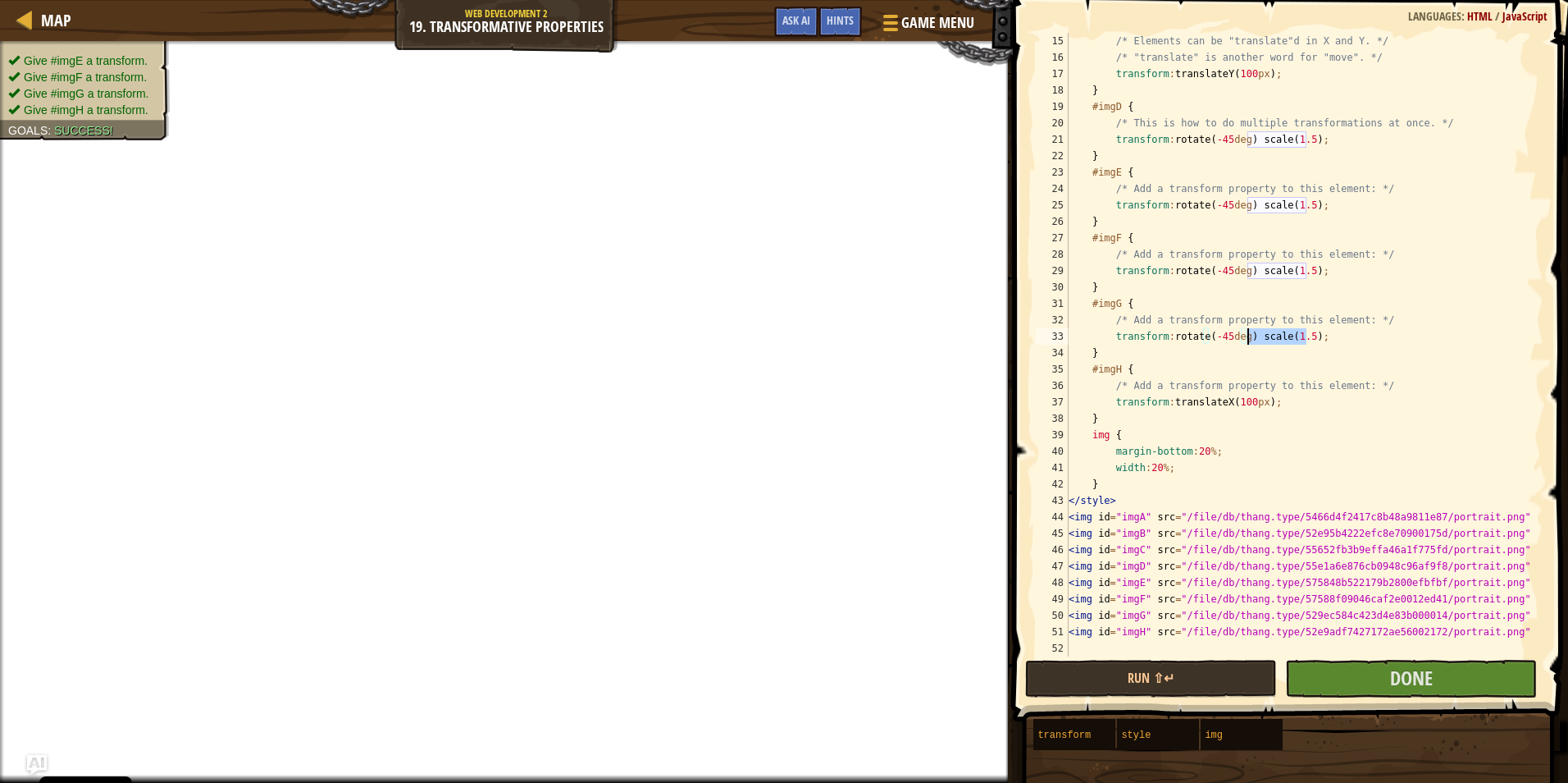
drag, startPoint x: 1308, startPoint y: 339, endPoint x: 1247, endPoint y: 338, distance: 61.0
click at [1247, 338] on div "/* Elements can be "translate"d in X and Y. */ /* "translate" is another word f…" at bounding box center [1298, 360] width 466 height 656
drag, startPoint x: 1305, startPoint y: 276, endPoint x: 1173, endPoint y: 267, distance: 132.3
click at [1173, 267] on div "/* Elements can be "translate"d in X and Y. */ /* "translate" is another word f…" at bounding box center [1298, 360] width 466 height 656
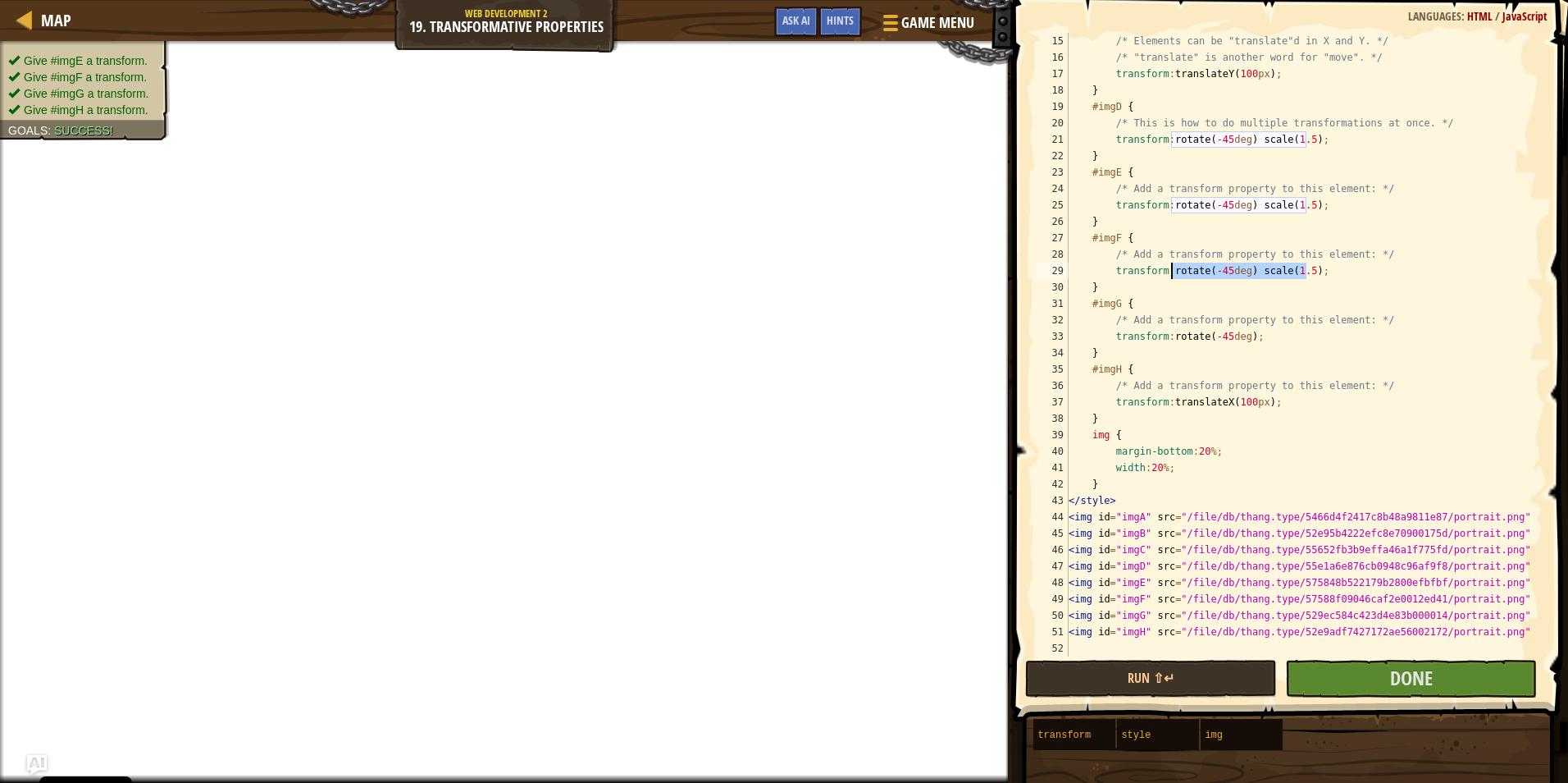
scroll to position [7, 8]
drag, startPoint x: 1306, startPoint y: 206, endPoint x: 1173, endPoint y: 208, distance: 133.0
click at [1173, 208] on div "/* Elements can be "translate"d in X and Y. */ /* "translate" is another word f…" at bounding box center [1298, 360] width 466 height 656
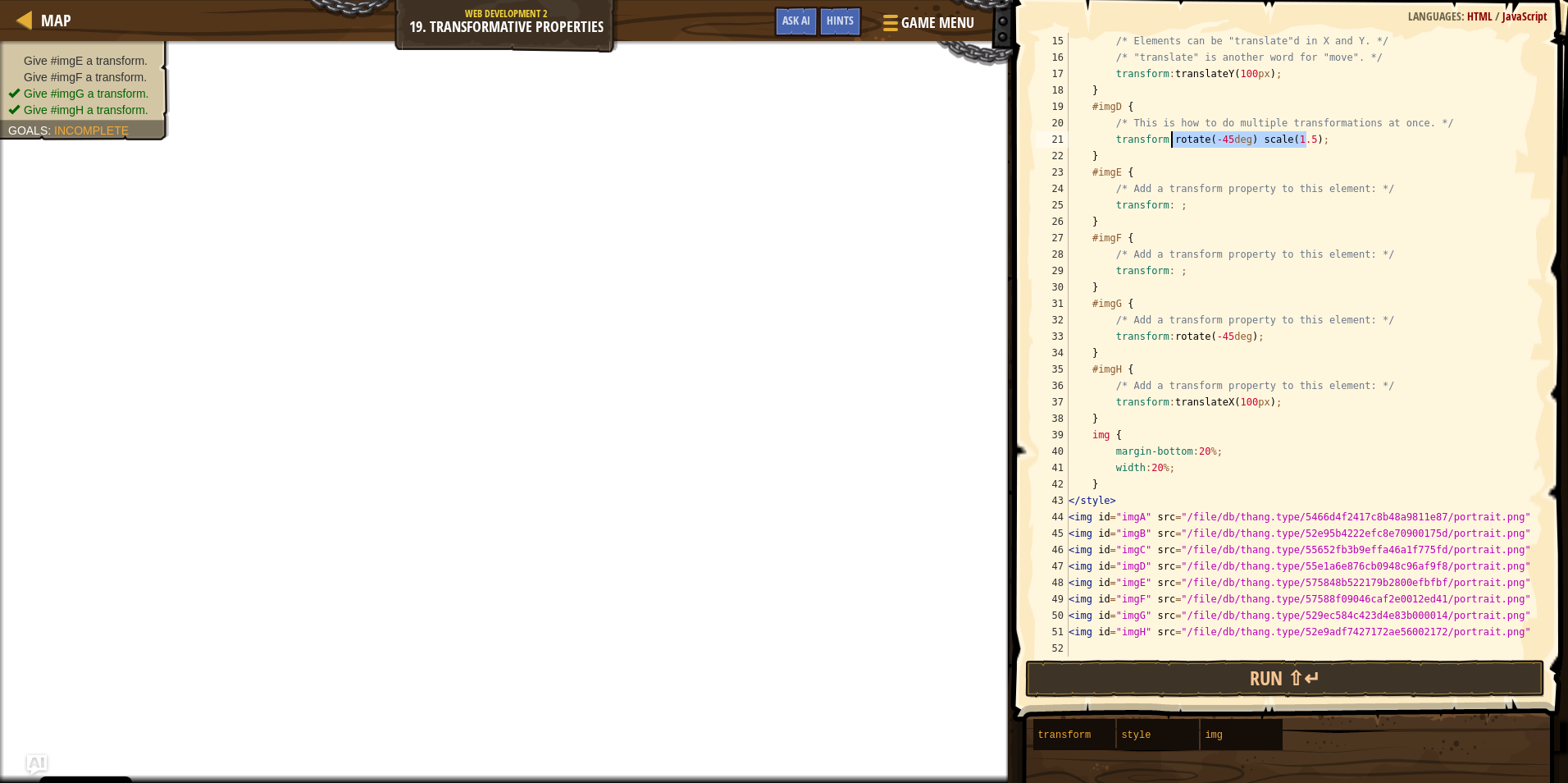
drag, startPoint x: 1308, startPoint y: 145, endPoint x: 1172, endPoint y: 140, distance: 136.1
click at [1172, 140] on div "/* Elements can be "translate"d in X and Y. */ /* "translate" is another word f…" at bounding box center [1298, 360] width 466 height 656
drag, startPoint x: 1247, startPoint y: 340, endPoint x: 1173, endPoint y: 340, distance: 74.0
click at [1173, 340] on div "/* Elements can be "translate"d in X and Y. */ /* "translate" is another word f…" at bounding box center [1298, 360] width 466 height 656
click at [1240, 403] on div "/* Elements can be "translate"d in X and Y. */ /* "translate" is another word f…" at bounding box center [1298, 360] width 466 height 656
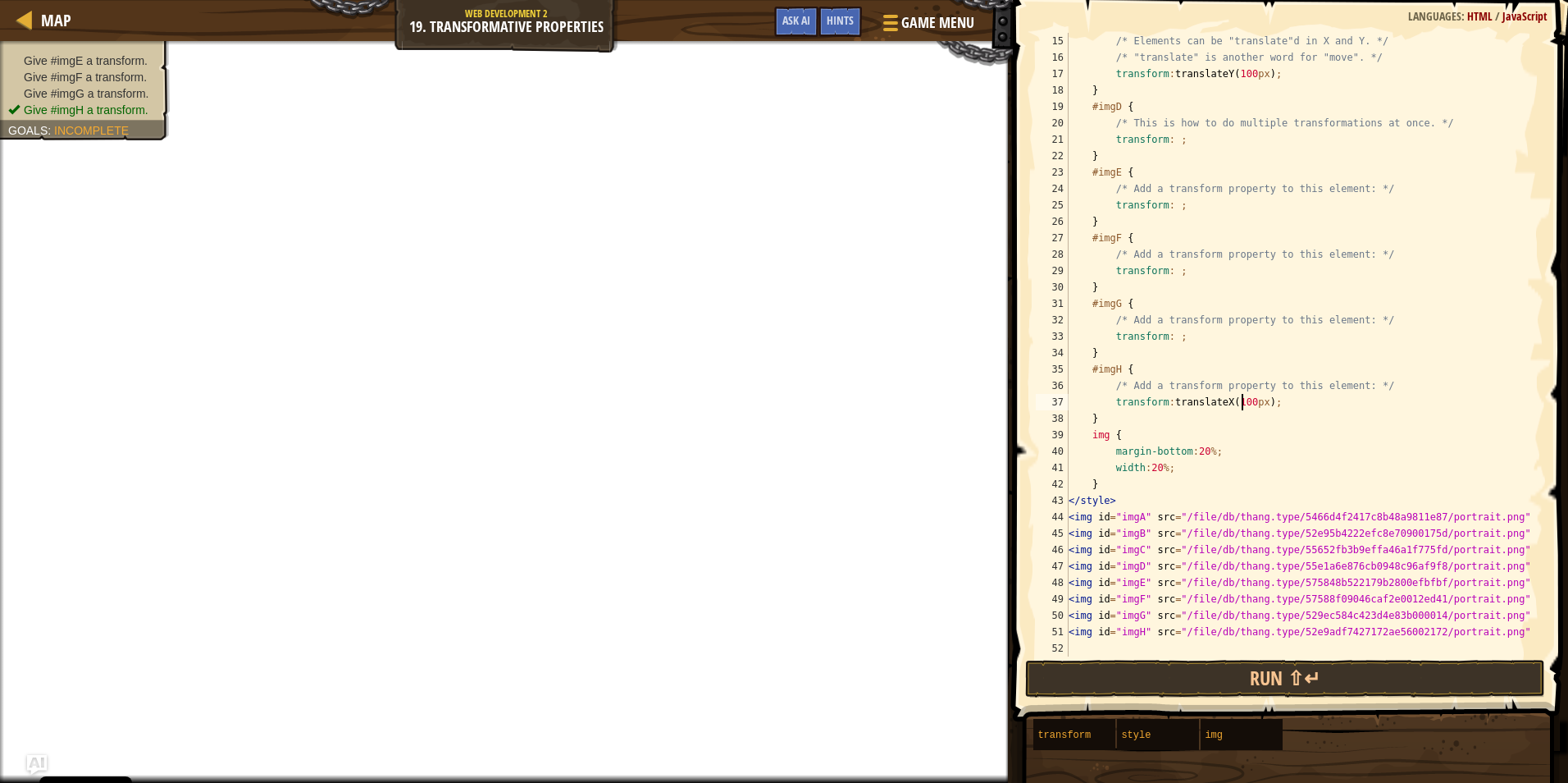
click at [1224, 399] on div "/* Elements can be "translate"d in X and Y. */ /* "translate" is another word f…" at bounding box center [1298, 360] width 466 height 656
drag, startPoint x: 1261, startPoint y: 399, endPoint x: 1172, endPoint y: 401, distance: 89.0
click at [1172, 401] on div "/* Elements can be "translate"d in X and Y. */ /* "translate" is another word f…" at bounding box center [1298, 360] width 466 height 656
click at [1168, 338] on div "/* Elements can be "translate"d in X and Y. */ /* "translate" is another word f…" at bounding box center [1298, 360] width 466 height 656
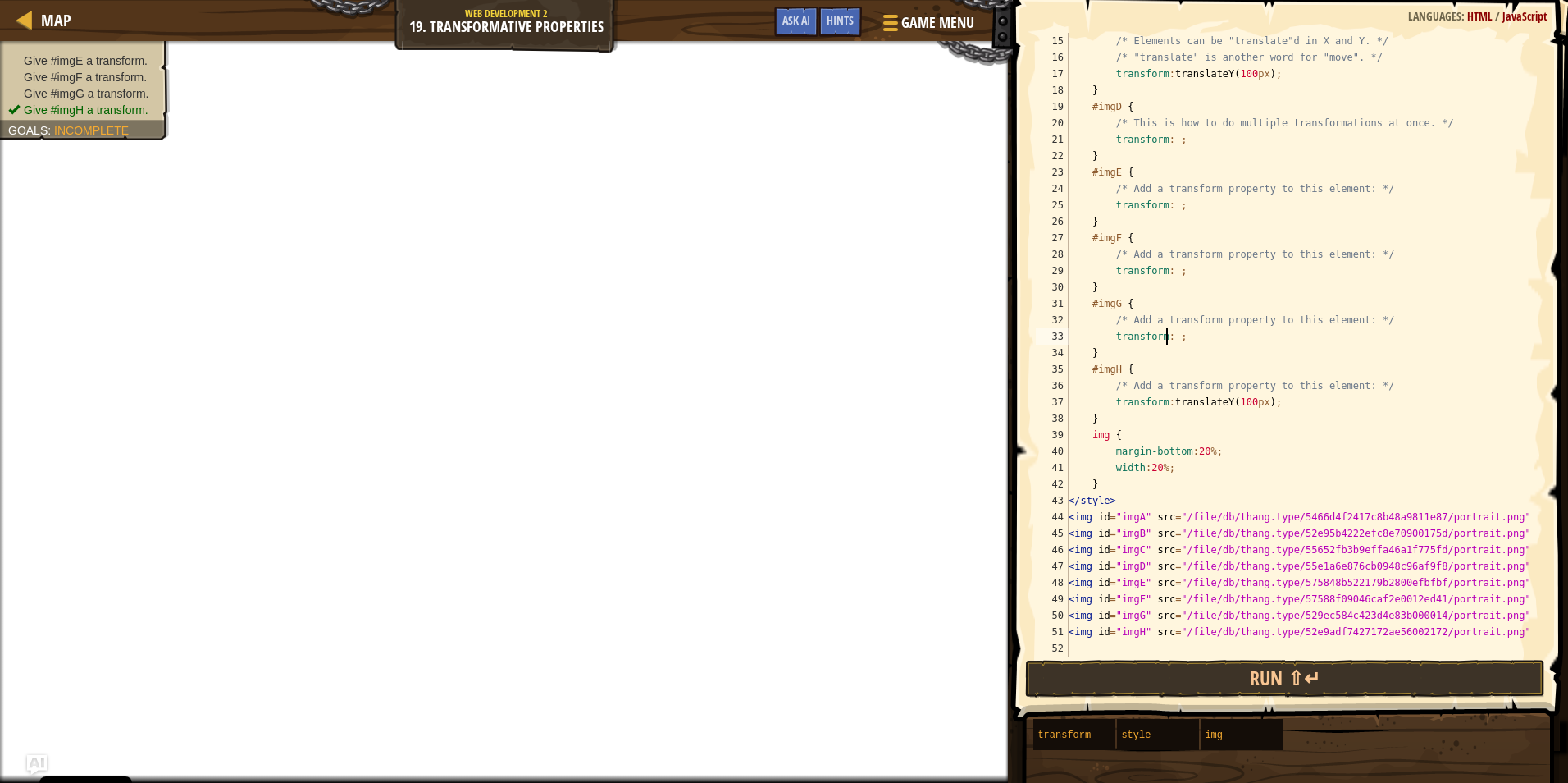
scroll to position [7, 8]
click at [1173, 338] on div "/* Elements can be "translate"d in X and Y. */ /* "translate" is another word f…" at bounding box center [1298, 360] width 466 height 656
click at [1169, 276] on div "/* Elements can be "translate"d in X and Y. */ /* "translate" is another word f…" at bounding box center [1298, 360] width 466 height 656
click at [1242, 276] on div "/* Elements can be "translate"d in X and Y. */ /* "translate" is another word f…" at bounding box center [1298, 360] width 466 height 656
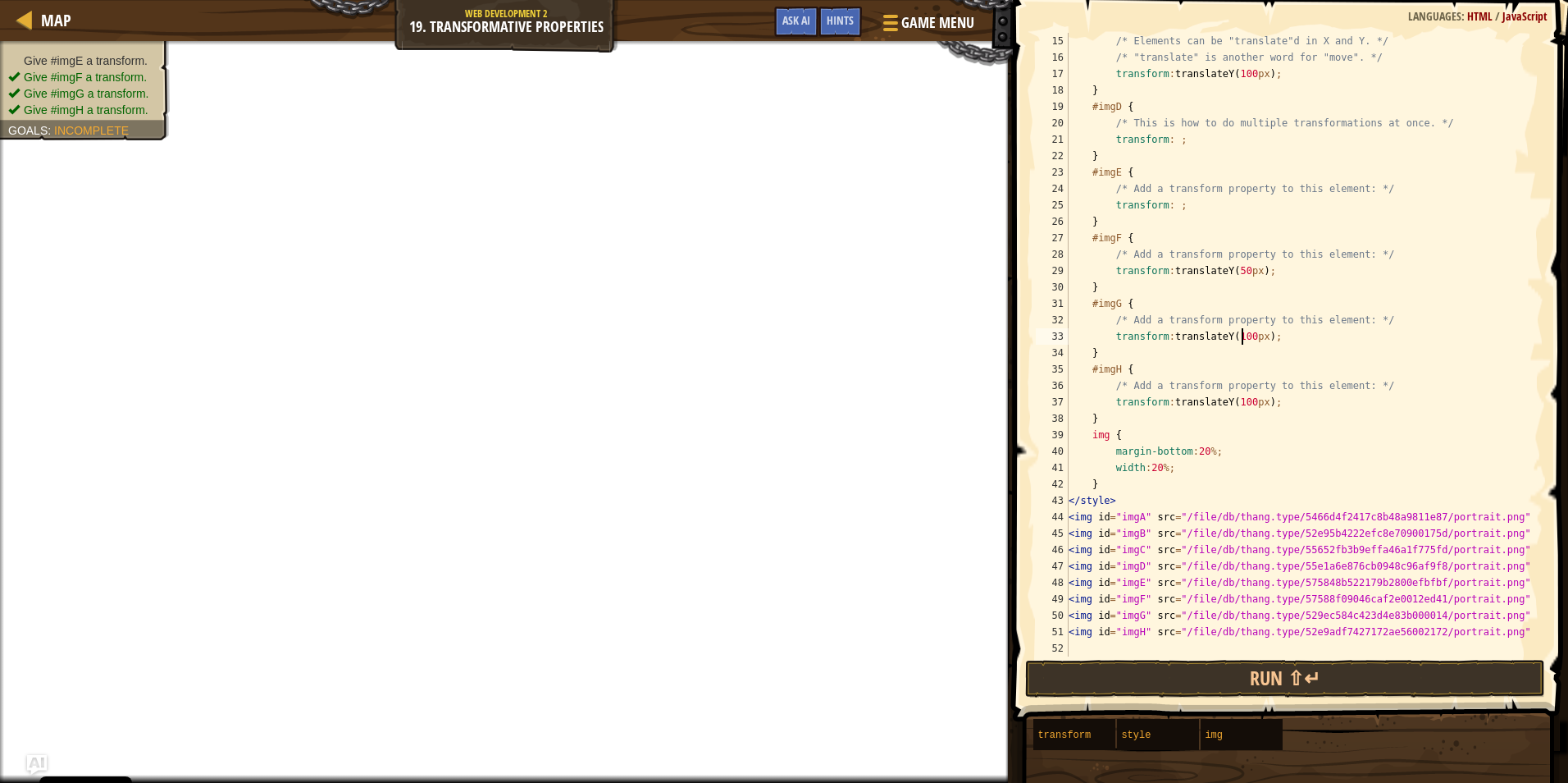
click at [1240, 336] on div "/* Elements can be "translate"d in X and Y. */ /* "translate" is another word f…" at bounding box center [1298, 360] width 466 height 656
click at [1248, 339] on div "/* Elements can be "translate"d in X and Y. */ /* "translate" is another word f…" at bounding box center [1298, 360] width 466 height 656
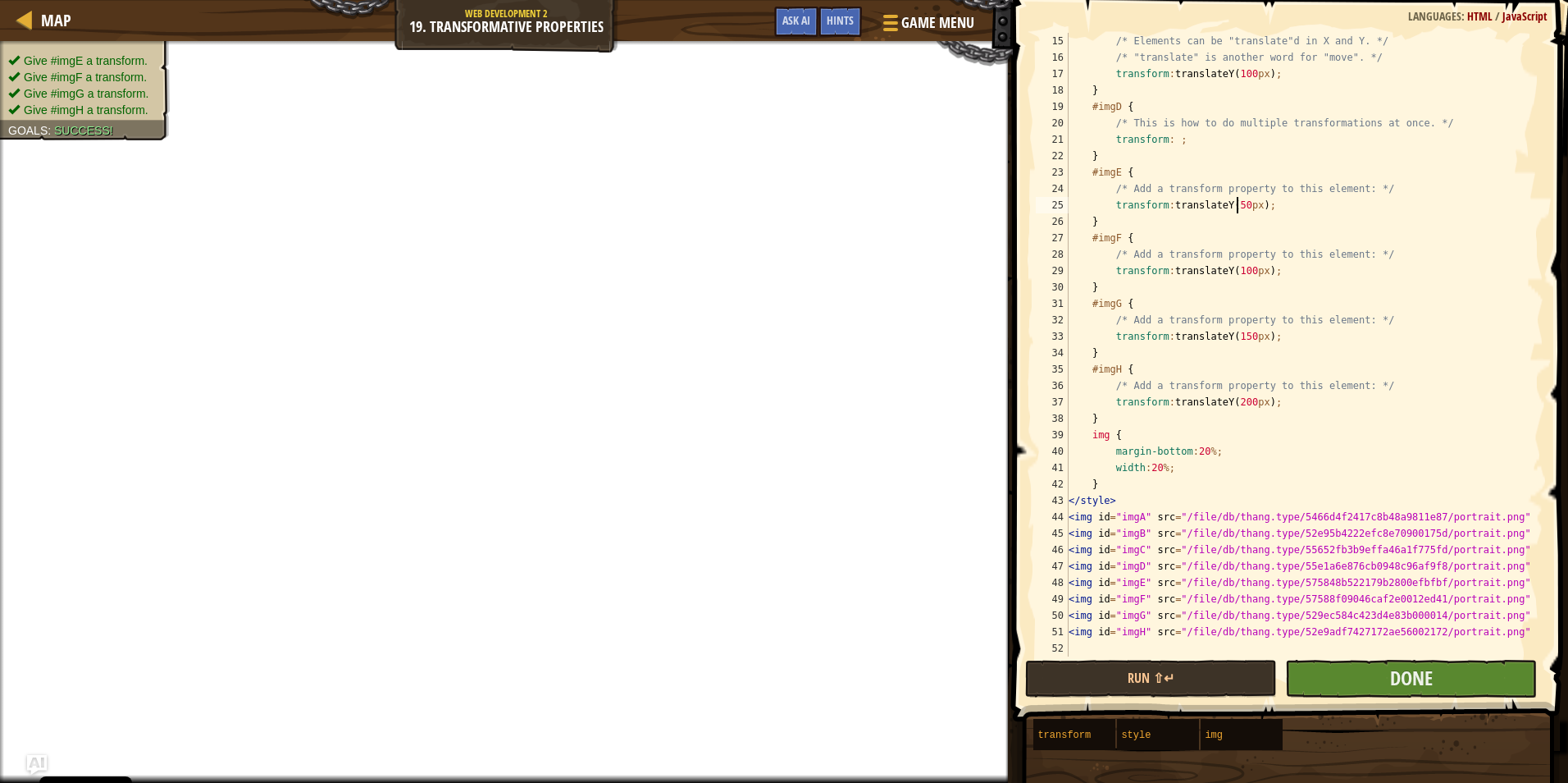
type textarea "transform: translateY(50px);"
click at [1436, 679] on button "Done" at bounding box center [1411, 678] width 252 height 38
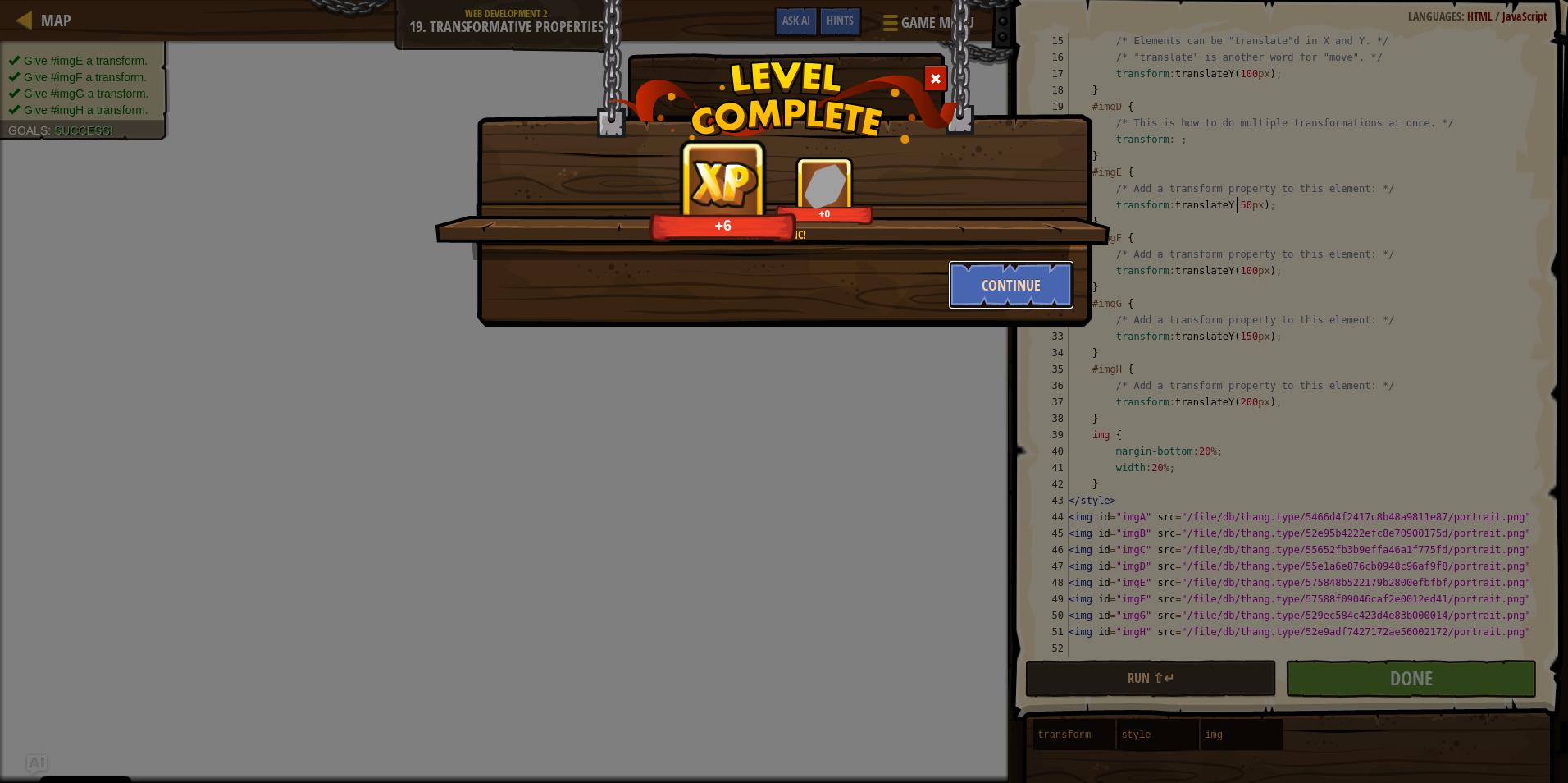
click at [997, 287] on button "Continue" at bounding box center [1011, 284] width 127 height 49
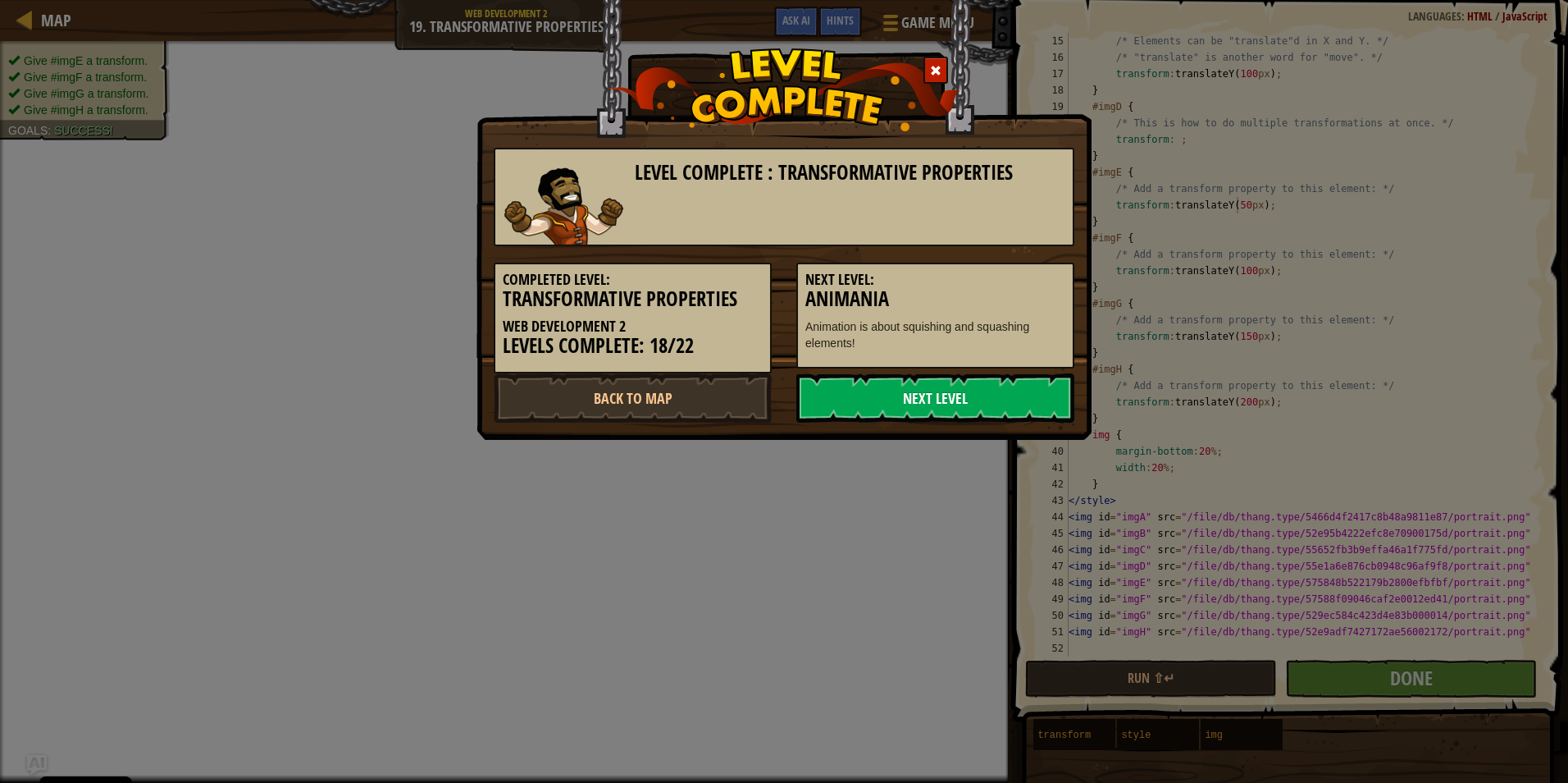
click at [951, 391] on link "Next Level" at bounding box center [935, 398] width 278 height 49
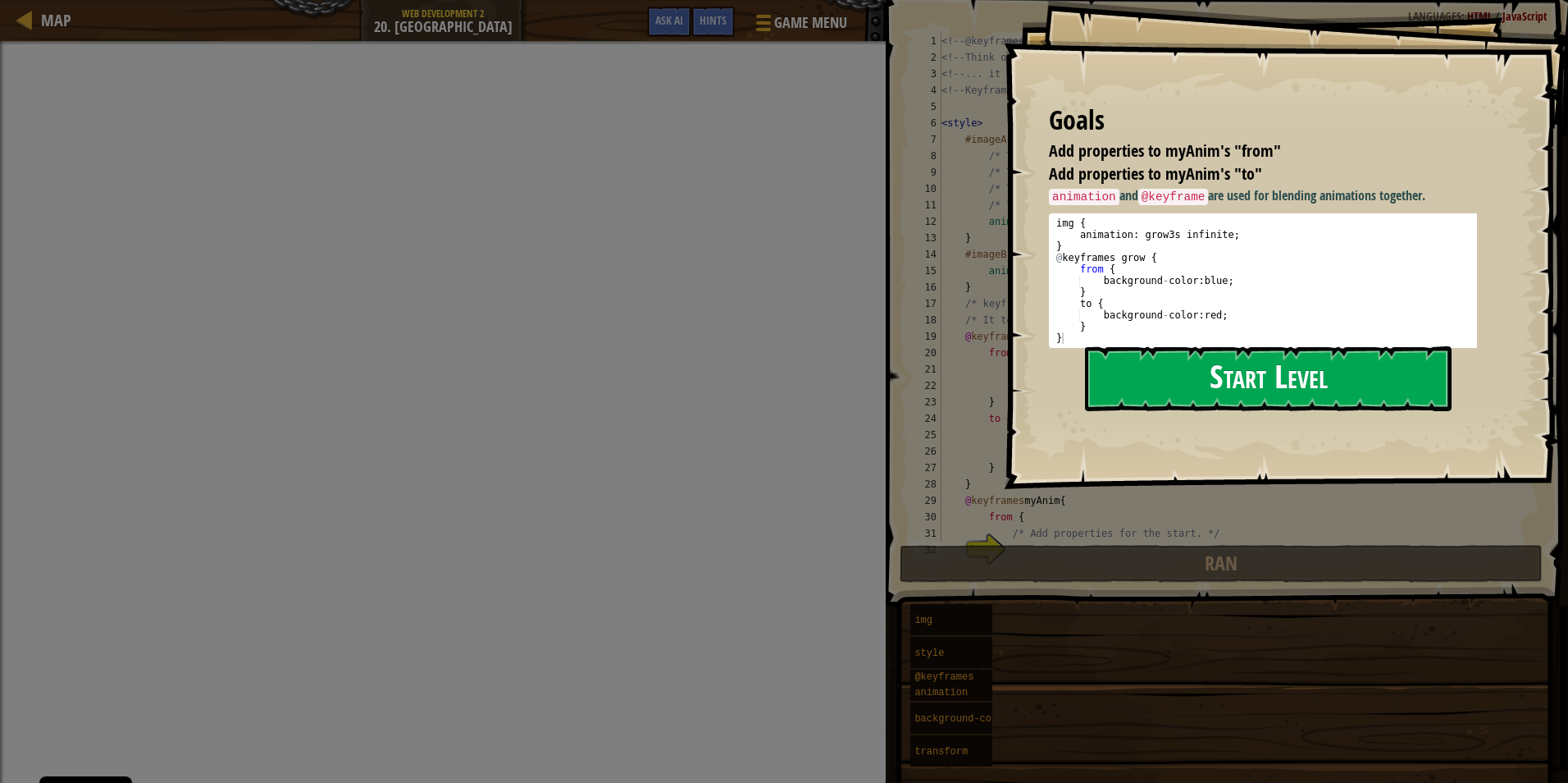
click at [1196, 376] on button "Start Level" at bounding box center [1269, 379] width 367 height 65
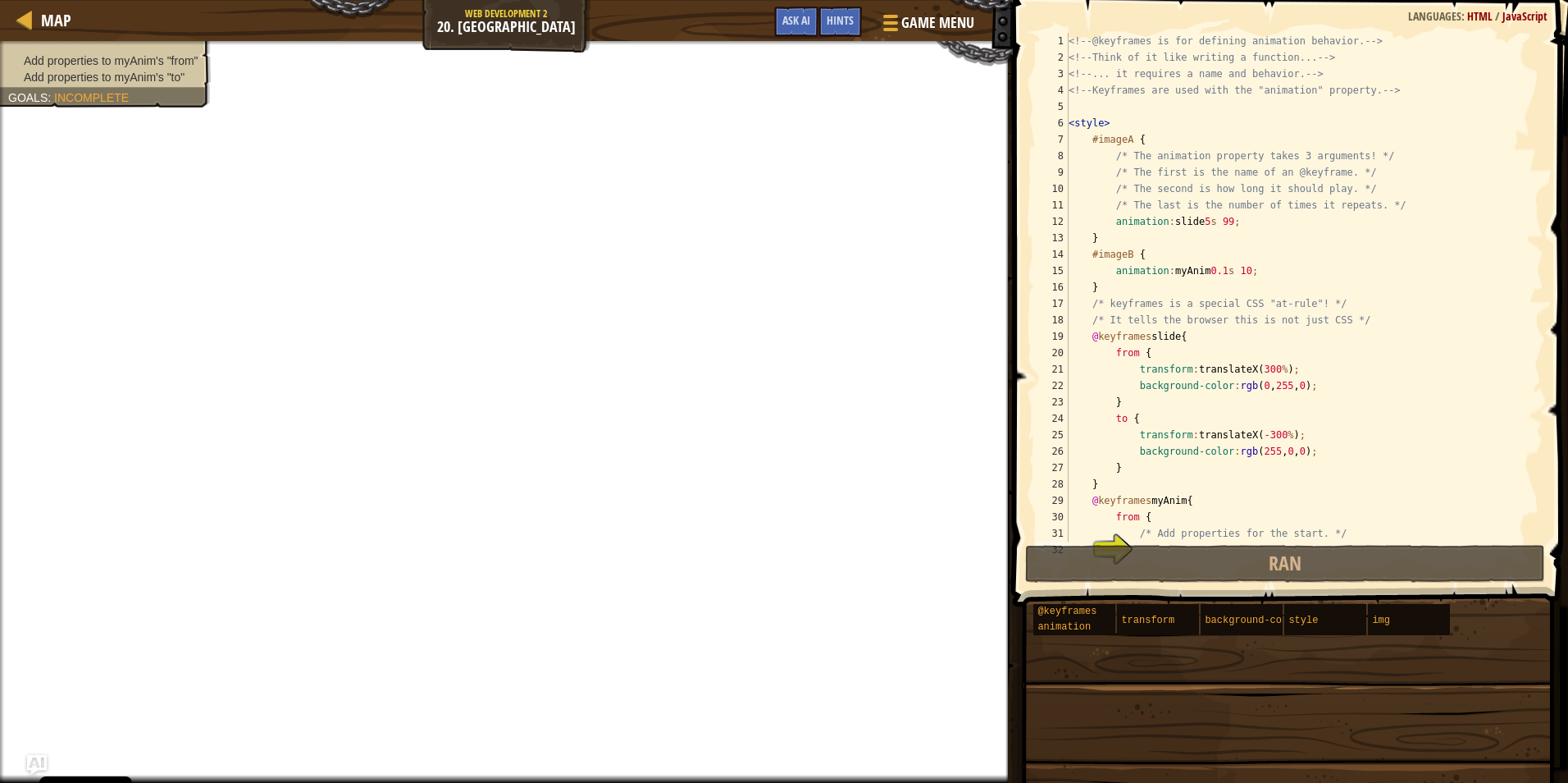
scroll to position [66, 0]
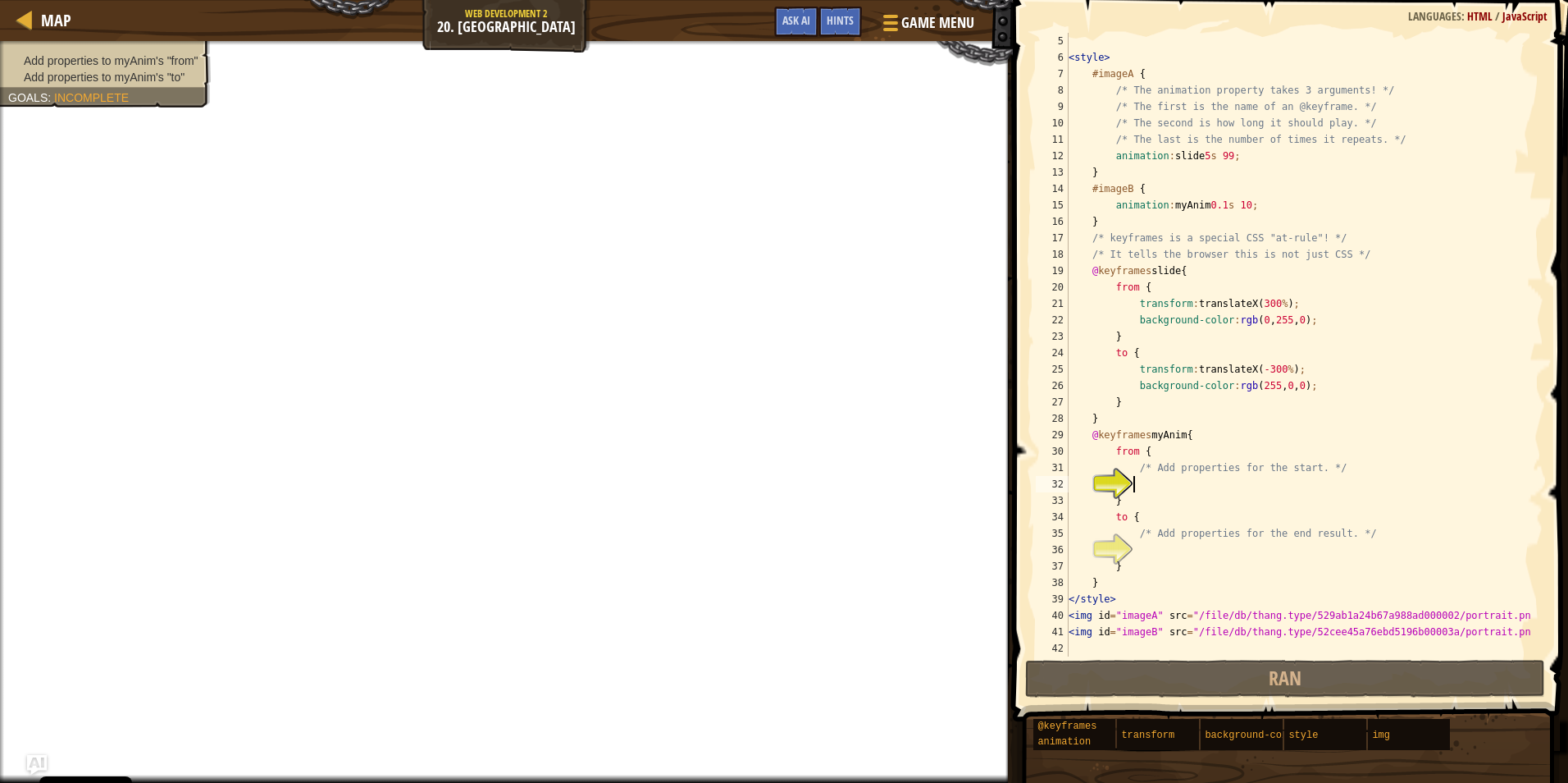
click at [1164, 485] on div "< style > #imageA { /* The animation property takes 3 arguments! */ /* The firs…" at bounding box center [1298, 360] width 466 height 656
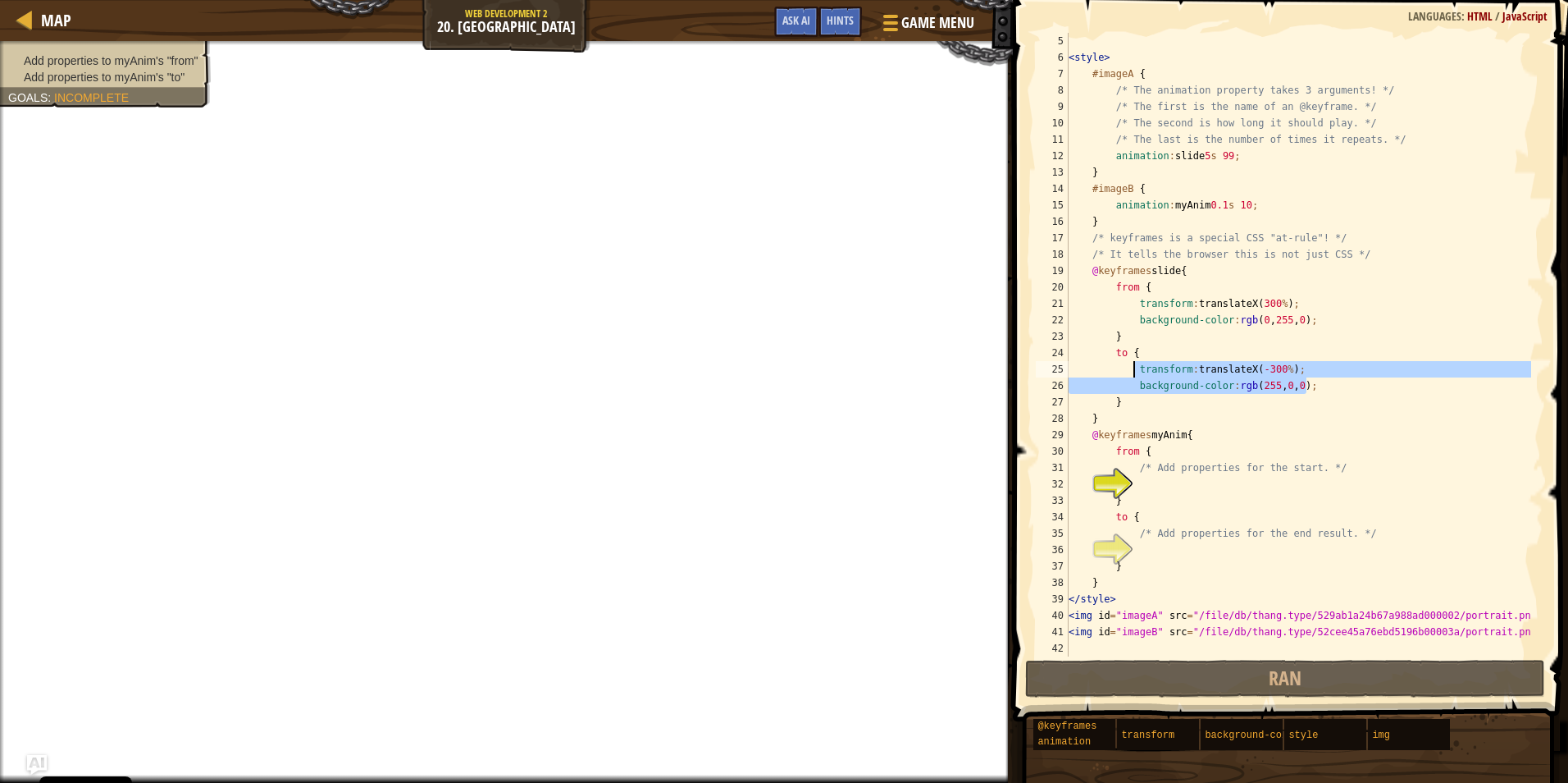
drag, startPoint x: 1334, startPoint y: 390, endPoint x: 1135, endPoint y: 366, distance: 200.4
click at [1135, 366] on div "< style > #imageA { /* The animation property takes 3 arguments! */ /* The firs…" at bounding box center [1298, 360] width 466 height 656
type textarea "transform: translateX(-300%); background-color:rgb(255, 0, 0);"
click at [1153, 487] on div "< style > #imageA { /* The animation property takes 3 arguments! */ /* The firs…" at bounding box center [1298, 360] width 466 height 656
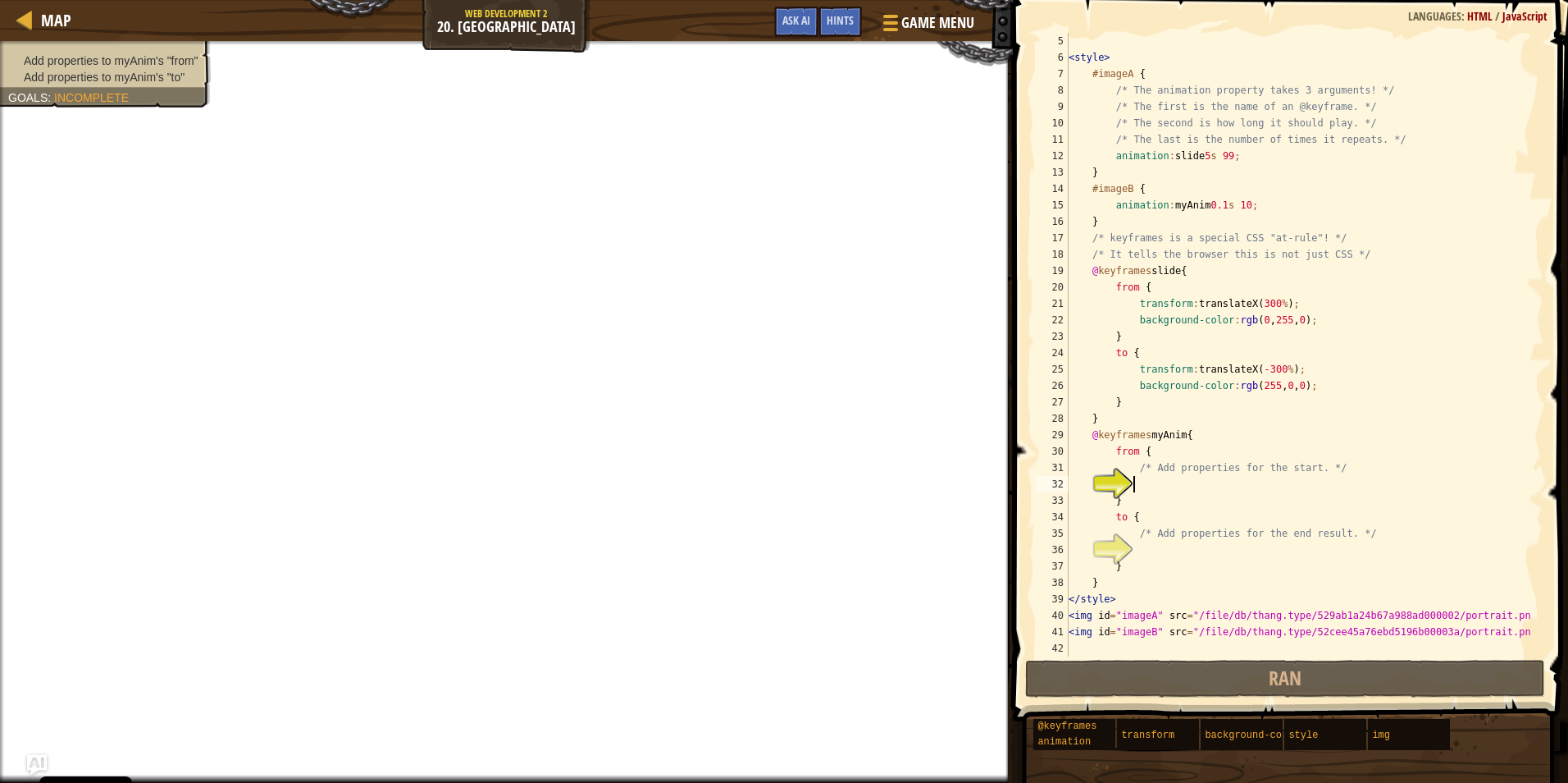
click at [1158, 546] on div "< style > #imageA { /* The animation property takes 3 arguments! */ /* The firs…" at bounding box center [1298, 360] width 466 height 656
paste textarea "background-color:rgb(255, 0, 0);"
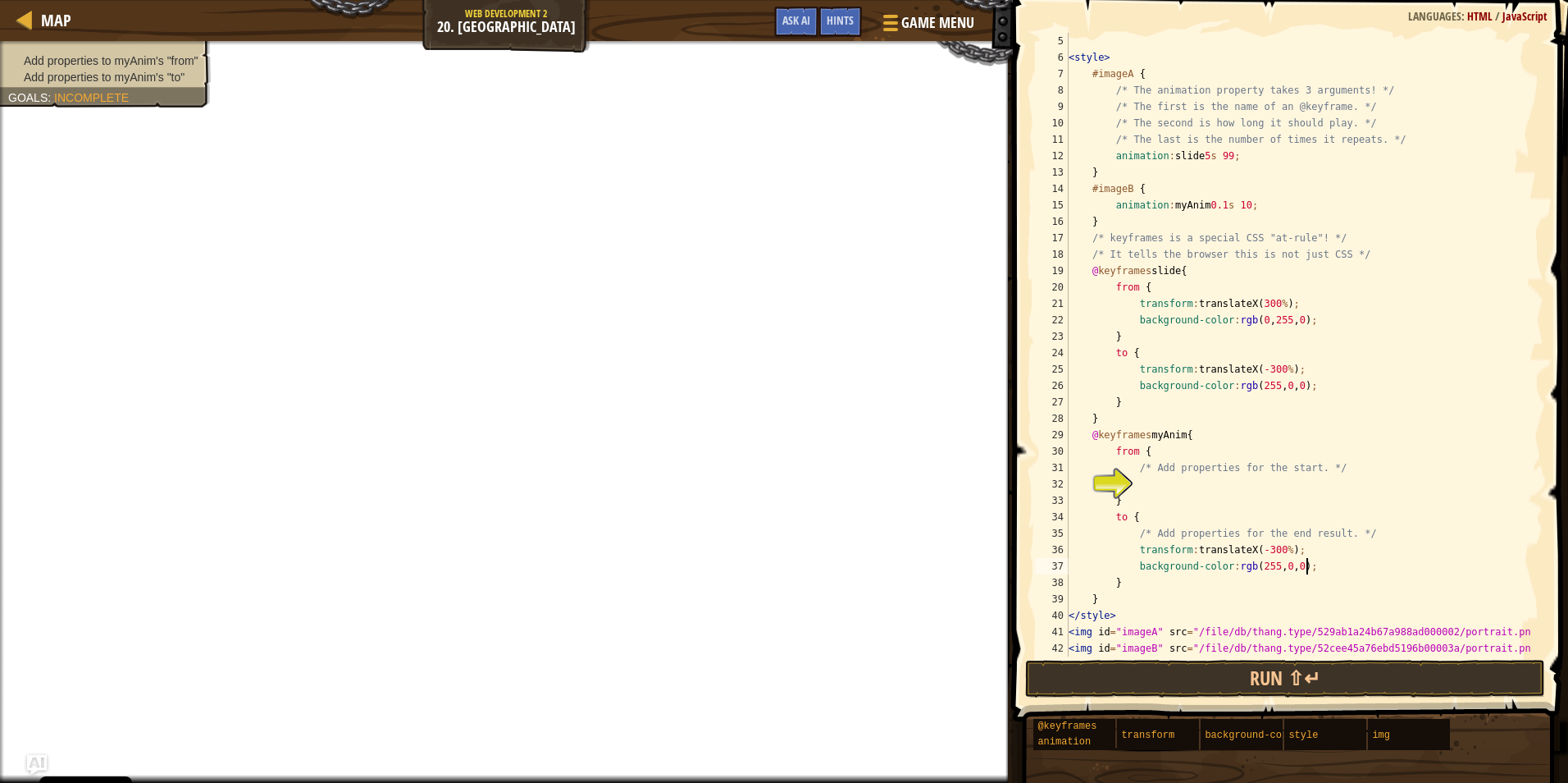
click at [1262, 549] on div "< style > #imageA { /* The animation property takes 3 arguments! */ /* The firs…" at bounding box center [1298, 360] width 466 height 656
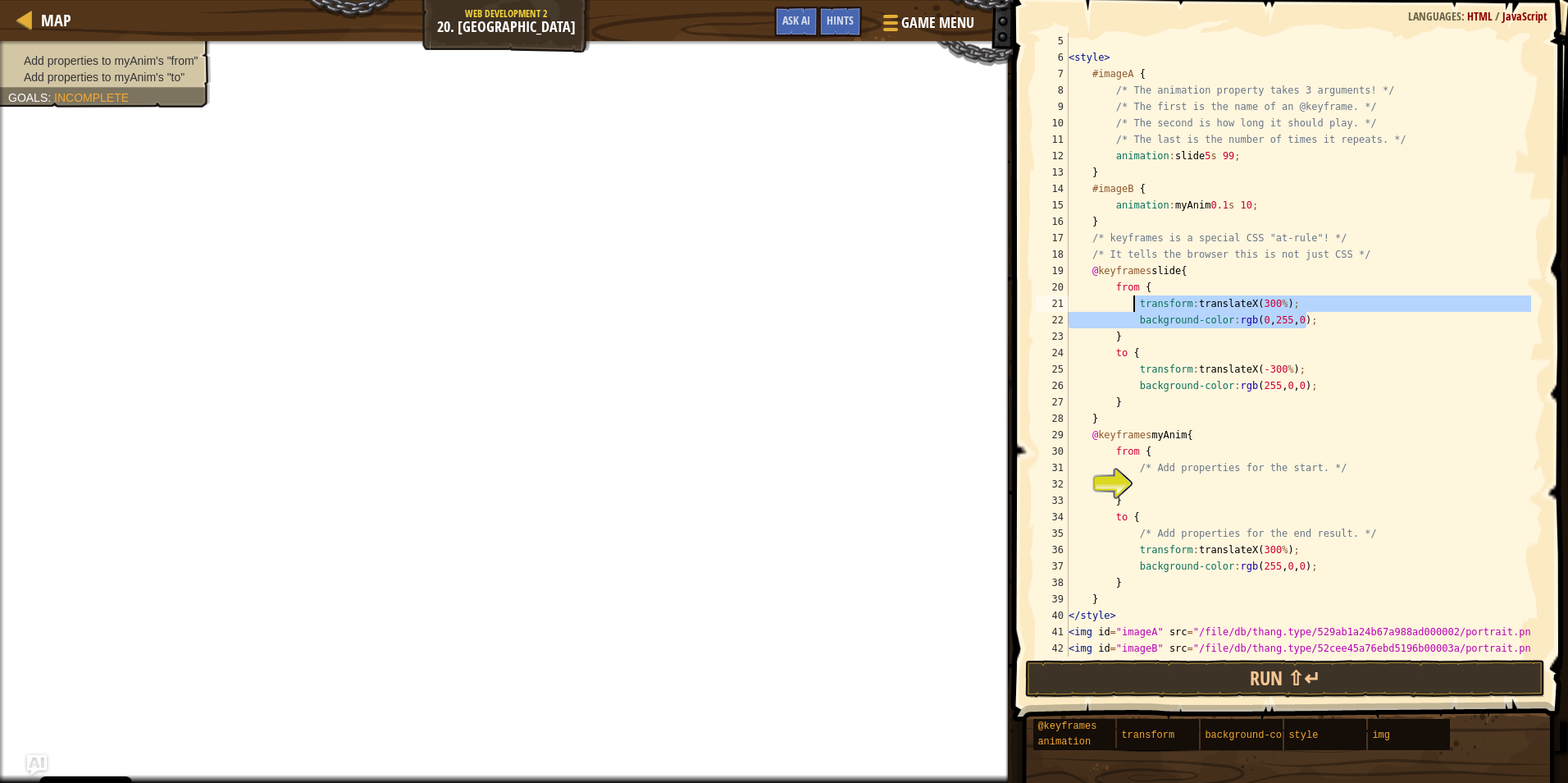
drag, startPoint x: 1322, startPoint y: 322, endPoint x: 1135, endPoint y: 304, distance: 187.9
click at [1135, 304] on div "< style > #imageA { /* The animation property takes 3 arguments! */ /* The firs…" at bounding box center [1298, 360] width 466 height 656
type textarea "transform: translateX(300%); background-color:rgb(0, 255, 0);"
click at [1185, 484] on div "< style > #imageA { /* The animation property takes 3 arguments! */ /* The firs…" at bounding box center [1298, 360] width 466 height 656
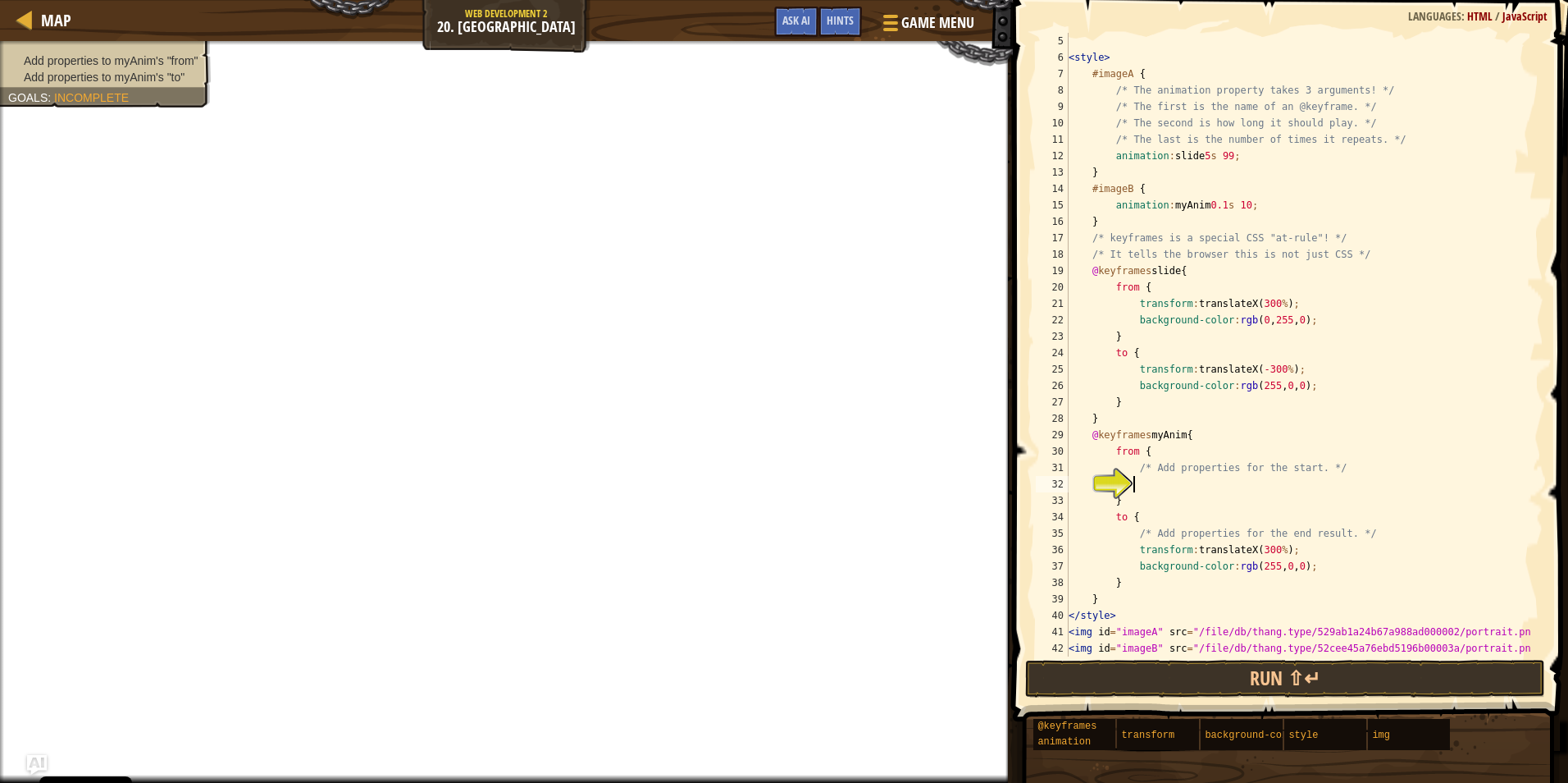
paste textarea "background-color:rgb(0, 255, 0);"
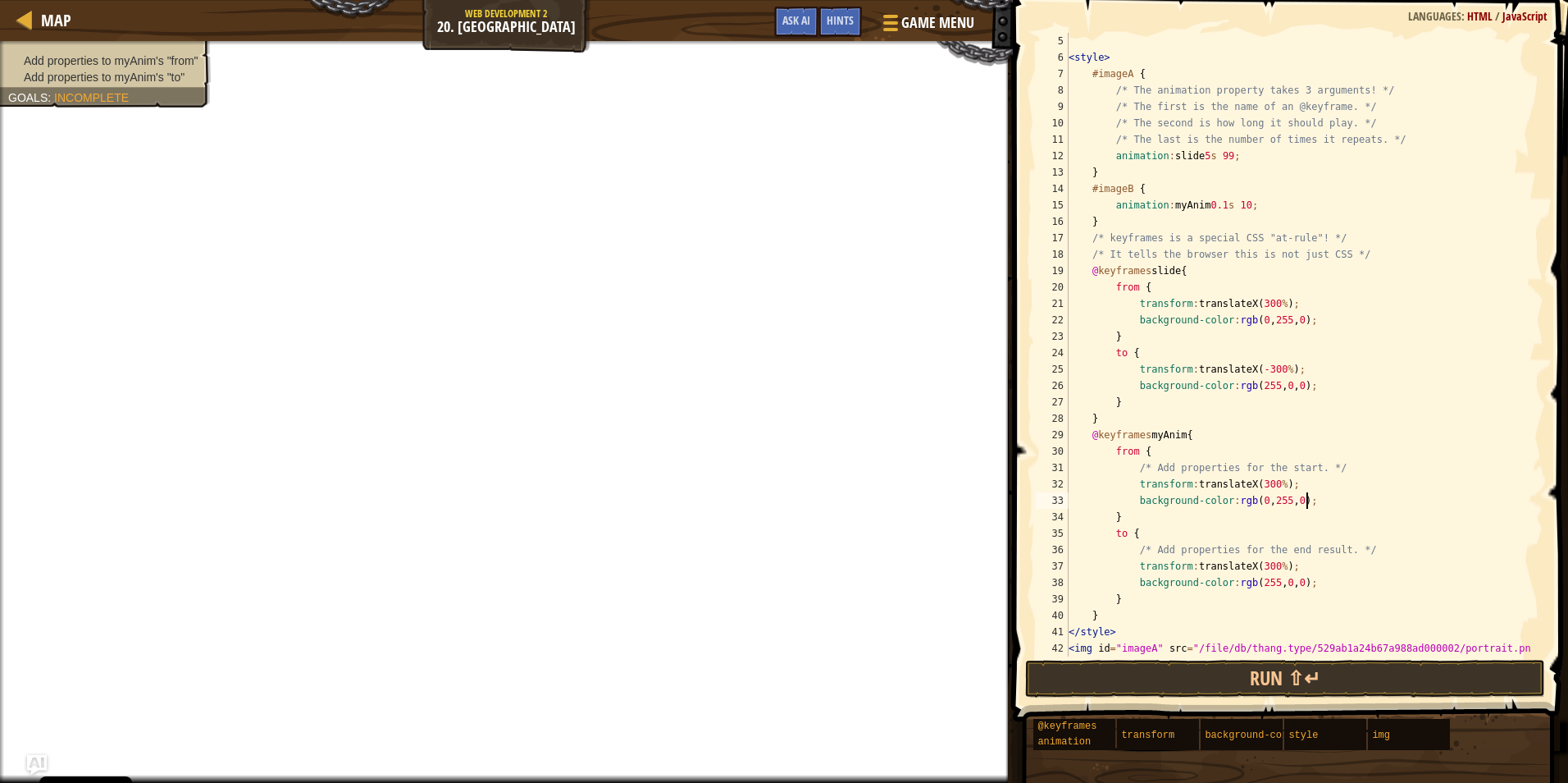
click at [1254, 485] on div "< style > #imageA { /* The animation property takes 3 arguments! */ /* The firs…" at bounding box center [1298, 360] width 466 height 656
click at [1253, 532] on div "< style > #imageA { /* The animation property takes 3 arguments! */ /* The firs…" at bounding box center [1298, 360] width 466 height 656
click at [1278, 688] on button "Run ⇧↵" at bounding box center [1285, 678] width 520 height 38
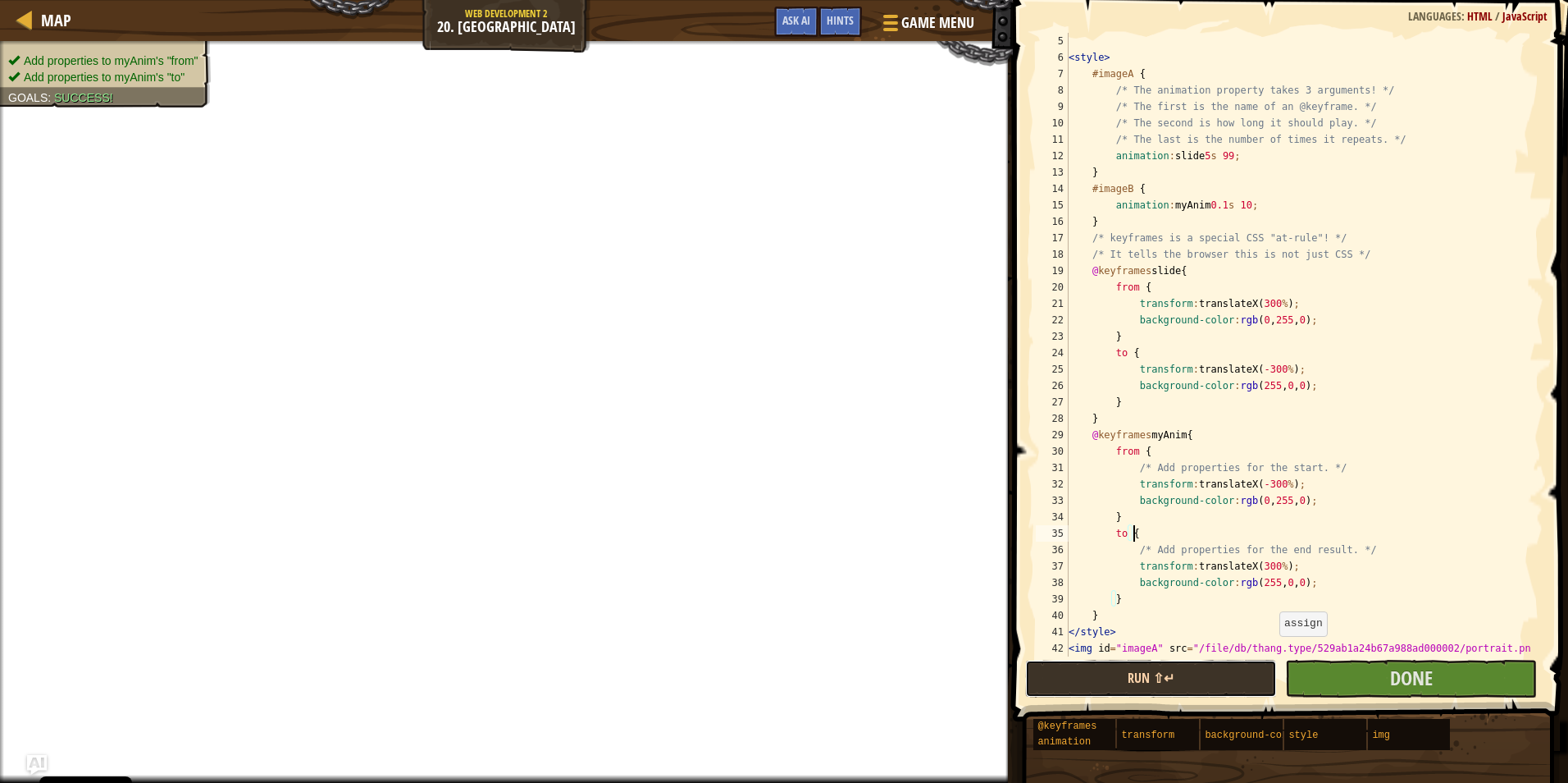
click at [1191, 671] on button "Run ⇧↵" at bounding box center [1151, 678] width 252 height 38
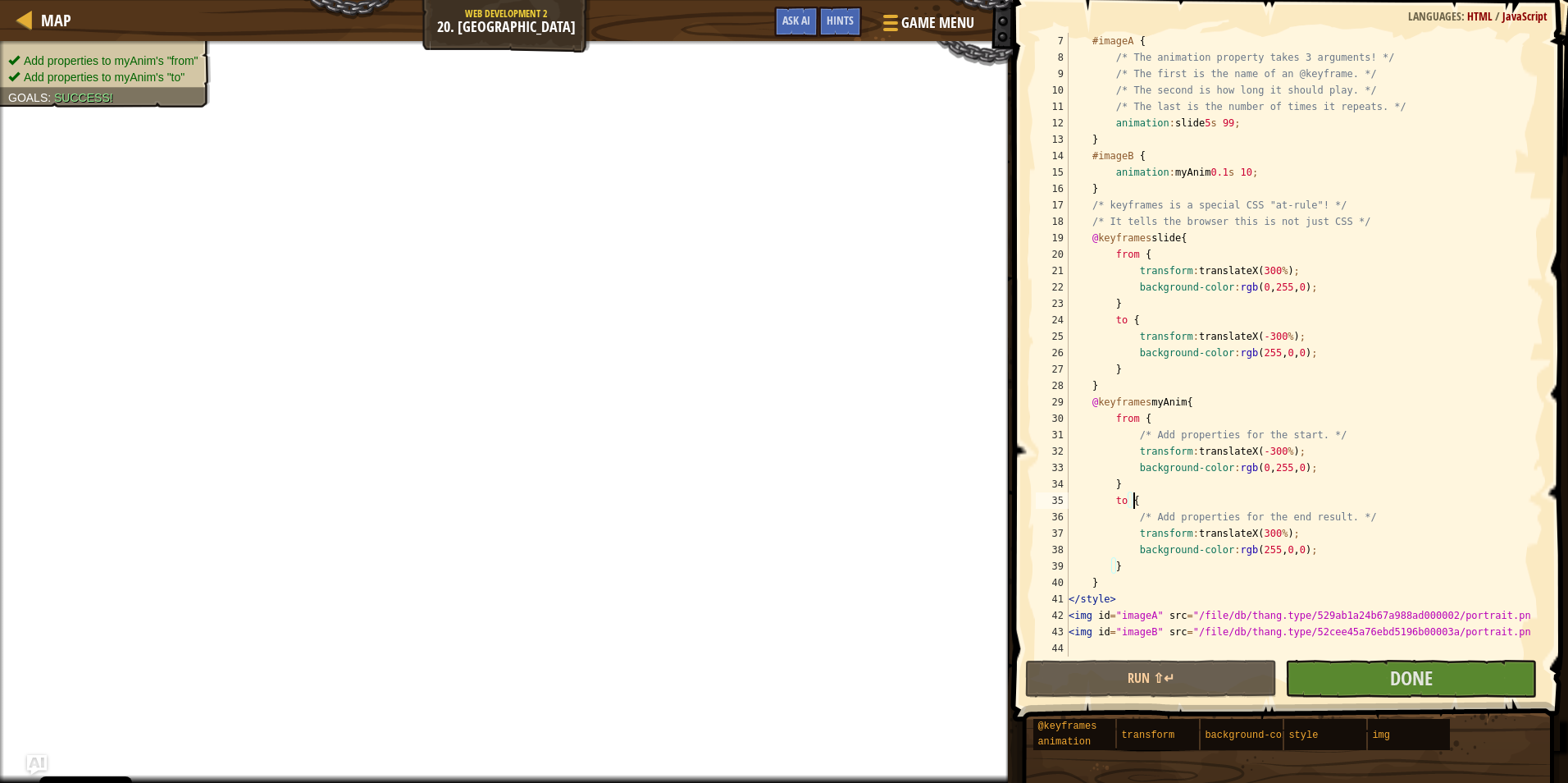
scroll to position [98, 0]
click at [1165, 663] on button "Run ⇧↵" at bounding box center [1151, 678] width 252 height 38
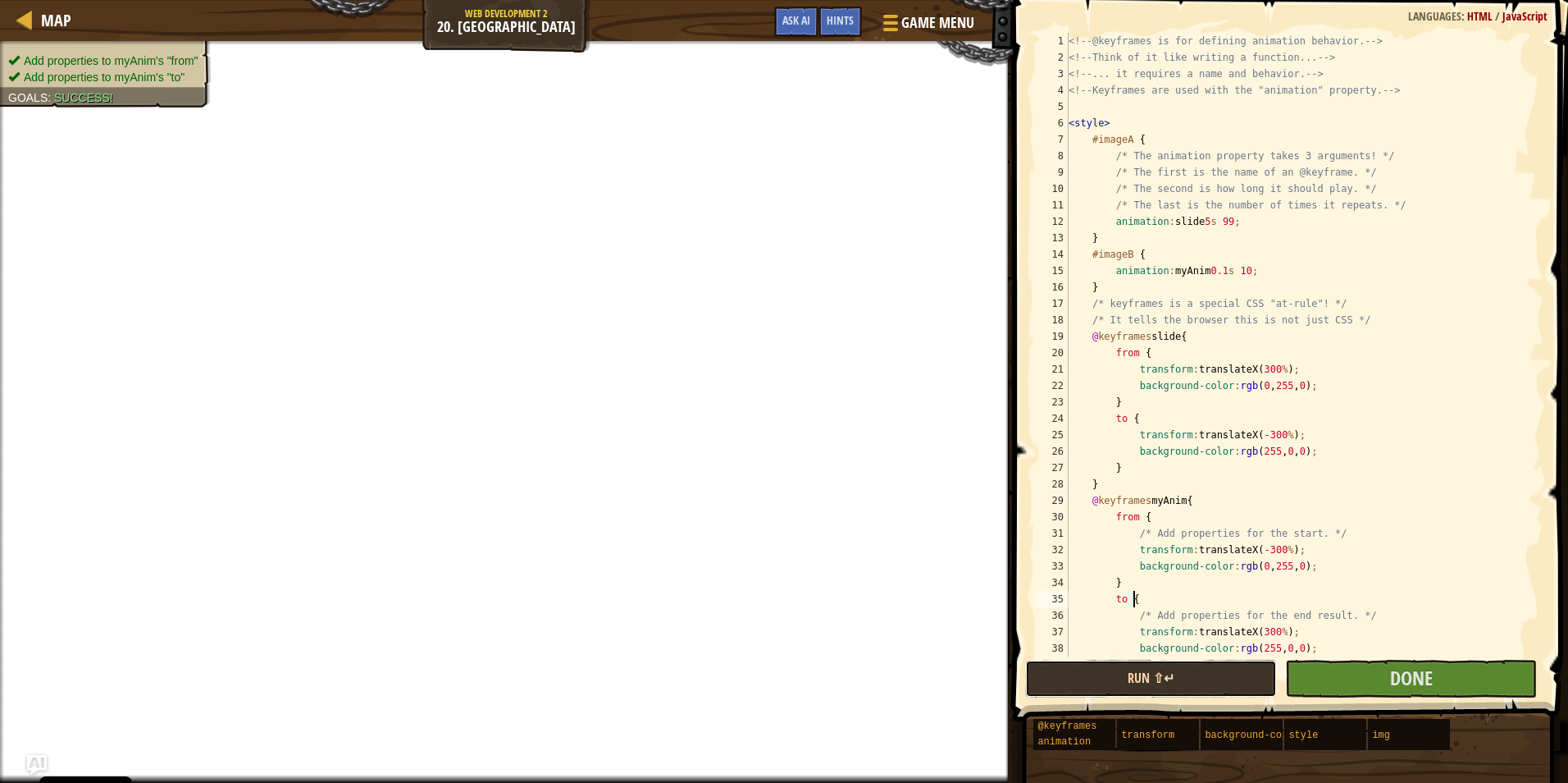
click at [1172, 670] on button "Run ⇧↵" at bounding box center [1151, 678] width 252 height 38
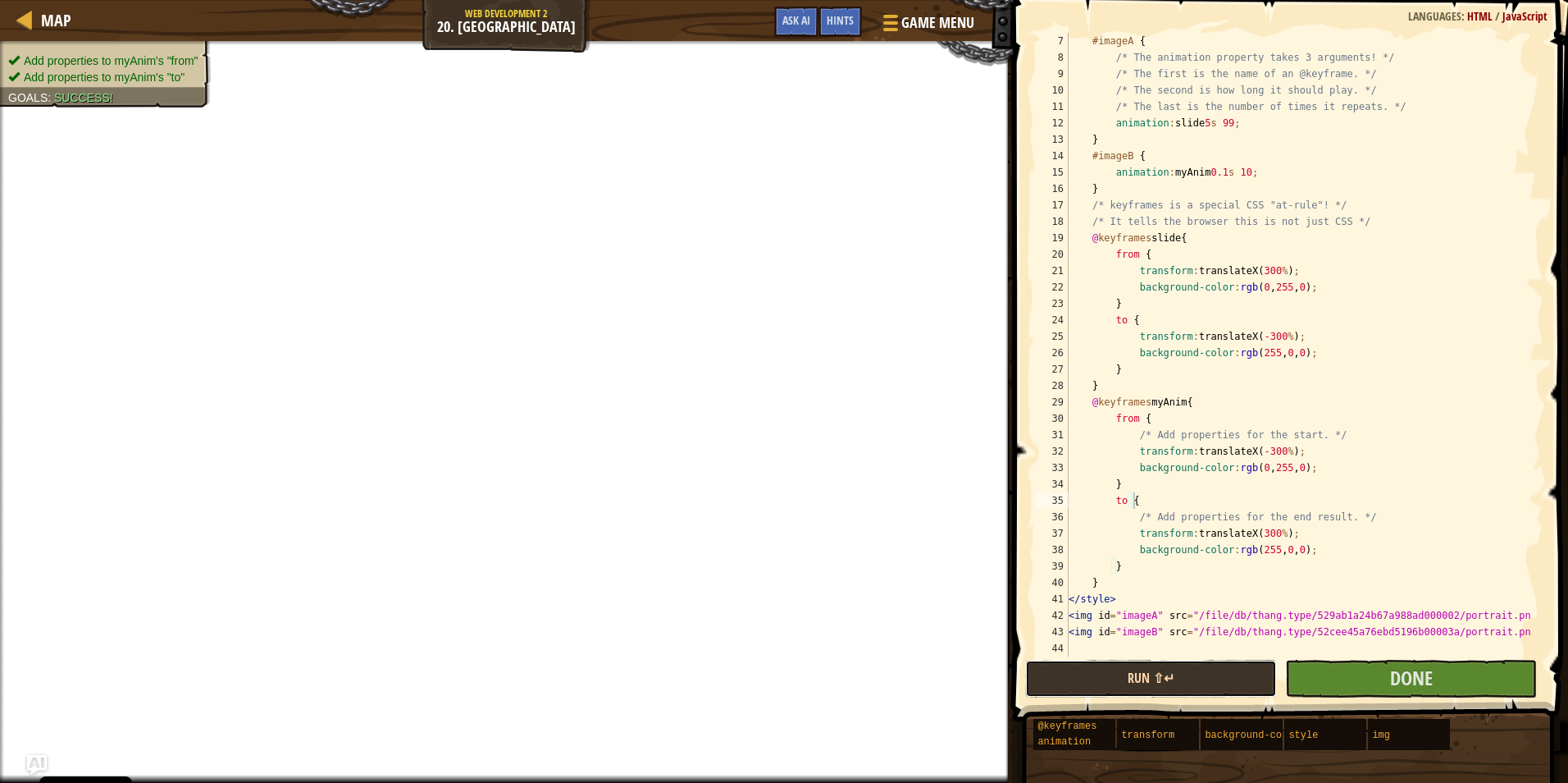
click at [1218, 666] on button "Run ⇧↵" at bounding box center [1151, 678] width 252 height 38
click at [1265, 452] on div "#imageA { /* The animation property takes 3 arguments! */ /* The first is the n…" at bounding box center [1298, 360] width 466 height 656
click at [1247, 451] on div "#imageA { /* The animation property takes 3 arguments! */ /* The first is the n…" at bounding box center [1298, 360] width 466 height 656
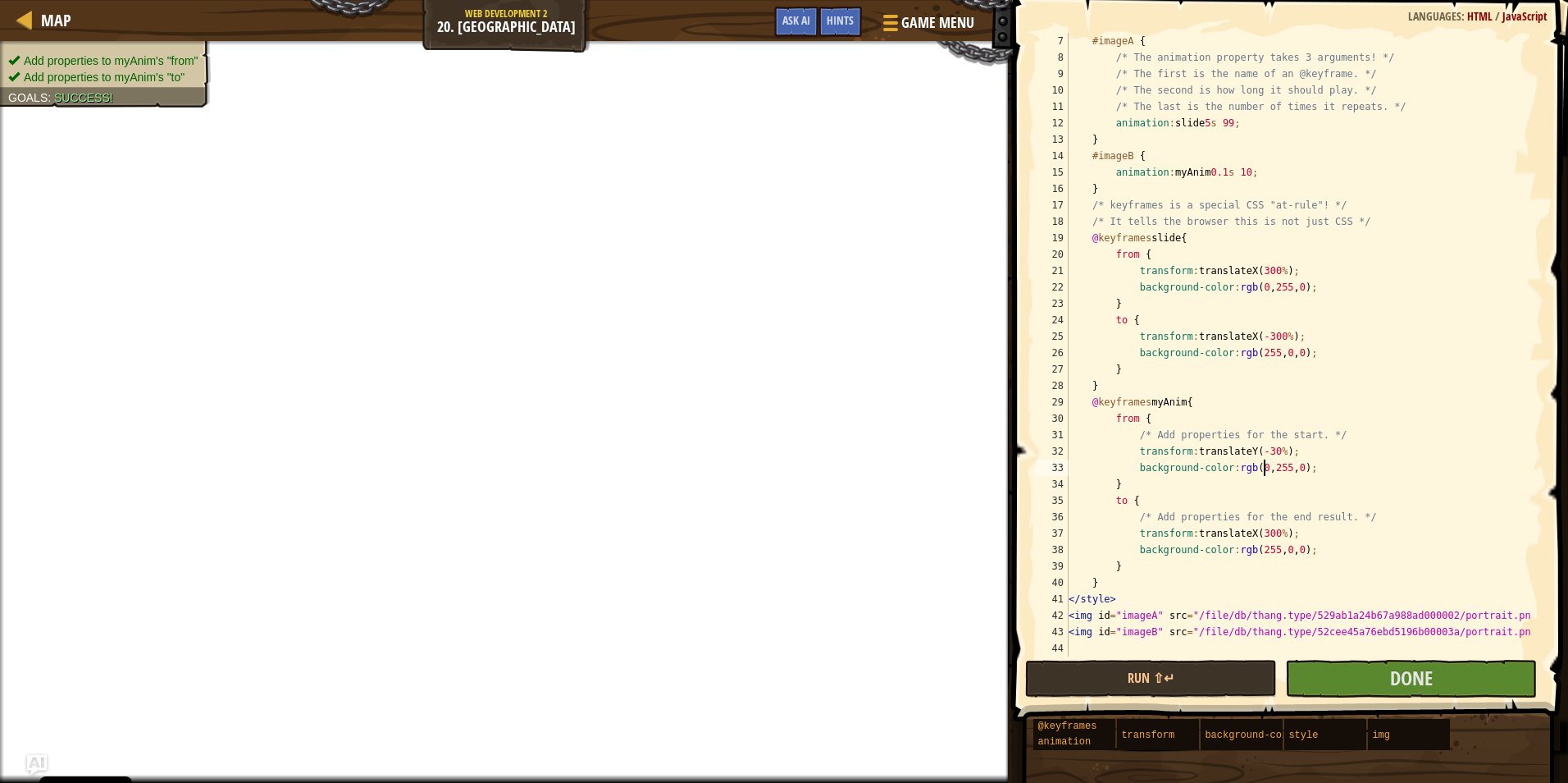
scroll to position [7, 4]
click at [1173, 670] on button "Run ⇧↵" at bounding box center [1151, 678] width 252 height 38
click at [1244, 537] on div "#imageA { /* The animation property takes 3 arguments! */ /* The first is the n…" at bounding box center [1298, 360] width 466 height 656
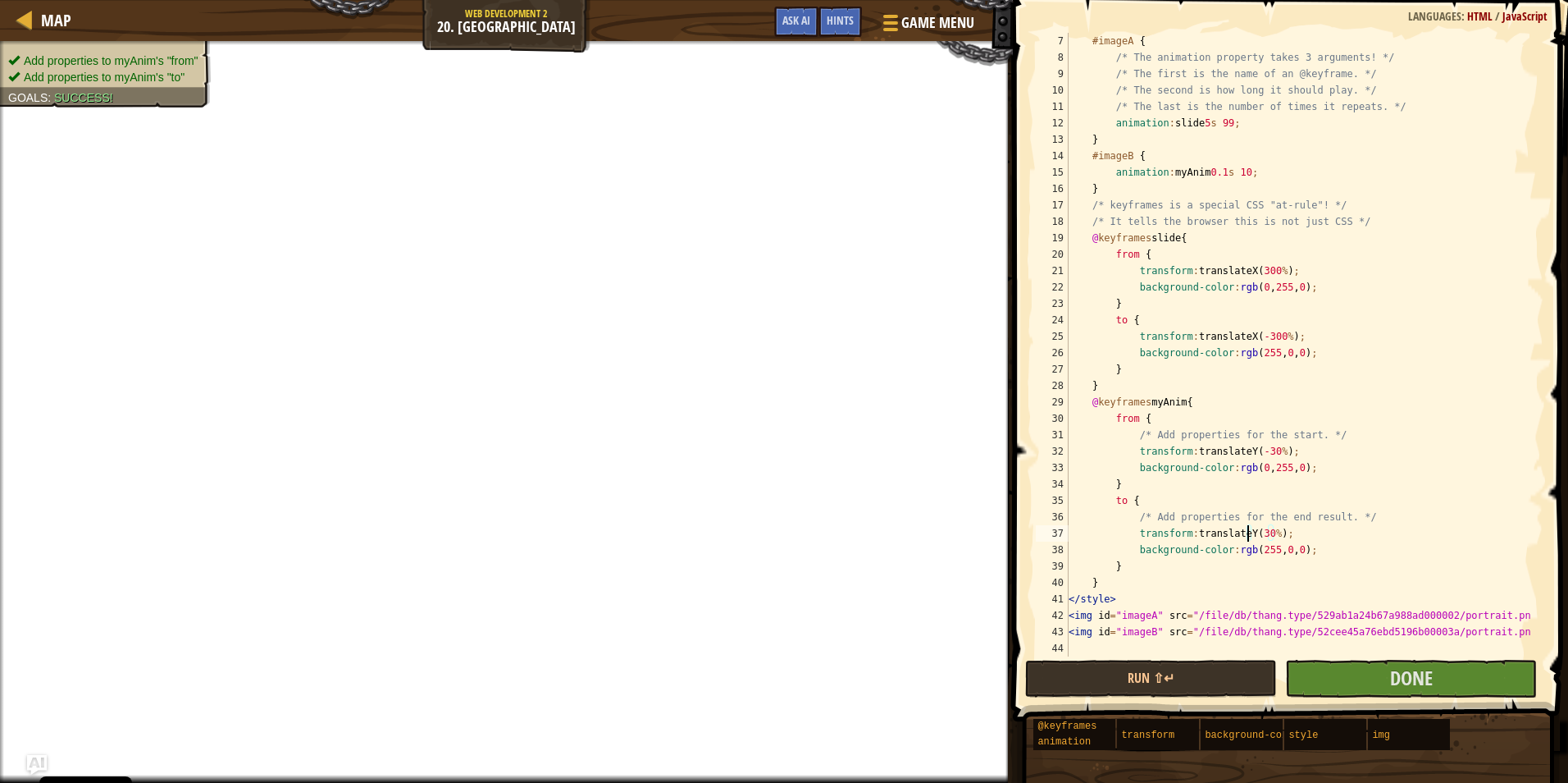
scroll to position [7, 15]
type textarea "transform: translateY(30%);"
click at [1175, 670] on button "Run ⇧↵" at bounding box center [1151, 678] width 252 height 38
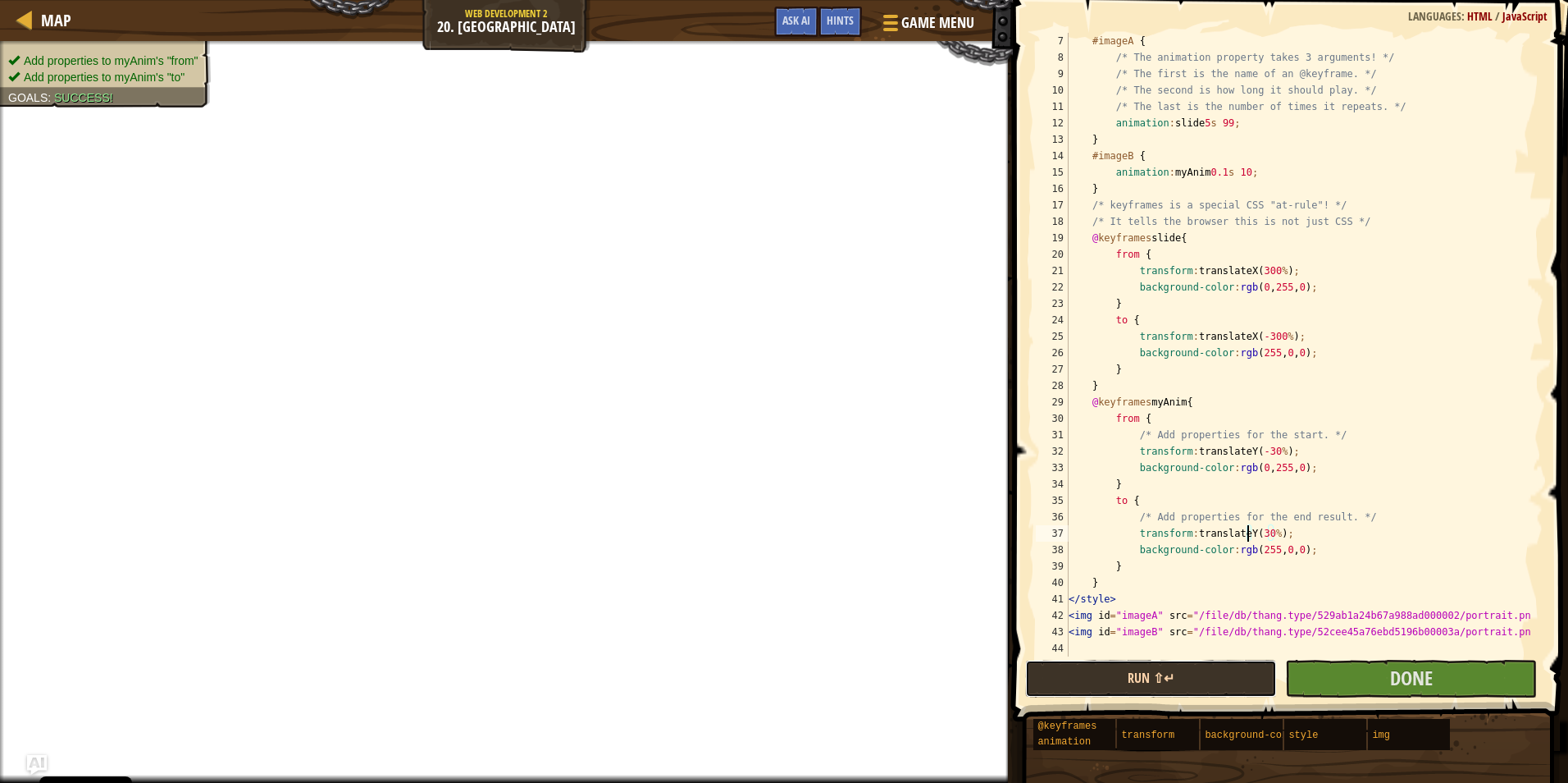
click at [1175, 670] on button "Run ⇧↵" at bounding box center [1151, 678] width 252 height 38
click at [1390, 673] on span "Done" at bounding box center [1411, 677] width 43 height 26
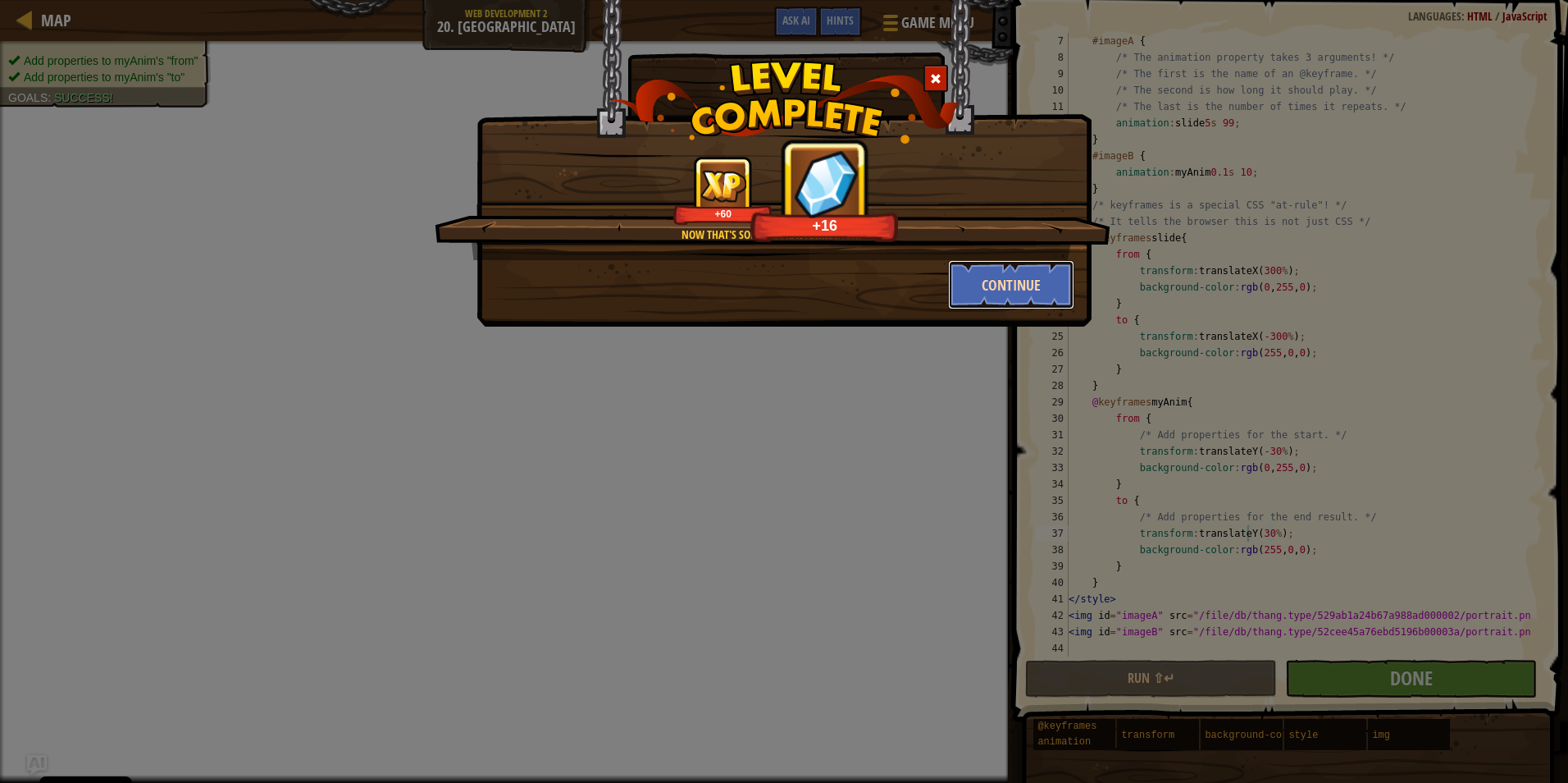
click at [1029, 265] on button "Continue" at bounding box center [1011, 284] width 127 height 49
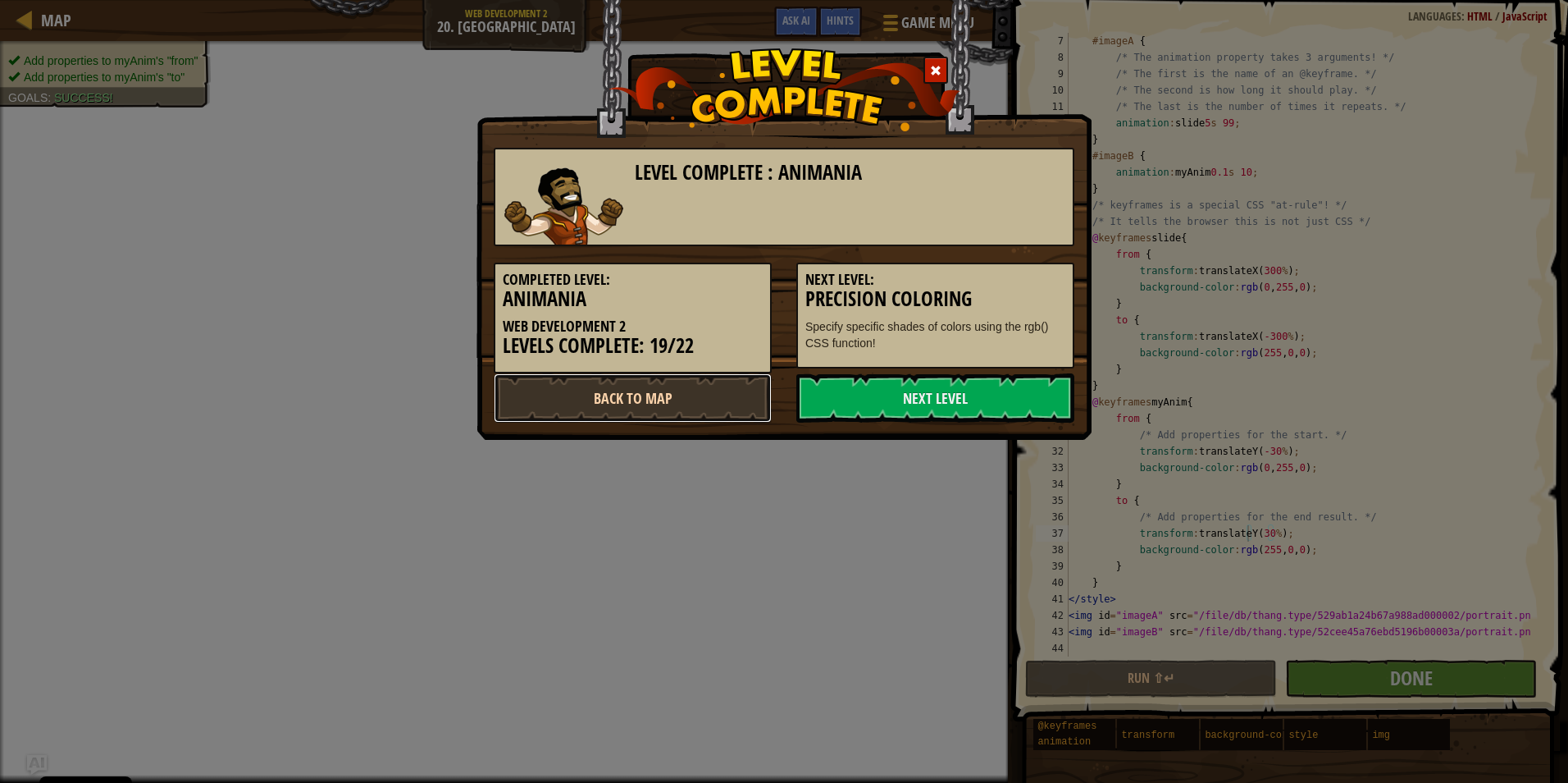
click at [674, 421] on link "Back to Map" at bounding box center [633, 398] width 278 height 49
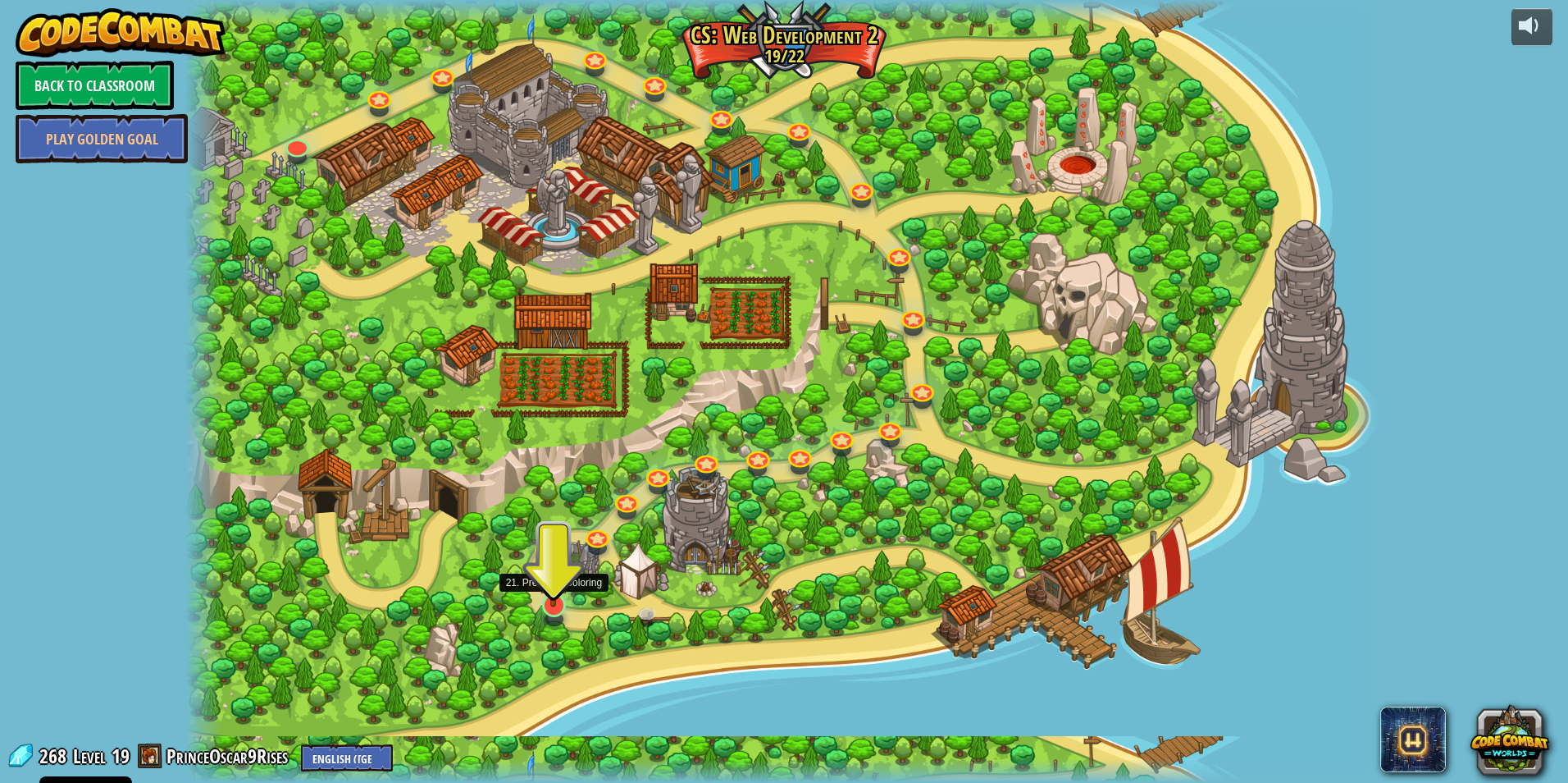
click at [548, 598] on img at bounding box center [553, 571] width 32 height 74
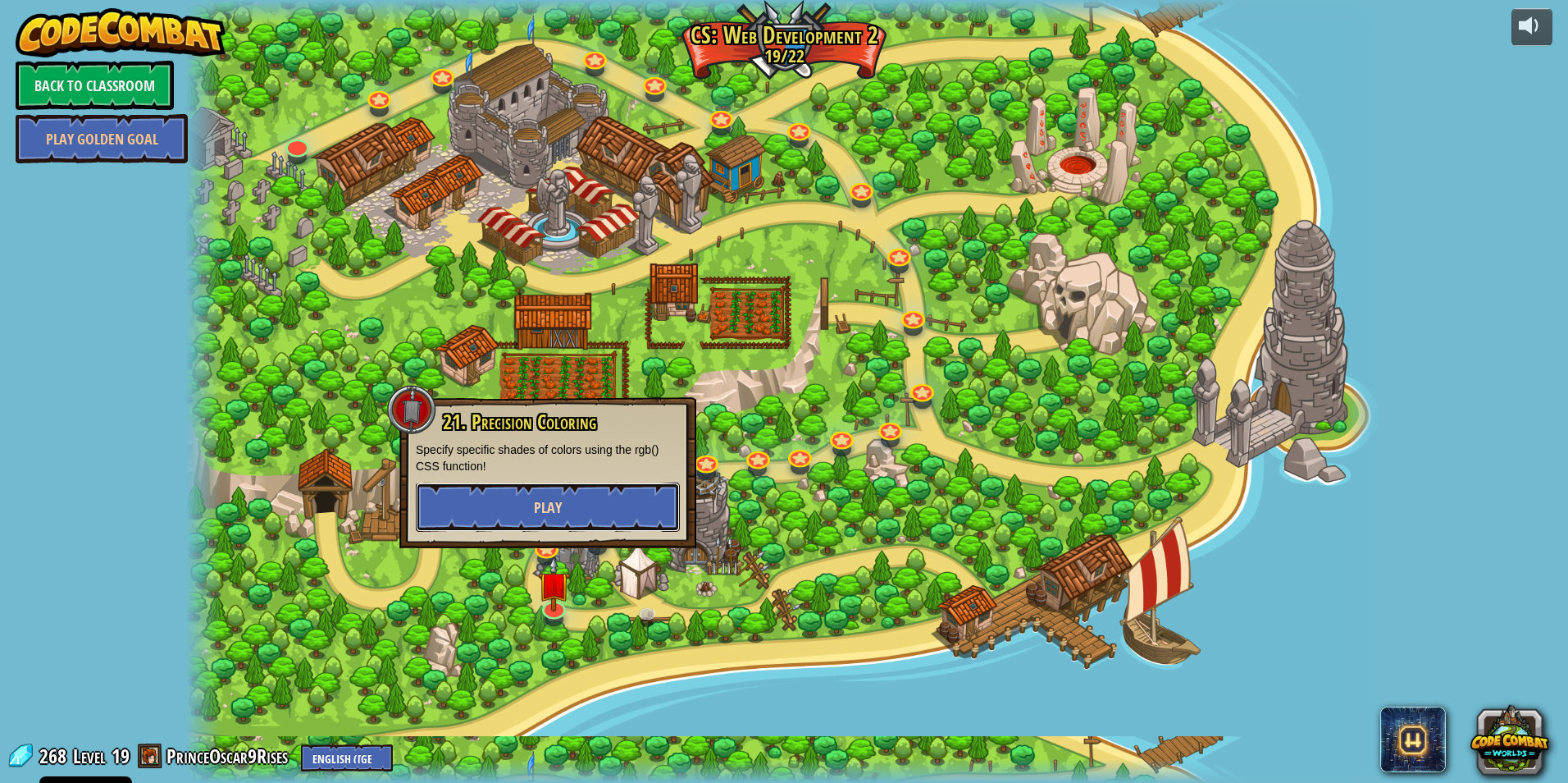
click at [545, 501] on span "Play" at bounding box center [548, 508] width 28 height 20
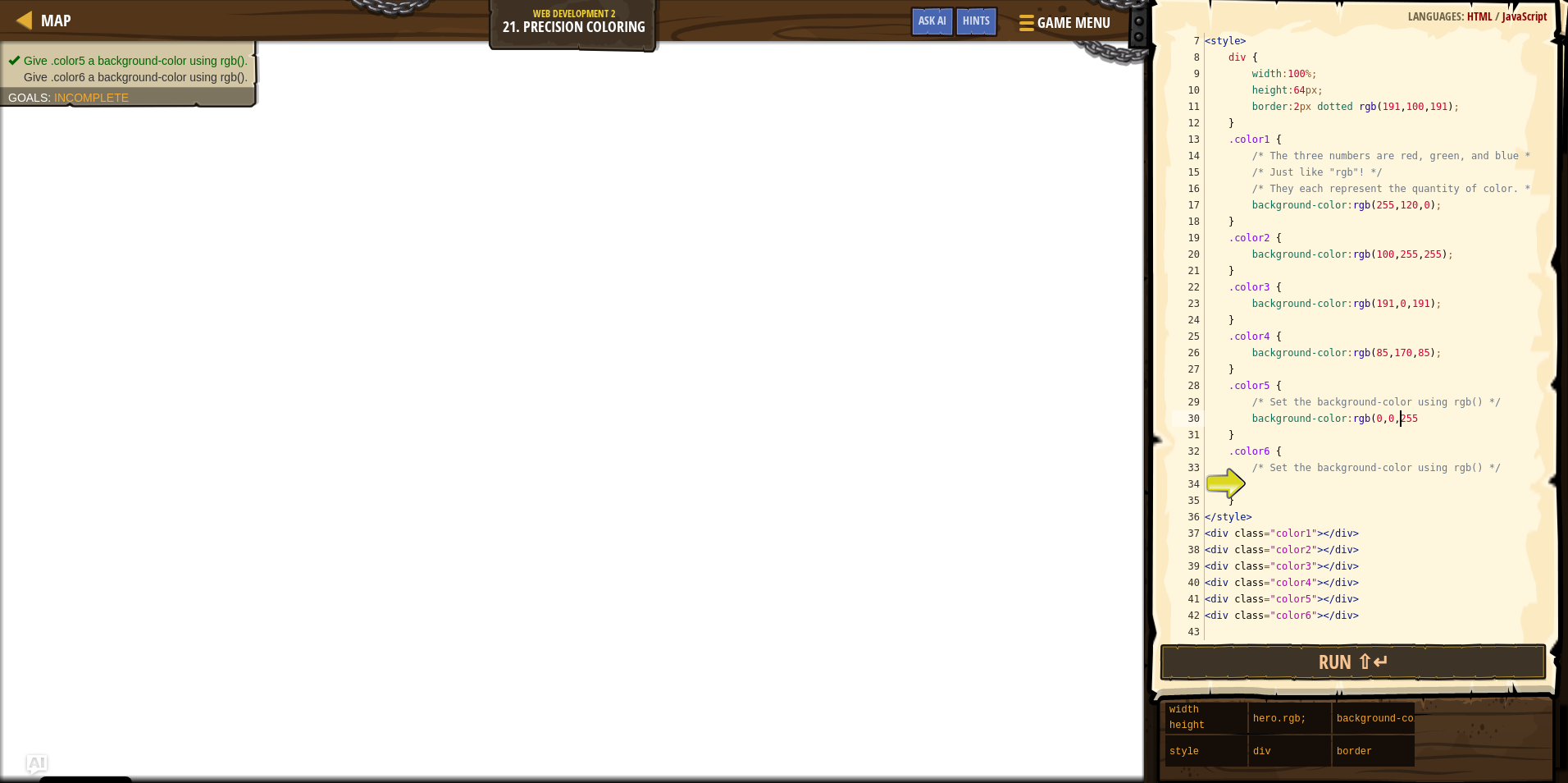
scroll to position [7, 16]
drag, startPoint x: 1428, startPoint y: 417, endPoint x: 1249, endPoint y: 417, distance: 179.0
click at [1249, 417] on div "< style > div { width : 100 % ; height : 64 px ; border : 2 px dotted rgb ( 191…" at bounding box center [1366, 352] width 330 height 640
click at [1304, 495] on div "< style > div { width : 100 % ; height : 64 px ; border : 2 px dotted rgb ( 191…" at bounding box center [1366, 352] width 330 height 640
type textarea "}"
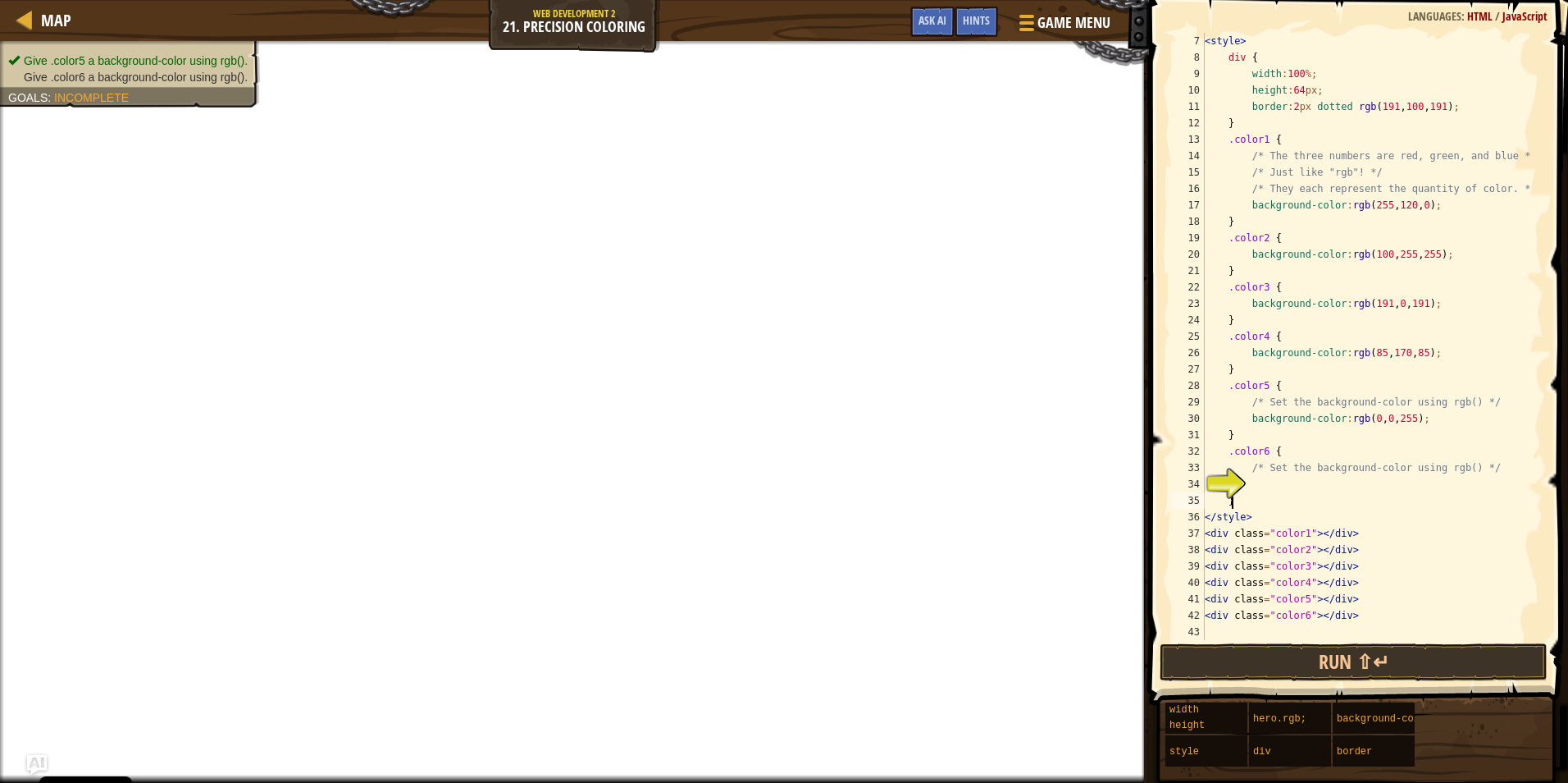
scroll to position [7, 2]
click at [1297, 484] on div "< style > div { width : 100 % ; height : 64 px ; border : 2 px dotted rgb ( 191…" at bounding box center [1366, 352] width 330 height 640
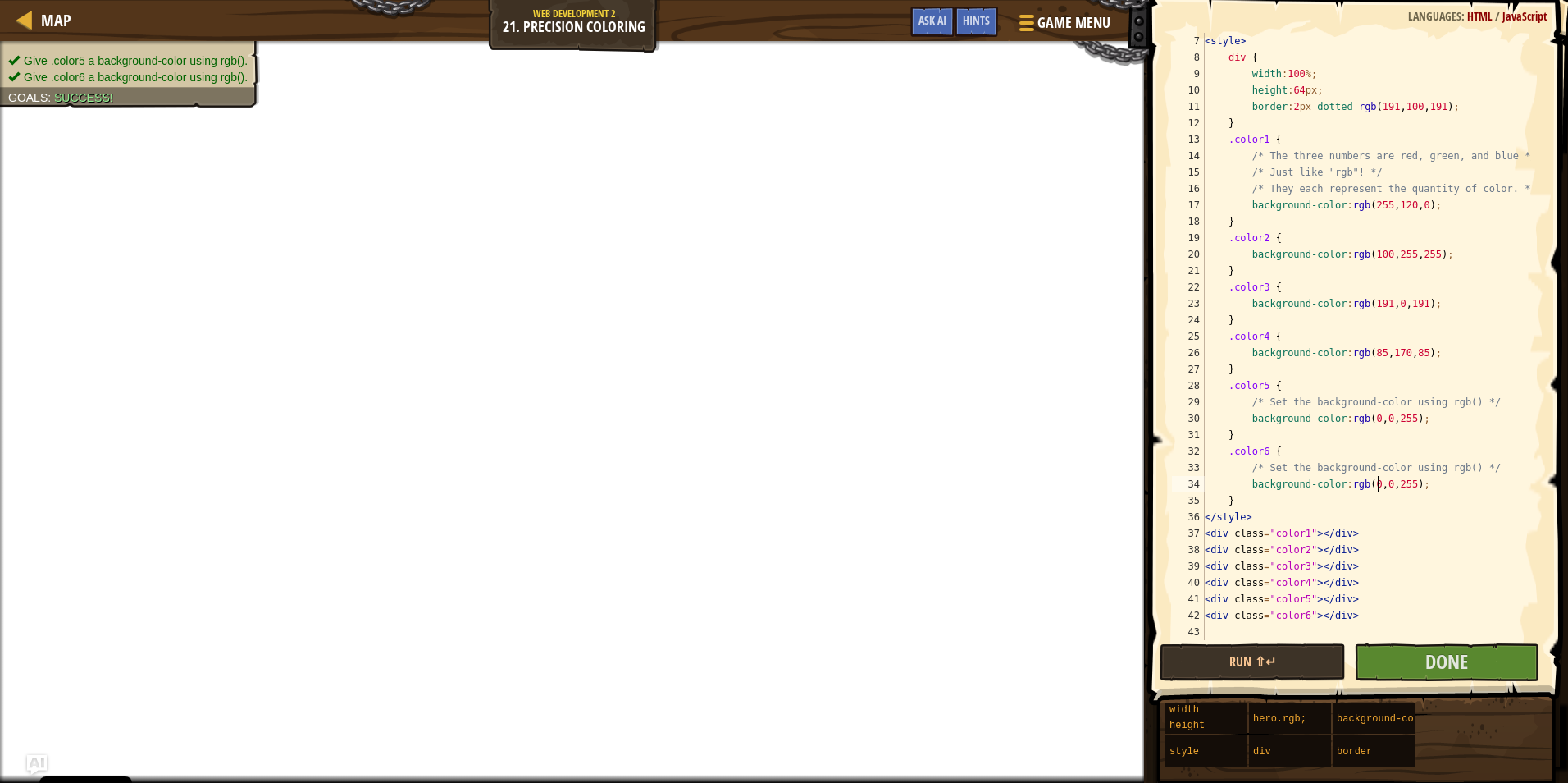
click at [1376, 485] on div "< style > div { width : 100 % ; height : 64 px ; border : 2 px dotted rgb ( 191…" at bounding box center [1366, 352] width 330 height 640
type textarea "background-color:rgb(255,0,0);"
click at [1438, 650] on span "Done" at bounding box center [1447, 662] width 43 height 26
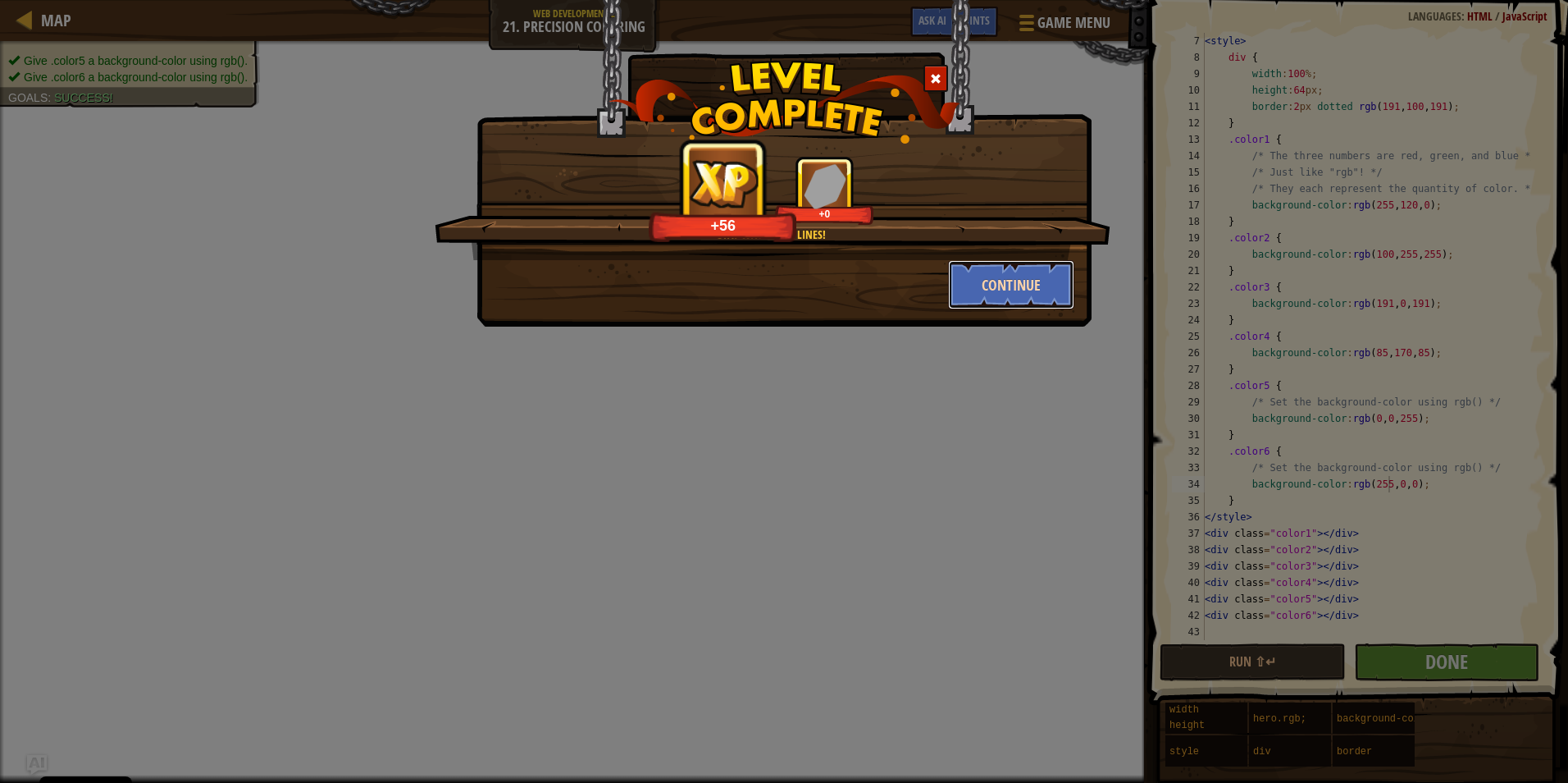
click at [1007, 269] on button "Continue" at bounding box center [1011, 284] width 127 height 49
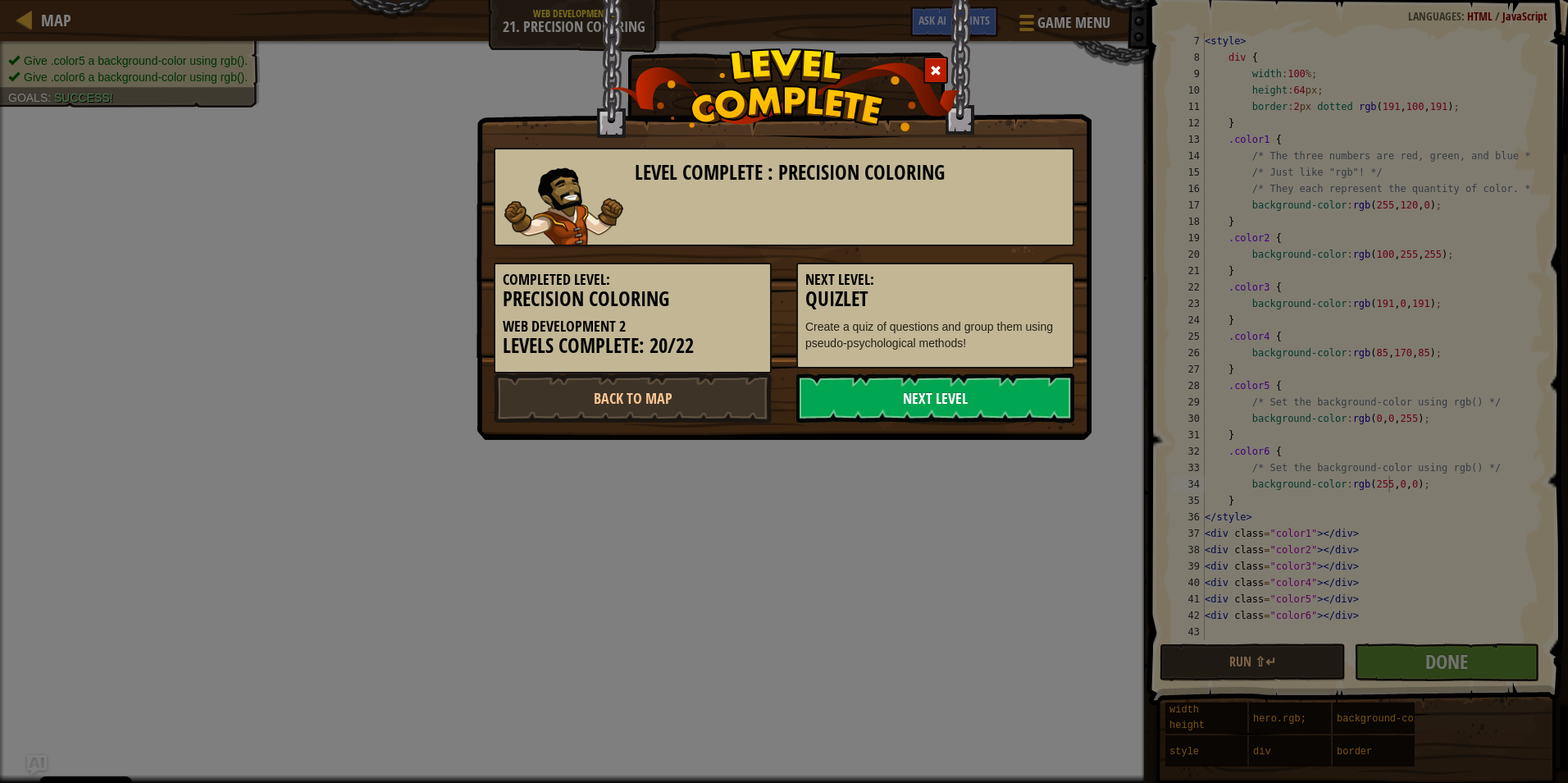
click at [947, 394] on link "Next Level" at bounding box center [935, 398] width 278 height 49
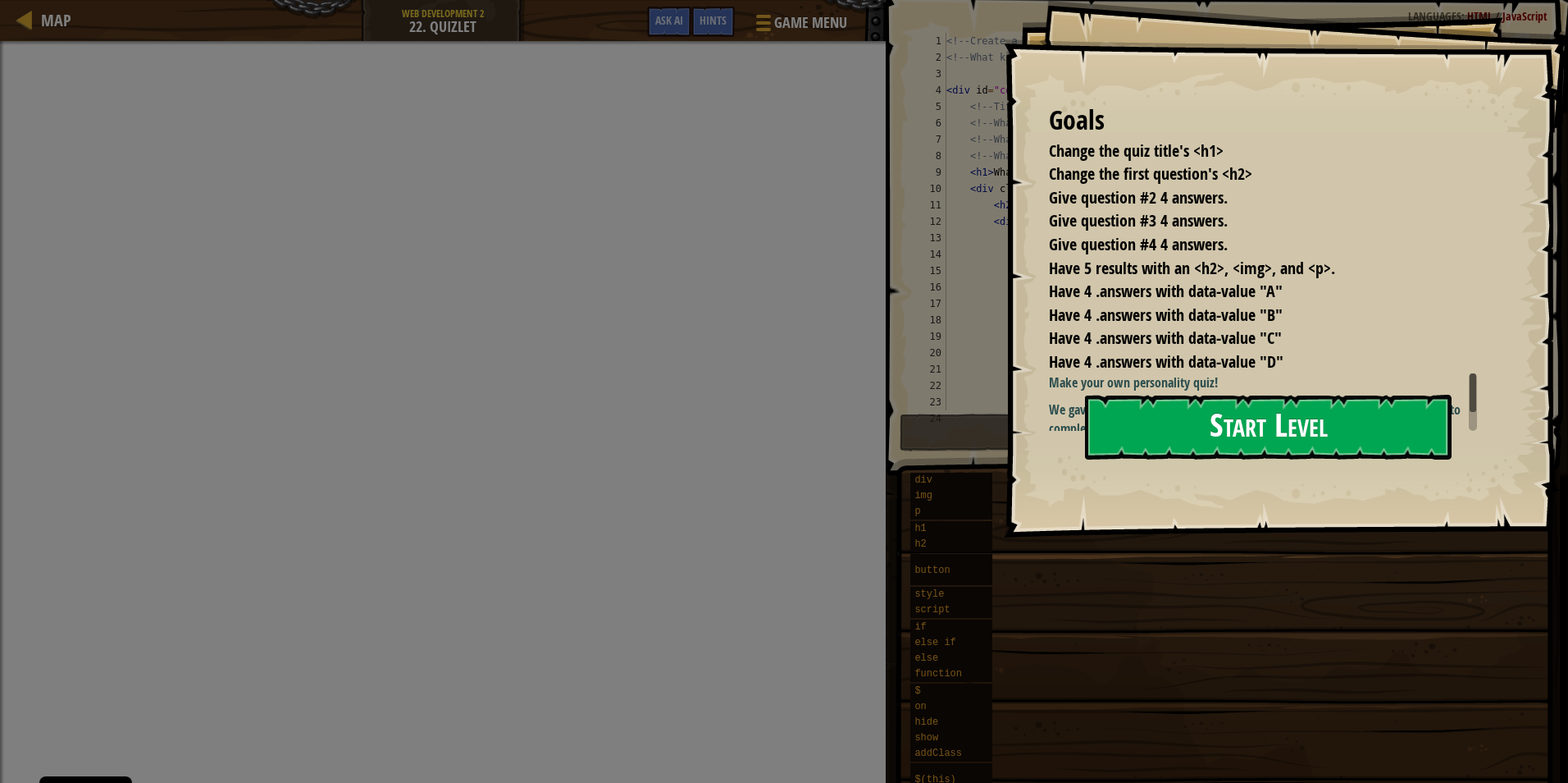
click at [1184, 426] on button "Start Level" at bounding box center [1269, 427] width 367 height 65
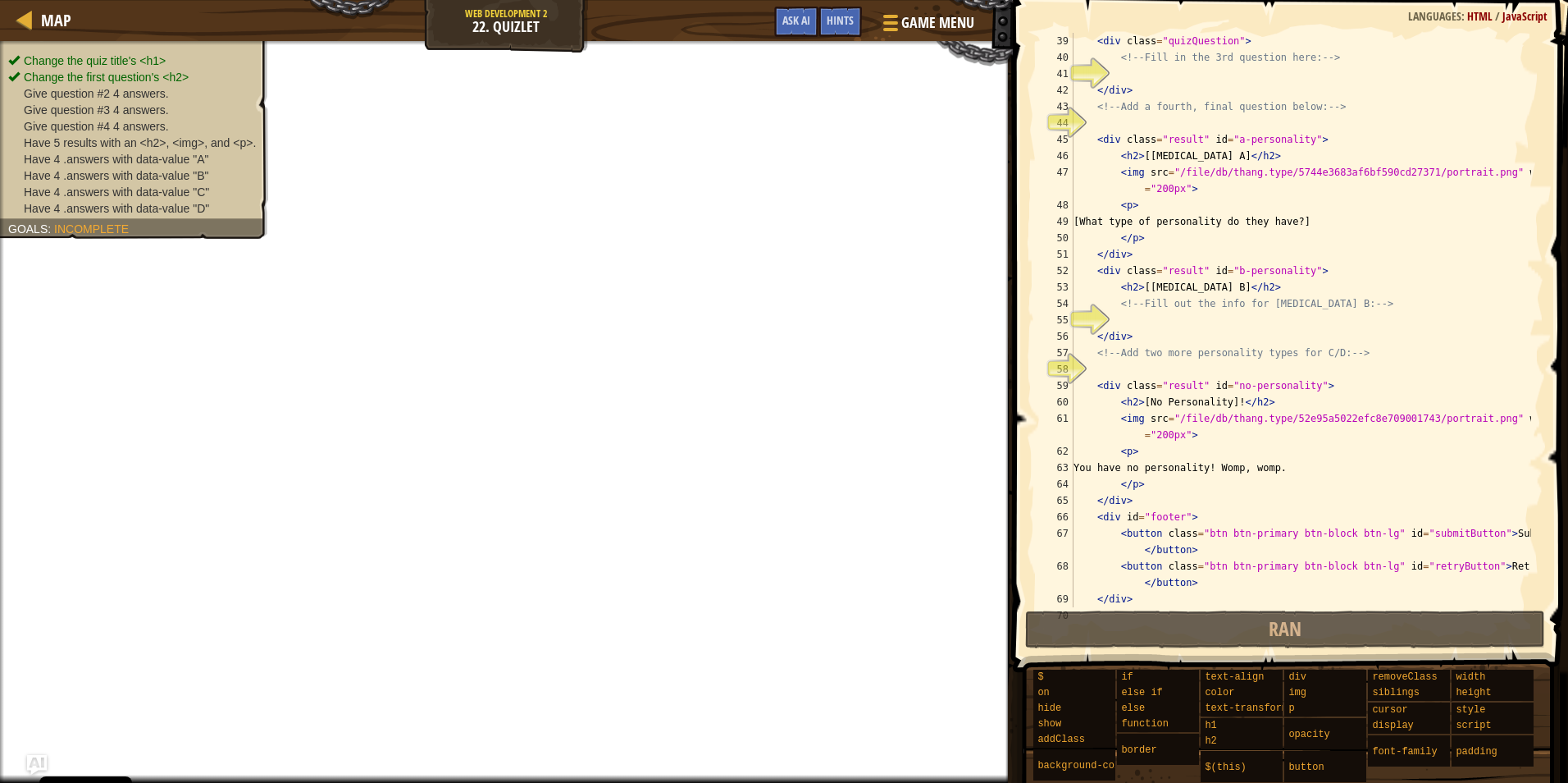
scroll to position [640, 0]
click at [1136, 316] on div "< div class = "quizQuestion" > <!-- Fill in the 3rd question here: --> </ div >…" at bounding box center [1301, 335] width 461 height 607
click at [1153, 318] on div "< div class = "quizQuestion" > <!-- Fill in the 3rd question here: --> </ div >…" at bounding box center [1301, 335] width 461 height 607
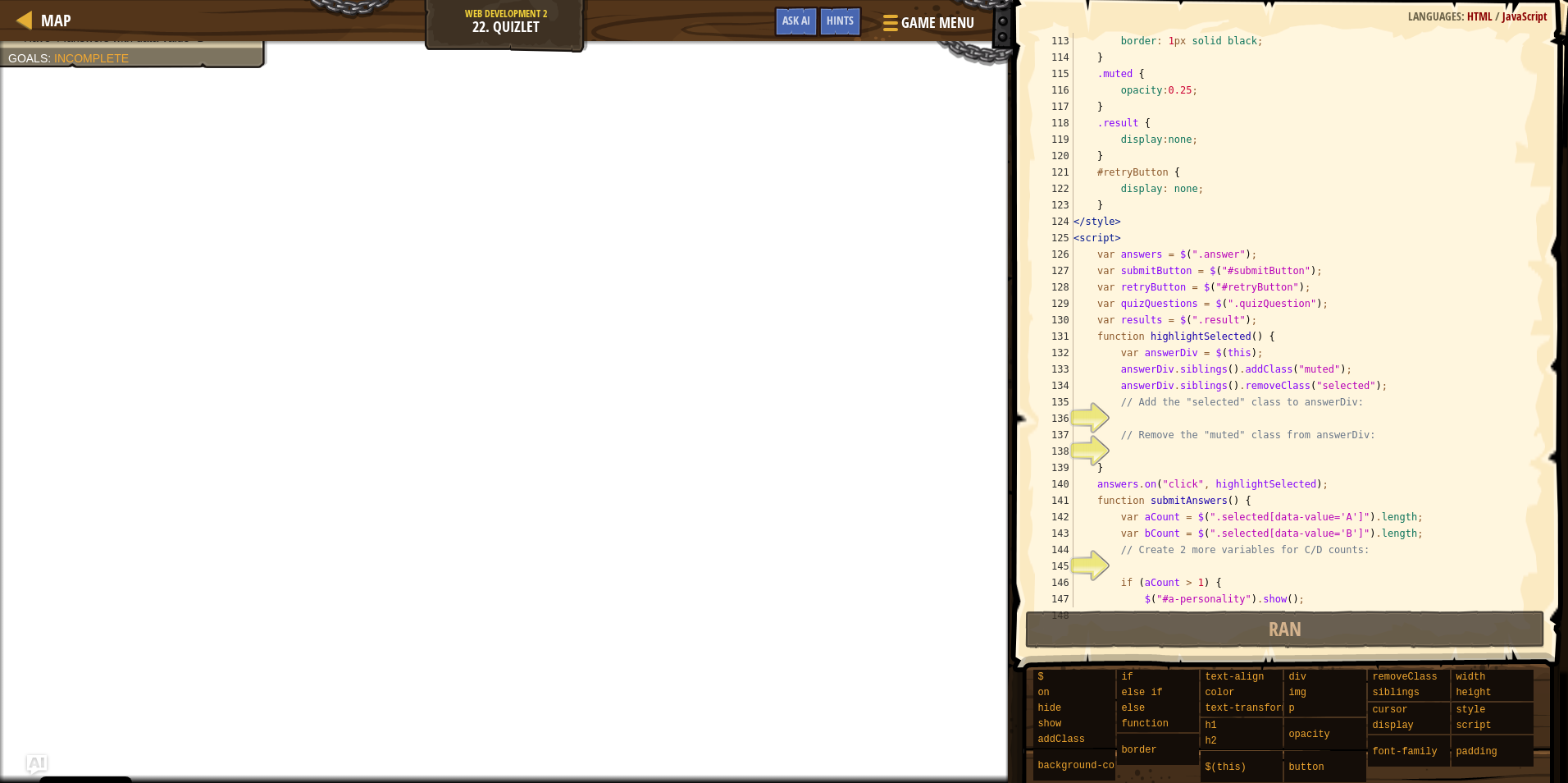
scroll to position [1920, 0]
click at [1207, 414] on div "border : 1 px solid black ; } .muted { opacity : 0.25 ; } .result { display : n…" at bounding box center [1301, 335] width 461 height 607
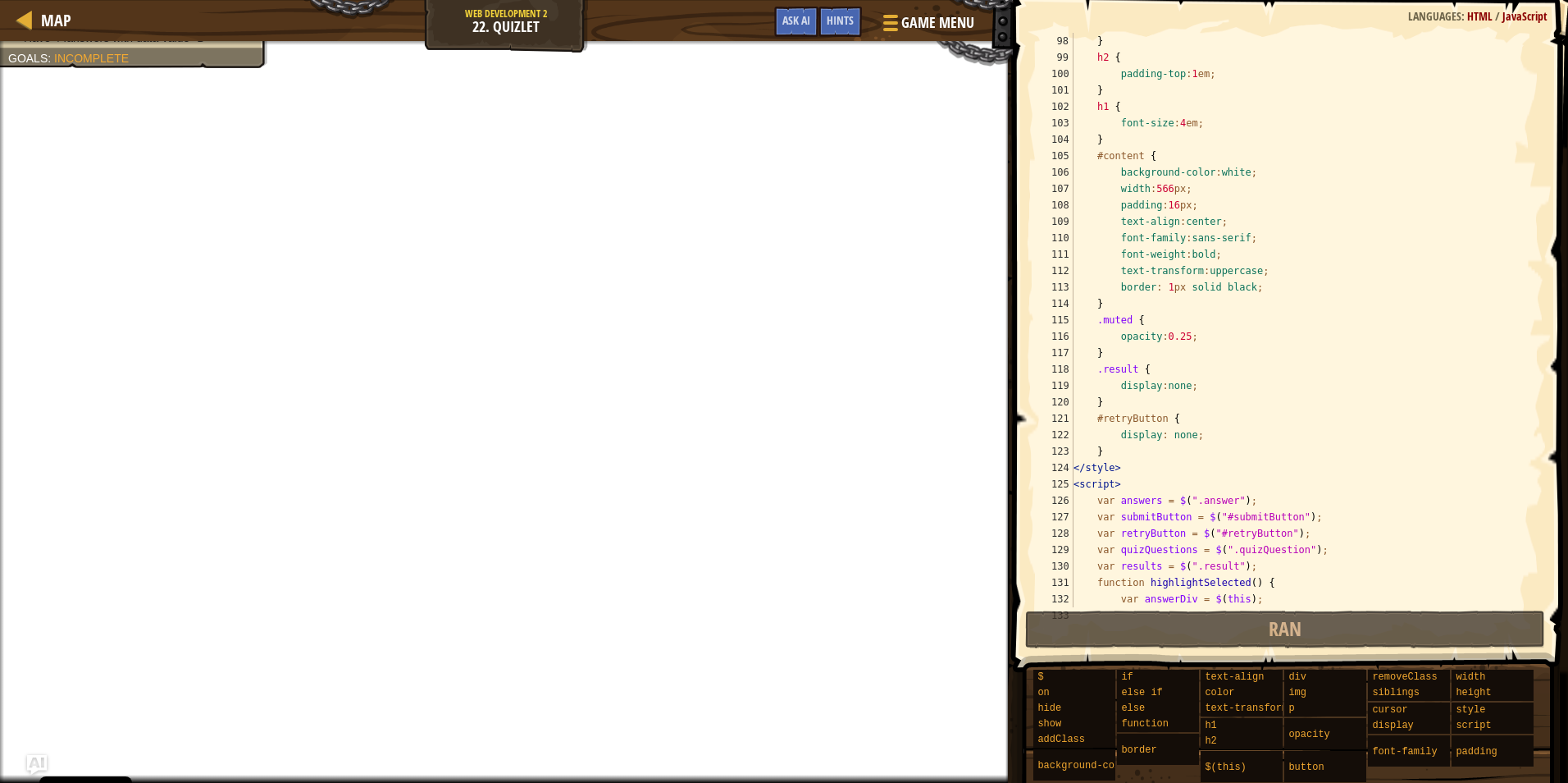
scroll to position [1674, 0]
drag, startPoint x: 1229, startPoint y: 416, endPoint x: 1268, endPoint y: 150, distance: 268.8
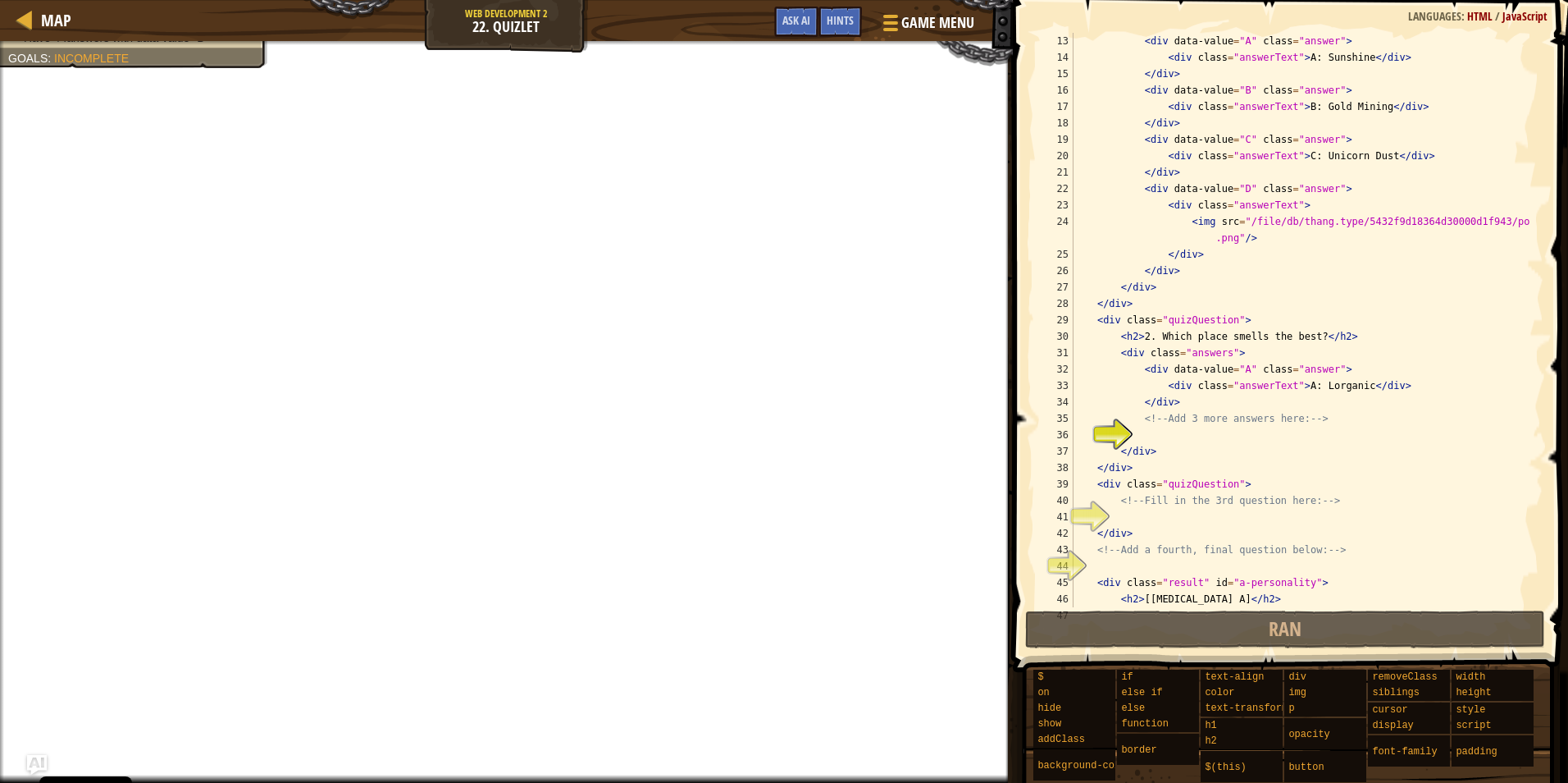
scroll to position [197, 0]
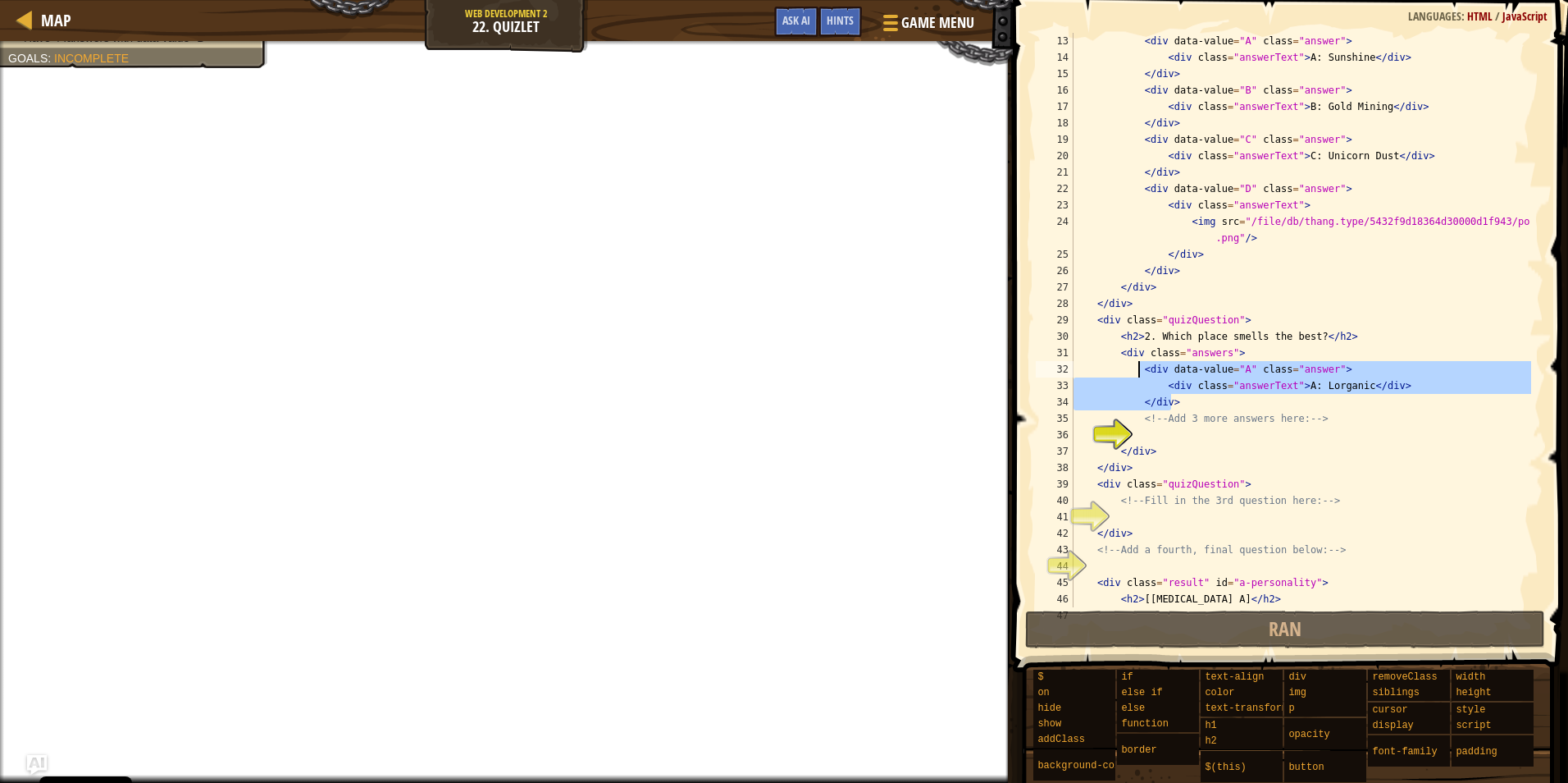
drag, startPoint x: 1336, startPoint y: 402, endPoint x: 1140, endPoint y: 370, distance: 198.6
click at [1140, 370] on div "< div data-value = "A" class = "answer" > < div class = "answerText" > A: Sunsh…" at bounding box center [1301, 344] width 461 height 624
click at [1173, 425] on div "< div data-value = "A" class = "answer" > < div class = "answerText" > A: Sunsh…" at bounding box center [1301, 344] width 461 height 624
type textarea "<!-- Add 3 more answers here: -->"
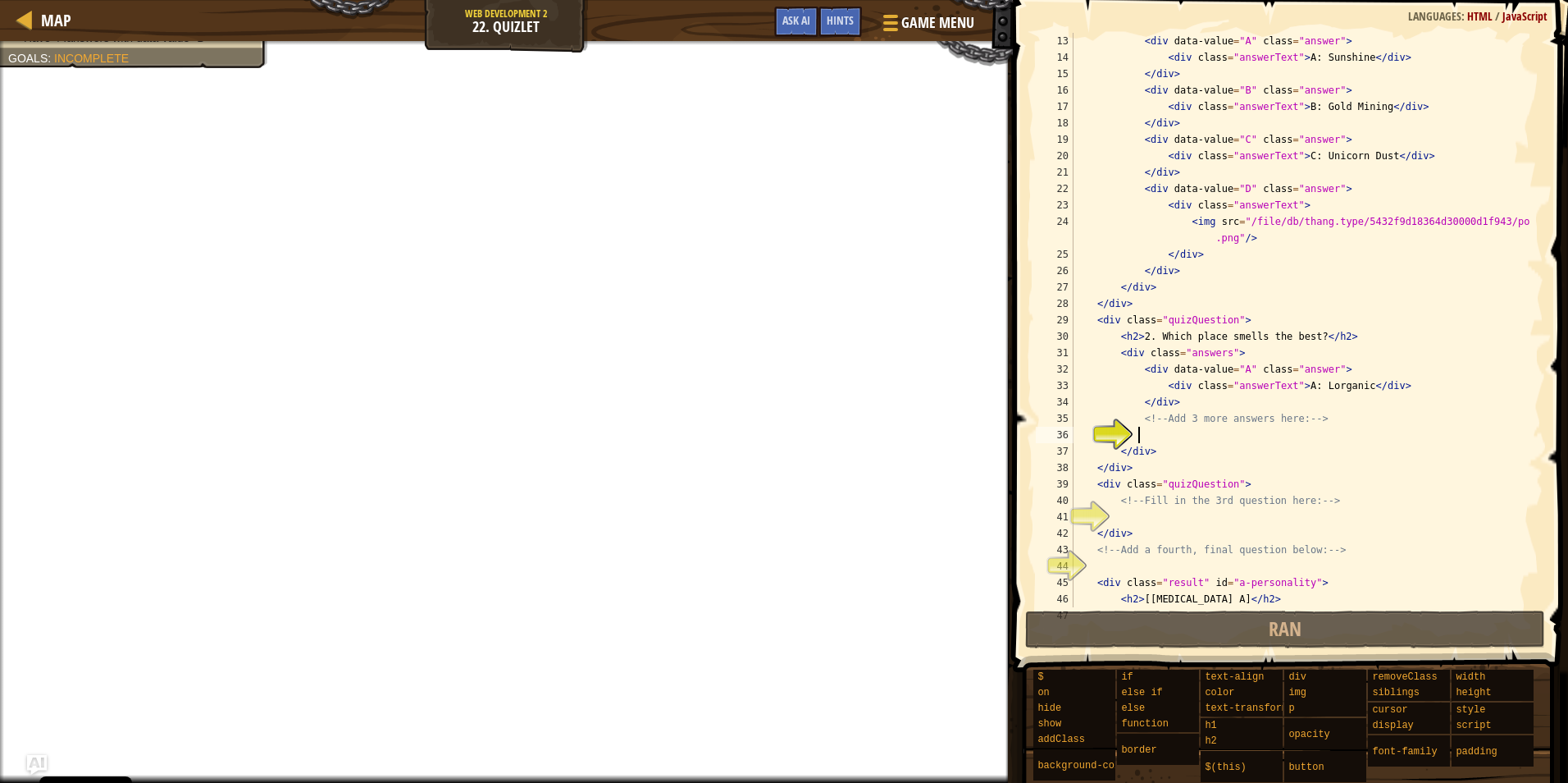
click at [1192, 439] on div "< div data-value = "A" class = "answer" > < div class = "answerText" > A: Sunsh…" at bounding box center [1301, 344] width 461 height 624
paste textarea "</div>"
type textarea "</div>"
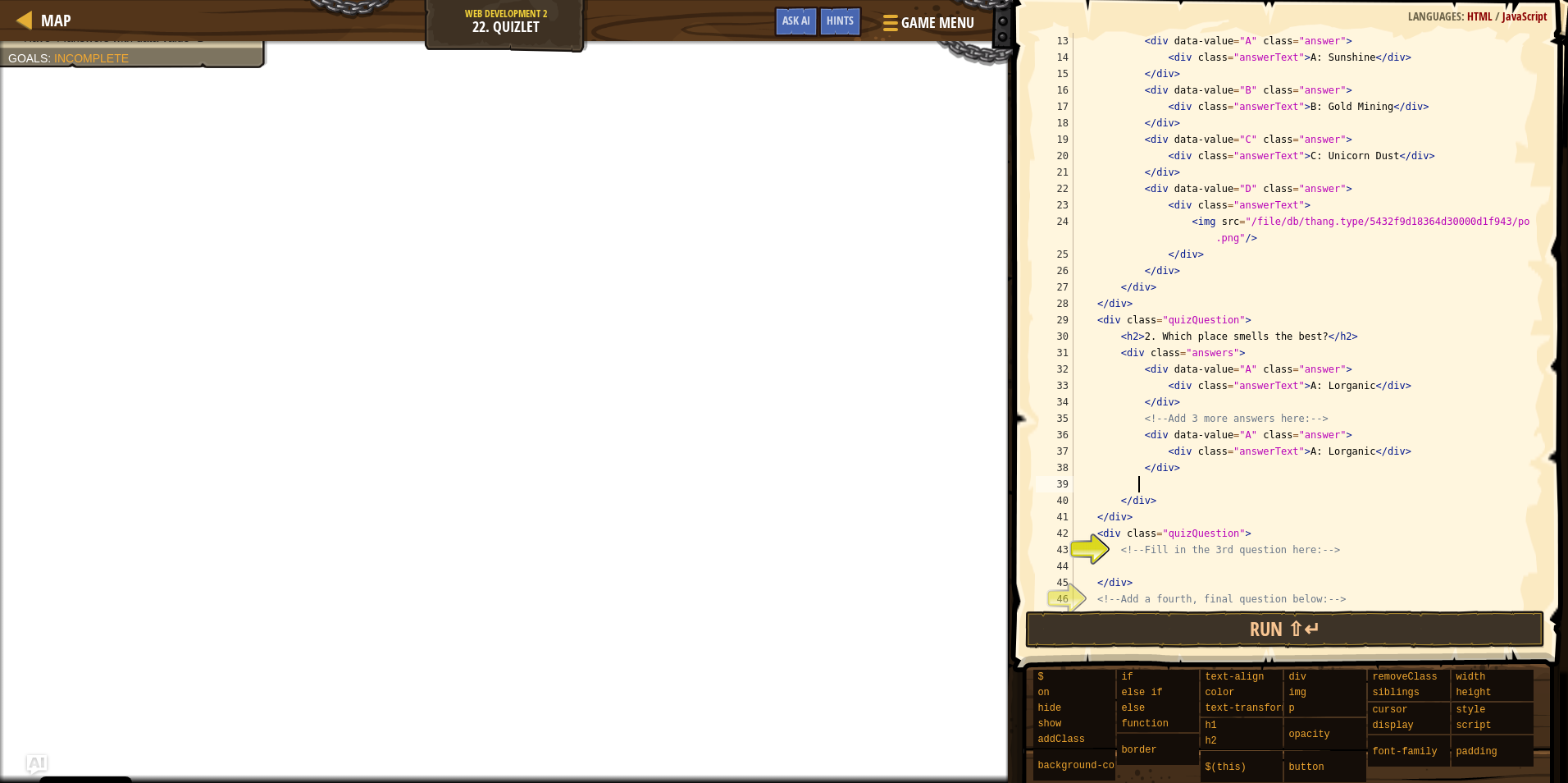
paste textarea "</div>"
type textarea "</div>"
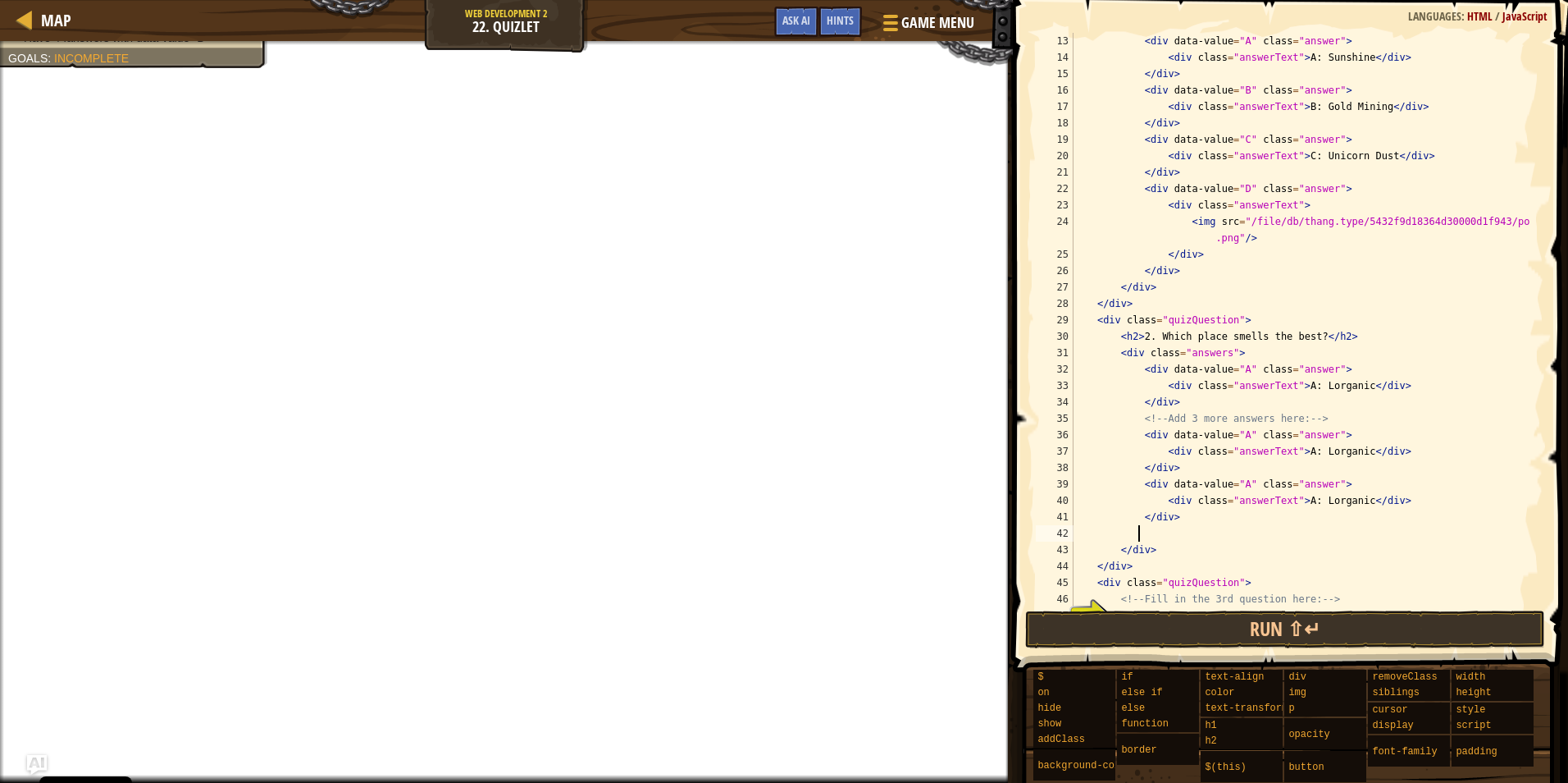
paste textarea "</div>"
type textarea "</div>"
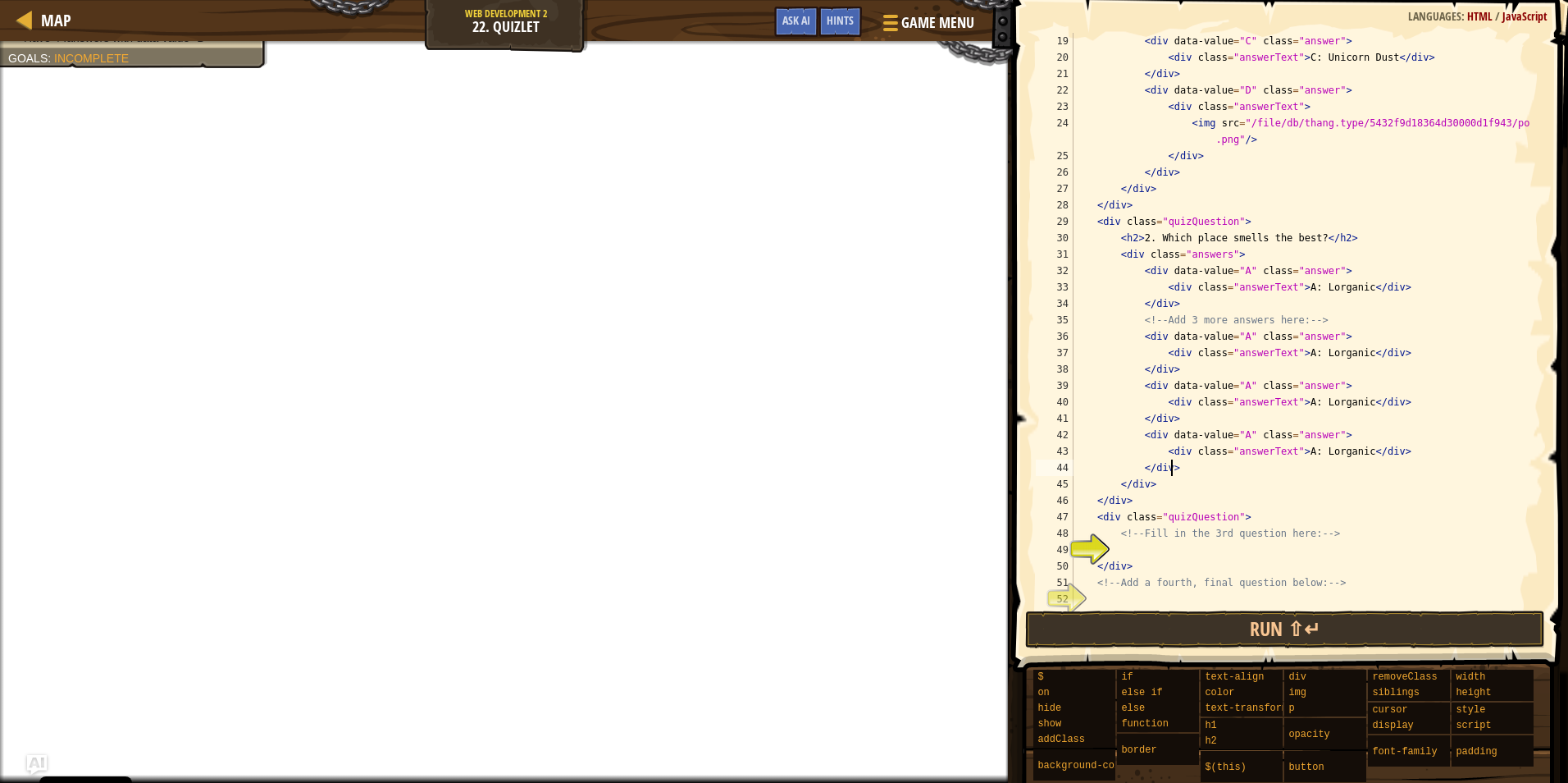
scroll to position [345, 0]
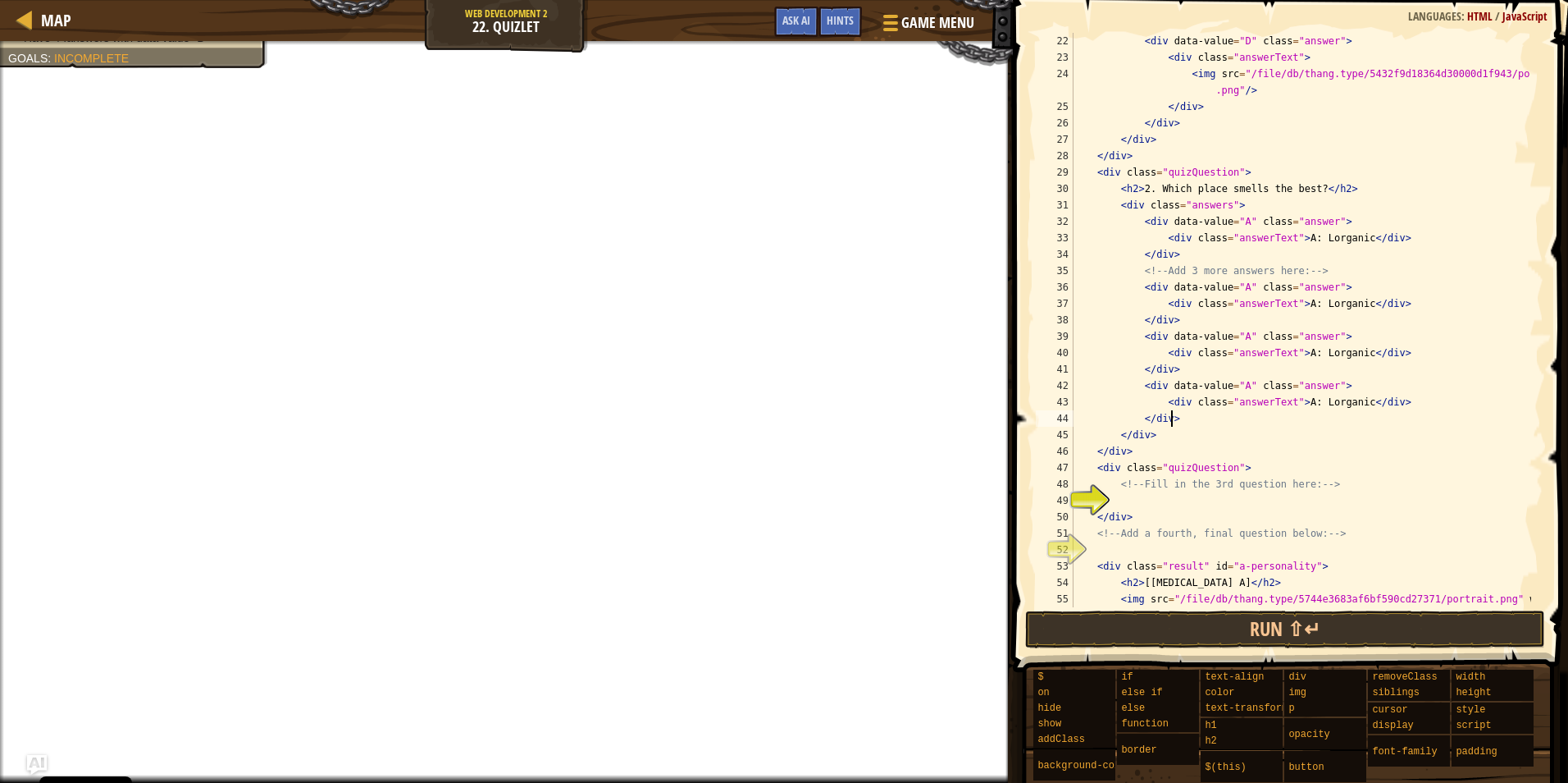
click at [1174, 492] on div "< div data-value = "D" class = "answer" > < div class = "answerText" > < img sr…" at bounding box center [1301, 344] width 461 height 624
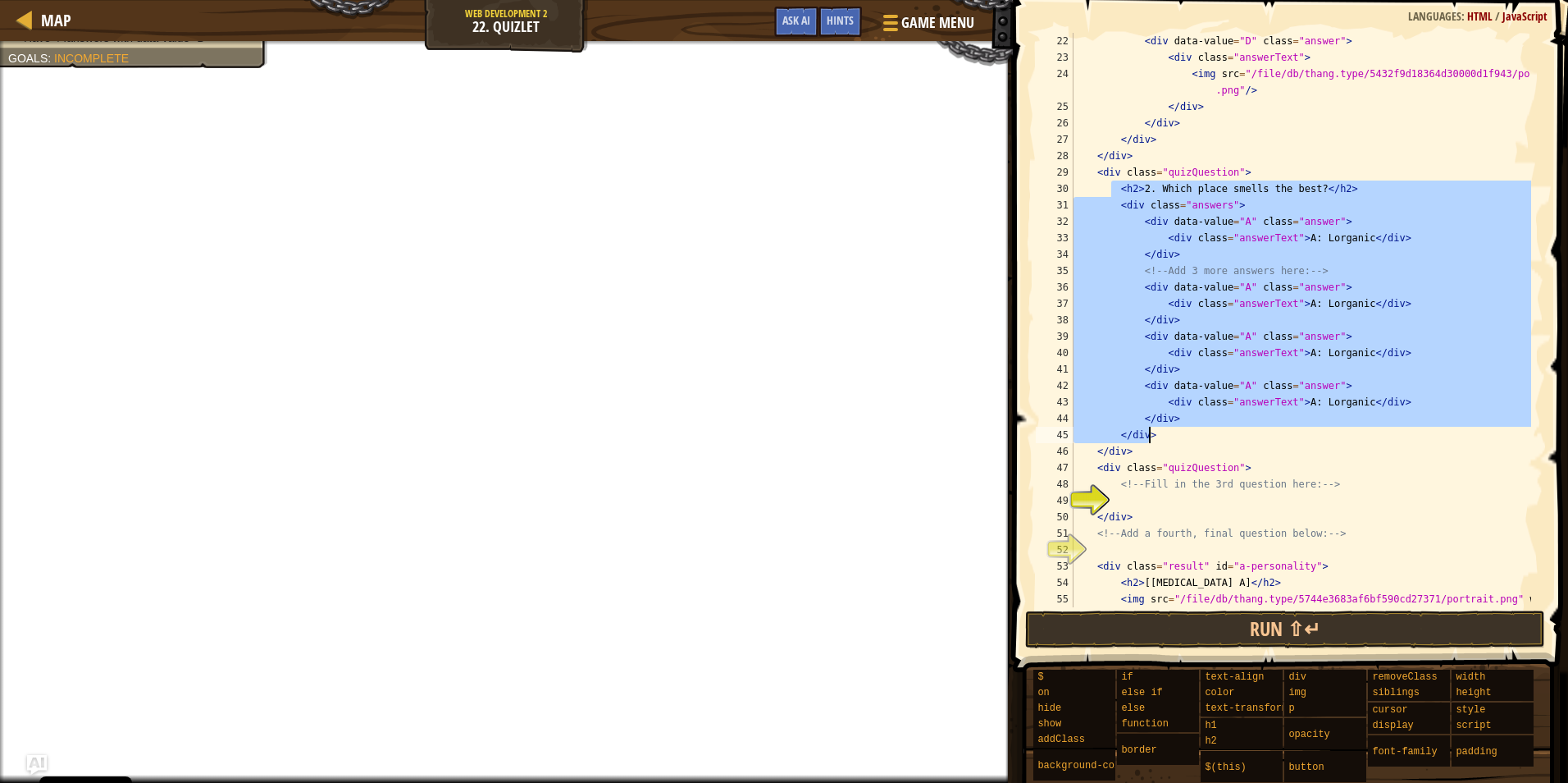
drag, startPoint x: 1114, startPoint y: 184, endPoint x: 1301, endPoint y: 432, distance: 310.6
click at [1301, 432] on div "< div data-value = "D" class = "answer" > < div class = "answerText" > < img sr…" at bounding box center [1301, 344] width 461 height 624
type textarea "</div> </div>"
click at [1223, 492] on div "< div data-value = "D" class = "answer" > < div class = "answerText" > < img sr…" at bounding box center [1301, 344] width 461 height 624
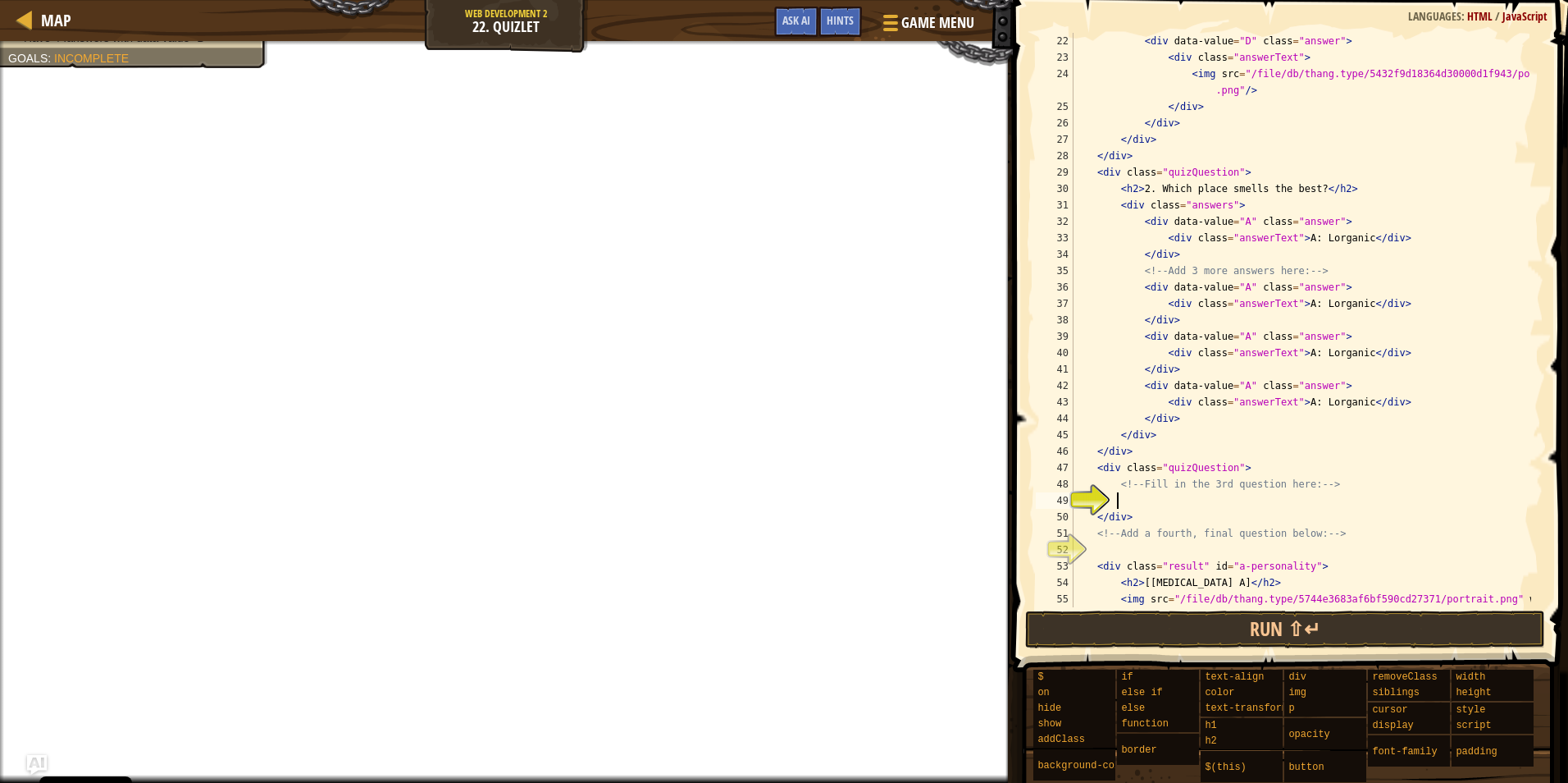
paste textarea "</div>"
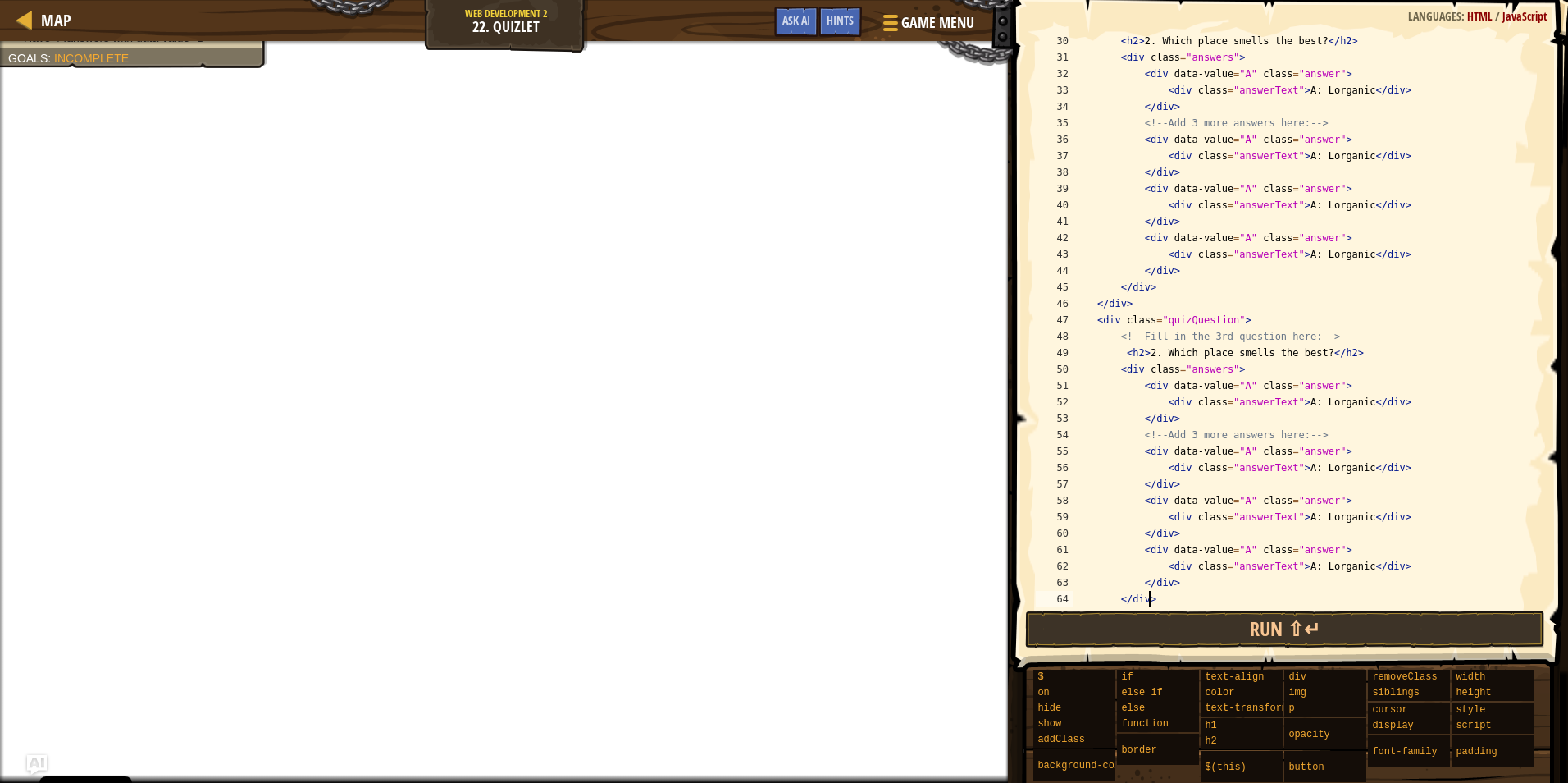
click at [1146, 353] on div "< h2 > 2. Which place smells the best? </ h2 > < div class = "answers" > < div …" at bounding box center [1301, 335] width 461 height 607
type textarea "<h2>3. Which place smells the best?</h2>"
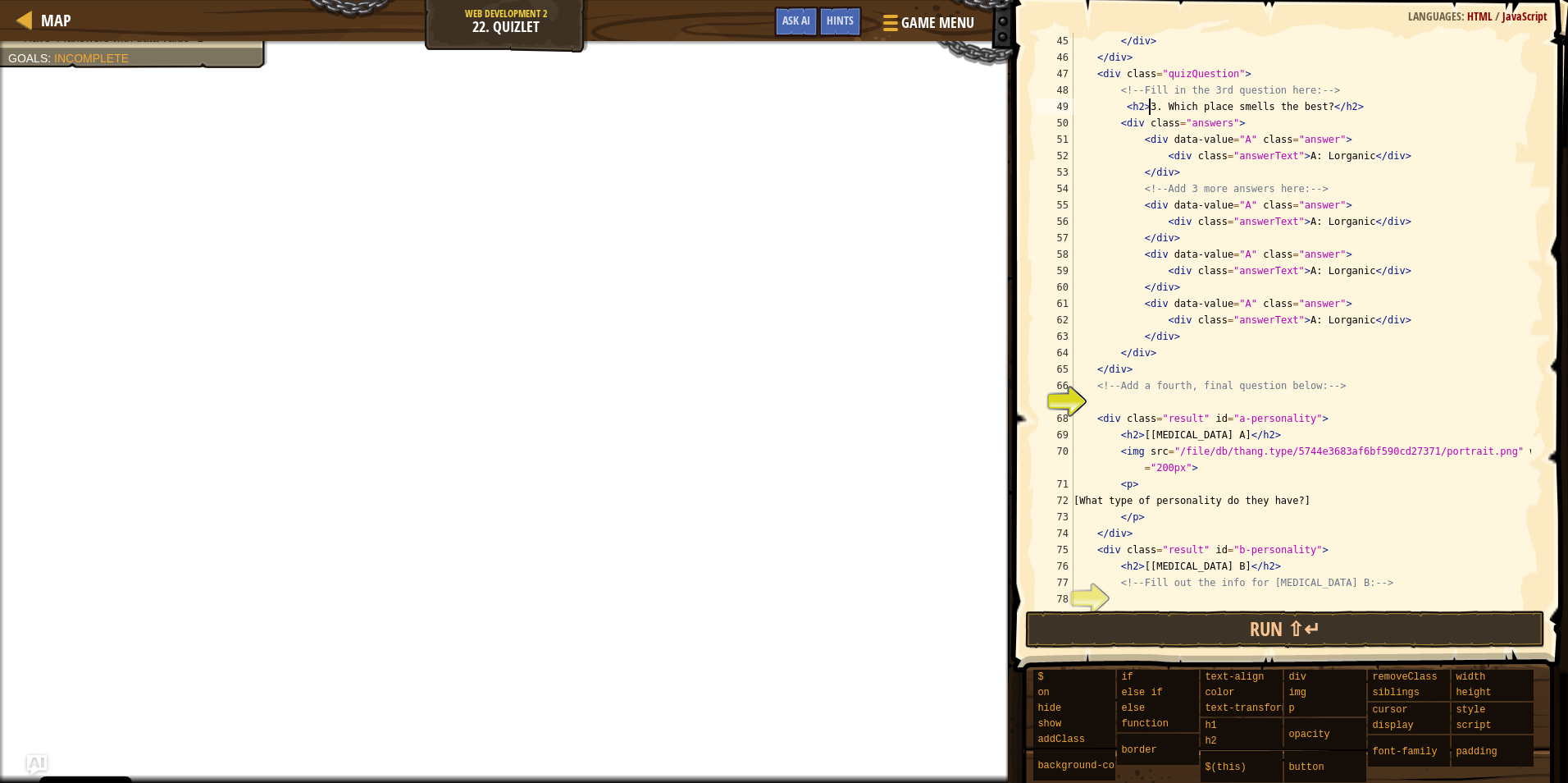
scroll to position [837, 0]
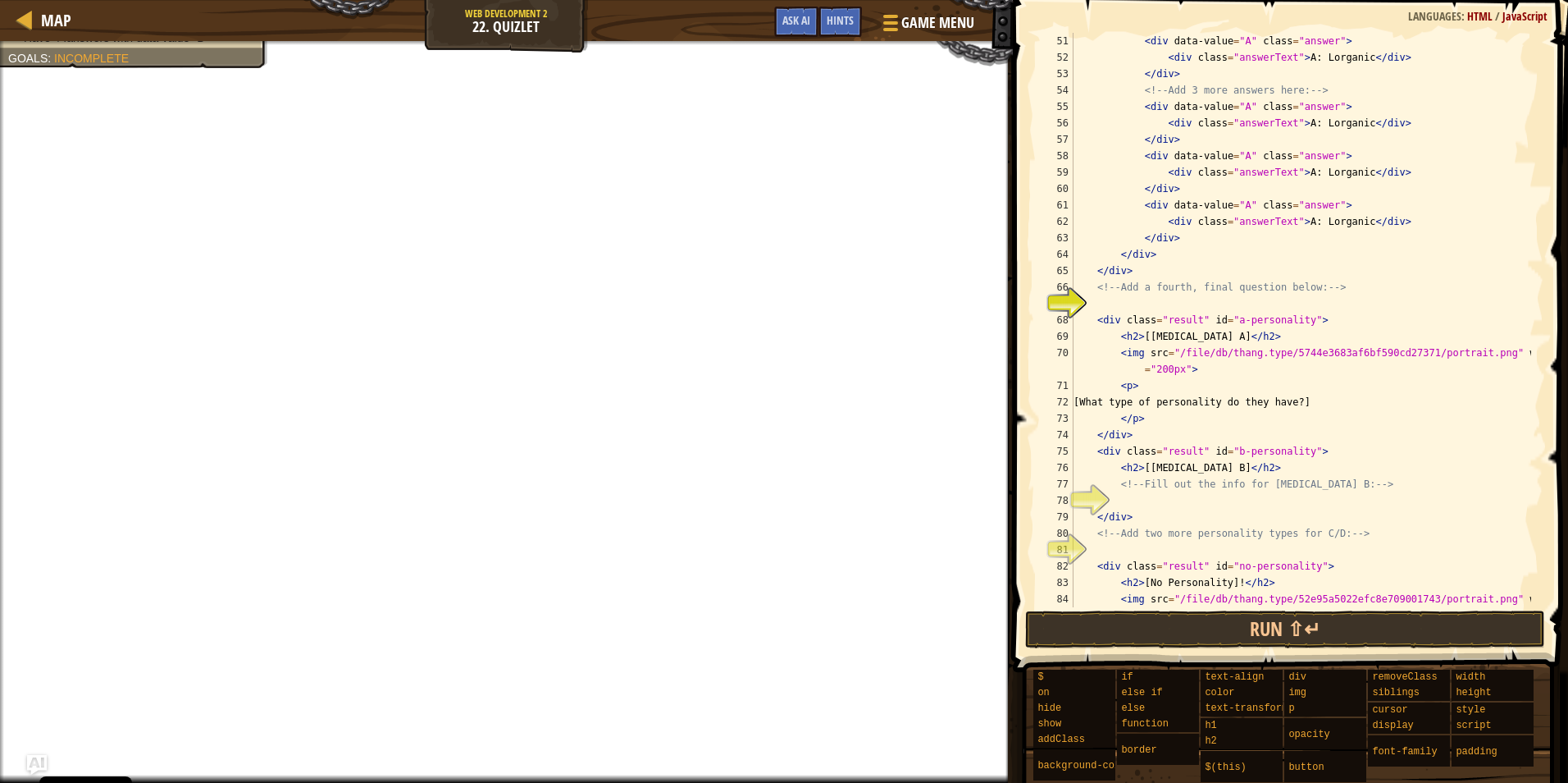
click at [1184, 299] on div "< div data-value = "A" class = "answer" > < div class = "answerText" > A: [PERS…" at bounding box center [1301, 344] width 461 height 624
paste textarea "</div>"
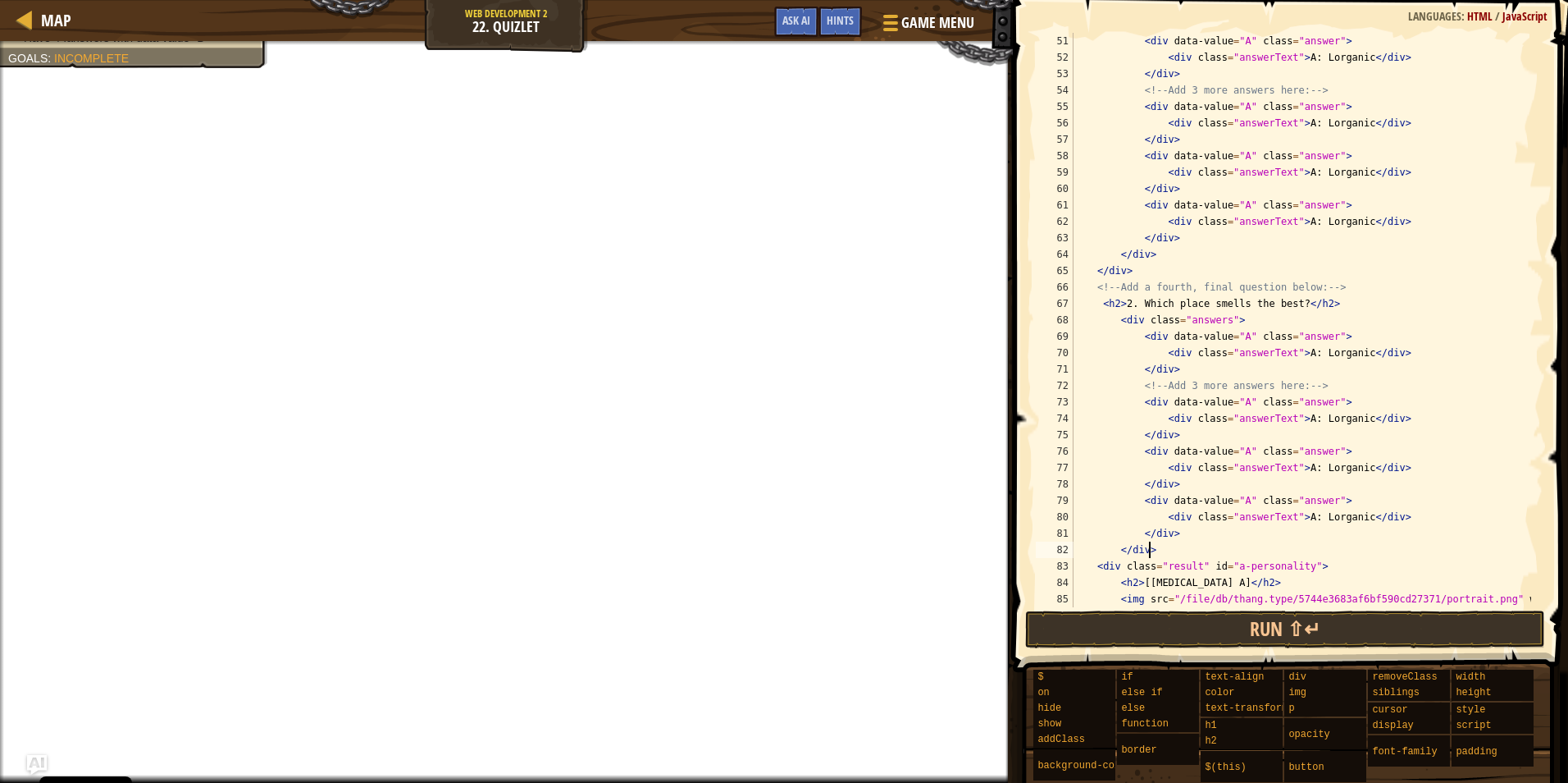
click at [1127, 308] on div "< div data-value = "A" class = "answer" > < div class = "answerText" > A: [PERS…" at bounding box center [1301, 344] width 461 height 624
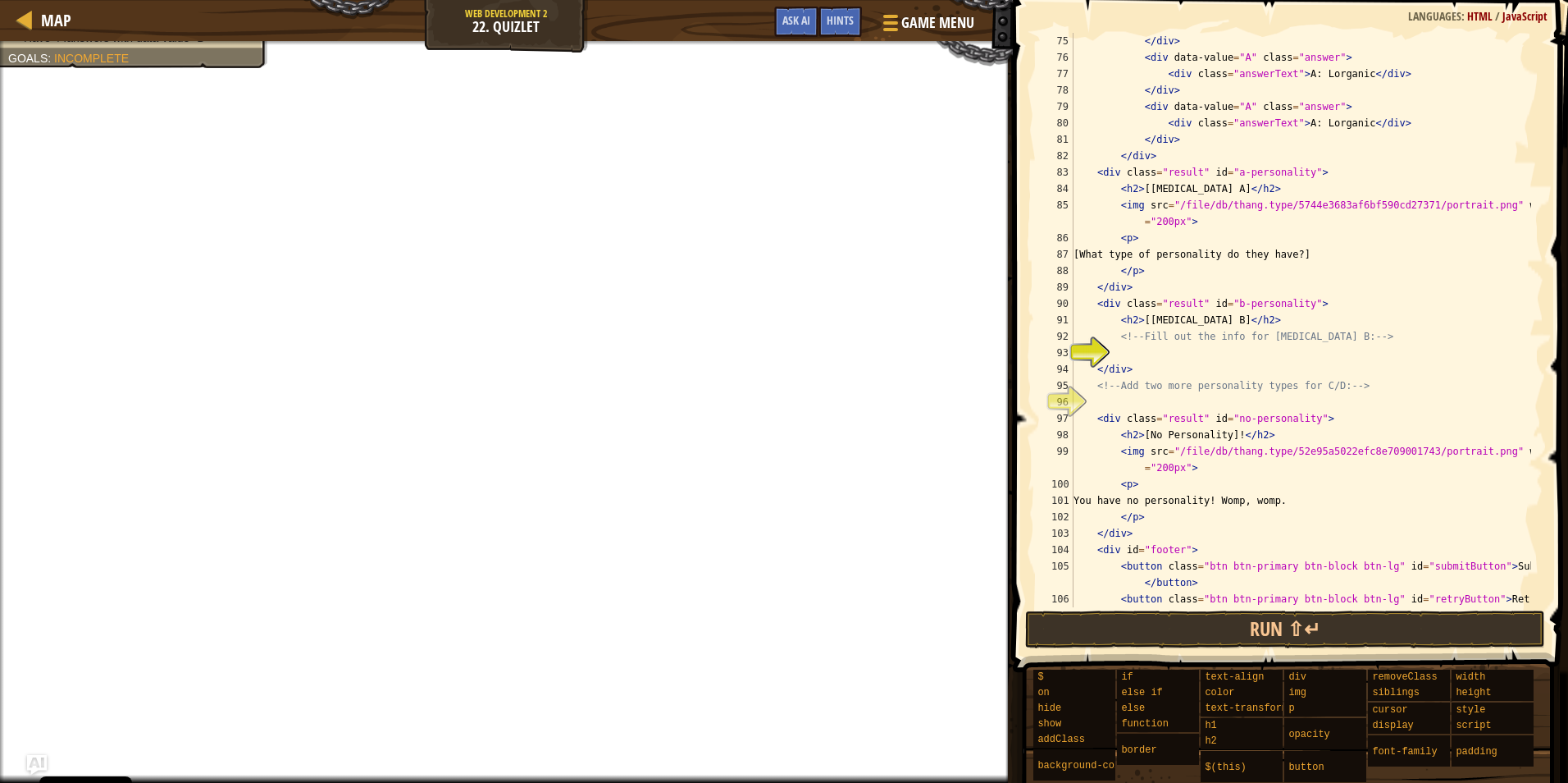
scroll to position [1280, 0]
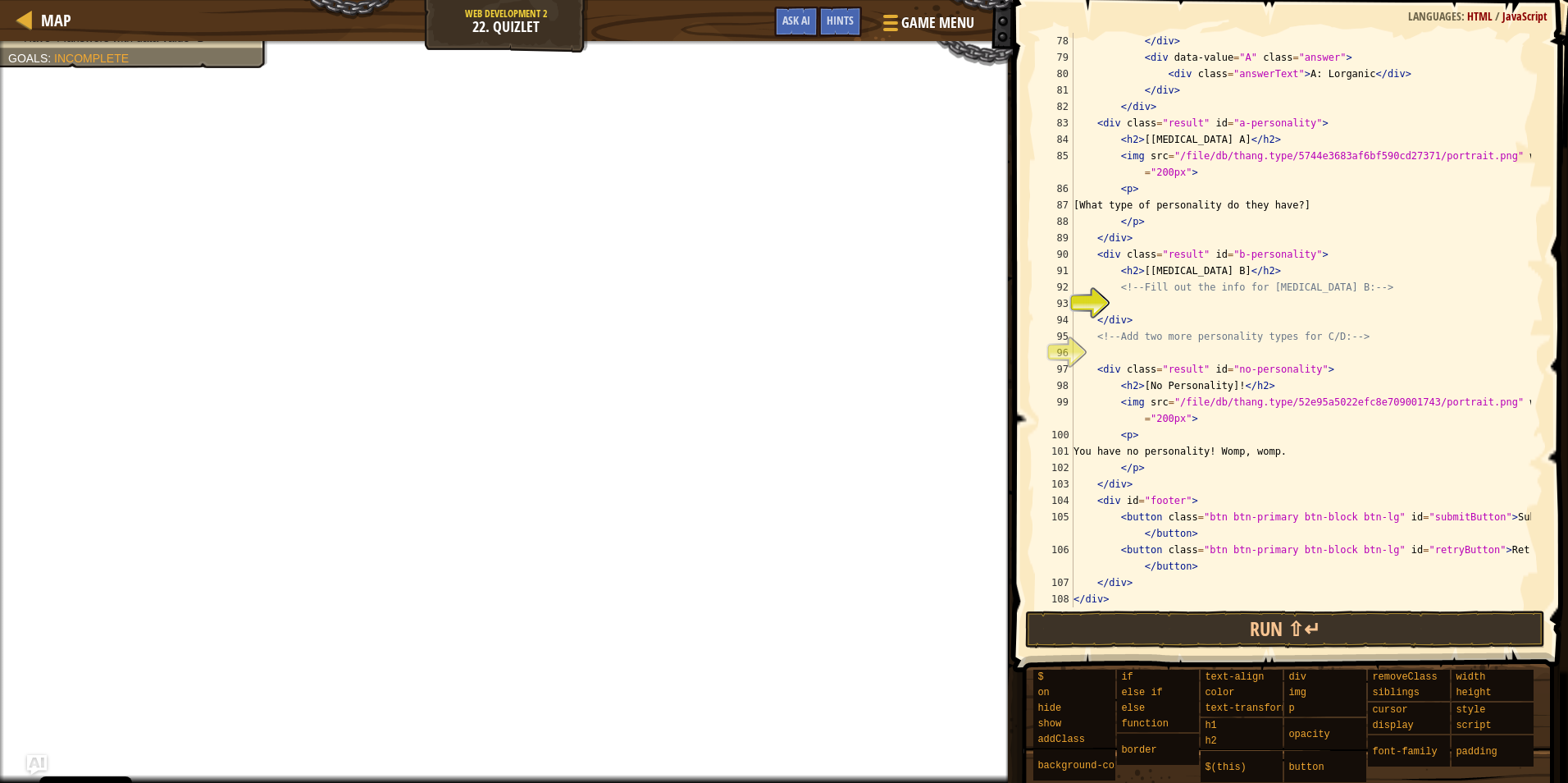
click at [1176, 234] on div "</ div > < div data-value = "A" class = "answer" > < div class = "answerText" >…" at bounding box center [1301, 335] width 461 height 607
click at [1191, 216] on div "</ div > < div data-value = "A" class = "answer" > < div class = "answerText" >…" at bounding box center [1301, 335] width 461 height 607
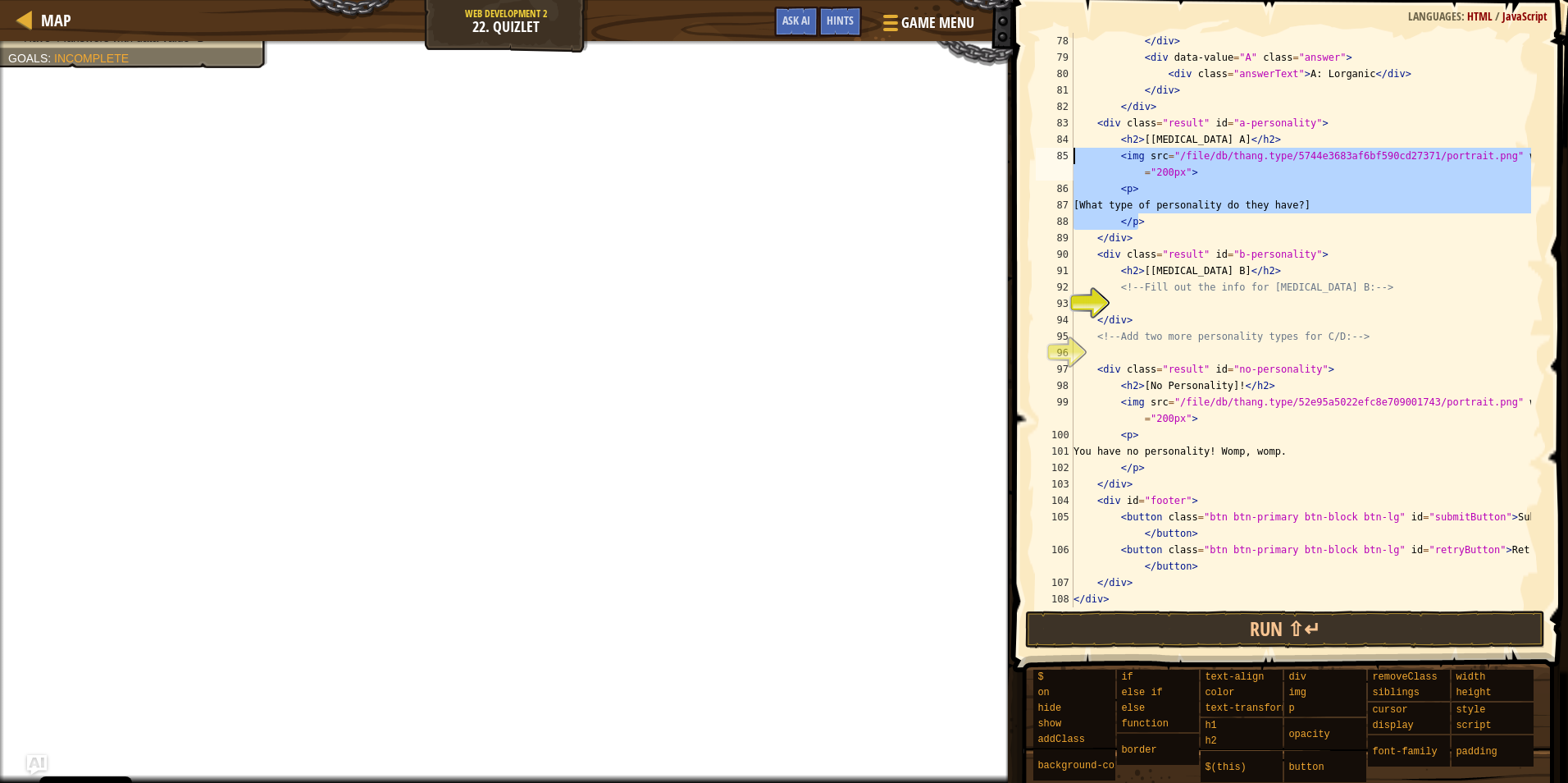
drag, startPoint x: 1196, startPoint y: 218, endPoint x: 1050, endPoint y: 162, distance: 156.4
click at [1050, 162] on div "</p> 78 79 80 81 82 83 84 85 86 87 88 89 90 91 92 93 94 95 96 97 98 99 100 101 …" at bounding box center [1288, 320] width 511 height 575
type textarea "<img src="/file/db/thang.type/5744e3683af6bf590cd27371/portrait.png" width="200…"
click at [1195, 305] on div "</ div > < div data-value = "A" class = "answer" > < div class = "answerText" >…" at bounding box center [1301, 335] width 461 height 607
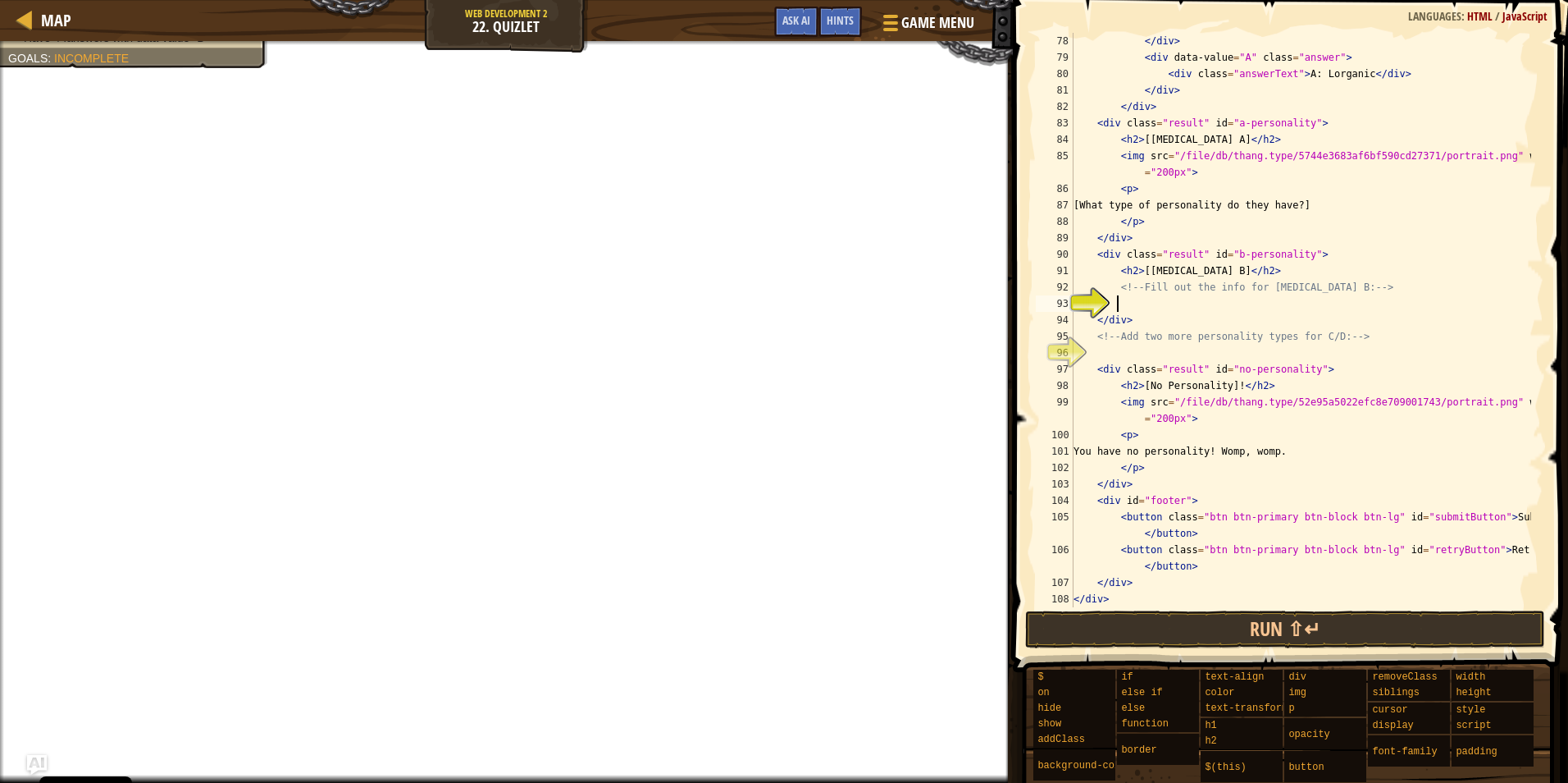
scroll to position [7, 3]
paste textarea "</p>"
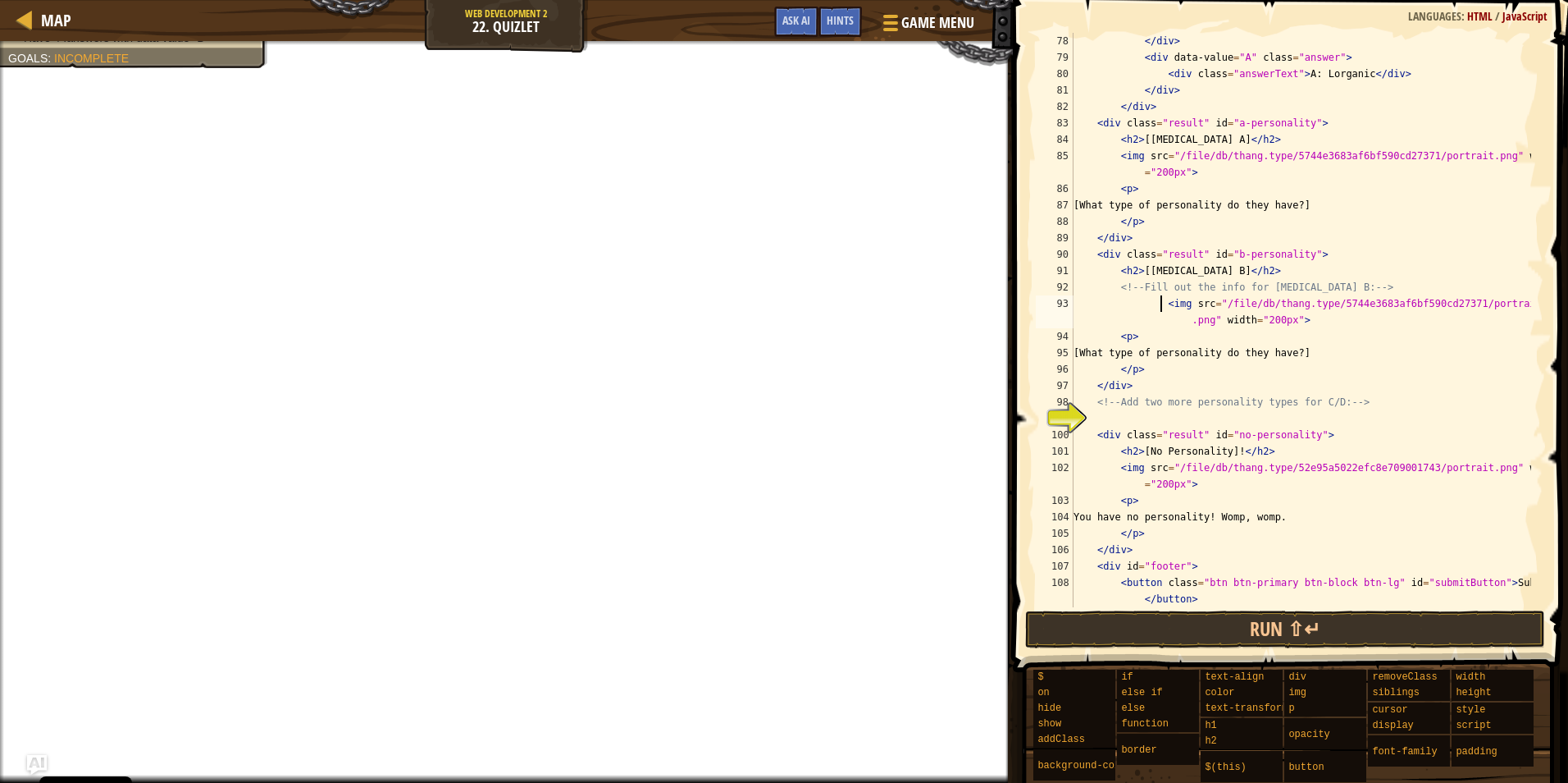
click at [1159, 305] on div "</ div > < div data-value = "A" class = "answer" > < div class = "answerText" >…" at bounding box center [1301, 344] width 461 height 624
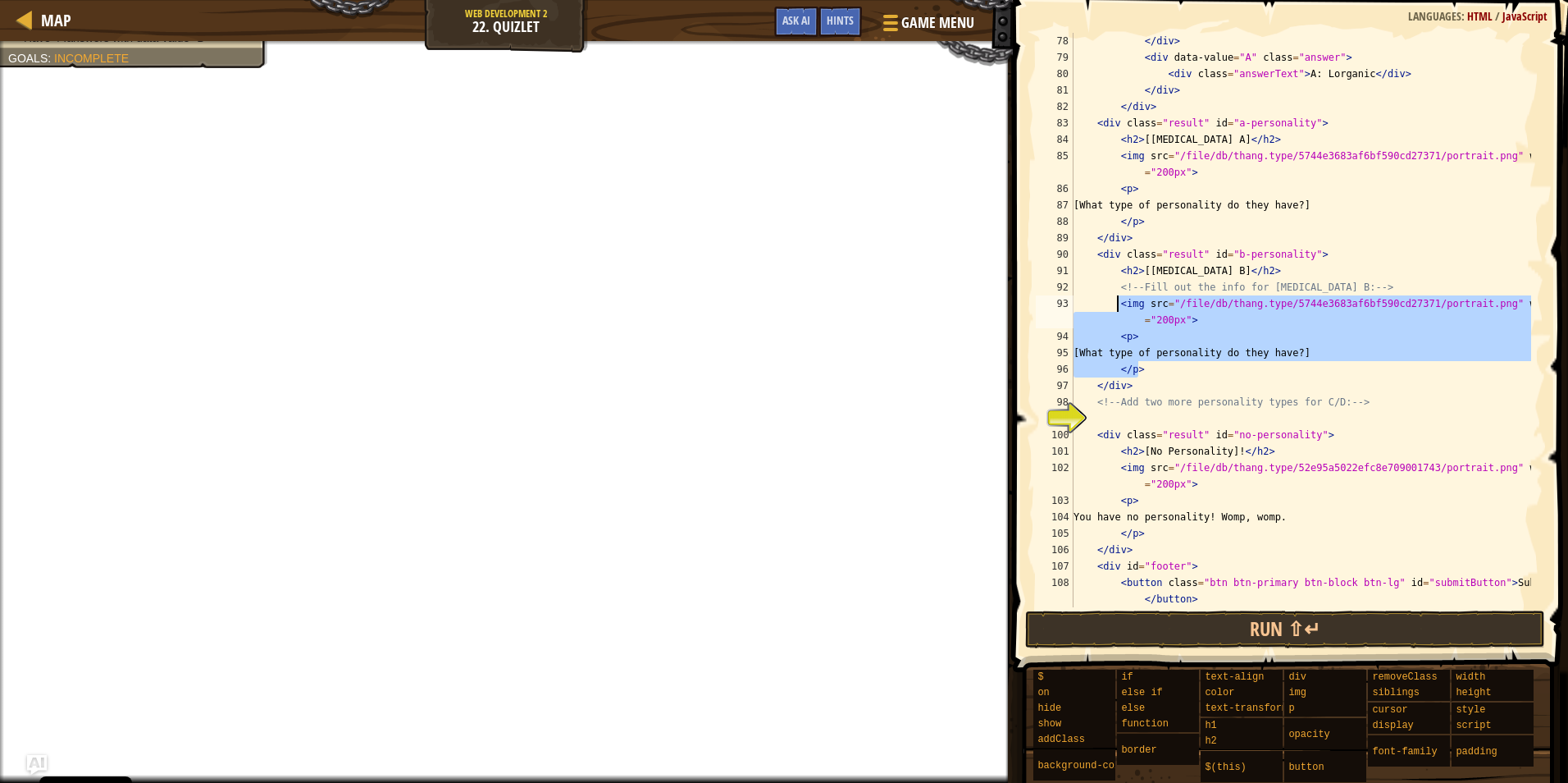
drag, startPoint x: 1194, startPoint y: 363, endPoint x: 1119, endPoint y: 309, distance: 92.4
click at [1119, 309] on div "</ div > < div data-value = "A" class = "answer" > < div class = "answerText" >…" at bounding box center [1301, 344] width 461 height 624
type textarea "<img src="/file/db/thang.type/5744e3683af6bf590cd27371/portrait.png" width="200…"
click at [1201, 416] on div "</ div > < div data-value = "A" class = "answer" > < div class = "answerText" >…" at bounding box center [1301, 344] width 461 height 624
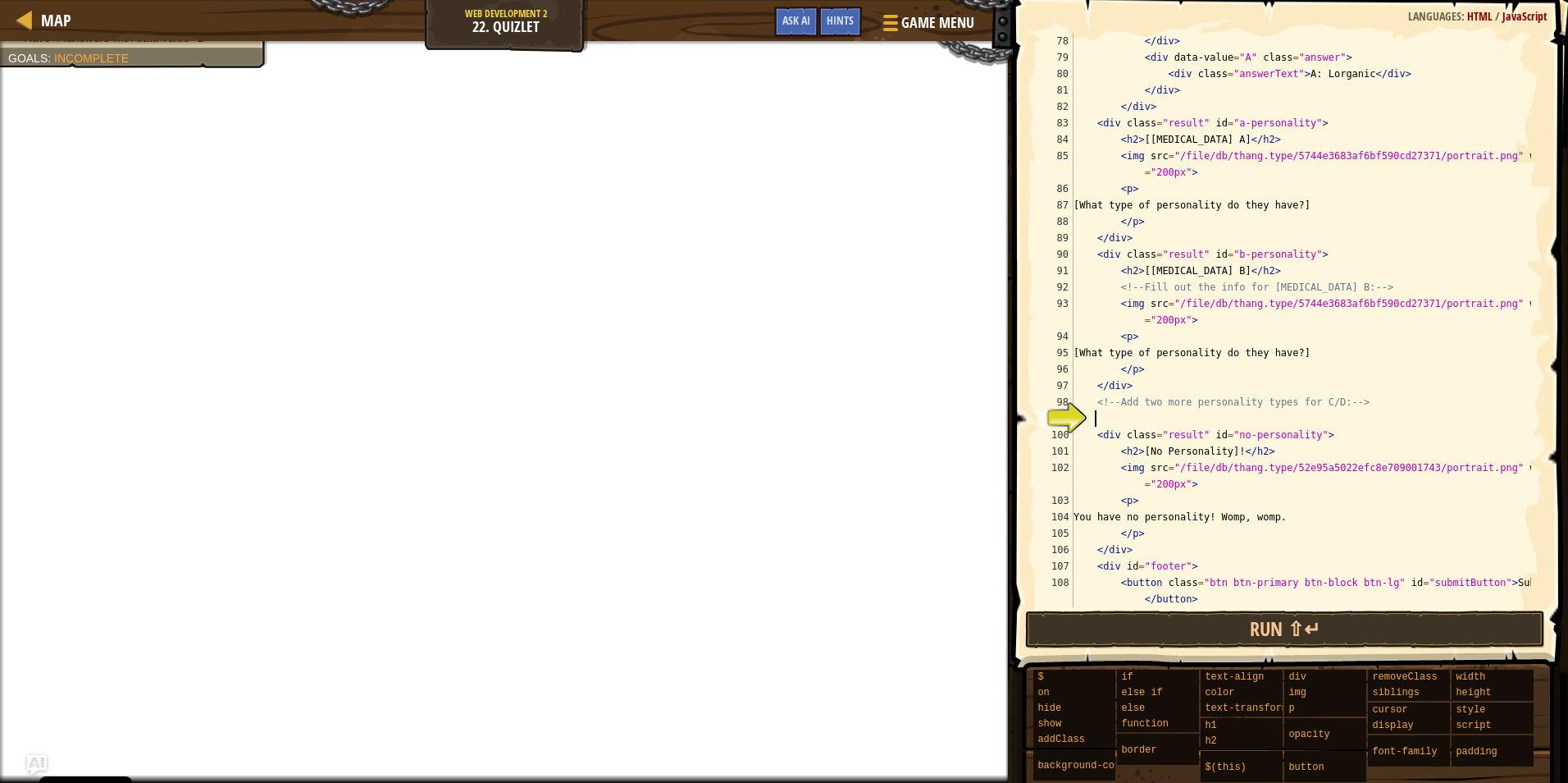
scroll to position [7, 1]
paste textarea "</p>"
type textarea "</p>"
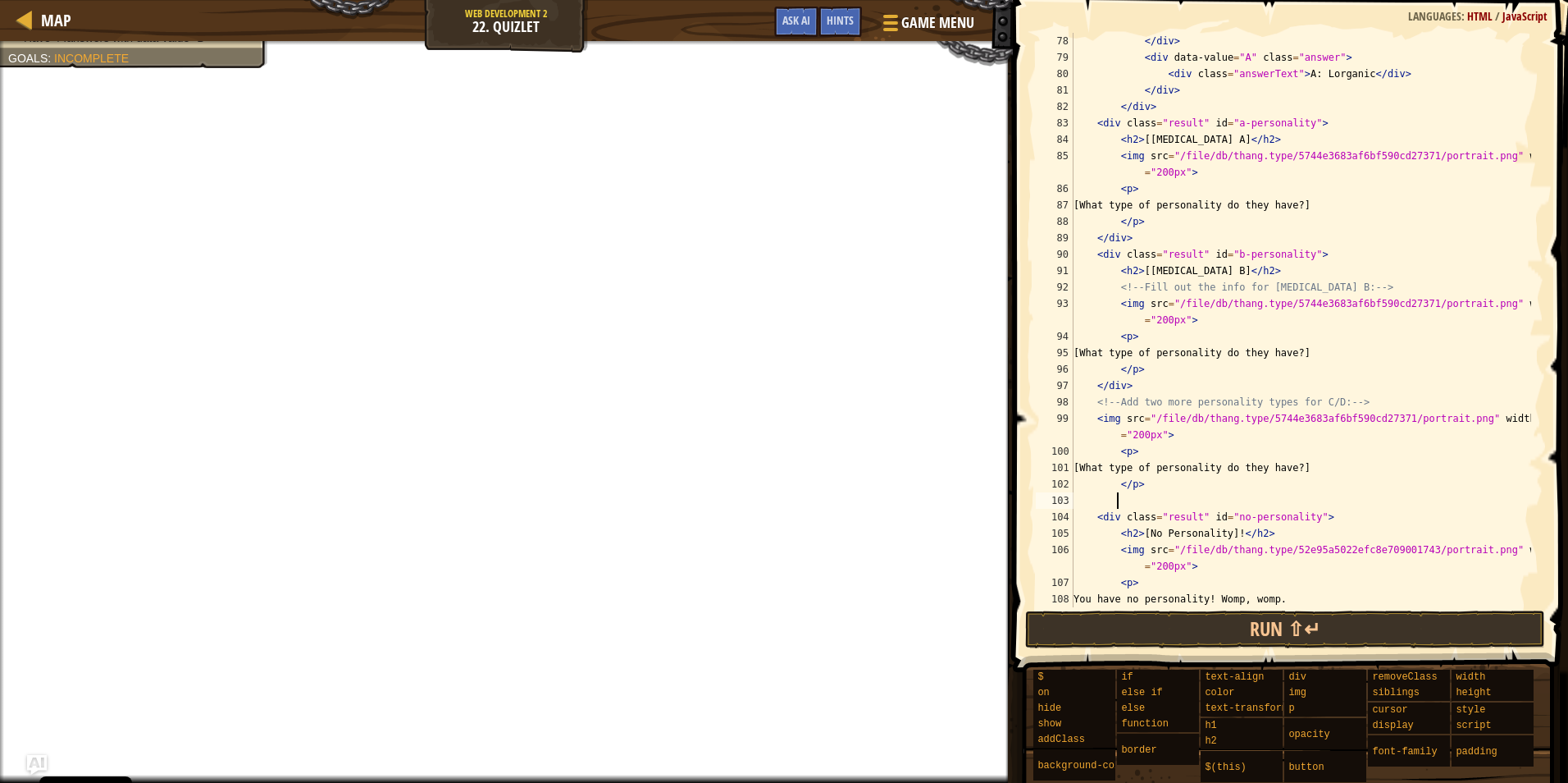
paste textarea "</p>"
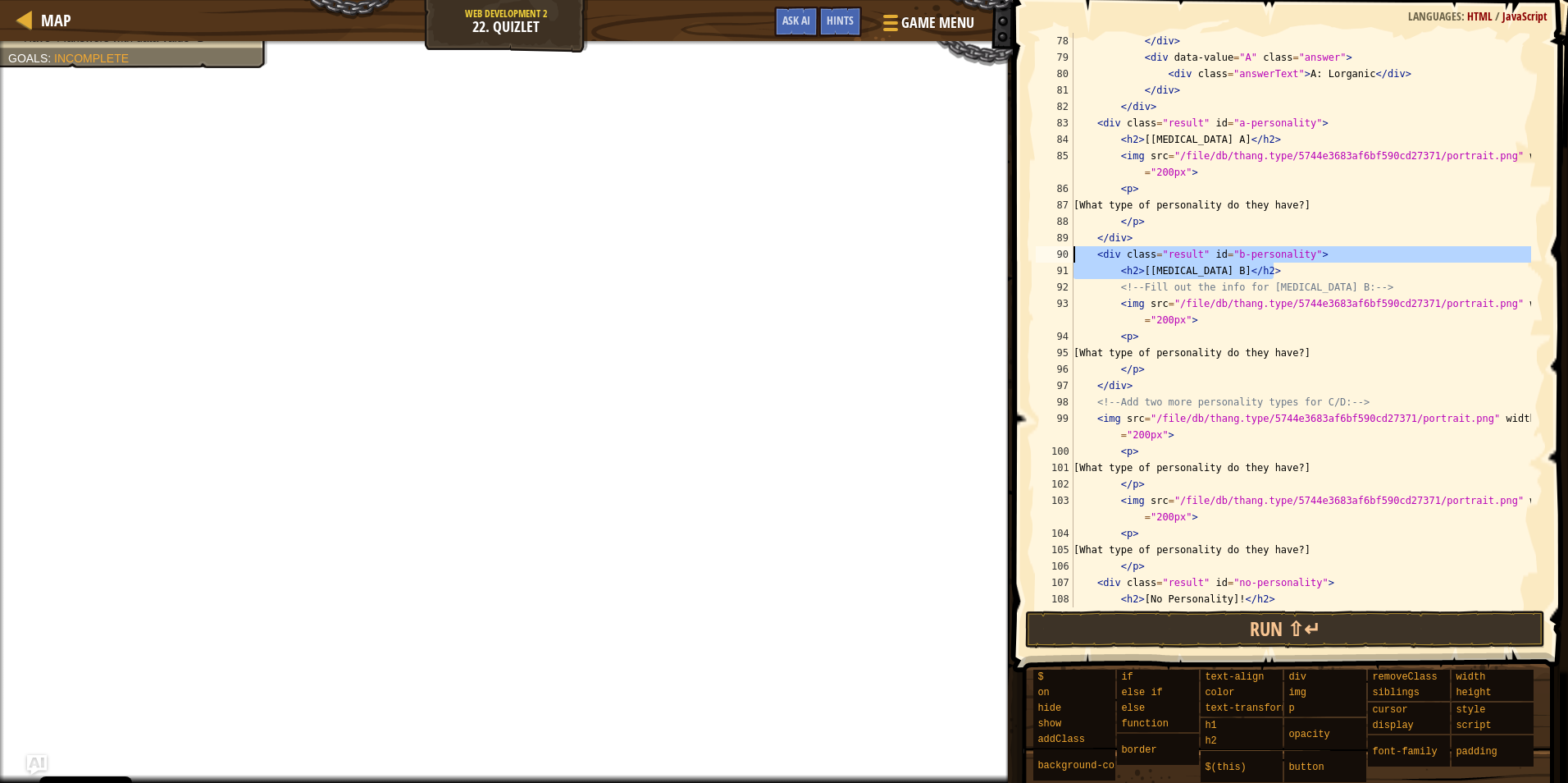
drag, startPoint x: 1299, startPoint y: 273, endPoint x: 1061, endPoint y: 259, distance: 238.4
click at [1061, 259] on div "</p> 78 79 80 81 82 83 84 85 86 87 88 89 90 91 92 93 94 95 96 97 98 99 100 101 …" at bounding box center [1288, 320] width 511 height 575
click at [1180, 289] on div "</ div > < div data-value = "A" class = "answer" > < div class = "answerText" >…" at bounding box center [1301, 344] width 461 height 624
drag, startPoint x: 1297, startPoint y: 267, endPoint x: 1096, endPoint y: 258, distance: 201.2
click at [1096, 258] on div "</ div > < div data-value = "A" class = "answer" > < div class = "answerText" >…" at bounding box center [1301, 344] width 461 height 624
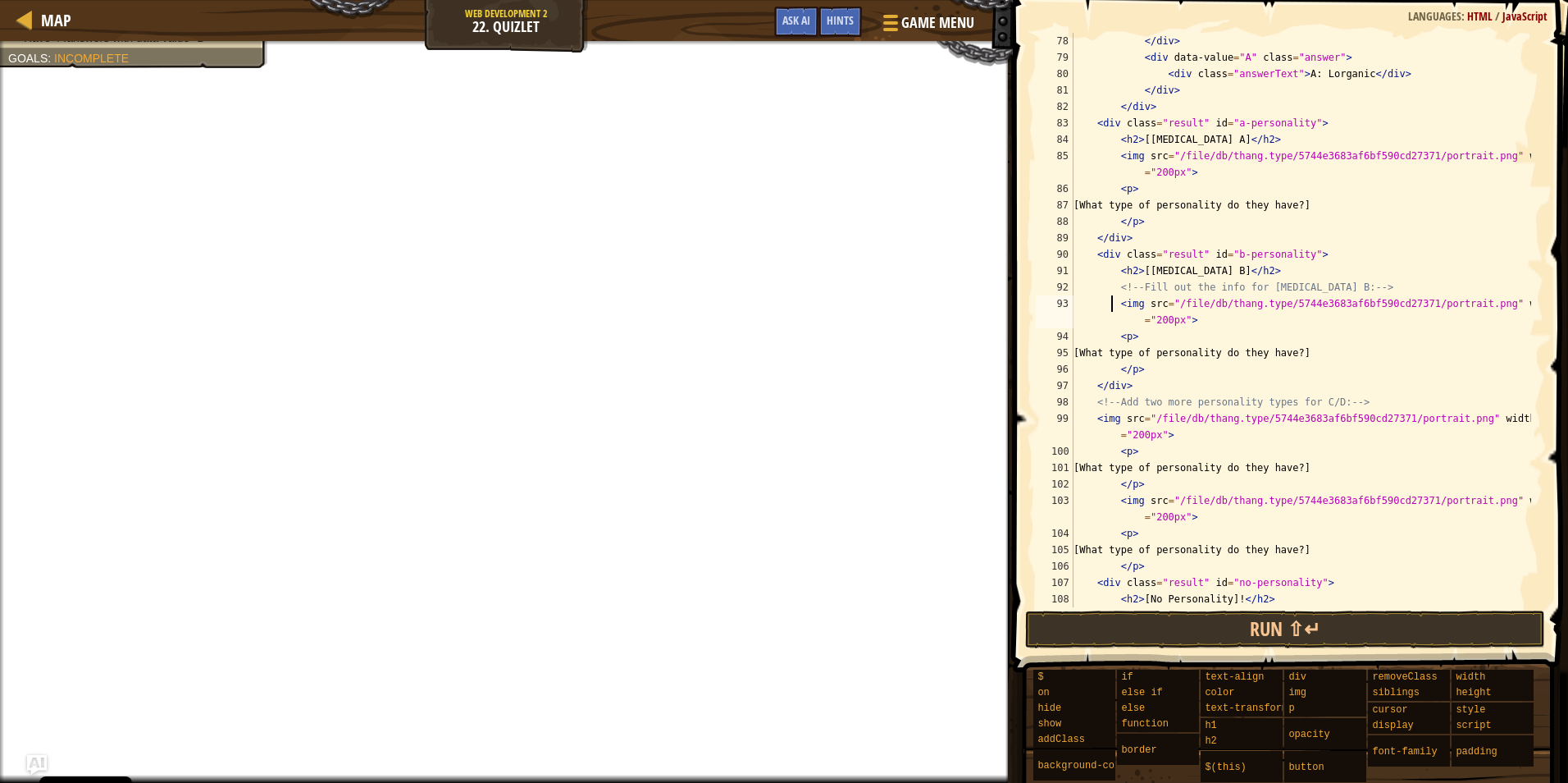
click at [1110, 303] on div "</ div > < div data-value = "A" class = "answer" > < div class = "answerText" >…" at bounding box center [1301, 344] width 461 height 624
type textarea "<img src="/file/db/thang.type/5744e3683af6bf590cd27371/portrait.png" width="200…"
click at [1113, 306] on div "</ div > < div data-value = "A" class = "answer" > < div class = "answerText" >…" at bounding box center [1301, 344] width 461 height 624
click at [1117, 310] on div "</ div > < div data-value = "A" class = "answer" > < div class = "answerText" >…" at bounding box center [1301, 344] width 461 height 624
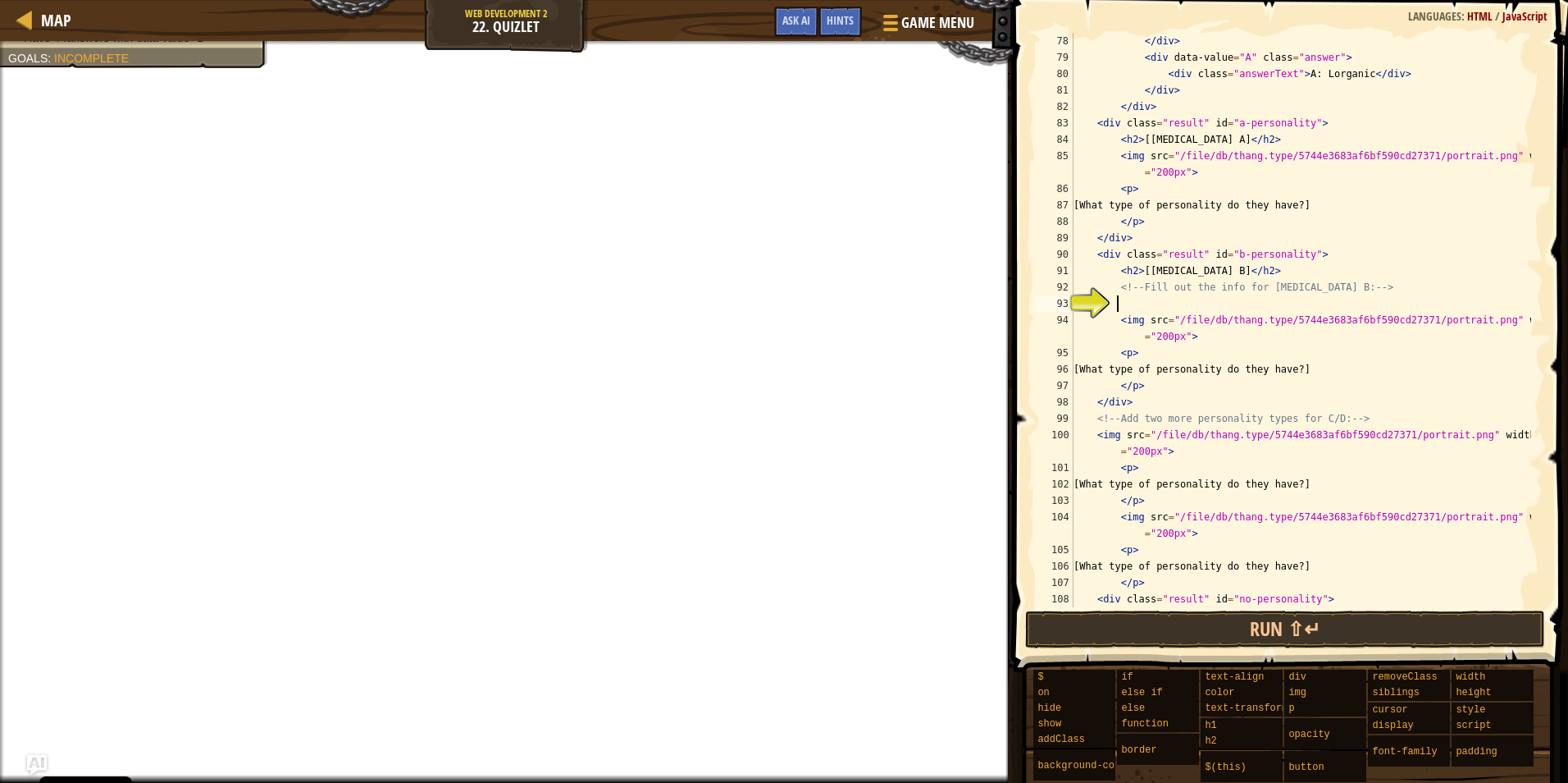
paste textarea "<h2>[[MEDICAL_DATA] B]</h2>"
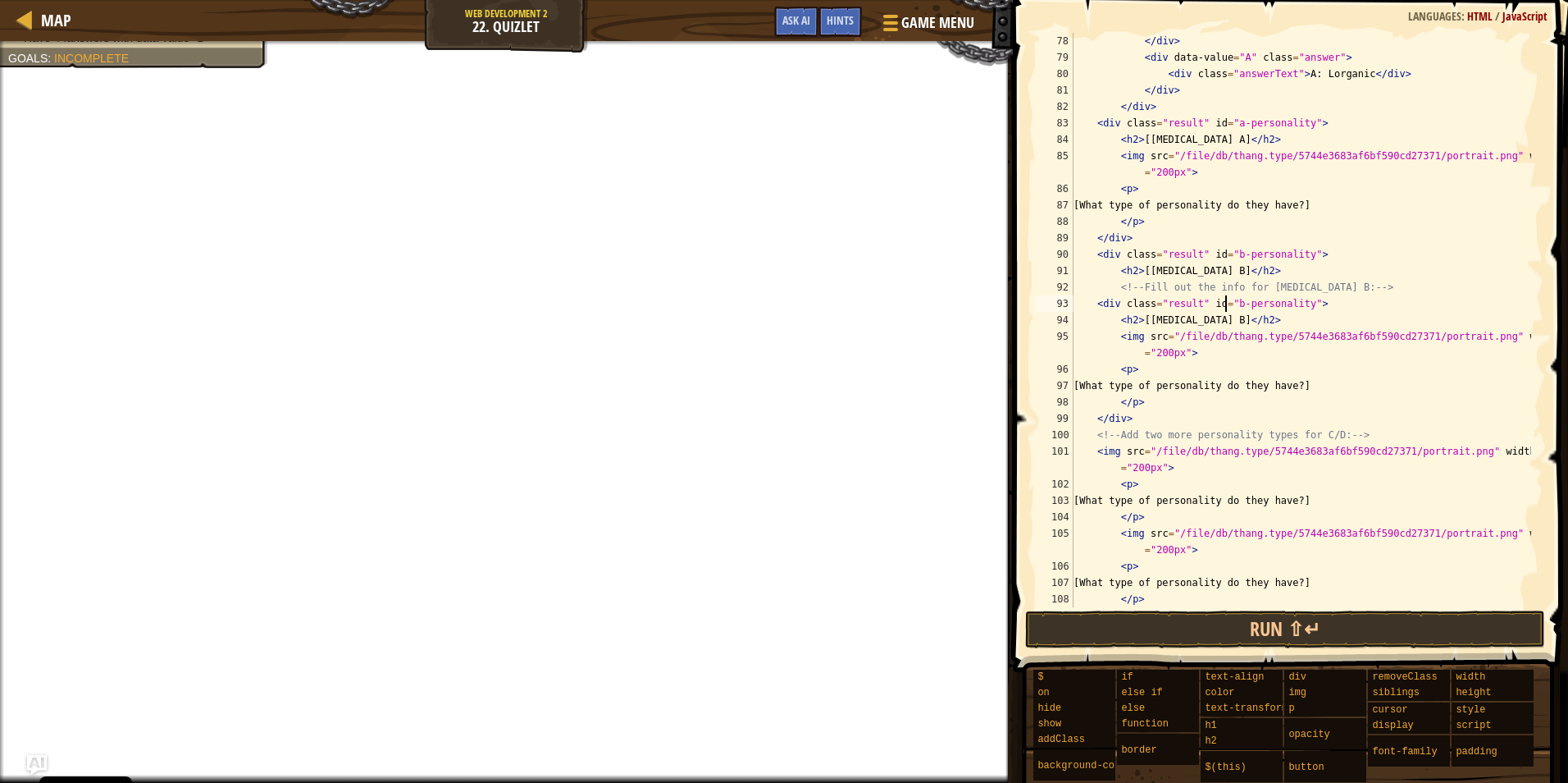
click at [1225, 466] on div "</ div > < div data-value = "A" class = "answer" > < div class = "answerText" >…" at bounding box center [1301, 335] width 461 height 607
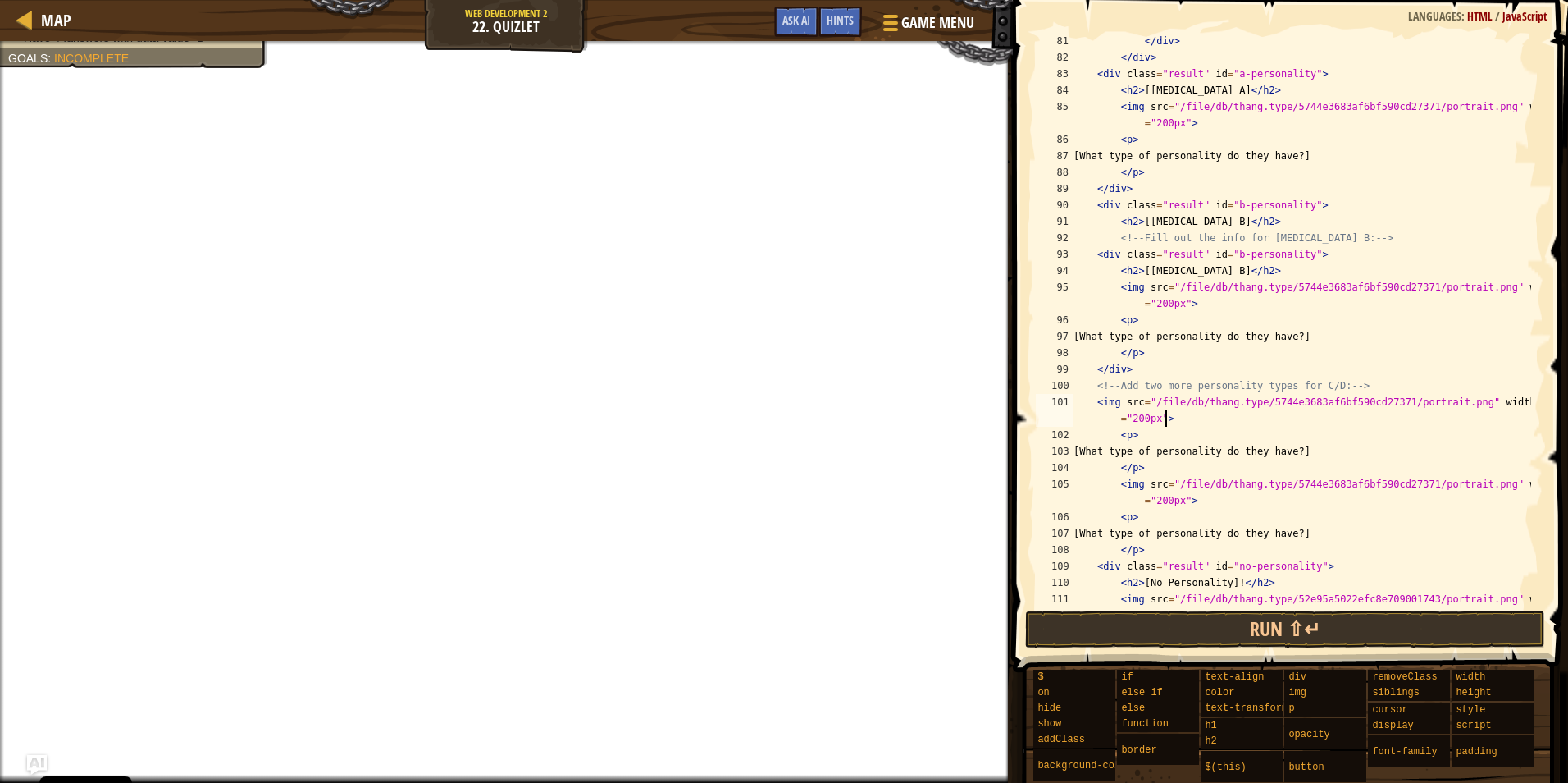
scroll to position [1379, 0]
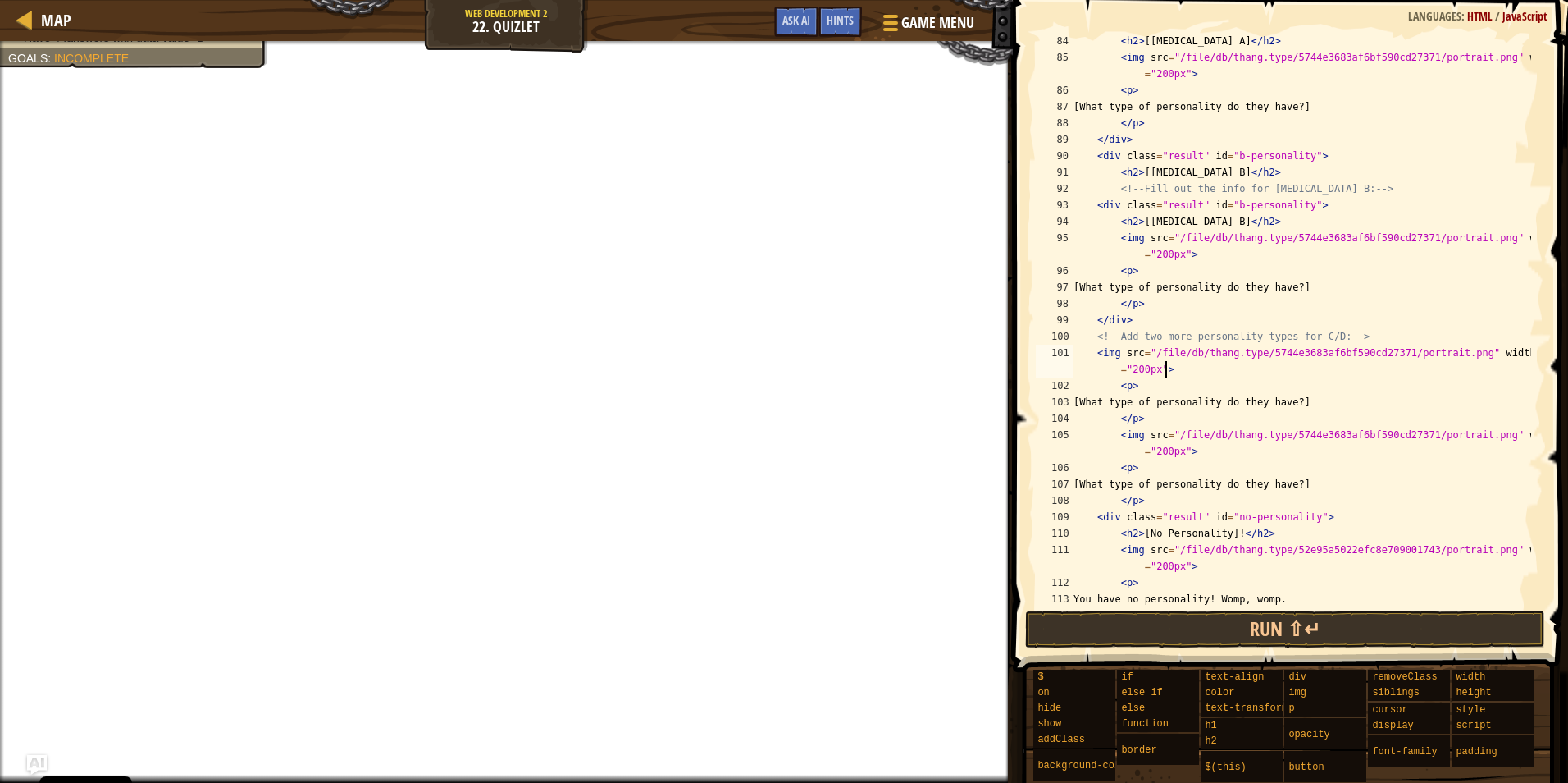
click at [1121, 439] on div "< h2 > [[MEDICAL_DATA] A] </ h2 > < img src = "/file/db/thang.type/5744e3683af6…" at bounding box center [1301, 335] width 461 height 607
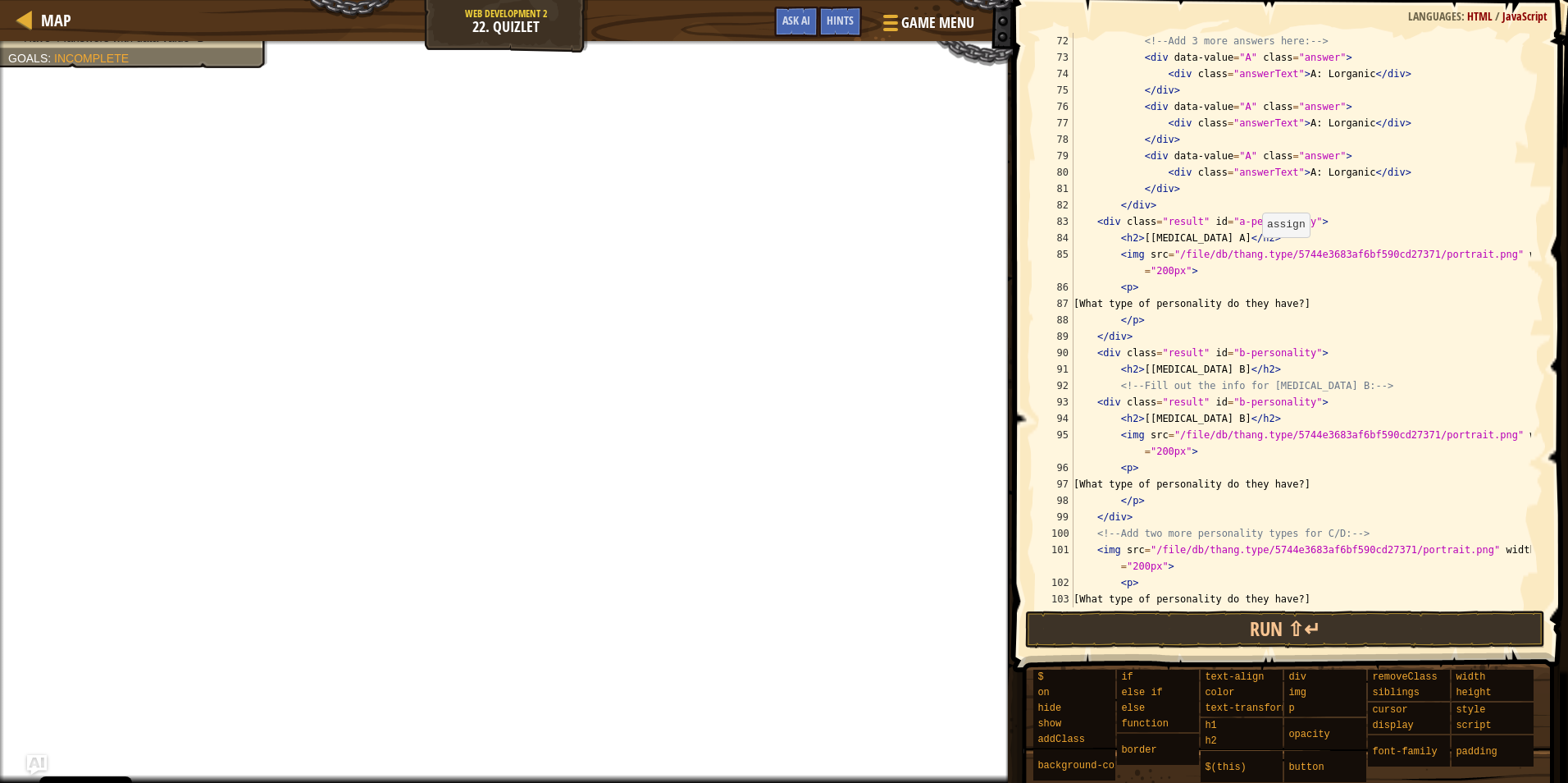
scroll to position [1132, 0]
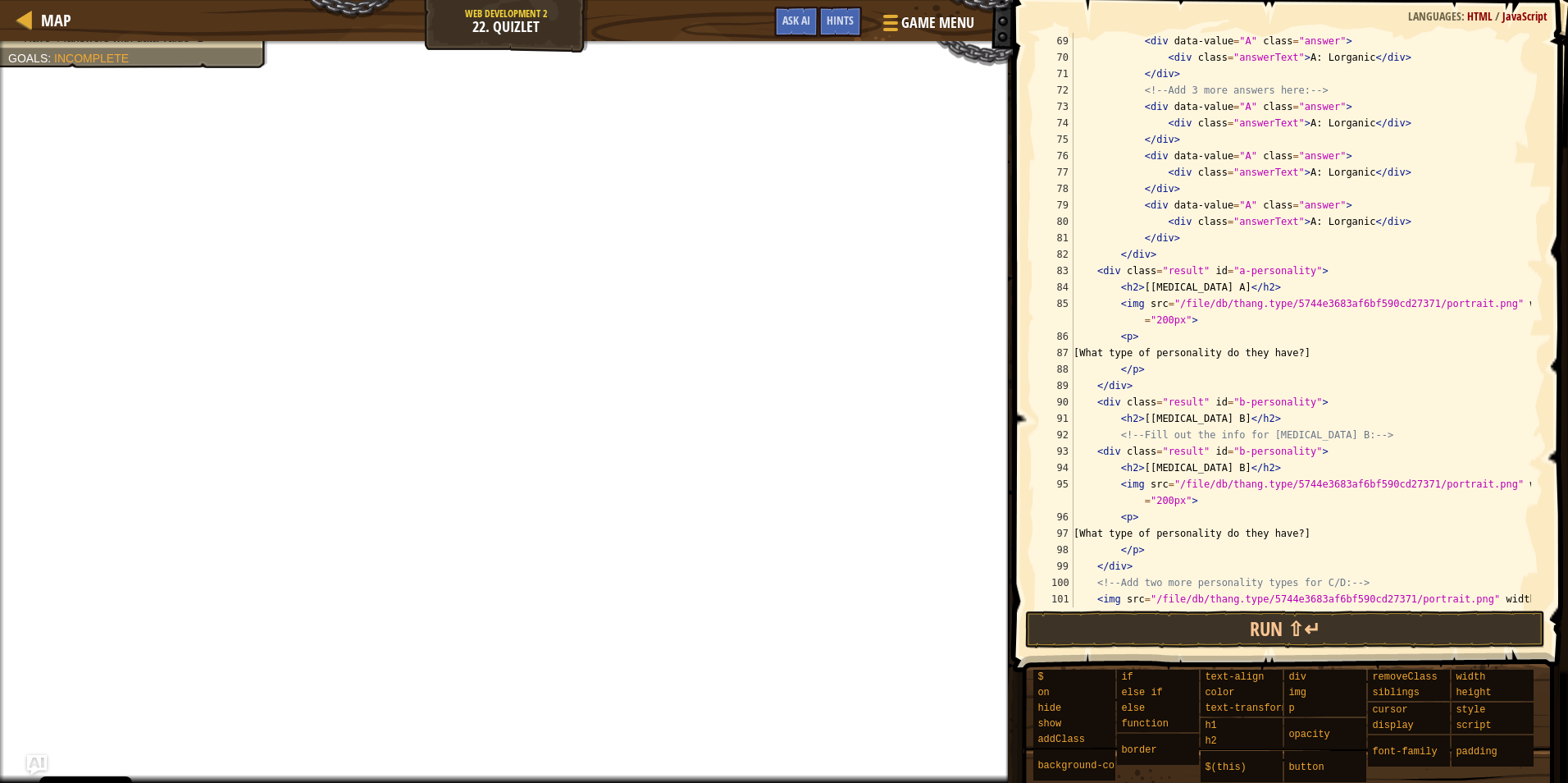
click at [1218, 325] on div "< div data-value = "A" class = "answer" > < div class = "answerText" > A: [PERS…" at bounding box center [1301, 344] width 461 height 624
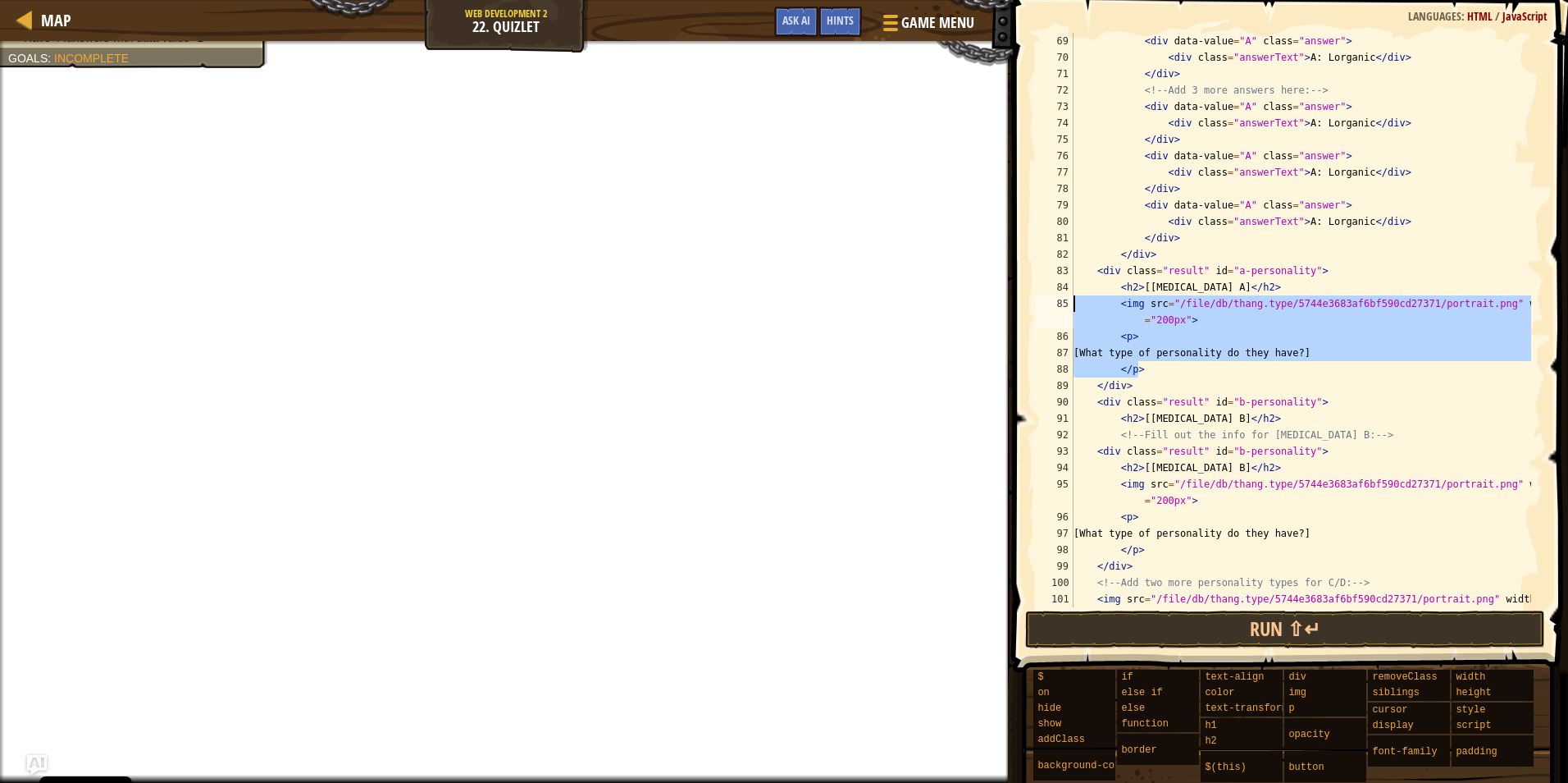
drag, startPoint x: 1168, startPoint y: 366, endPoint x: 1032, endPoint y: 303, distance: 149.9
click at [1033, 303] on div "<img src="/file/db/thang.type/5744e3683af6bf590cd27371/portrait.png" width="200…" at bounding box center [1288, 320] width 511 height 575
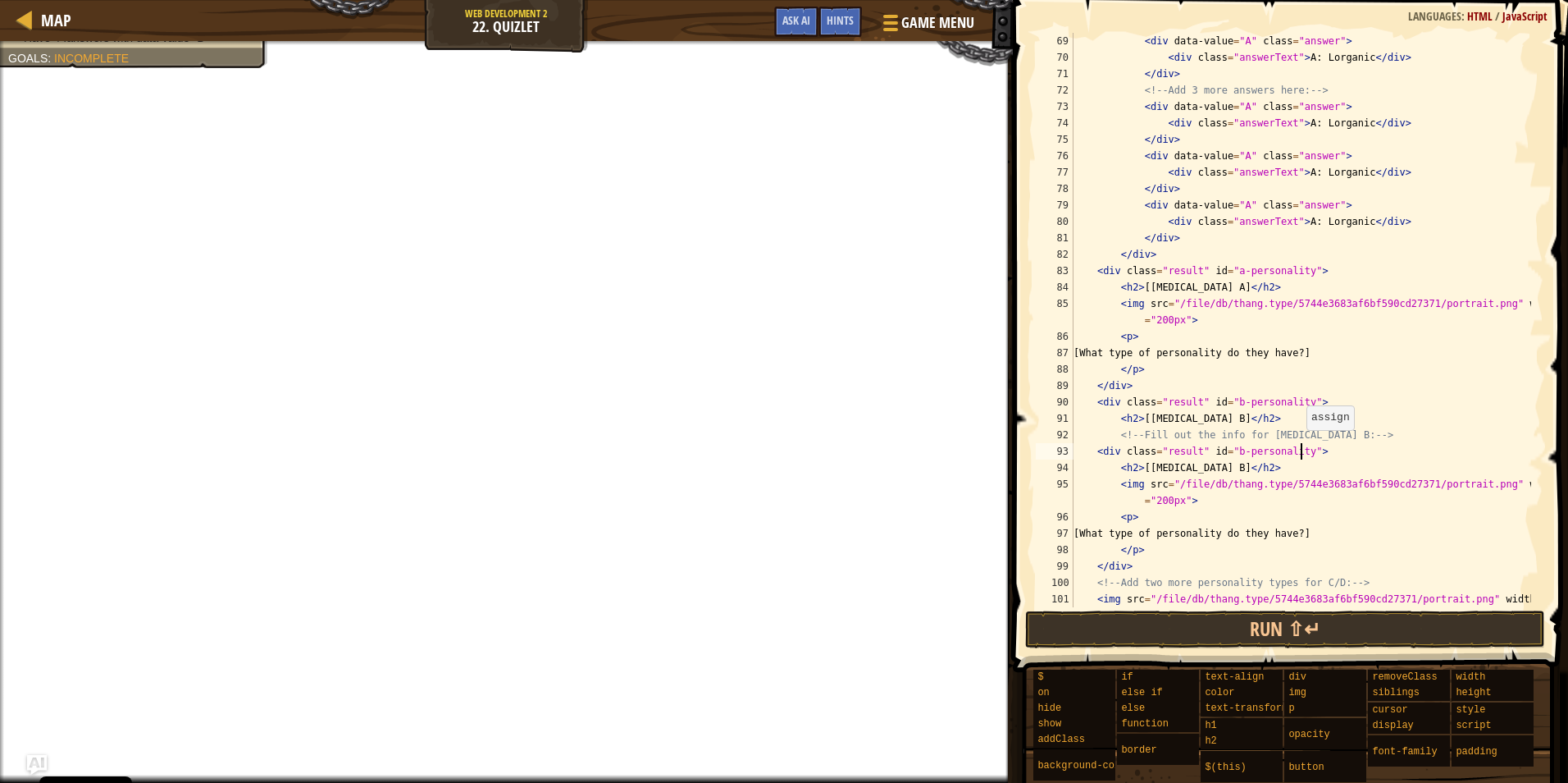
click at [1303, 447] on div "< div data-value = "A" class = "answer" > < div class = "answerText" > A: [PERS…" at bounding box center [1301, 344] width 461 height 624
click at [1247, 498] on div "< div data-value = "A" class = "answer" > < div class = "answerText" > A: [PERS…" at bounding box center [1301, 344] width 461 height 624
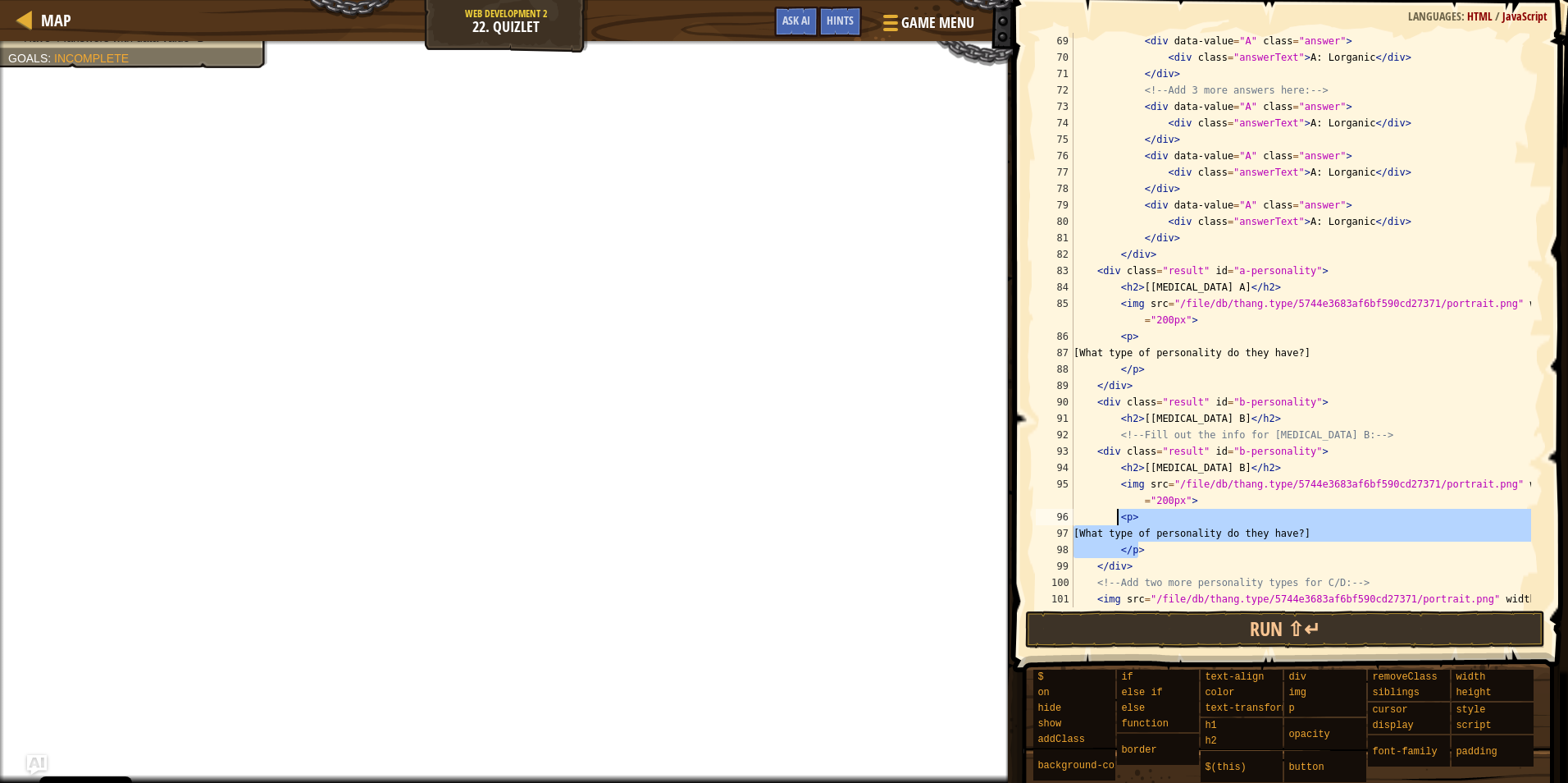
drag, startPoint x: 1190, startPoint y: 546, endPoint x: 1115, endPoint y: 519, distance: 79.7
click at [1115, 519] on div "< div data-value = "A" class = "answer" > < div class = "answerText" > A: [PERS…" at bounding box center [1301, 344] width 461 height 624
click at [1323, 470] on div "< div data-value = "A" class = "answer" > < div class = "answerText" > A: [PERS…" at bounding box center [1301, 344] width 461 height 624
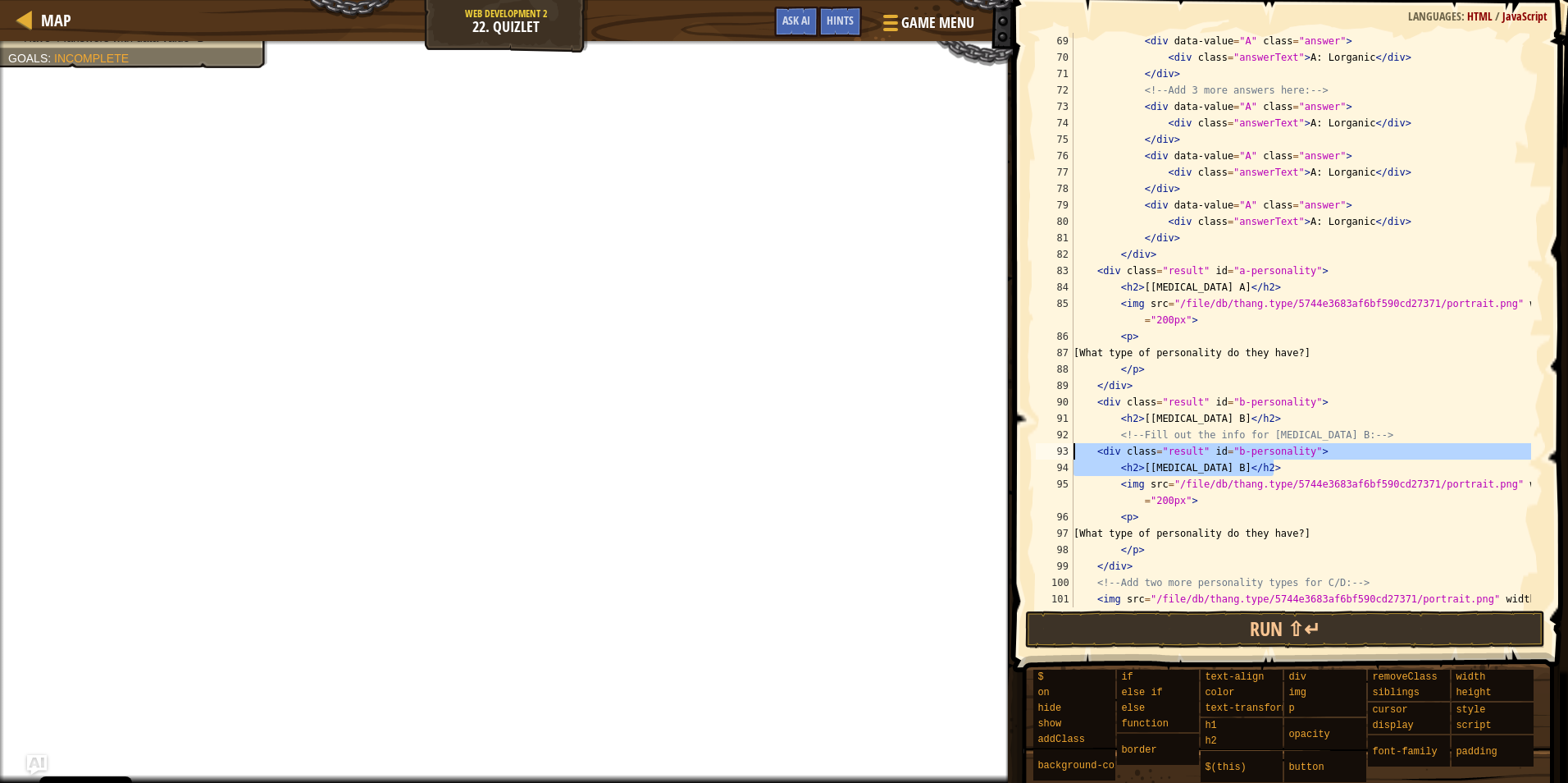
drag, startPoint x: 1344, startPoint y: 470, endPoint x: 1043, endPoint y: 456, distance: 301.3
click at [1043, 456] on div "<h2>[[MEDICAL_DATA] B]</h2> 69 70 71 72 73 74 75 76 77 78 79 80 81 82 83 84 85 …" at bounding box center [1288, 320] width 511 height 575
type textarea "<div class="result" id="b-personality"> <h2>[[MEDICAL_DATA] B]</h2>"
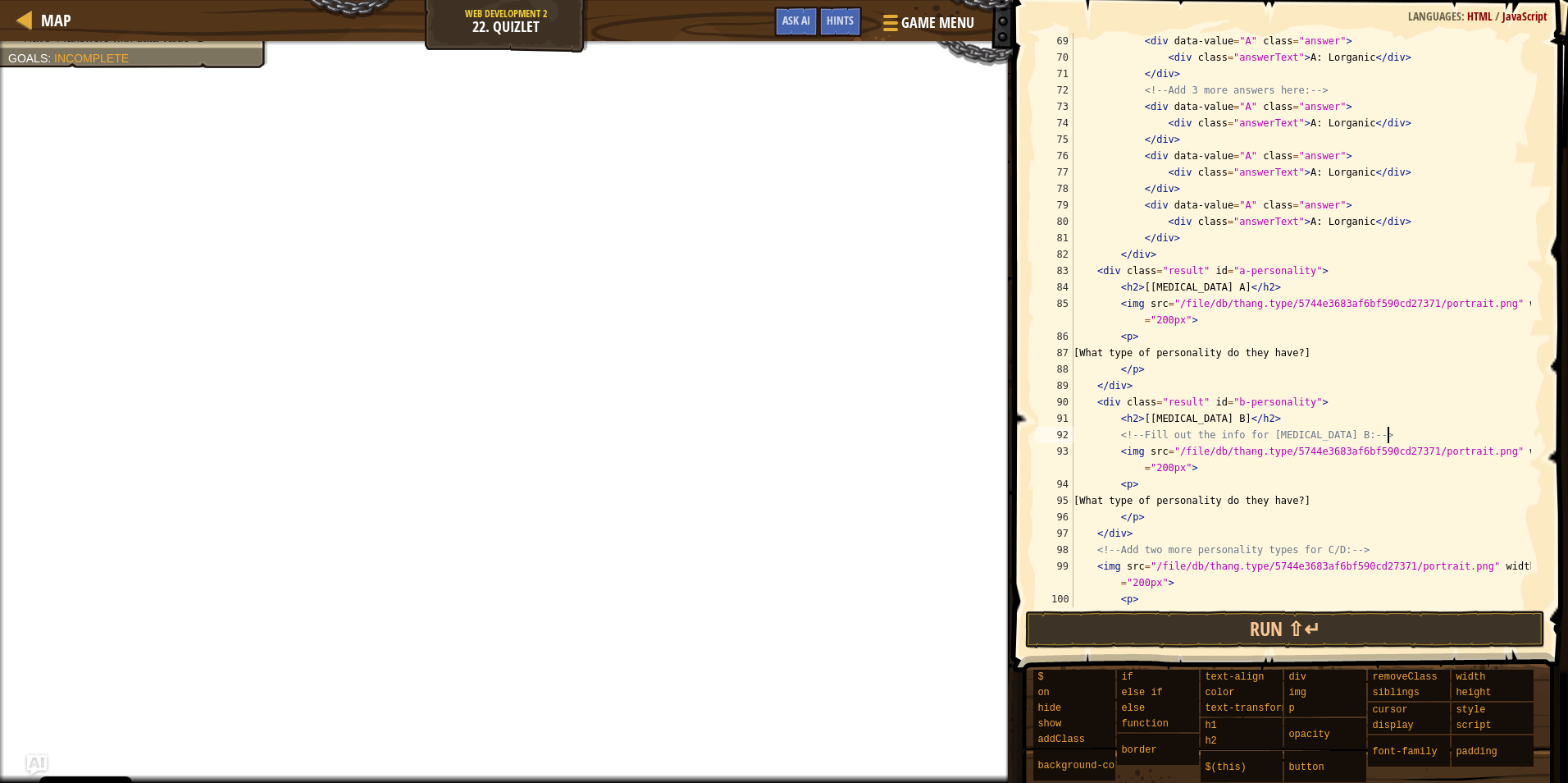
click at [1245, 483] on div "< div data-value = "A" class = "answer" > < div class = "answerText" > A: [PERS…" at bounding box center [1301, 335] width 461 height 607
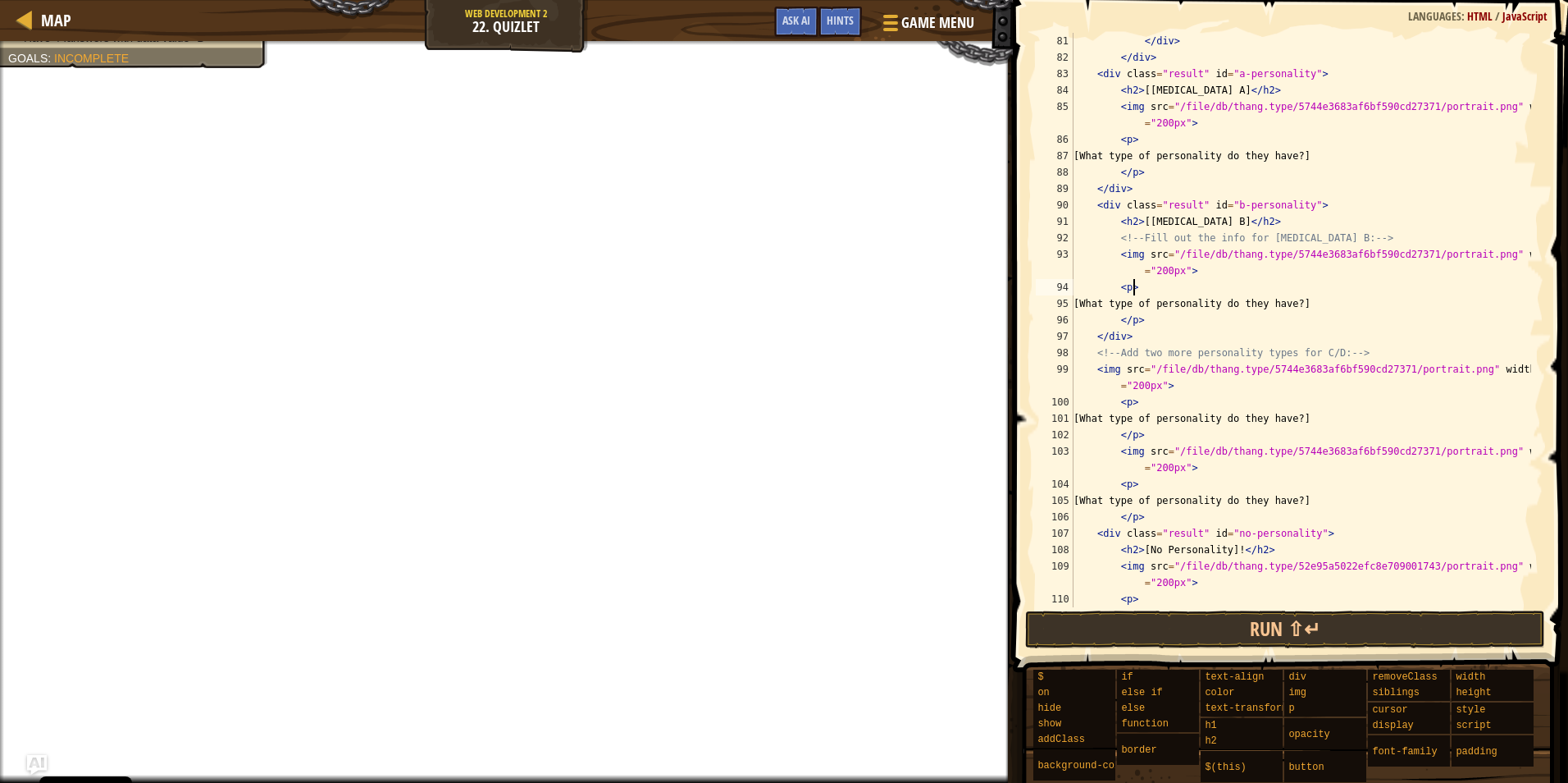
scroll to position [1379, 0]
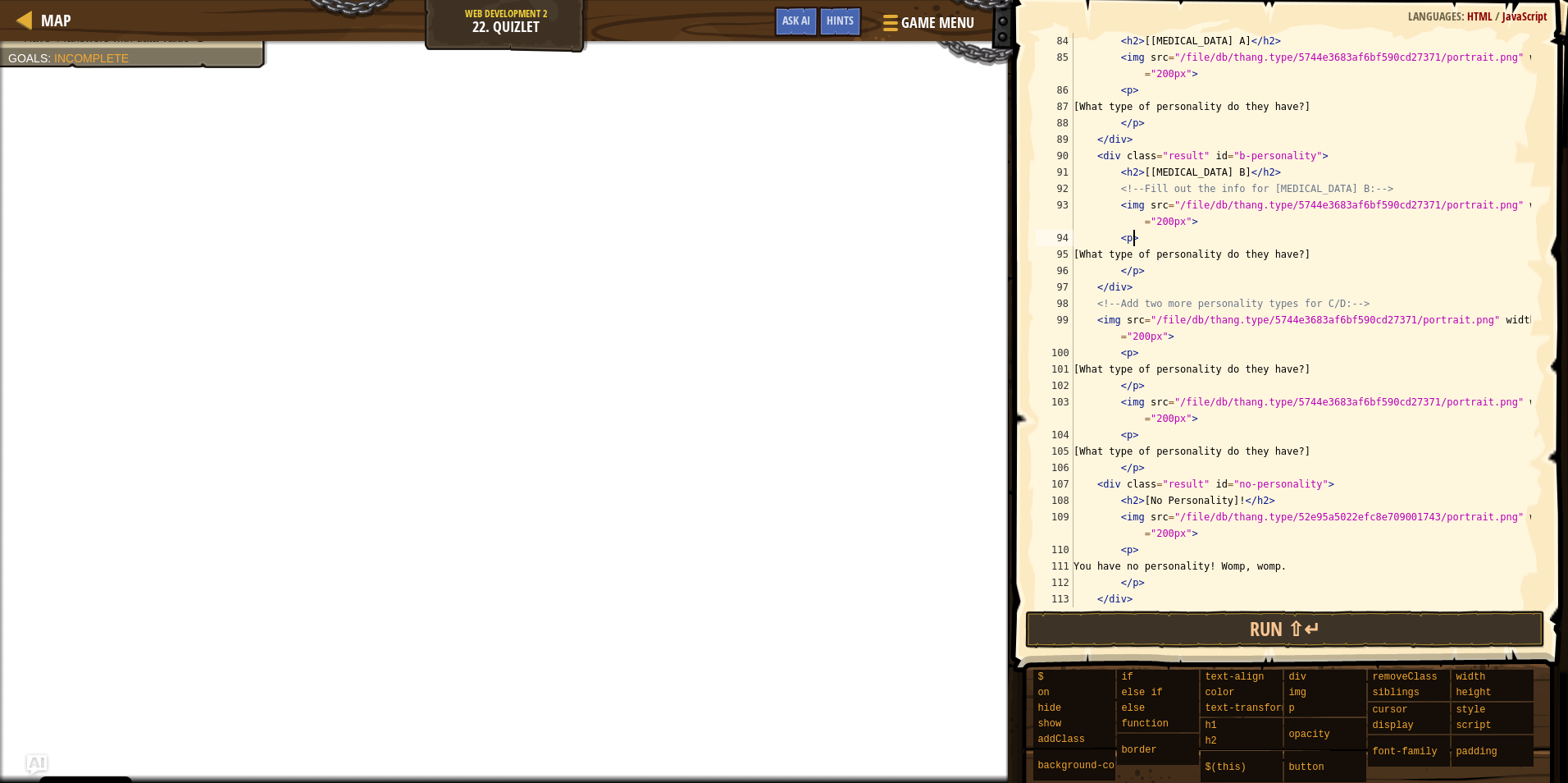
click at [1098, 326] on div "< h2 > [[MEDICAL_DATA] A] </ h2 > < img src = "/file/db/thang.type/5744e3683af6…" at bounding box center [1301, 335] width 461 height 607
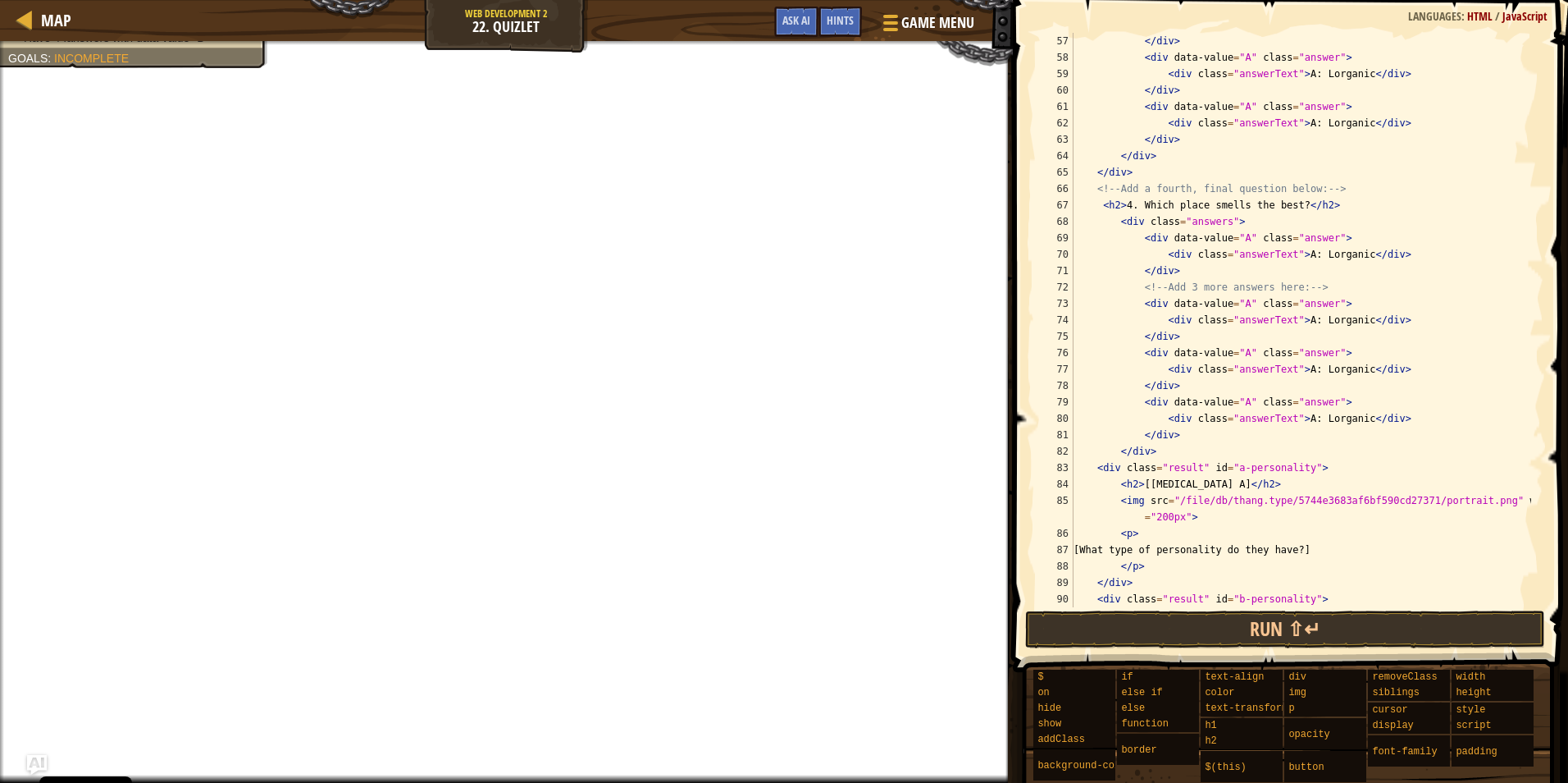
scroll to position [936, 0]
click at [1236, 300] on div "</ div > < div data-value = "A" class = "answer" > < div class = "answerText" >…" at bounding box center [1301, 335] width 461 height 607
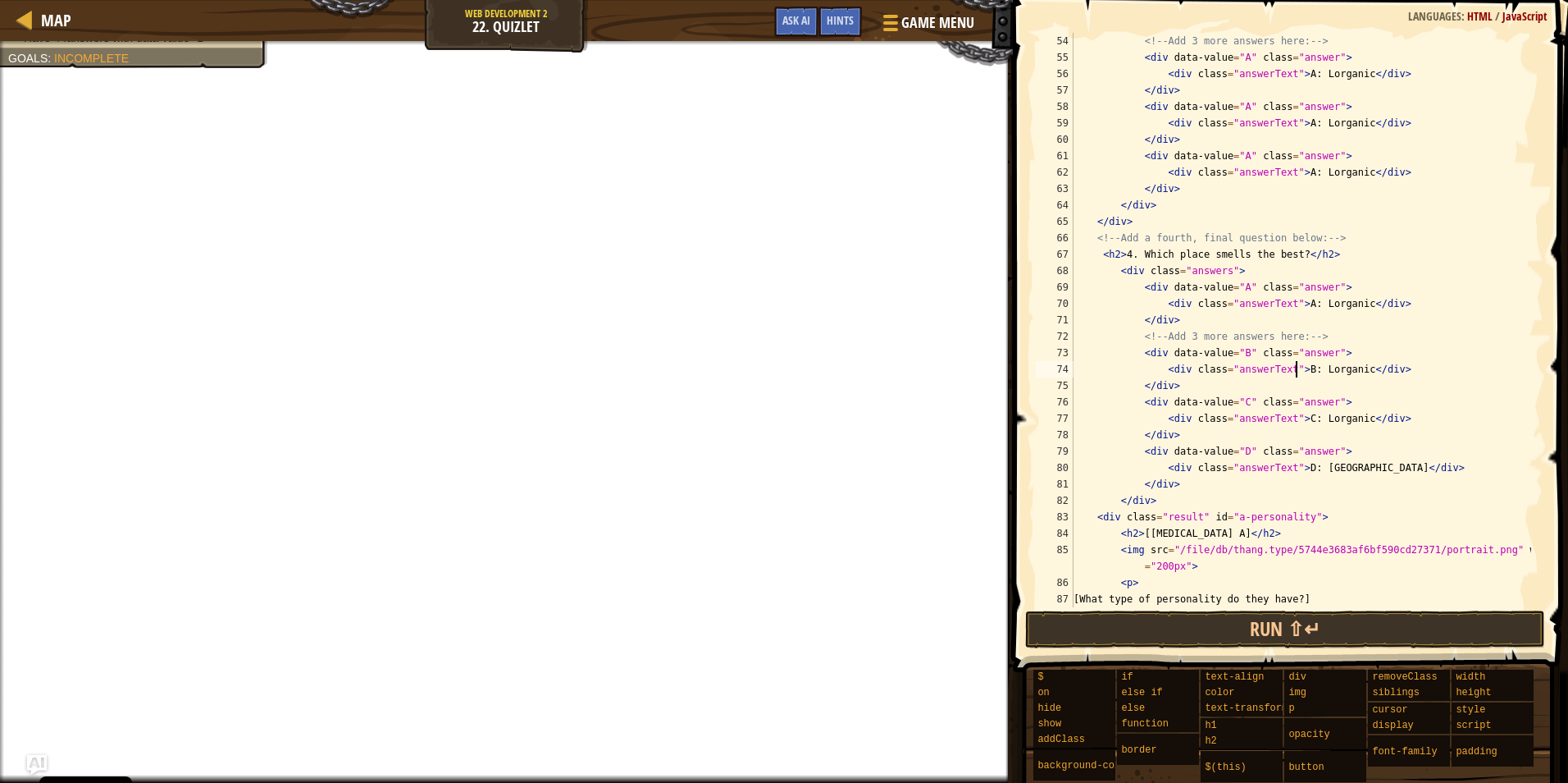
scroll to position [837, 0]
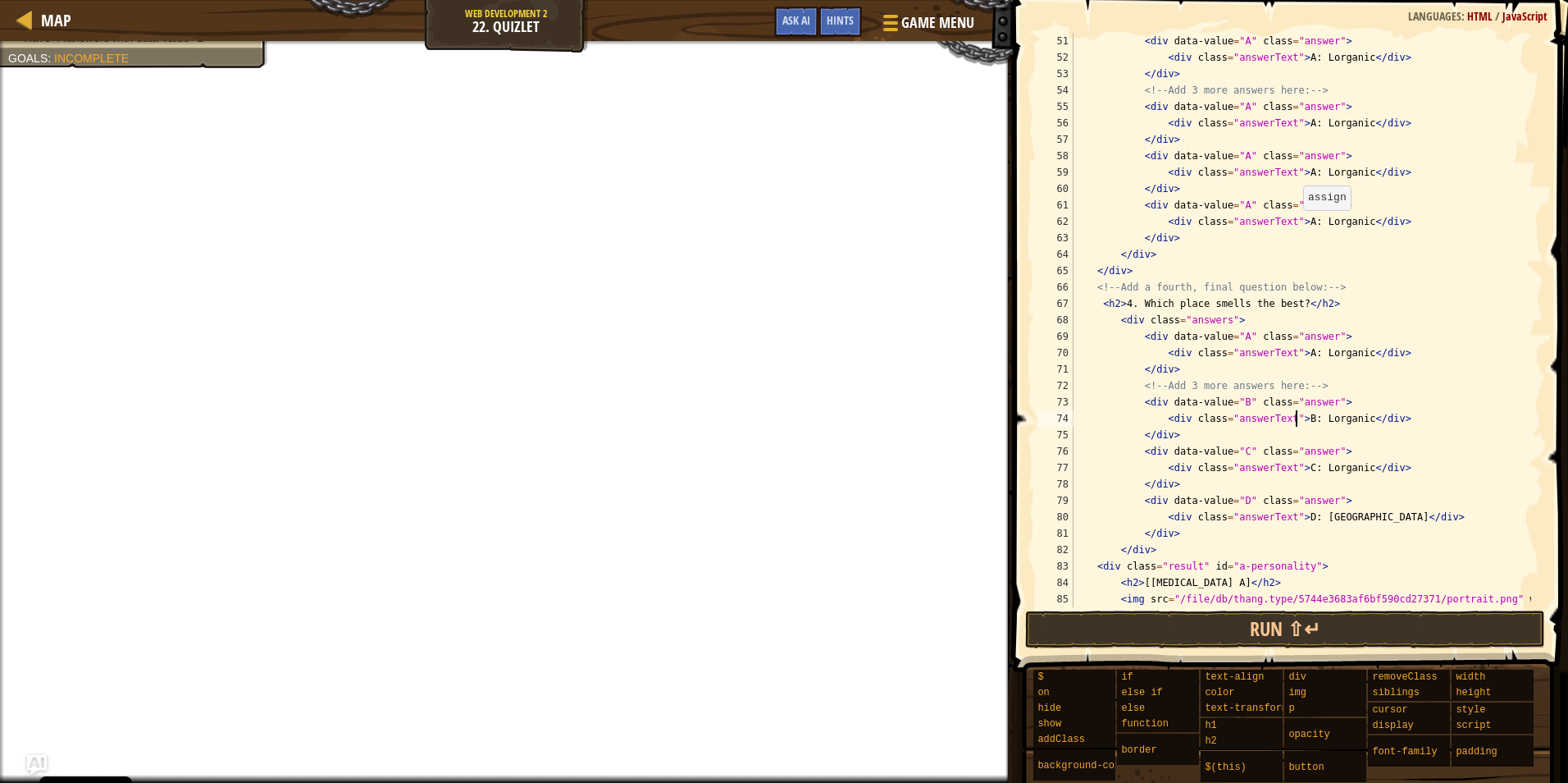
click at [1300, 226] on div "< div data-value = "A" class = "answer" > < div class = "answerText" > A: [PERS…" at bounding box center [1301, 344] width 461 height 624
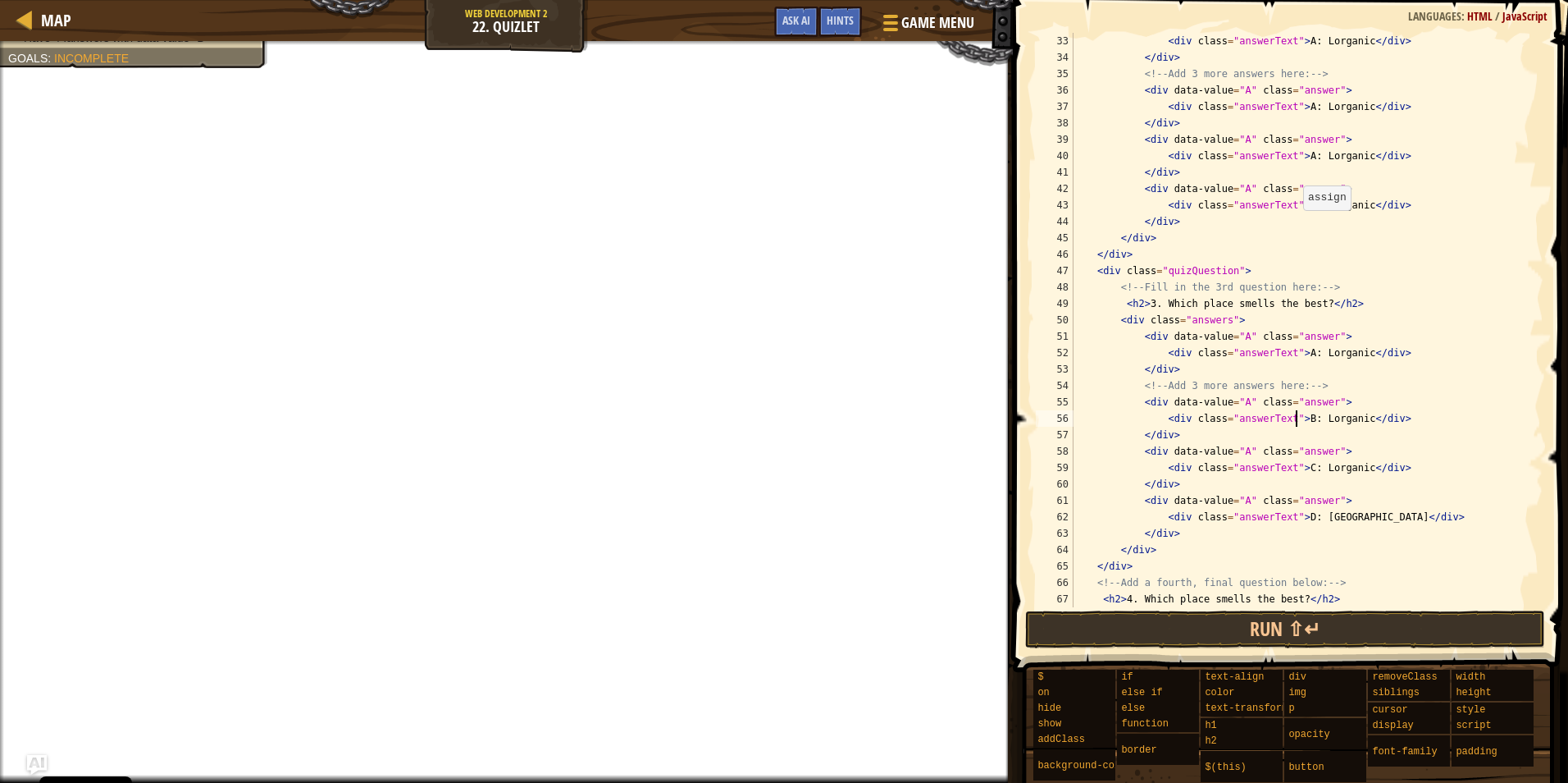
scroll to position [541, 0]
click at [1294, 208] on div "< div class = "answerText" > A: [PERSON_NAME] </ div > </ div > <!-- Add 3 more…" at bounding box center [1301, 335] width 461 height 607
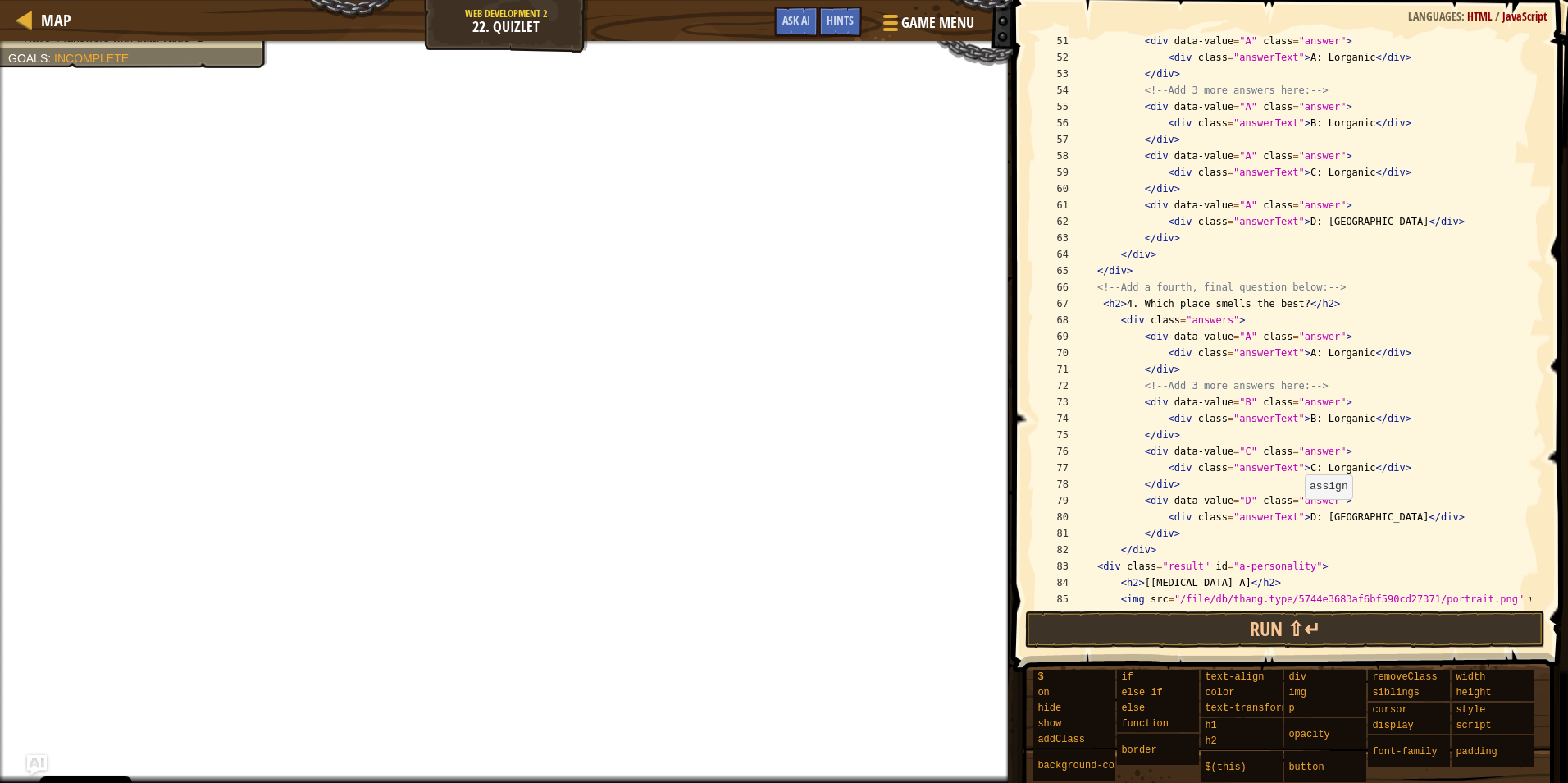
scroll to position [640, 0]
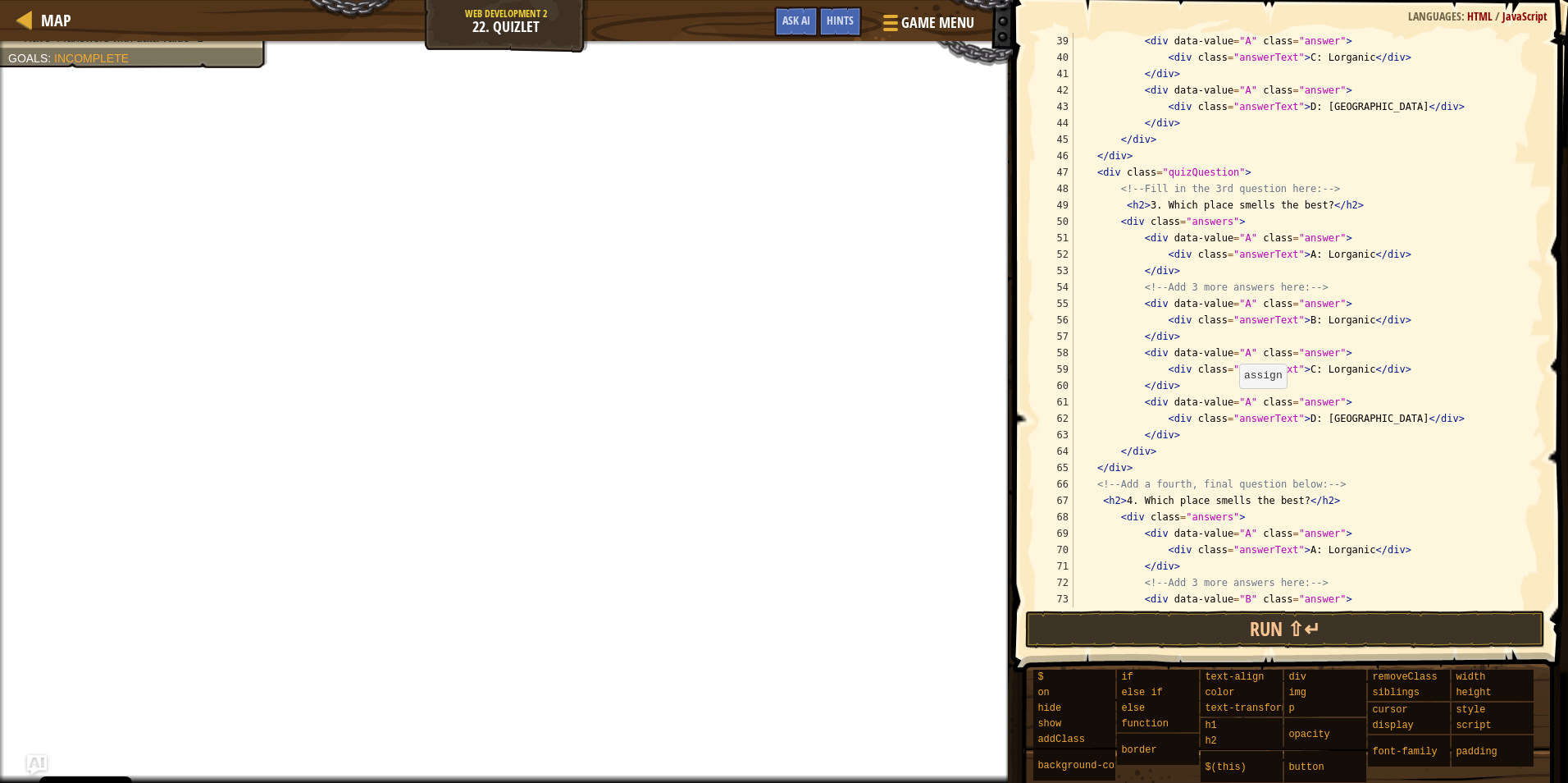
click at [1236, 405] on div "< div data-value = "A" class = "answer" > < div class = "answerText" > C: [PERS…" at bounding box center [1301, 335] width 461 height 607
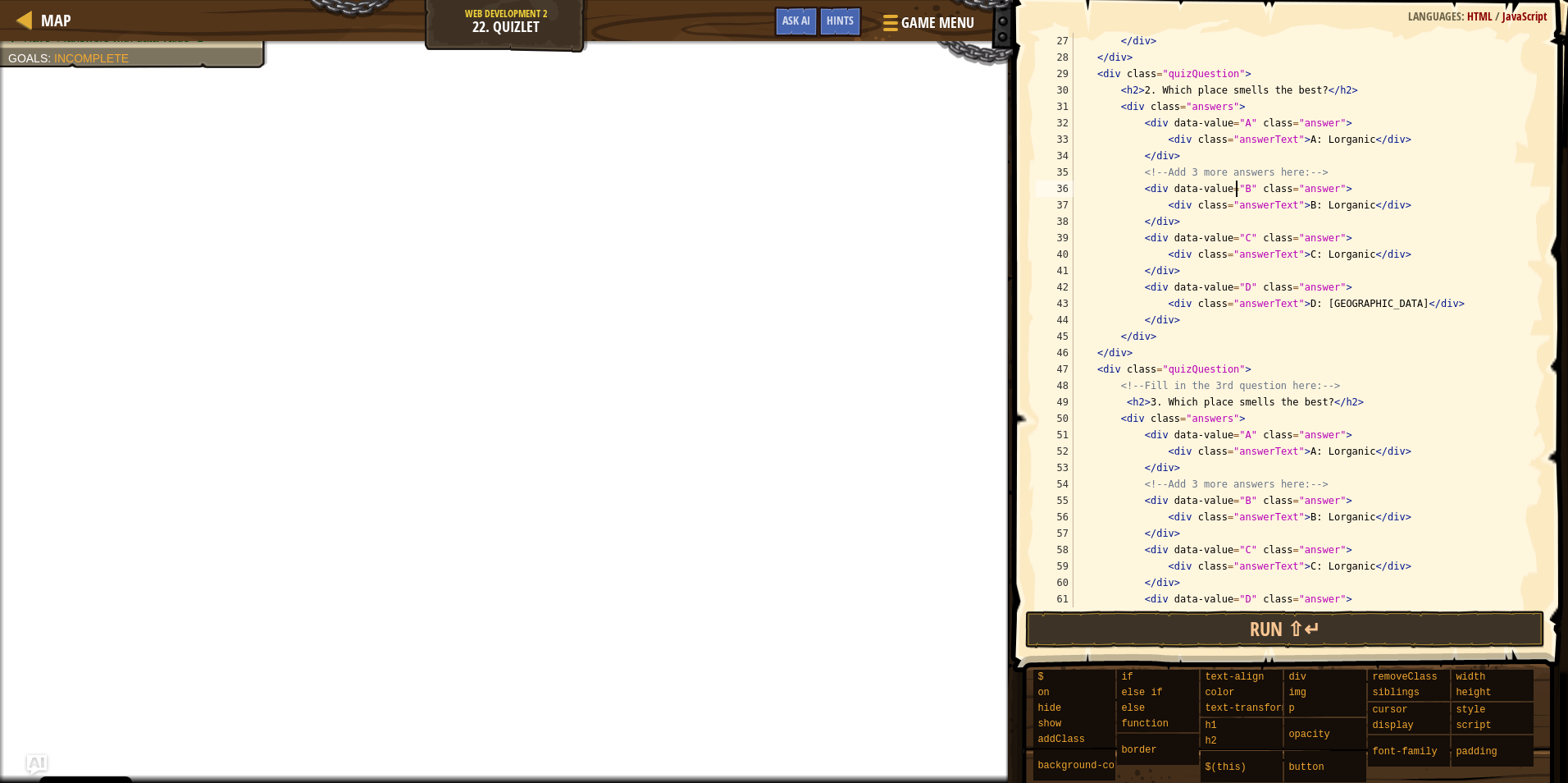
scroll to position [492, 0]
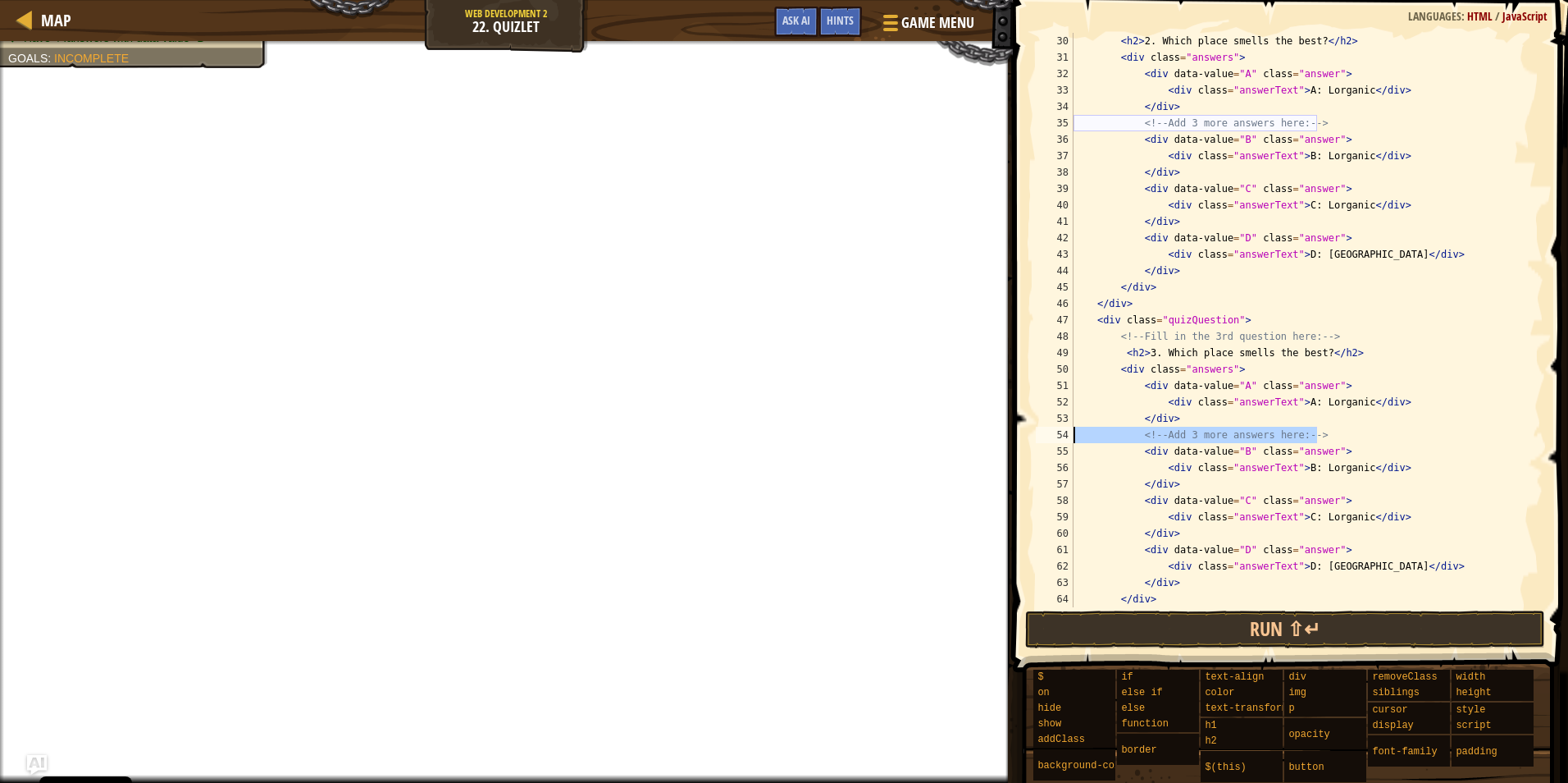
drag, startPoint x: 1354, startPoint y: 431, endPoint x: 1043, endPoint y: 430, distance: 311.0
click at [1043, 430] on div "<div data-value="B" class="answer"> 30 31 32 33 34 35 36 37 38 39 40 41 42 43 4…" at bounding box center [1288, 320] width 511 height 575
type textarea "<!-- Add 3 more answers here: -->"
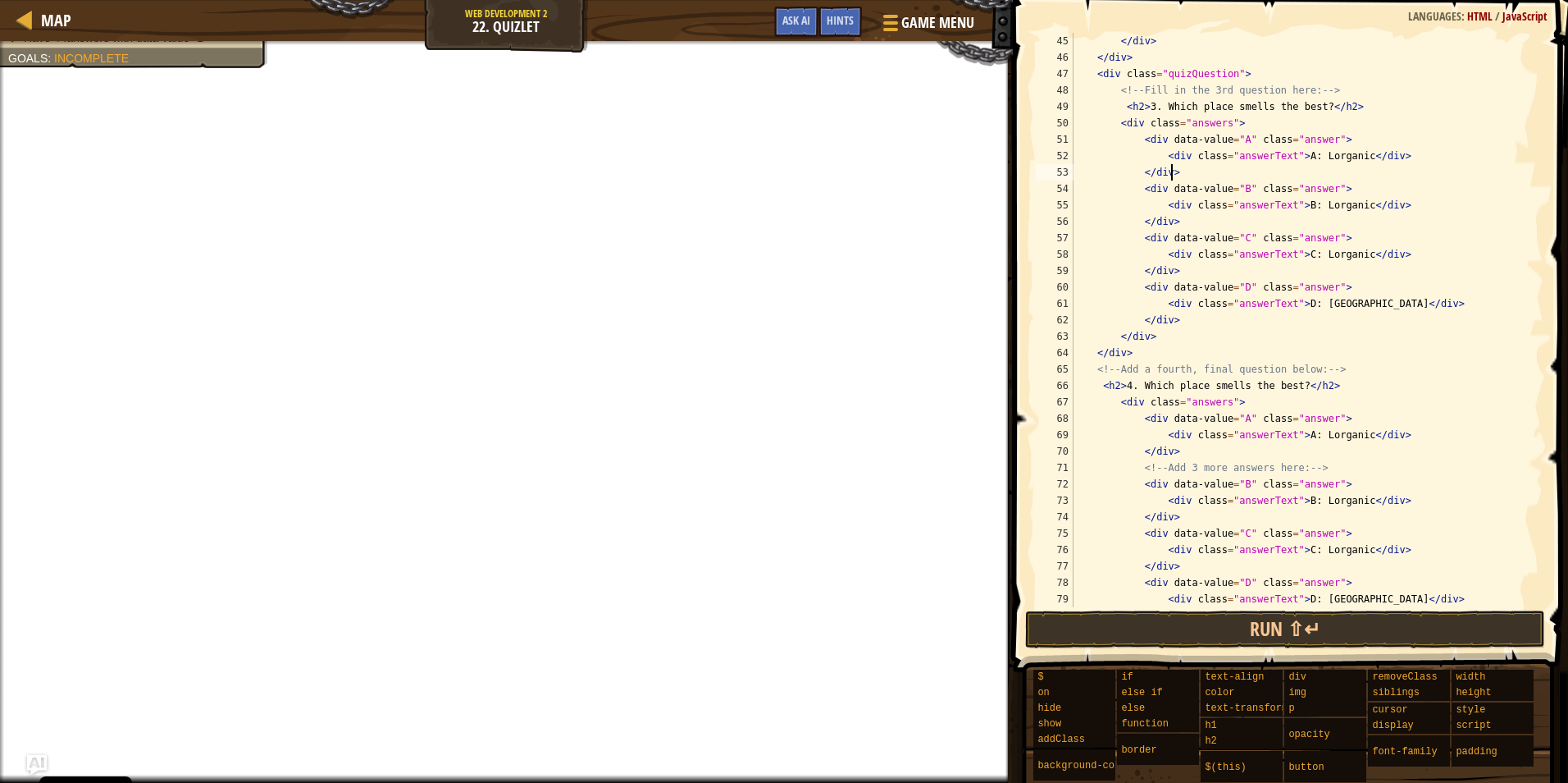
scroll to position [739, 0]
drag, startPoint x: 1348, startPoint y: 466, endPoint x: 1057, endPoint y: 465, distance: 291.0
click at [1057, 465] on div "</div> 45 46 47 48 49 50 51 52 53 54 55 56 57 58 59 60 61 62 63 64 65 66 67 68 …" at bounding box center [1288, 320] width 511 height 575
type textarea "<!-- Add 3 more answers here: -->"
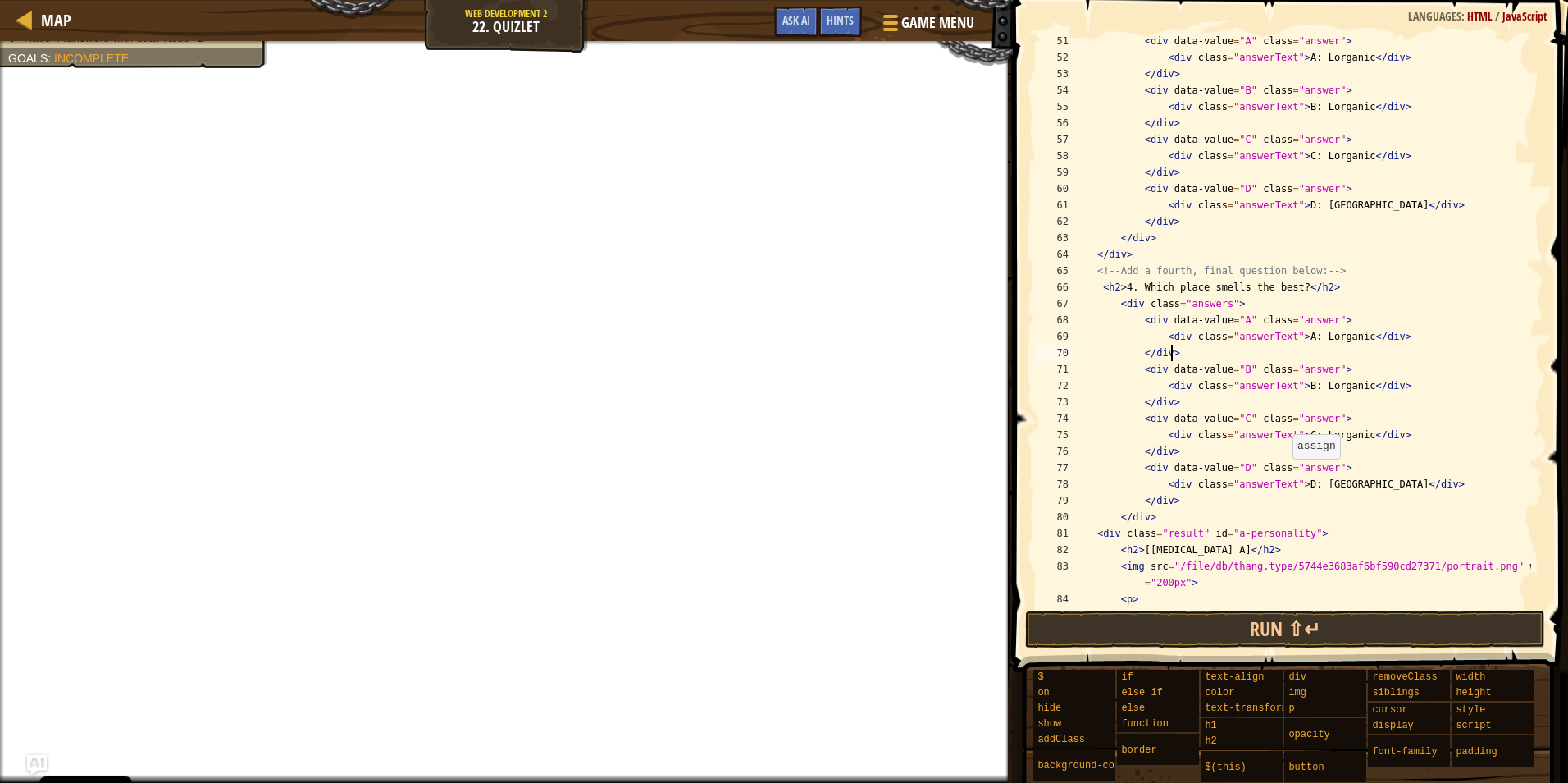
scroll to position [837, 0]
click at [1260, 309] on div "< div data-value = "A" class = "answer" > < div class = "answerText" > A: [PERS…" at bounding box center [1301, 335] width 461 height 607
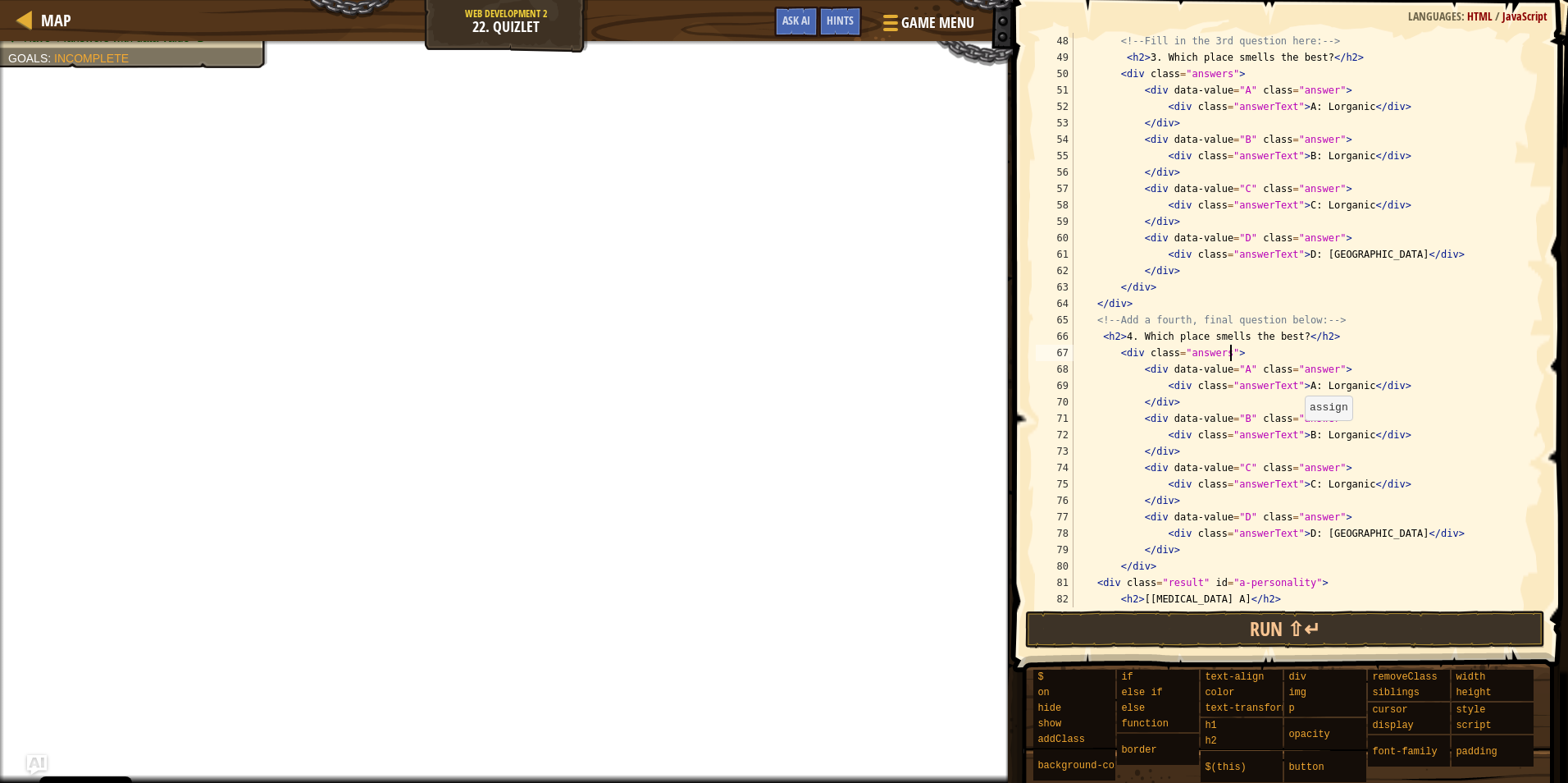
scroll to position [739, 0]
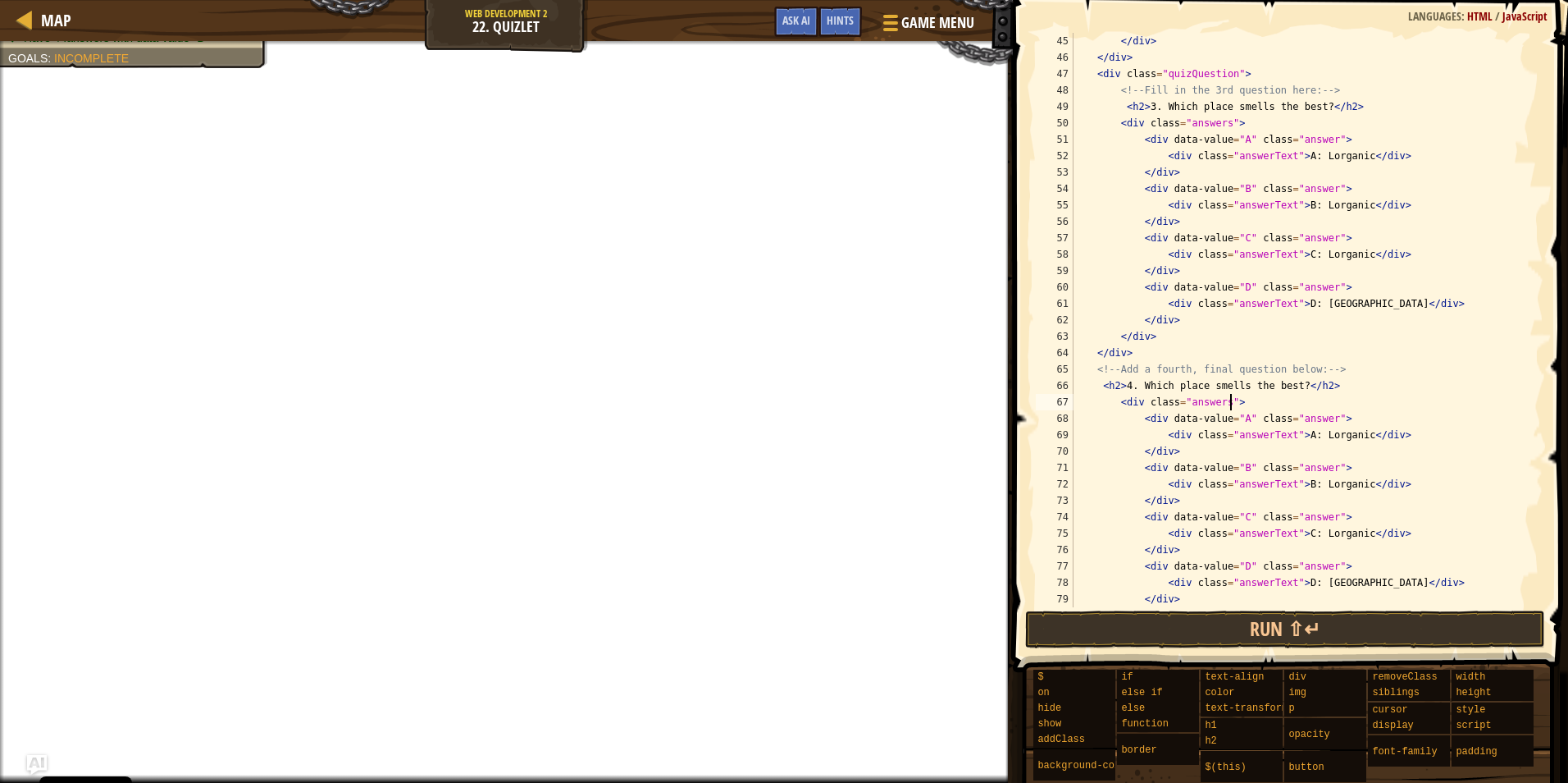
click at [1186, 504] on div "</ div > </ div > < div class = "quizQuestion" > <!-- Fill in the 3rd question …" at bounding box center [1301, 335] width 461 height 607
click at [1187, 549] on div "</ div > </ div > < div class = "quizQuestion" > <!-- Fill in the 3rd question …" at bounding box center [1301, 335] width 461 height 607
click at [1199, 592] on div "</ div > </ div > < div class = "quizQuestion" > <!-- Fill in the 3rd question …" at bounding box center [1301, 335] width 461 height 607
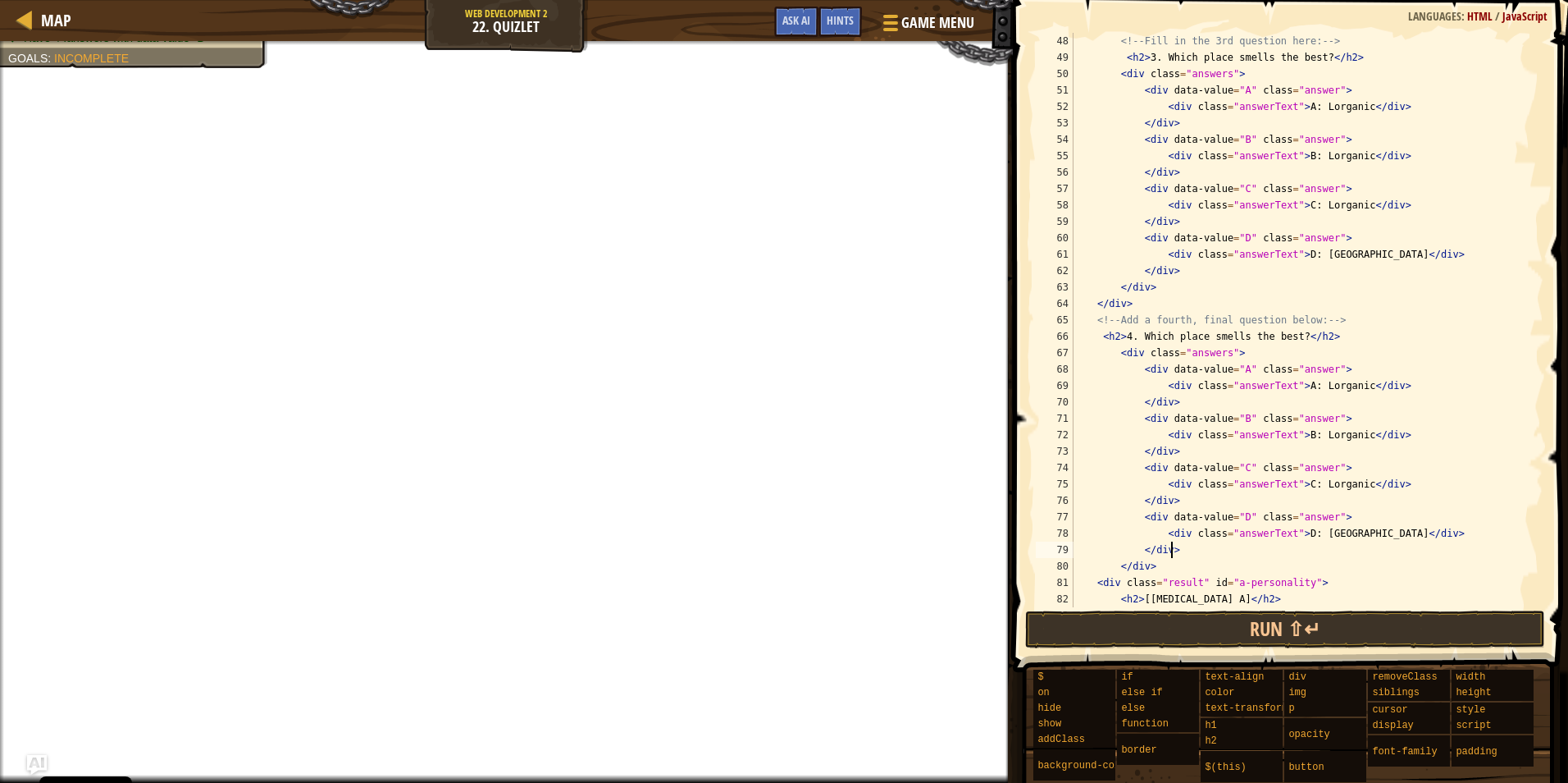
scroll to position [837, 0]
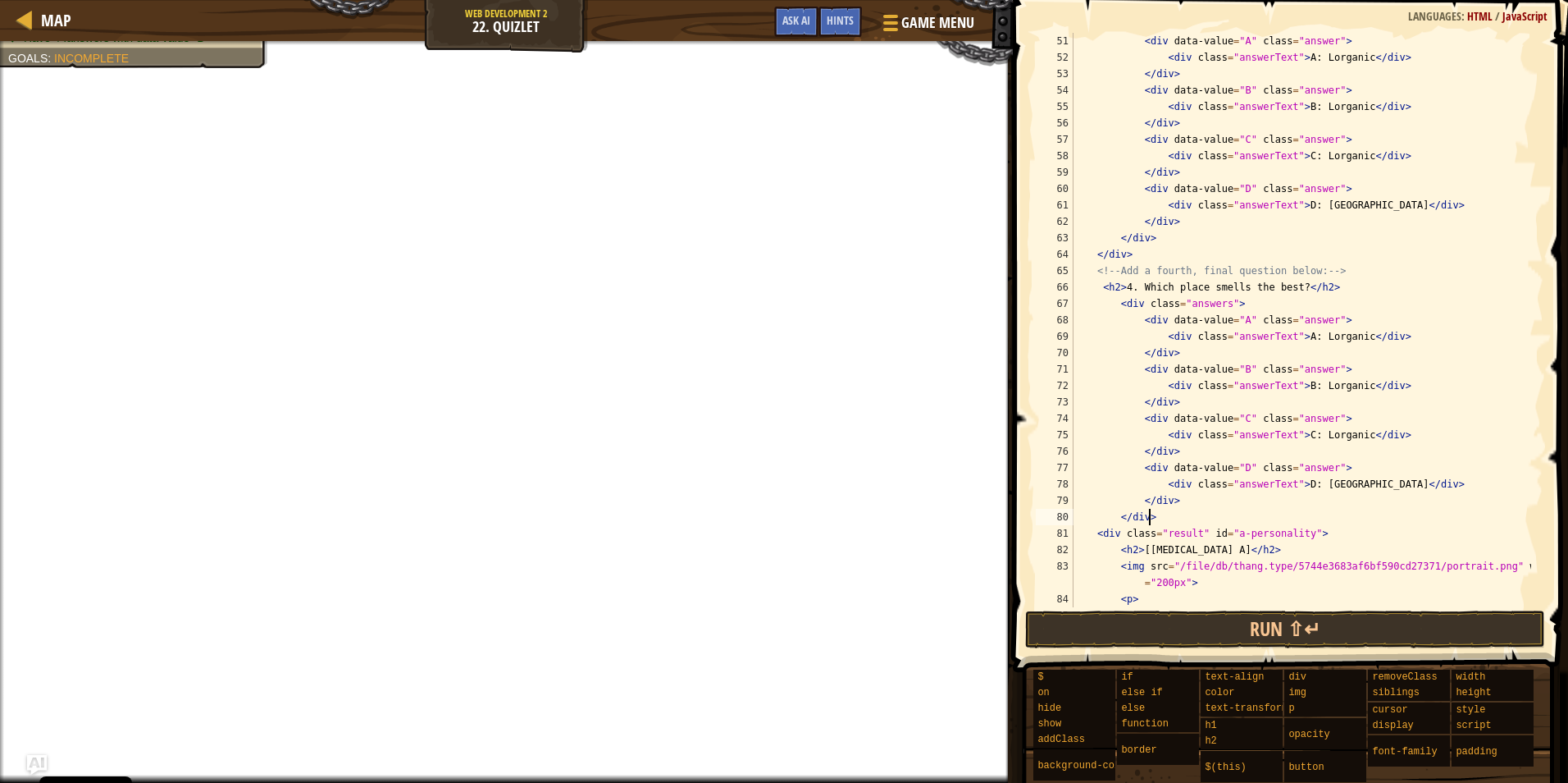
click at [1162, 520] on div "< div data-value = "A" class = "answer" > < div class = "answerText" > A: [PERS…" at bounding box center [1301, 335] width 461 height 607
type textarea "</div>"
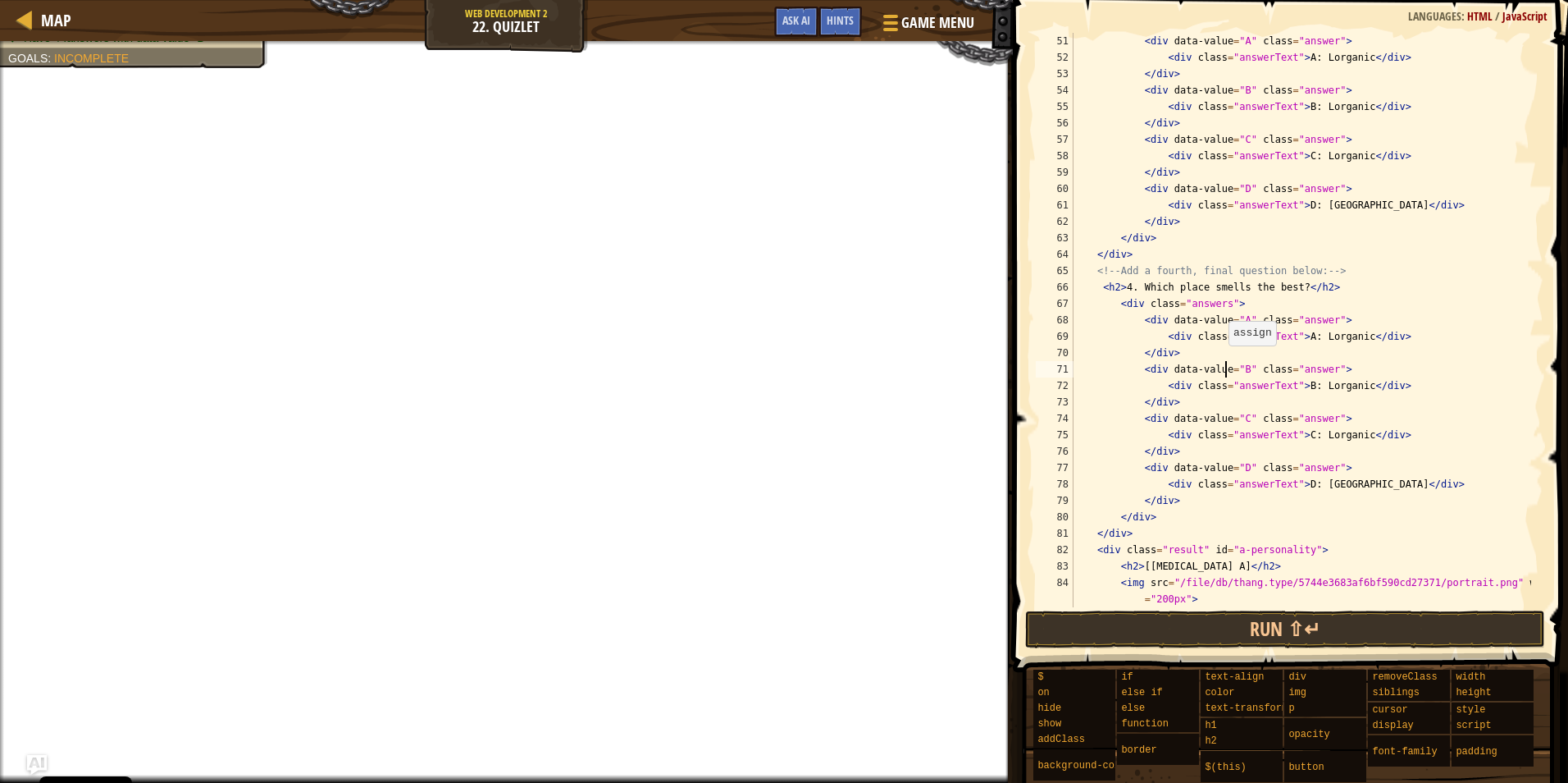
click at [1225, 362] on div "< div data-value = "A" class = "answer" > < div class = "answerText" > A: [PERS…" at bounding box center [1301, 335] width 461 height 607
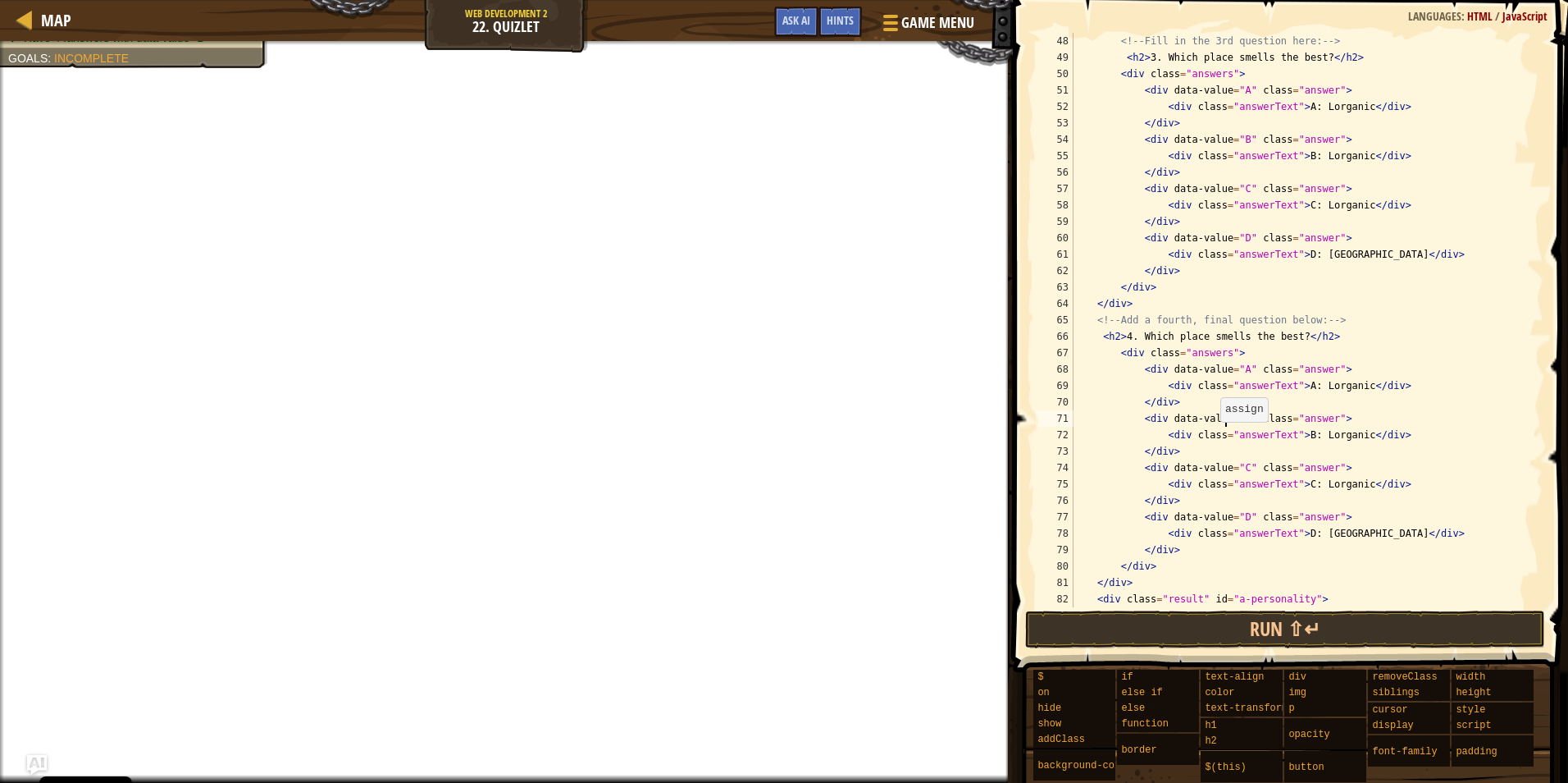
scroll to position [640, 0]
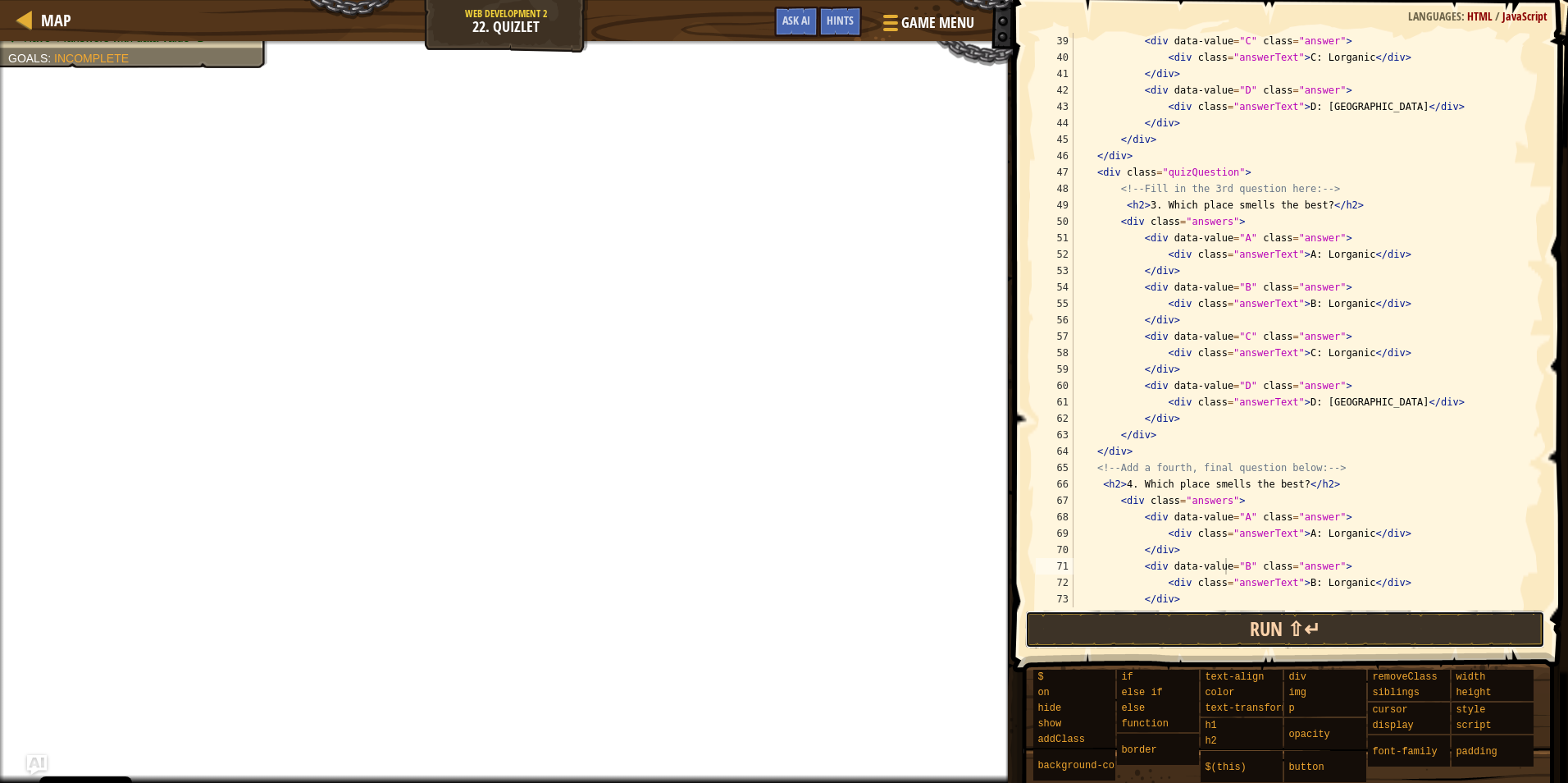
click at [1256, 634] on button "Run ⇧↵" at bounding box center [1285, 629] width 520 height 38
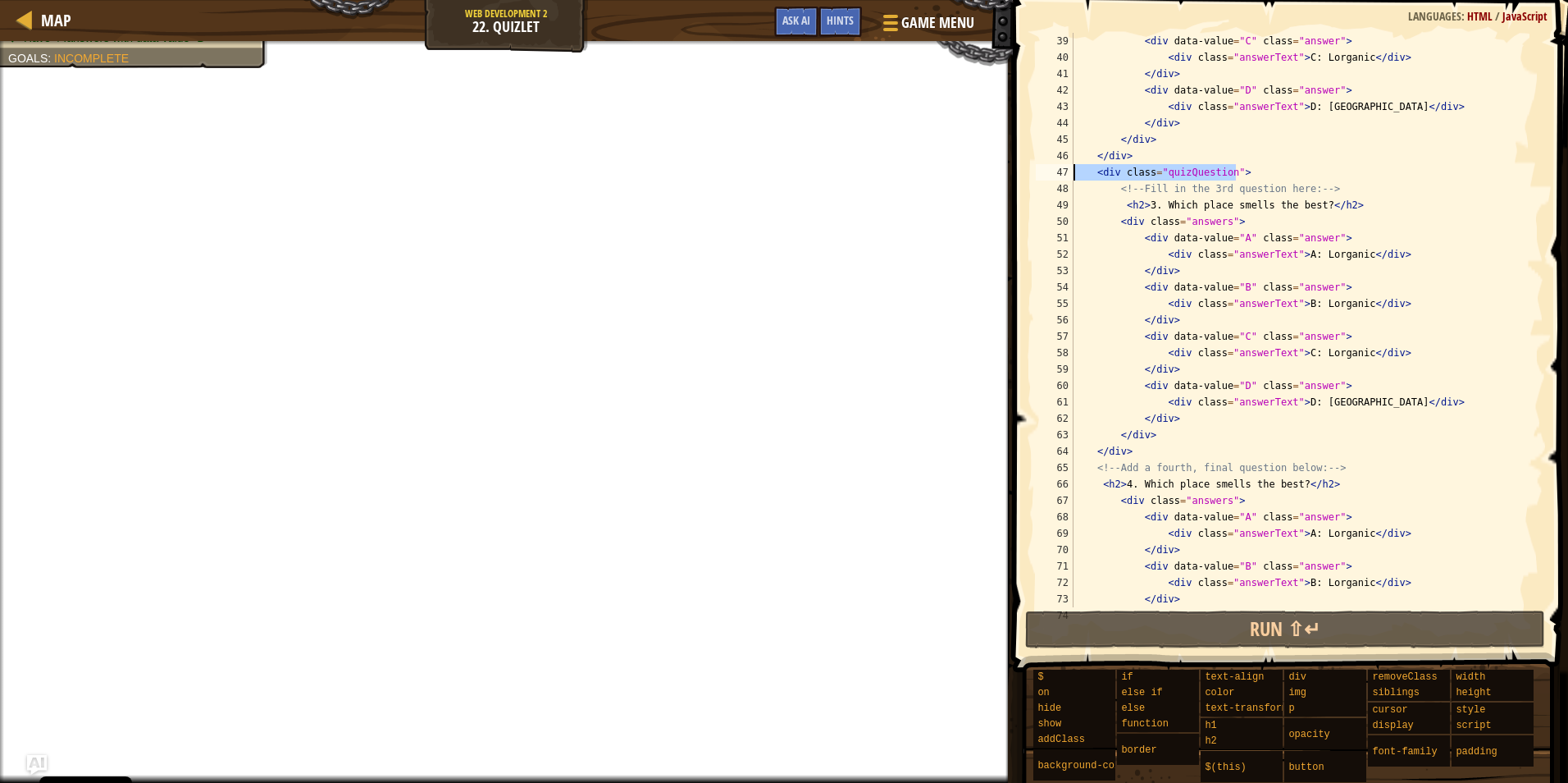
drag, startPoint x: 1261, startPoint y: 172, endPoint x: 1069, endPoint y: 177, distance: 192.1
click at [1069, 177] on div "<div data-value="B" class="answer"> 39 40 41 42 43 44 45 46 47 48 49 50 51 52 5…" at bounding box center [1288, 320] width 511 height 575
click at [1159, 455] on div "< div data-value = "C" class = "answer" > < div class = "answerText" > C: [PERS…" at bounding box center [1301, 335] width 461 height 607
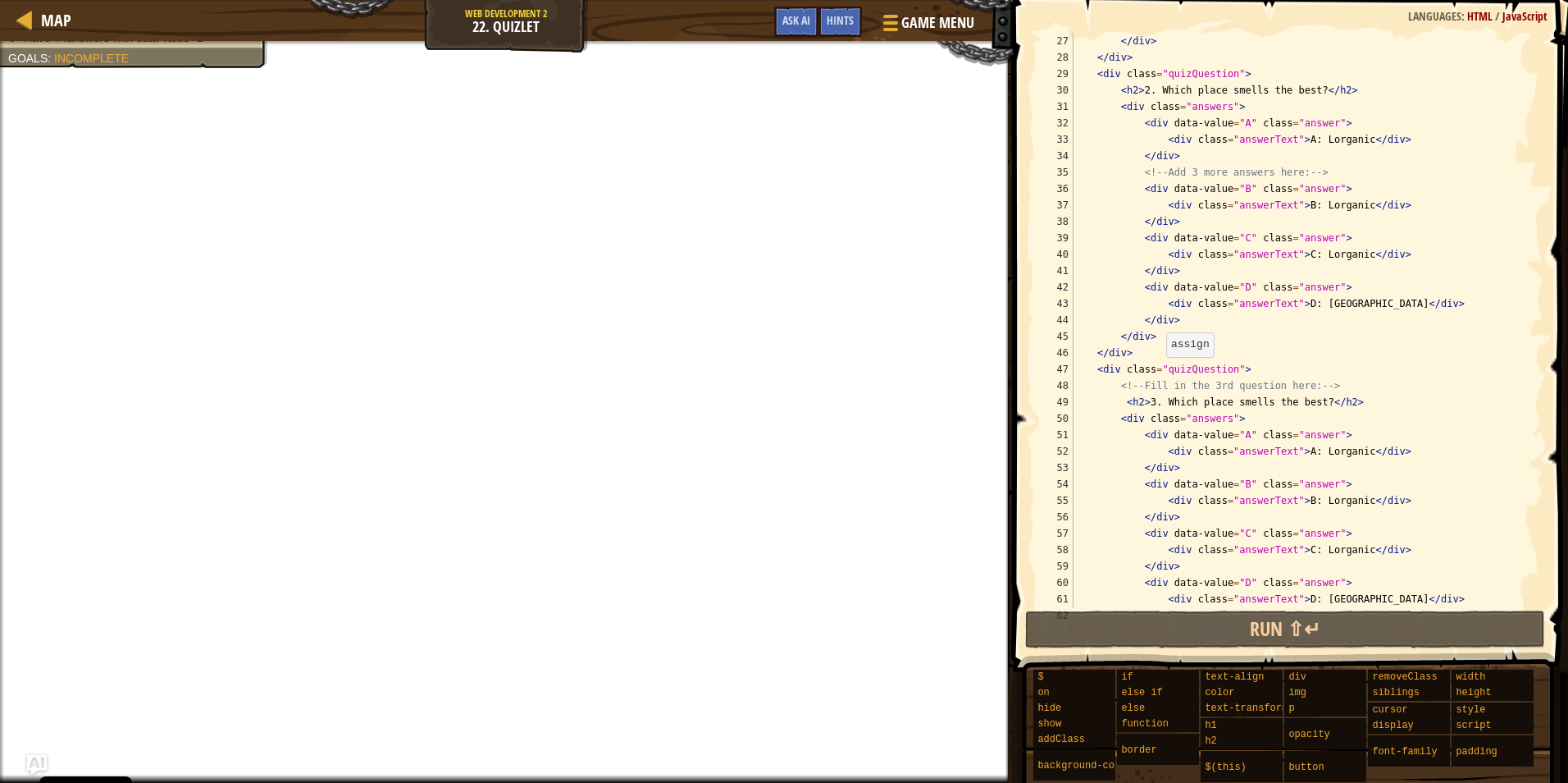
scroll to position [689, 0]
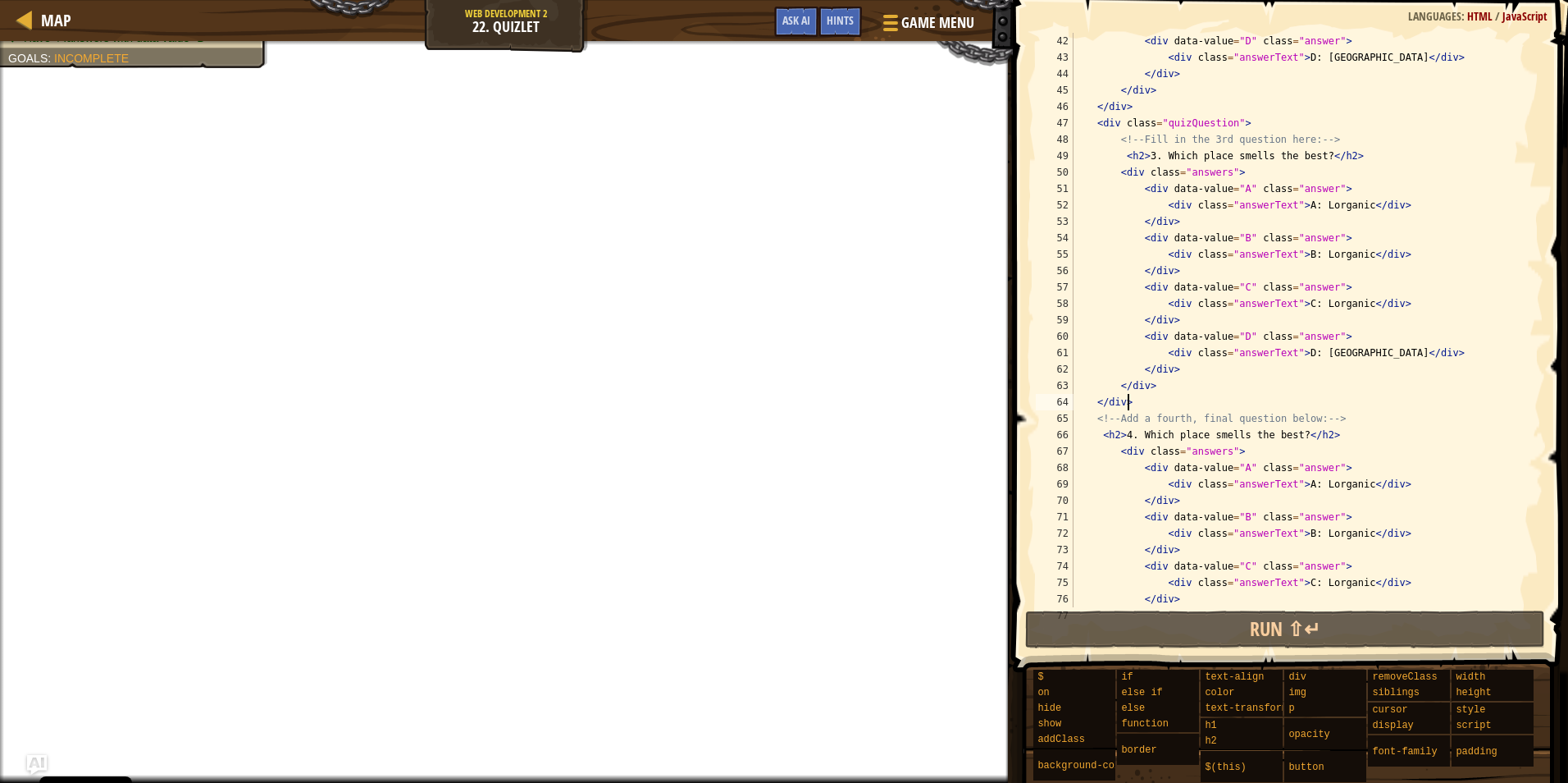
click at [1101, 434] on div "< div data-value = "D" class = "answer" > < div class = "answerText" > D: [PERS…" at bounding box center [1301, 335] width 461 height 607
type textarea "<h2>4. Which place smells the best?</h2>"
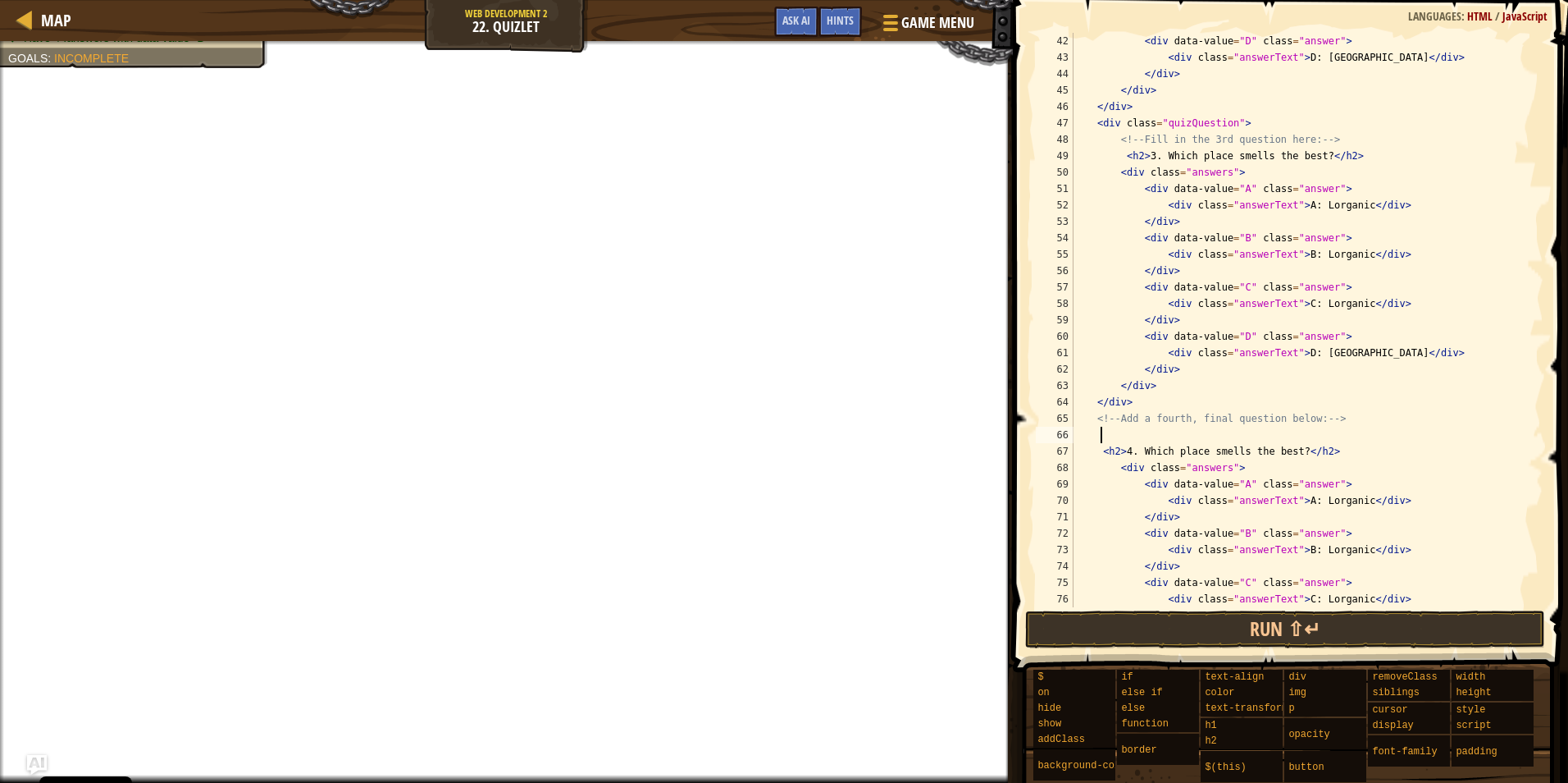
scroll to position [7, 2]
paste textarea "<div class="quizQuestion">"
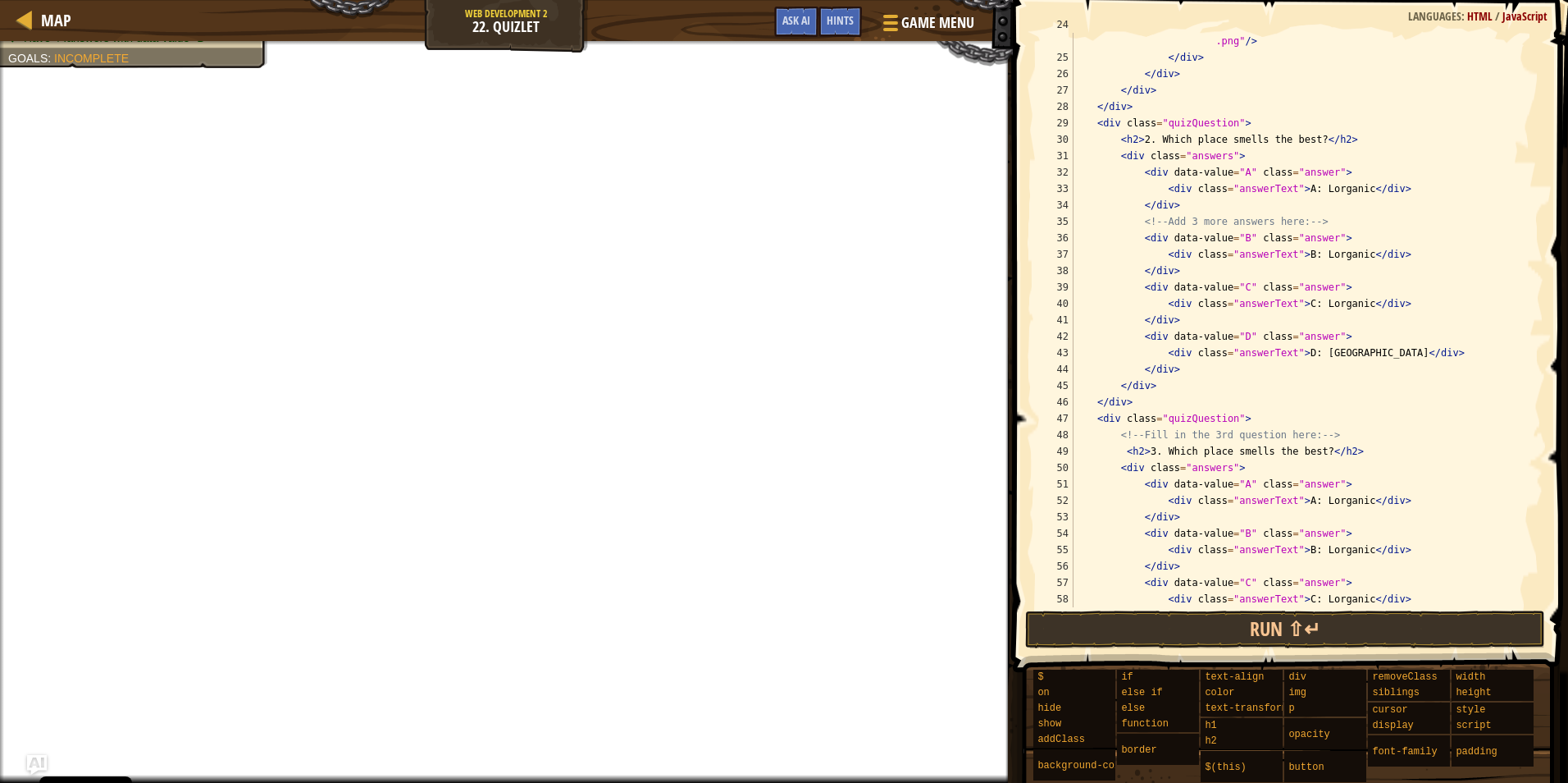
scroll to position [394, 0]
drag, startPoint x: 1122, startPoint y: 455, endPoint x: 1054, endPoint y: 451, distance: 68.1
click at [1054, 451] on div "<h2>4. Which place smells the best?</h2> 24 25 26 27 28 29 30 31 32 33 34 35 36…" at bounding box center [1288, 320] width 511 height 575
click at [1204, 459] on div "< img src = "/file/db/thang.type/5432f9d18364d30000d1f943/portrait .png" /> </ …" at bounding box center [1301, 328] width 461 height 624
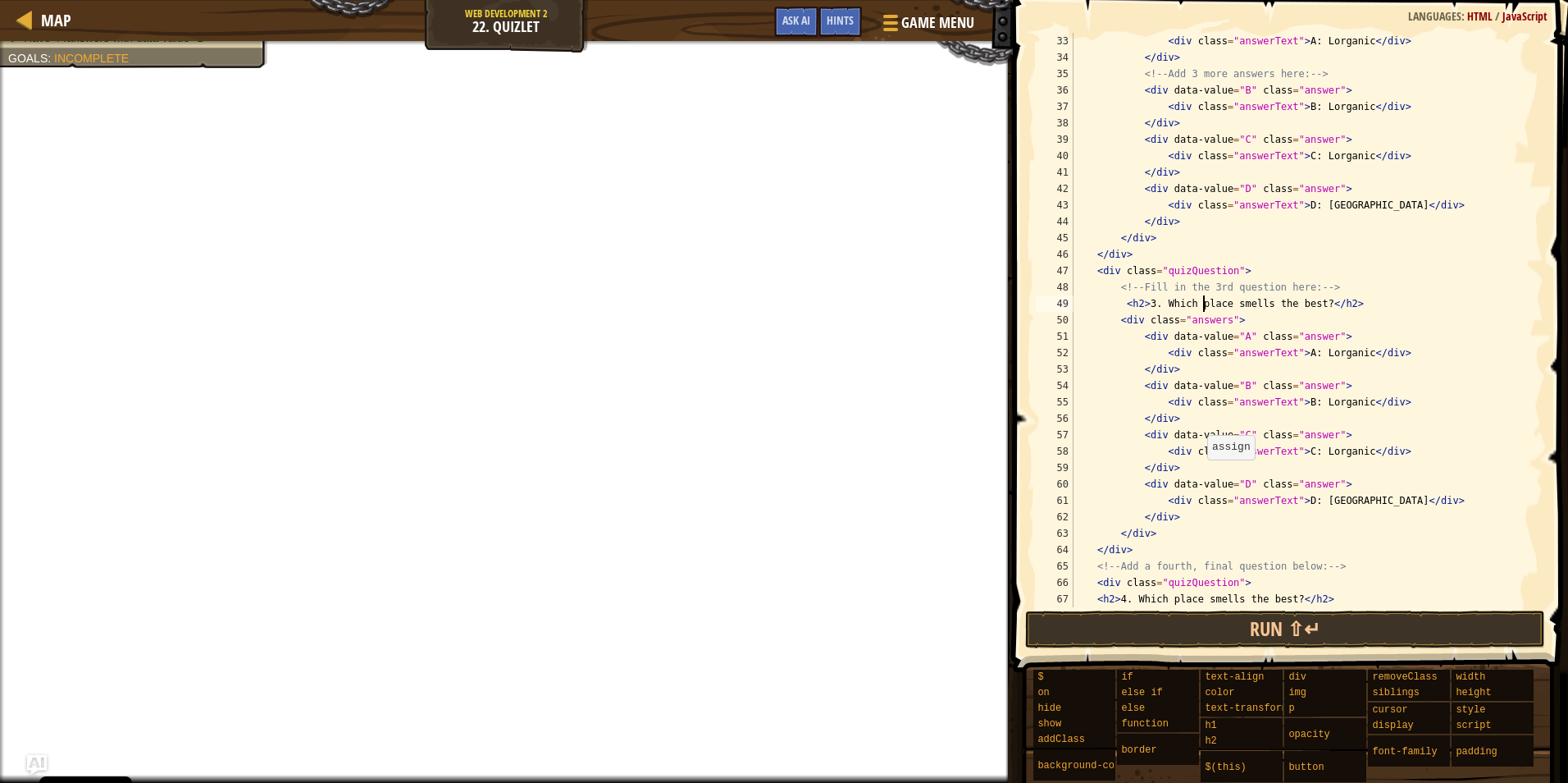
scroll to position [640, 0]
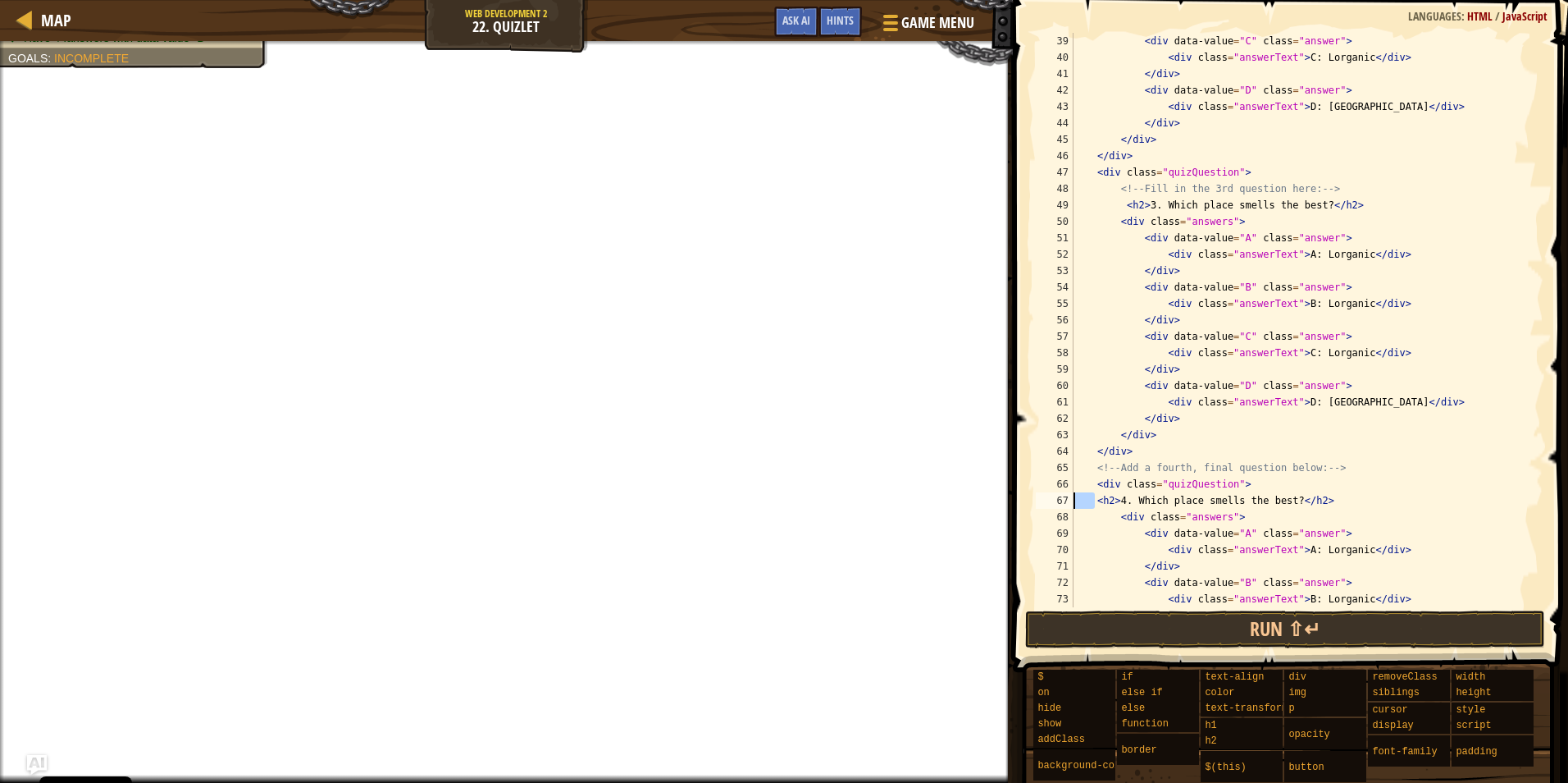
drag, startPoint x: 1093, startPoint y: 504, endPoint x: 1053, endPoint y: 507, distance: 40.1
click at [1053, 507] on div "<h2>3. Which place smells the best?</h2> 39 40 41 42 43 44 45 46 47 48 49 50 51…" at bounding box center [1288, 320] width 511 height 575
paste textarea
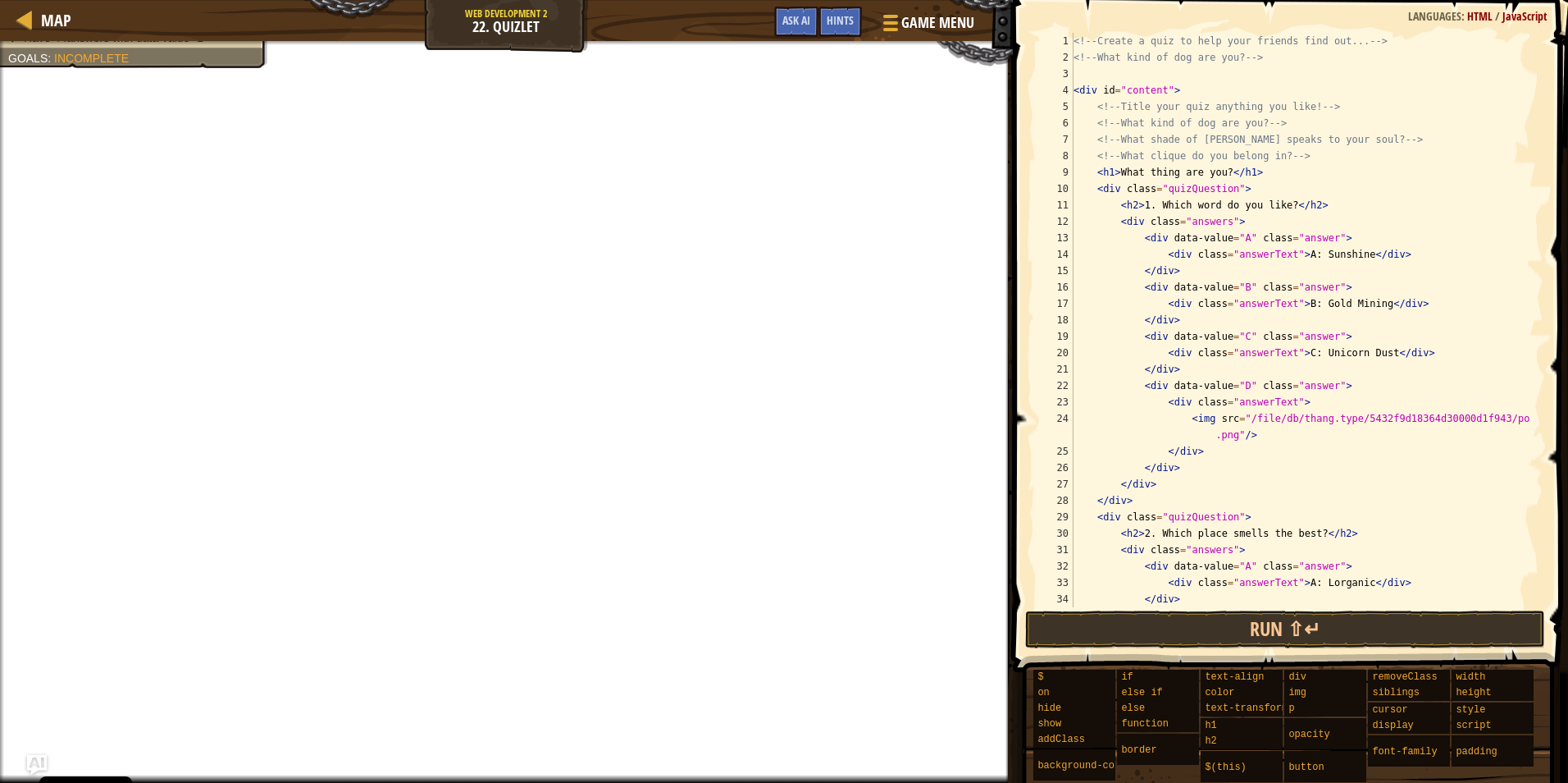
scroll to position [246, 0]
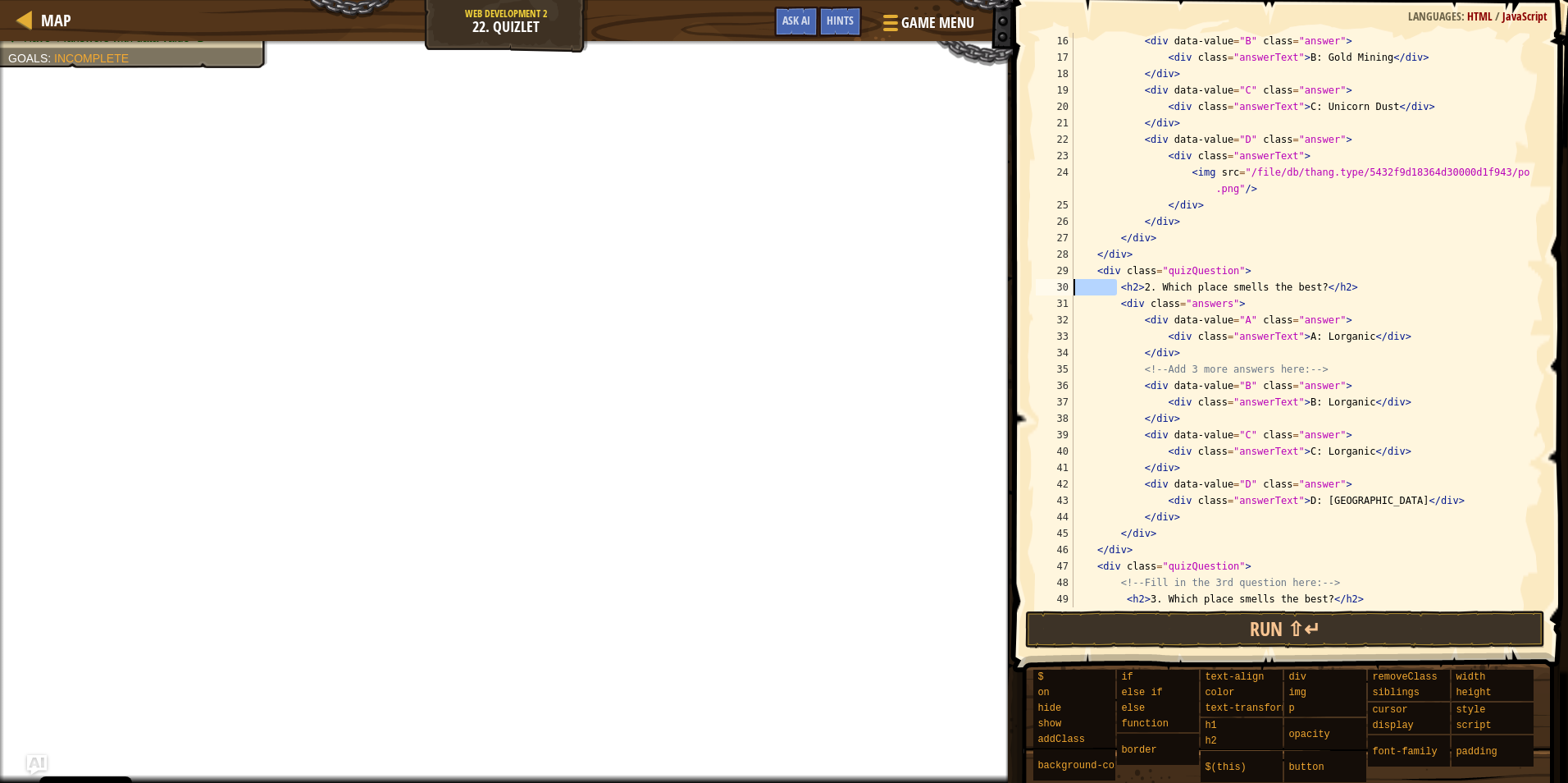
drag, startPoint x: 1115, startPoint y: 284, endPoint x: 1057, endPoint y: 290, distance: 58.3
click at [1057, 290] on div "<h2>4. Which place smells the best?</h2> 16 17 18 19 20 21 22 23 24 25 26 27 28…" at bounding box center [1288, 320] width 511 height 575
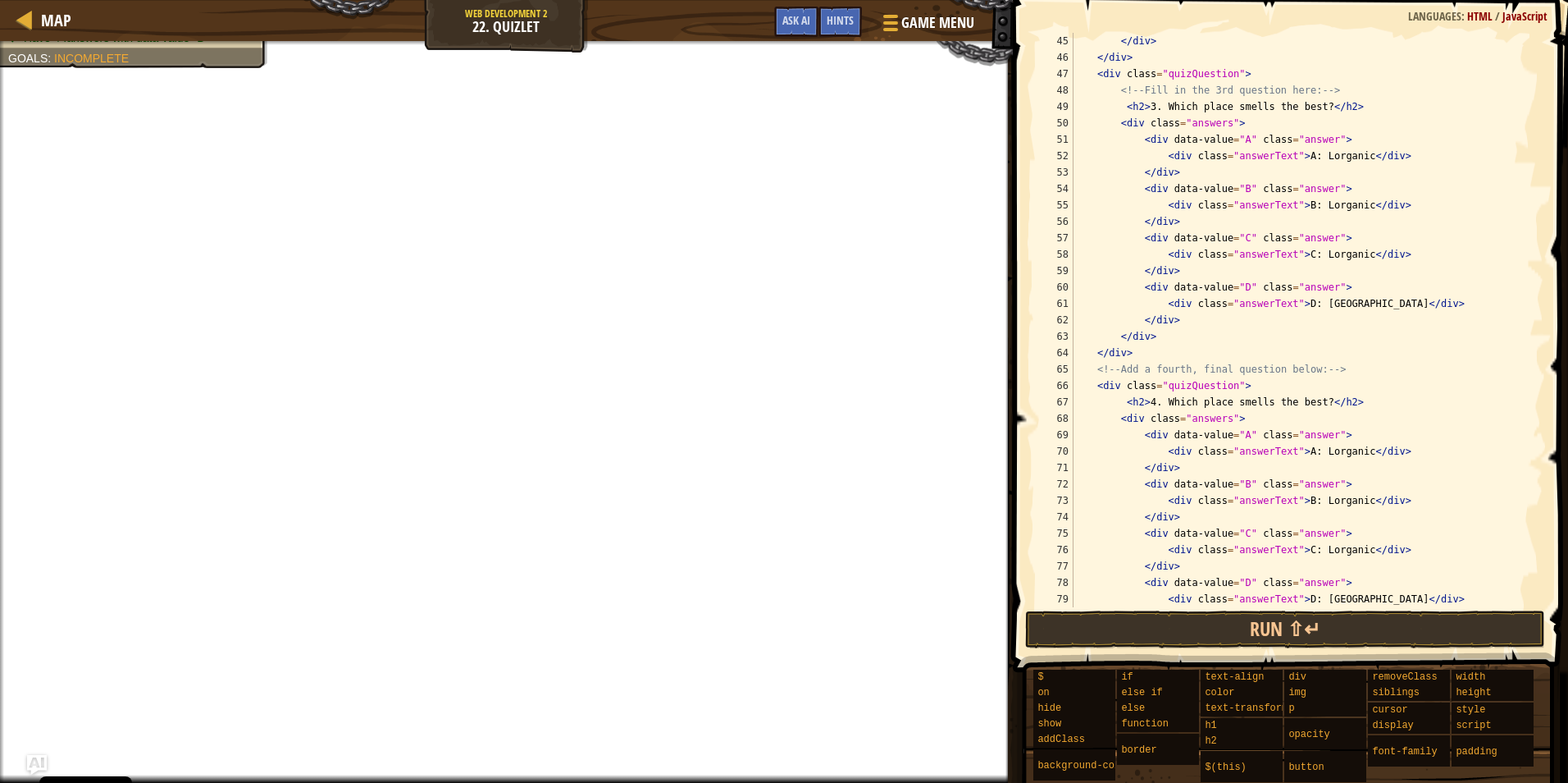
scroll to position [591, 0]
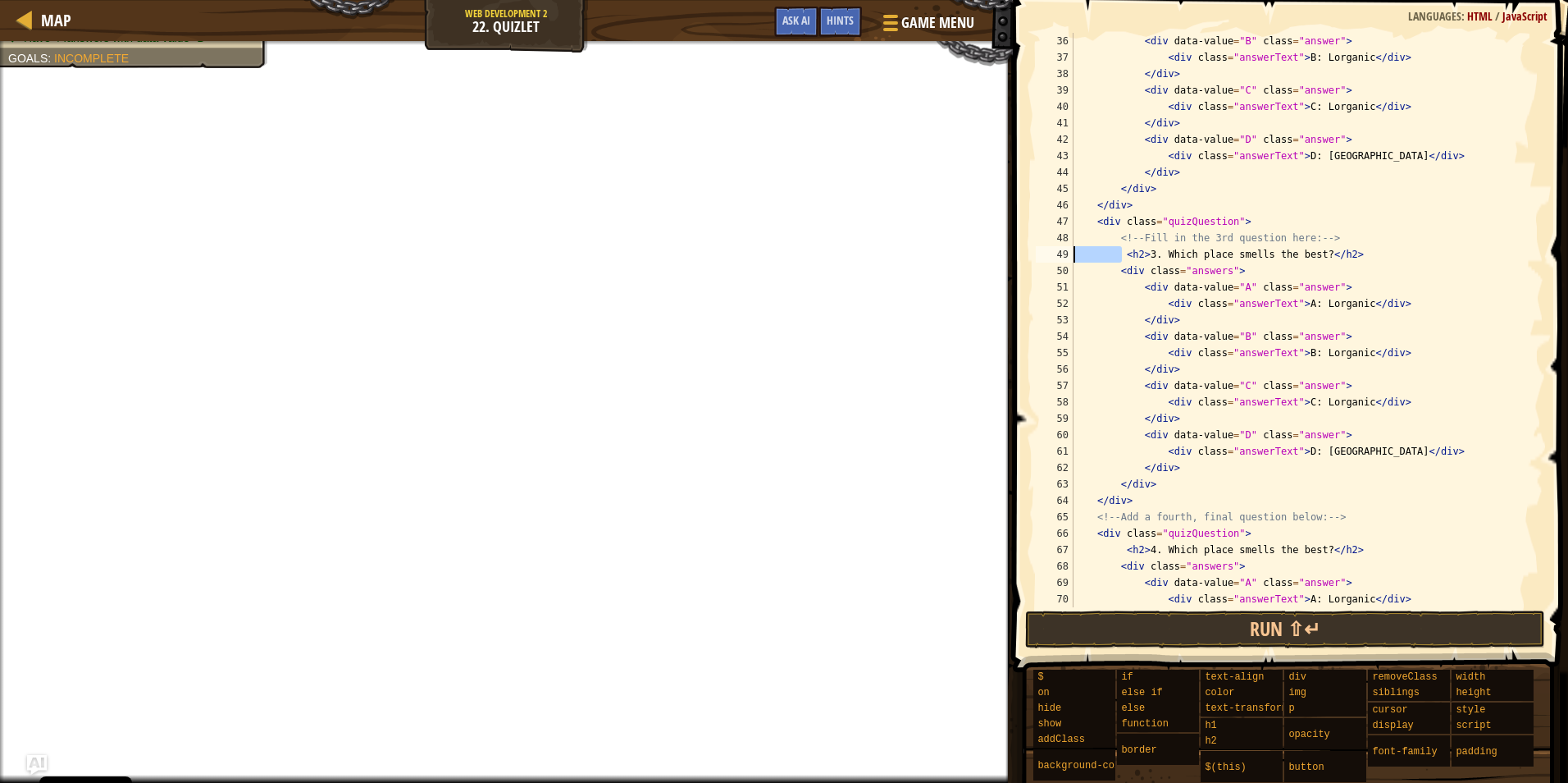
drag, startPoint x: 1124, startPoint y: 258, endPoint x: 1048, endPoint y: 257, distance: 76.0
click at [1048, 257] on div "<h2>2. Which place smells the best?</h2> 36 37 38 39 40 41 42 43 44 45 46 47 48…" at bounding box center [1288, 320] width 511 height 575
paste textarea
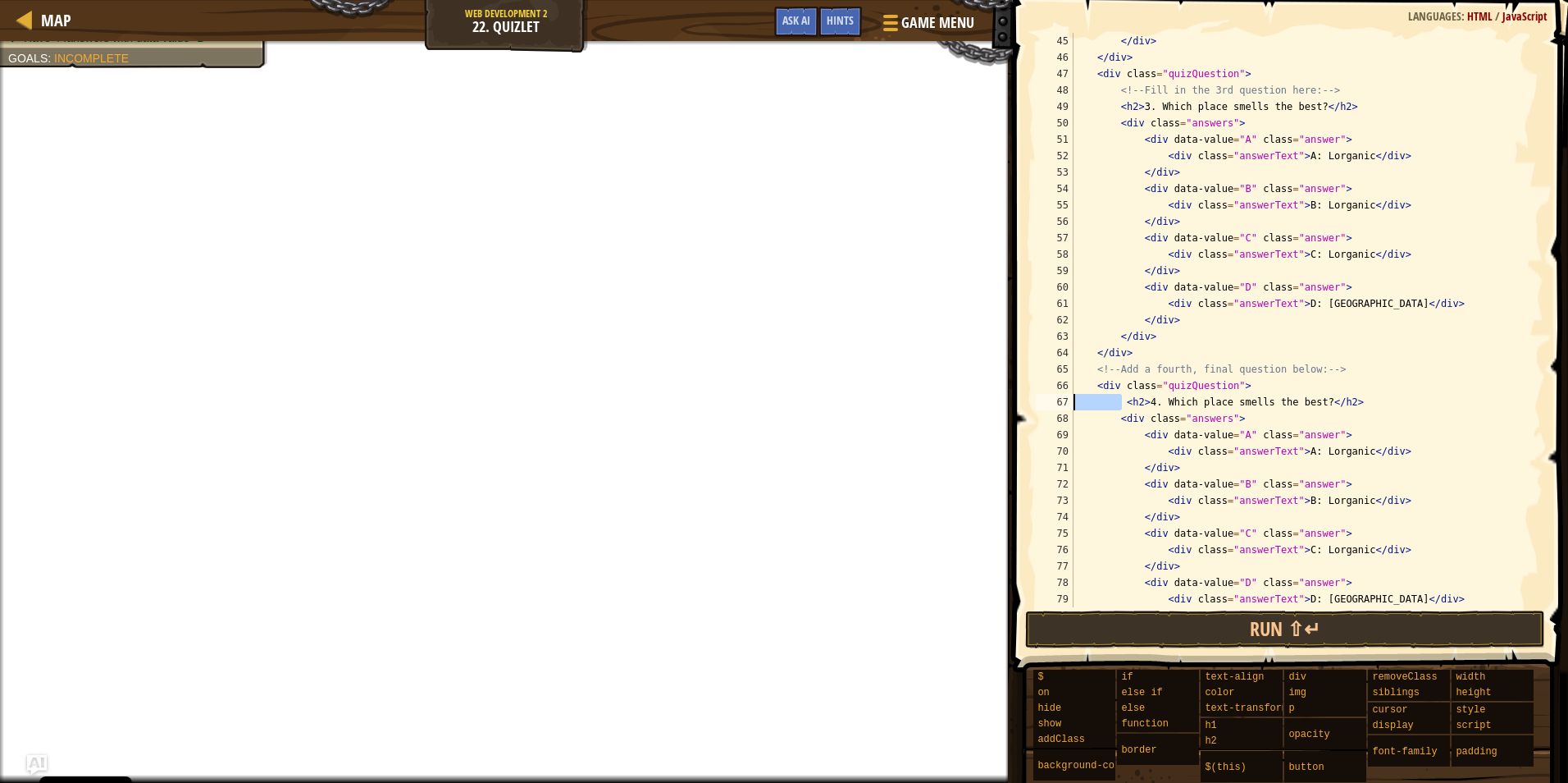
drag, startPoint x: 1122, startPoint y: 398, endPoint x: 1048, endPoint y: 400, distance: 74.0
click at [1048, 400] on div "<h2>3. Which place smells the best?</h2> 45 46 47 48 49 50 51 52 53 54 55 56 57…" at bounding box center [1288, 320] width 511 height 575
paste textarea
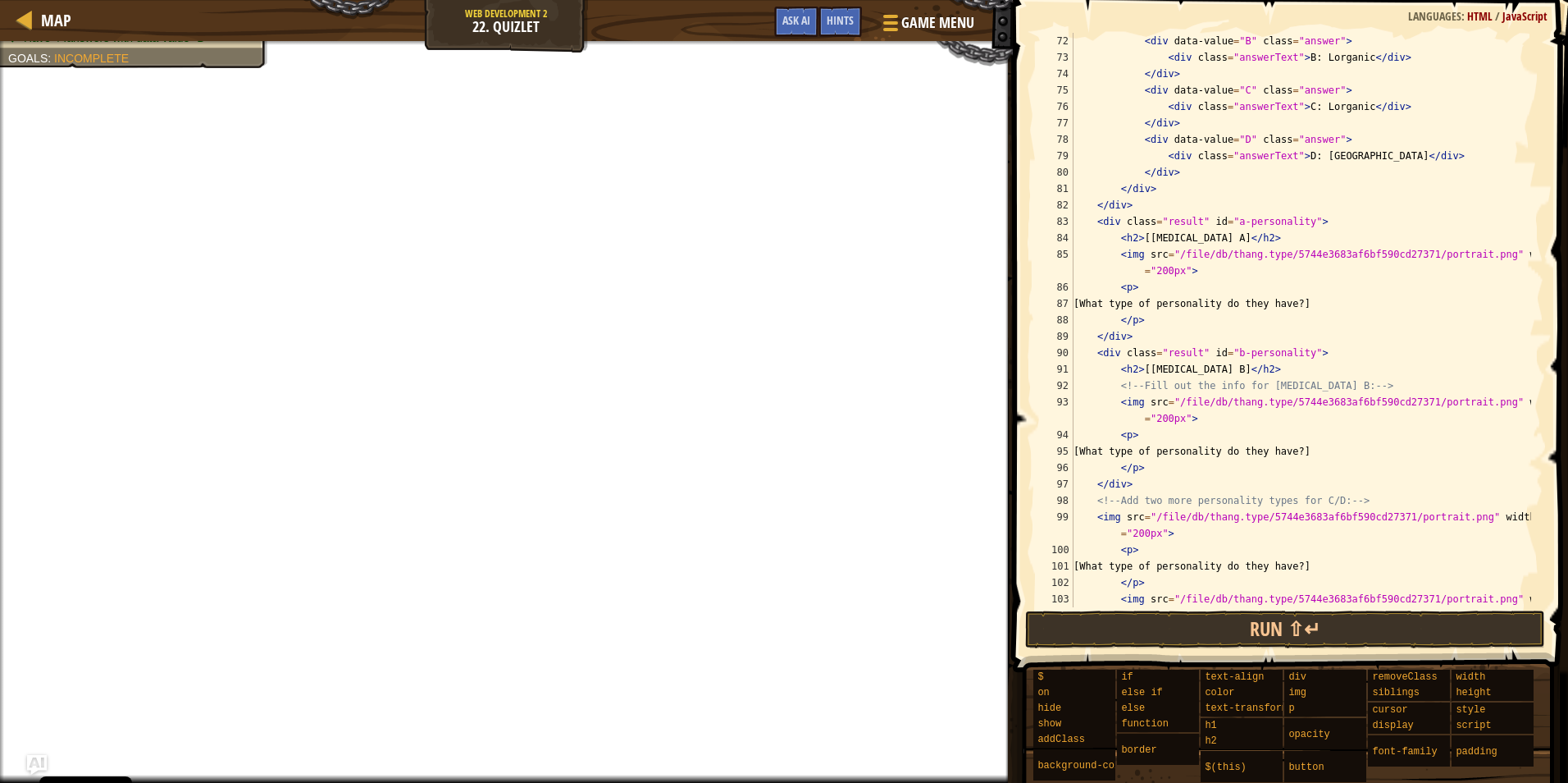
scroll to position [1330, 0]
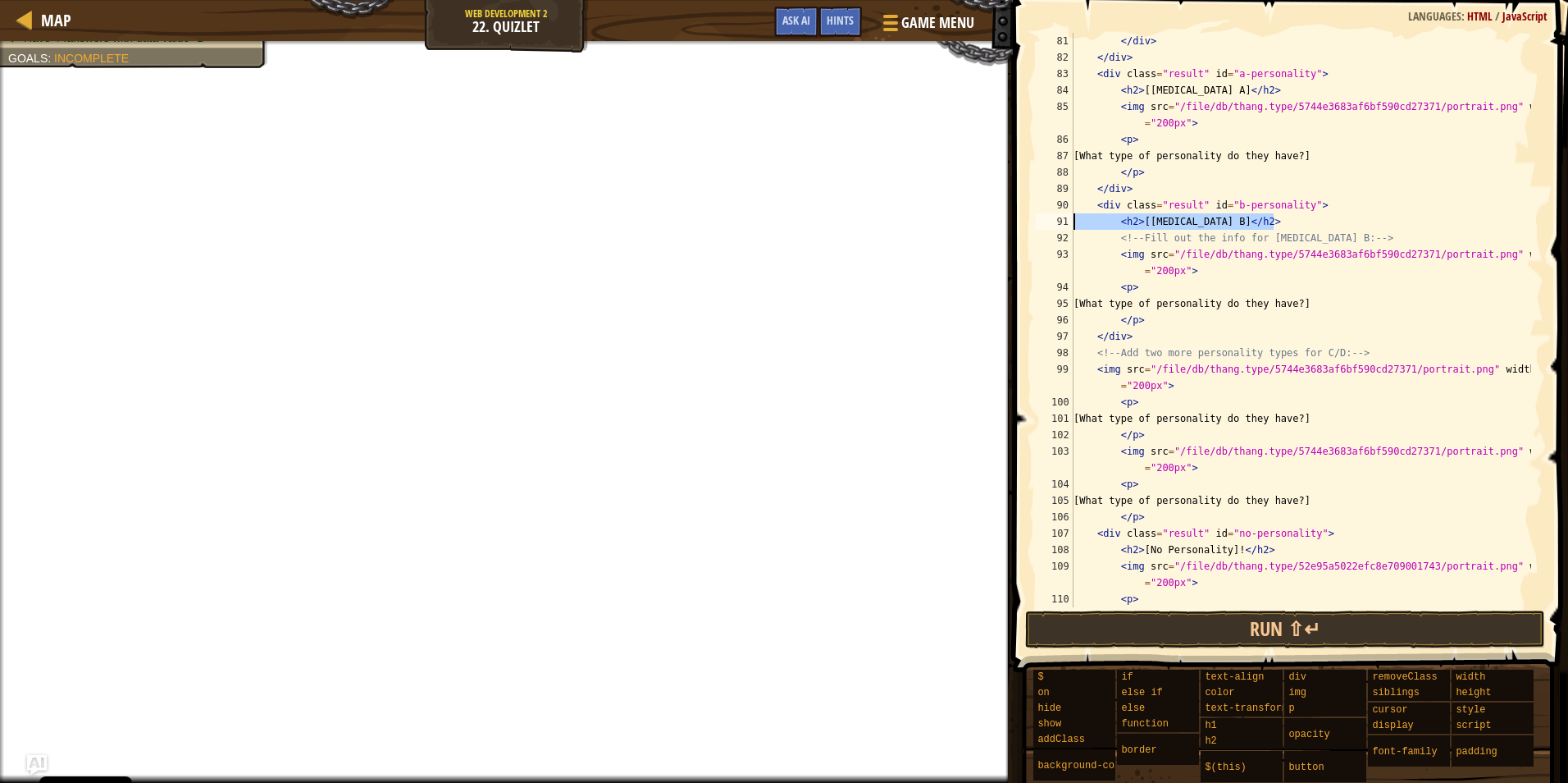
drag, startPoint x: 1294, startPoint y: 224, endPoint x: 1050, endPoint y: 222, distance: 244.0
click at [1050, 222] on div "<h2>4. Which place smells the best?</h2> 81 82 83 84 85 86 87 88 89 90 91 92 93…" at bounding box center [1288, 320] width 511 height 575
click at [1236, 310] on div "</ div > </ div > < div class = "result" id = "a-personality" > < h2 > [[MEDICA…" at bounding box center [1301, 335] width 461 height 607
drag, startPoint x: 1305, startPoint y: 225, endPoint x: 1046, endPoint y: 205, distance: 259.8
click at [1046, 205] on div "[What type of personality do they have?] 81 82 83 84 85 86 87 88 89 90 91 92 93…" at bounding box center [1288, 320] width 511 height 575
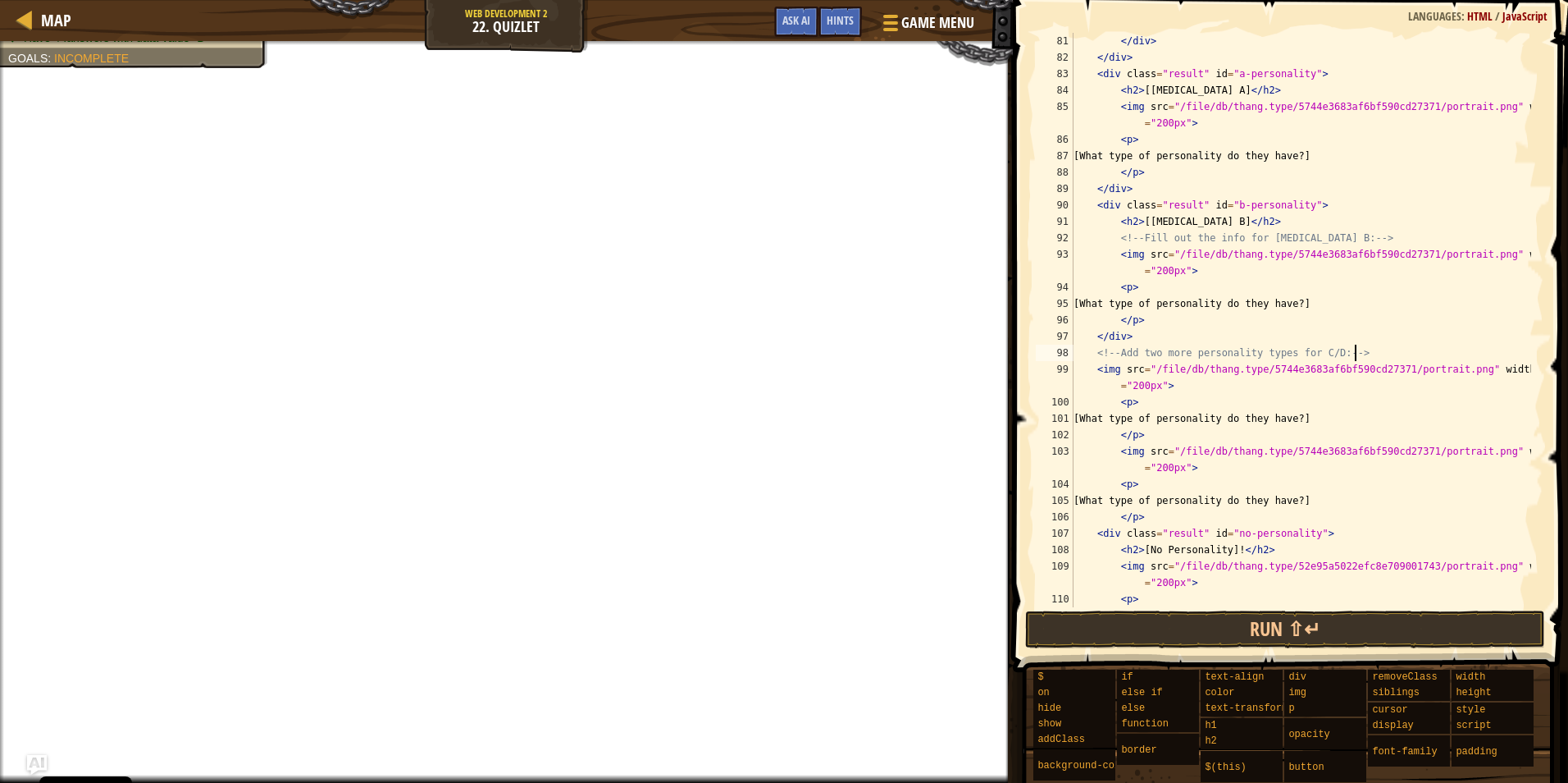
click at [1417, 350] on div "</ div > </ div > < div class = "result" id = "a-personality" > < h2 > [[MEDICA…" at bounding box center [1301, 335] width 461 height 607
type textarea "<!-- Add two more personality types for C/D: -->"
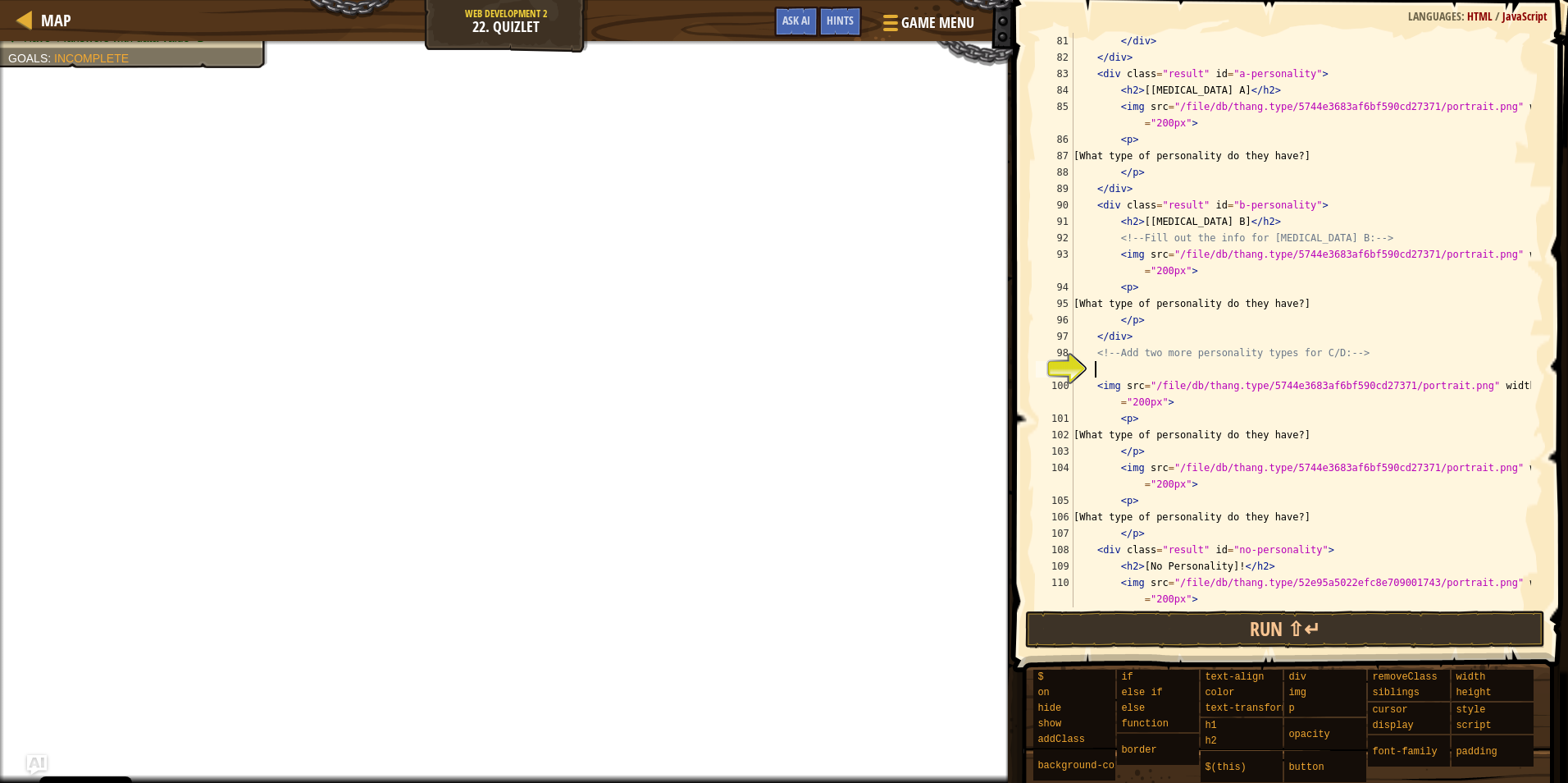
scroll to position [7, 0]
paste textarea "<h2>[[MEDICAL_DATA] B]</h2>"
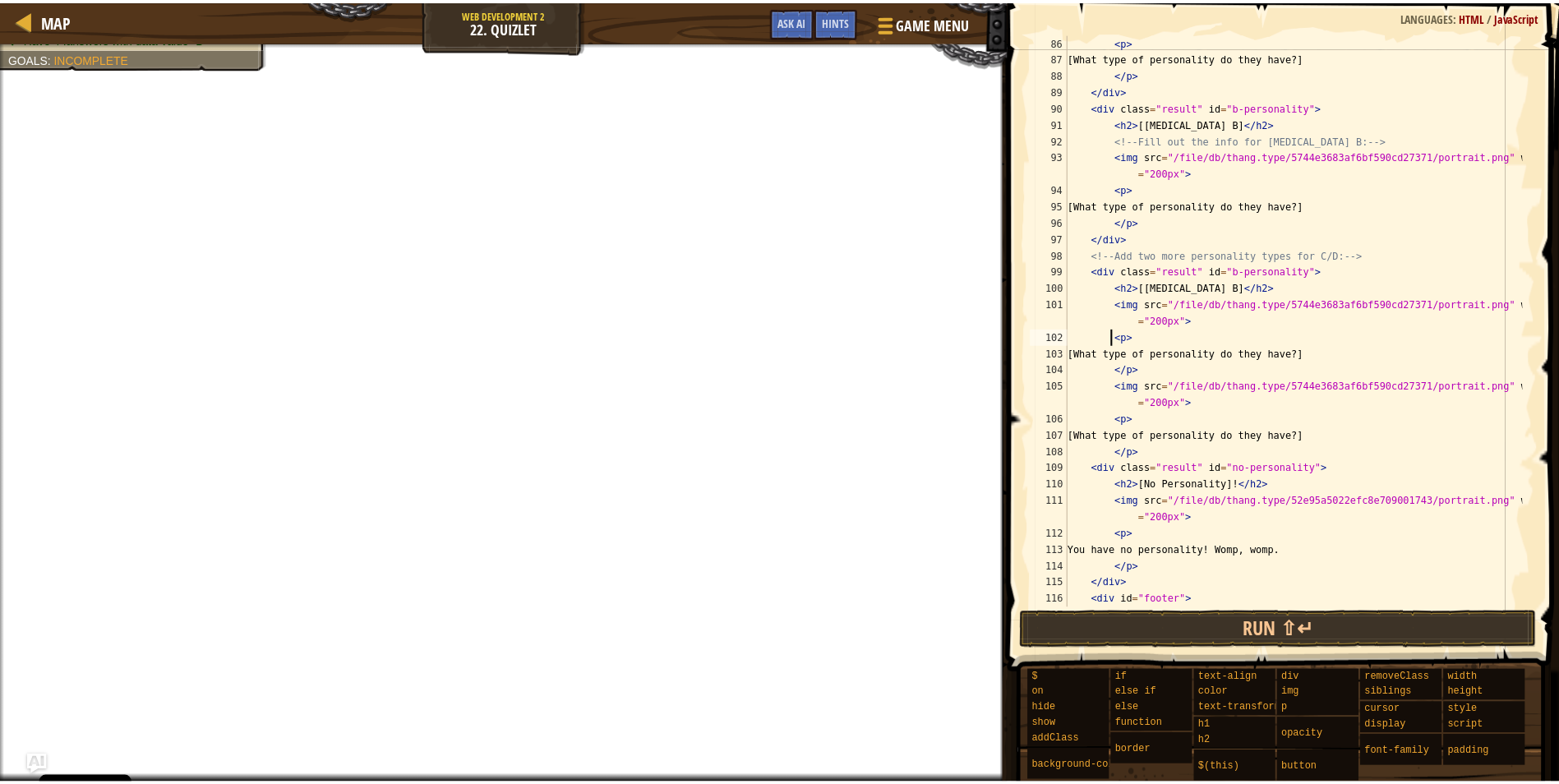
scroll to position [1430, 0]
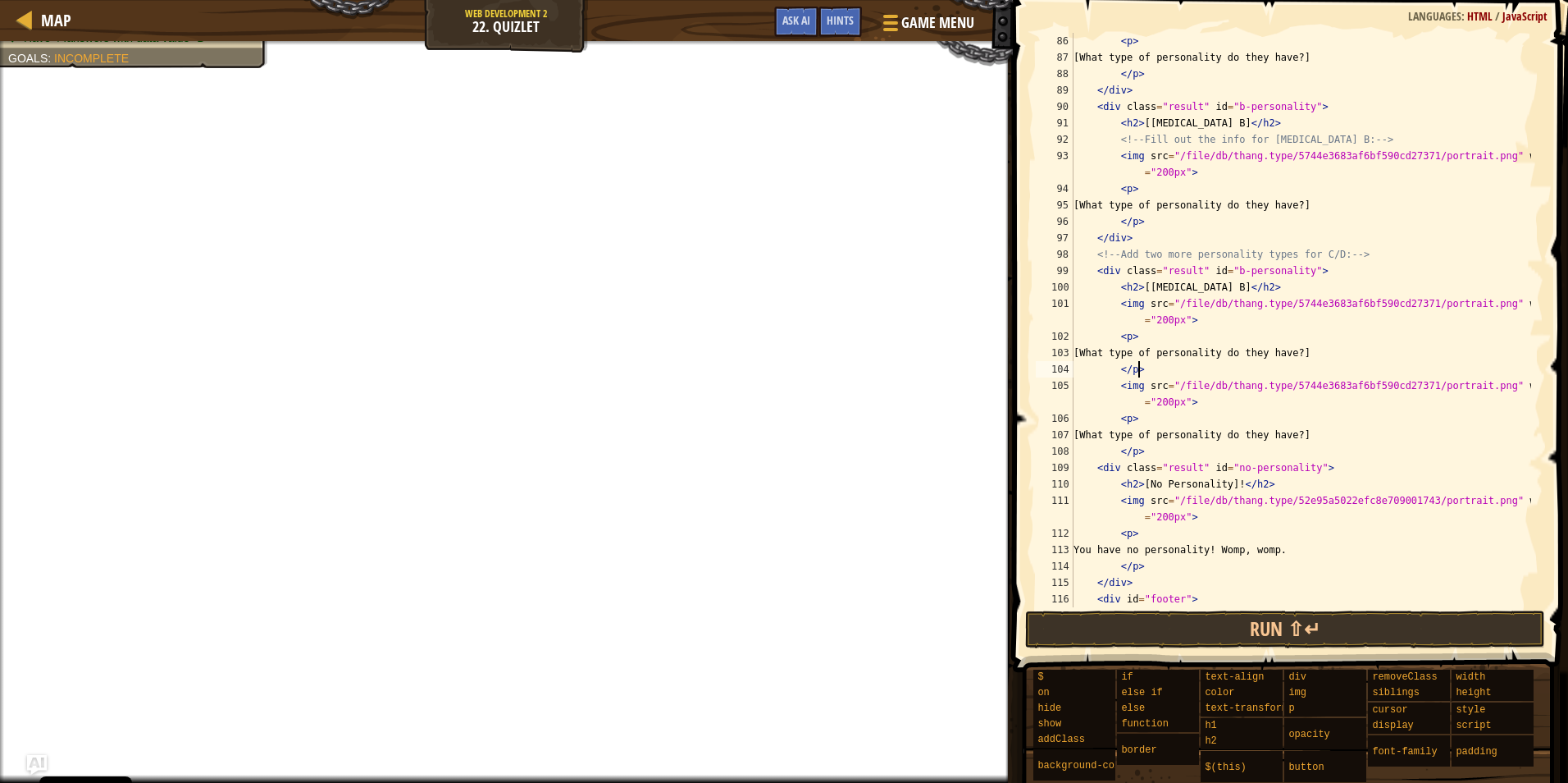
click at [1185, 372] on div "< p > [What type of personality do they have?] </ p > </ div > < div class = "r…" at bounding box center [1301, 344] width 461 height 624
type textarea "</p>"
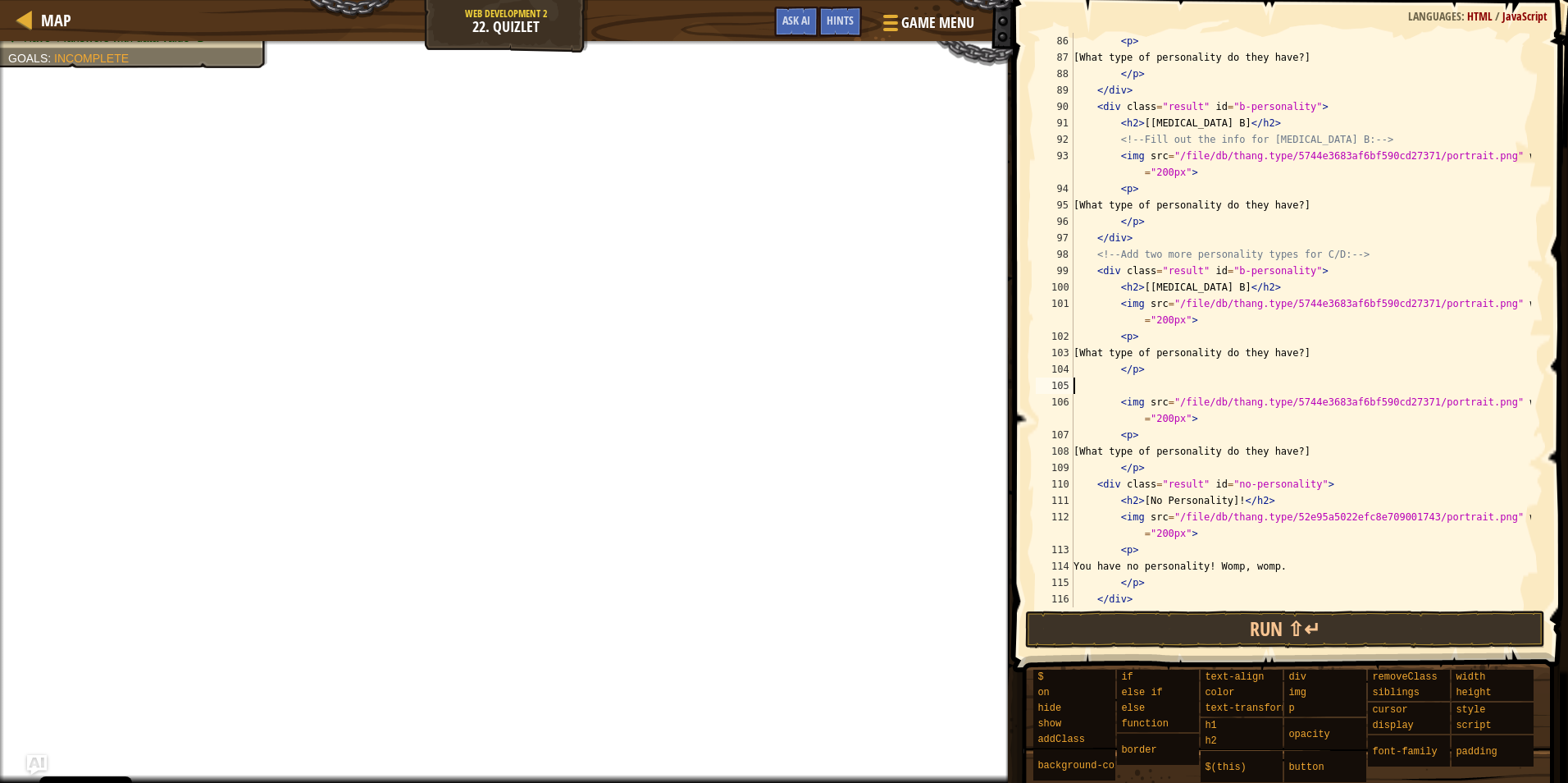
paste textarea "<h2>[[MEDICAL_DATA] B]</h2>"
type textarea "<h2>[[MEDICAL_DATA] B]</h2>"
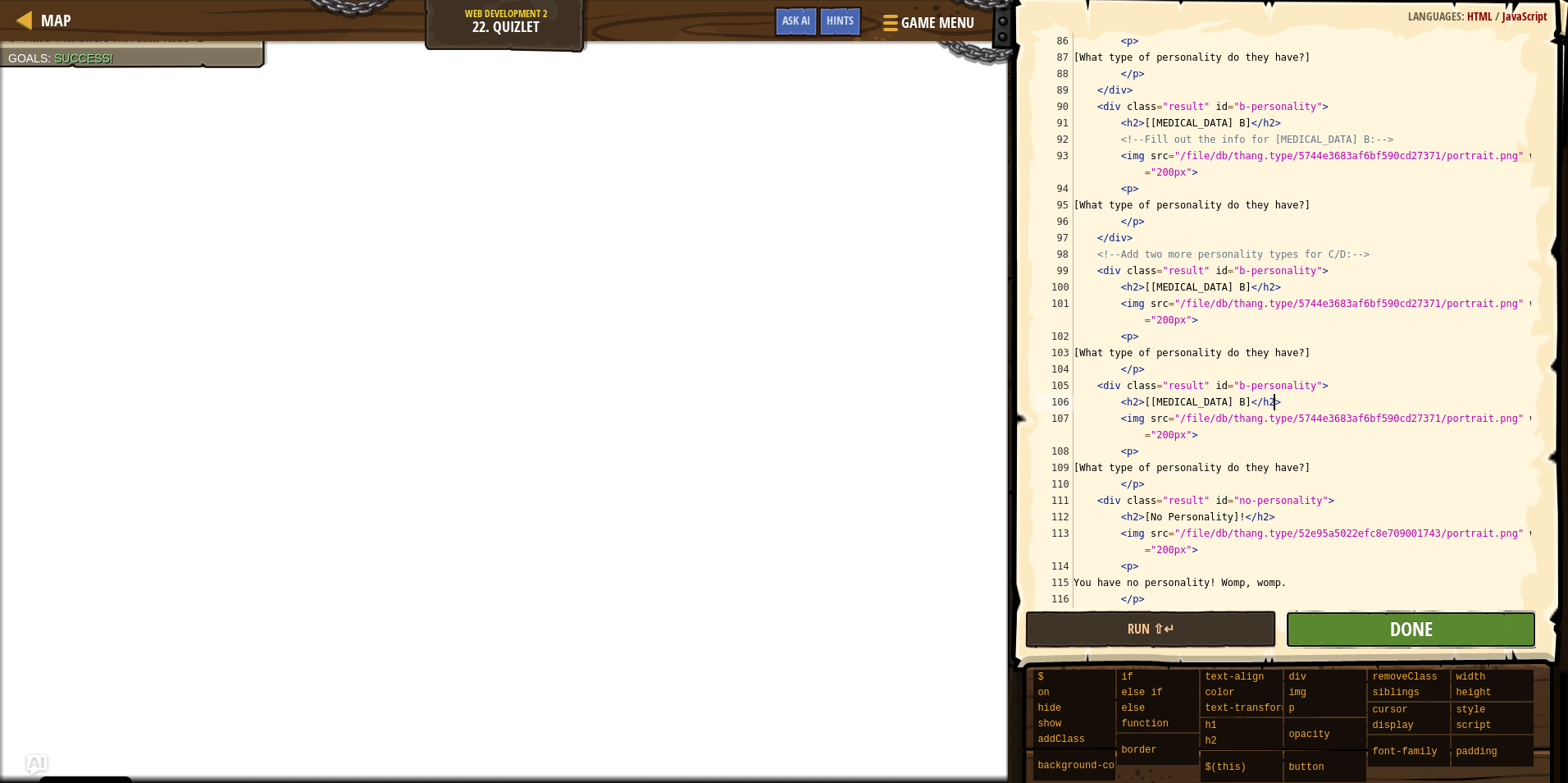
click at [1423, 627] on span "Done" at bounding box center [1411, 628] width 43 height 26
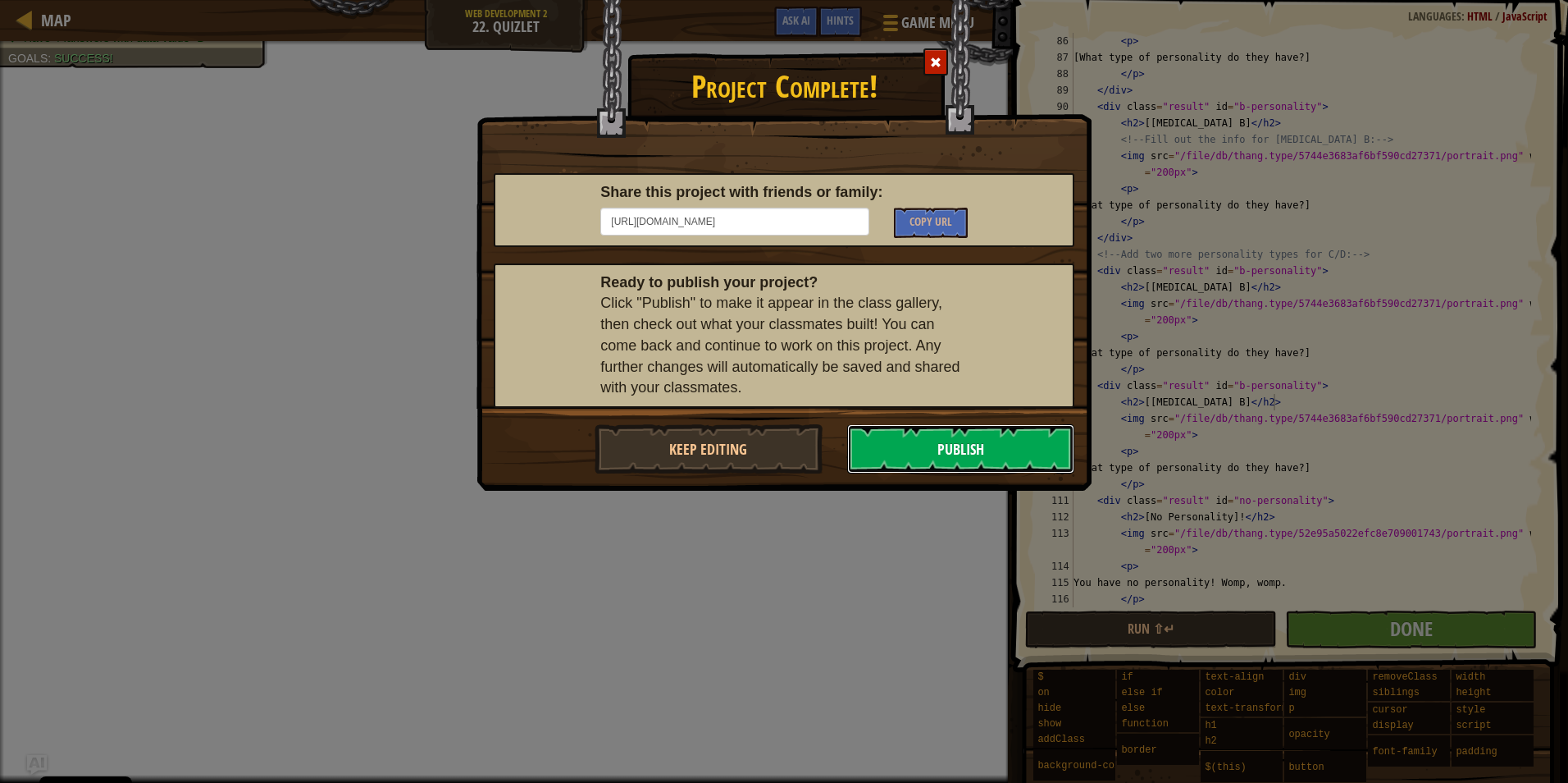
click at [968, 449] on button "Publish" at bounding box center [961, 448] width 228 height 49
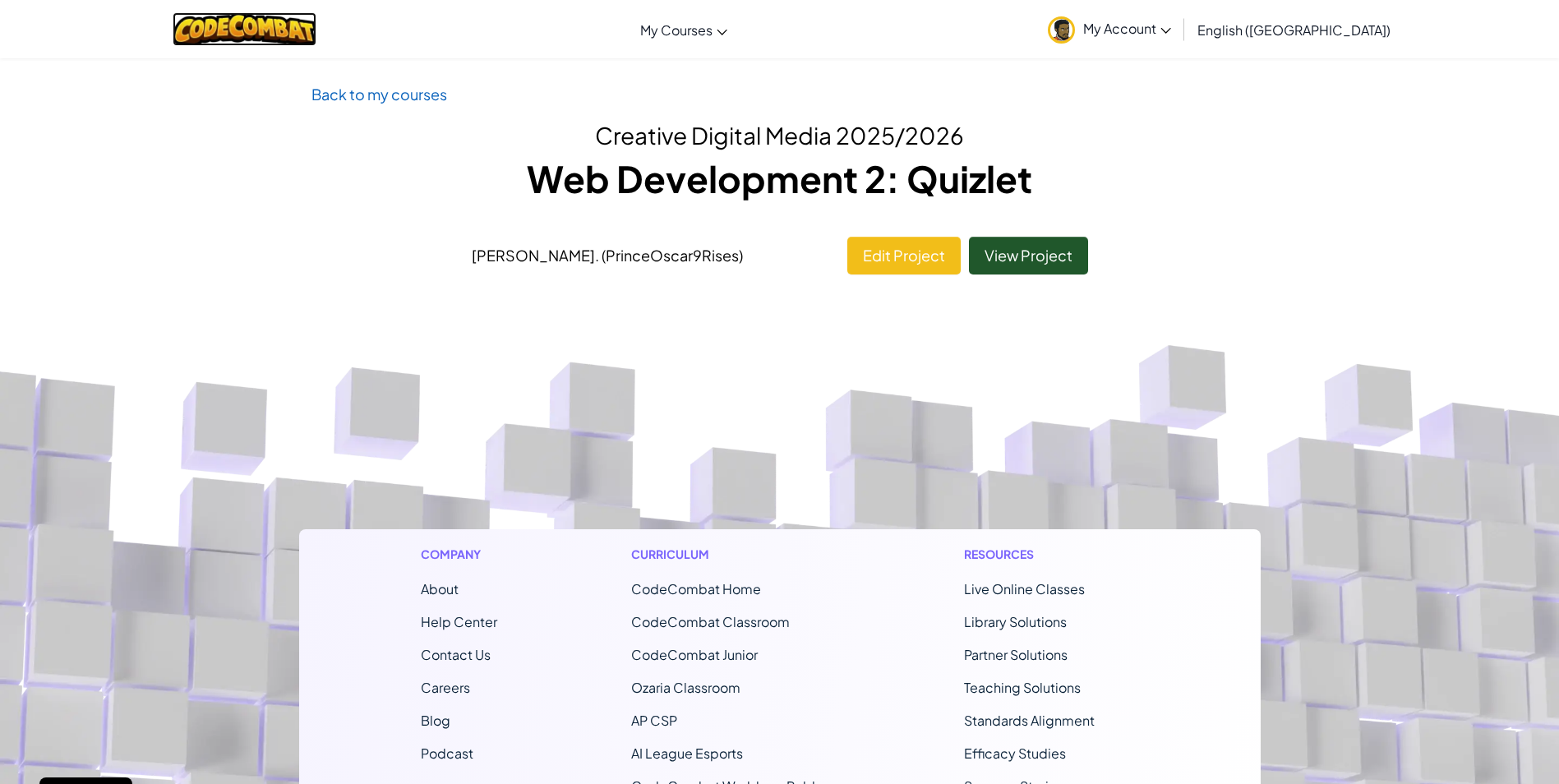
click at [274, 32] on img at bounding box center [244, 29] width 144 height 33
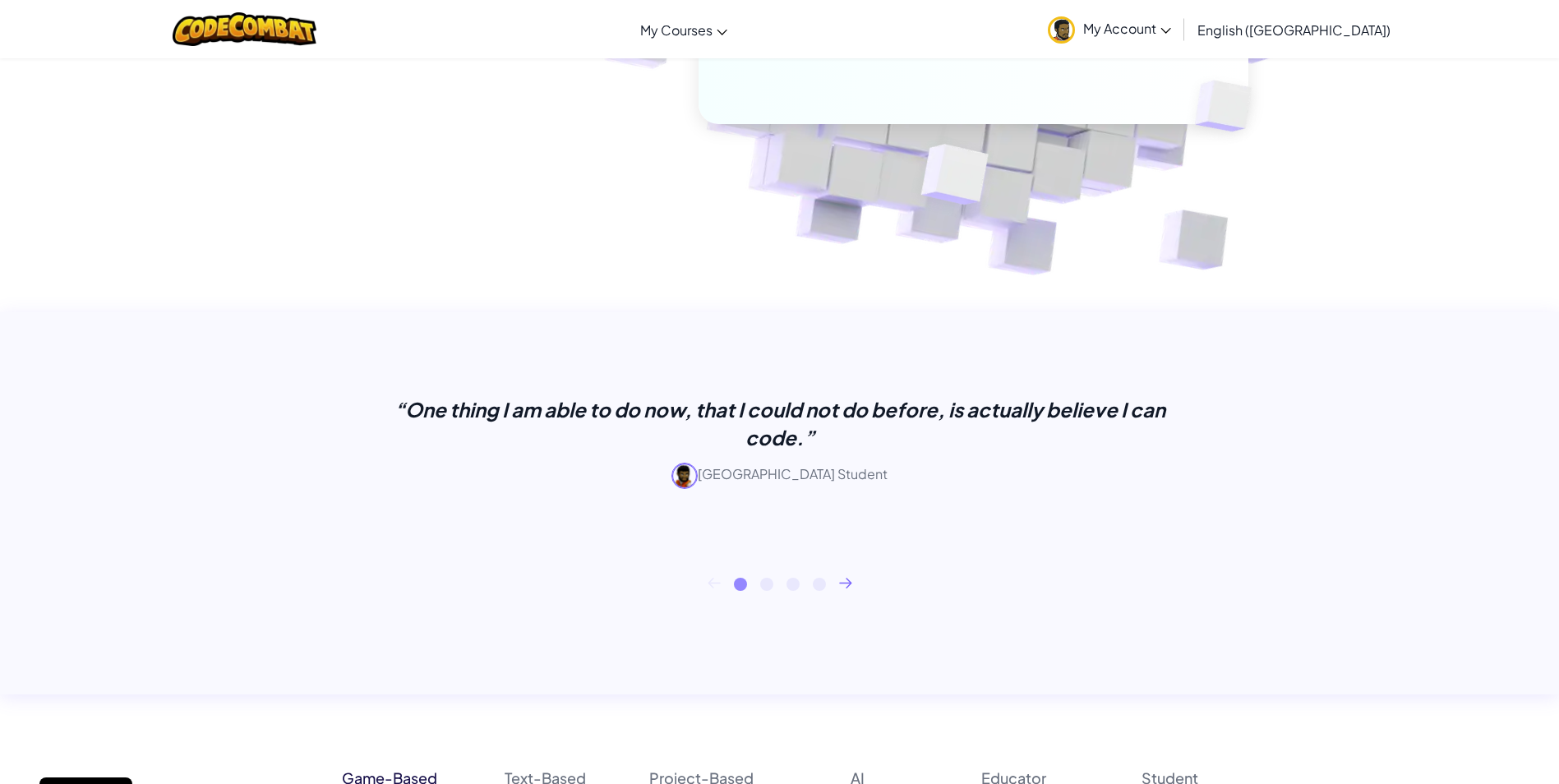
scroll to position [328, 0]
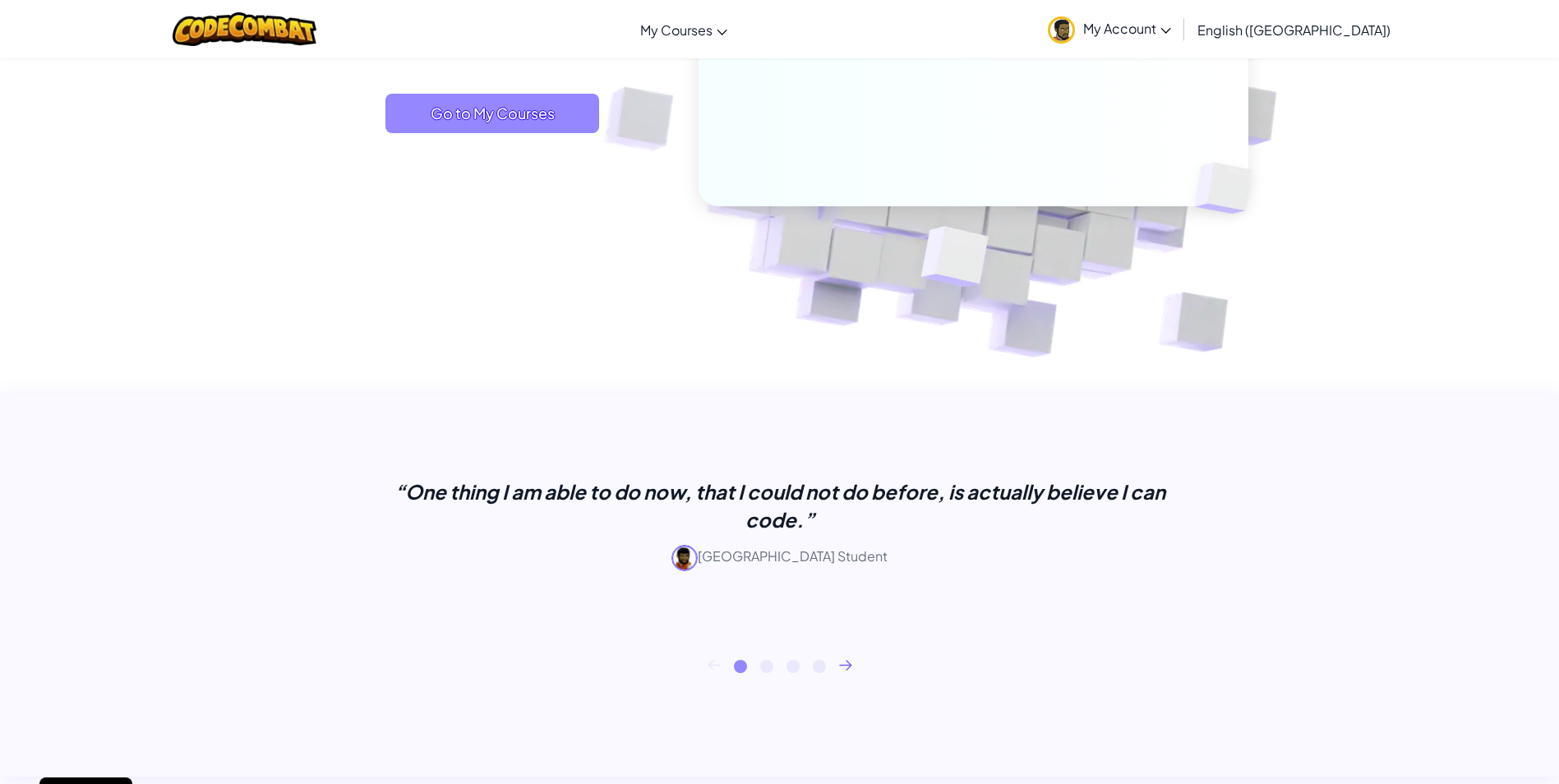
click at [453, 117] on span "Go to My Courses" at bounding box center [492, 113] width 213 height 40
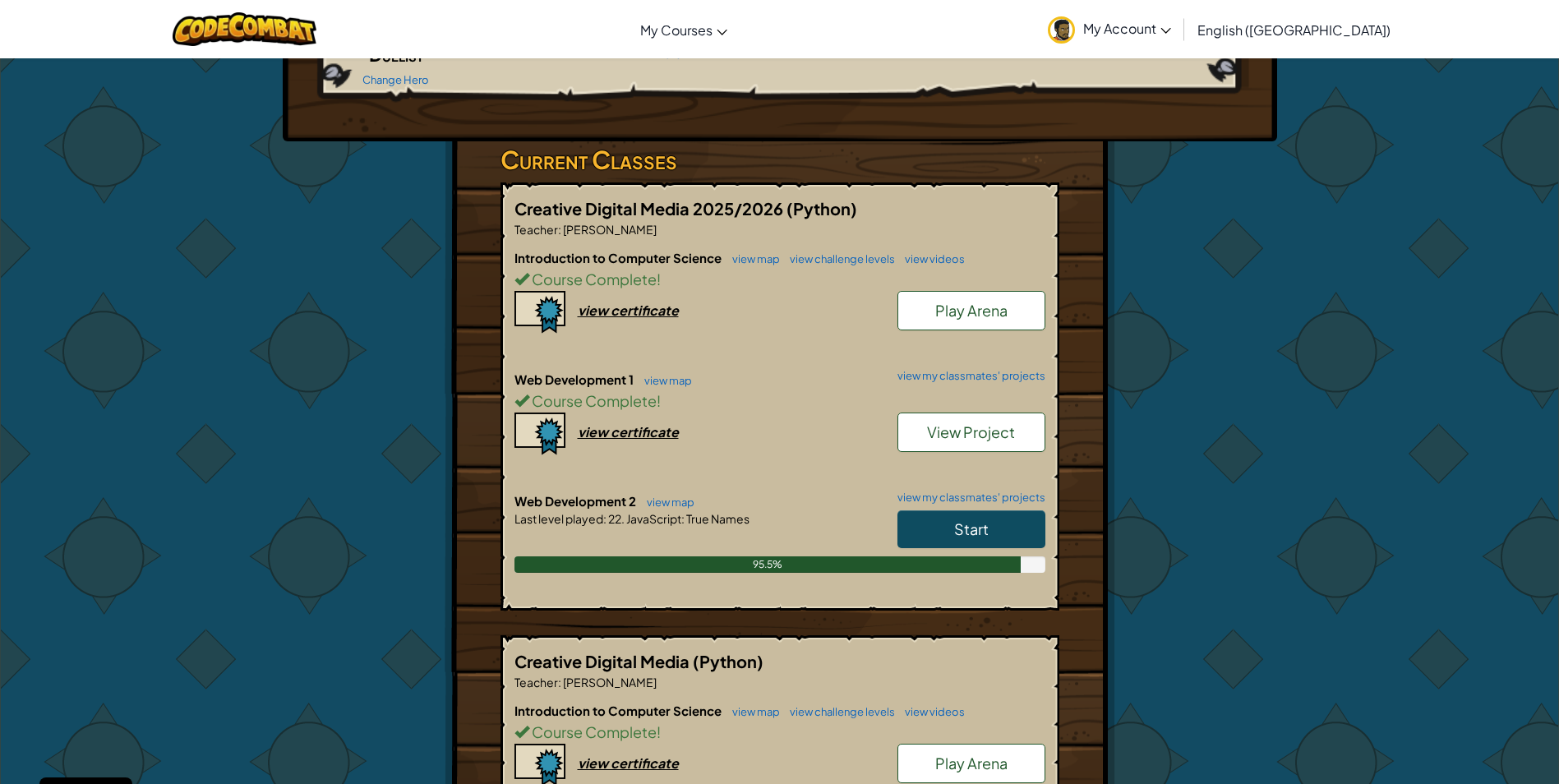
scroll to position [247, 0]
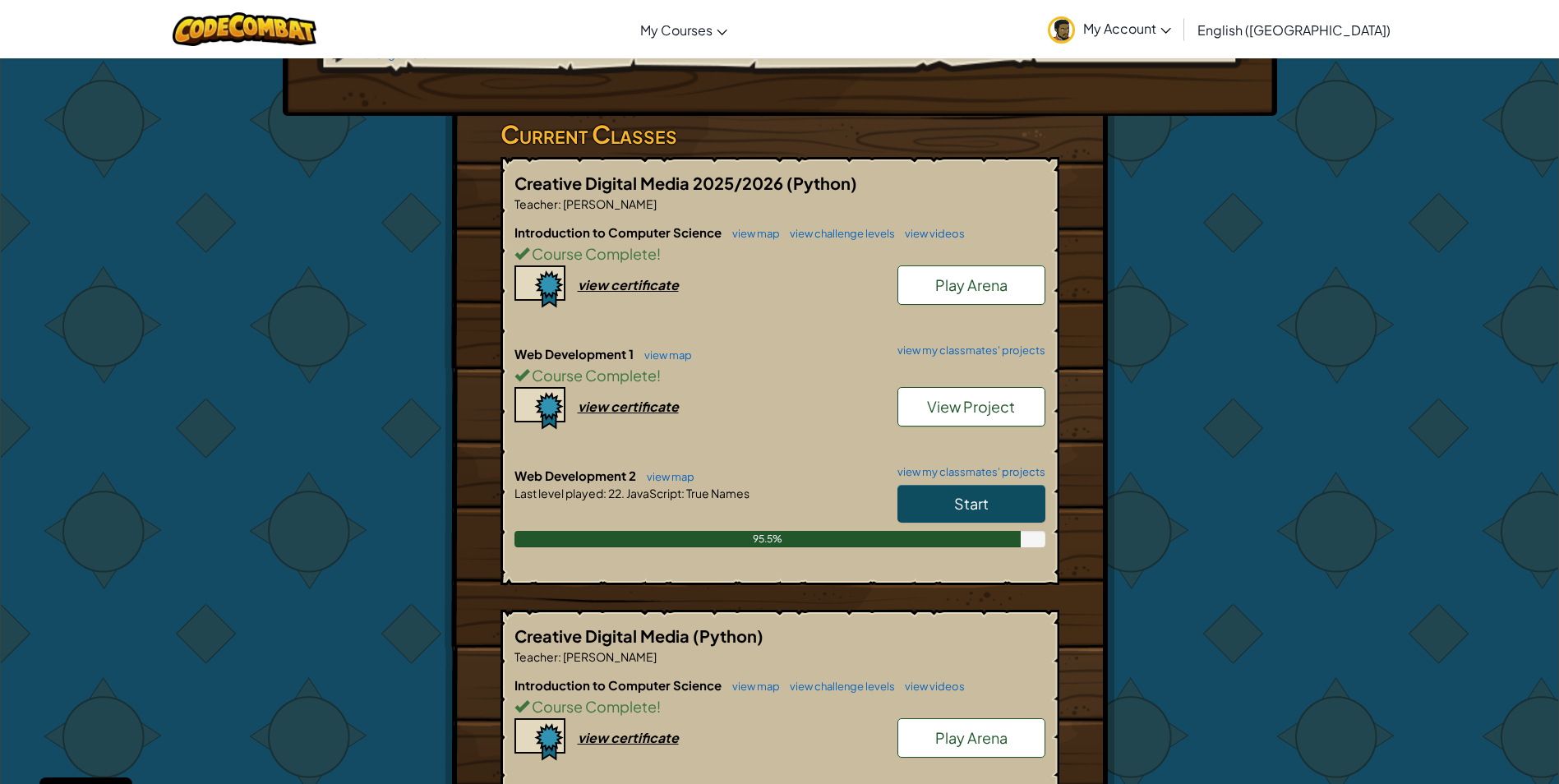
click at [949, 491] on link "Start" at bounding box center [971, 503] width 148 height 38
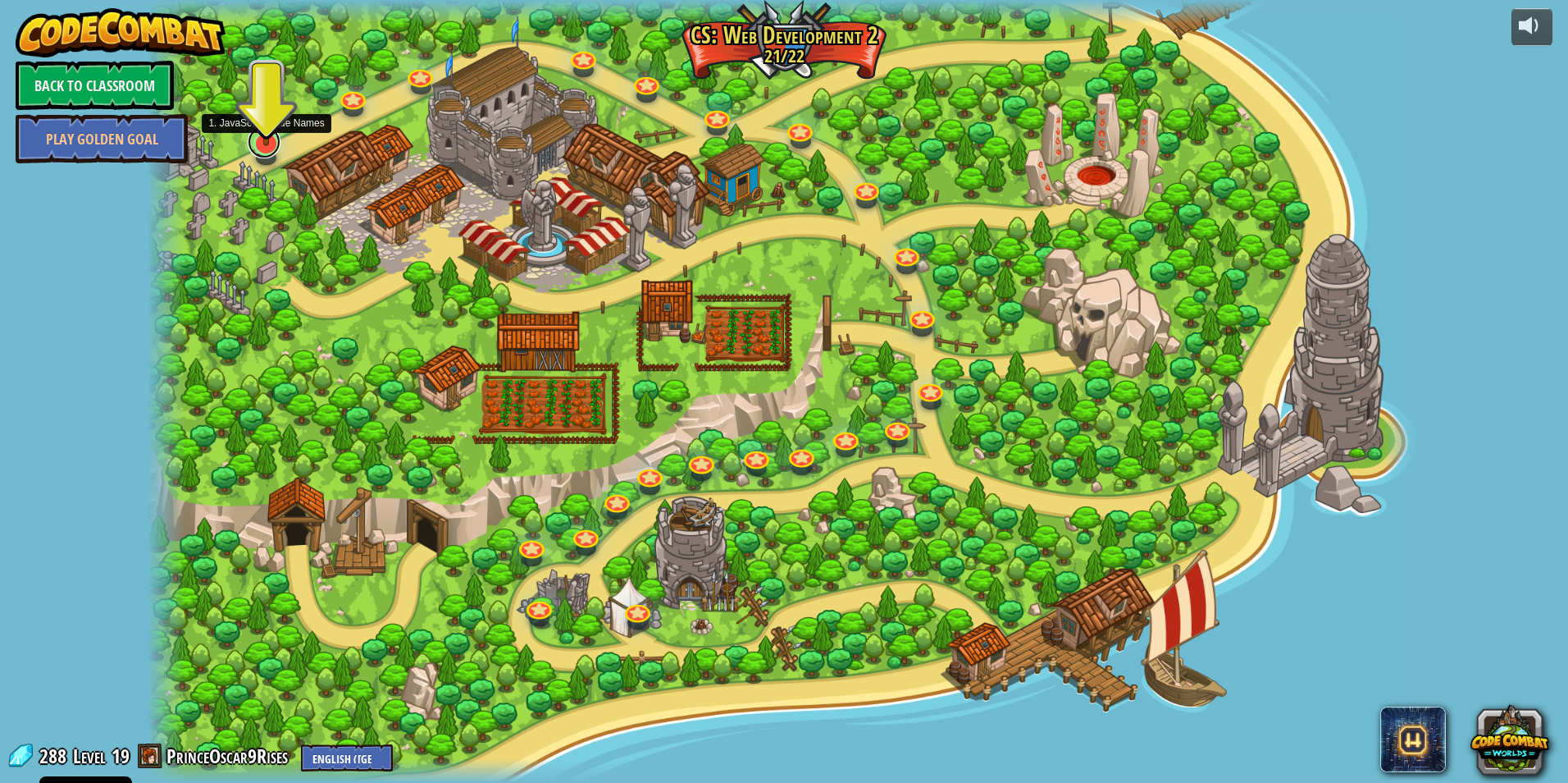
click at [261, 149] on link at bounding box center [263, 141] width 32 height 32
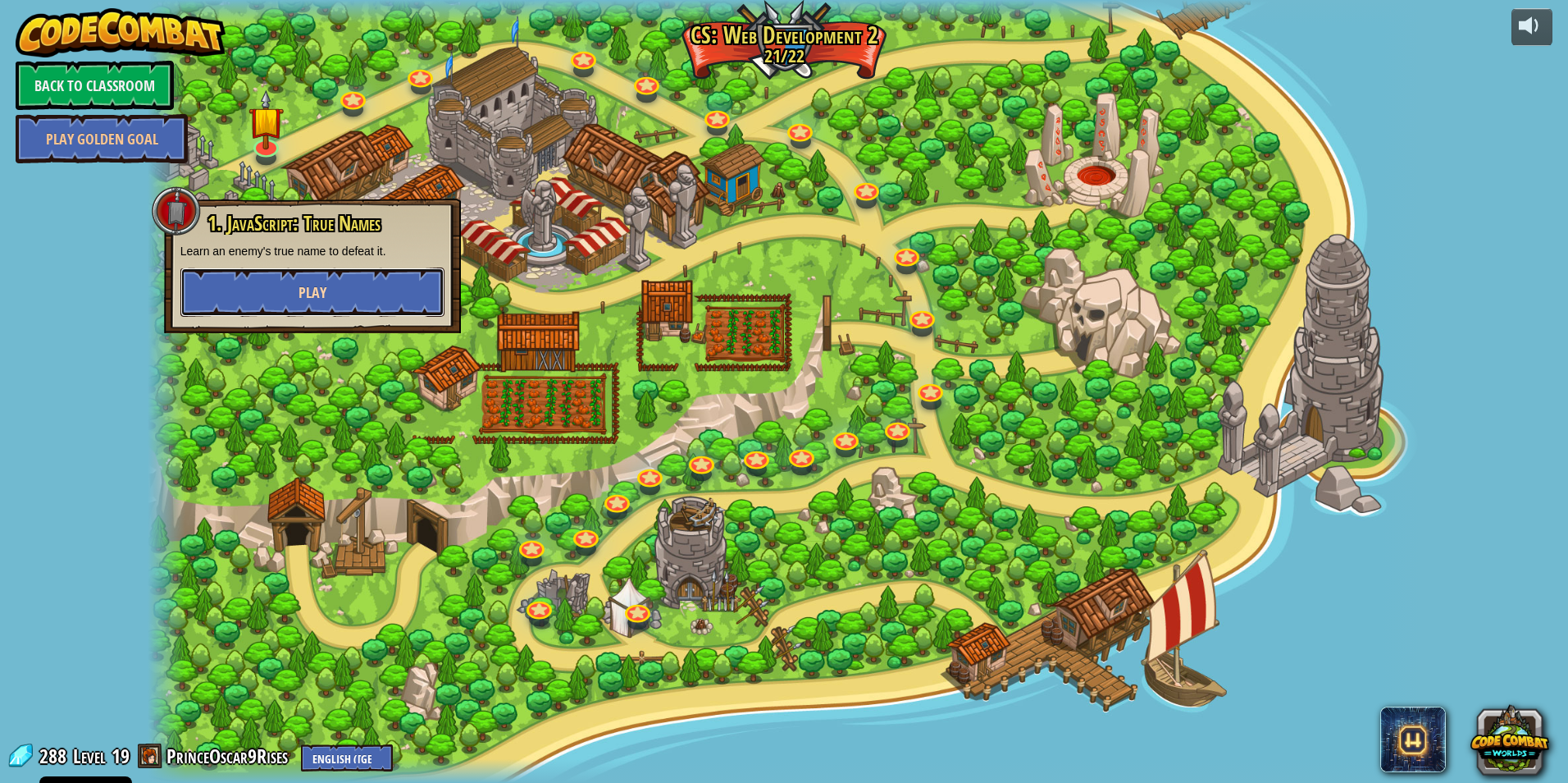
click at [283, 297] on button "Play" at bounding box center [312, 292] width 264 height 49
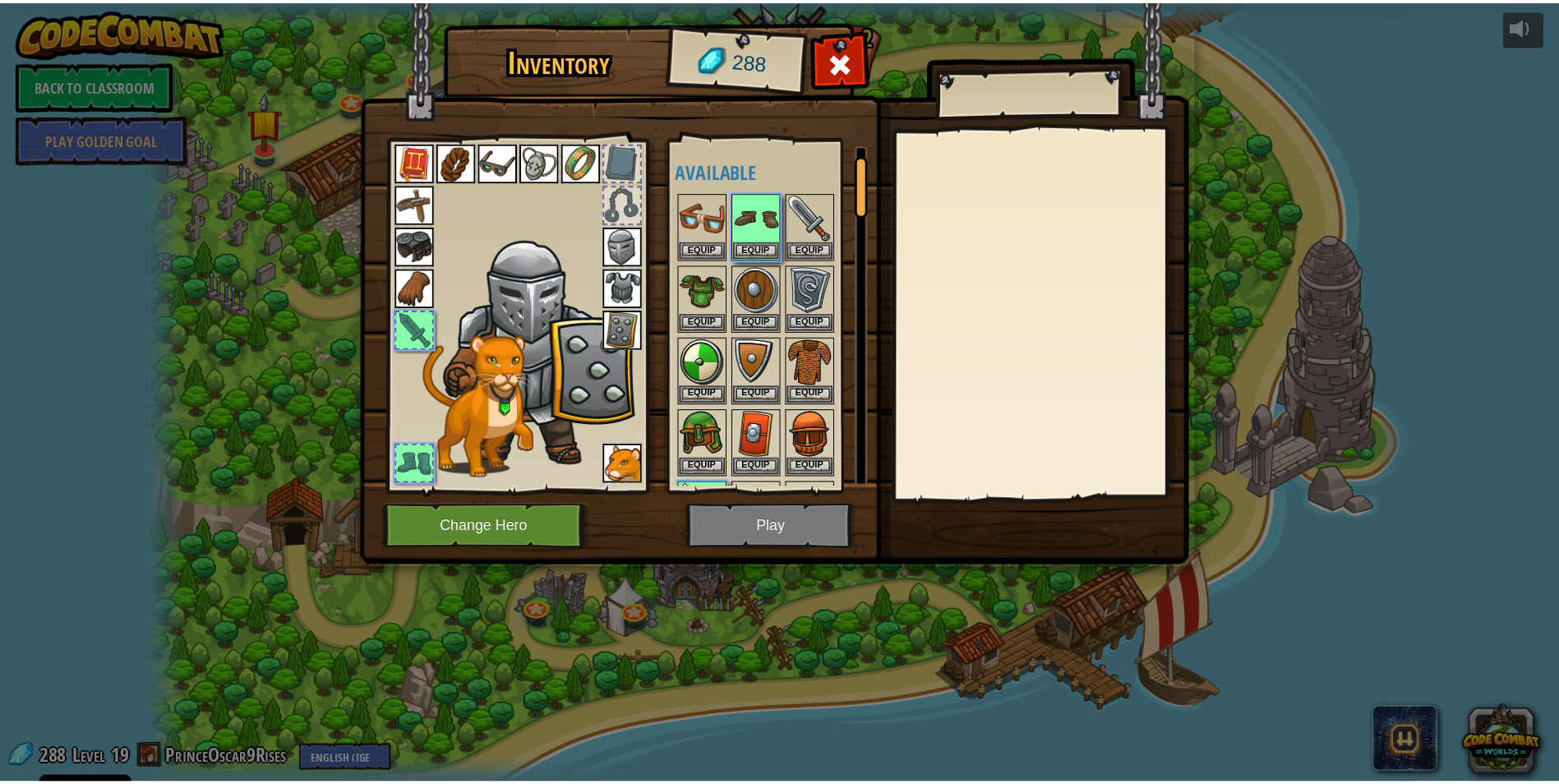
scroll to position [48, 0]
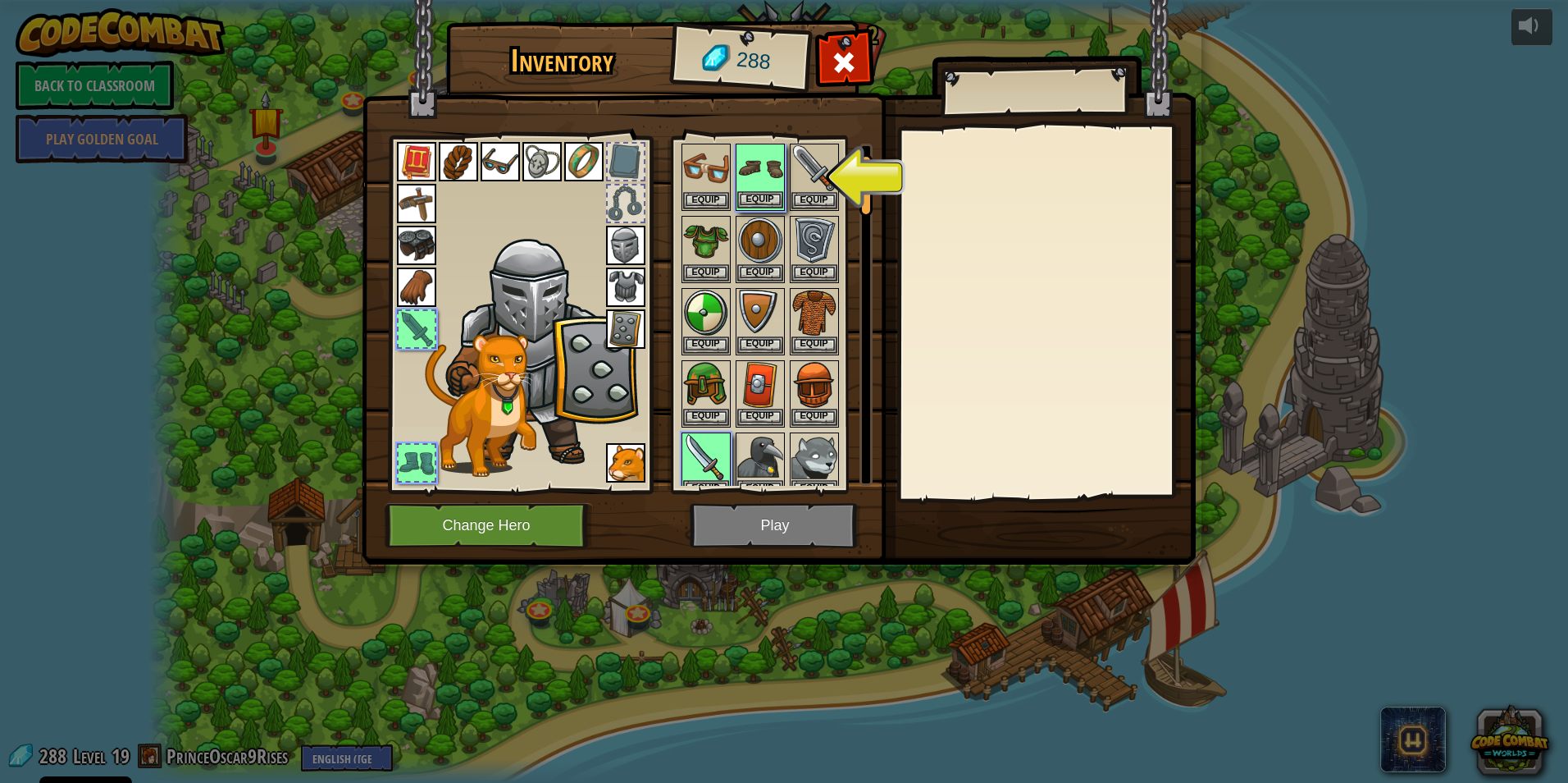
click at [775, 160] on img at bounding box center [760, 169] width 46 height 46
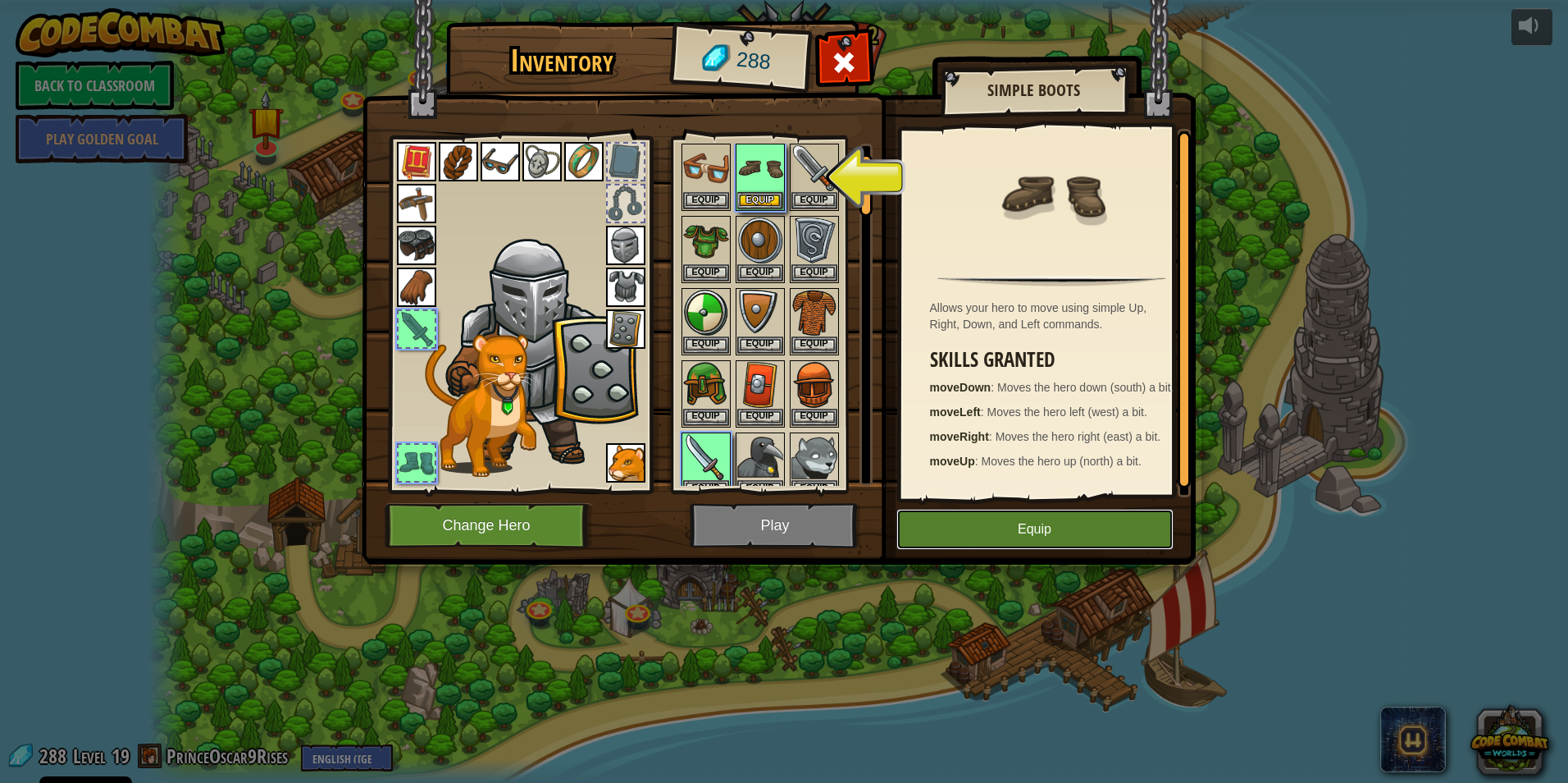
click at [899, 517] on button "Equip" at bounding box center [1035, 529] width 277 height 41
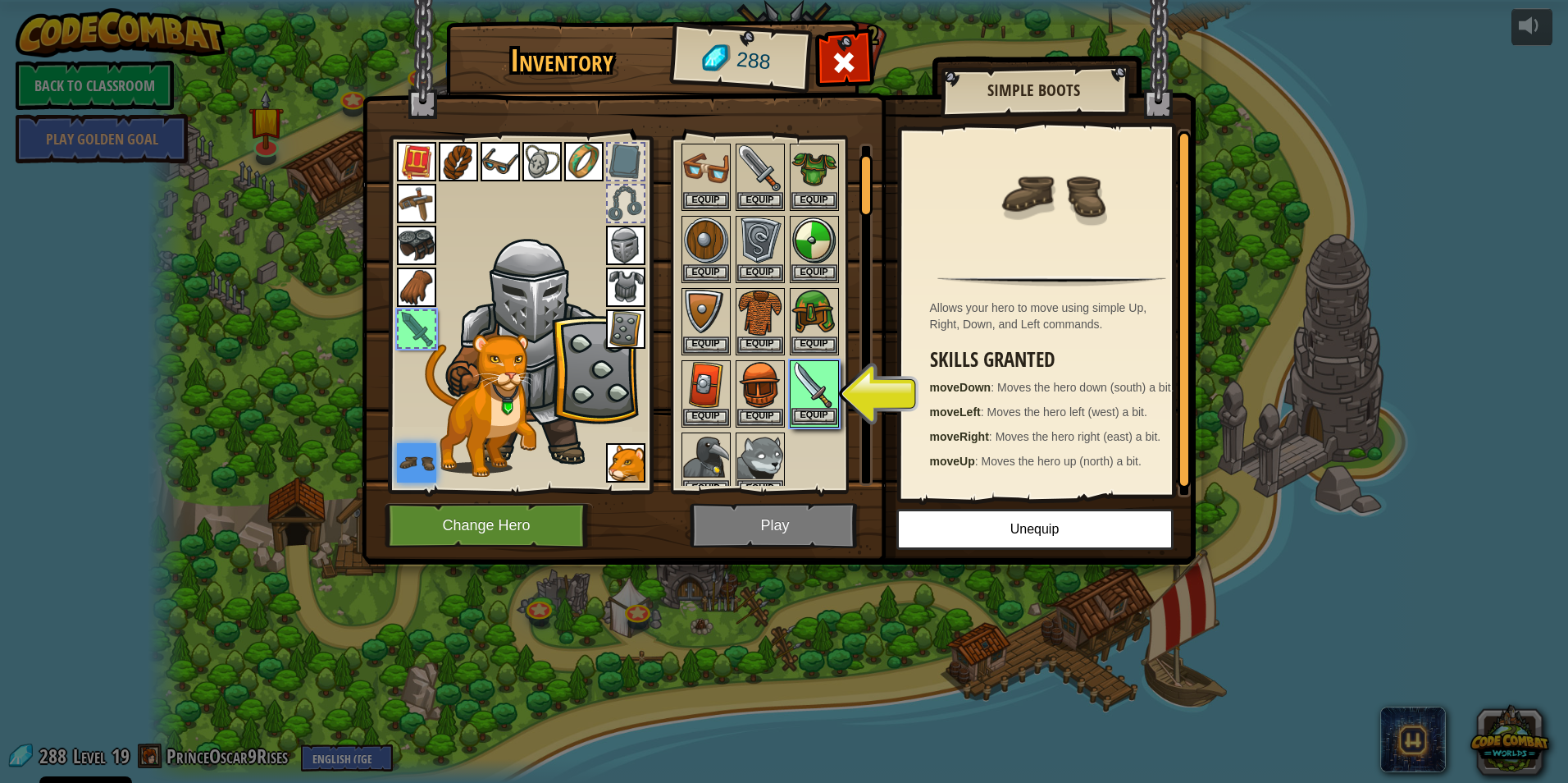
click at [803, 398] on img at bounding box center [815, 385] width 46 height 46
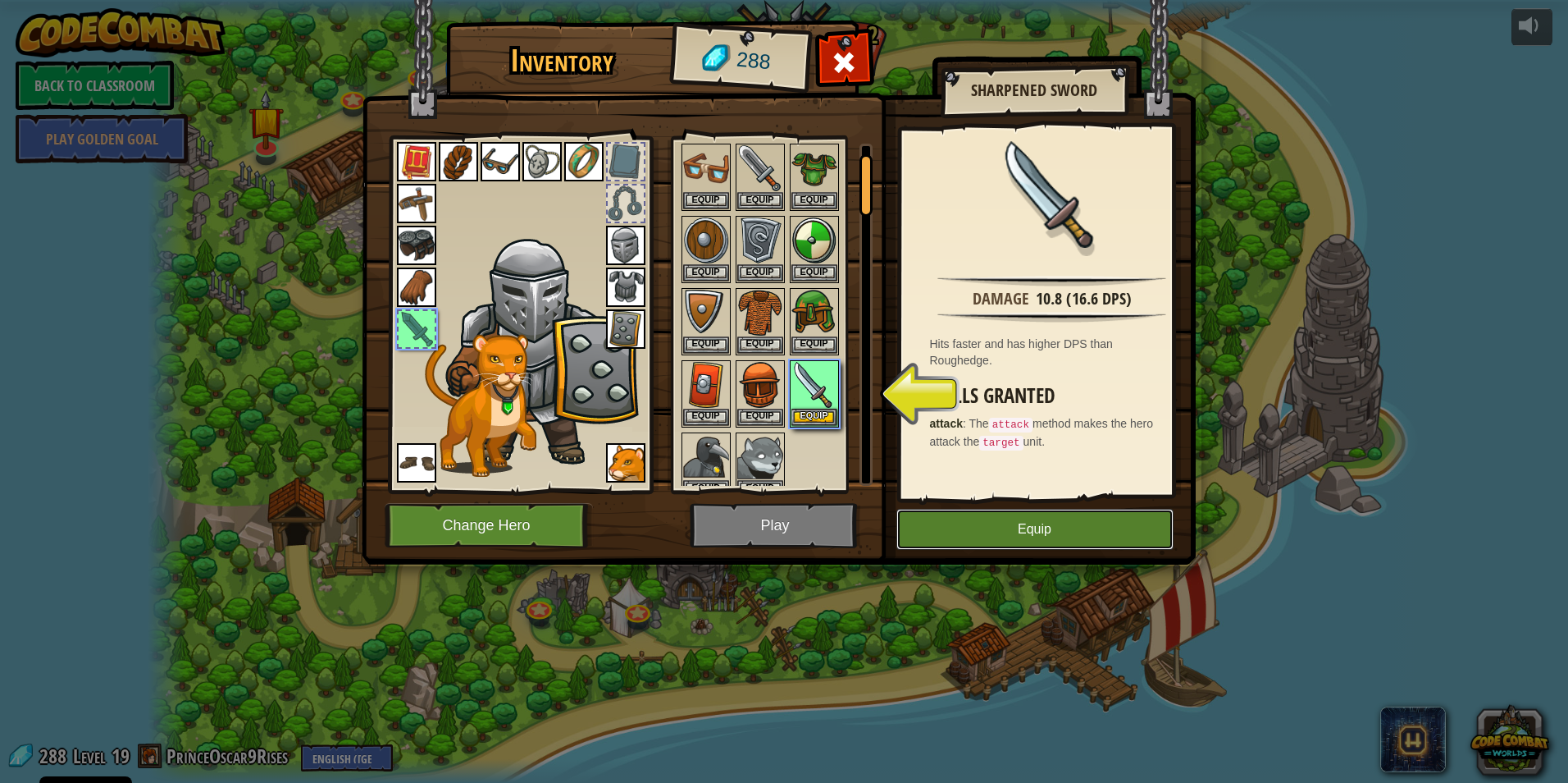
click at [911, 527] on button "Equip" at bounding box center [1035, 529] width 277 height 41
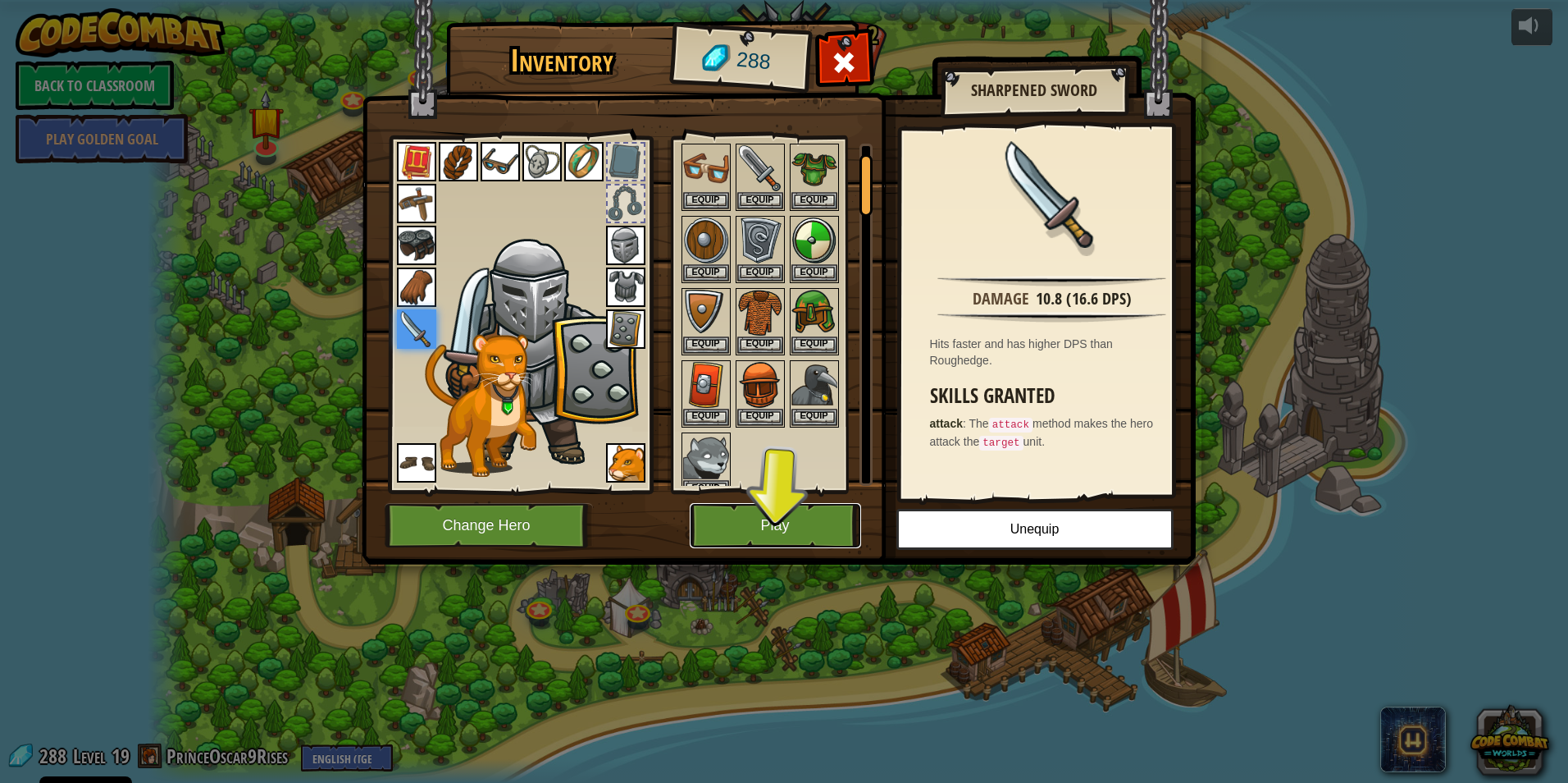
click at [840, 515] on button "Play" at bounding box center [775, 525] width 171 height 45
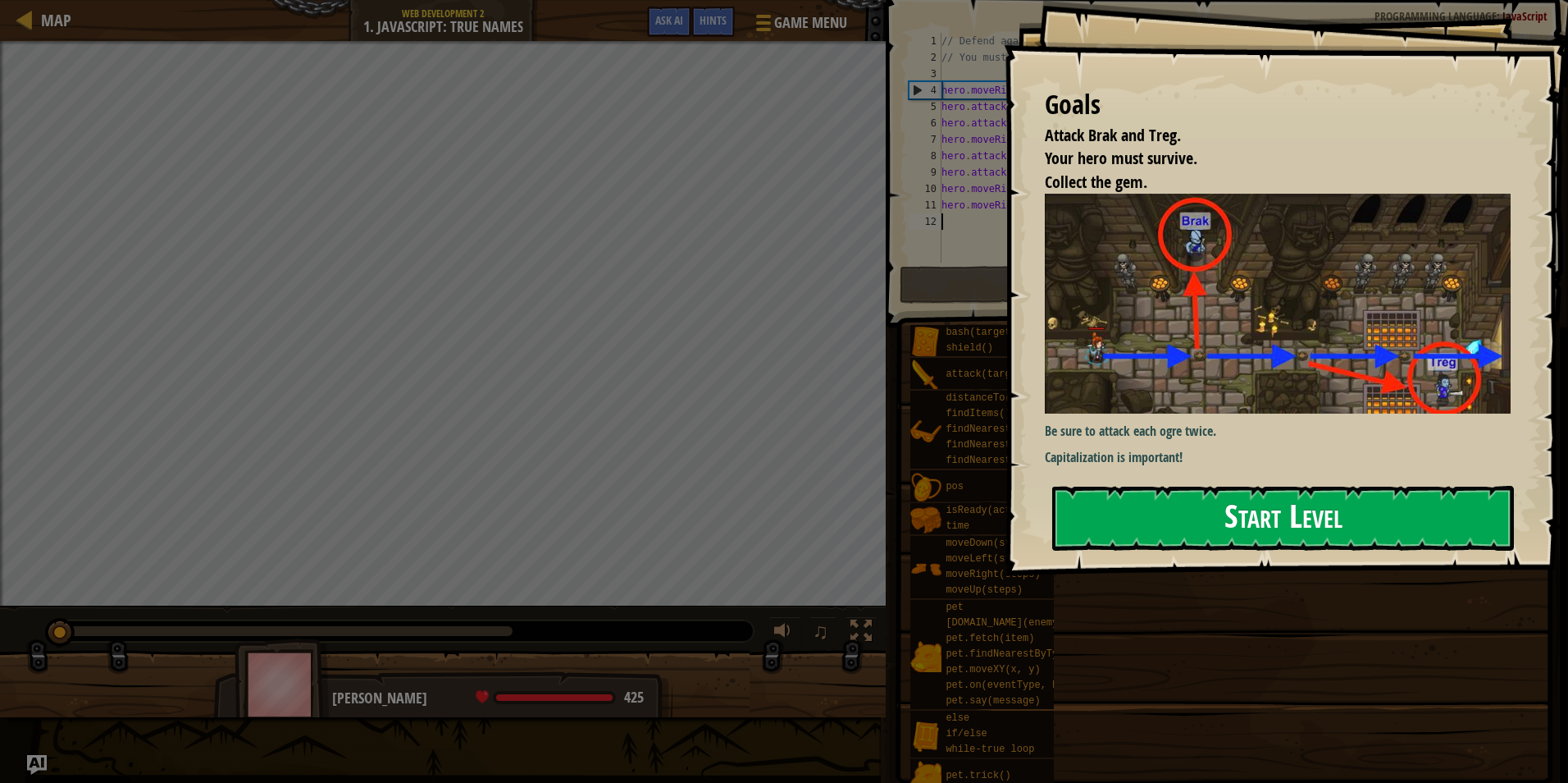
click at [1096, 332] on div "Goals Attack Brak and Treg. Your hero must survive. Collect the gem. Be sure to…" at bounding box center [1286, 288] width 564 height 576
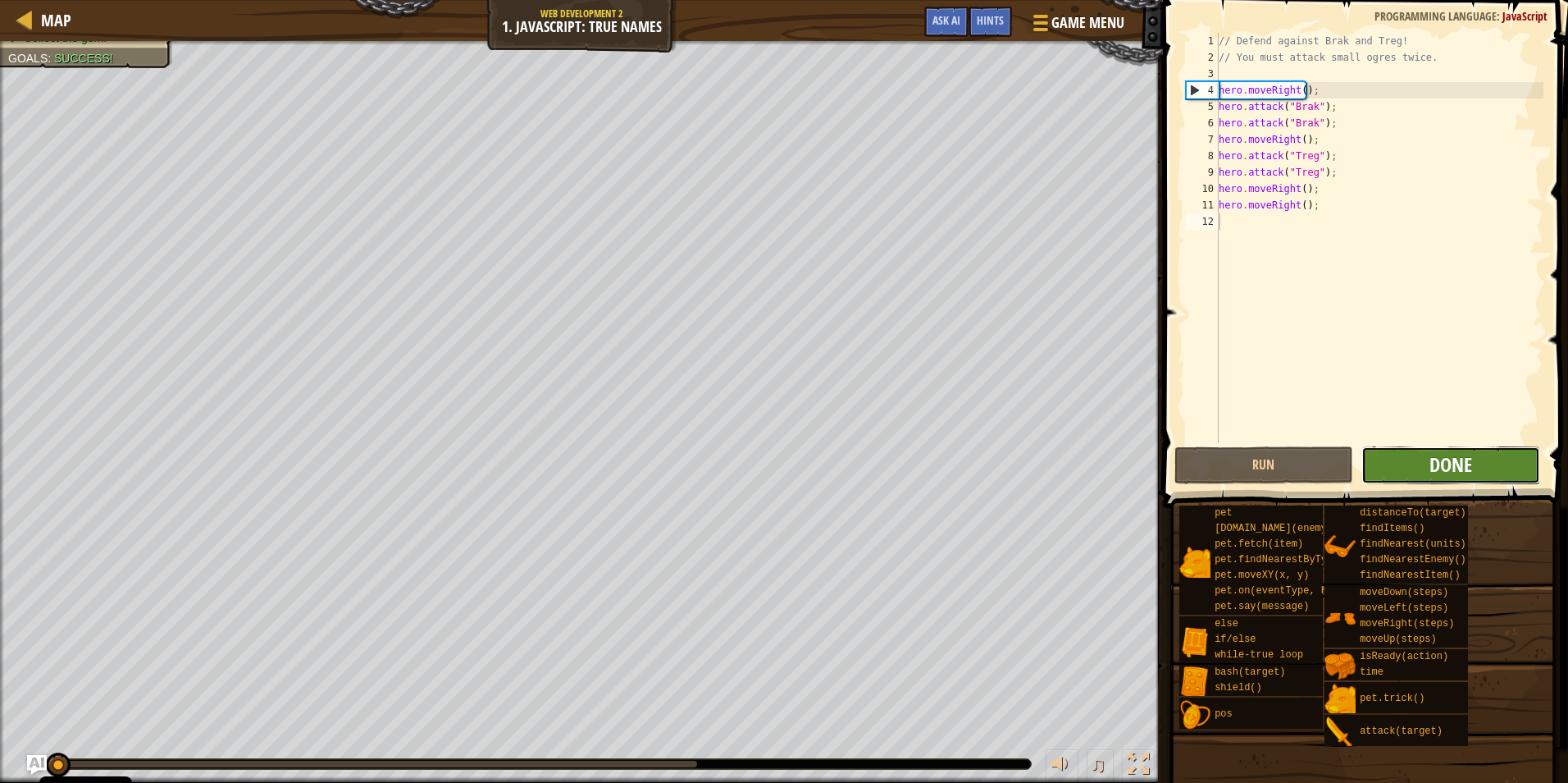
click at [1437, 461] on span "Done" at bounding box center [1451, 464] width 43 height 26
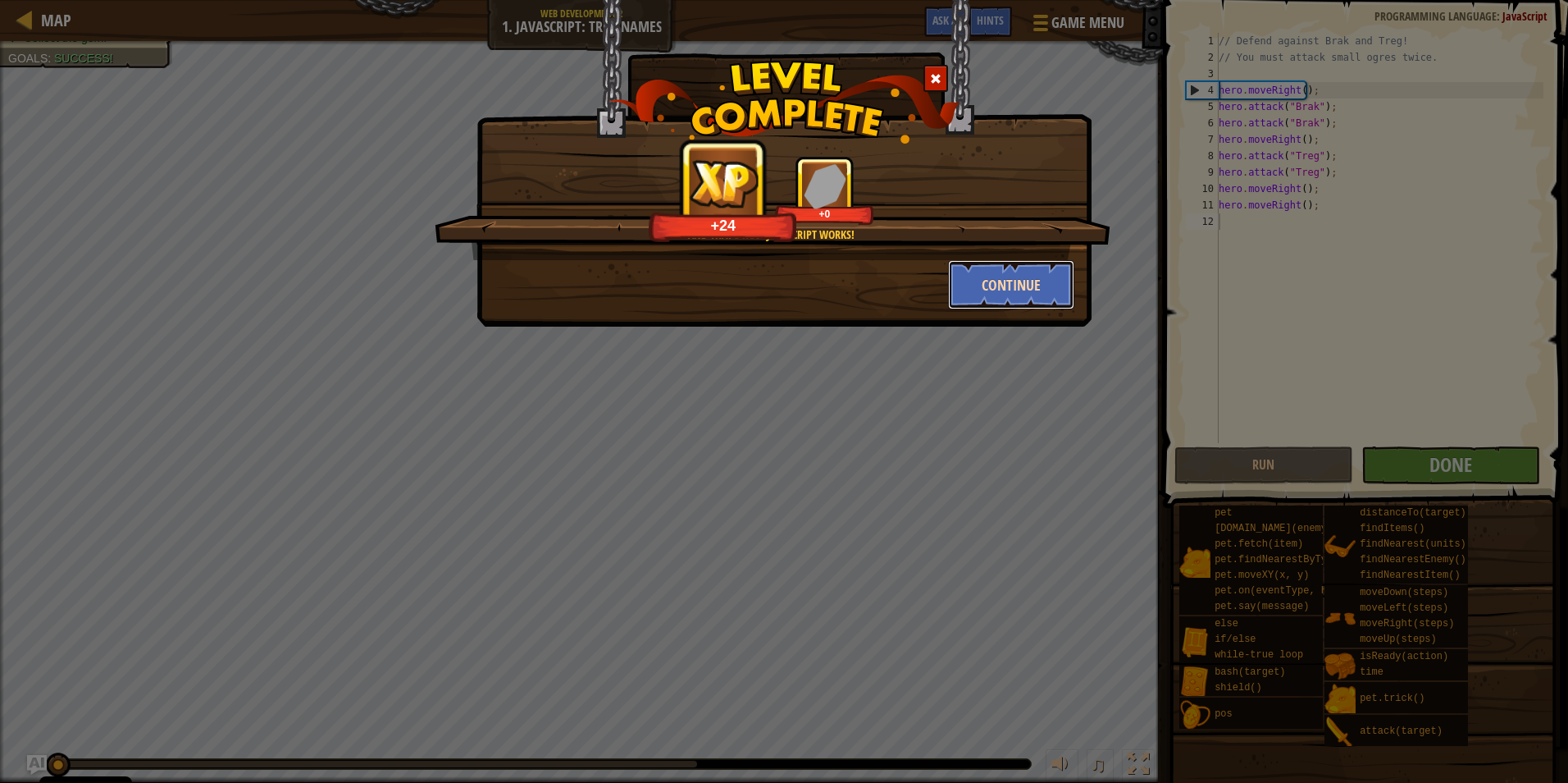
click at [993, 283] on button "Continue" at bounding box center [1011, 284] width 127 height 49
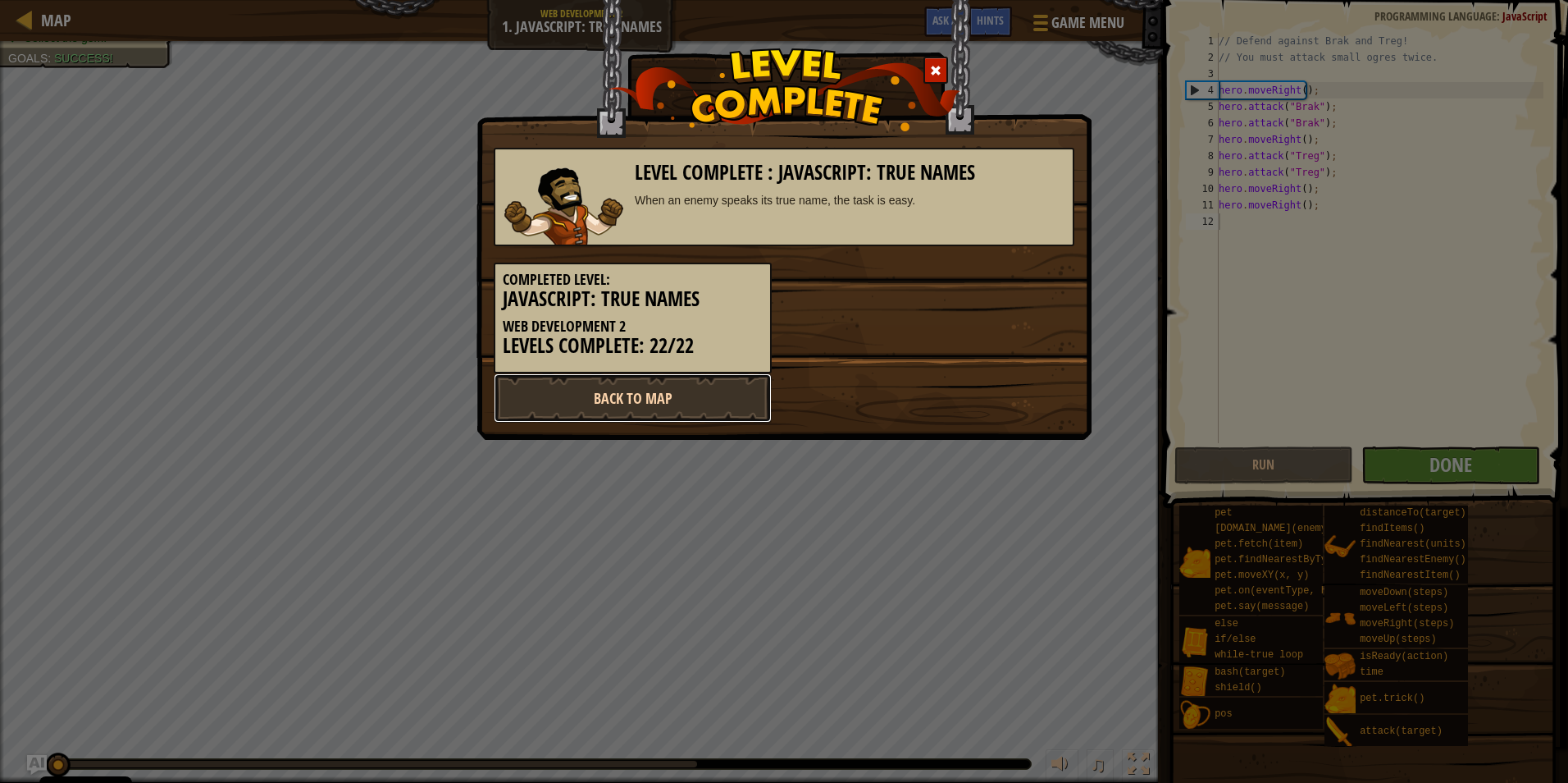
click at [730, 391] on link "Back to Map" at bounding box center [633, 398] width 278 height 49
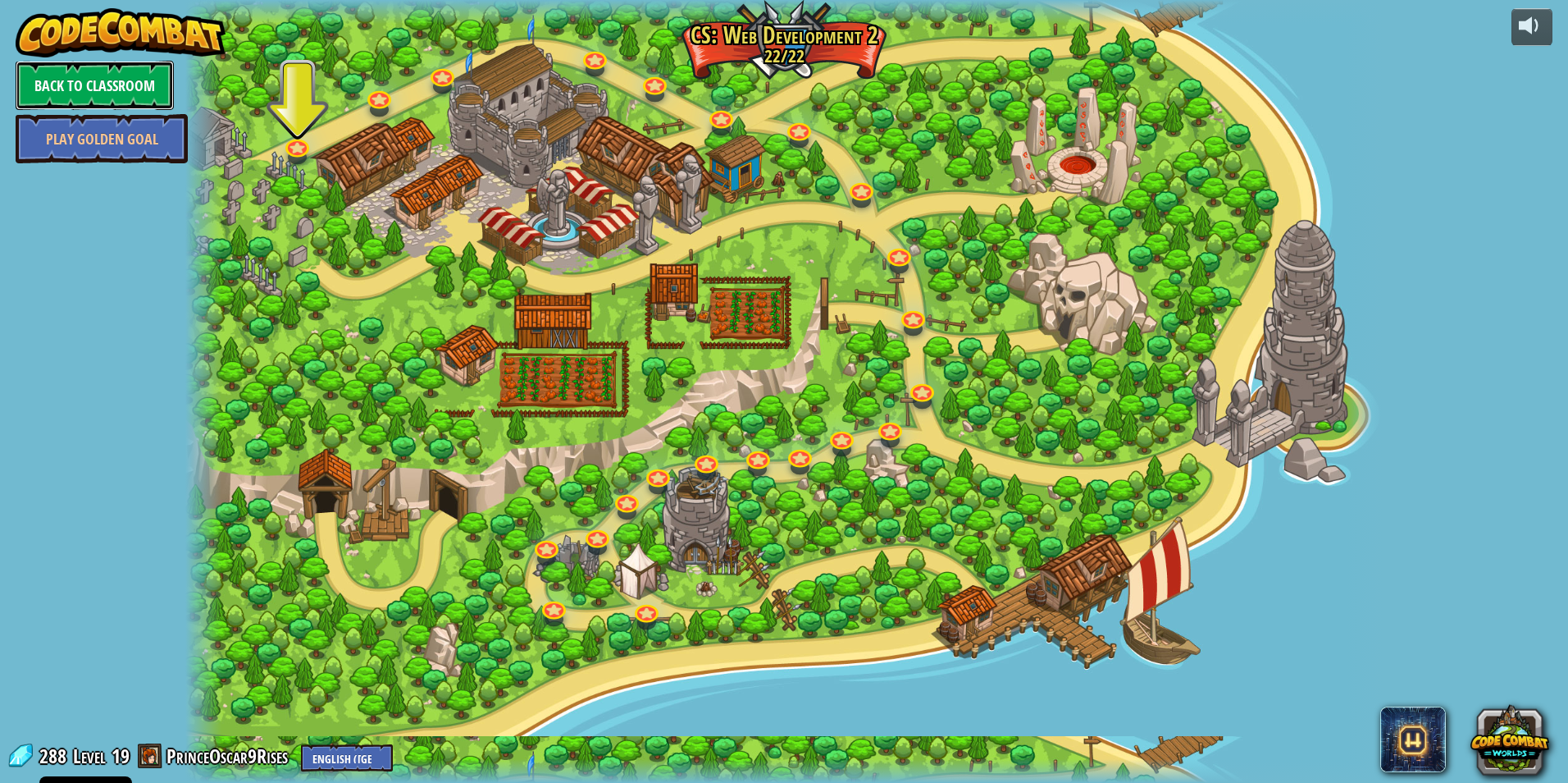
click at [140, 89] on link "Back to Classroom" at bounding box center [94, 85] width 158 height 49
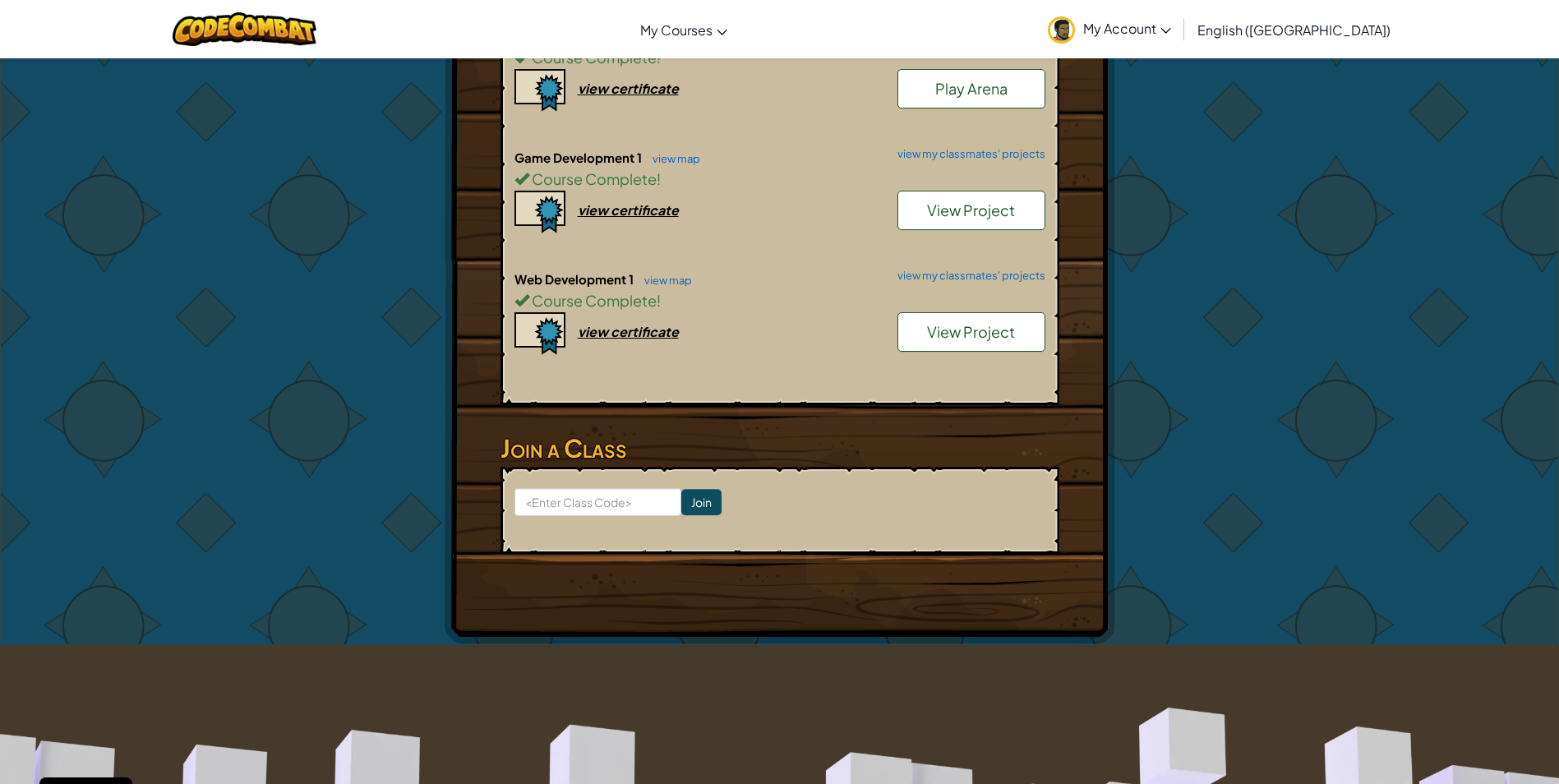
scroll to position [986, 0]
